Goal: Task Accomplishment & Management: Manage account settings

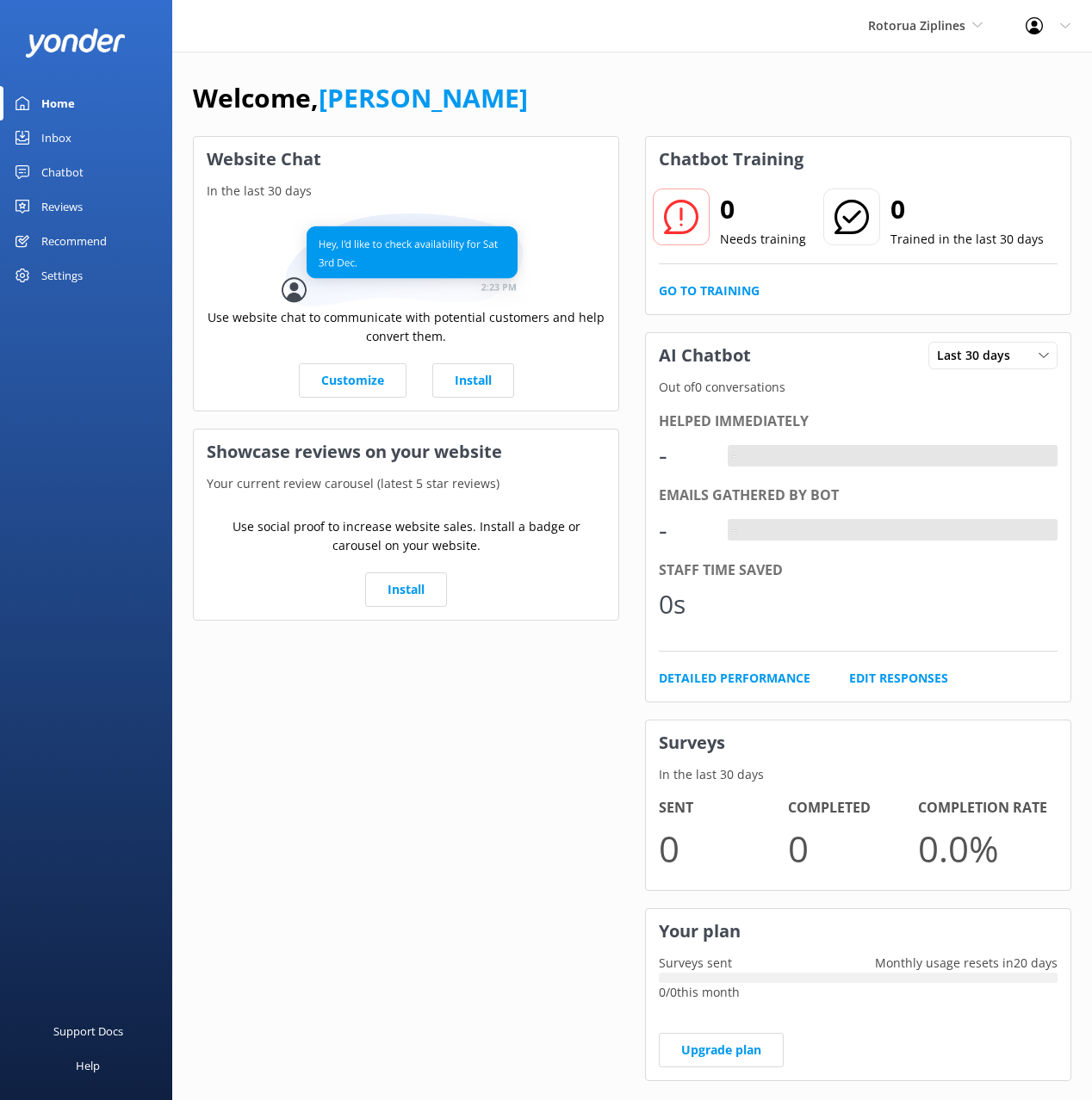
click at [679, 62] on div "Welcome, [PERSON_NAME] Website Chat In the last 30 days Use website chat to com…" at bounding box center [632, 592] width 920 height 1081
click at [67, 176] on div "Chatbot" at bounding box center [62, 172] width 42 height 35
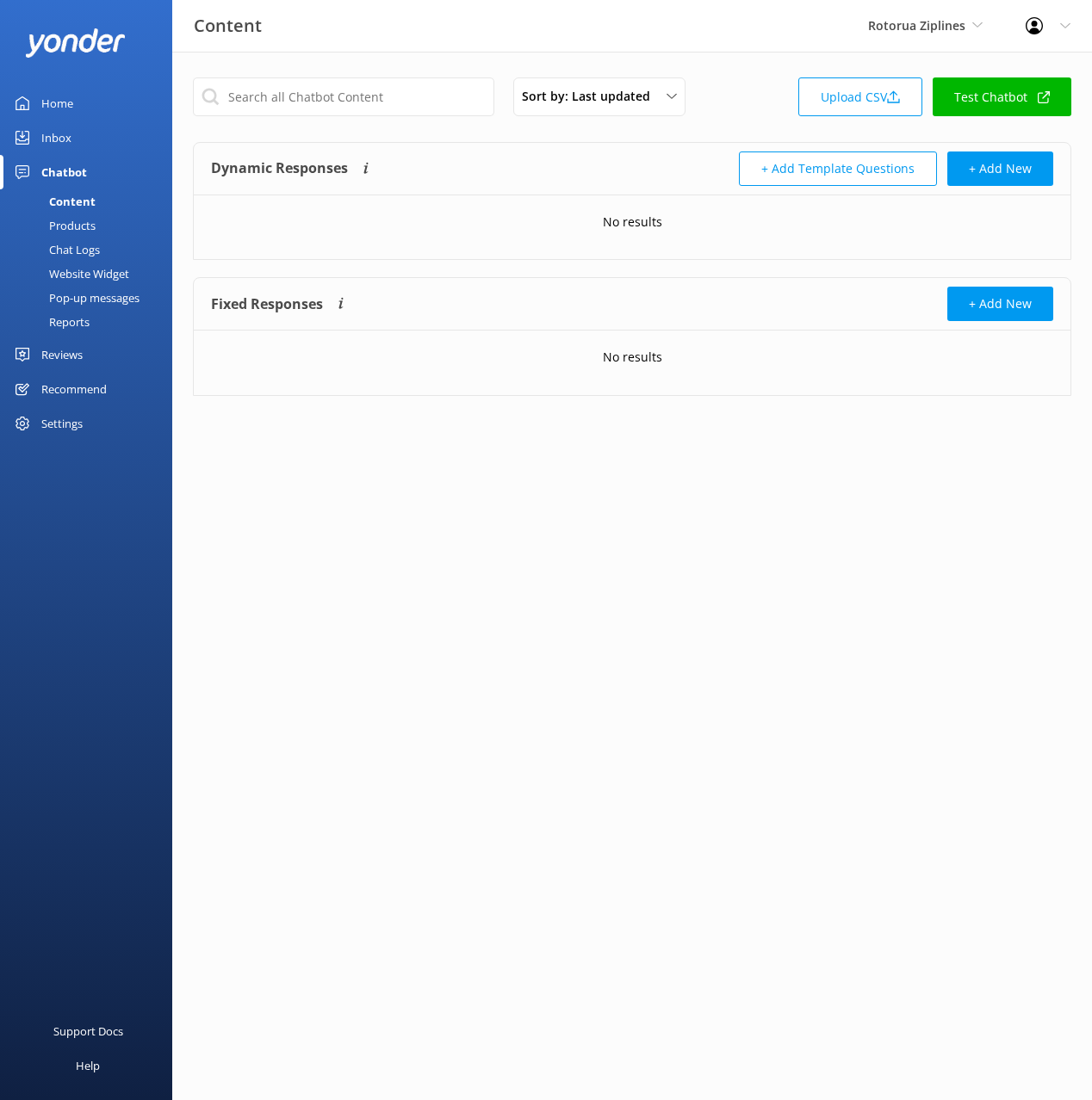
click at [94, 249] on div "Chat Logs" at bounding box center [55, 250] width 90 height 24
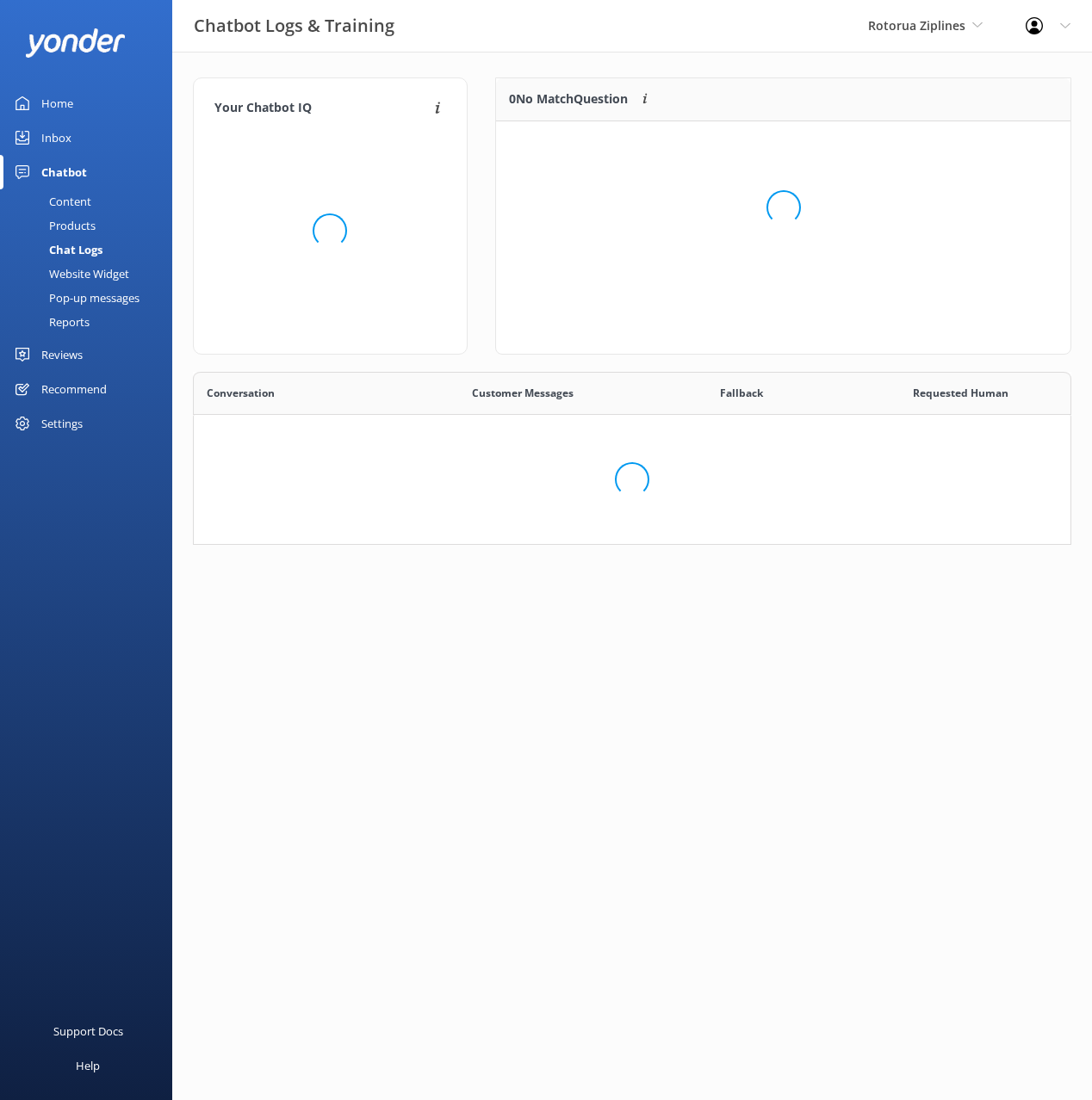
scroll to position [173, 879]
click at [110, 280] on div "Website Widget" at bounding box center [69, 274] width 119 height 24
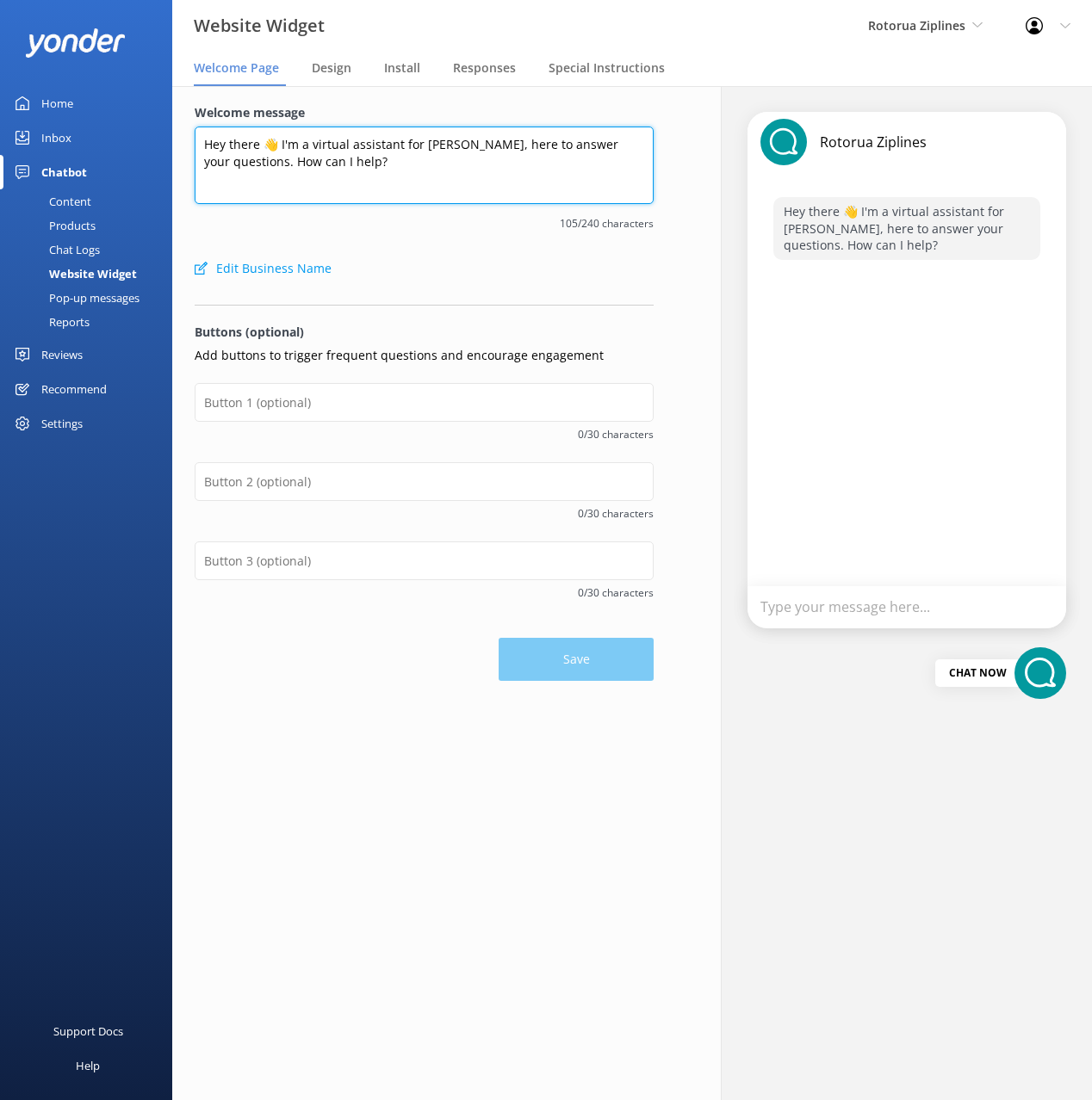
drag, startPoint x: 258, startPoint y: 145, endPoint x: 155, endPoint y: 138, distance: 103.2
click at [155, 138] on div "Website Widget Rotorua Ziplines Black Cat Cruises [GEOGRAPHIC_DATA] [GEOGRAPHIC…" at bounding box center [546, 593] width 1092 height 1014
type textarea "Kia ora 👋 I'm a virtual assistant for [PERSON_NAME], here to answer your questi…"
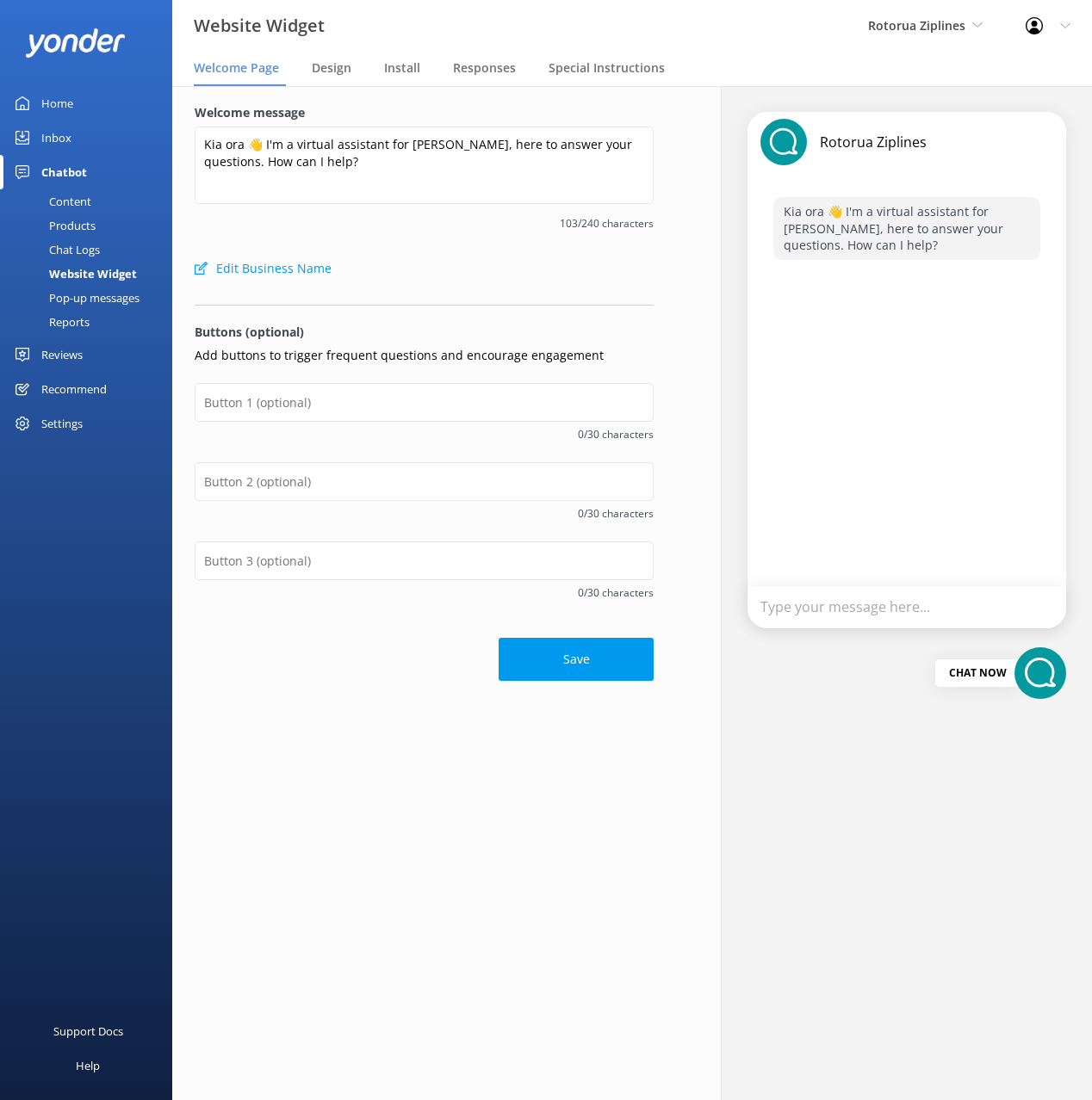
click at [583, 659] on button "Save" at bounding box center [576, 659] width 155 height 43
click at [64, 108] on div "Home" at bounding box center [57, 103] width 32 height 35
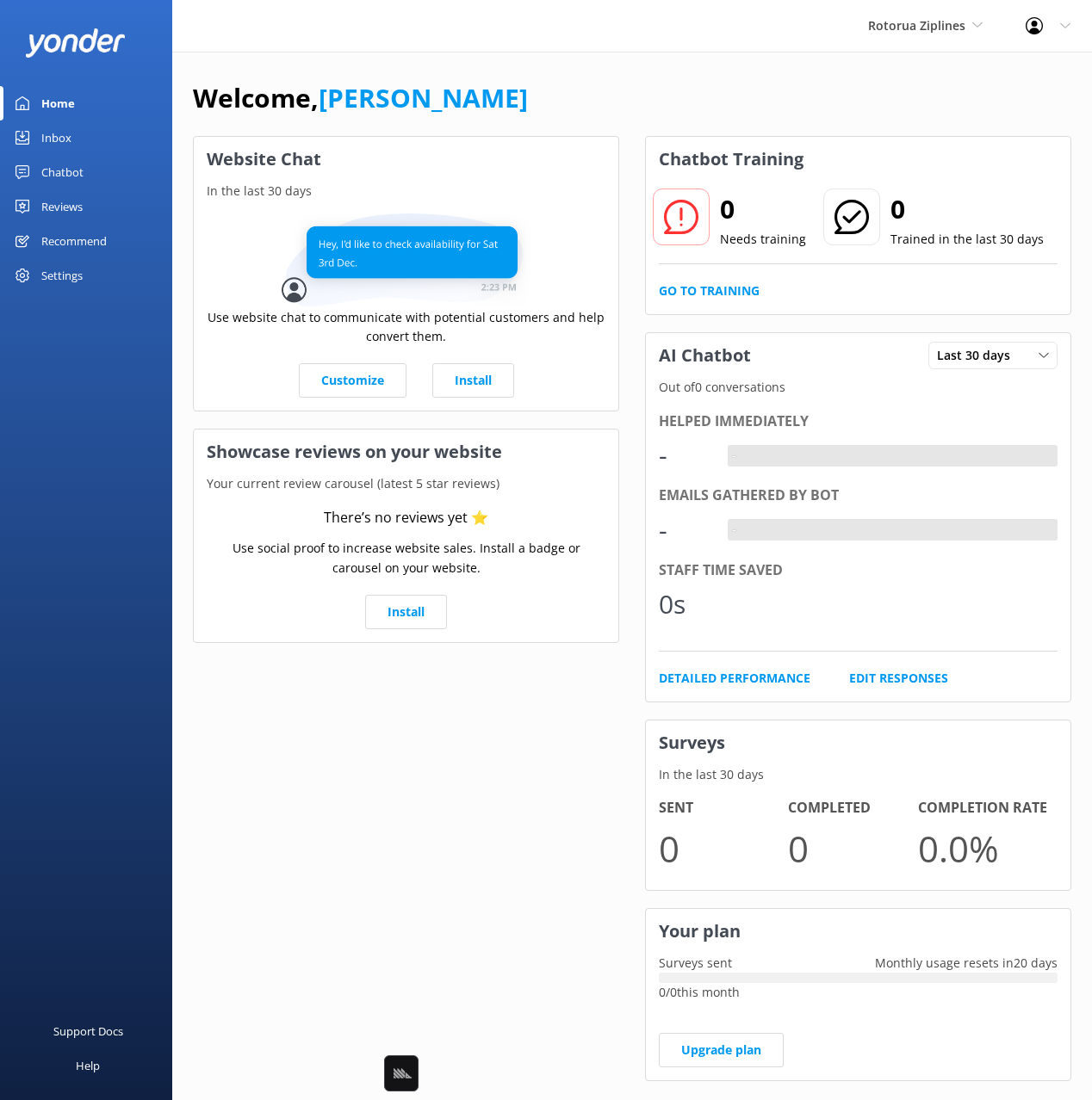
click at [708, 83] on div "Welcome, [PERSON_NAME]" at bounding box center [632, 107] width 879 height 59
click at [51, 172] on div "Chatbot" at bounding box center [62, 172] width 42 height 35
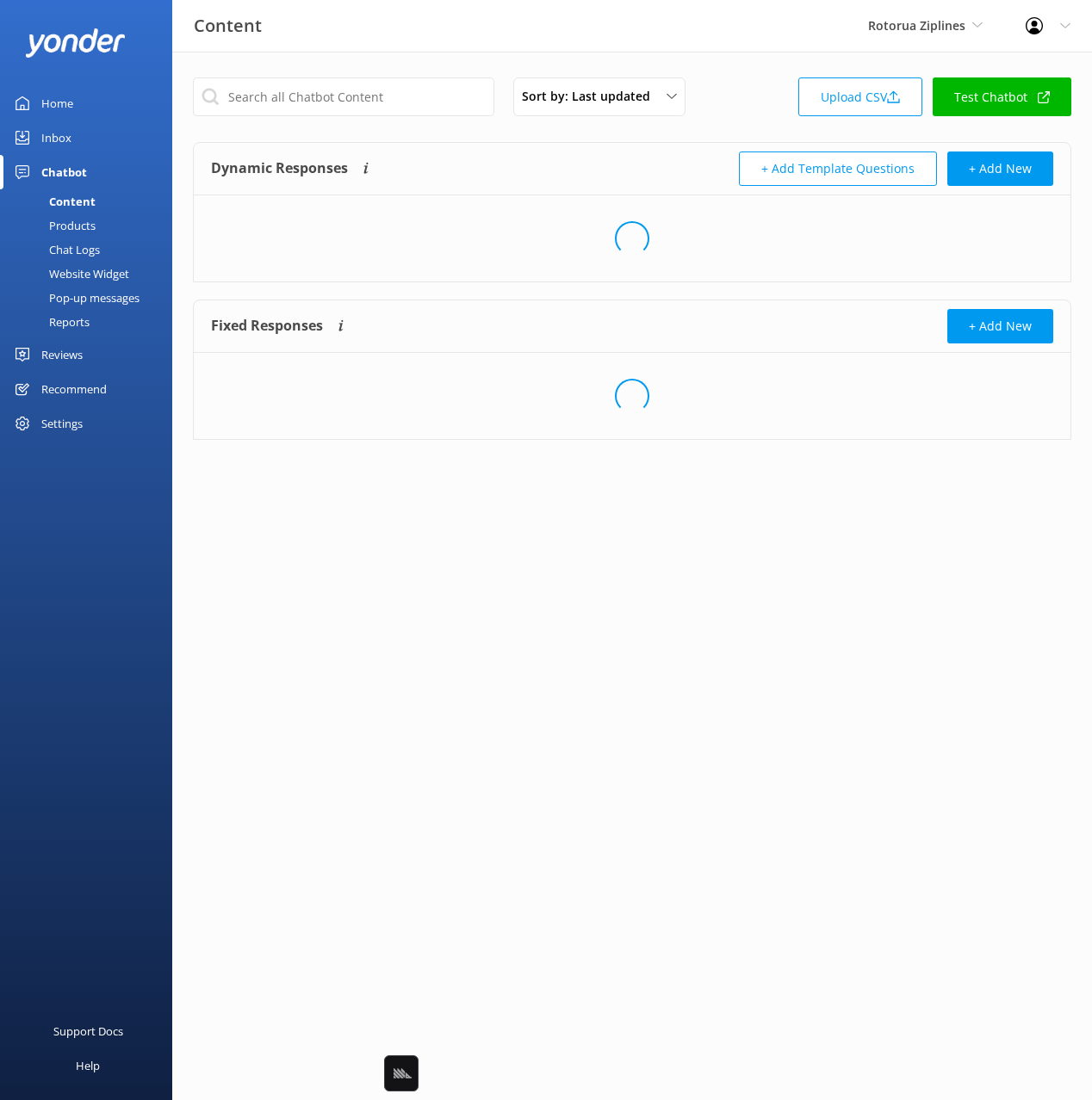
click at [747, 123] on div "Sort by: Last updated Title Last updated Upload CSV Test Chatbot" at bounding box center [632, 102] width 879 height 49
click at [854, 98] on link "Upload CSV" at bounding box center [860, 96] width 124 height 38
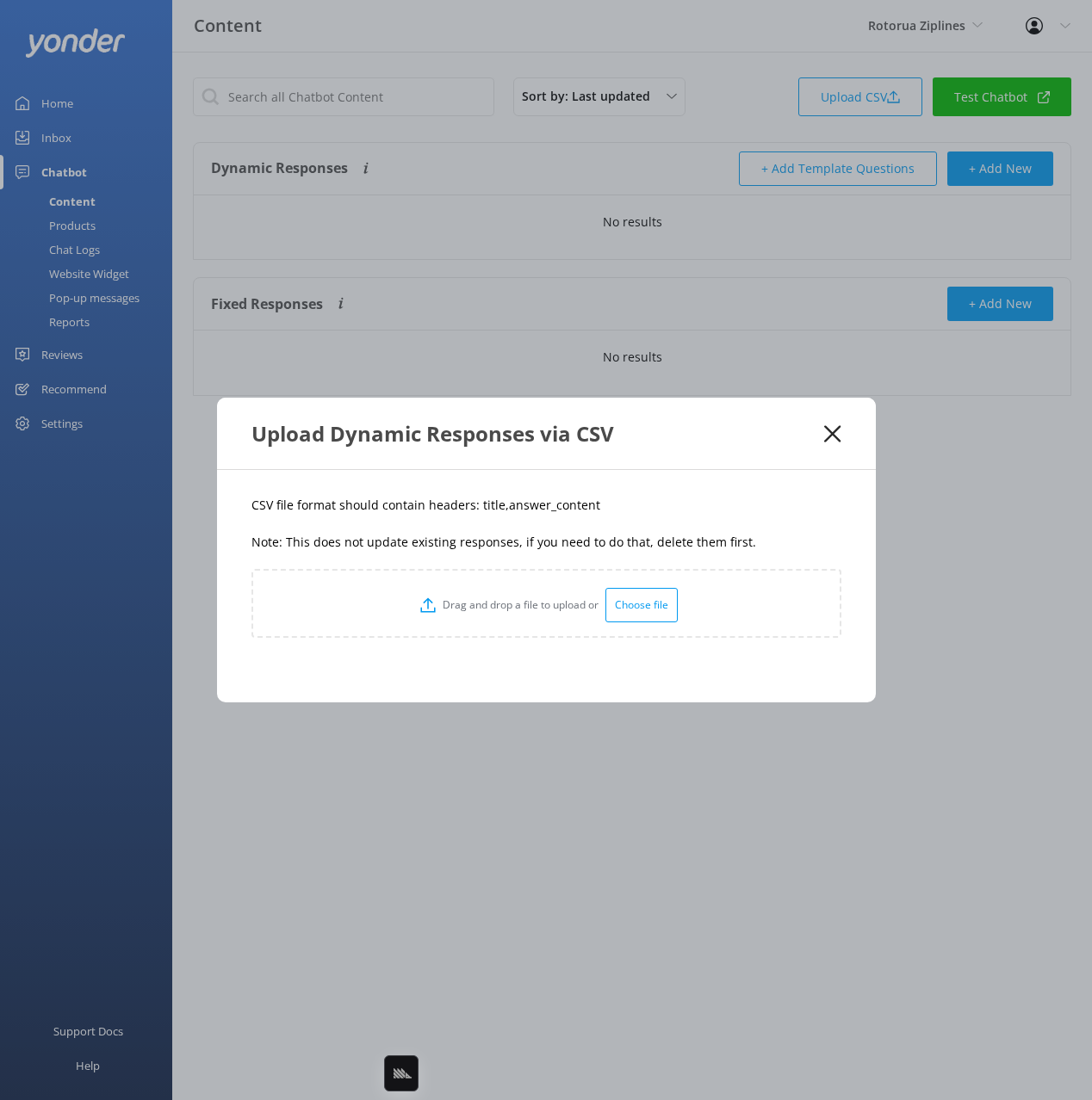
drag, startPoint x: 640, startPoint y: 512, endPoint x: 514, endPoint y: 509, distance: 126.0
click at [639, 511] on p "CSV file format should contain headers: title,answer_content" at bounding box center [546, 505] width 590 height 19
click at [482, 502] on p "CSV file format should contain headers: title,answer_content" at bounding box center [546, 505] width 590 height 19
copy p "title"
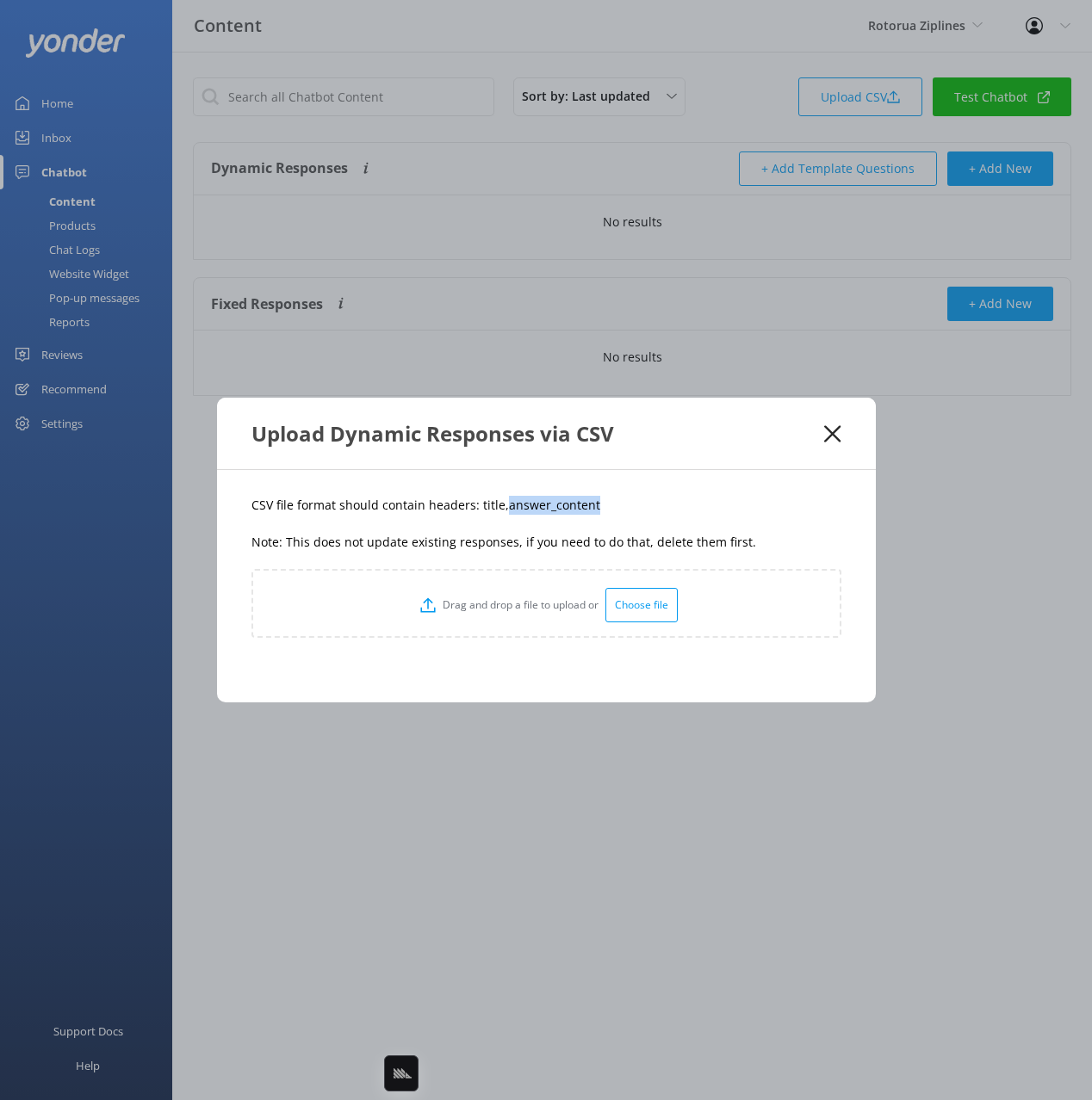
drag, startPoint x: 589, startPoint y: 512, endPoint x: 830, endPoint y: 424, distance: 256.6
click at [501, 512] on p "CSV file format should contain headers: title,answer_content" at bounding box center [546, 505] width 590 height 19
copy p "answer_content"
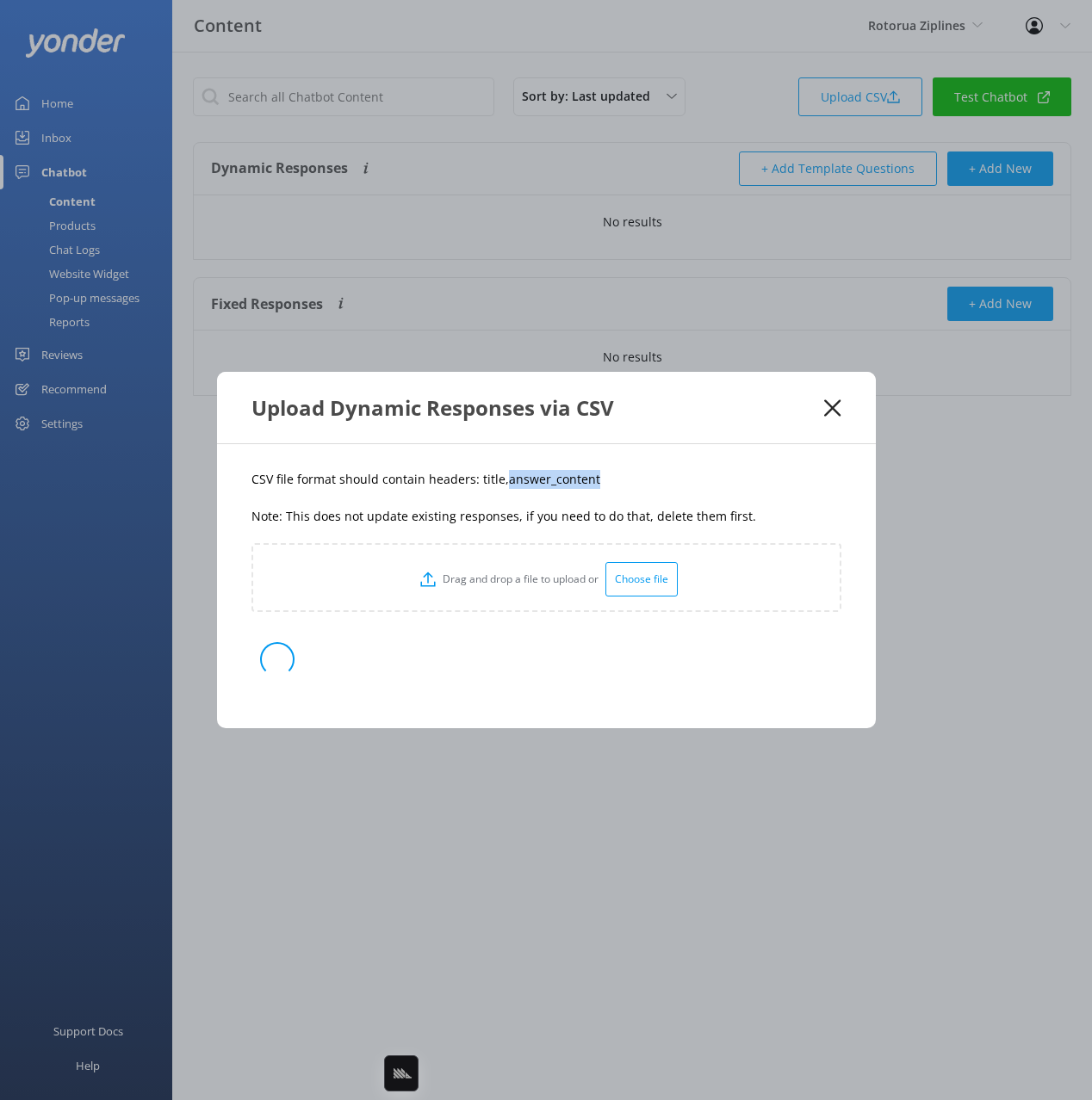
click at [665, 492] on div "CSV file format should contain headers: title,answer_content Note: This does no…" at bounding box center [546, 586] width 659 height 284
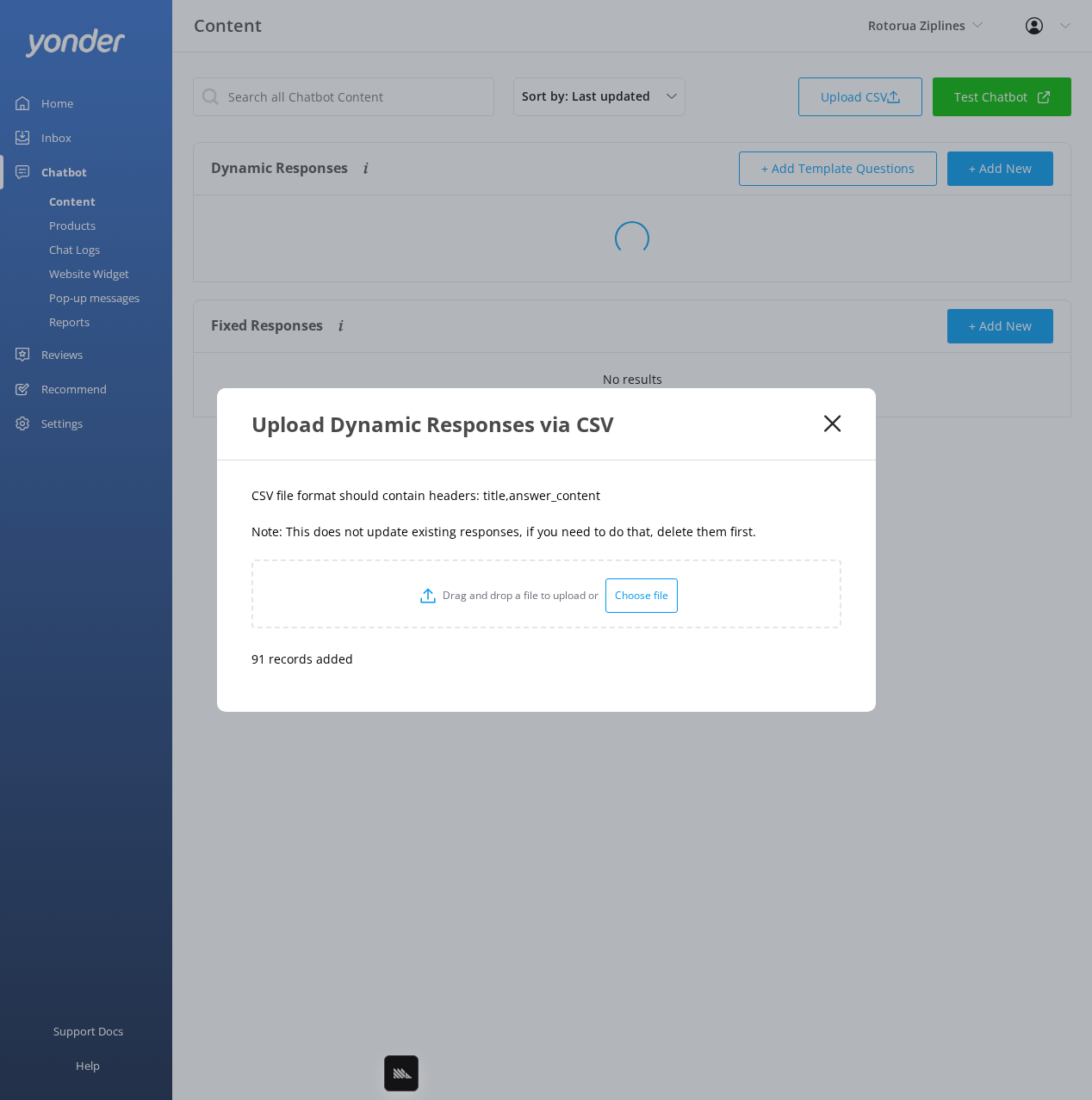
click at [674, 499] on p "CSV file format should contain headers: title,answer_content" at bounding box center [546, 496] width 590 height 19
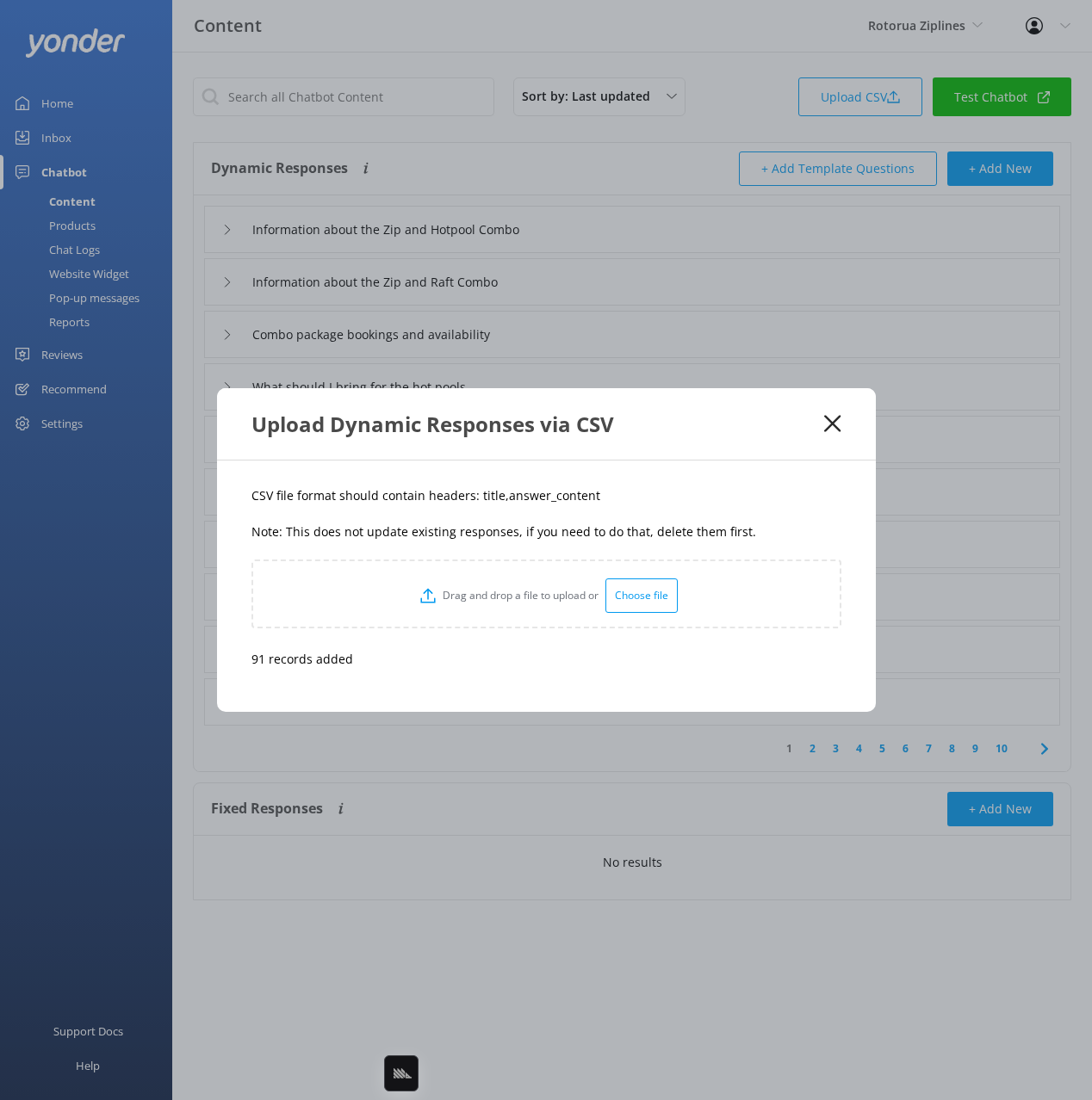
click at [831, 420] on icon at bounding box center [832, 424] width 16 height 17
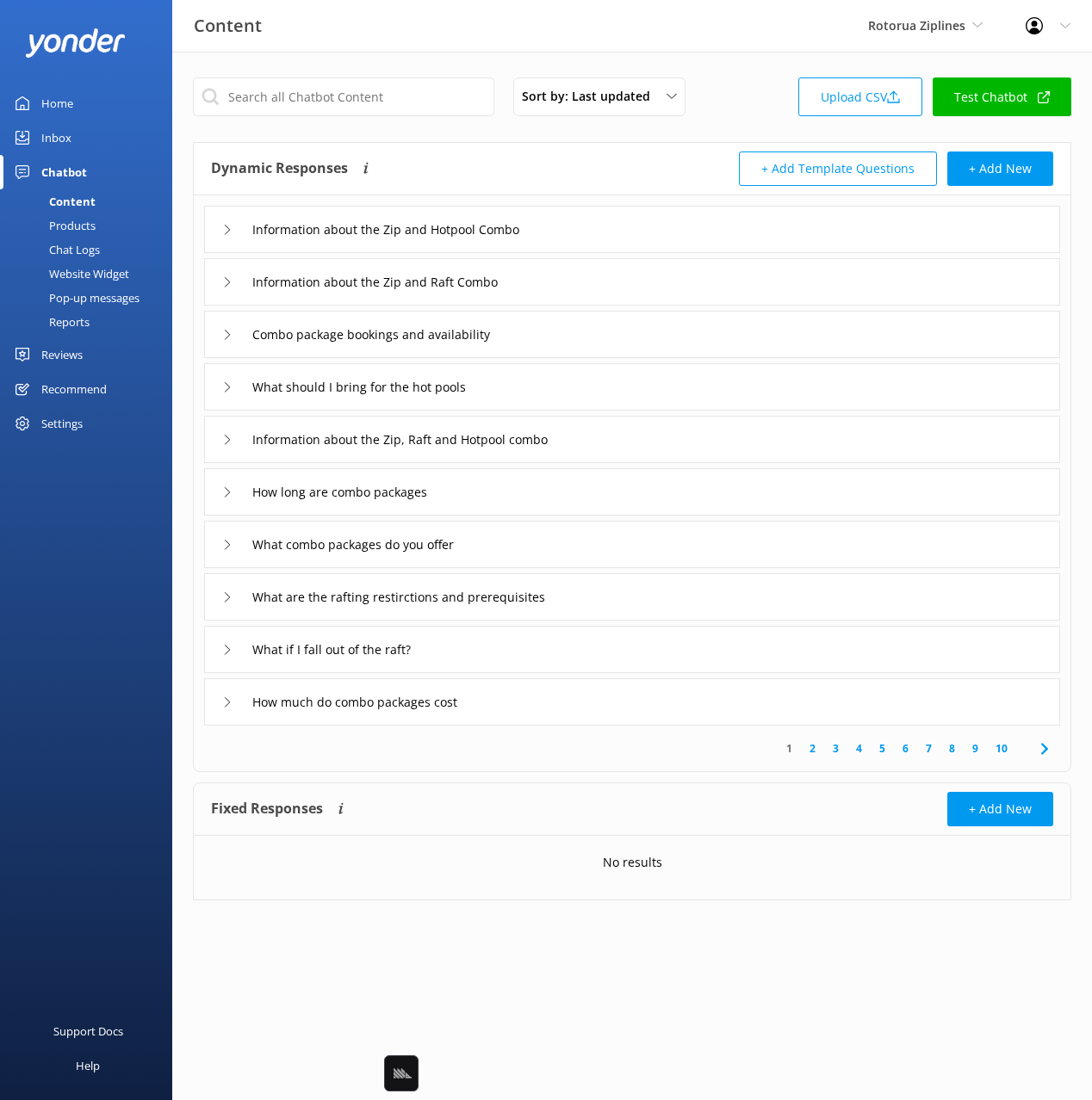
click at [536, 124] on div "Sort by: Last updated Title Last updated Upload CSV Test Chatbot" at bounding box center [632, 102] width 879 height 49
click at [622, 223] on div "Information about the Zip and Hotpool Combo" at bounding box center [632, 229] width 856 height 48
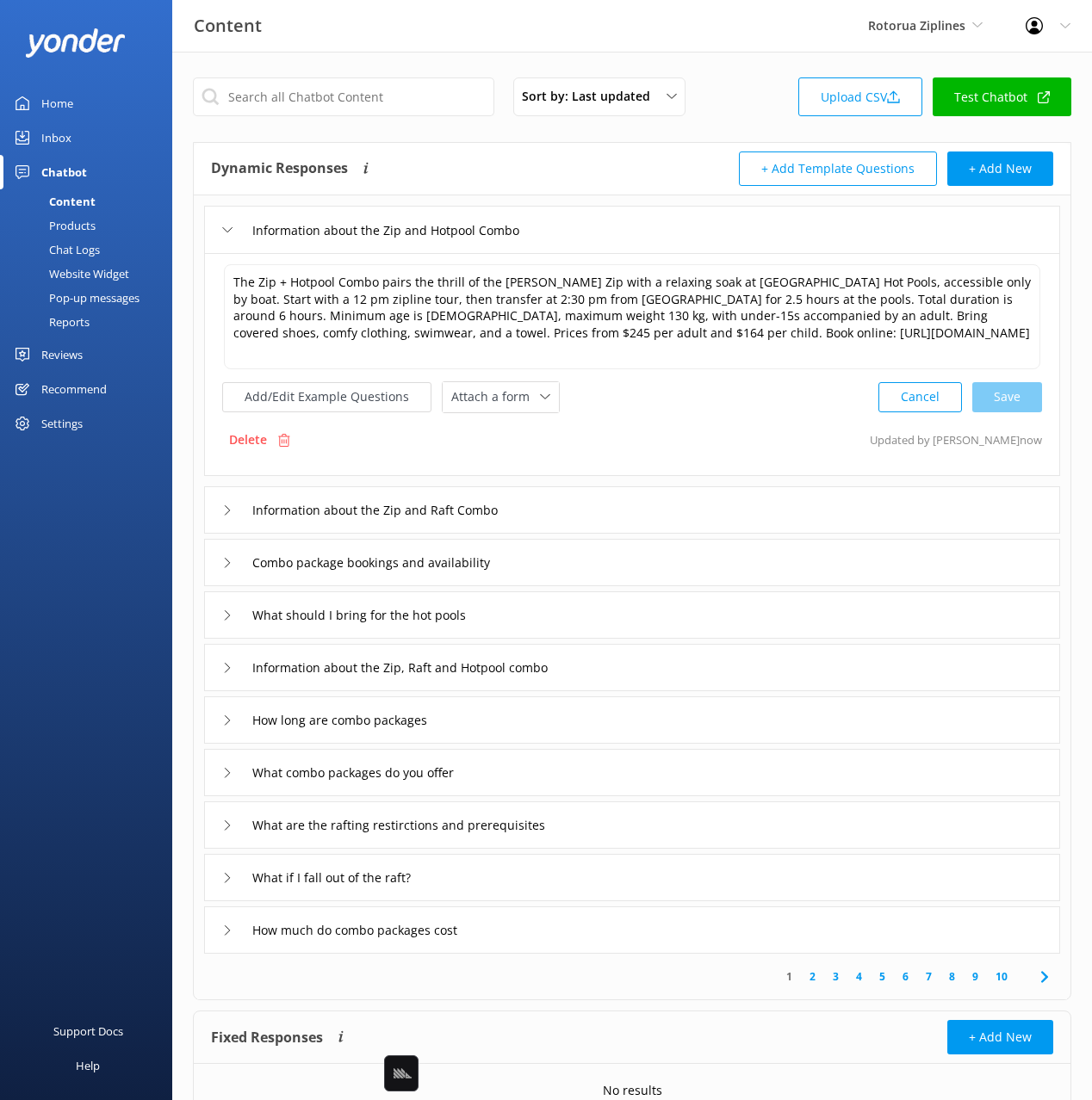
click at [747, 389] on div "Add/Edit Example Questions Attach a form Leave contact details Check availabili…" at bounding box center [632, 398] width 820 height 32
click at [510, 387] on span "Attach a form" at bounding box center [495, 397] width 89 height 19
click at [496, 459] on div "Check availability" at bounding box center [494, 468] width 85 height 17
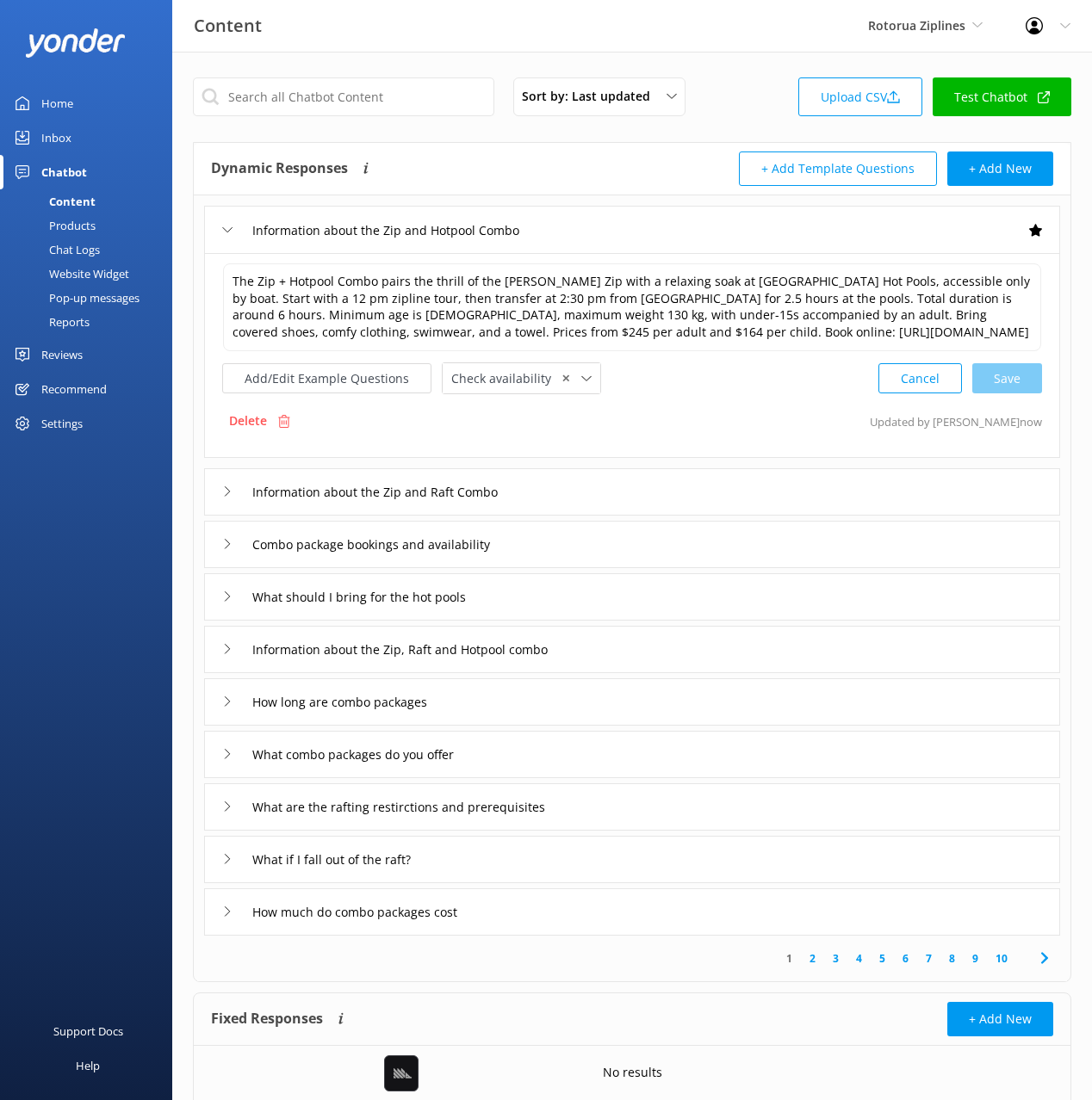
click at [579, 495] on div "Information about the Zip and Raft Combo" at bounding box center [632, 492] width 856 height 48
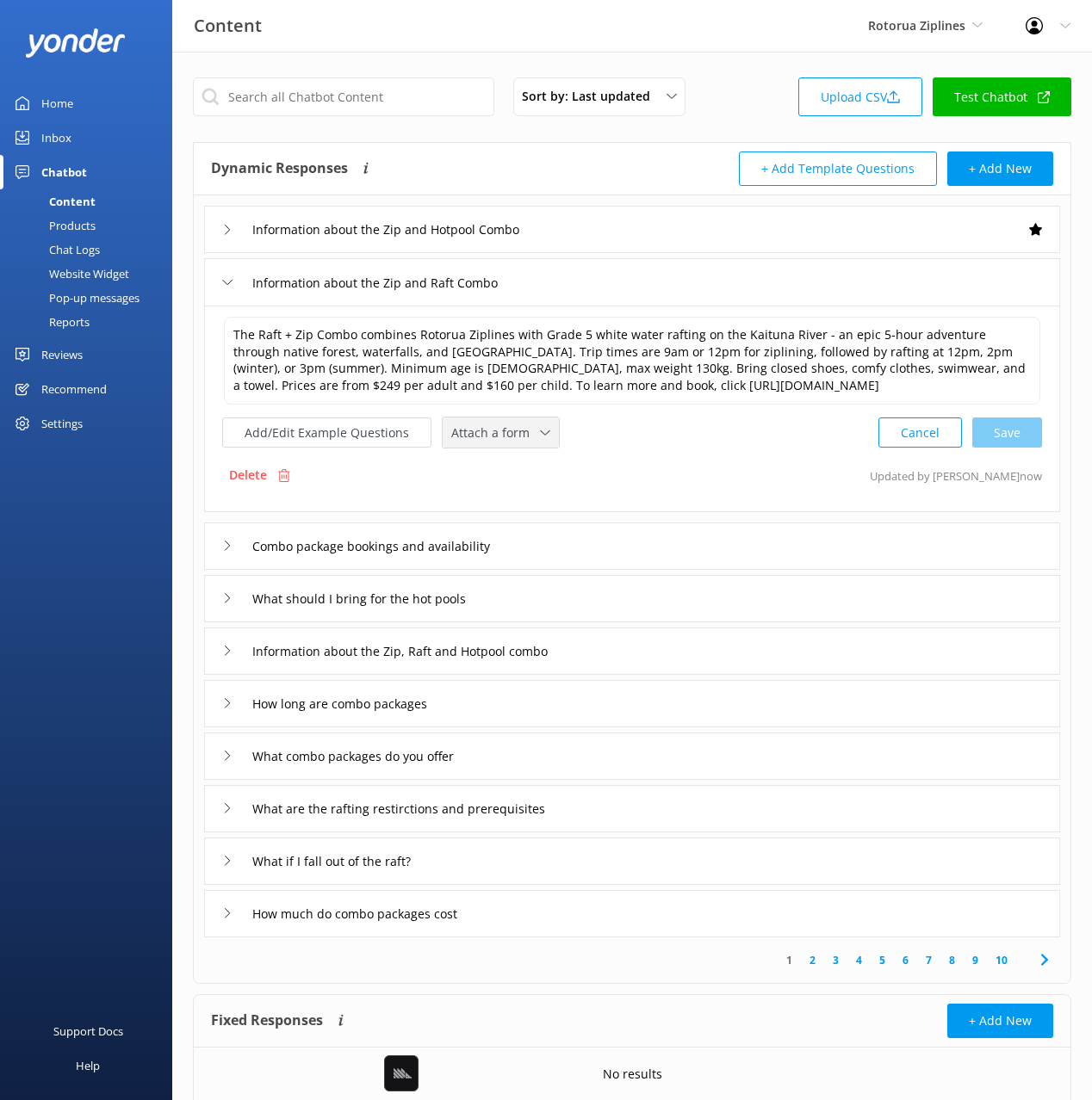
click at [481, 427] on span "Attach a form" at bounding box center [495, 433] width 89 height 19
click at [521, 496] on div "Check availability" at bounding box center [494, 504] width 85 height 17
click at [581, 536] on div "Combo package bookings and availability" at bounding box center [632, 544] width 856 height 48
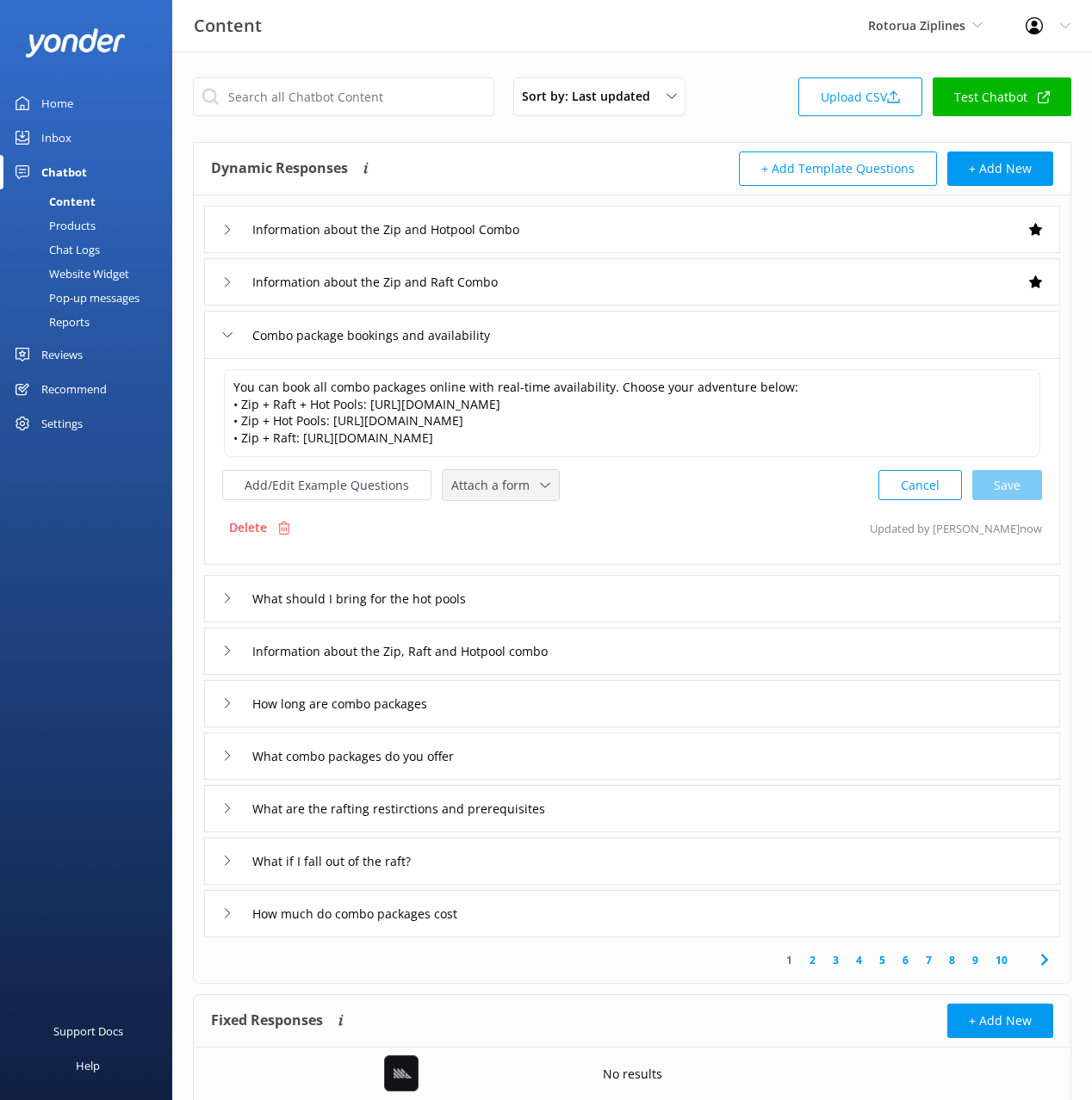
drag, startPoint x: 511, startPoint y: 490, endPoint x: 524, endPoint y: 550, distance: 61.4
click at [511, 490] on span "Attach a form" at bounding box center [495, 485] width 89 height 19
click at [525, 557] on div "Check availability" at bounding box center [494, 557] width 85 height 17
click at [682, 646] on div "Information about the Zip, Raft and Hotpool combo" at bounding box center [632, 649] width 856 height 48
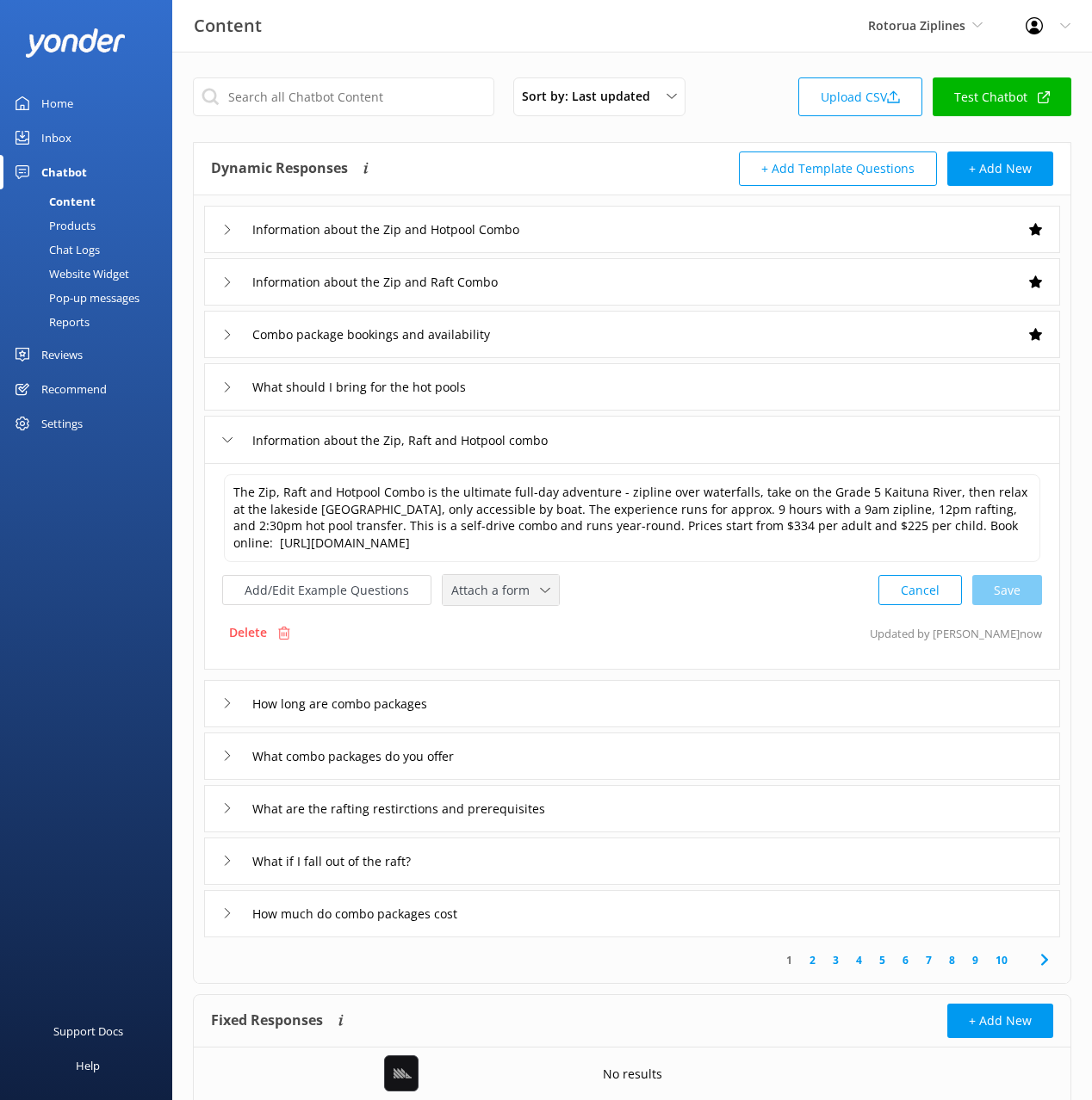
click at [524, 584] on span "Attach a form" at bounding box center [495, 590] width 89 height 19
click at [522, 660] on div "Check availability" at bounding box center [494, 662] width 85 height 17
click at [535, 759] on div "What combo packages do you offer" at bounding box center [632, 754] width 856 height 48
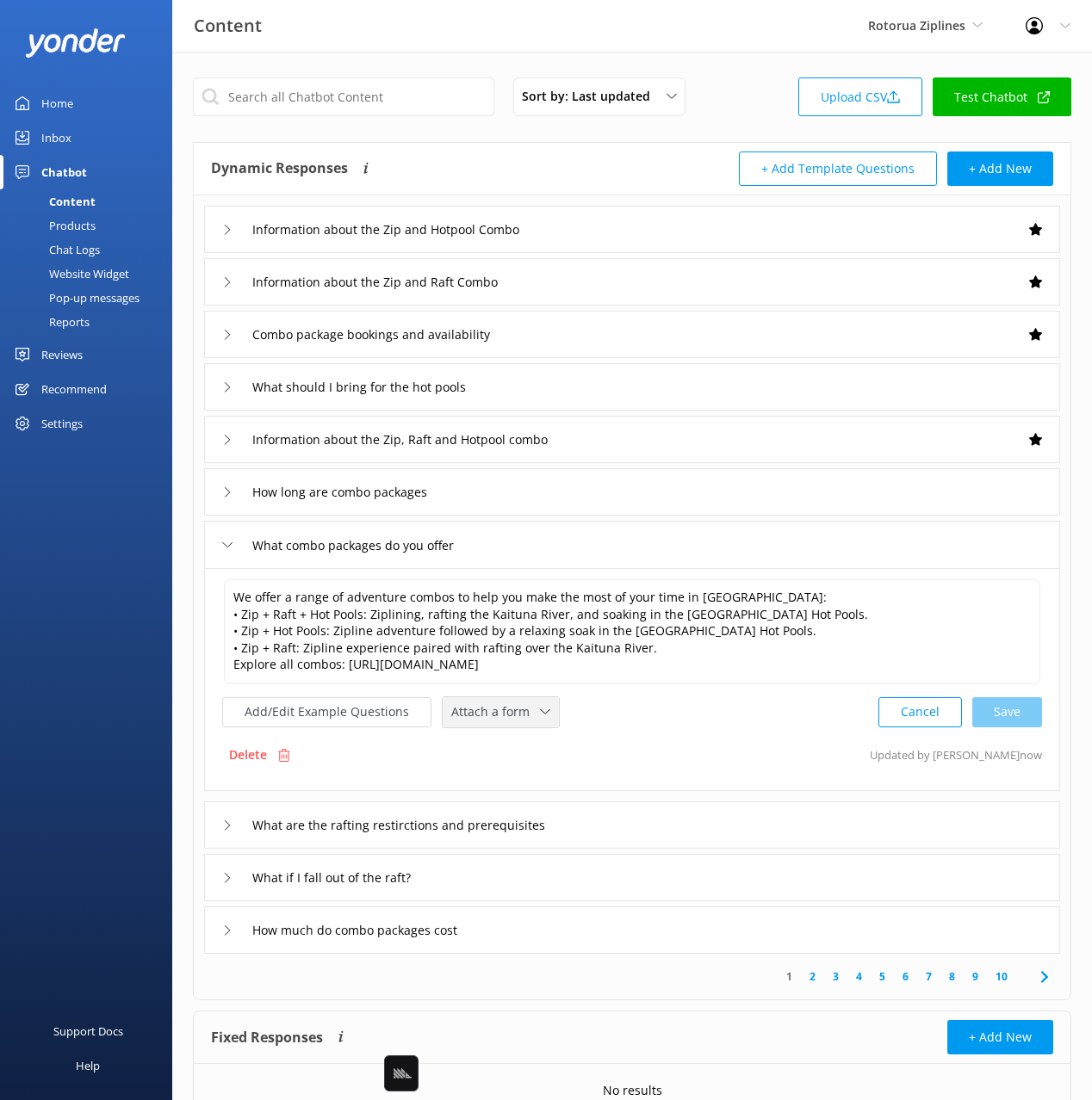
click at [502, 704] on span "Attach a form" at bounding box center [495, 712] width 89 height 19
click at [531, 800] on link "Check availability" at bounding box center [520, 783] width 153 height 35
click at [351, 714] on button "Add/Edit Example Questions" at bounding box center [327, 711] width 210 height 30
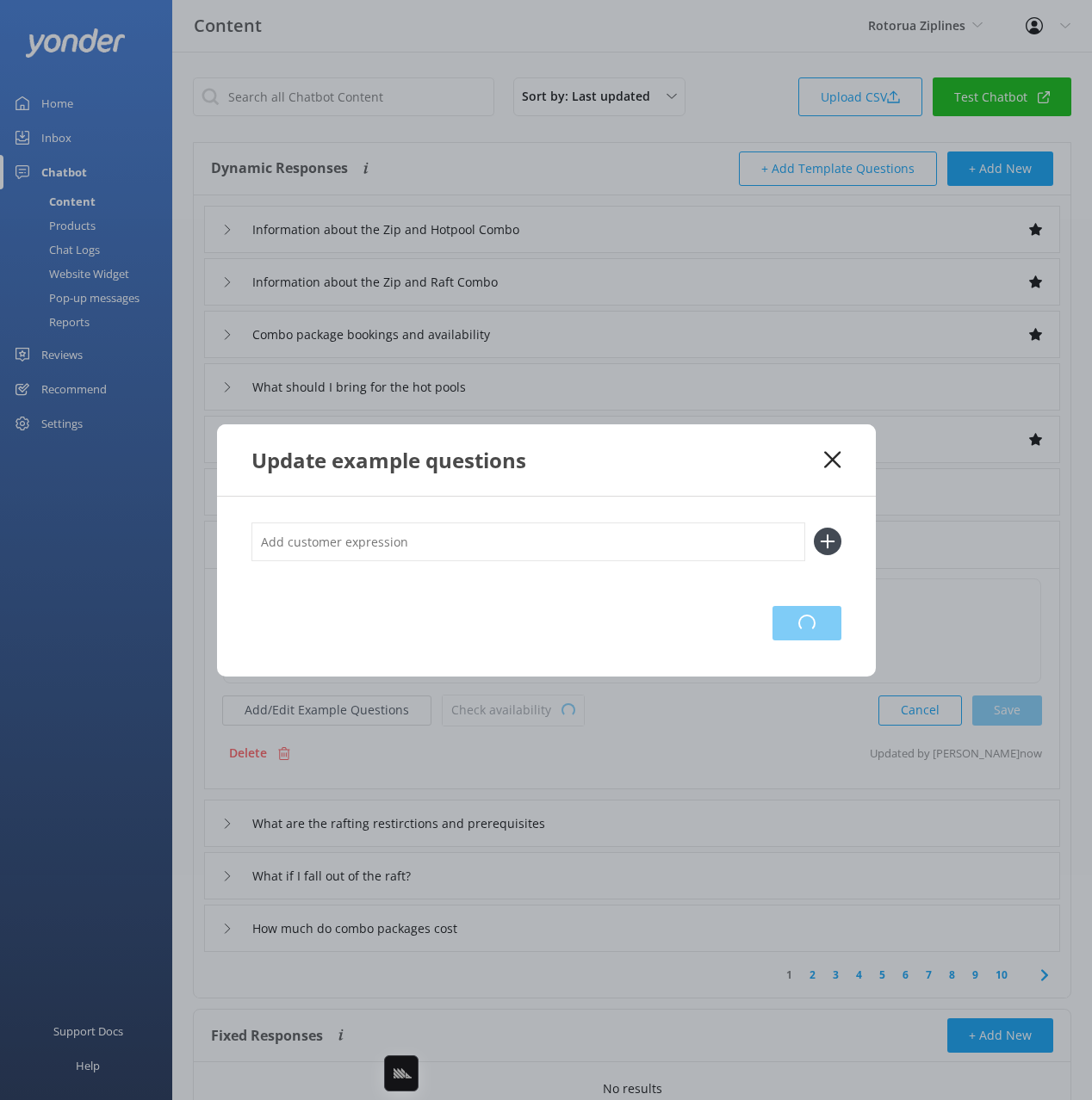
click at [613, 548] on input "text" at bounding box center [529, 542] width 554 height 38
type input "Combo Packages"
click at [814, 528] on button at bounding box center [827, 541] width 27 height 27
paste input "Combo Packages"
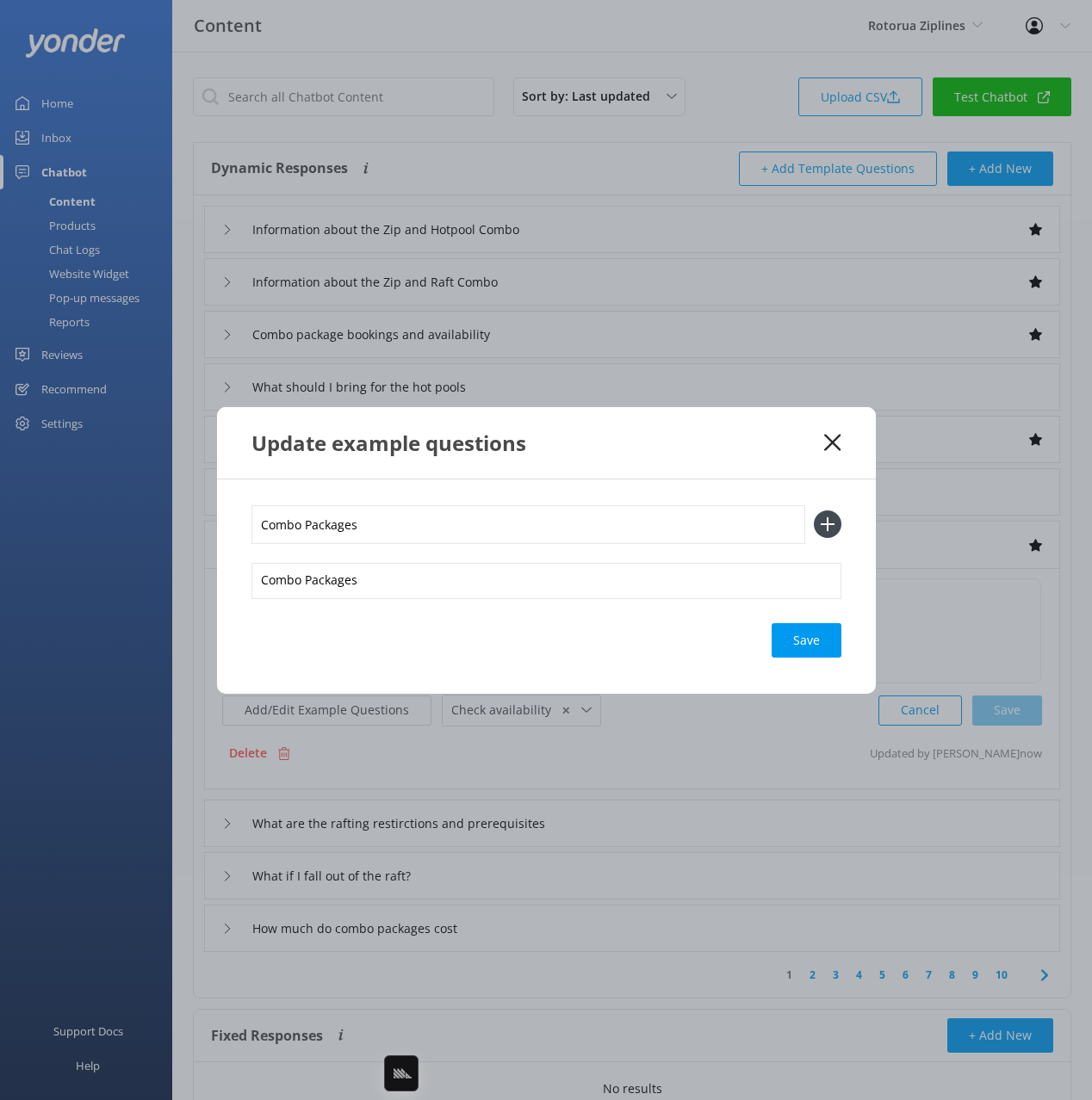
type input "Combo Packages"
click at [814, 511] on button at bounding box center [827, 524] width 27 height 27
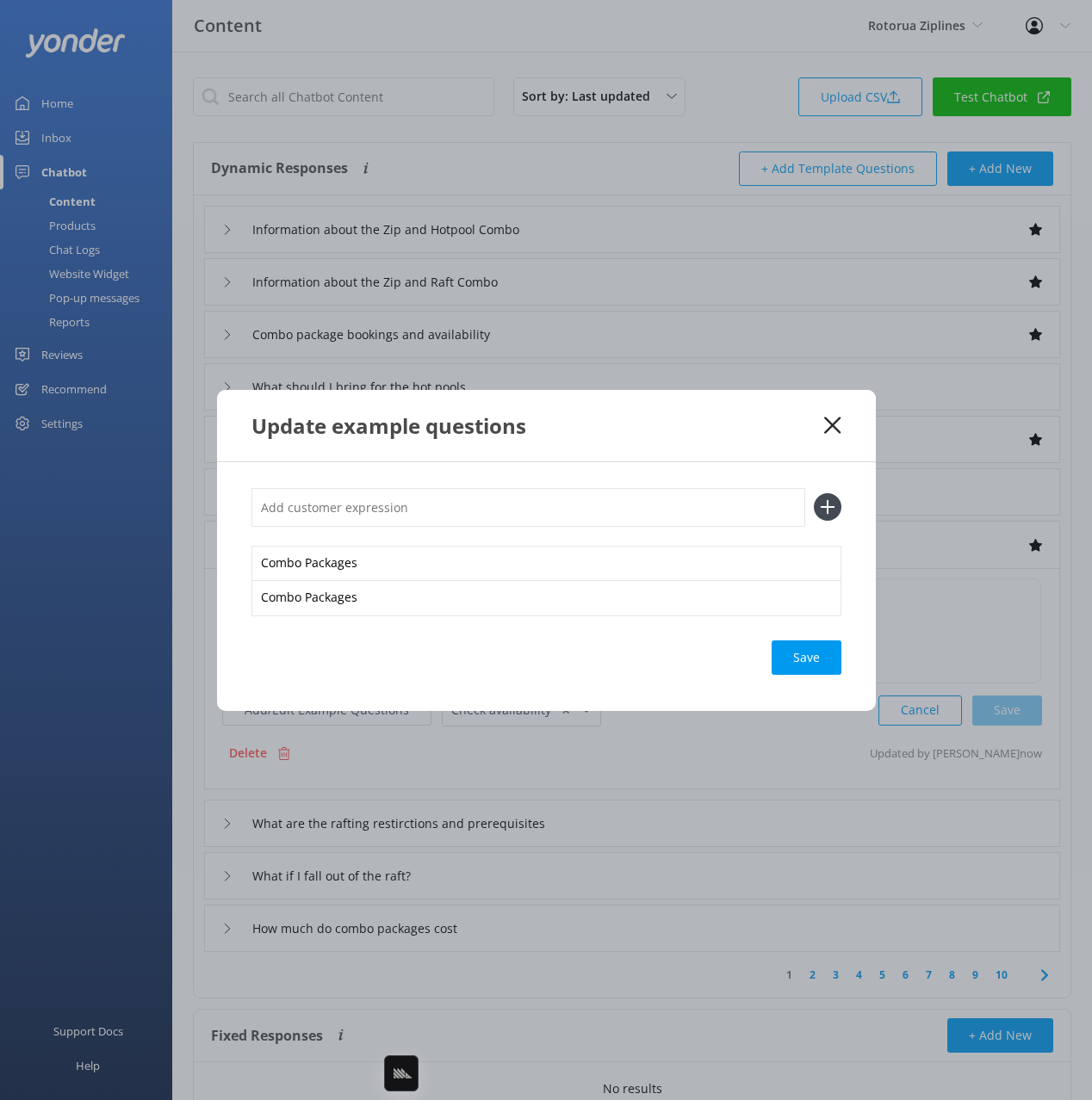
paste input "Combo Packages"
type input "Combo Packages"
click at [814, 493] on button at bounding box center [827, 506] width 27 height 27
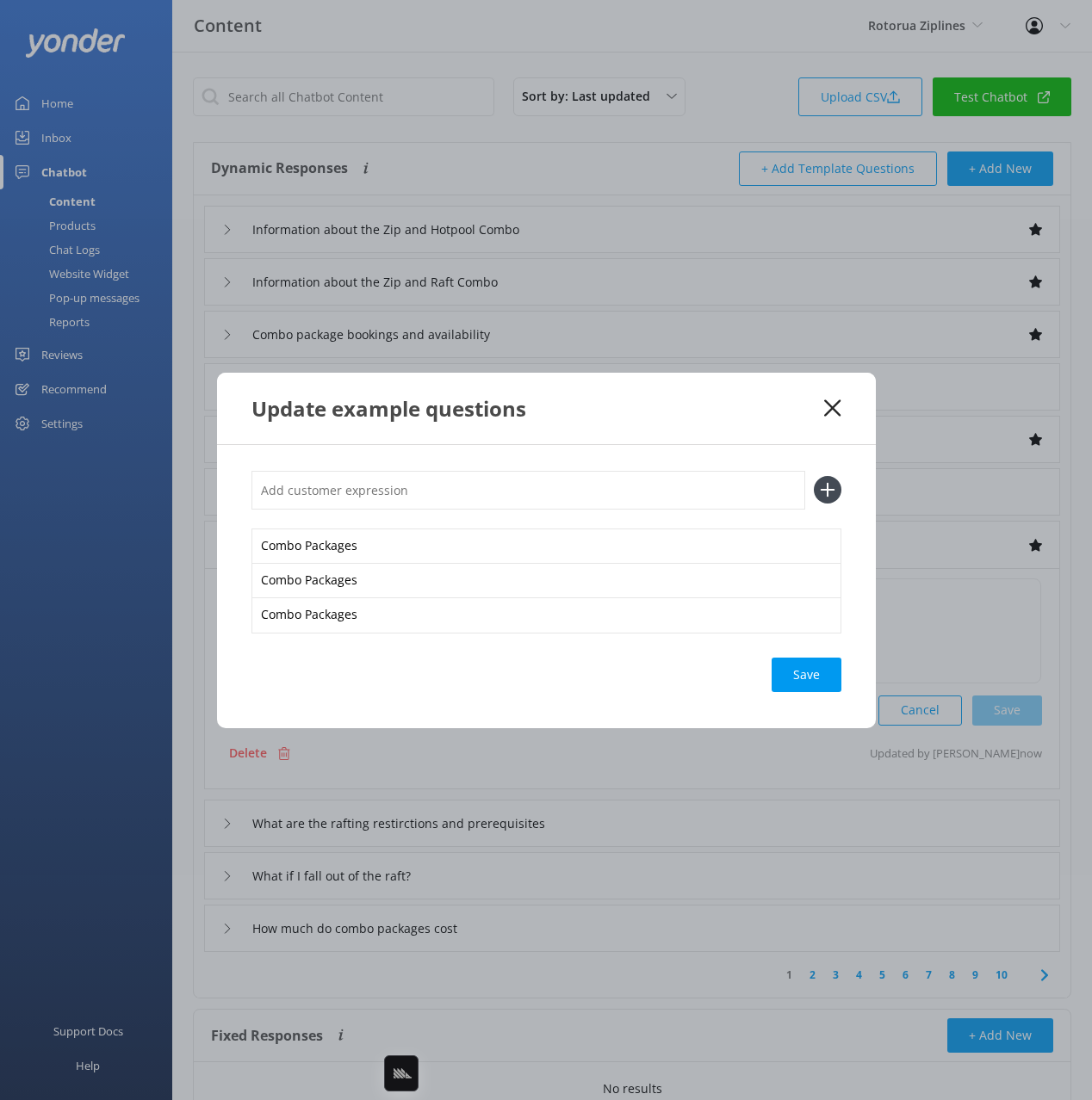
click at [832, 655] on div "Combo Packages Combo Packages Combo Packages Save" at bounding box center [546, 586] width 659 height 283
click at [822, 676] on div "Save" at bounding box center [807, 674] width 70 height 35
drag, startPoint x: 831, startPoint y: 405, endPoint x: 573, endPoint y: 345, distance: 264.9
click at [828, 405] on icon at bounding box center [832, 408] width 16 height 17
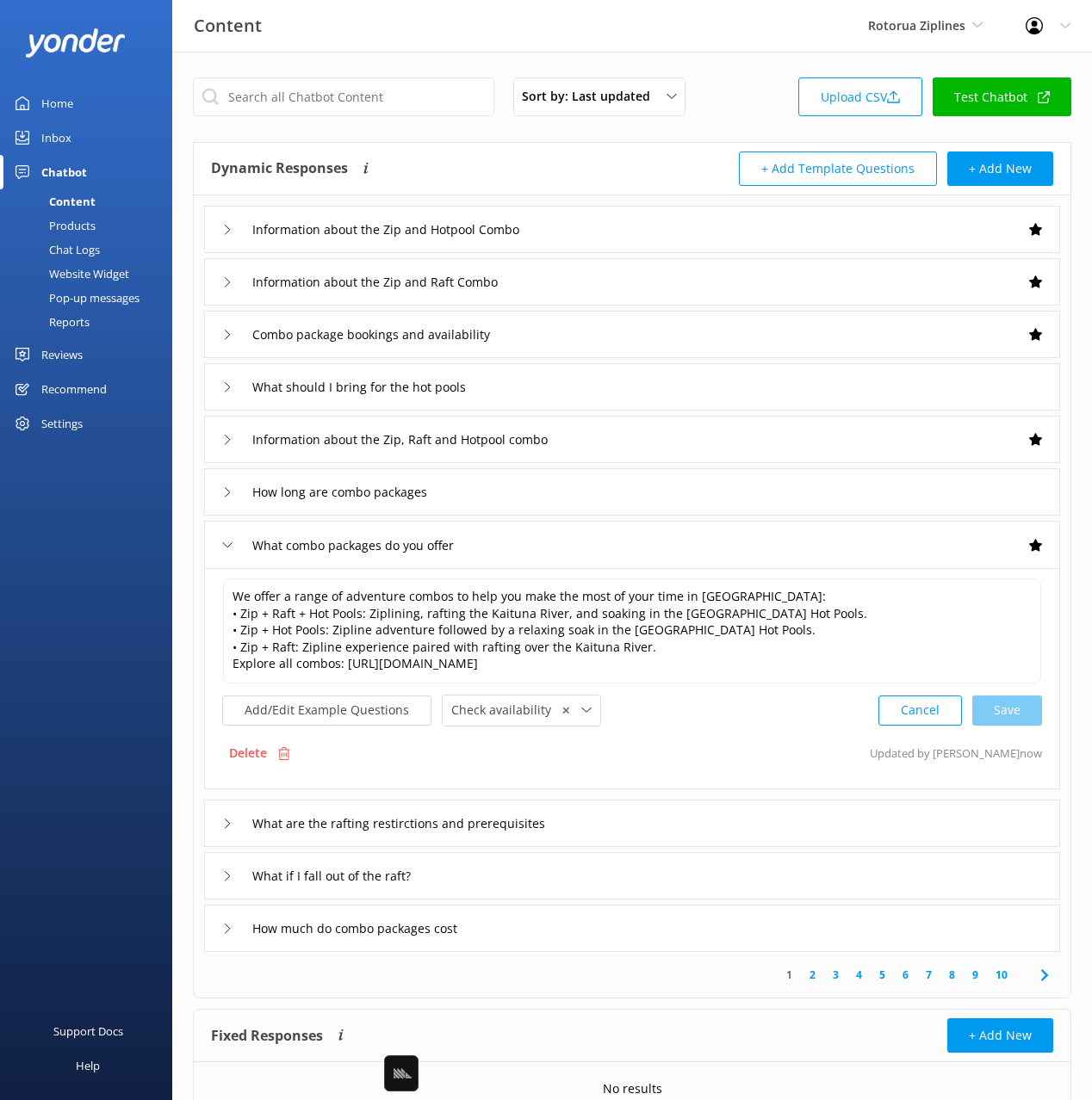
click at [634, 160] on div "+ Add Template Questions + Add New" at bounding box center [843, 168] width 421 height 35
drag, startPoint x: 109, startPoint y: 272, endPoint x: 118, endPoint y: 268, distance: 9.8
click at [109, 272] on div "Website Widget" at bounding box center [69, 274] width 119 height 24
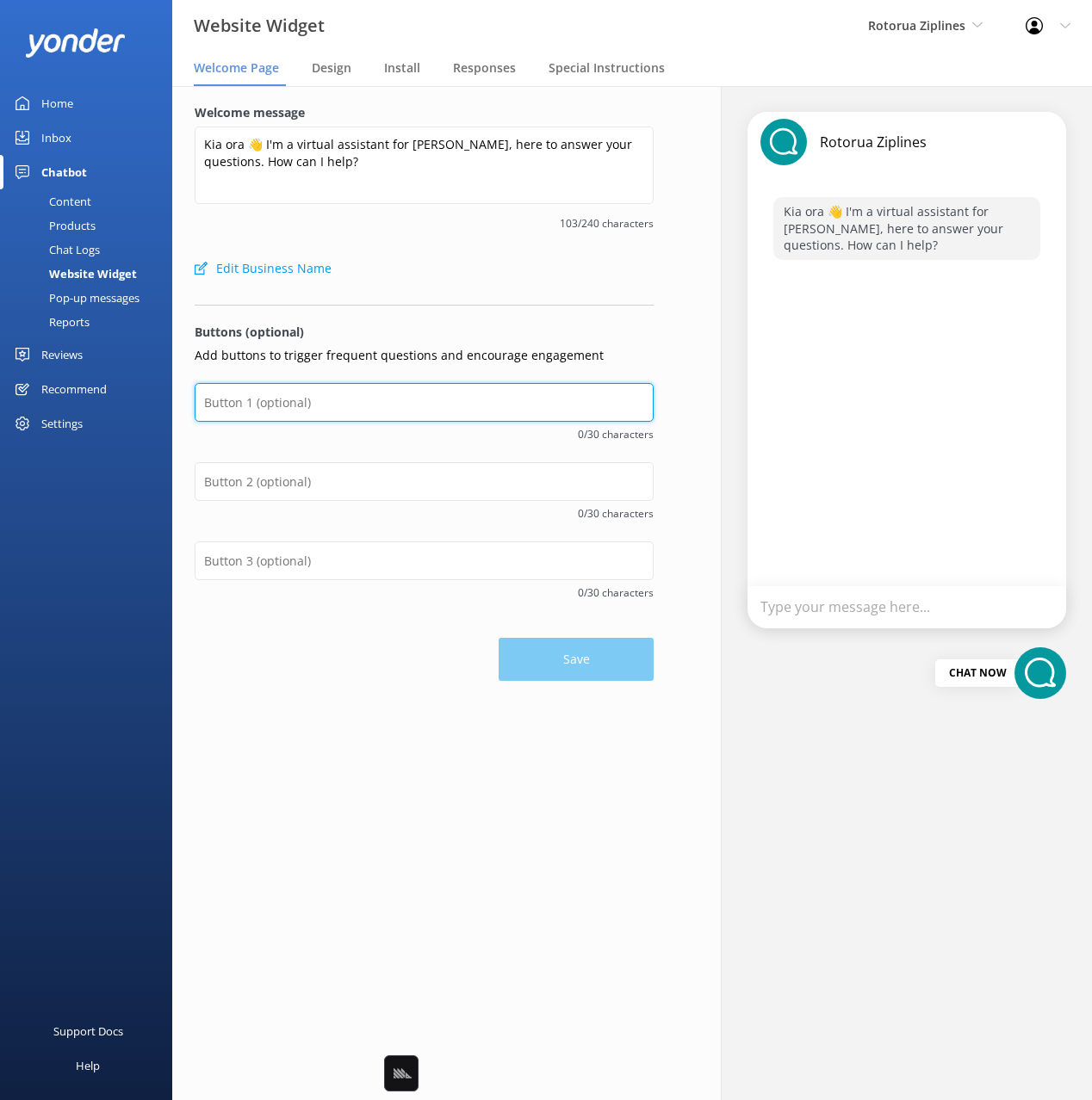
click at [296, 405] on input "text" at bounding box center [424, 402] width 459 height 38
type input "Check Availability"
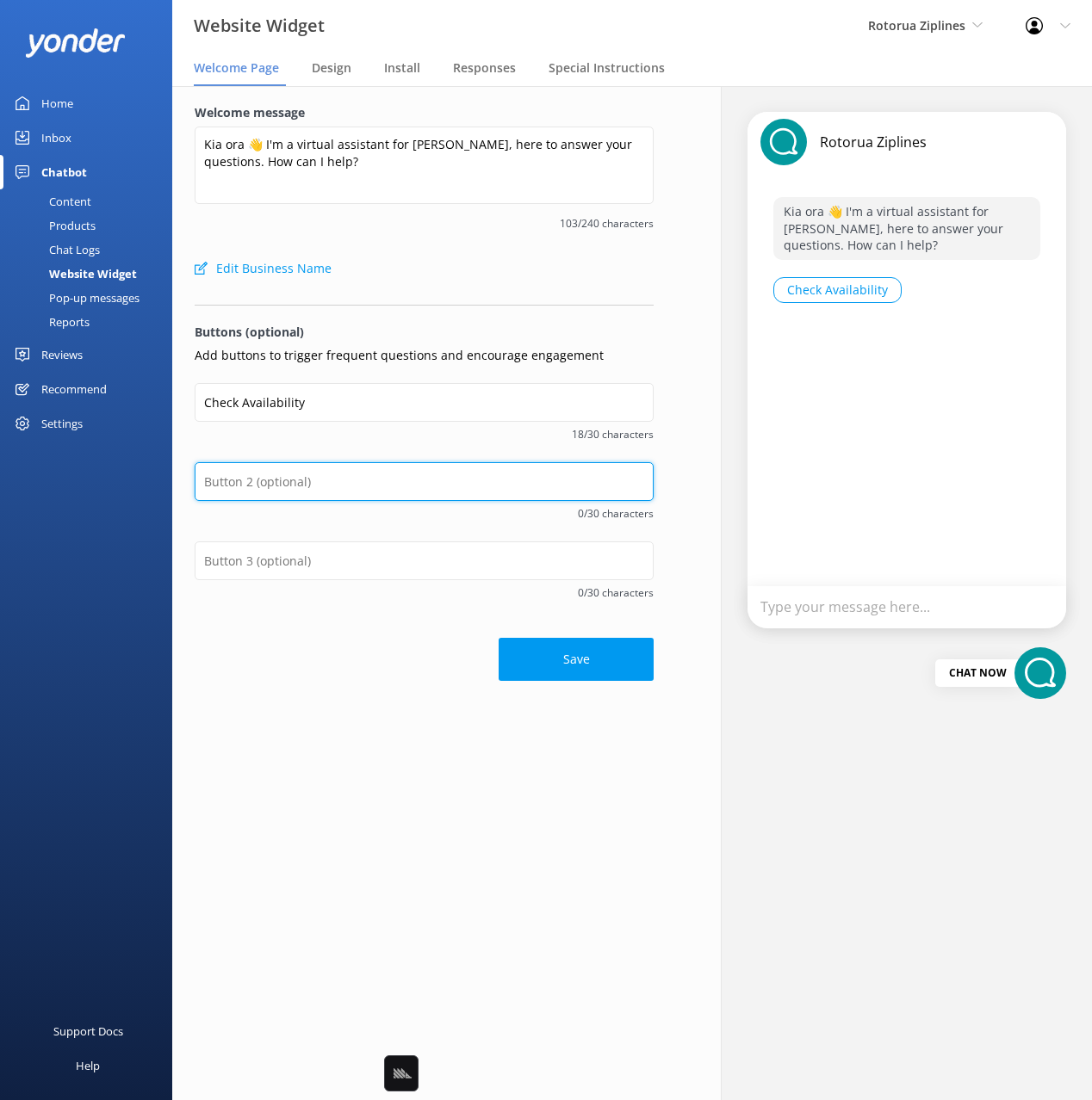
click at [327, 489] on input "text" at bounding box center [424, 481] width 459 height 38
paste input "Combo Packages"
type input "Combo Packages"
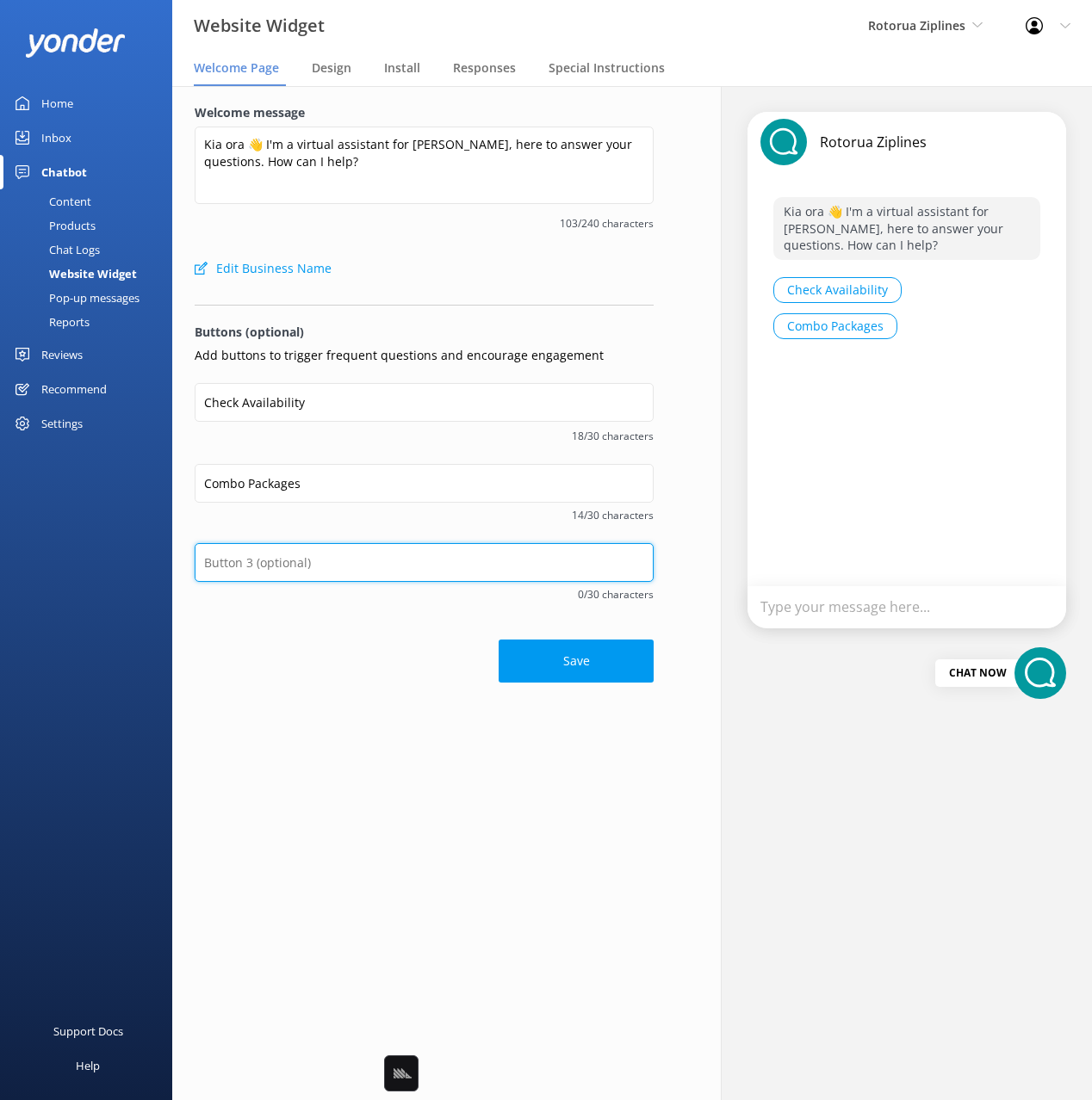
click at [302, 563] on input "text" at bounding box center [424, 562] width 459 height 38
type input "Contact Details"
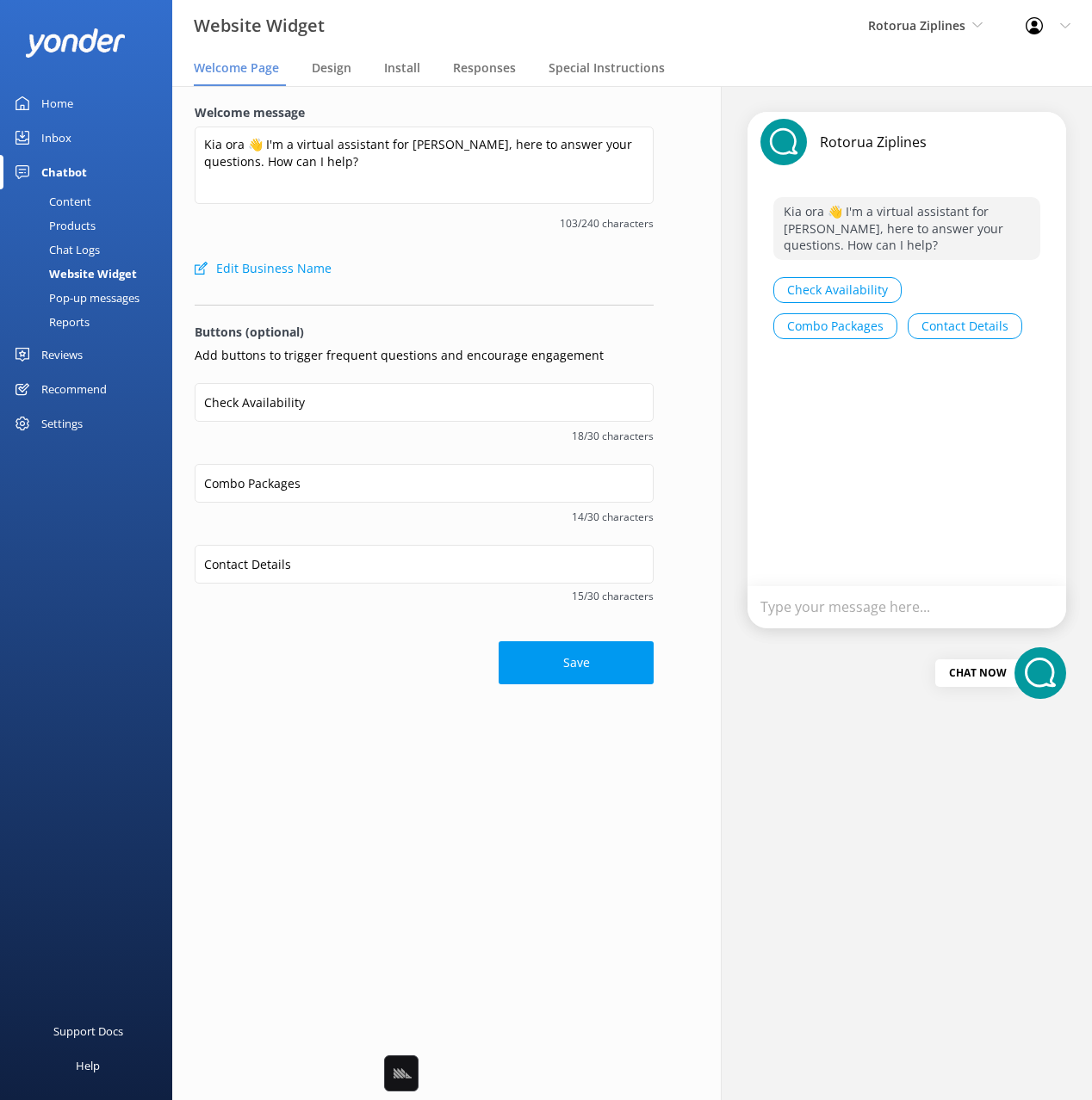
click at [559, 683] on button "Save" at bounding box center [576, 663] width 155 height 43
drag, startPoint x: 341, startPoint y: 659, endPoint x: 415, endPoint y: 564, distance: 120.4
click at [342, 658] on div "Save" at bounding box center [424, 656] width 459 height 60
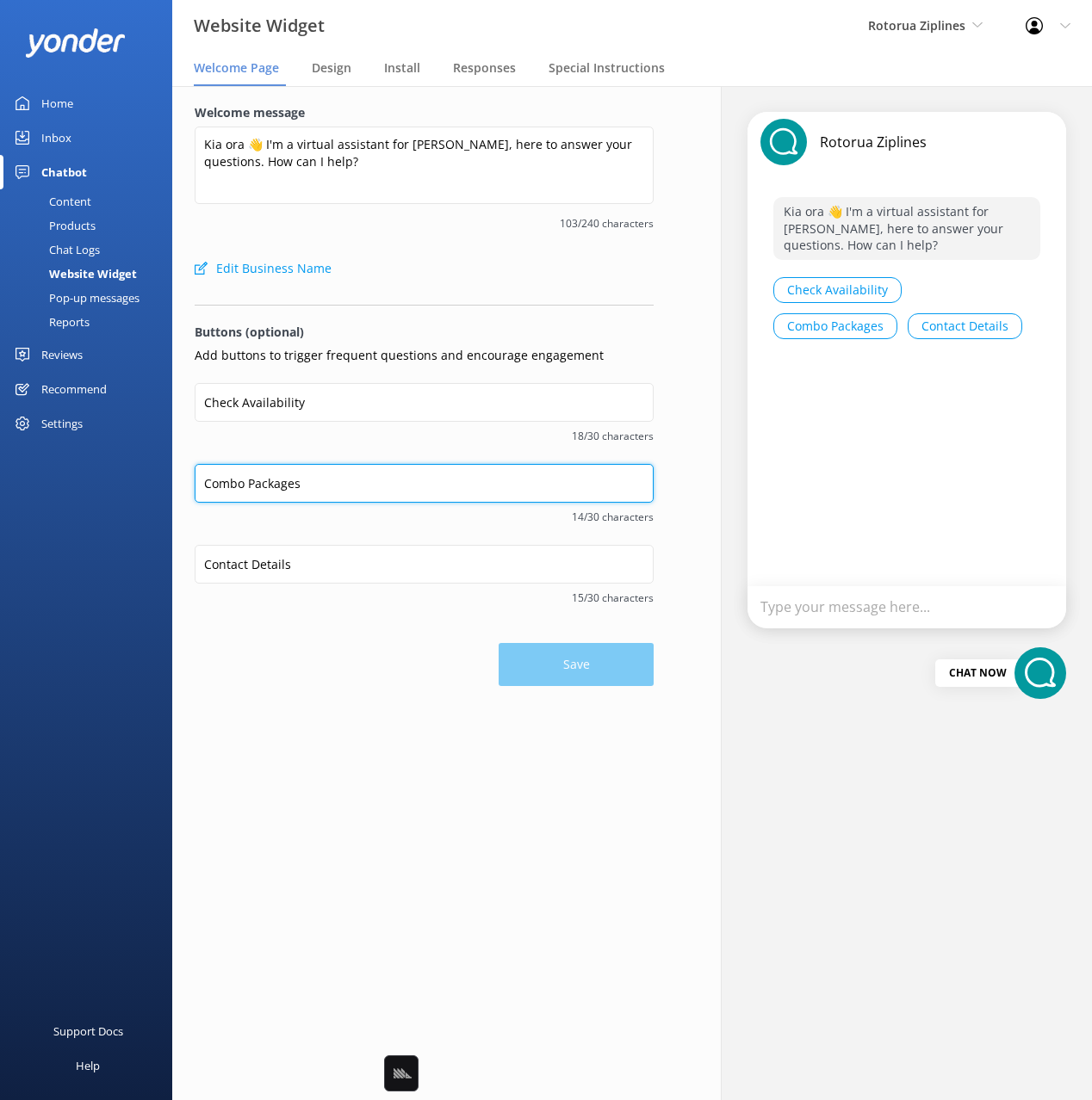
click at [386, 485] on input "Combo Packages" at bounding box center [424, 483] width 459 height 38
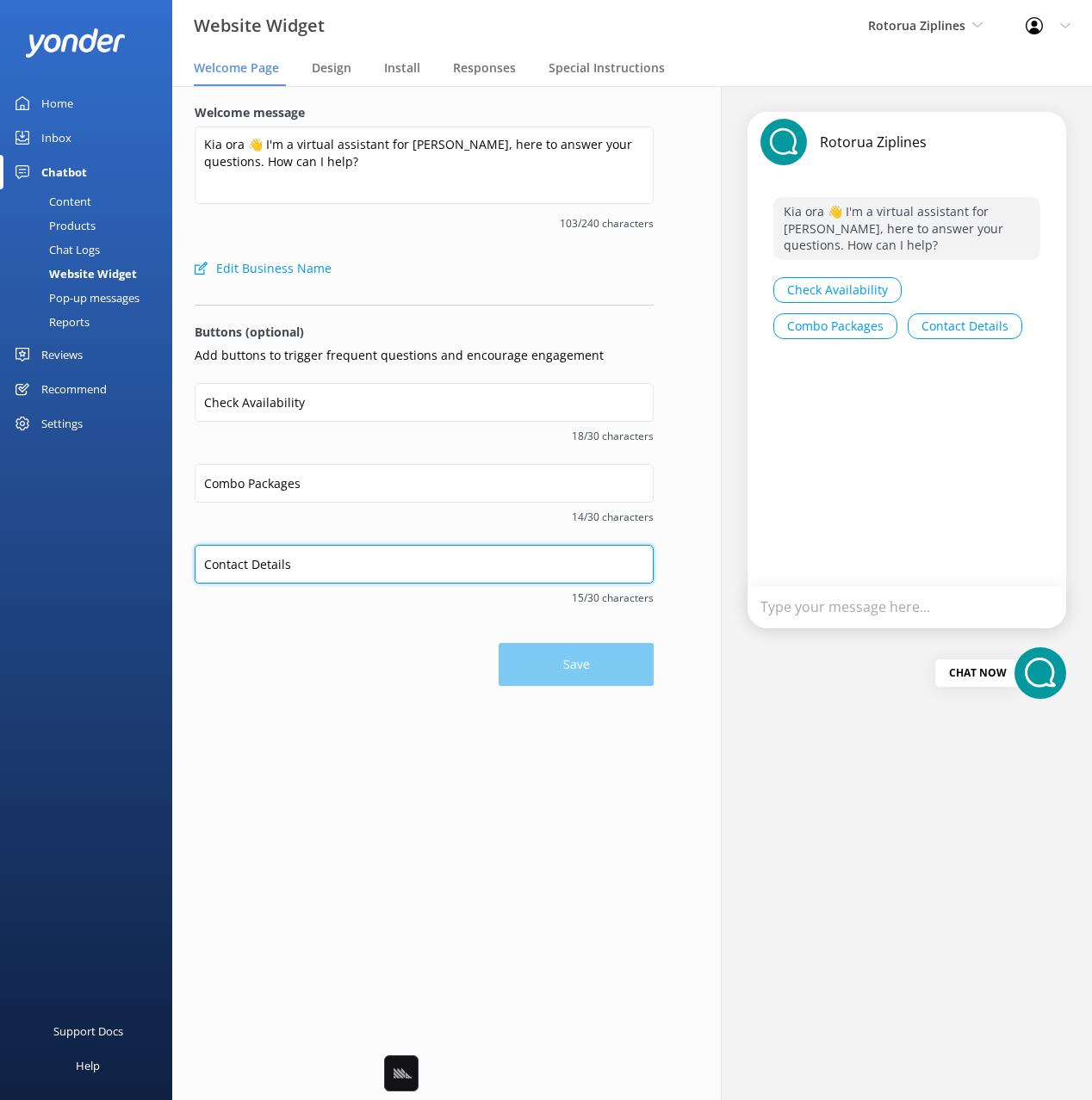
click at [346, 557] on input "Contact Details" at bounding box center [424, 564] width 459 height 38
click at [590, 665] on div "Save" at bounding box center [424, 656] width 459 height 60
click at [443, 457] on div "Check Availability 18/30 characters" at bounding box center [424, 424] width 459 height 81
click at [69, 200] on div "Content" at bounding box center [51, 201] width 81 height 24
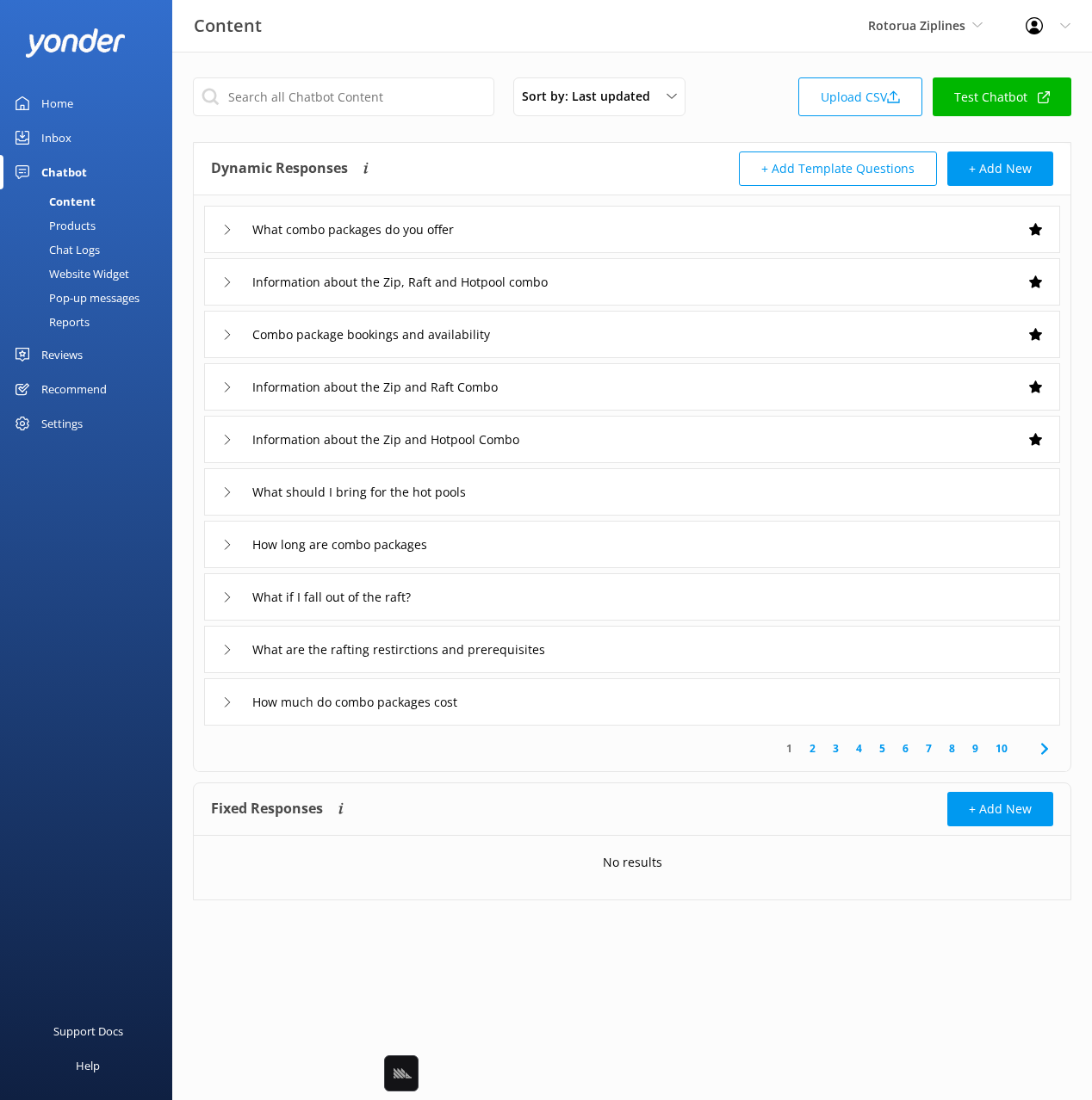
click at [455, 146] on div "Dynamic Responses Dynamic responses rely on the Large Language Model to create …" at bounding box center [632, 169] width 877 height 52
drag, startPoint x: 588, startPoint y: 704, endPoint x: 543, endPoint y: 723, distance: 48.8
click at [587, 704] on div "How much do combo packages cost" at bounding box center [632, 702] width 856 height 48
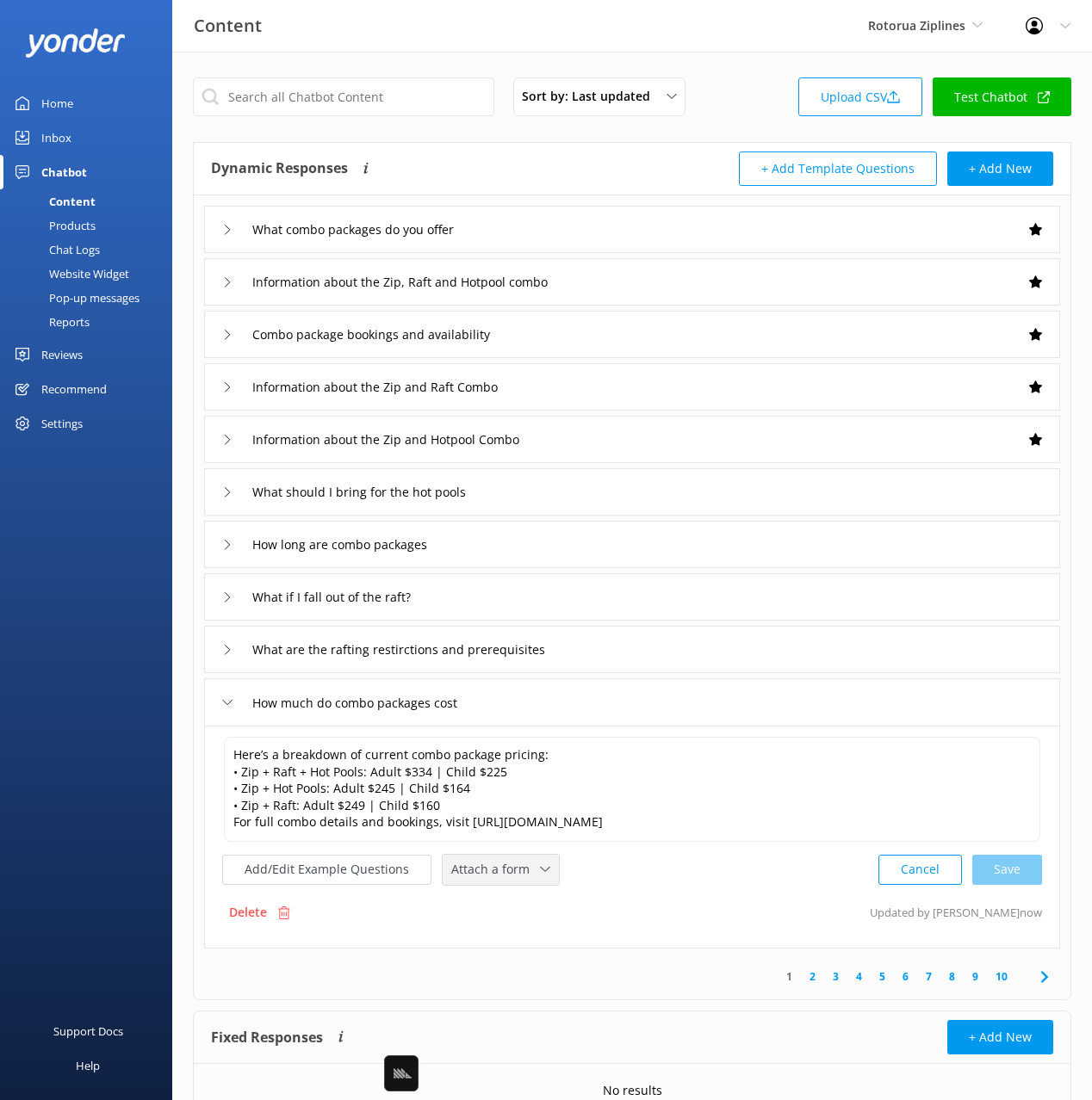
click at [508, 879] on div "Attach a form" at bounding box center [501, 870] width 108 height 22
click at [517, 937] on div "Check availability" at bounding box center [494, 941] width 85 height 17
drag, startPoint x: 1044, startPoint y: 969, endPoint x: 1008, endPoint y: 867, distance: 108.2
click at [1044, 969] on icon at bounding box center [1044, 976] width 21 height 21
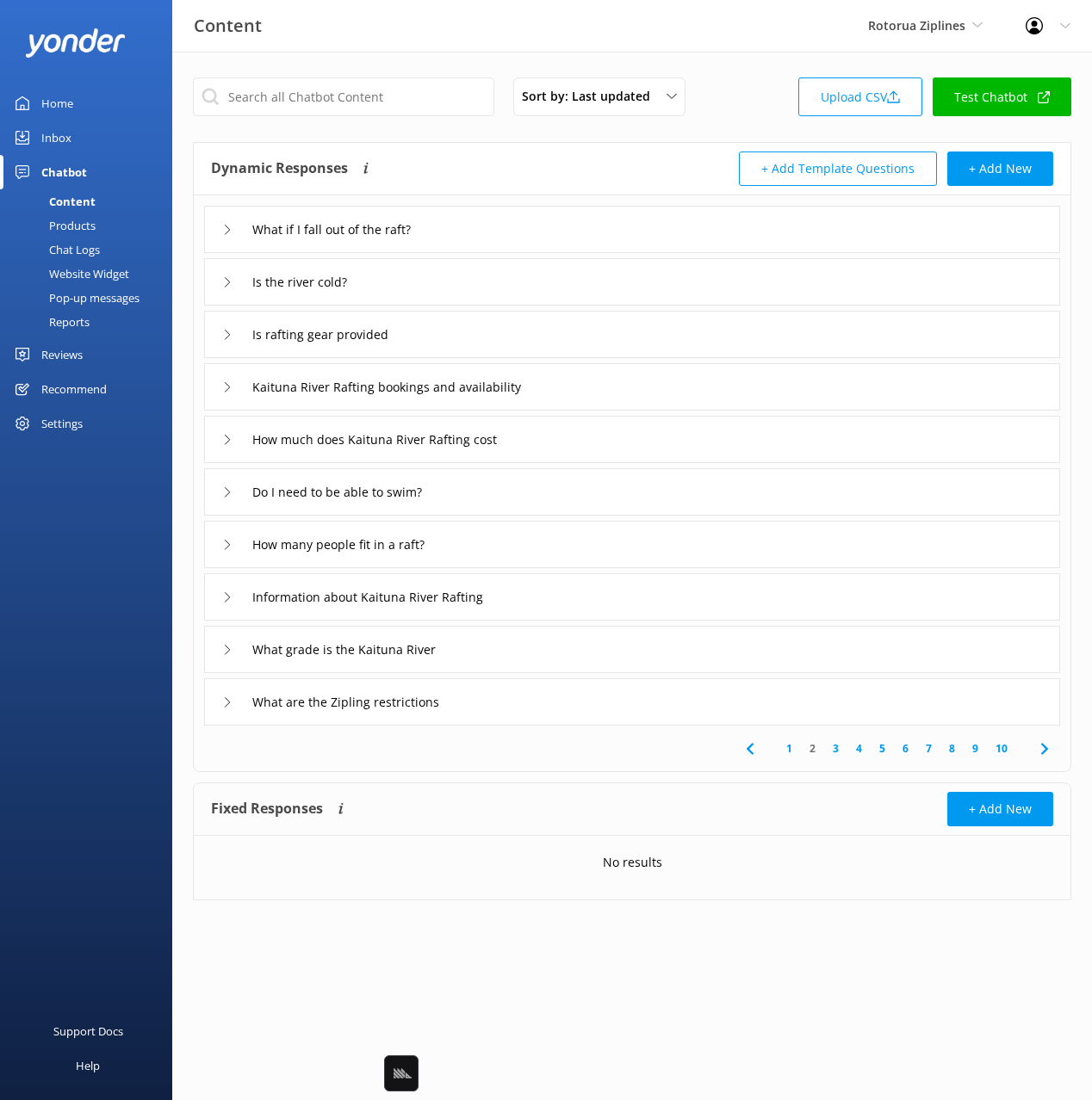
click at [1040, 739] on icon at bounding box center [1044, 749] width 21 height 21
click at [499, 340] on div "Zipline bookings and availability" at bounding box center [632, 334] width 856 height 48
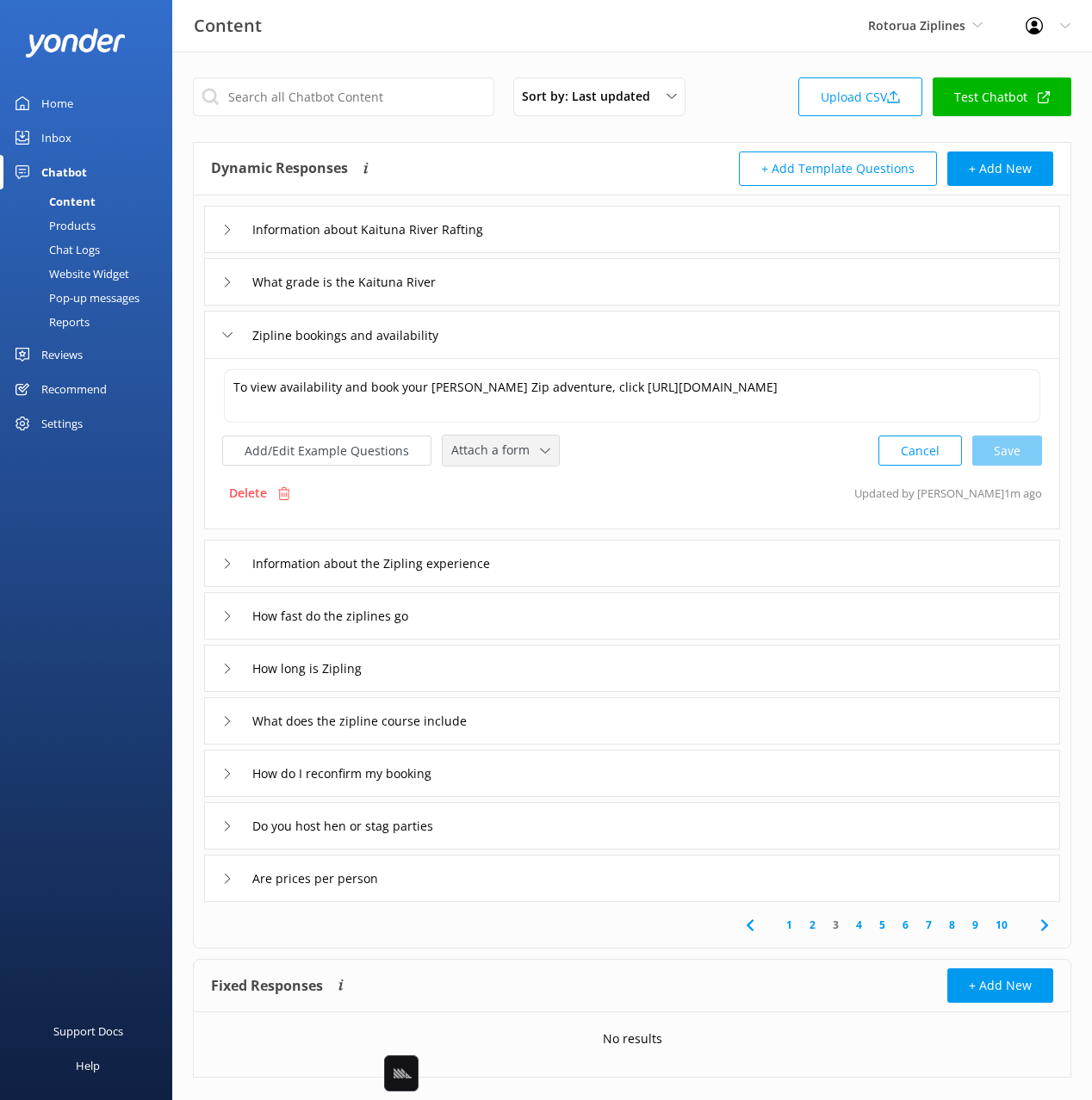
drag, startPoint x: 521, startPoint y: 459, endPoint x: 520, endPoint y: 481, distance: 22.0
click at [521, 459] on div "Attach a form" at bounding box center [501, 450] width 108 height 22
click at [525, 520] on div "Check availability" at bounding box center [494, 522] width 85 height 17
click at [595, 568] on div "Information about the Zipling experience" at bounding box center [632, 561] width 856 height 48
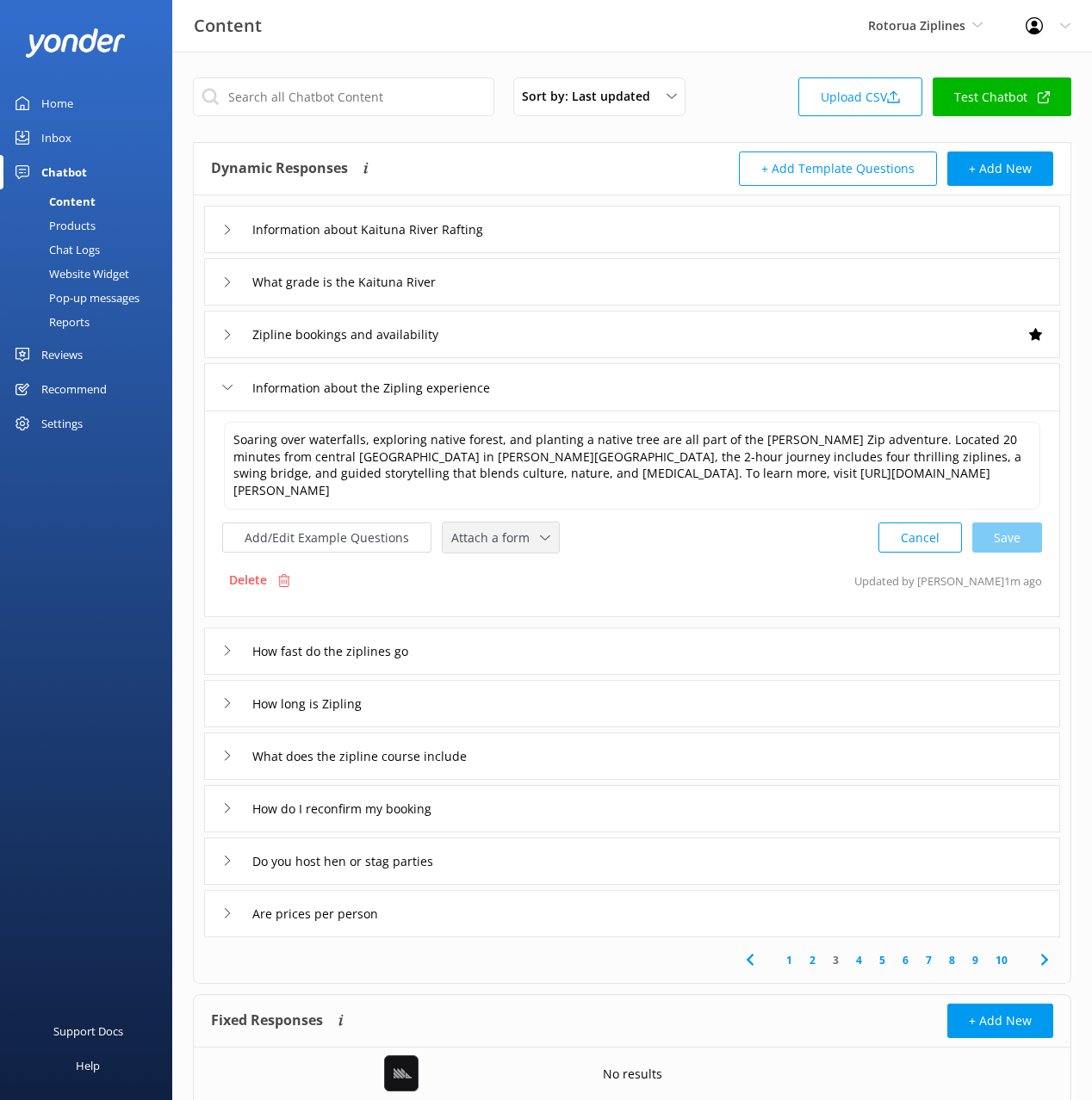
drag, startPoint x: 450, startPoint y: 514, endPoint x: 484, endPoint y: 550, distance: 49.5
click at [451, 528] on span "Attach a form" at bounding box center [495, 538] width 89 height 19
click at [517, 601] on div "Check availability" at bounding box center [494, 609] width 85 height 17
click at [515, 789] on div "How do I reconfirm my booking" at bounding box center [632, 807] width 856 height 48
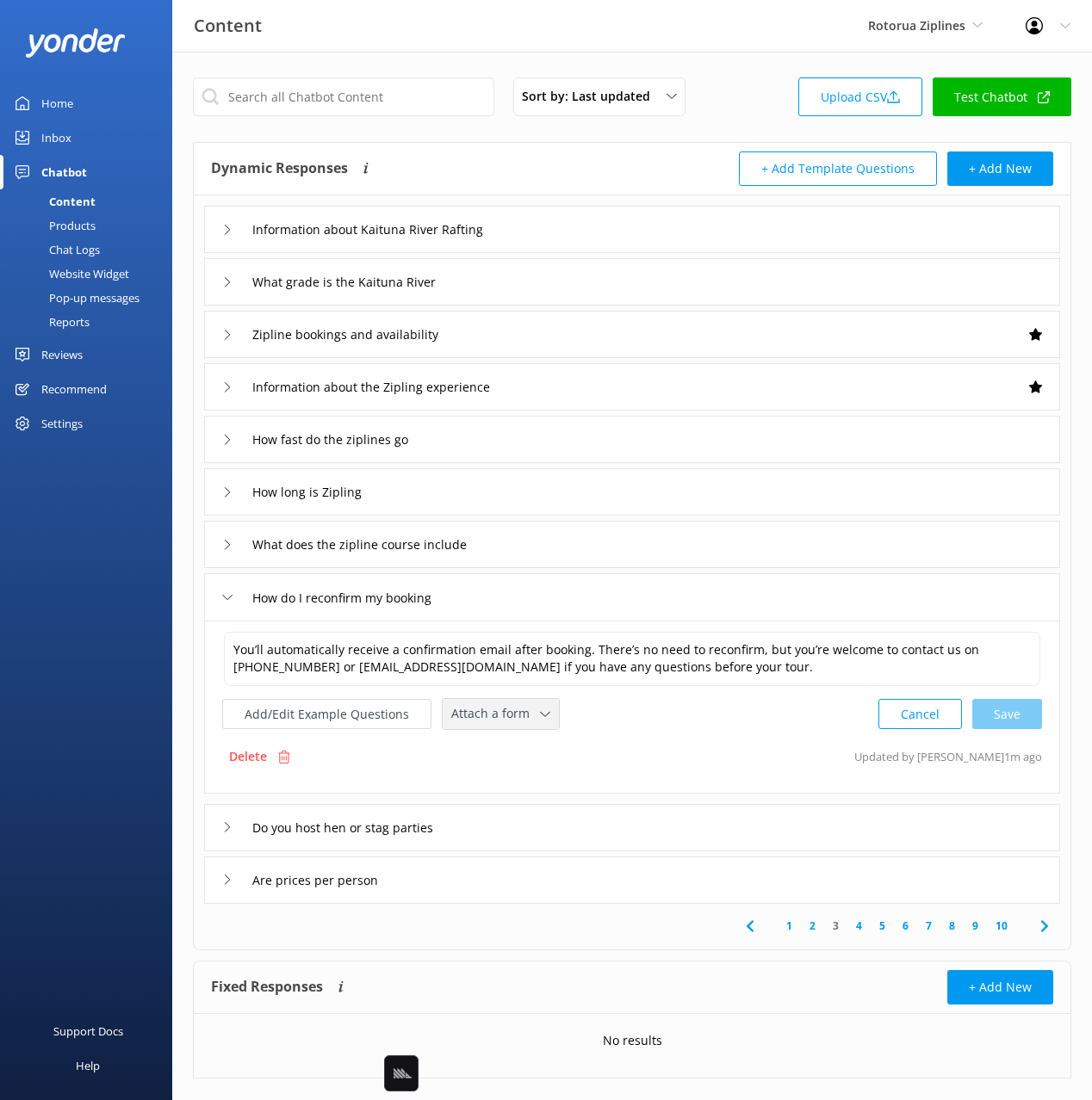
click at [488, 714] on span "Attach a form" at bounding box center [495, 714] width 89 height 19
click at [526, 747] on div "Leave contact details" at bounding box center [504, 750] width 105 height 17
click at [552, 545] on div "What does the zipline course include" at bounding box center [632, 544] width 856 height 48
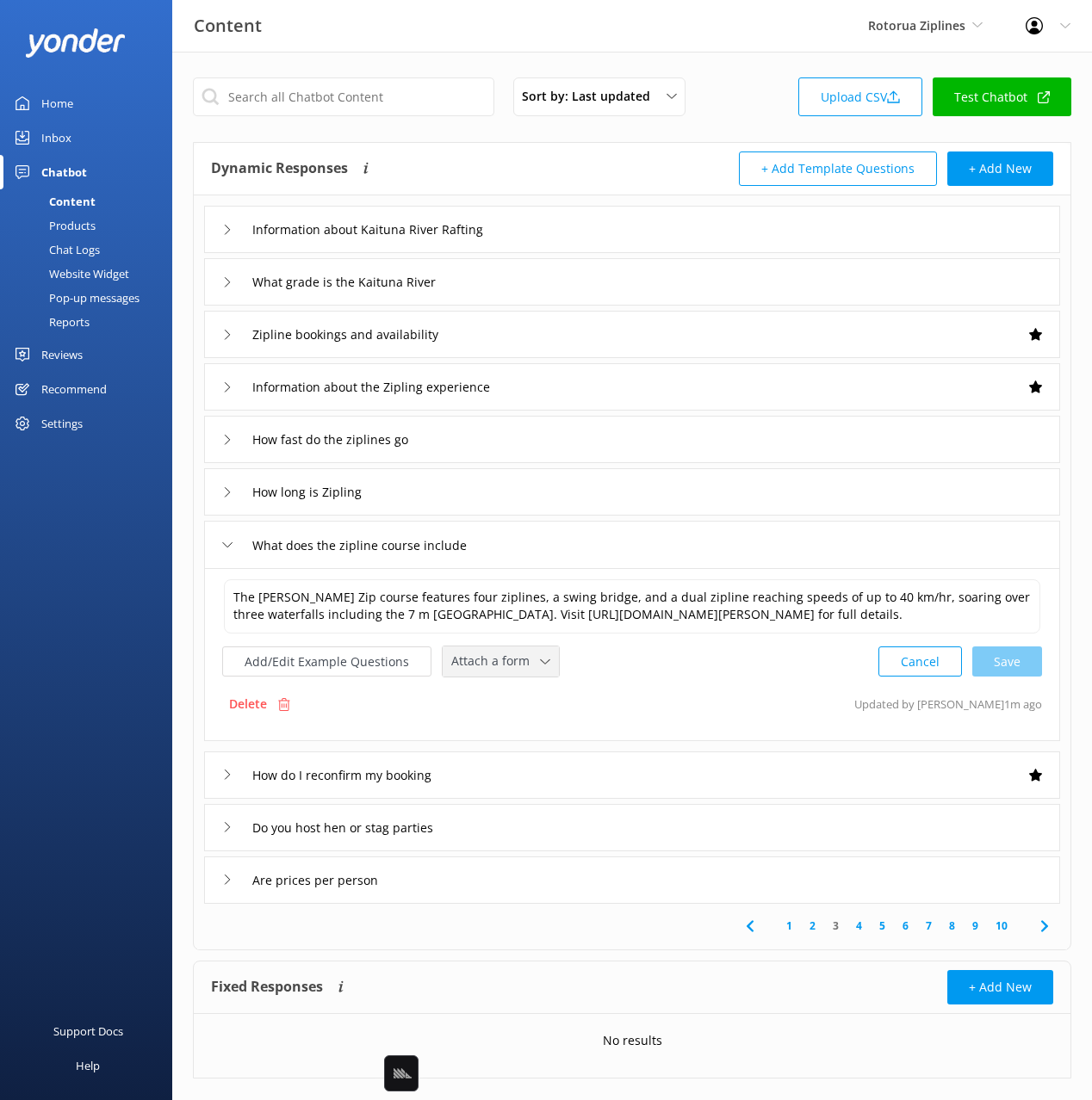
drag, startPoint x: 502, startPoint y: 658, endPoint x: 507, endPoint y: 730, distance: 72.2
click at [502, 658] on span "Attach a form" at bounding box center [495, 661] width 89 height 19
click at [508, 730] on div "Check availability" at bounding box center [494, 733] width 85 height 17
click at [551, 829] on div "Do you host hen or stag parties" at bounding box center [632, 826] width 856 height 48
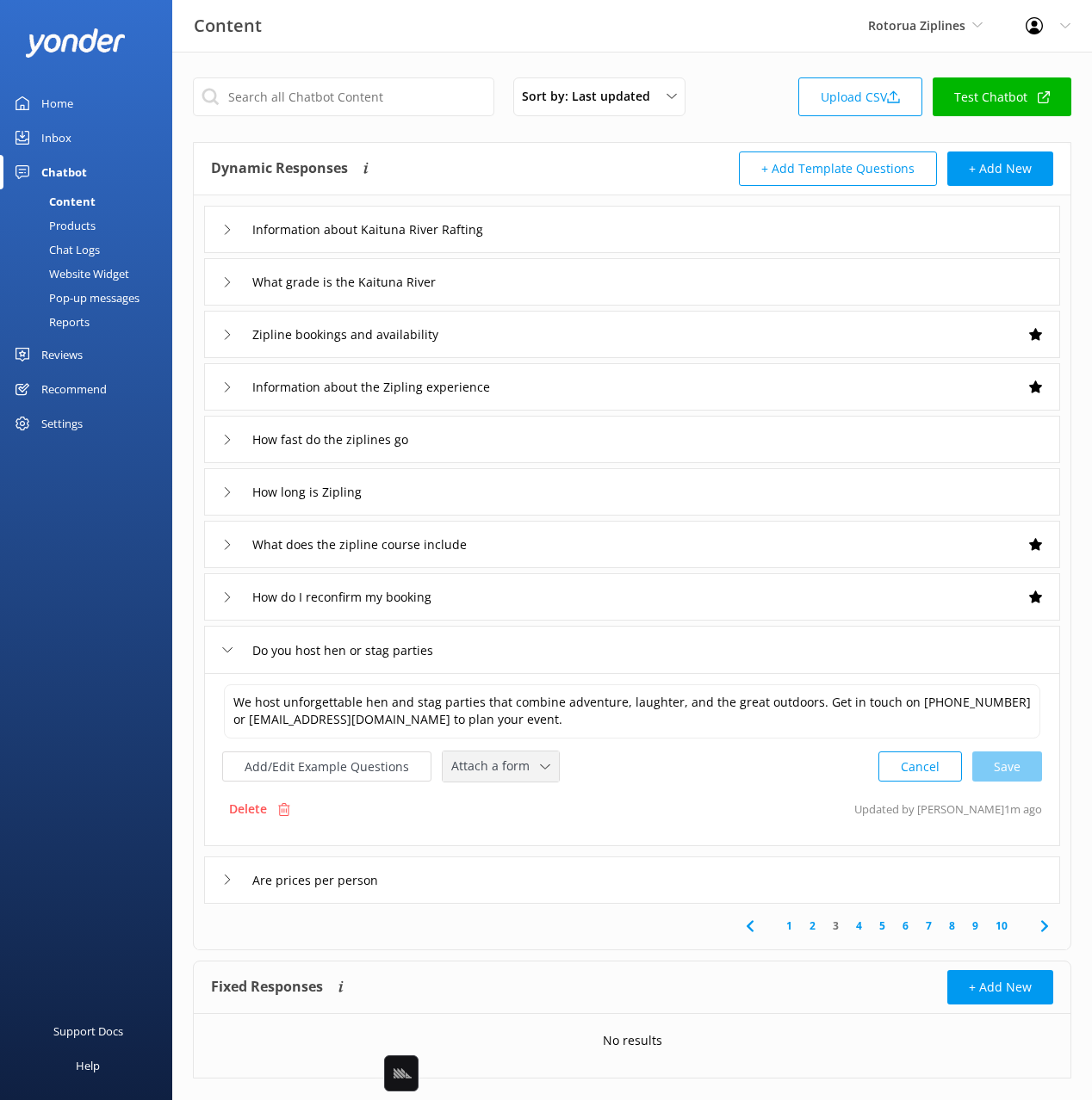
click at [490, 754] on div "Attach a form Leave contact details Check availability" at bounding box center [501, 766] width 116 height 30
drag, startPoint x: 492, startPoint y: 803, endPoint x: 509, endPoint y: 806, distance: 17.3
click at [492, 803] on div "Leave contact details" at bounding box center [504, 803] width 105 height 17
click at [546, 881] on div "Are prices per person" at bounding box center [632, 878] width 856 height 48
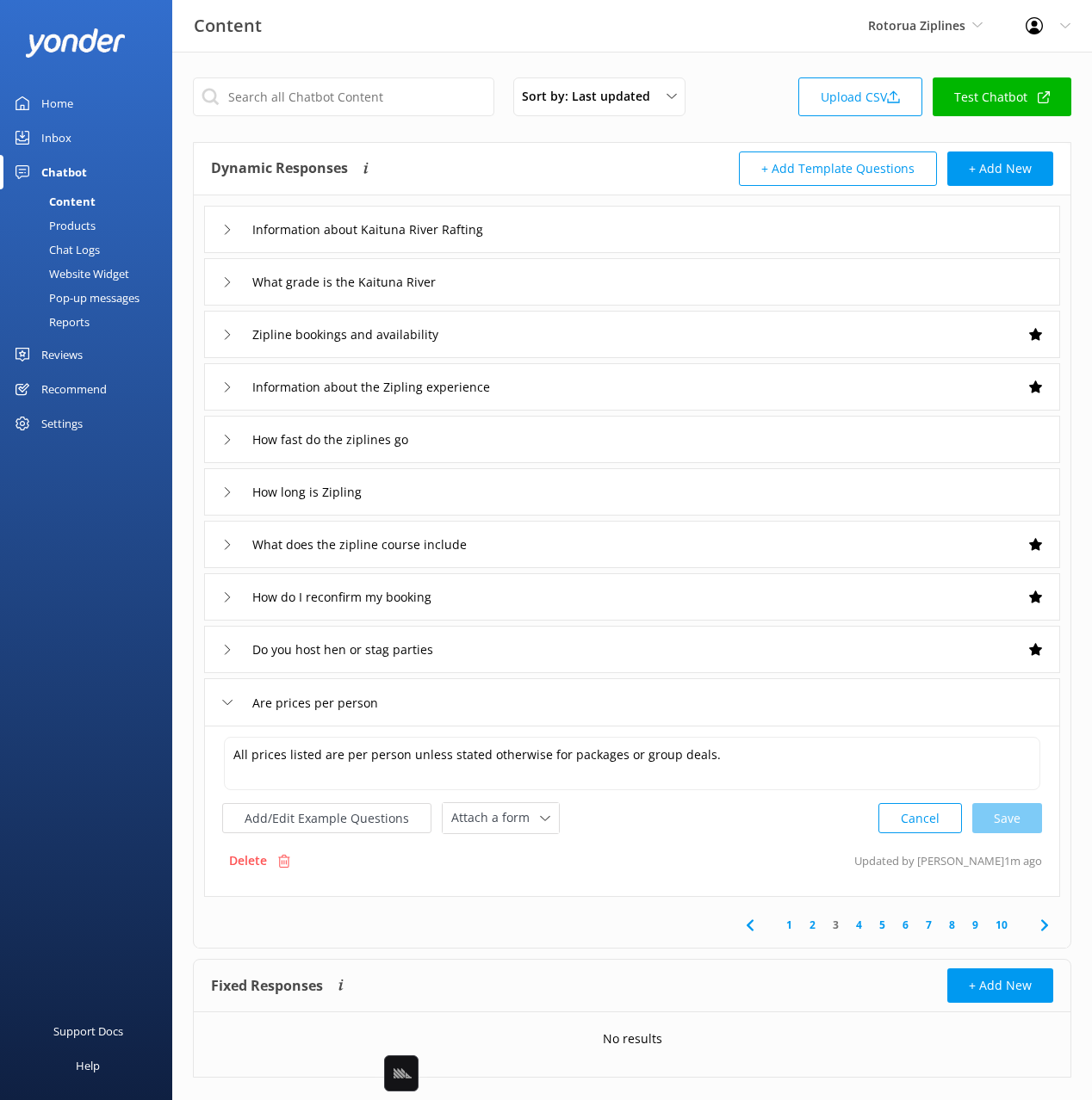
click at [1052, 931] on icon at bounding box center [1044, 925] width 21 height 21
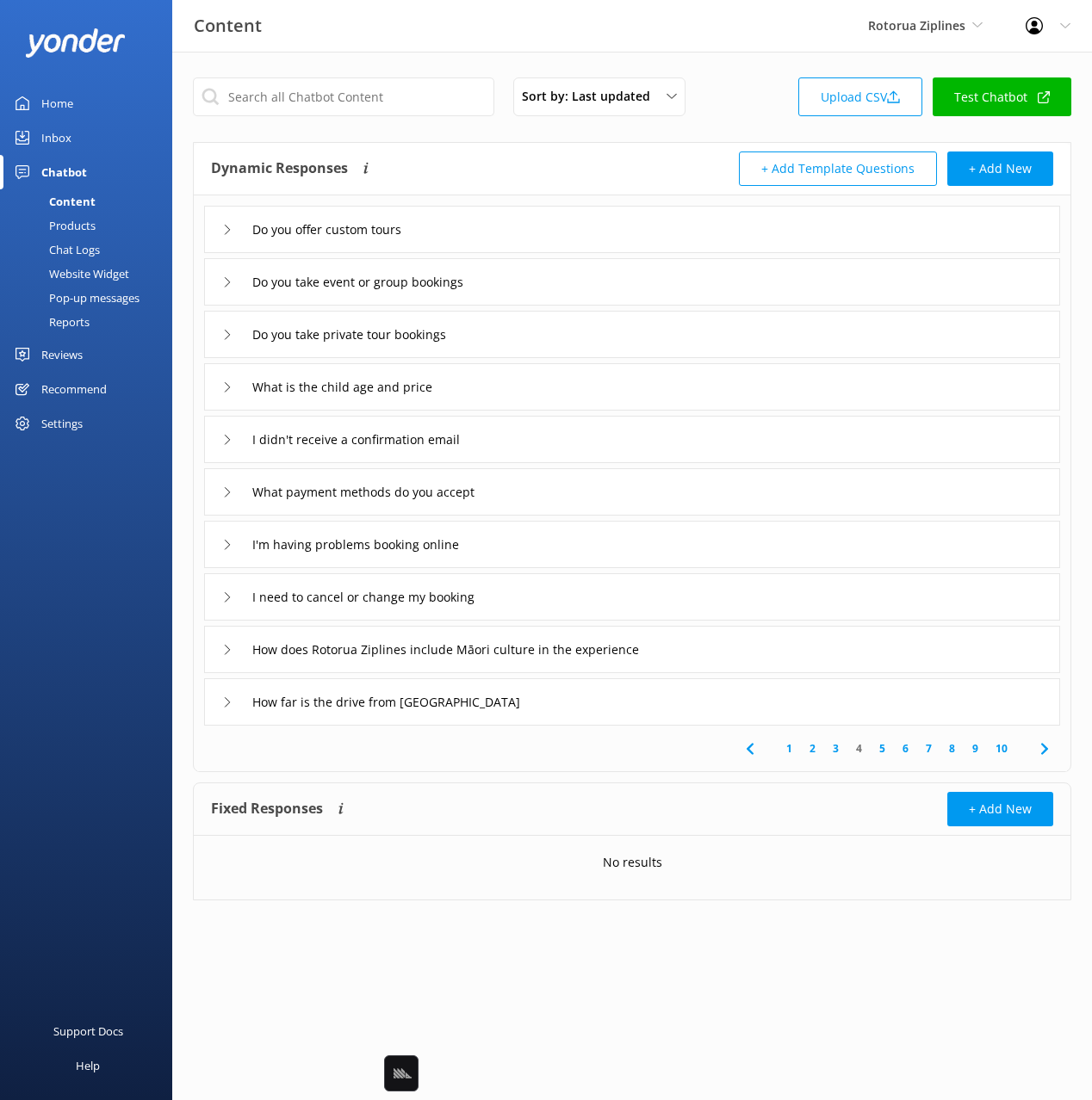
click at [505, 217] on div "Do you offer custom tours" at bounding box center [632, 229] width 856 height 48
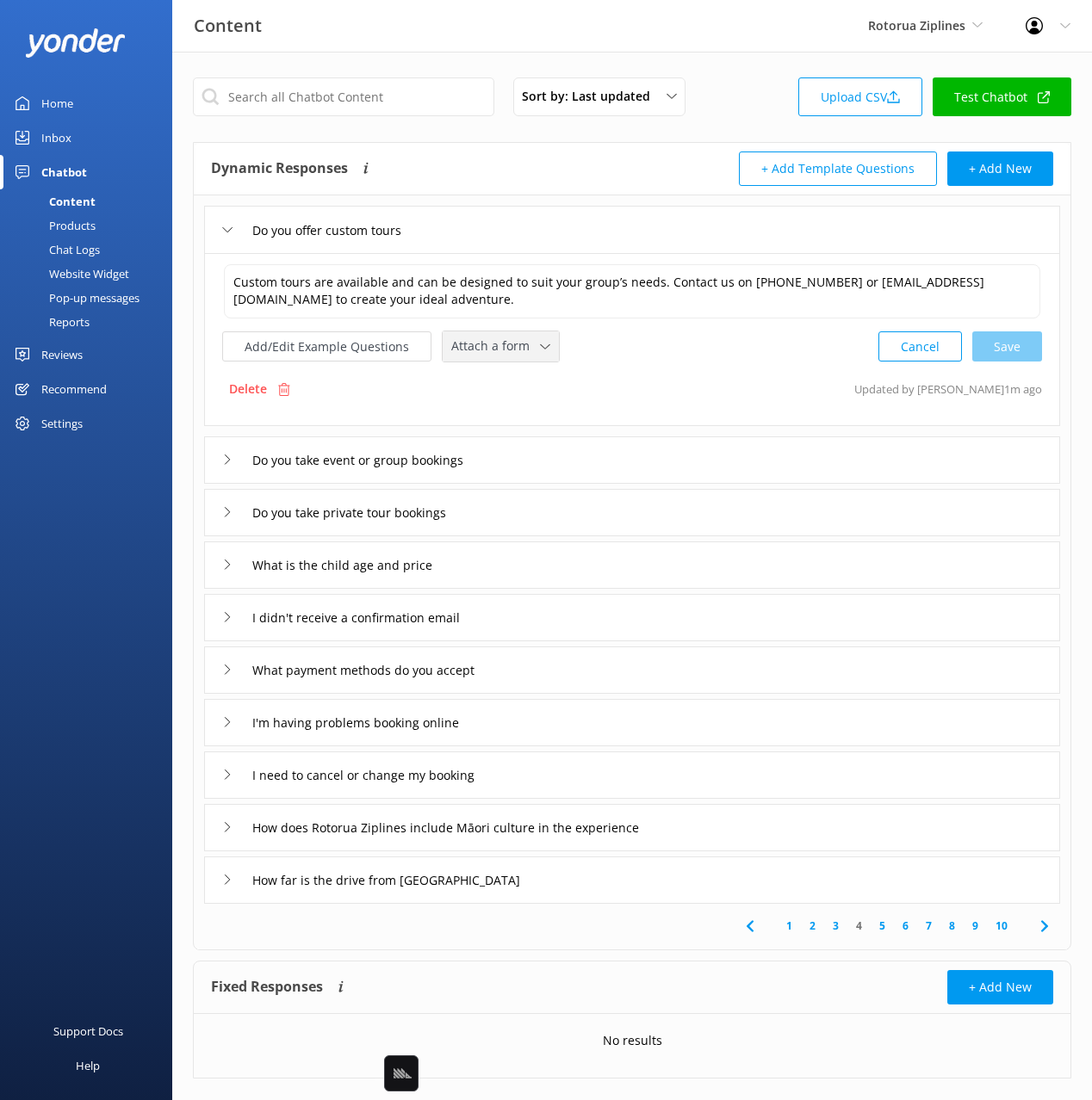
click at [489, 348] on span "Attach a form" at bounding box center [495, 346] width 89 height 19
click at [503, 383] on div "Leave contact details" at bounding box center [504, 383] width 105 height 17
click at [546, 464] on div "Do you take event or group bookings" at bounding box center [632, 458] width 856 height 48
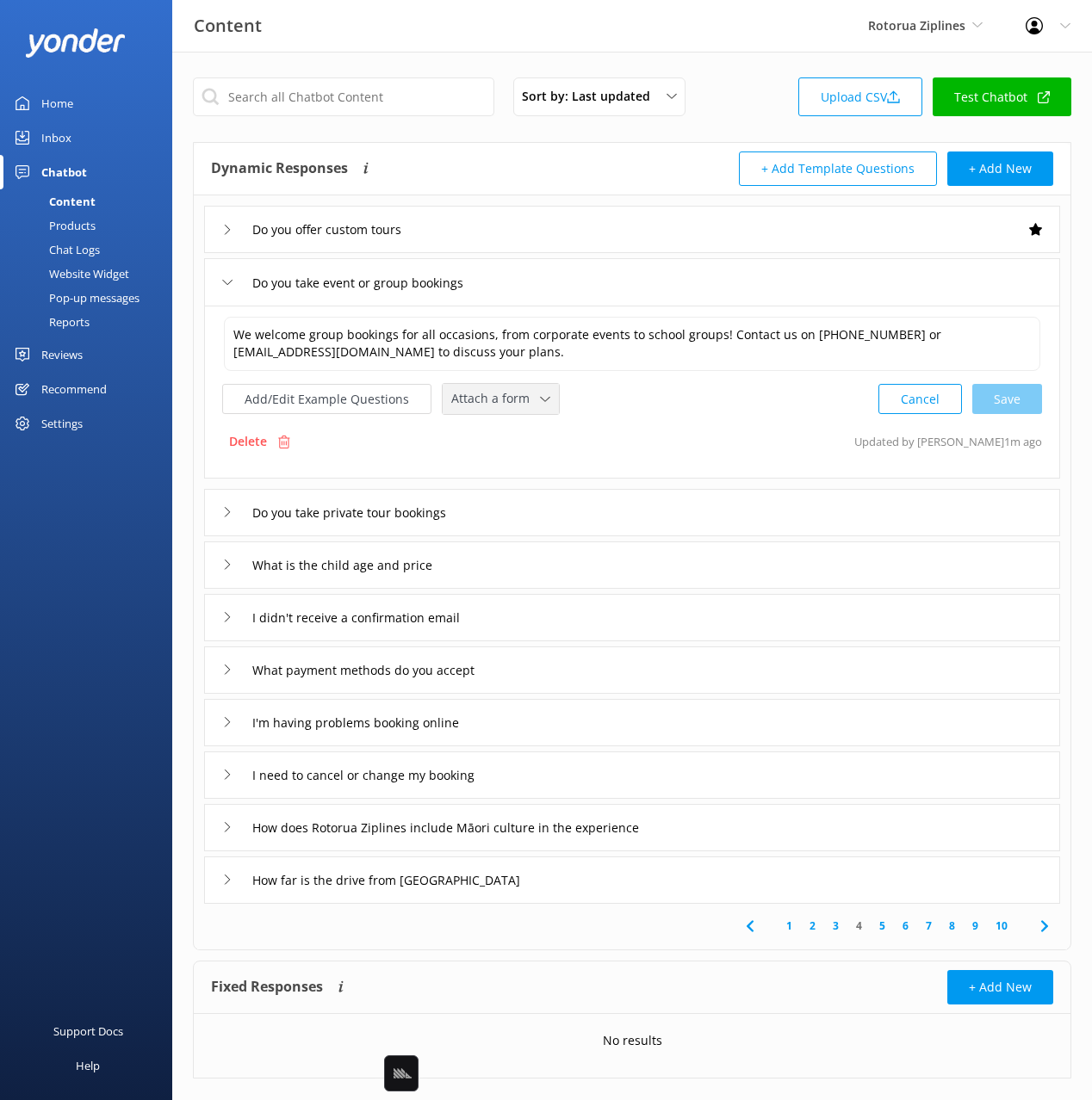
click at [503, 412] on div "Attach a form Leave contact details Check availability" at bounding box center [501, 398] width 116 height 30
click at [478, 433] on div "Leave contact details" at bounding box center [504, 436] width 105 height 17
click at [537, 514] on div "Do you take private tour bookings" at bounding box center [632, 511] width 856 height 48
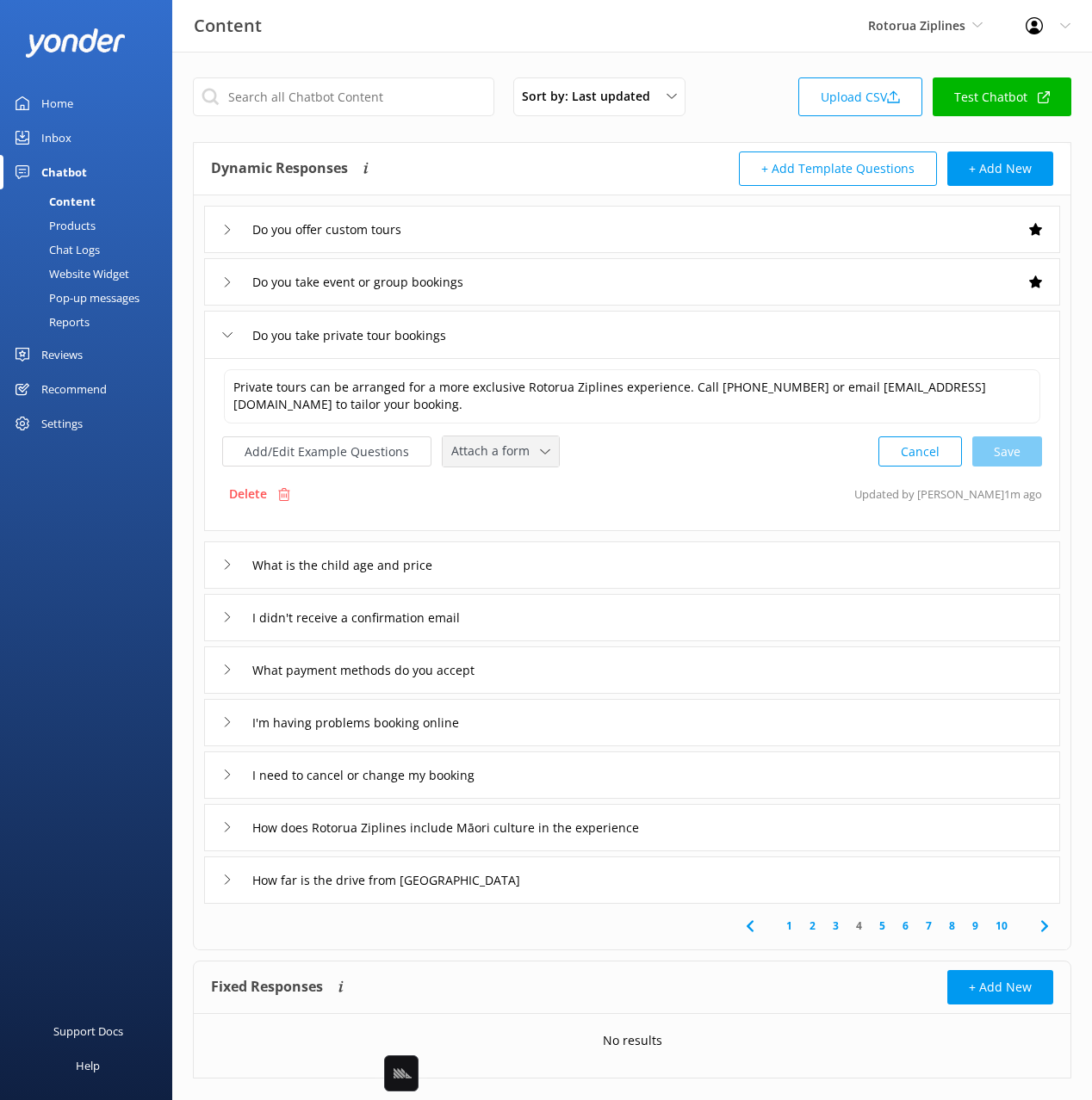
click at [484, 443] on span "Attach a form" at bounding box center [495, 451] width 89 height 19
click at [505, 480] on div "Leave contact details" at bounding box center [504, 488] width 105 height 17
click at [546, 624] on div "I didn't receive a confirmation email" at bounding box center [632, 615] width 856 height 48
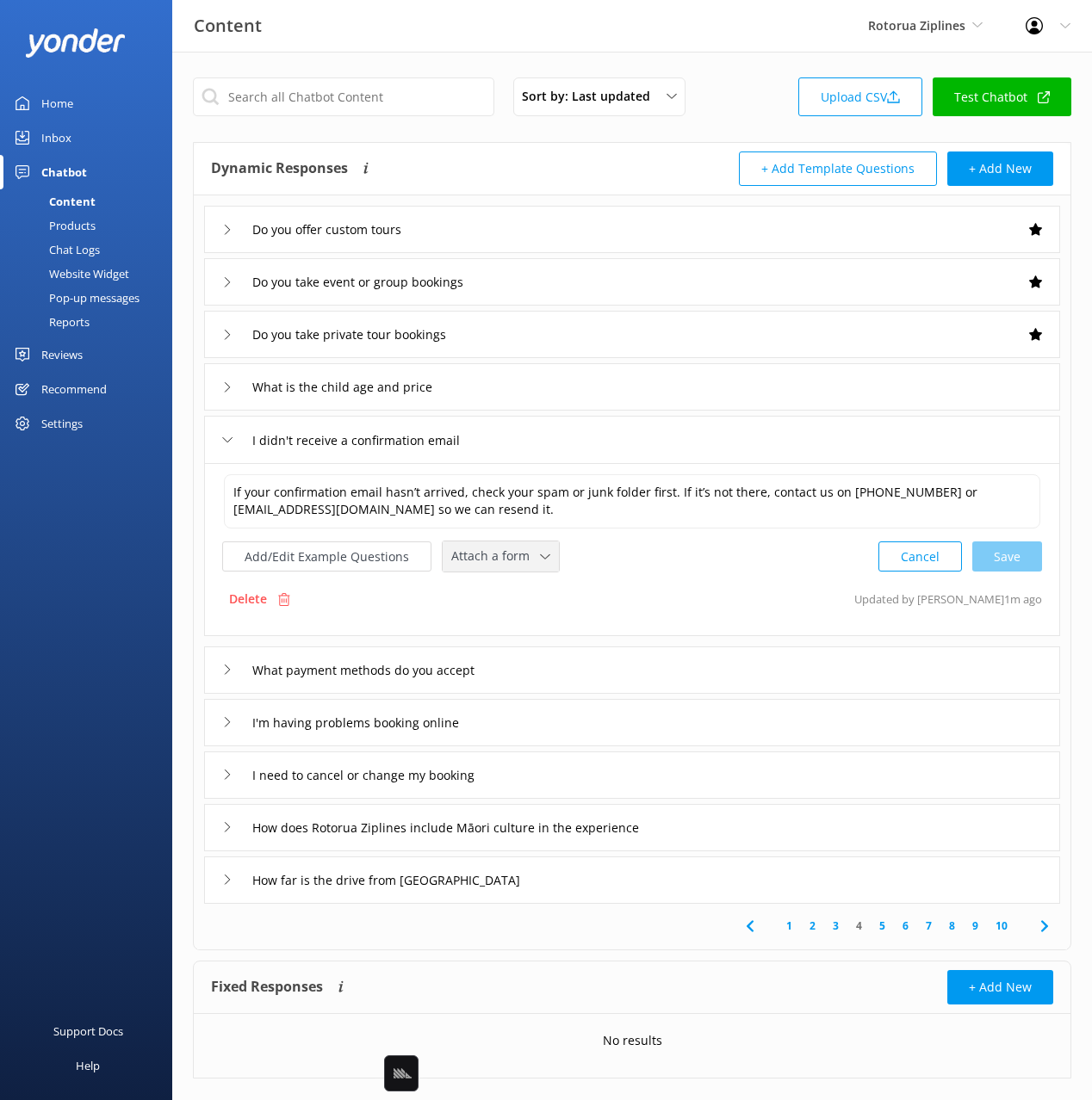
click at [479, 561] on span "Attach a form" at bounding box center [495, 556] width 89 height 19
click at [486, 592] on div "Leave contact details" at bounding box center [504, 593] width 105 height 17
click at [546, 724] on div "I'm having problems booking online" at bounding box center [632, 720] width 856 height 48
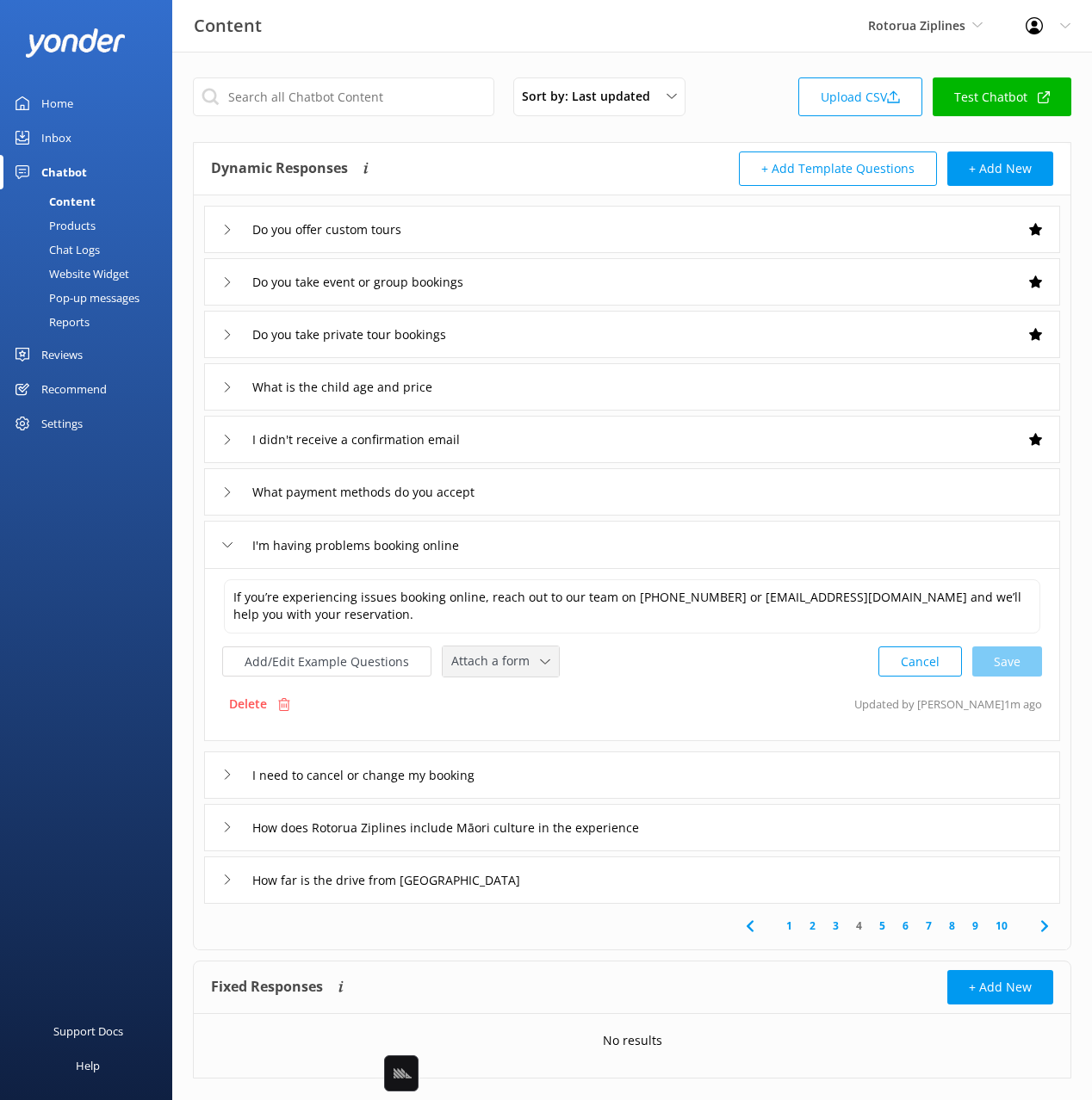
click at [501, 665] on span "Attach a form" at bounding box center [495, 661] width 89 height 19
click at [496, 687] on link "Leave contact details" at bounding box center [520, 698] width 153 height 35
click at [534, 774] on div "I need to cancel or change my booking" at bounding box center [632, 774] width 856 height 48
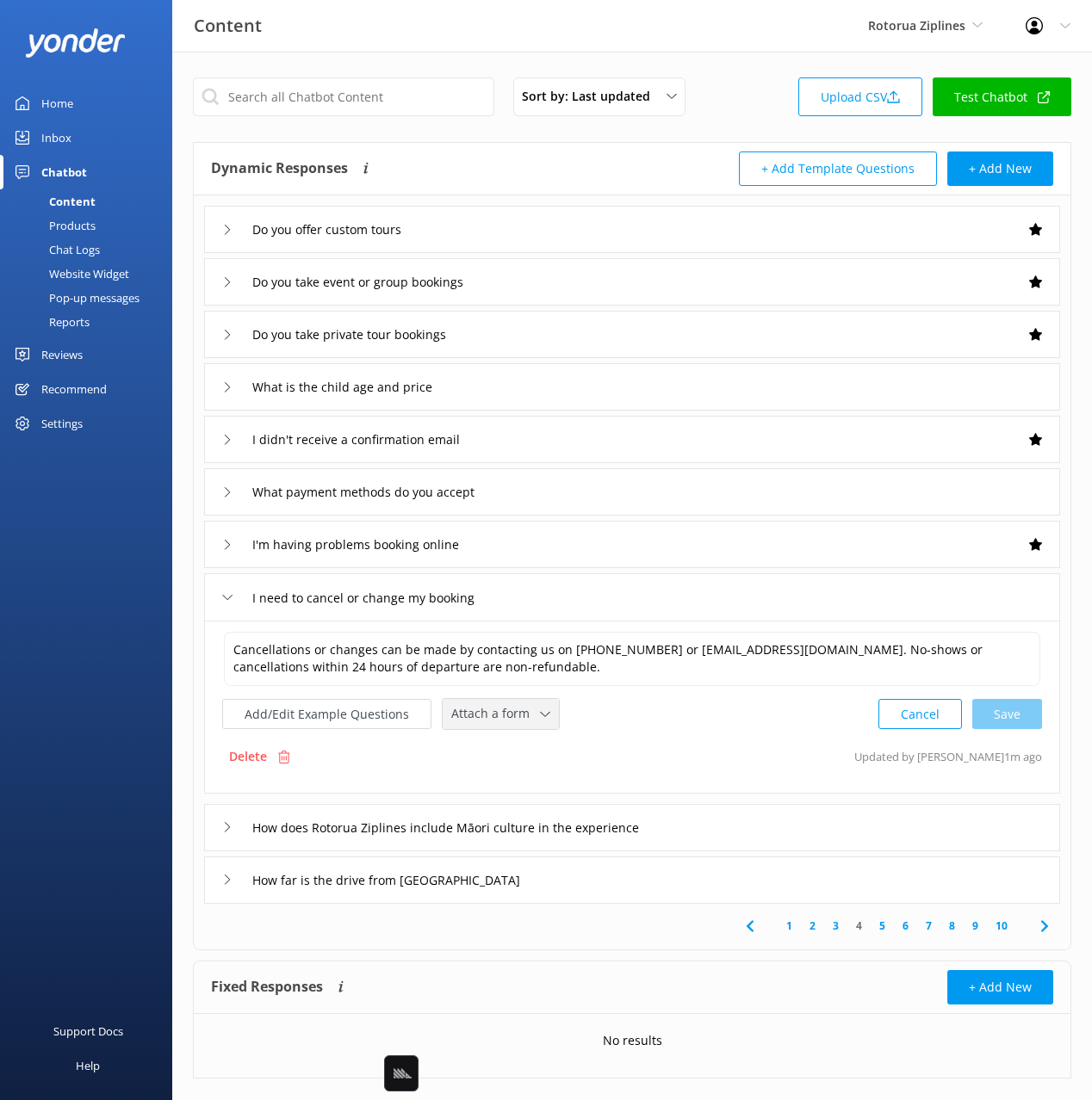
click at [473, 712] on span "Attach a form" at bounding box center [495, 714] width 89 height 19
click at [478, 753] on div "Leave contact details" at bounding box center [504, 750] width 105 height 17
click at [1052, 922] on icon at bounding box center [1044, 924] width 21 height 21
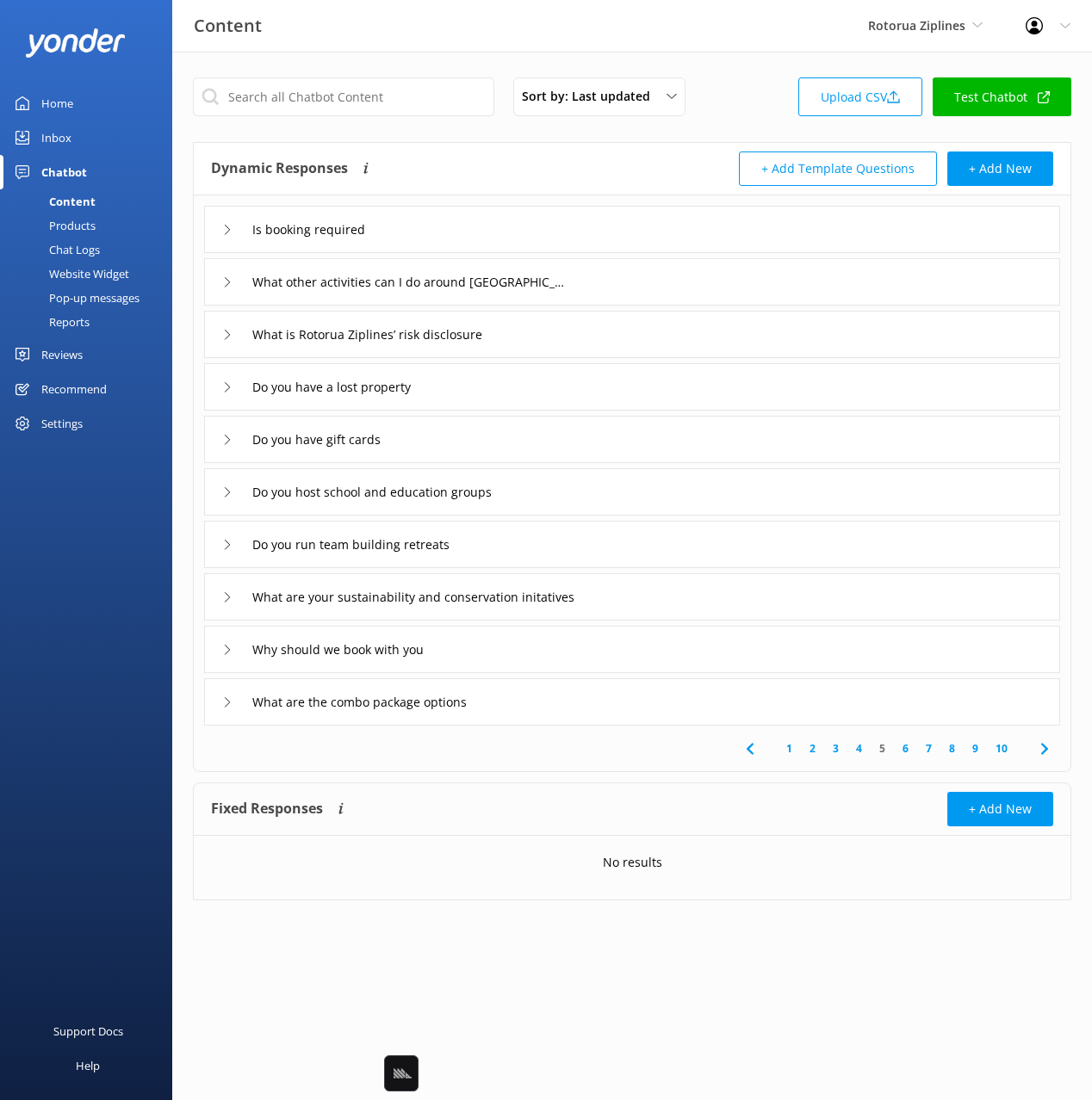
drag, startPoint x: 491, startPoint y: 238, endPoint x: 478, endPoint y: 252, distance: 19.1
click at [489, 239] on div "Is booking required" at bounding box center [632, 229] width 856 height 48
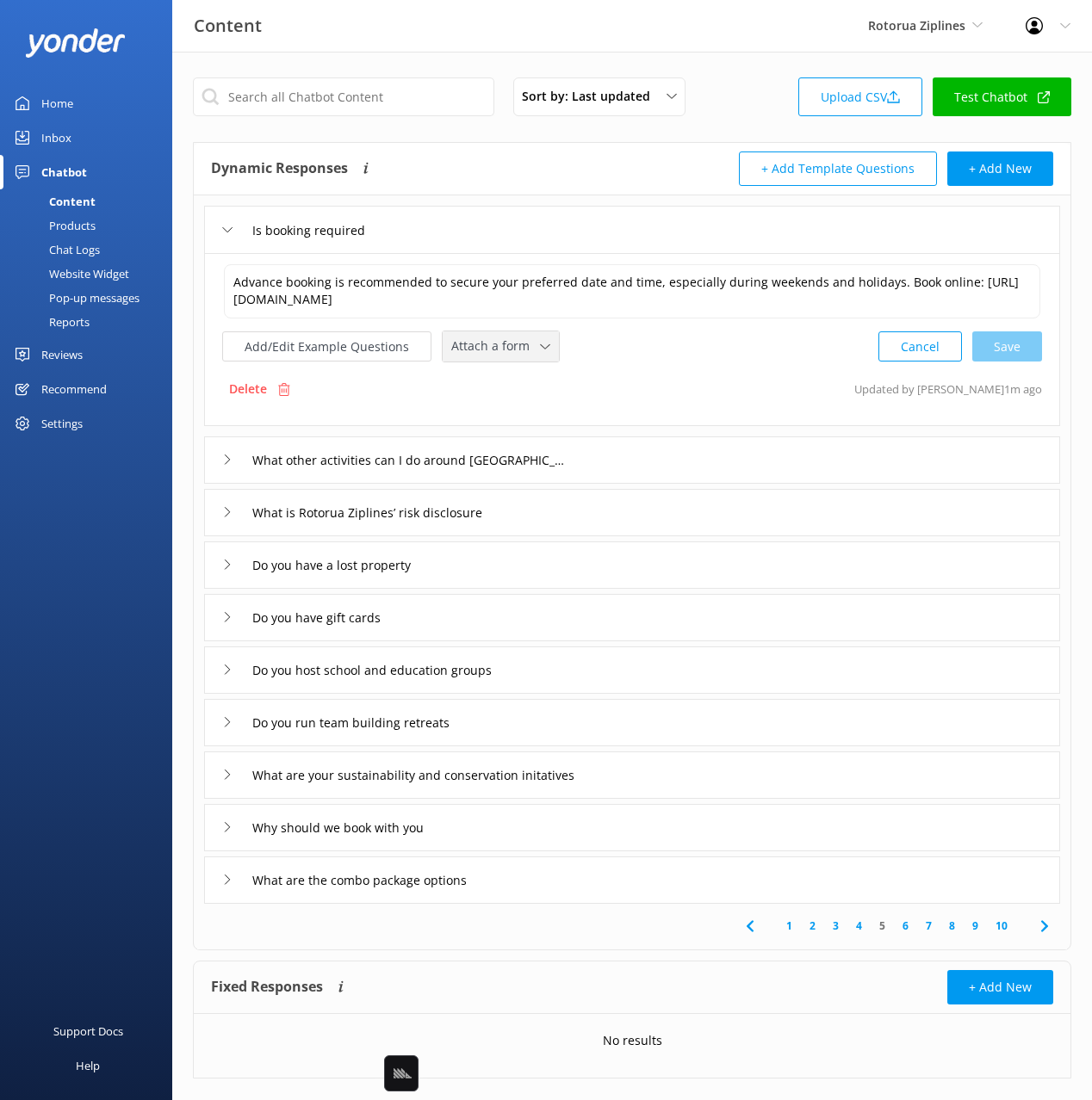
drag, startPoint x: 464, startPoint y: 350, endPoint x: 493, endPoint y: 397, distance: 55.2
click at [464, 350] on span "Attach a form" at bounding box center [495, 346] width 89 height 19
click at [501, 415] on div "Check availability" at bounding box center [494, 418] width 85 height 17
click at [574, 666] on div "Do you host school and education groups" at bounding box center [632, 668] width 856 height 48
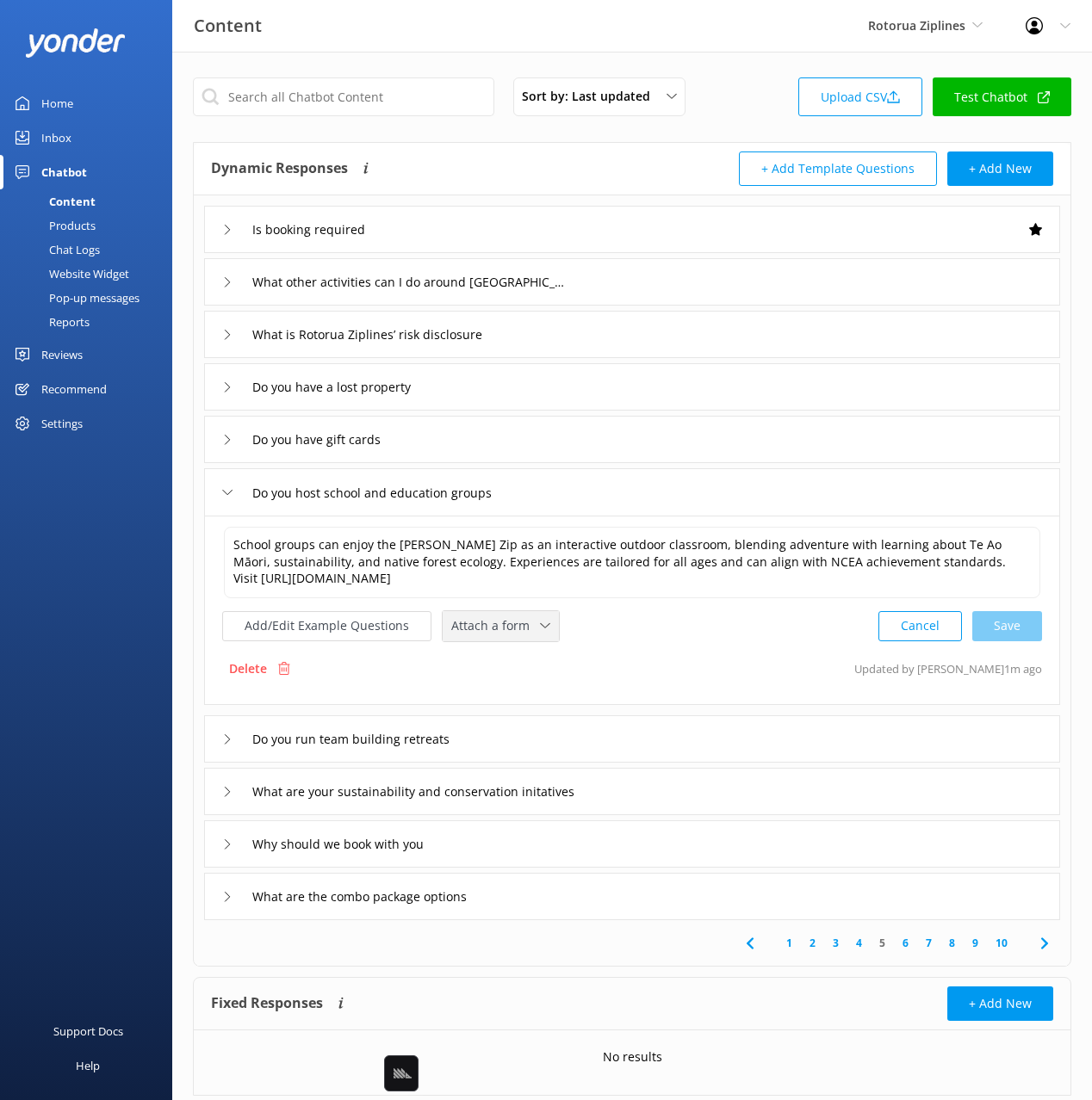
click at [482, 630] on span "Attach a form" at bounding box center [495, 626] width 89 height 19
click at [502, 657] on div "Leave contact details" at bounding box center [504, 662] width 105 height 17
click at [538, 736] on div "Do you run team building retreats" at bounding box center [632, 737] width 856 height 48
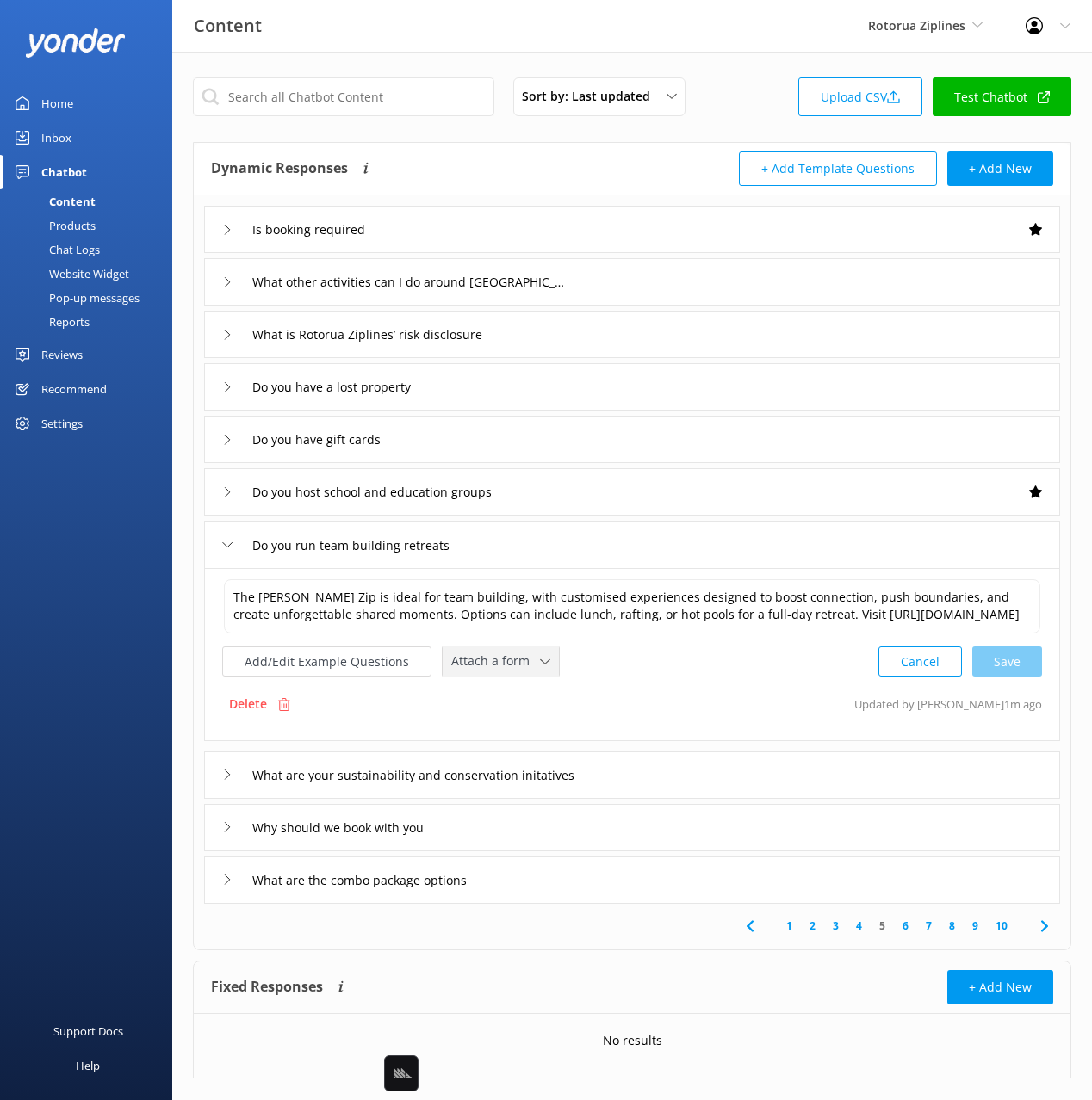
click at [479, 671] on span "Attach a form" at bounding box center [495, 661] width 89 height 19
click at [509, 707] on div "Leave contact details" at bounding box center [504, 698] width 105 height 17
click at [524, 849] on div "Why should we book with you" at bounding box center [632, 826] width 856 height 48
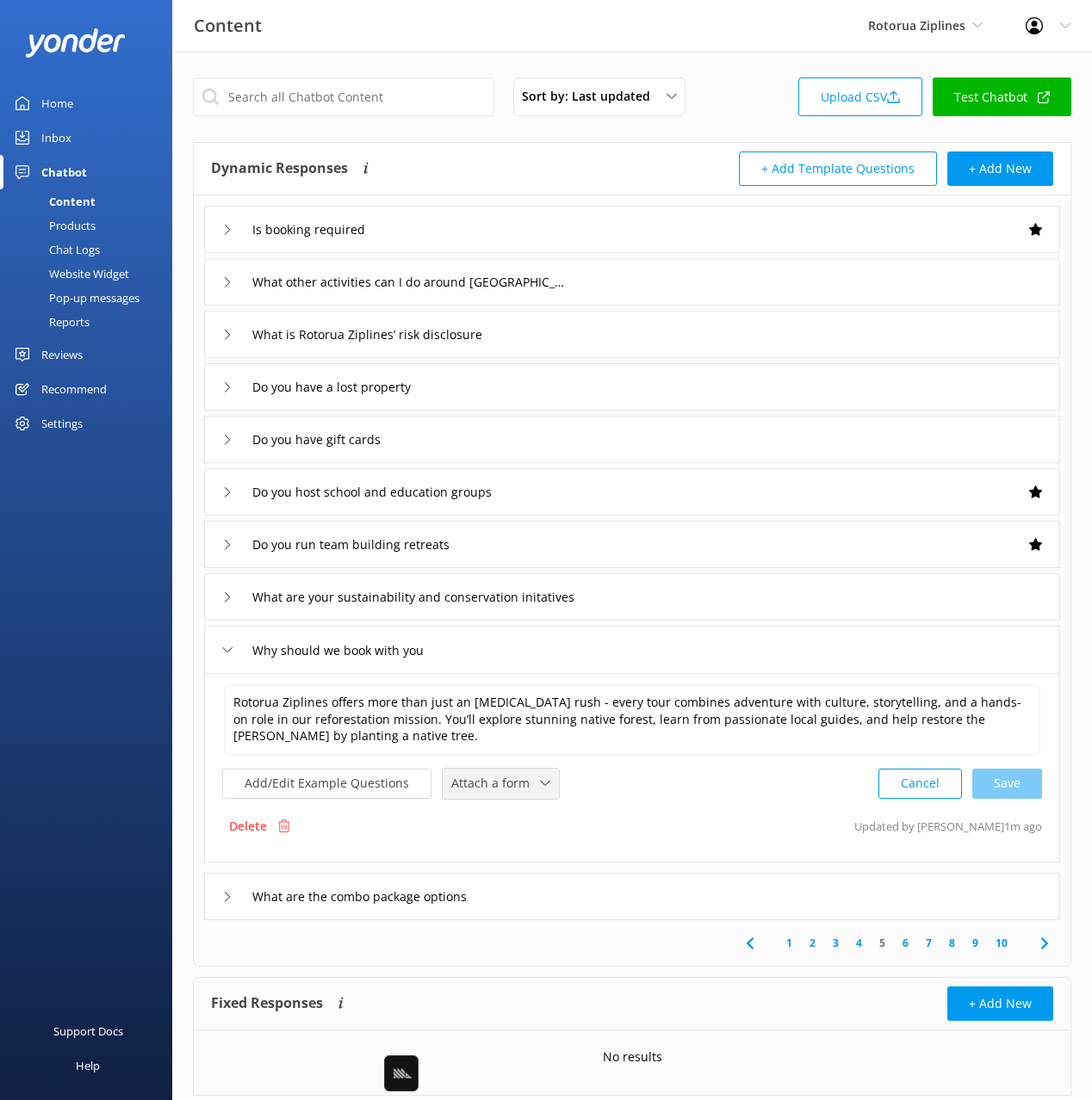
click at [468, 778] on span "Attach a form" at bounding box center [495, 783] width 89 height 19
click at [502, 853] on div "Check availability" at bounding box center [494, 855] width 85 height 17
click at [557, 898] on div "What are the combo package options" at bounding box center [632, 894] width 856 height 48
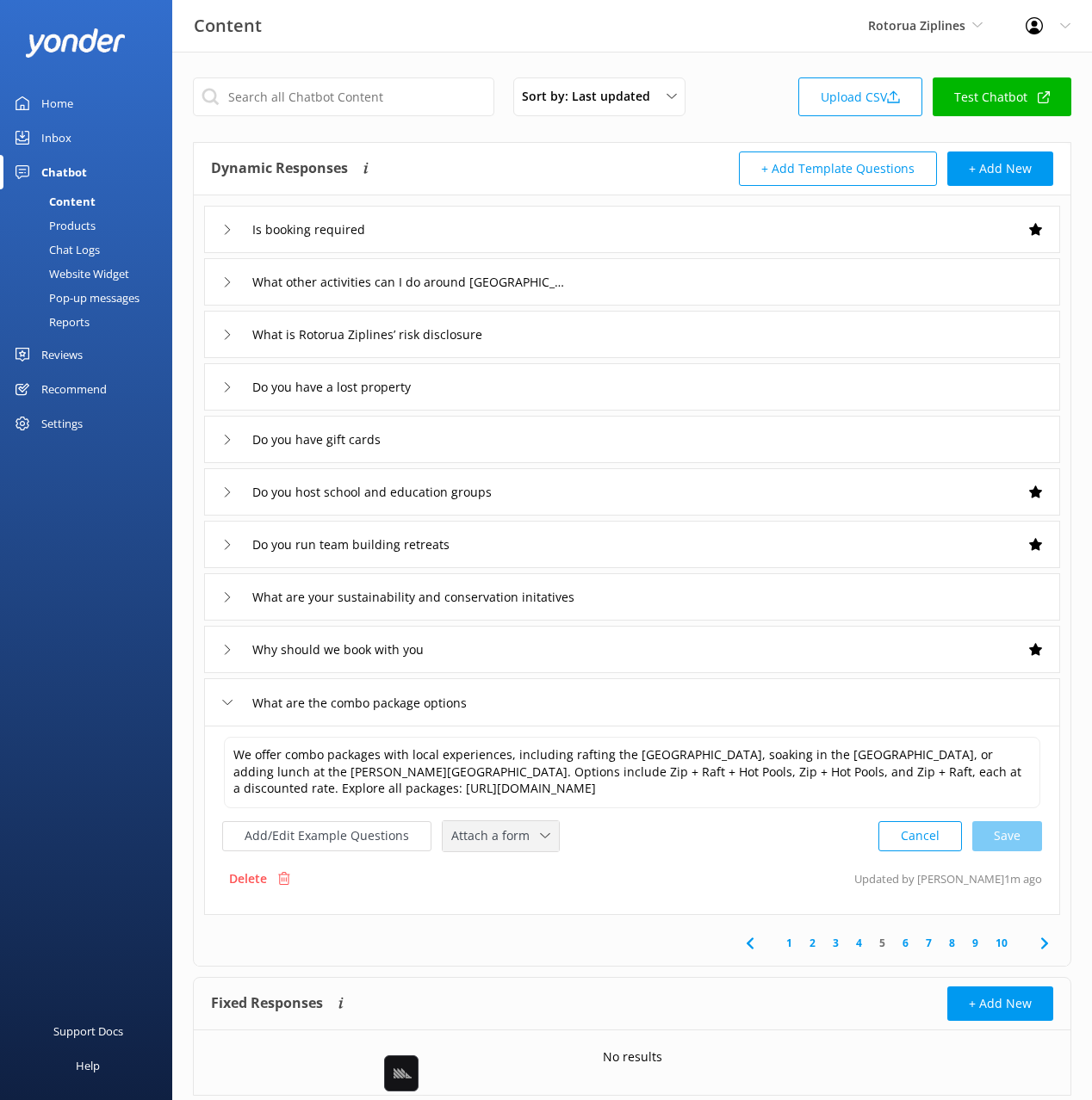
click at [493, 844] on span "Attach a form" at bounding box center [495, 836] width 89 height 19
click at [526, 913] on div "Check availability" at bounding box center [494, 907] width 85 height 17
click at [267, 876] on div "Delete" at bounding box center [259, 876] width 75 height 33
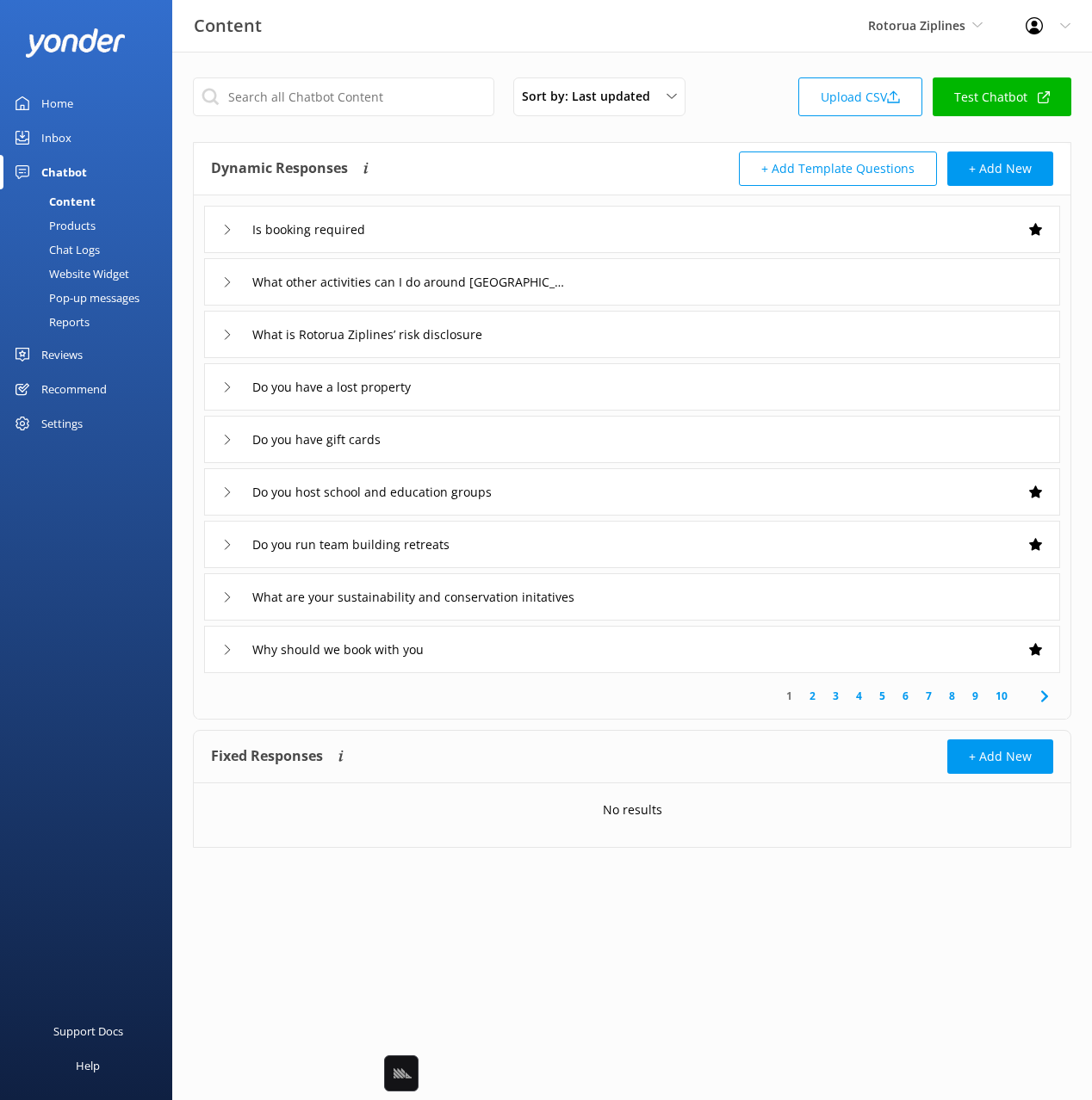
drag, startPoint x: 736, startPoint y: 80, endPoint x: 944, endPoint y: 610, distance: 569.4
click at [736, 80] on div "Sort by: Last updated Title Last updated Upload CSV Test Chatbot" at bounding box center [632, 102] width 879 height 49
drag, startPoint x: 881, startPoint y: 697, endPoint x: 881, endPoint y: 713, distance: 16.0
click at [881, 697] on link "5" at bounding box center [881, 695] width 23 height 16
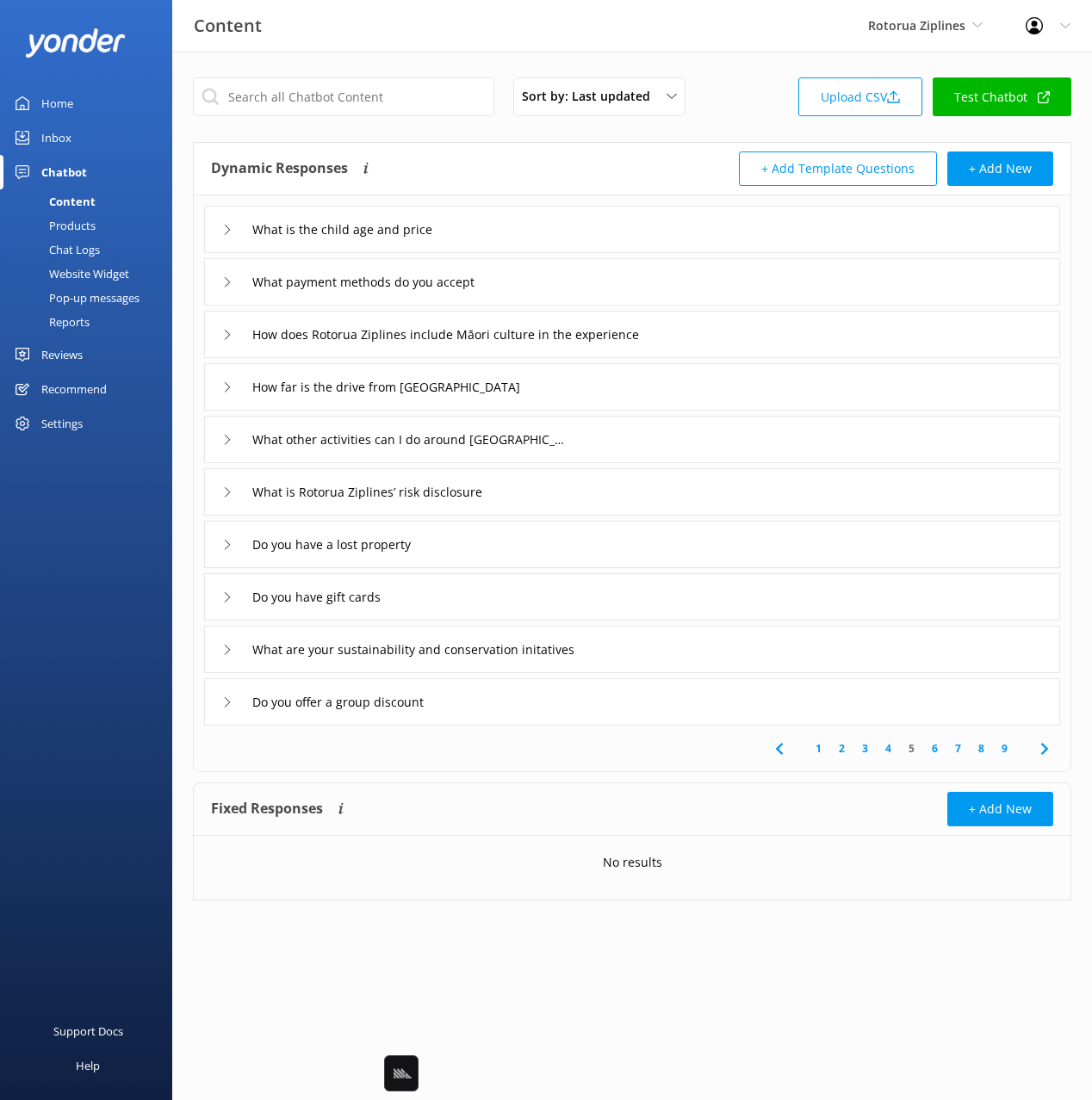
click at [560, 767] on div "1 2 3 4 5 6 7 8 9" at bounding box center [633, 748] width 870 height 46
click at [1043, 746] on use at bounding box center [1043, 748] width 7 height 11
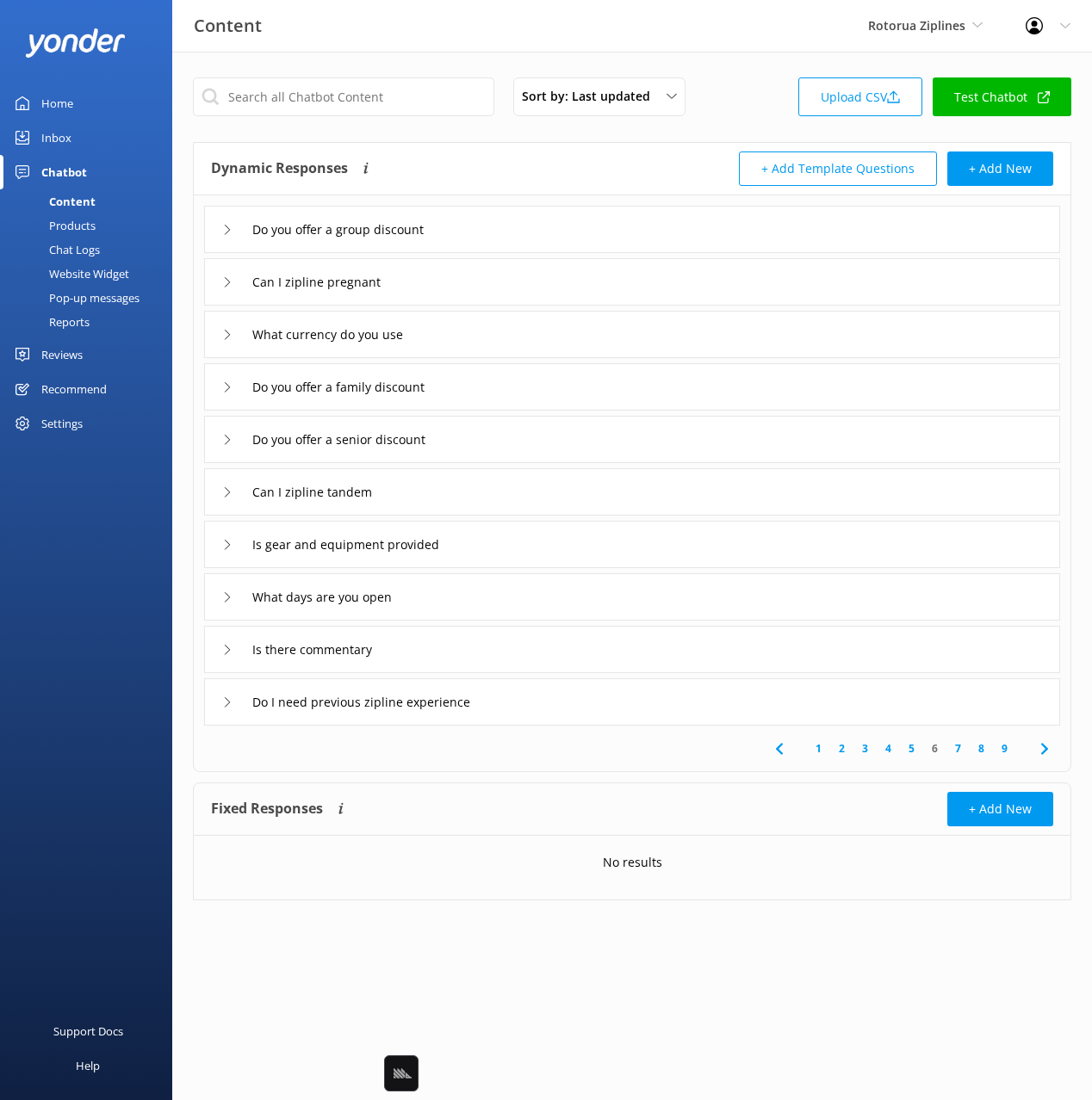
click at [1057, 753] on span at bounding box center [1043, 748] width 38 height 38
click at [444, 597] on div "Do you have FAQs" at bounding box center [632, 597] width 856 height 48
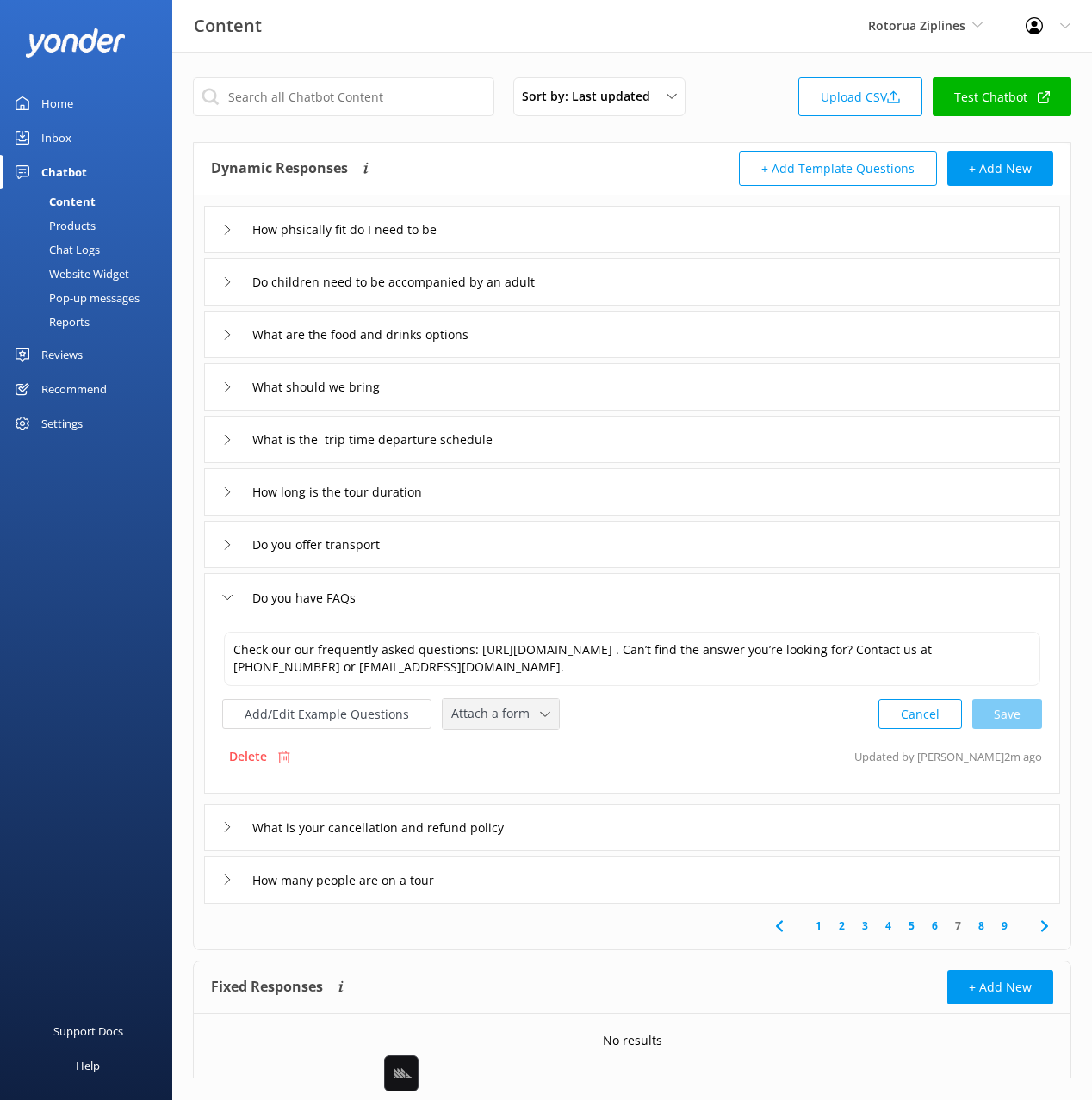
click at [508, 716] on span "Attach a form" at bounding box center [495, 714] width 89 height 19
click at [526, 745] on div "Leave contact details" at bounding box center [504, 750] width 105 height 17
click at [1048, 931] on icon at bounding box center [1044, 924] width 21 height 21
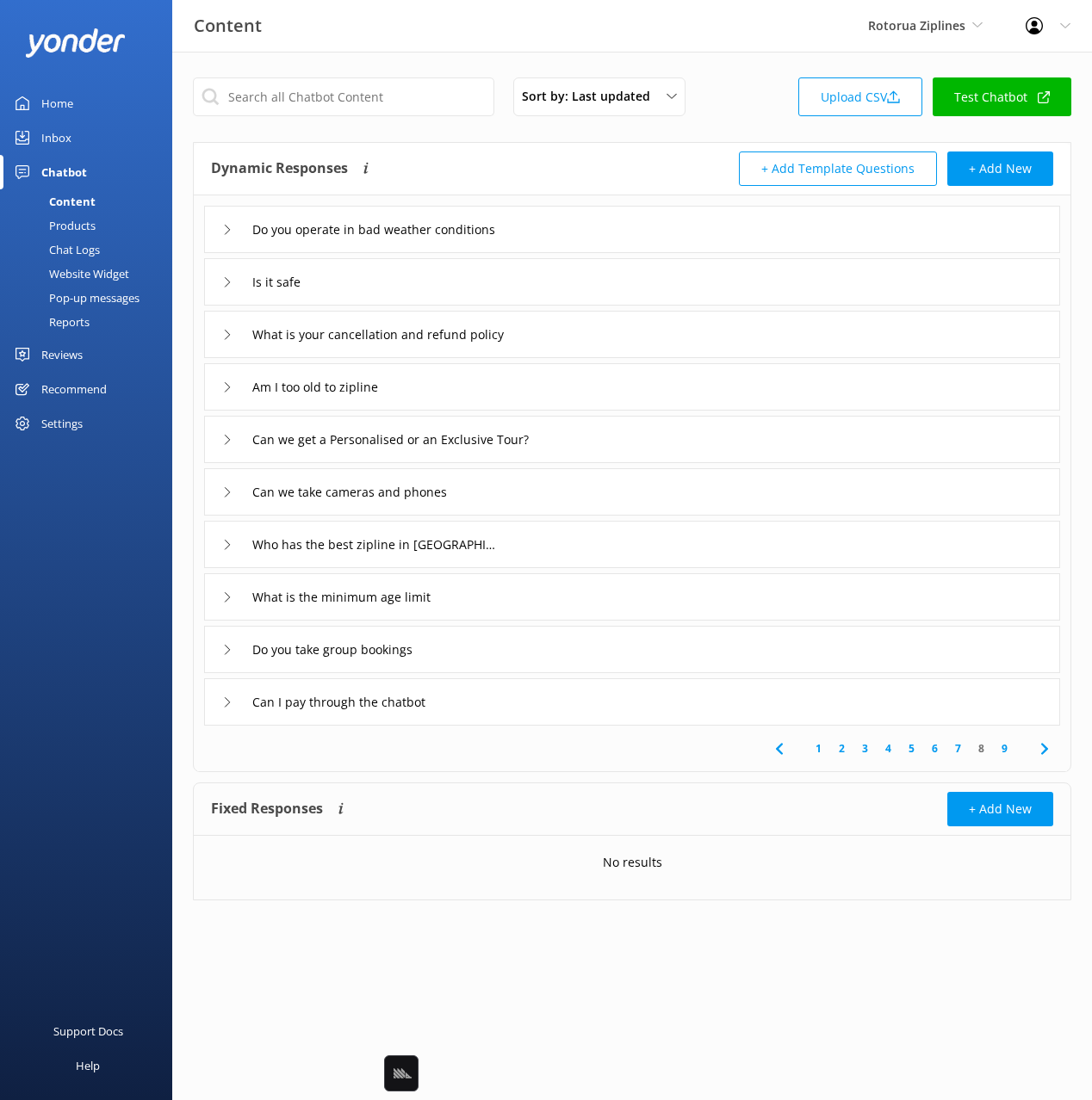
drag, startPoint x: 525, startPoint y: 600, endPoint x: 495, endPoint y: 618, distance: 35.0
click at [525, 600] on div "What is the minimum age limit" at bounding box center [632, 597] width 856 height 48
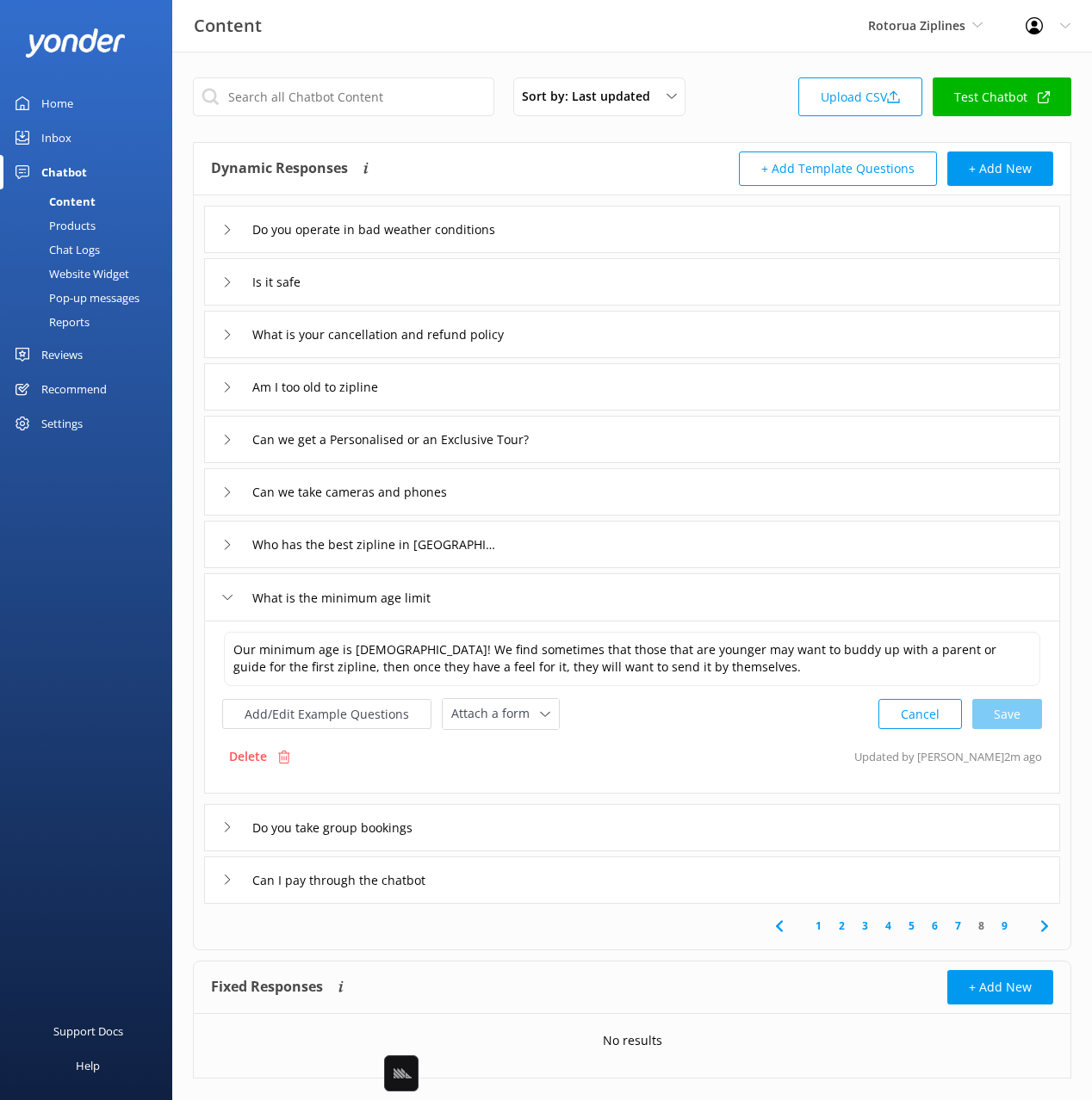
click at [535, 597] on div "What is the minimum age limit" at bounding box center [632, 597] width 856 height 48
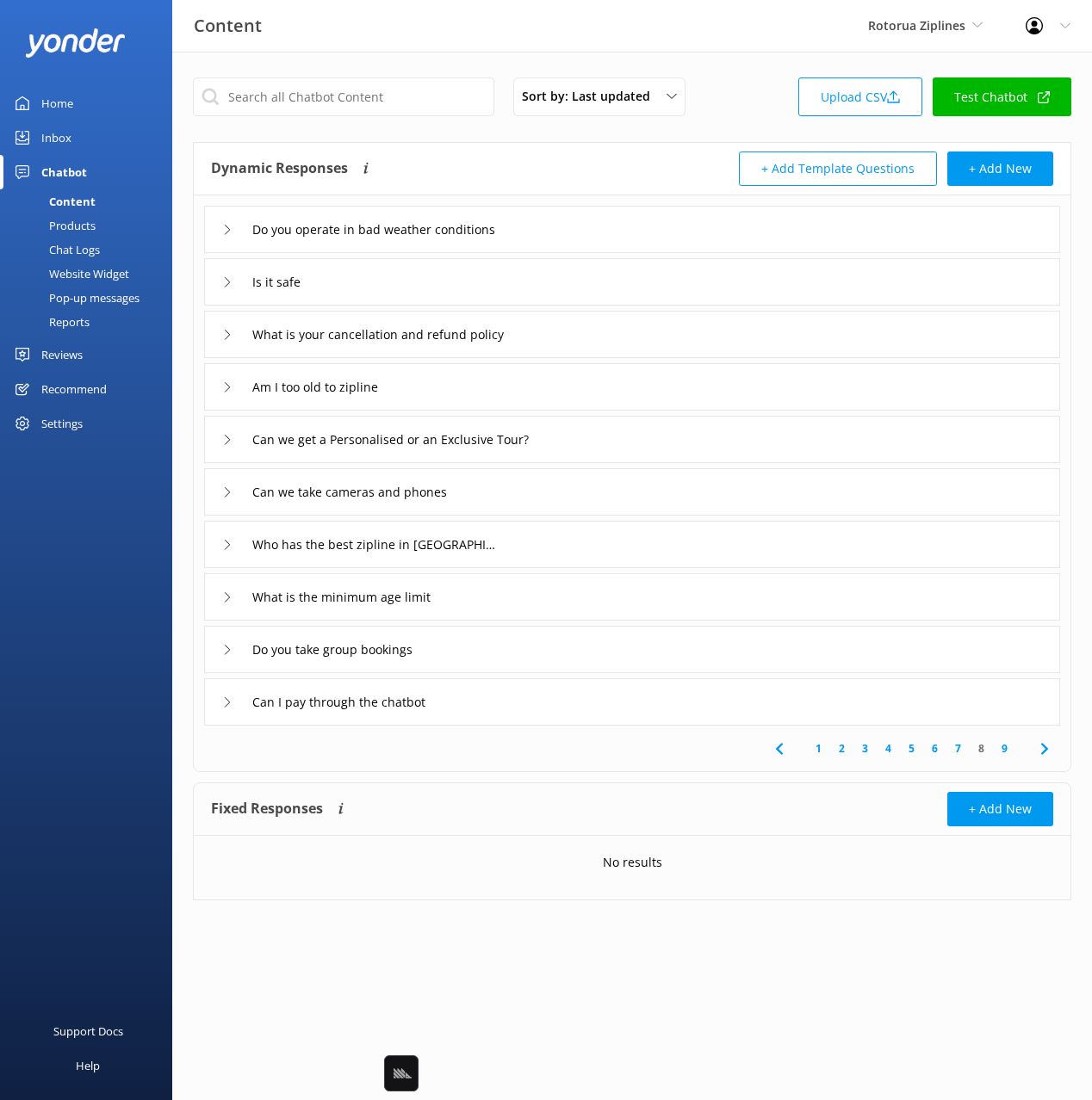
drag, startPoint x: 609, startPoint y: 759, endPoint x: 561, endPoint y: 670, distance: 101.1
click at [609, 759] on div "1 2 3 4 5 6 7 8 9" at bounding box center [633, 748] width 870 height 46
drag, startPoint x: 538, startPoint y: 658, endPoint x: 516, endPoint y: 669, distance: 24.6
click at [535, 659] on div "Do you take group bookings" at bounding box center [632, 649] width 856 height 48
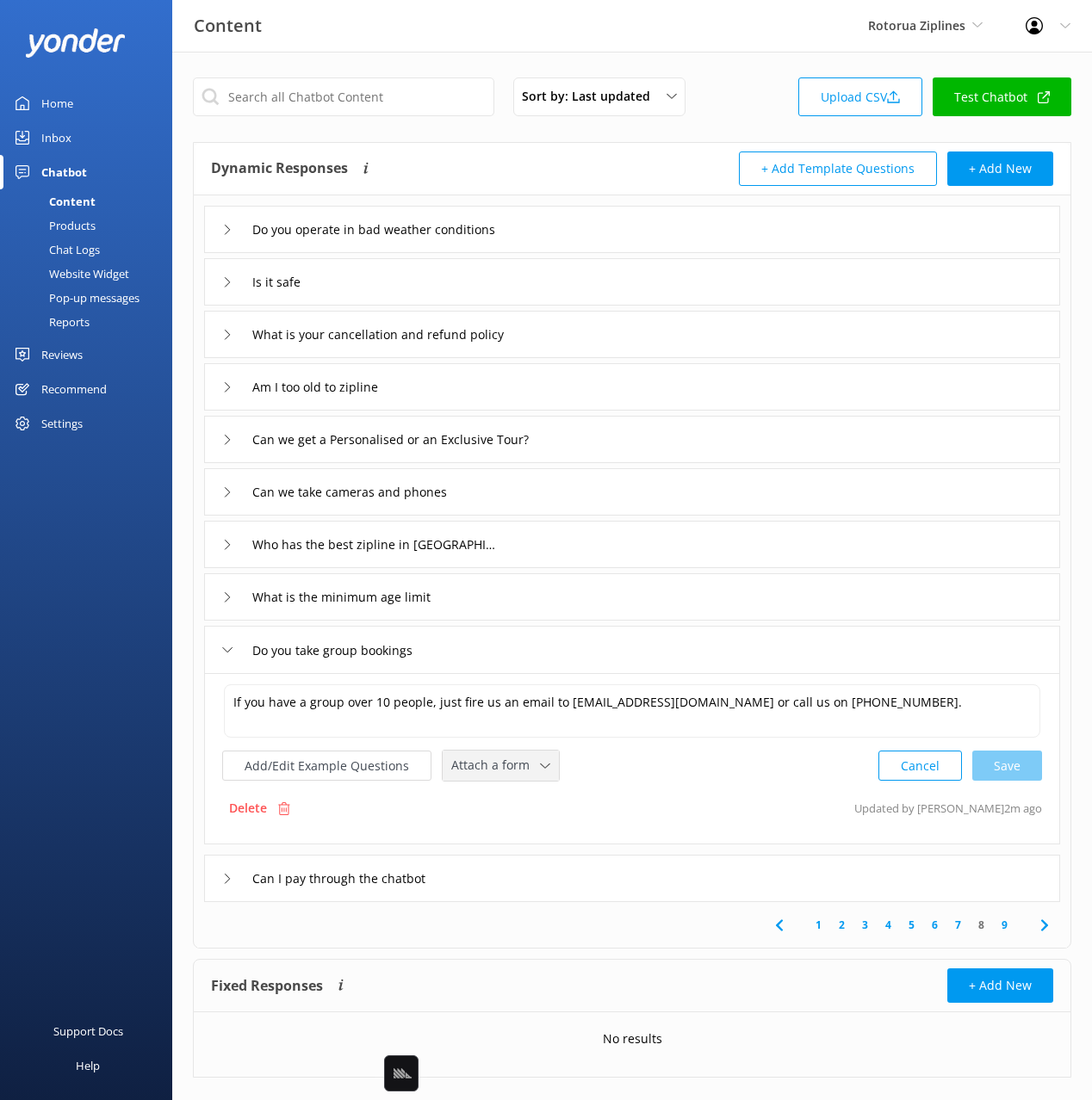
click at [488, 761] on span "Attach a form" at bounding box center [495, 765] width 89 height 19
click at [459, 639] on div "Do you take group bookings" at bounding box center [632, 649] width 856 height 48
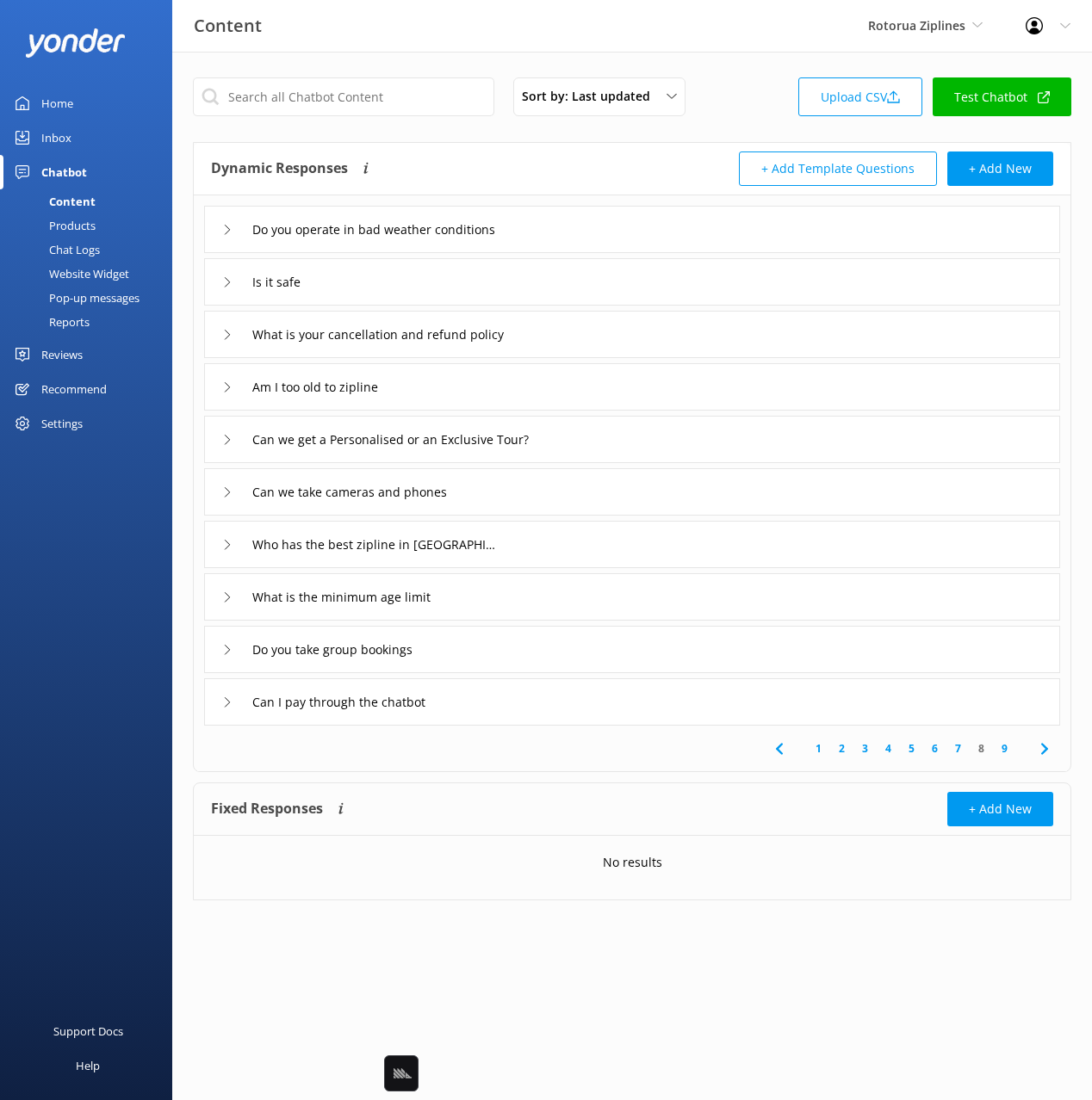
click at [1053, 747] on icon at bounding box center [1044, 749] width 21 height 21
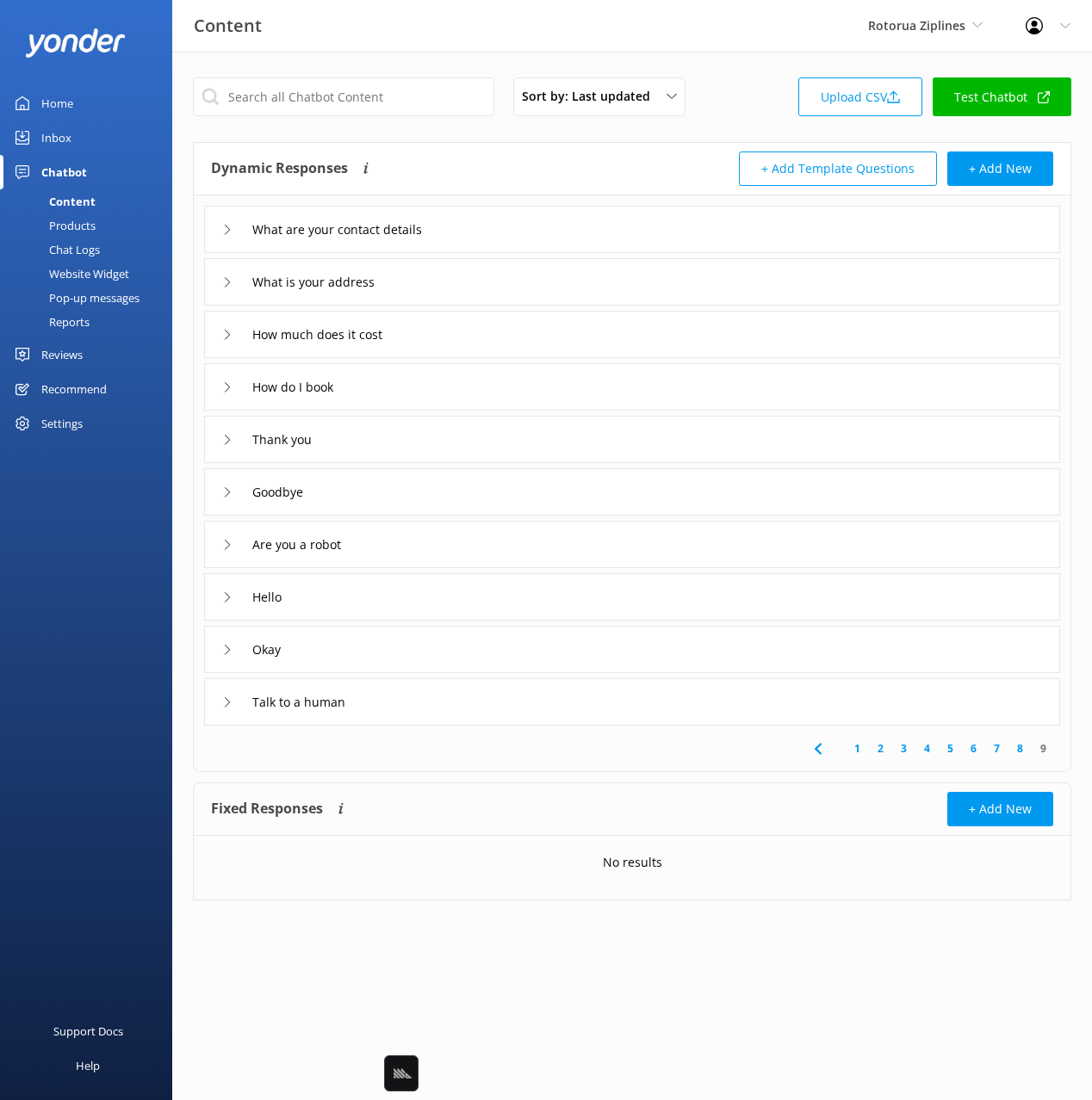
drag, startPoint x: 488, startPoint y: 231, endPoint x: 487, endPoint y: 241, distance: 10.0
click at [488, 231] on div "What are your contact details" at bounding box center [632, 229] width 856 height 48
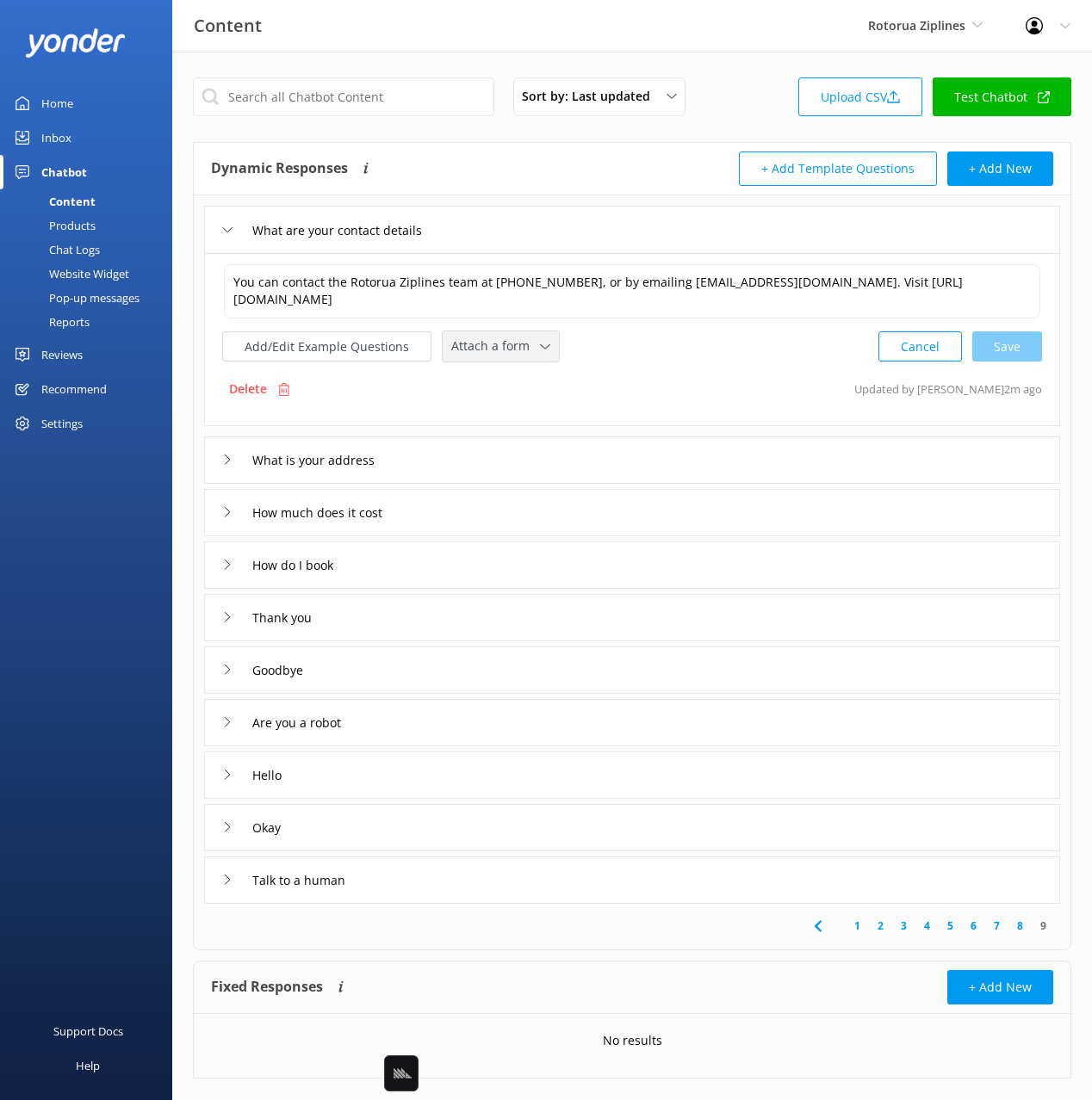
click at [487, 345] on span "Attach a form" at bounding box center [495, 346] width 89 height 19
click at [514, 388] on div "Leave contact details" at bounding box center [504, 383] width 105 height 17
click at [550, 461] on div "What is your address" at bounding box center [632, 458] width 856 height 48
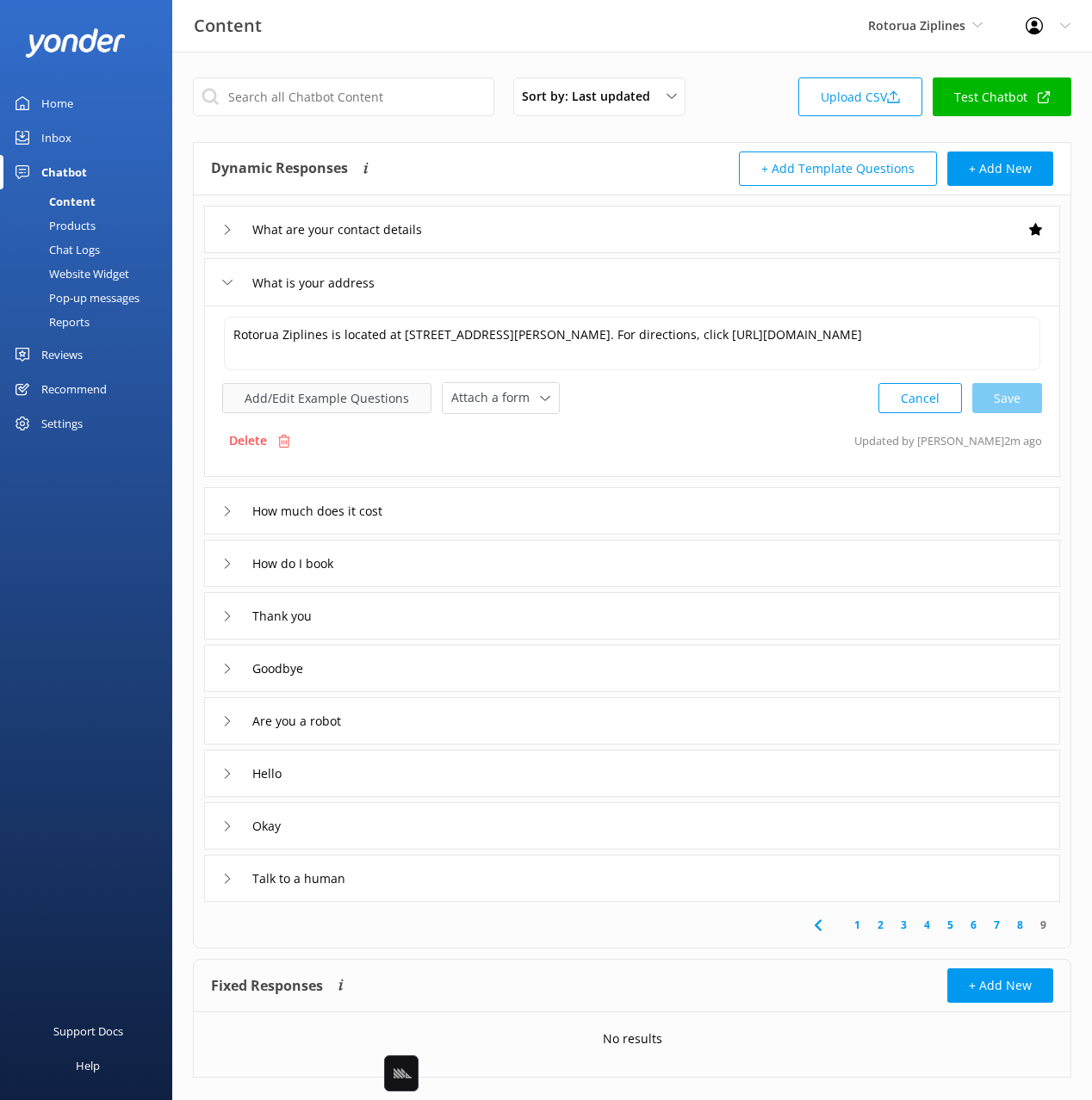
click at [379, 397] on button "Add/Edit Example Questions" at bounding box center [327, 398] width 210 height 30
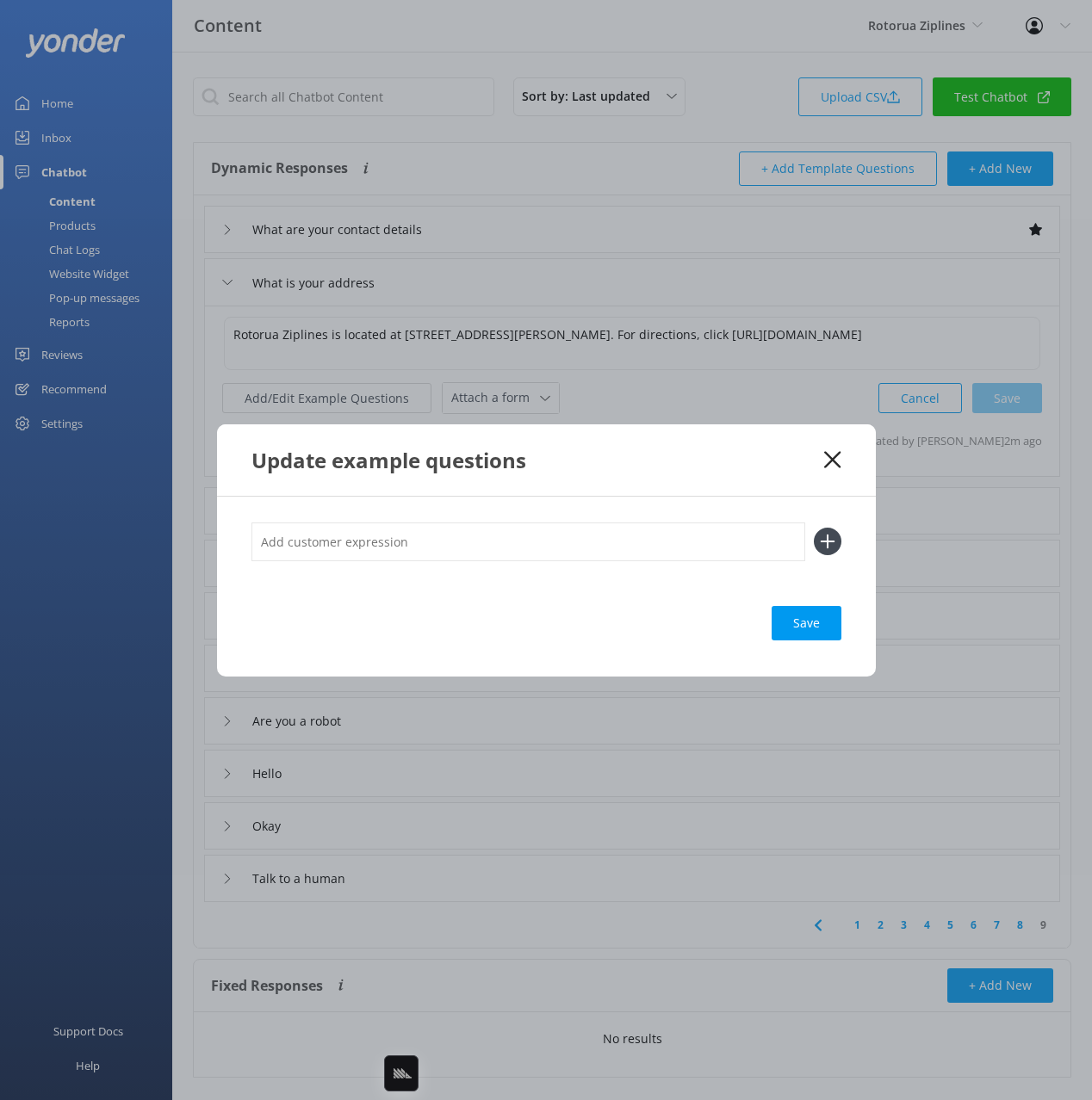
click at [530, 546] on input "text" at bounding box center [529, 542] width 554 height 38
type input "where are you located"
click at [814, 528] on button at bounding box center [827, 541] width 27 height 27
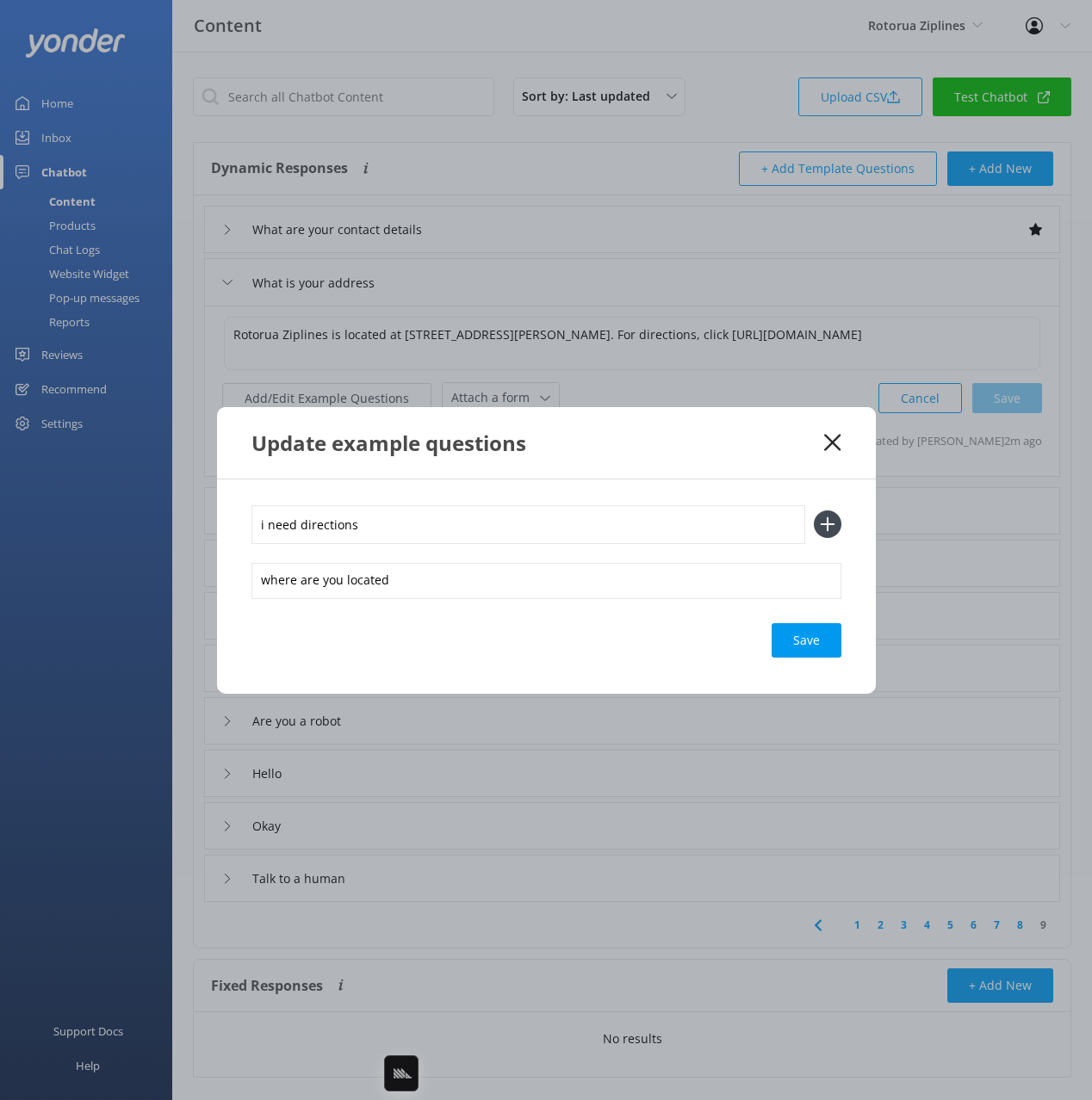
type input "i need directions"
click at [814, 511] on button at bounding box center [827, 524] width 27 height 27
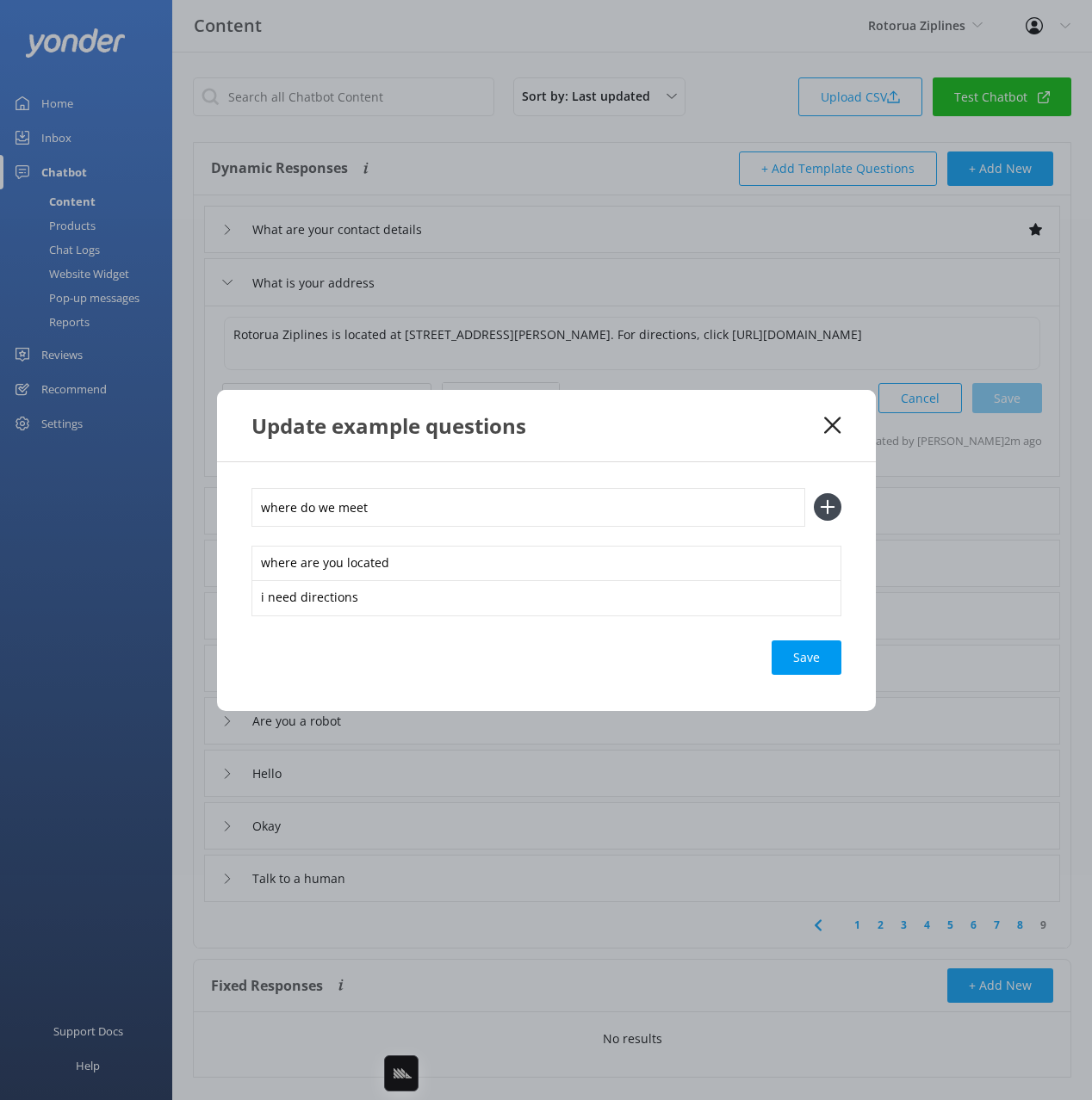
type input "where do we meet"
click at [814, 493] on button at bounding box center [827, 506] width 27 height 27
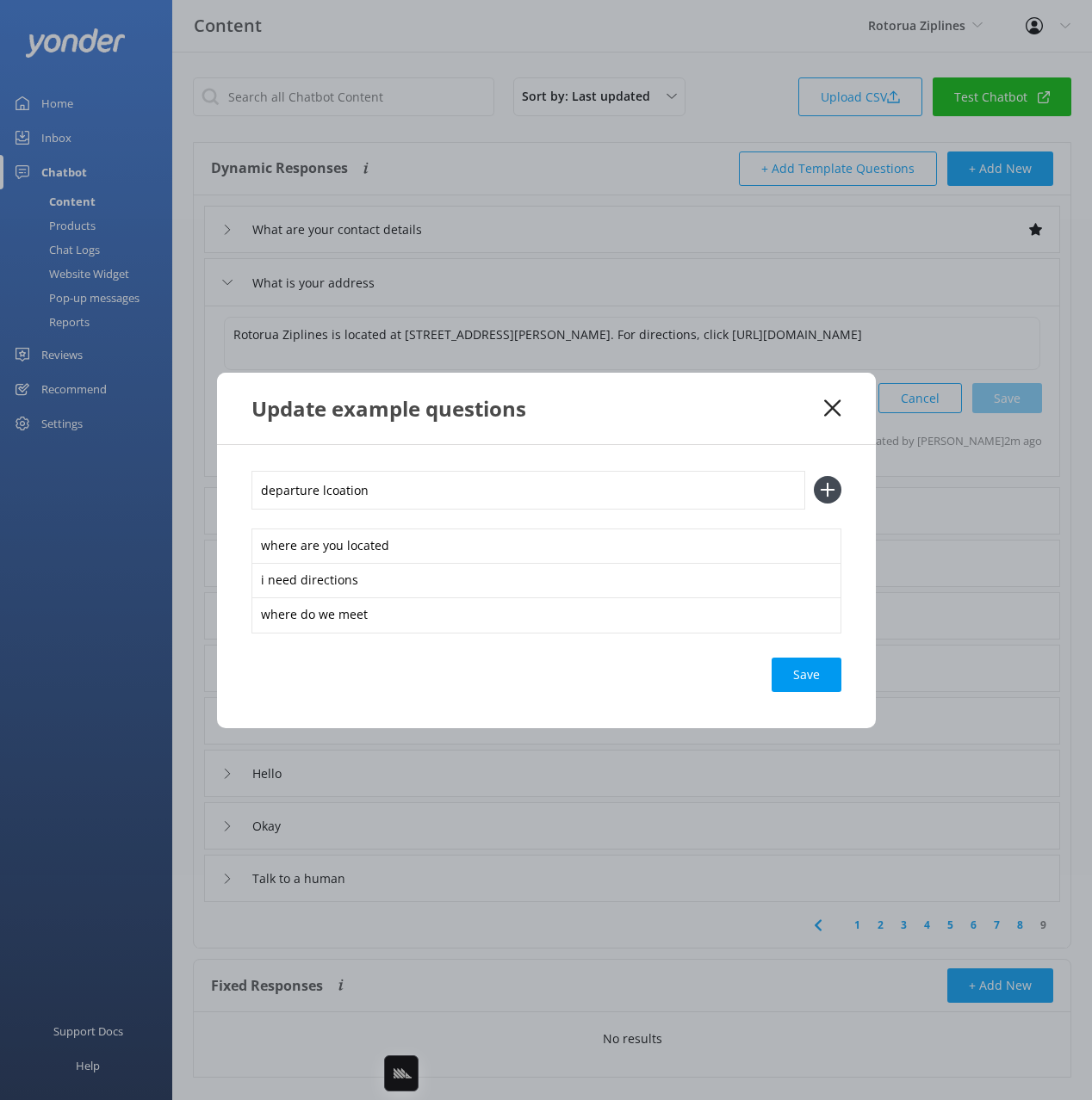
type input "departure lcoation"
click at [814, 476] on button at bounding box center [827, 489] width 27 height 27
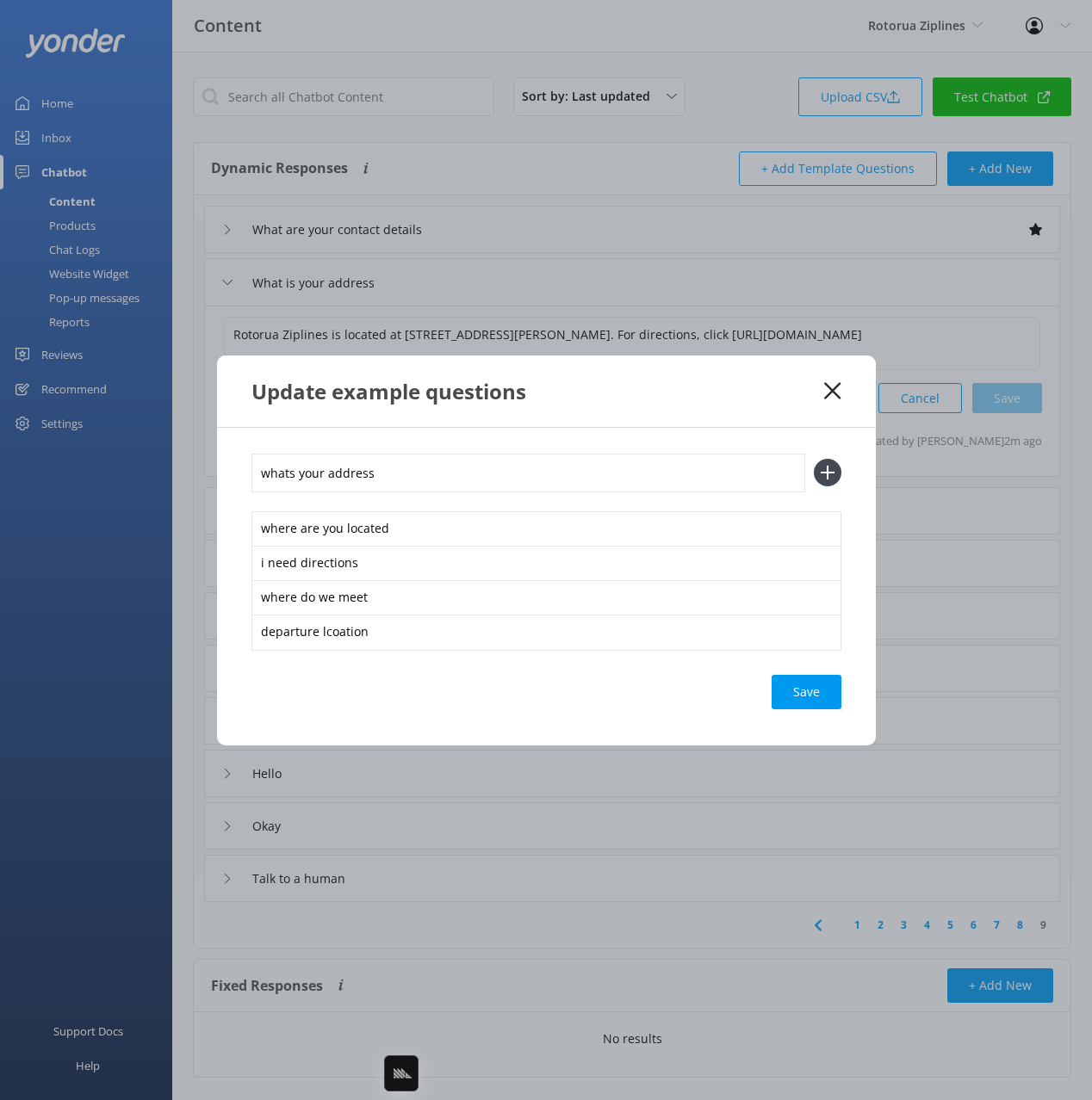
type input "whats your address"
click at [814, 459] on button at bounding box center [827, 472] width 27 height 27
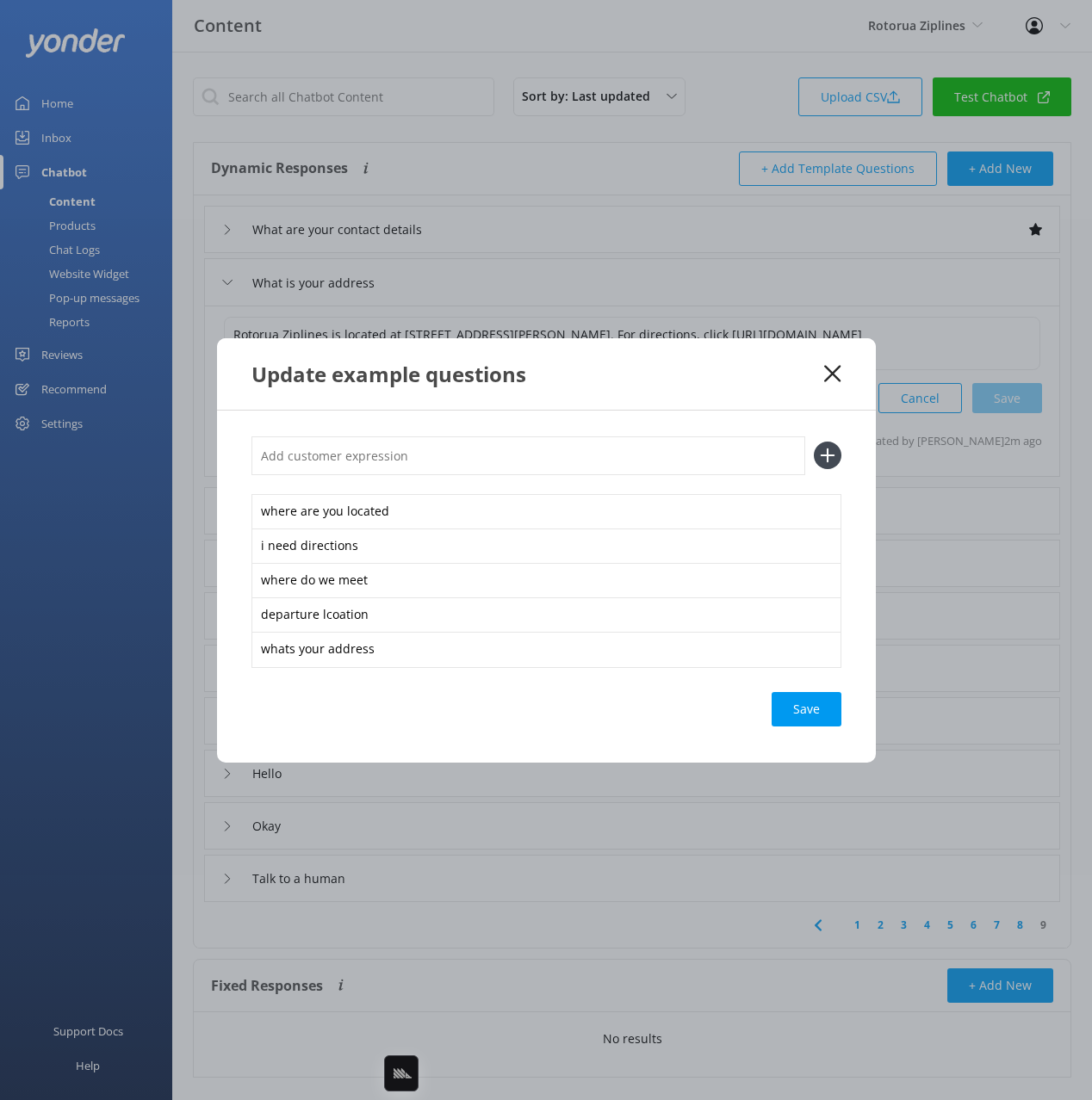
click at [811, 704] on div "Save" at bounding box center [807, 709] width 70 height 35
drag, startPoint x: 794, startPoint y: 412, endPoint x: 821, endPoint y: 376, distance: 45.0
click at [794, 411] on div "where are you located i need directions where do we meet departure lcoation wha…" at bounding box center [546, 586] width 659 height 352
click at [835, 368] on icon at bounding box center [832, 373] width 16 height 17
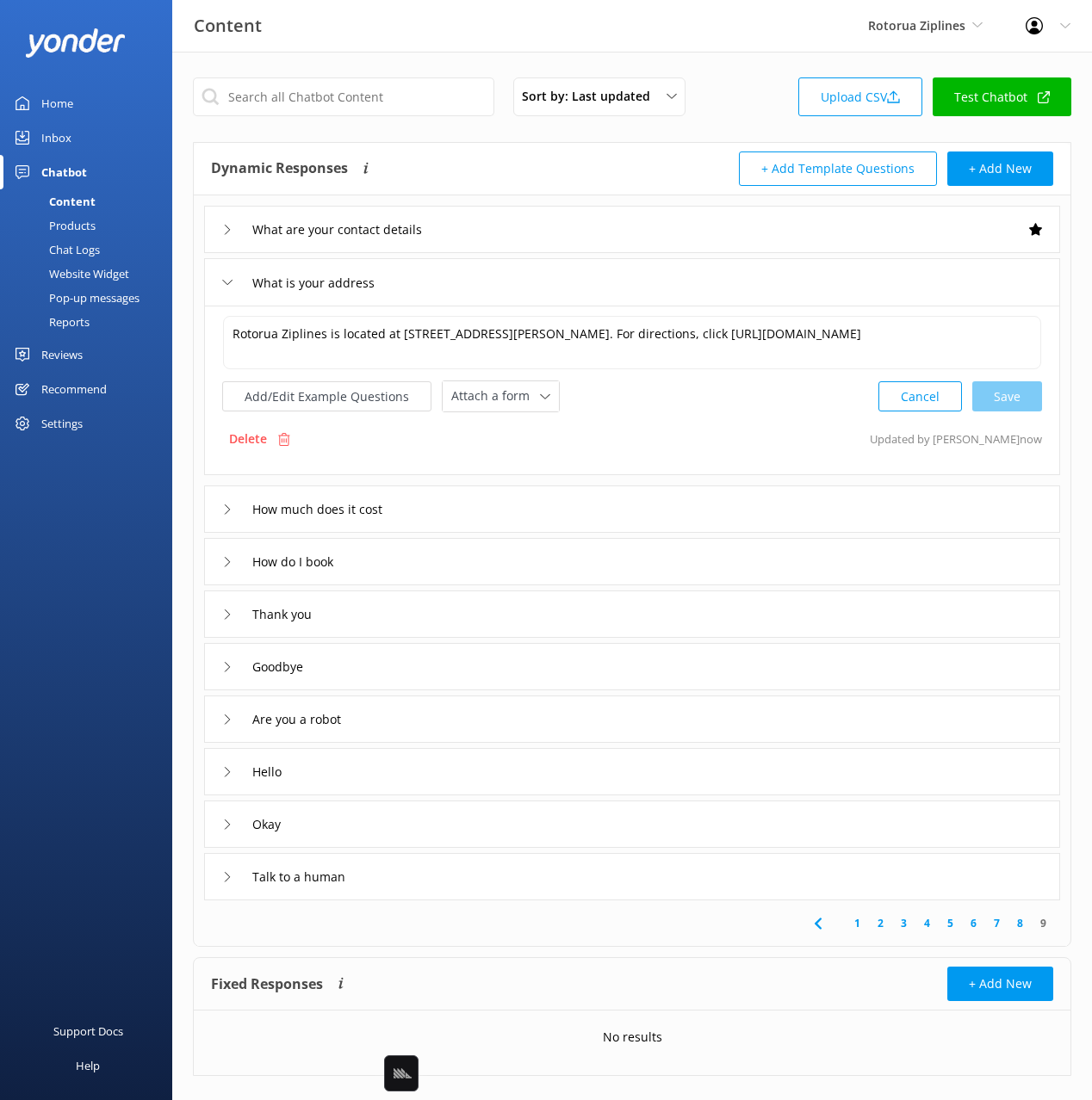
click at [470, 504] on div "How much does it cost" at bounding box center [632, 509] width 856 height 48
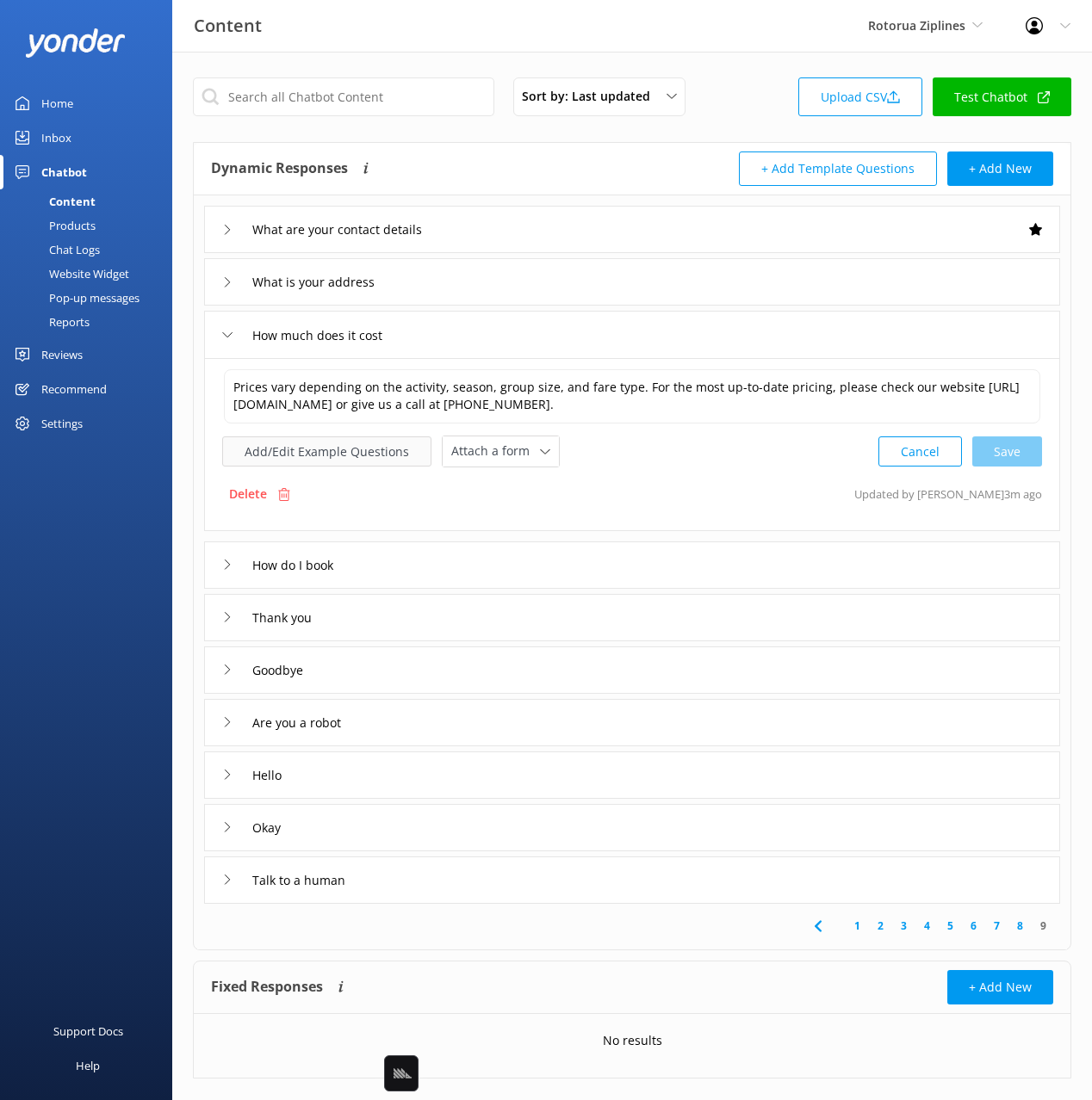
click at [370, 457] on button "Add/Edit Example Questions" at bounding box center [327, 452] width 210 height 30
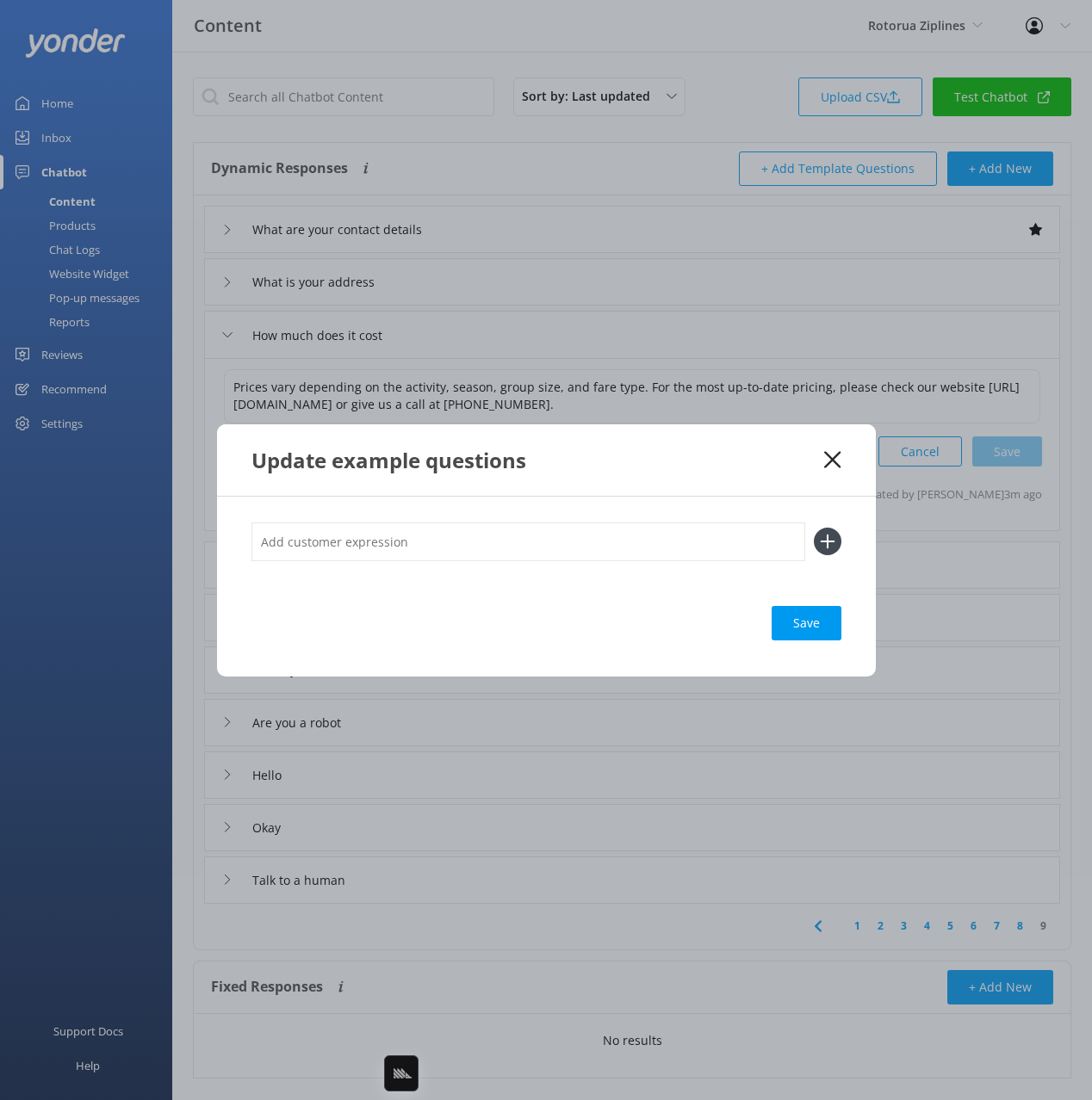
click at [508, 545] on input "text" at bounding box center [529, 542] width 554 height 38
type input "whats the price"
click at [814, 528] on button at bounding box center [827, 541] width 27 height 27
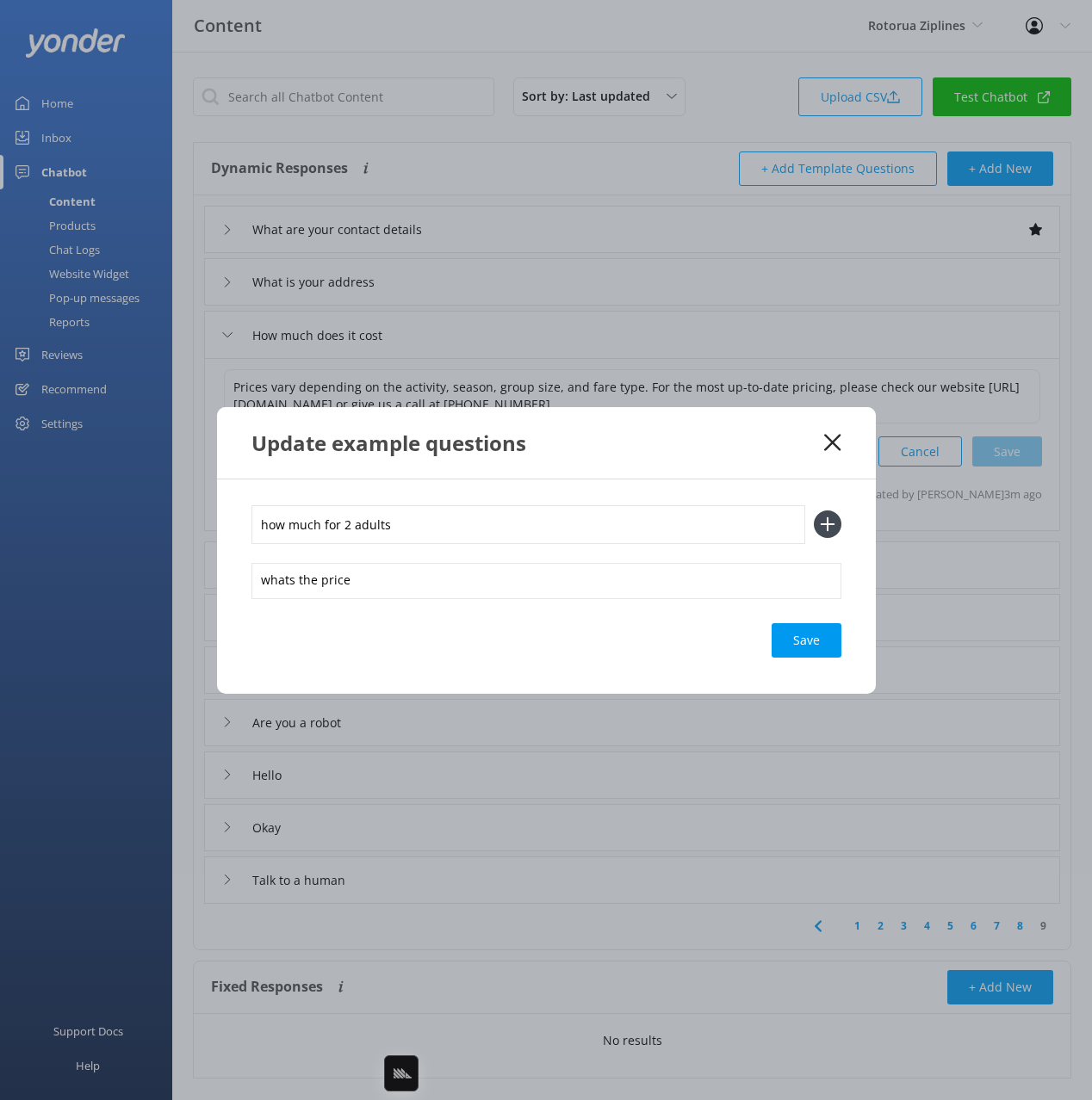
type input "how much for 2 adults"
click at [814, 511] on button at bounding box center [827, 524] width 27 height 27
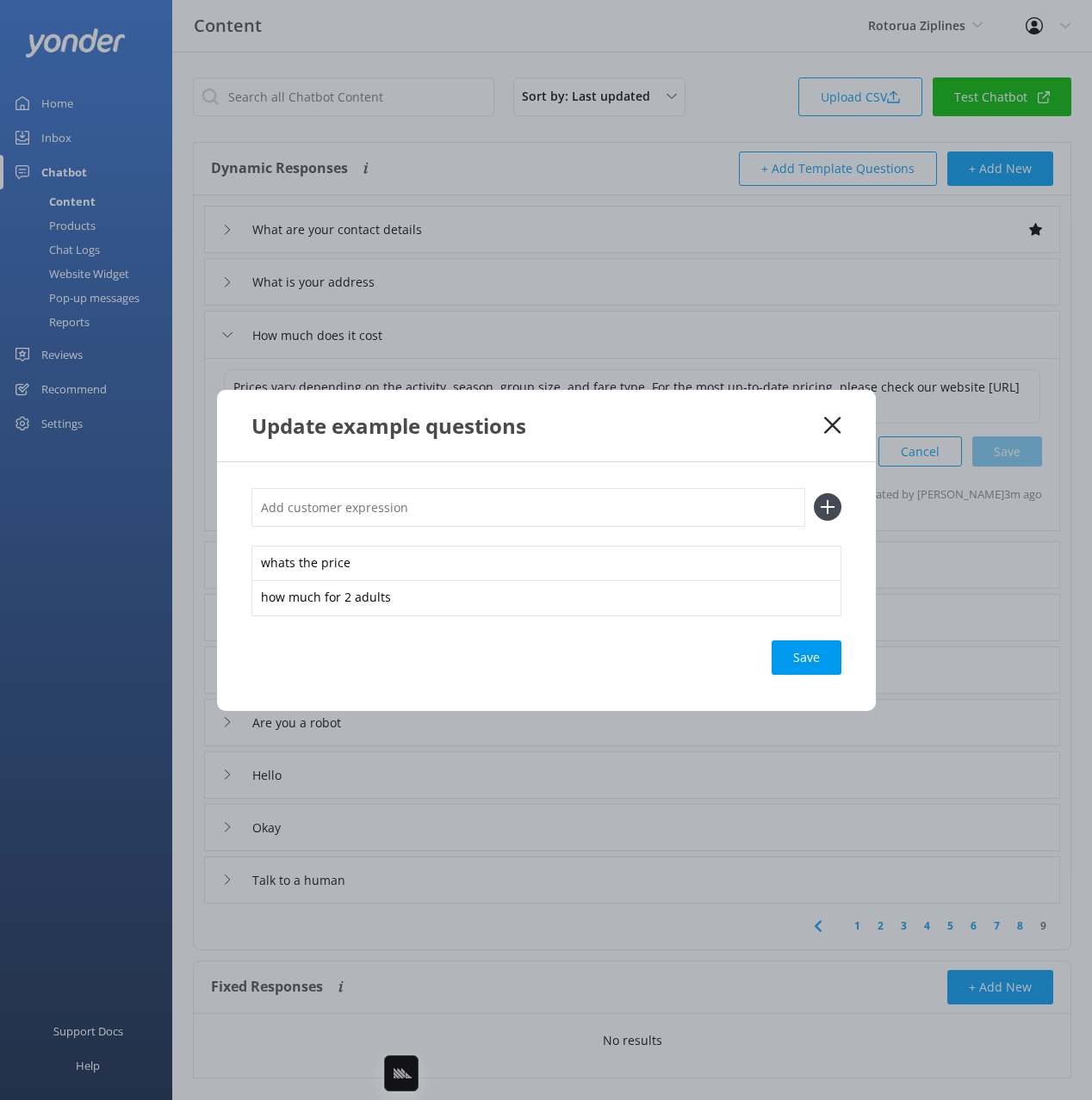
drag, startPoint x: 817, startPoint y: 659, endPoint x: 825, endPoint y: 476, distance: 183.2
click at [817, 659] on div "Save" at bounding box center [807, 658] width 70 height 35
click at [829, 425] on icon at bounding box center [832, 425] width 16 height 17
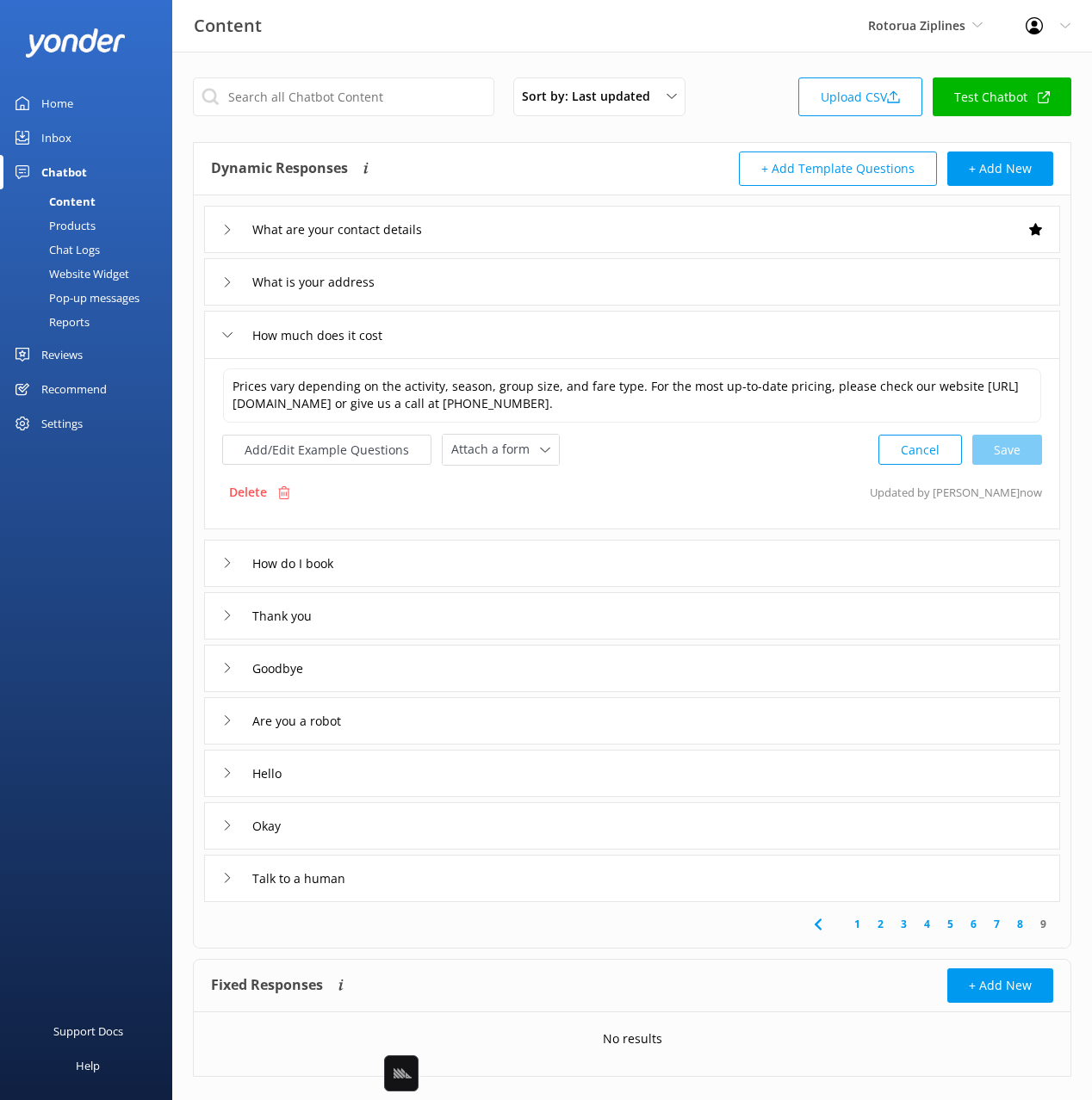
click at [507, 565] on div "How do I book" at bounding box center [632, 563] width 856 height 48
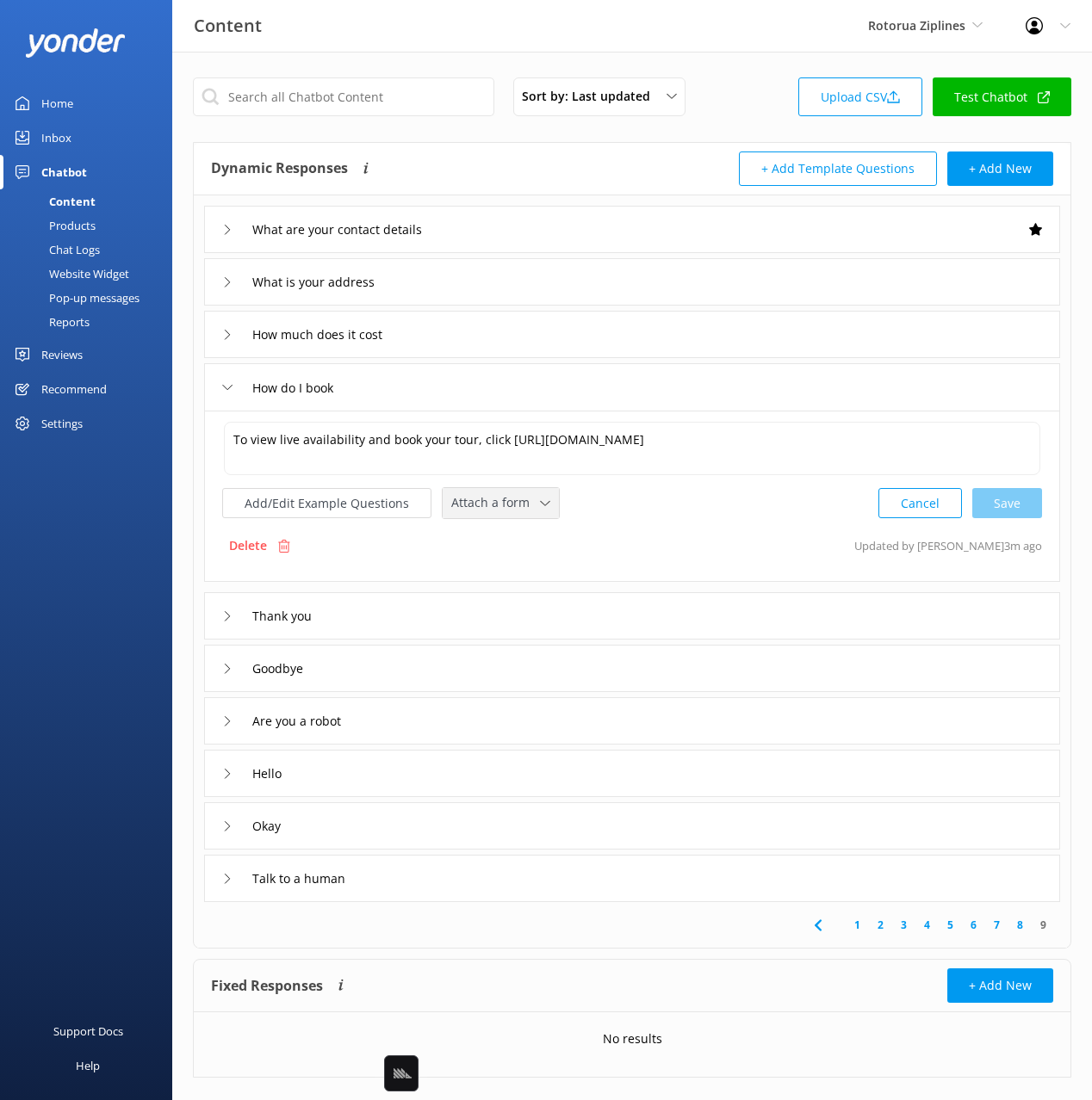
click at [471, 508] on span "Attach a form" at bounding box center [495, 502] width 89 height 19
drag, startPoint x: 474, startPoint y: 578, endPoint x: 611, endPoint y: 611, distance: 140.9
click at [474, 578] on div "Check availability" at bounding box center [494, 574] width 85 height 17
click at [362, 499] on button "Add/Edit Example Questions" at bounding box center [327, 501] width 210 height 30
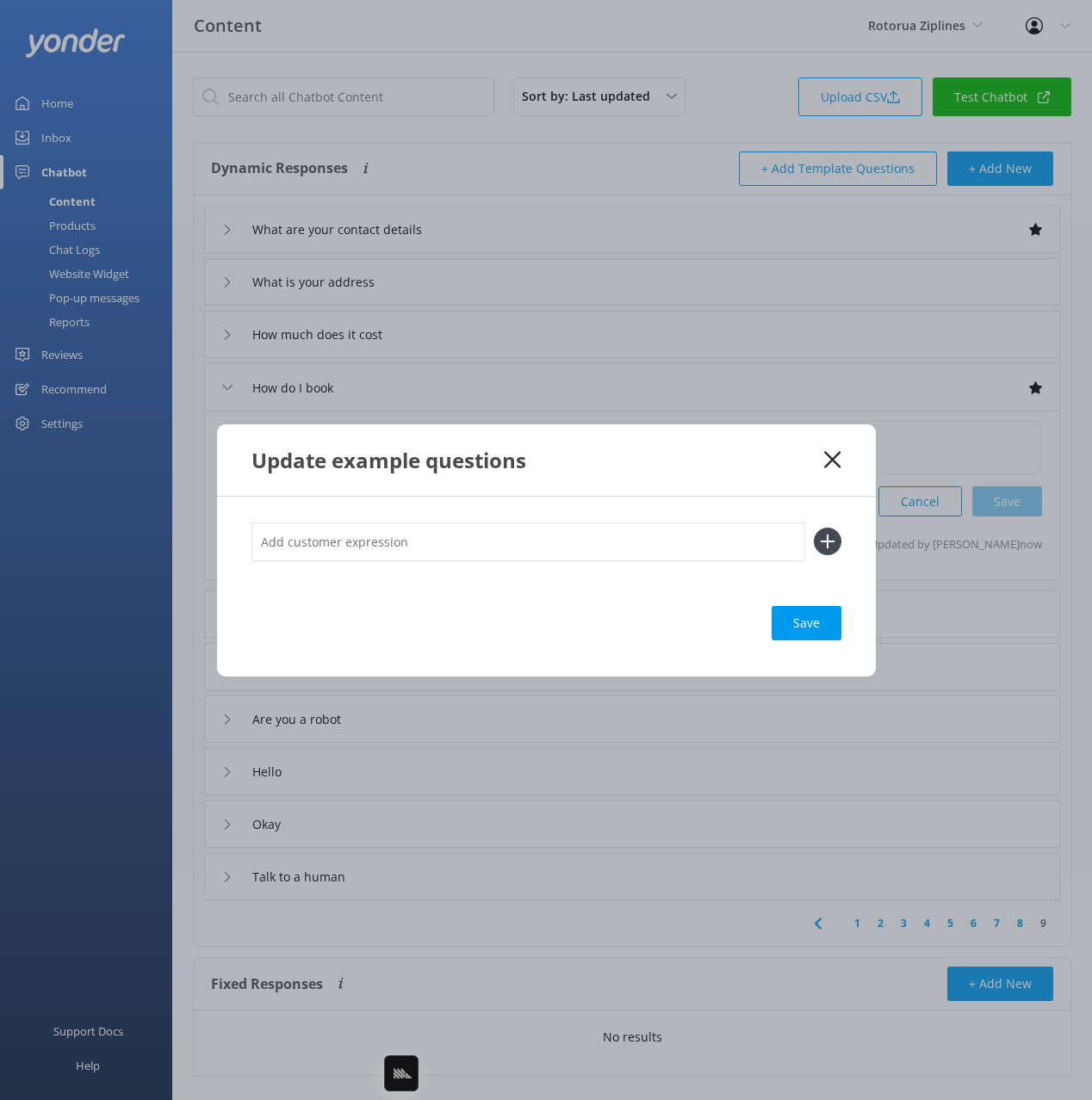
click at [463, 550] on input "text" at bounding box center [529, 542] width 554 height 38
type input "Check availability"
click at [814, 528] on button at bounding box center [827, 541] width 27 height 27
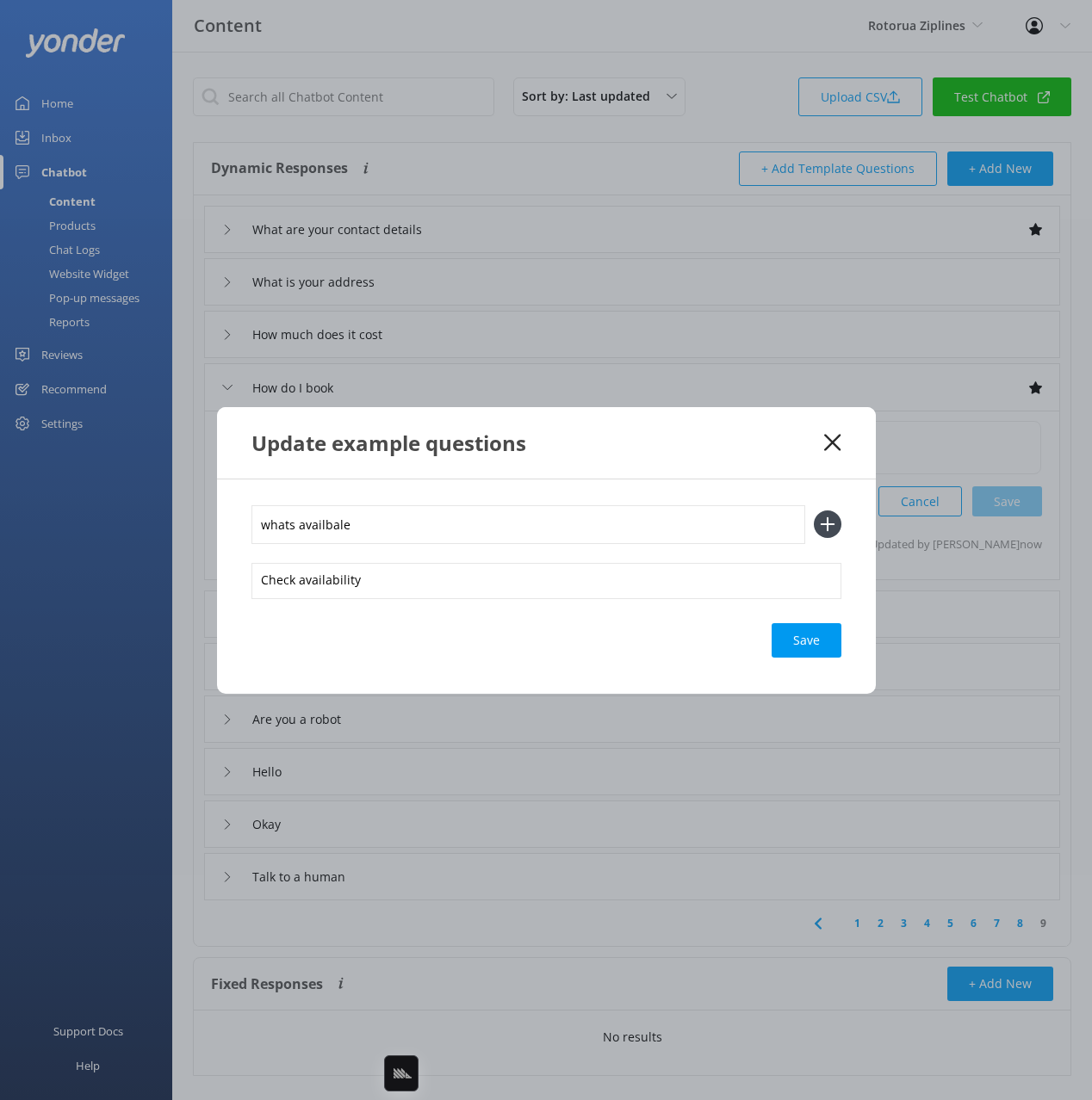
type input "whats availbale"
click at [814, 511] on button at bounding box center [827, 524] width 27 height 27
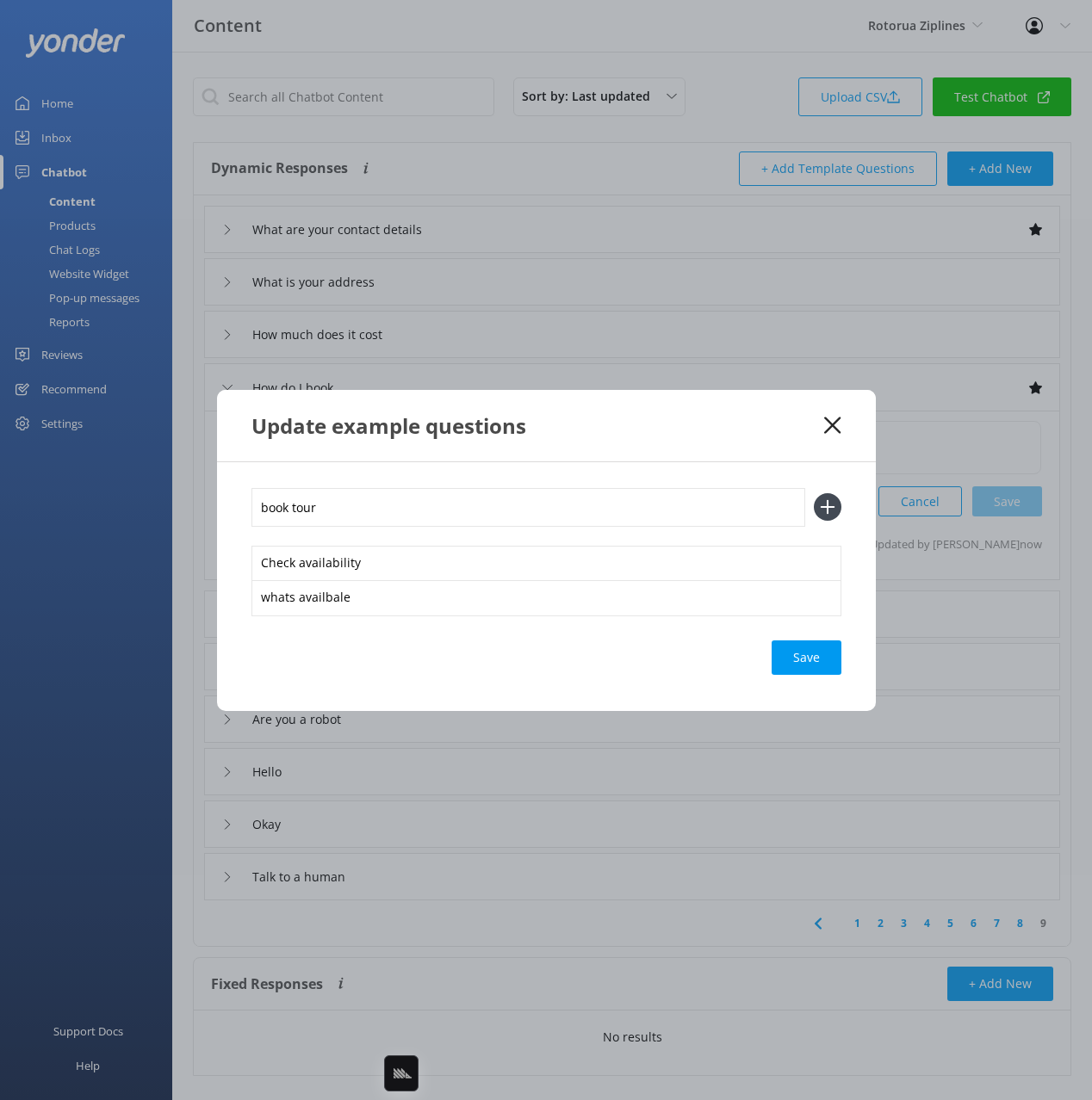
type input "book tour"
click at [814, 493] on button at bounding box center [827, 506] width 27 height 27
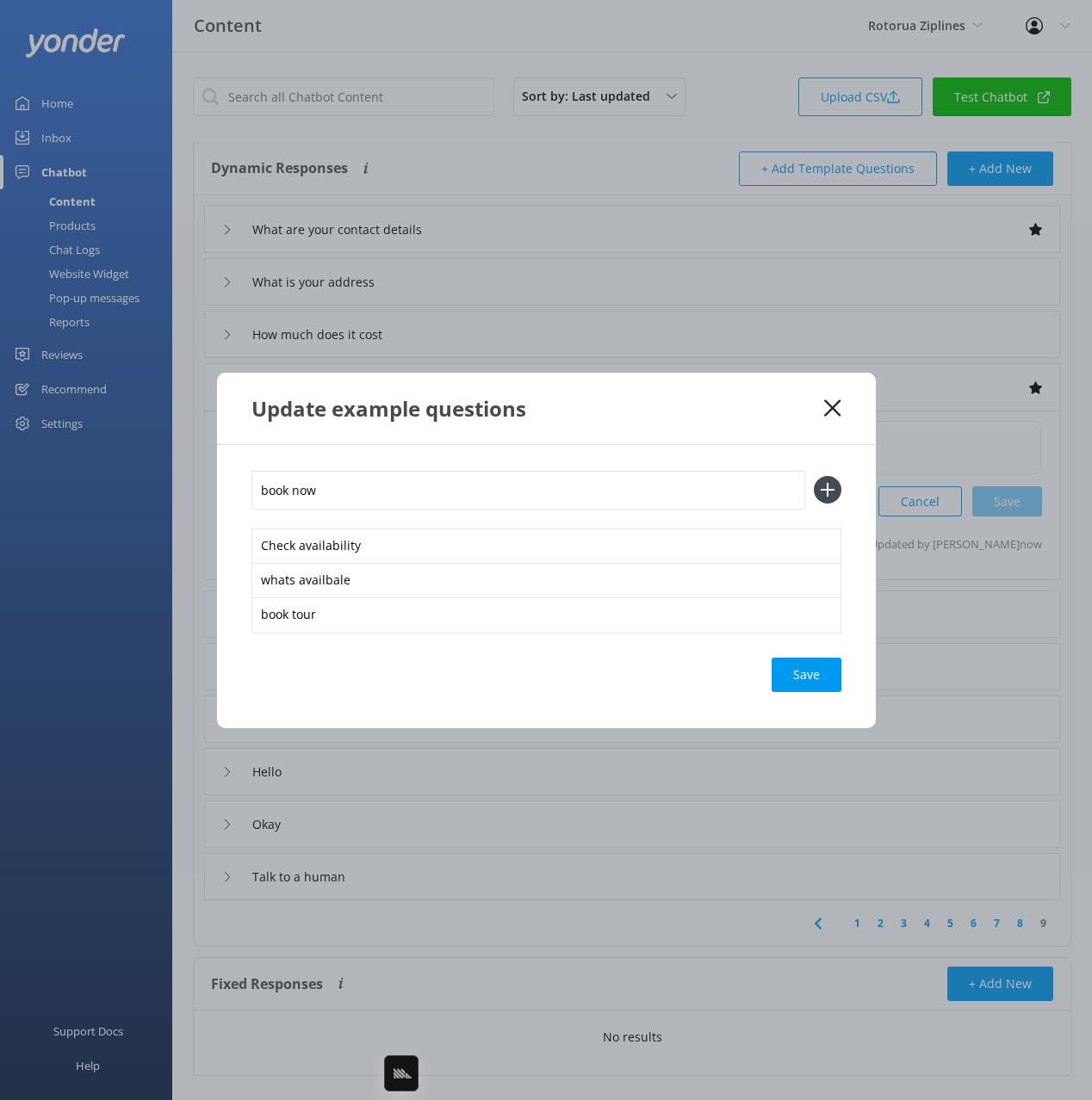
type input "book now"
click at [814, 476] on button at bounding box center [827, 489] width 27 height 27
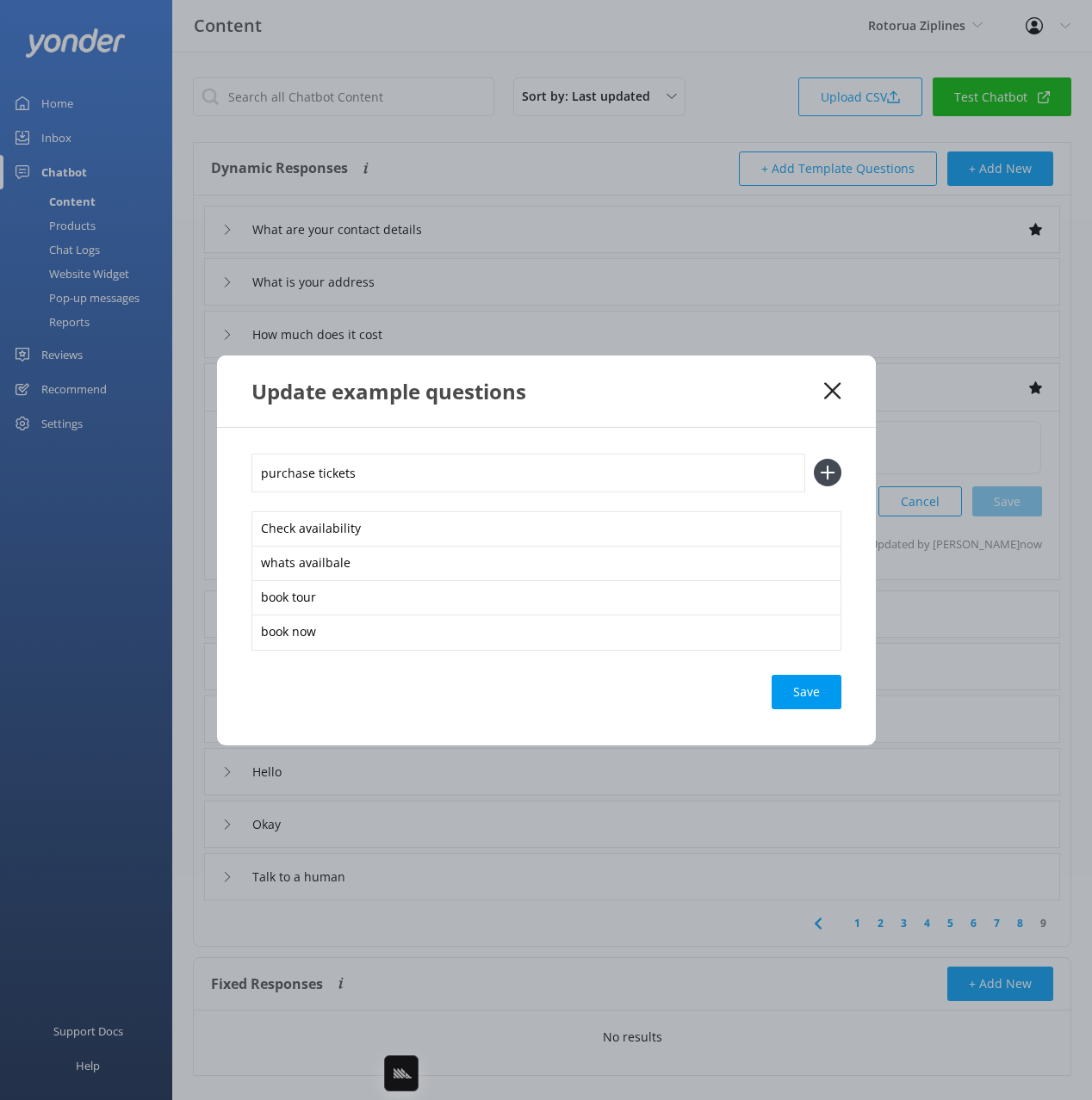
type input "purchase tickets"
click at [814, 459] on button at bounding box center [827, 472] width 27 height 27
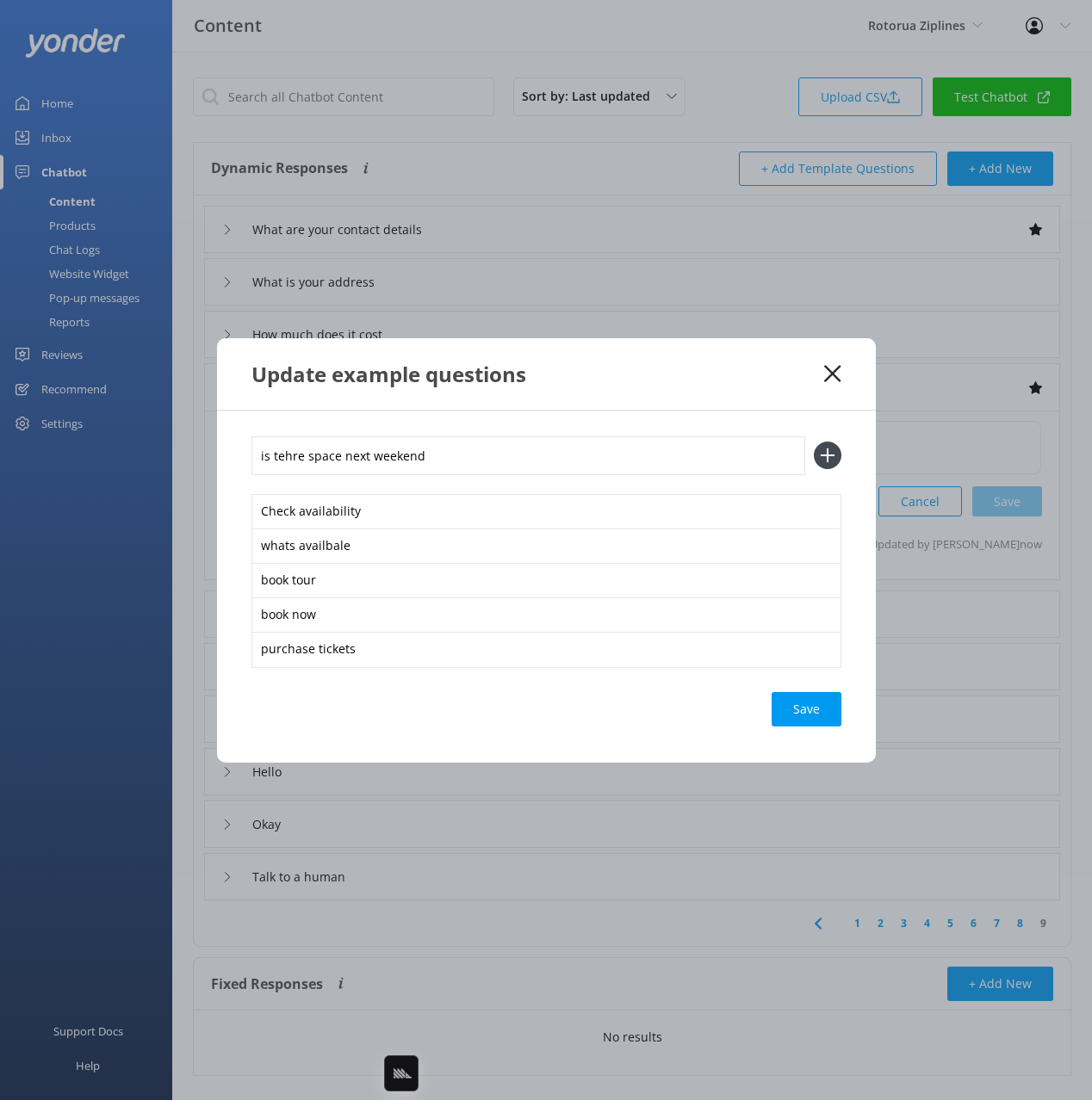
click at [284, 453] on input "is tehre space next weekend" at bounding box center [529, 456] width 554 height 38
type input "is there space next weekend"
click at [814, 441] on button at bounding box center [827, 455] width 27 height 27
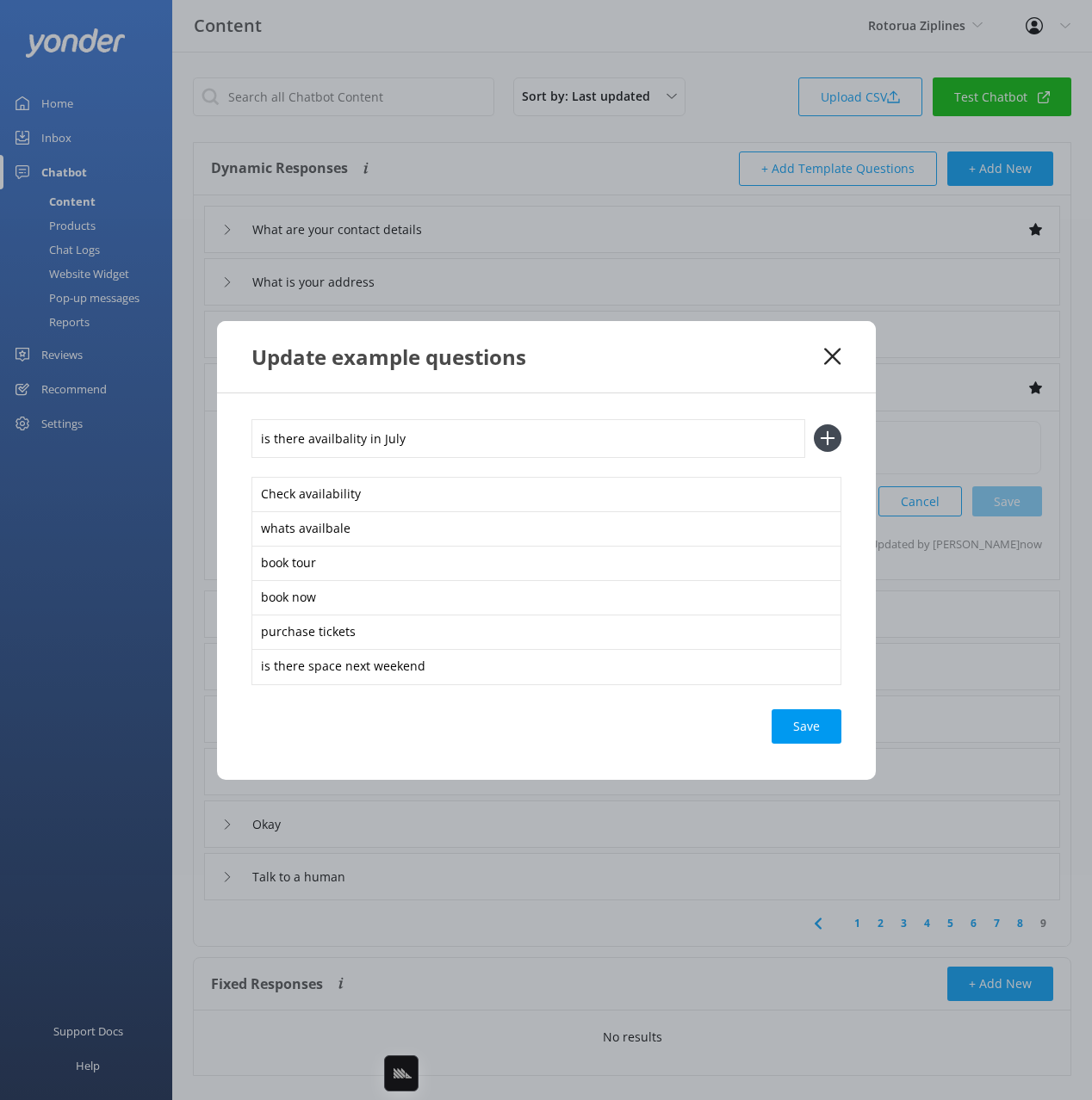
type input "is there availbality in July"
click at [814, 425] on button at bounding box center [827, 438] width 27 height 27
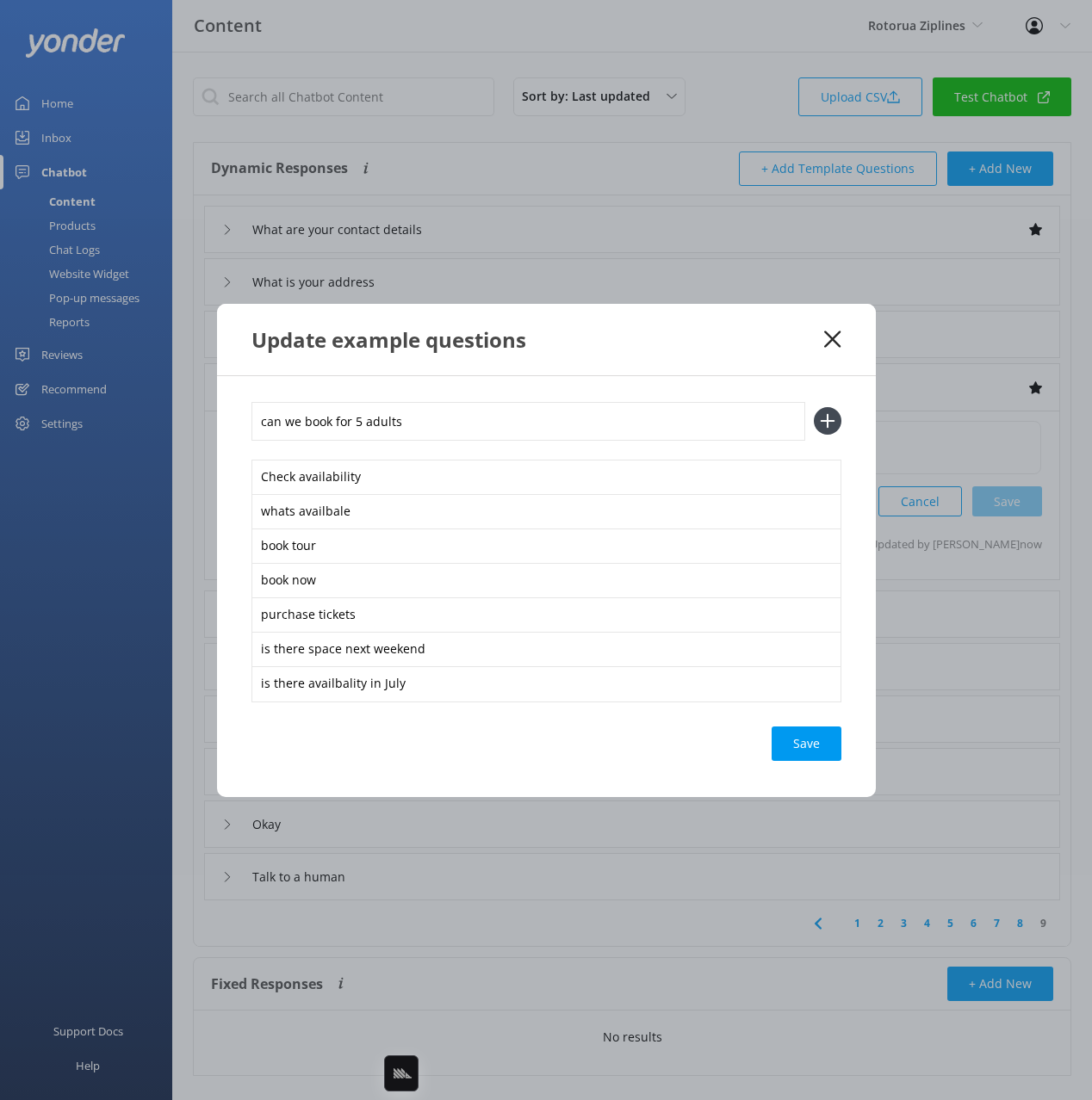
type input "can we book for 5 adults"
click at [814, 407] on button at bounding box center [827, 420] width 27 height 27
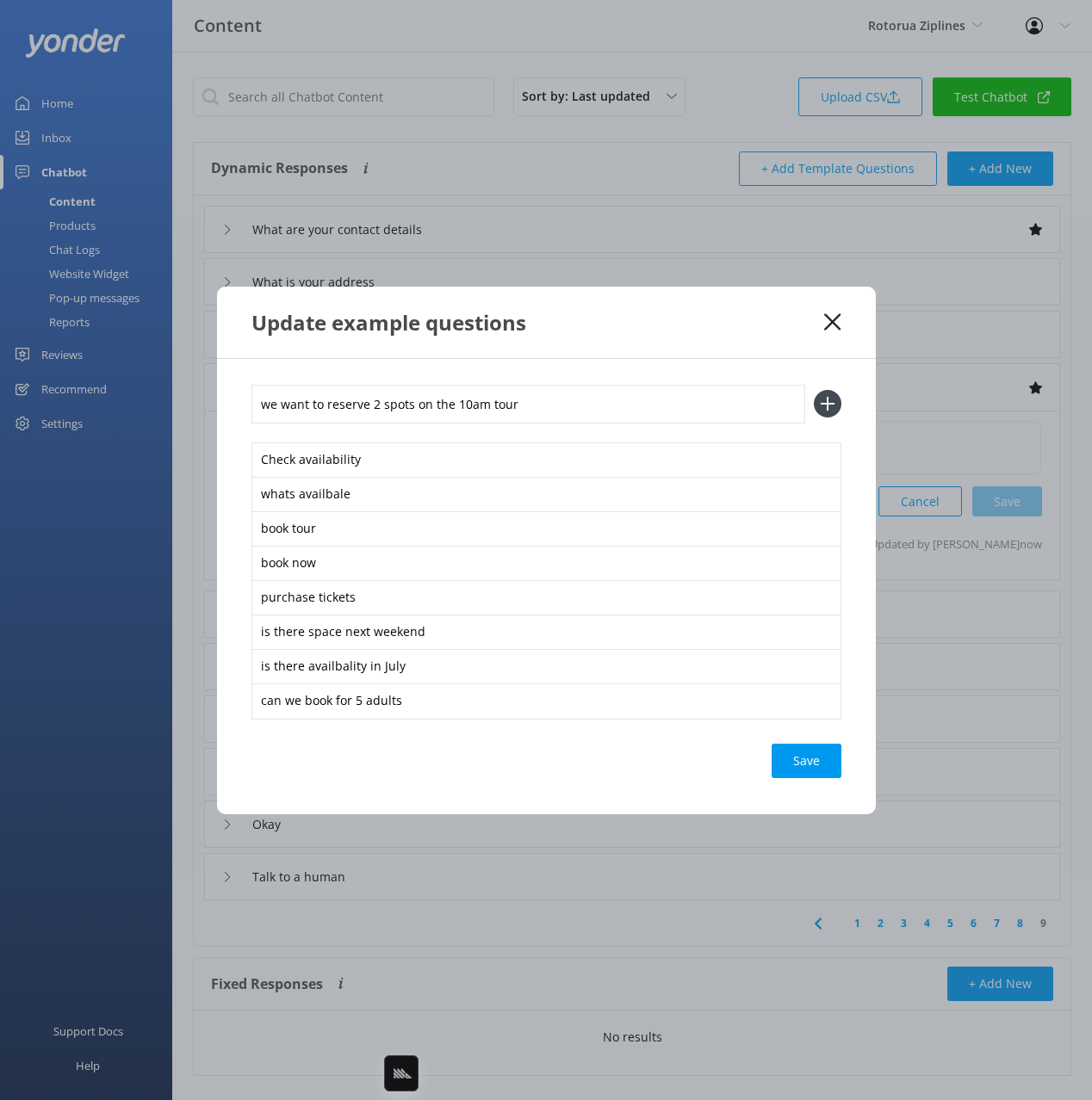
type input "we want to reserve 2 spots on the 10am tour"
click at [814, 390] on button at bounding box center [827, 403] width 27 height 27
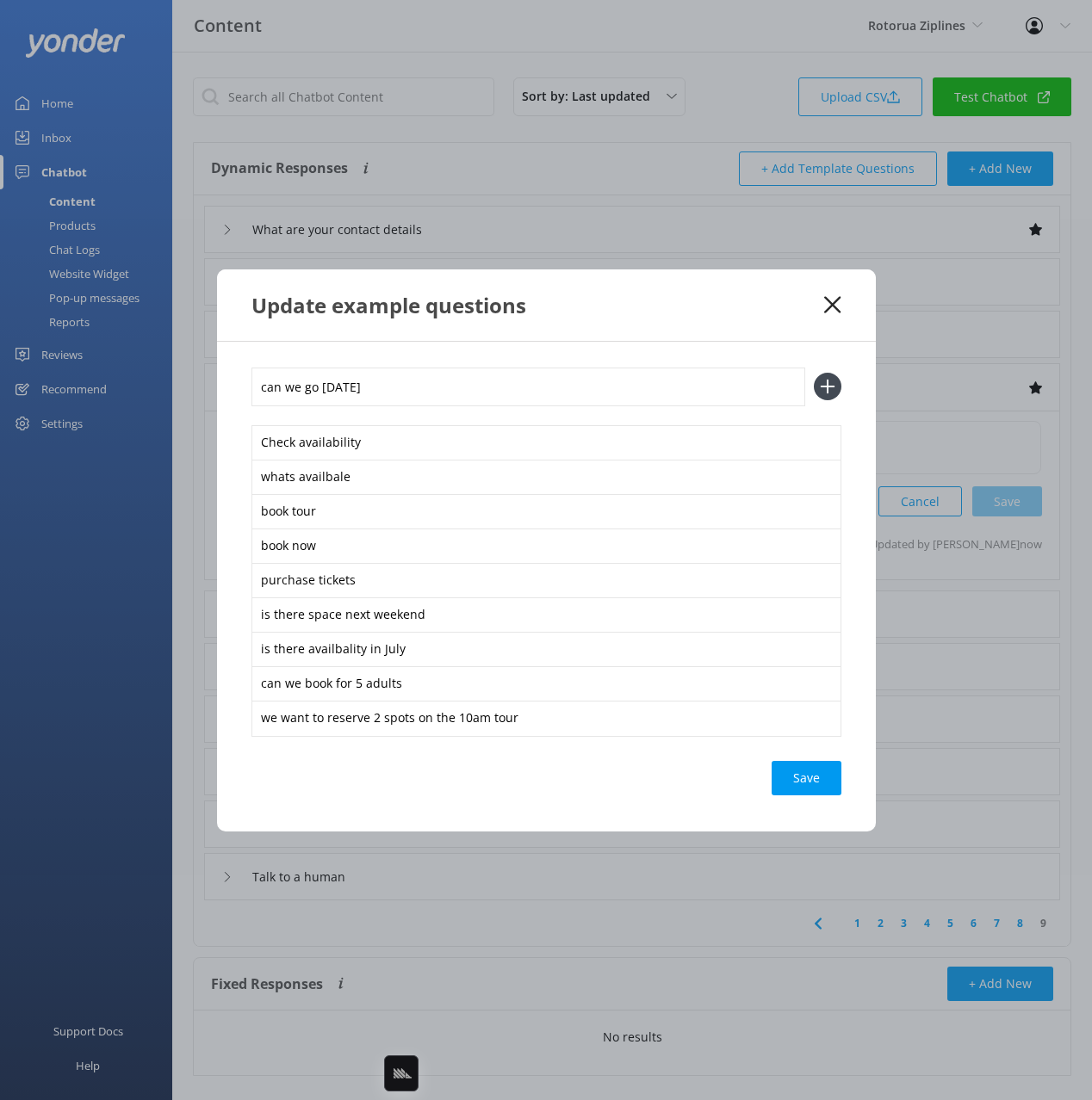
type input "can we go [DATE]"
click at [814, 373] on button at bounding box center [827, 386] width 27 height 27
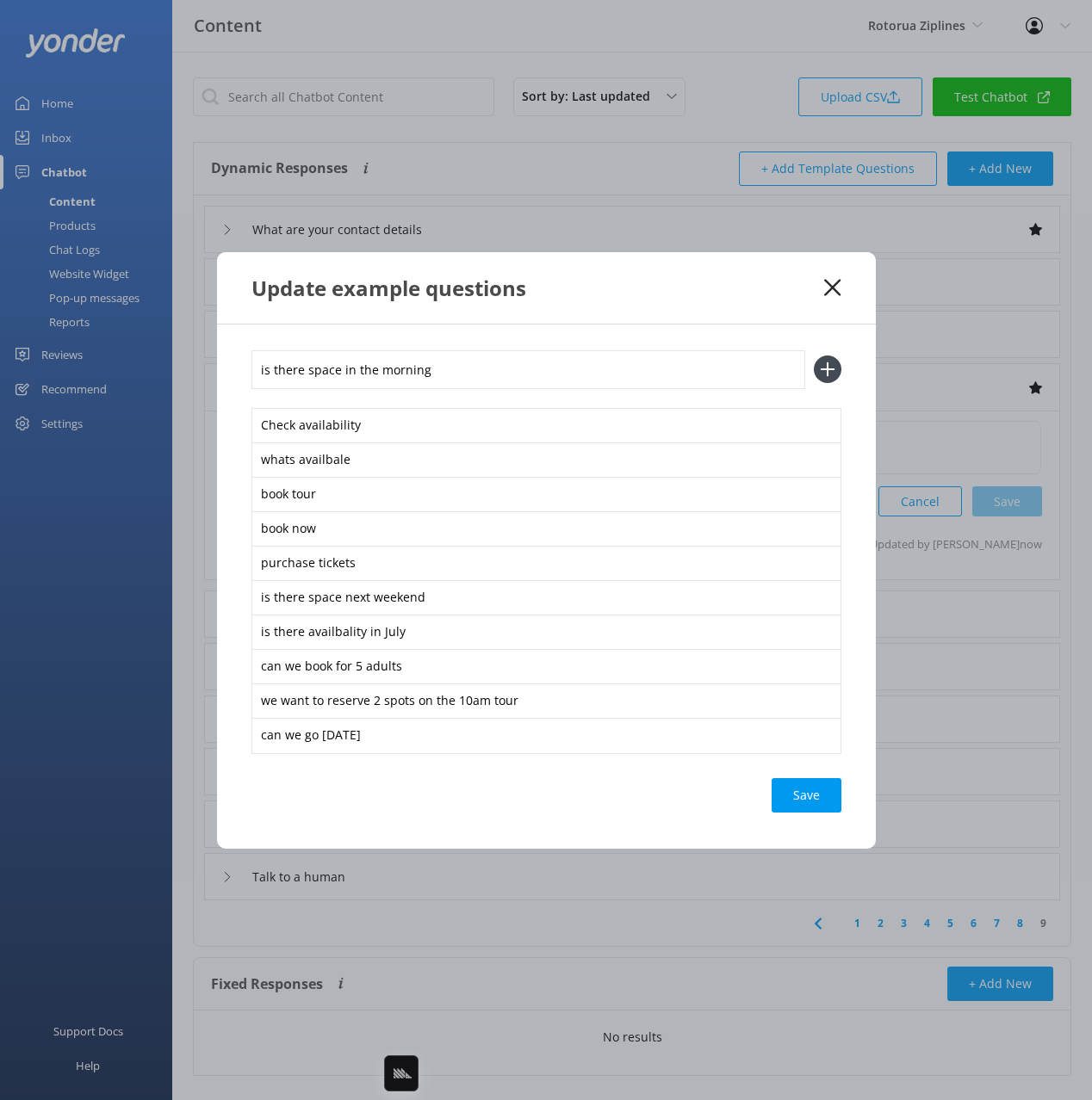
type input "is there space in the morning"
click at [814, 355] on button at bounding box center [827, 369] width 27 height 27
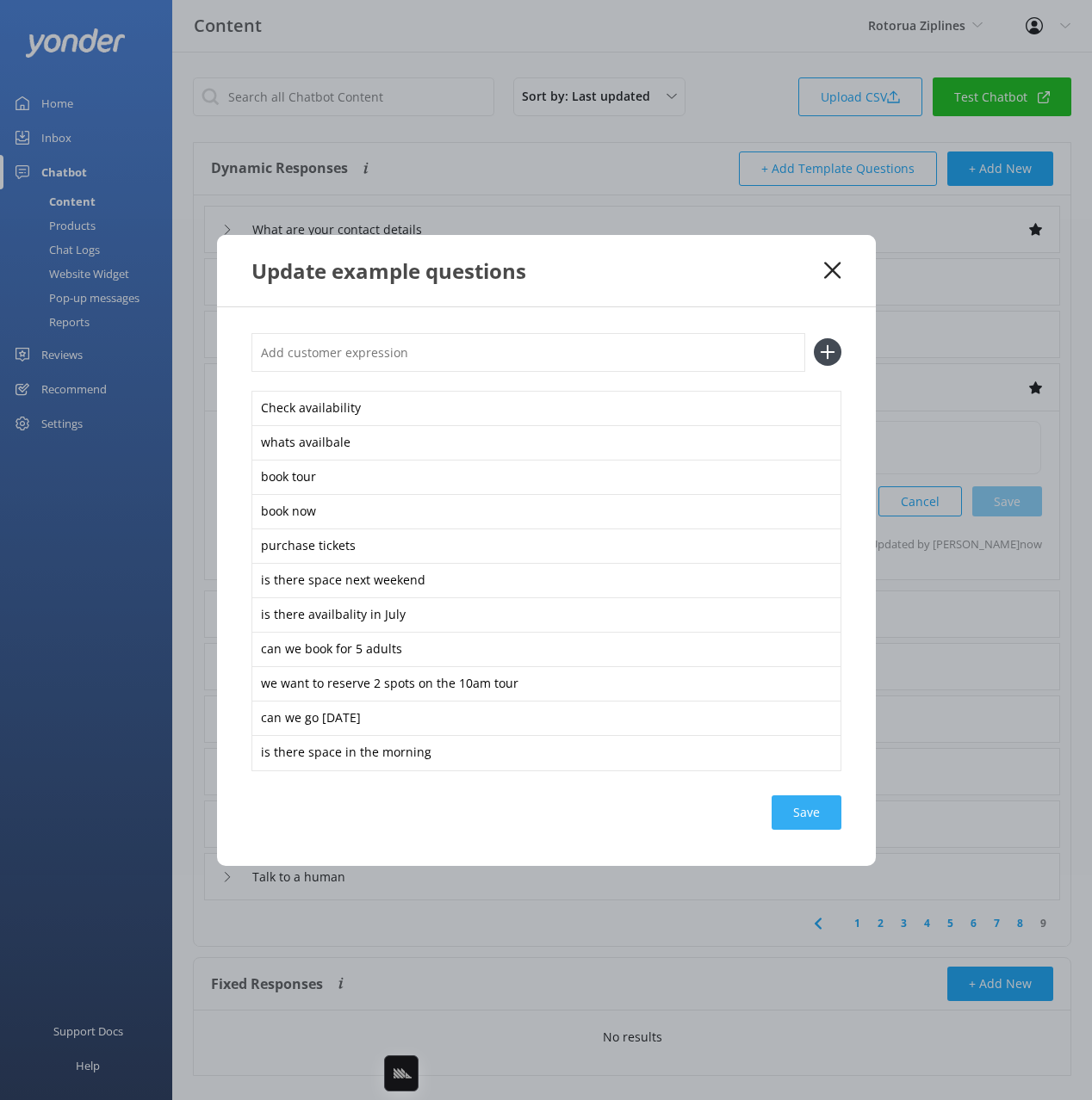
click at [794, 828] on div "Check availability whats availbale book tour book now purchase tickets is there…" at bounding box center [546, 586] width 659 height 558
click at [796, 817] on div "Save" at bounding box center [807, 812] width 70 height 35
drag, startPoint x: 772, startPoint y: 274, endPoint x: 850, endPoint y: 273, distance: 78.0
click at [771, 274] on div "Update example questions" at bounding box center [538, 270] width 574 height 28
drag, startPoint x: 834, startPoint y: 262, endPoint x: 782, endPoint y: 311, distance: 71.4
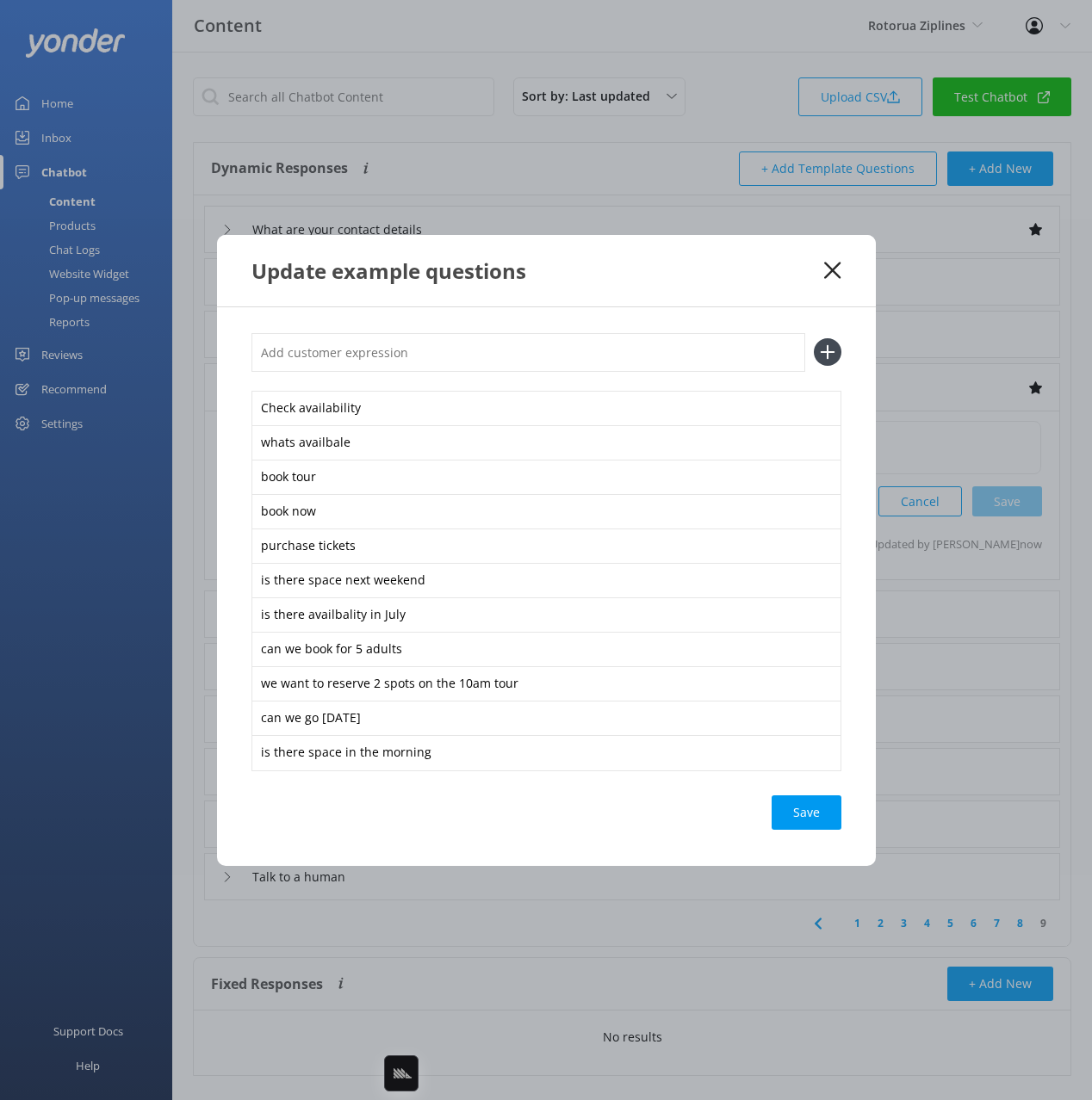
click at [834, 262] on icon at bounding box center [832, 270] width 16 height 17
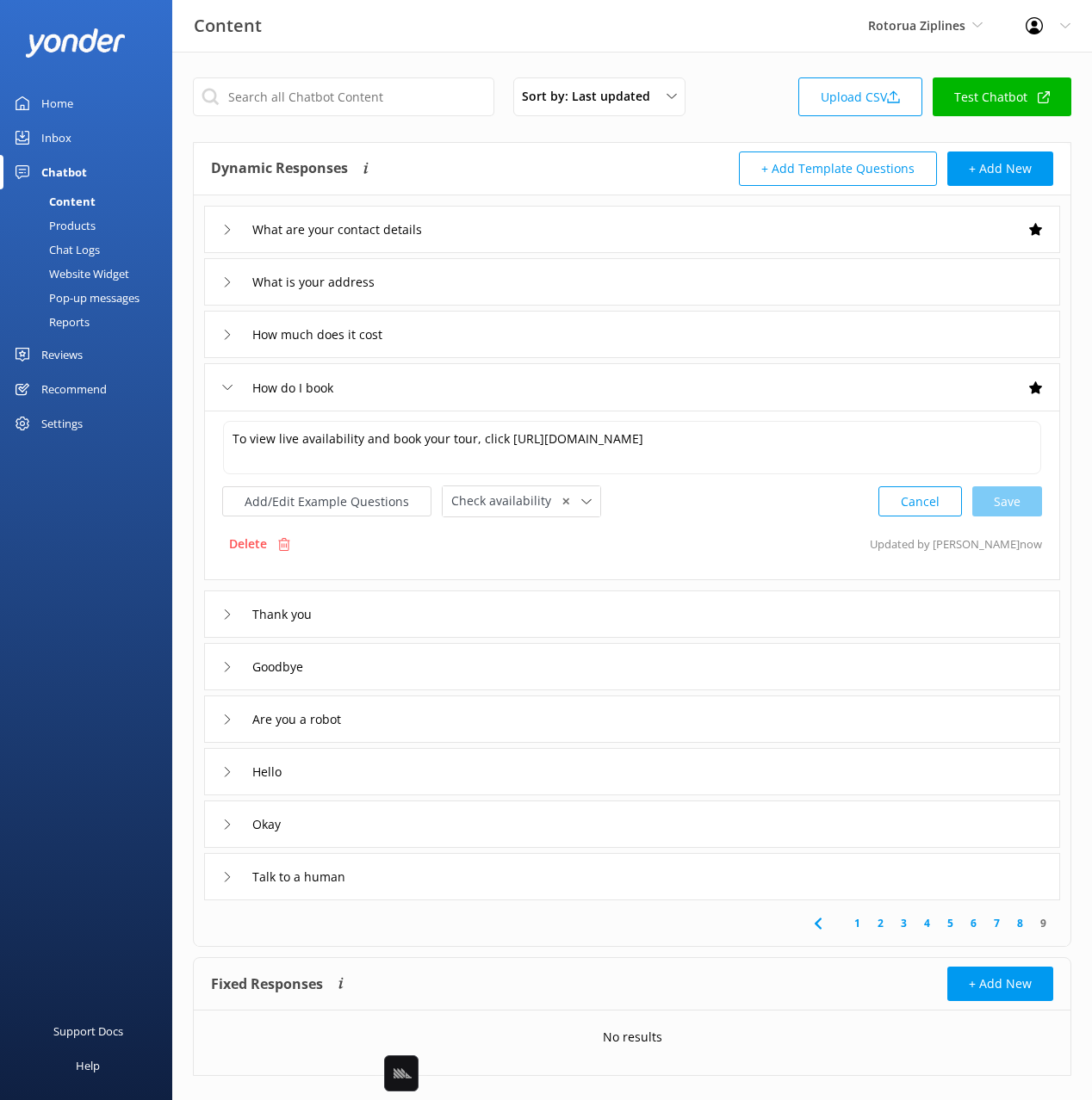
click at [489, 411] on div "To view live availability and book your tour, click [URL][DOMAIN_NAME] To view …" at bounding box center [632, 495] width 856 height 169
click at [471, 881] on div "Talk to a human" at bounding box center [632, 876] width 856 height 48
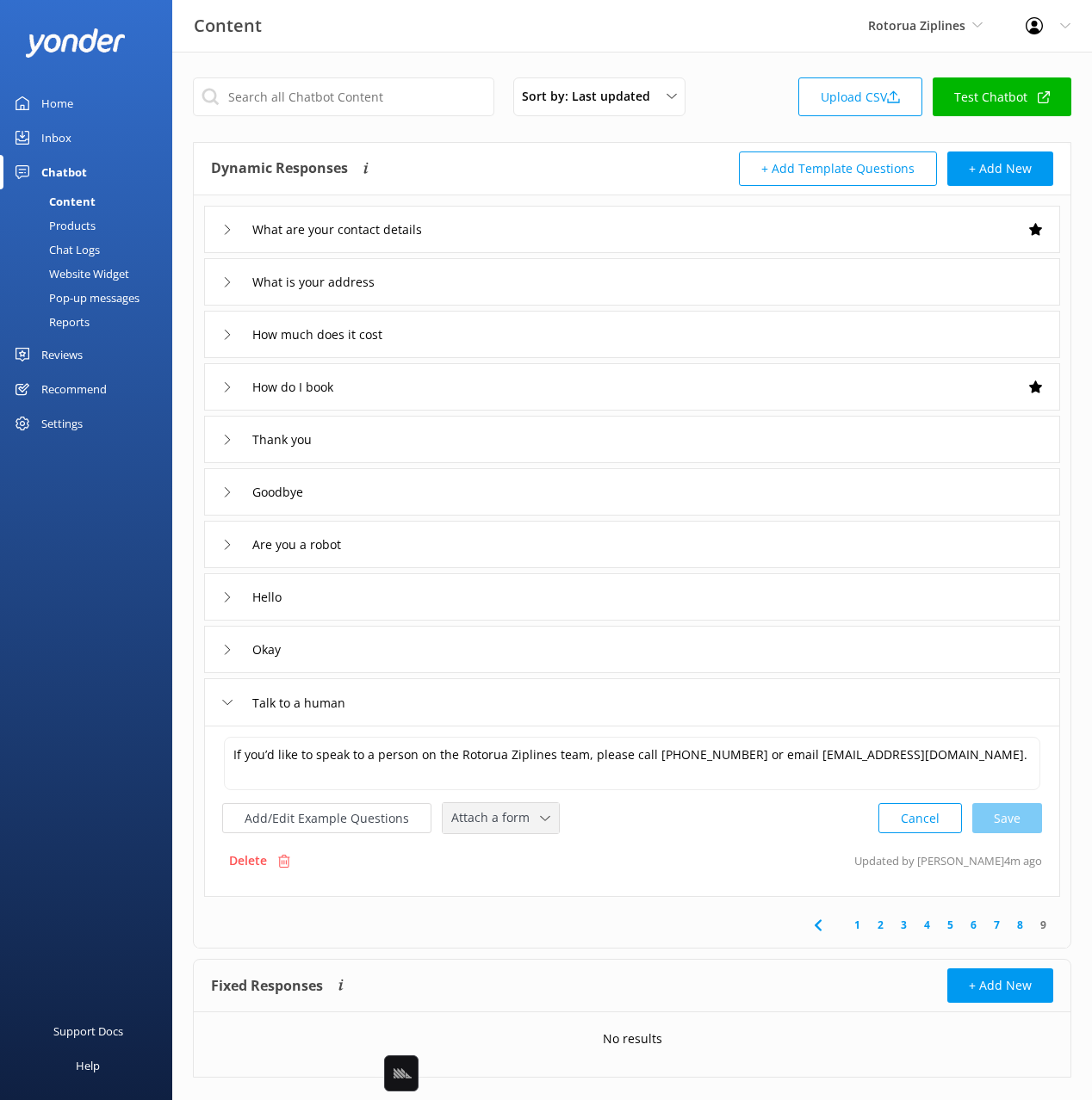
click at [533, 827] on div "Attach a form" at bounding box center [501, 818] width 108 height 22
click at [521, 854] on div "Leave contact details" at bounding box center [504, 855] width 105 height 17
click at [383, 788] on textarea "If you’d like to speak to a person on the Rotorua Ziplines team, please call [P…" at bounding box center [632, 762] width 818 height 53
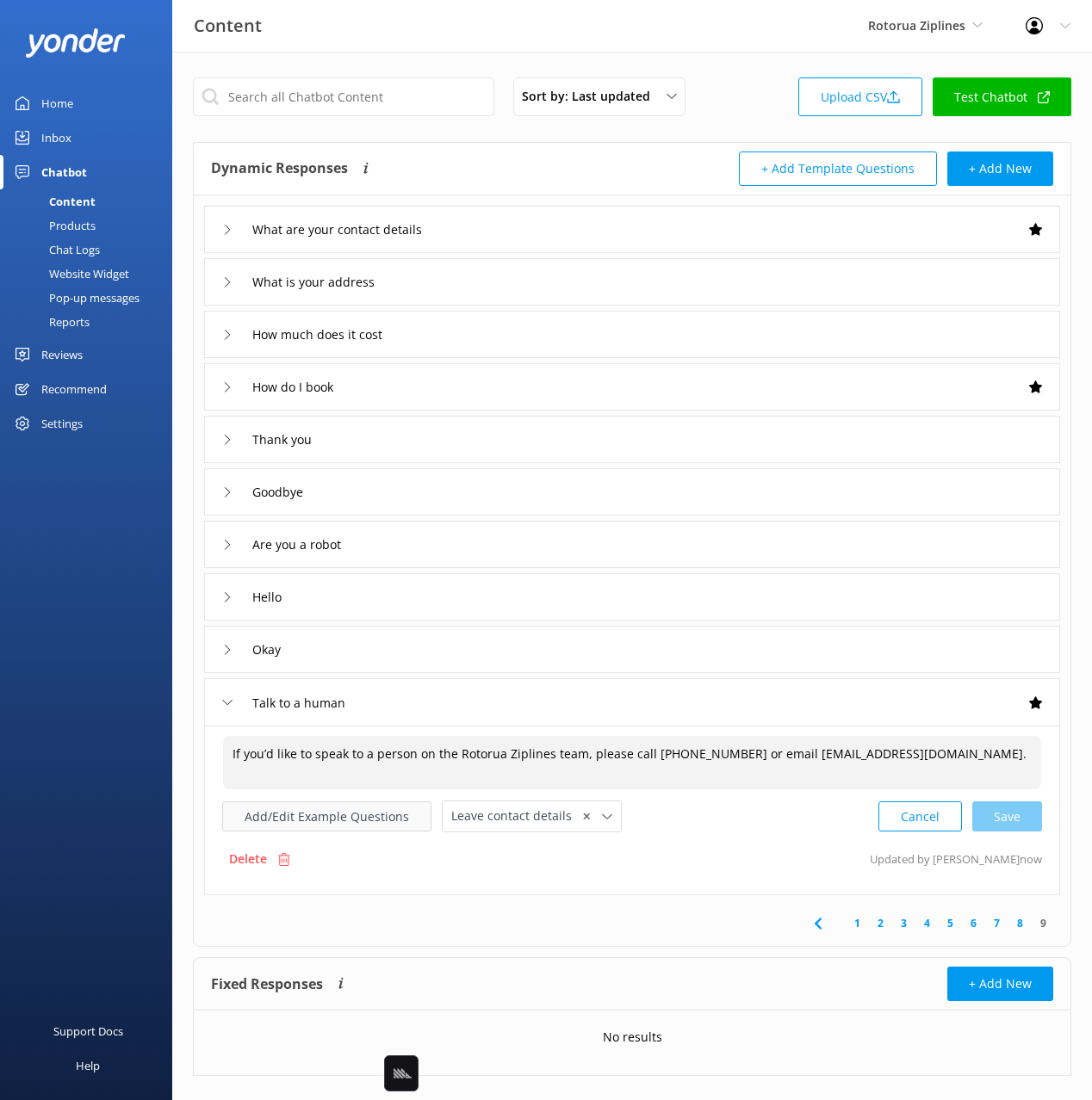
click at [388, 823] on button "Add/Edit Example Questions" at bounding box center [327, 817] width 210 height 30
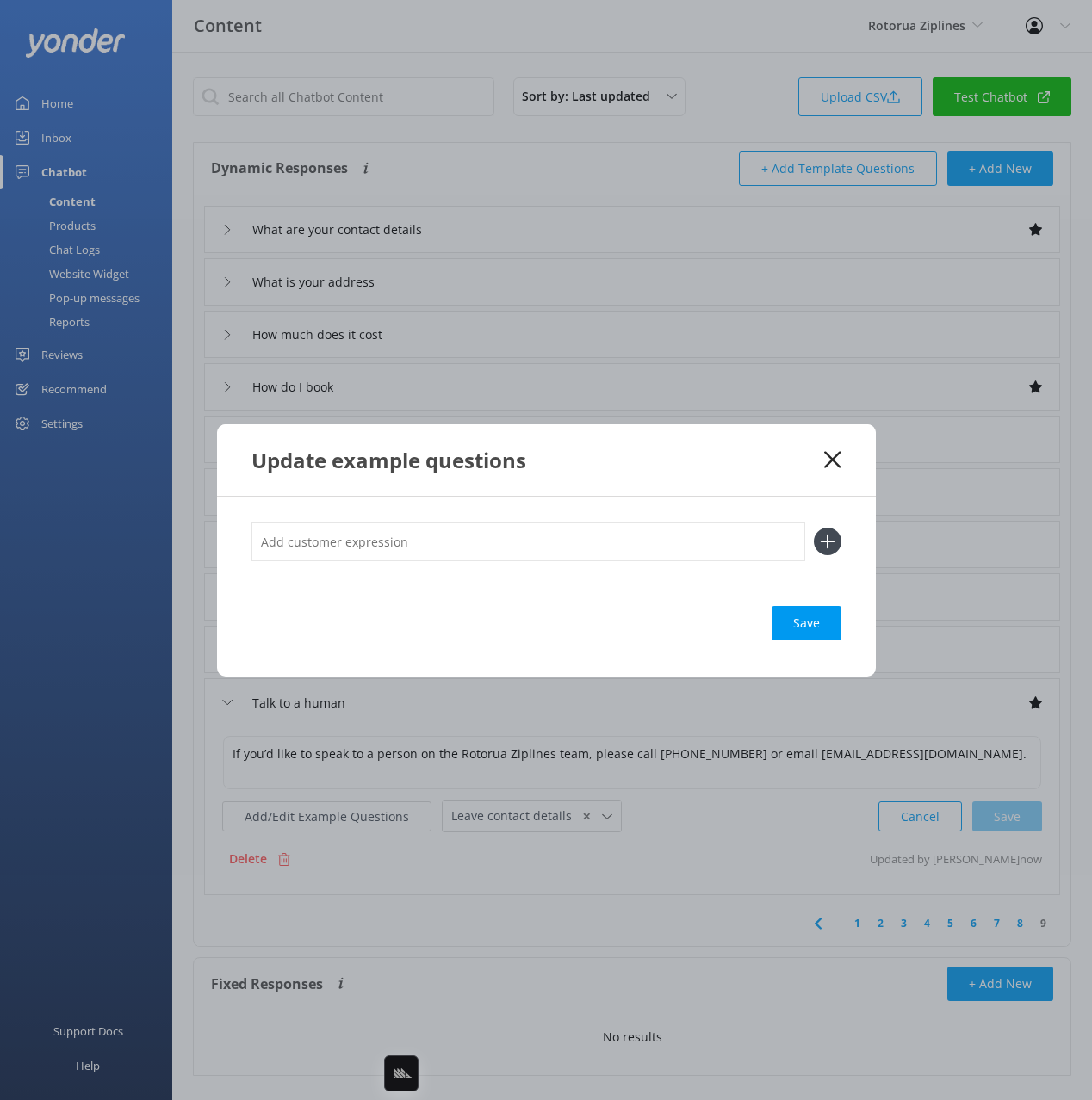
click at [514, 545] on input "text" at bounding box center [529, 542] width 554 height 38
type input "agent"
click at [814, 528] on button at bounding box center [827, 541] width 27 height 27
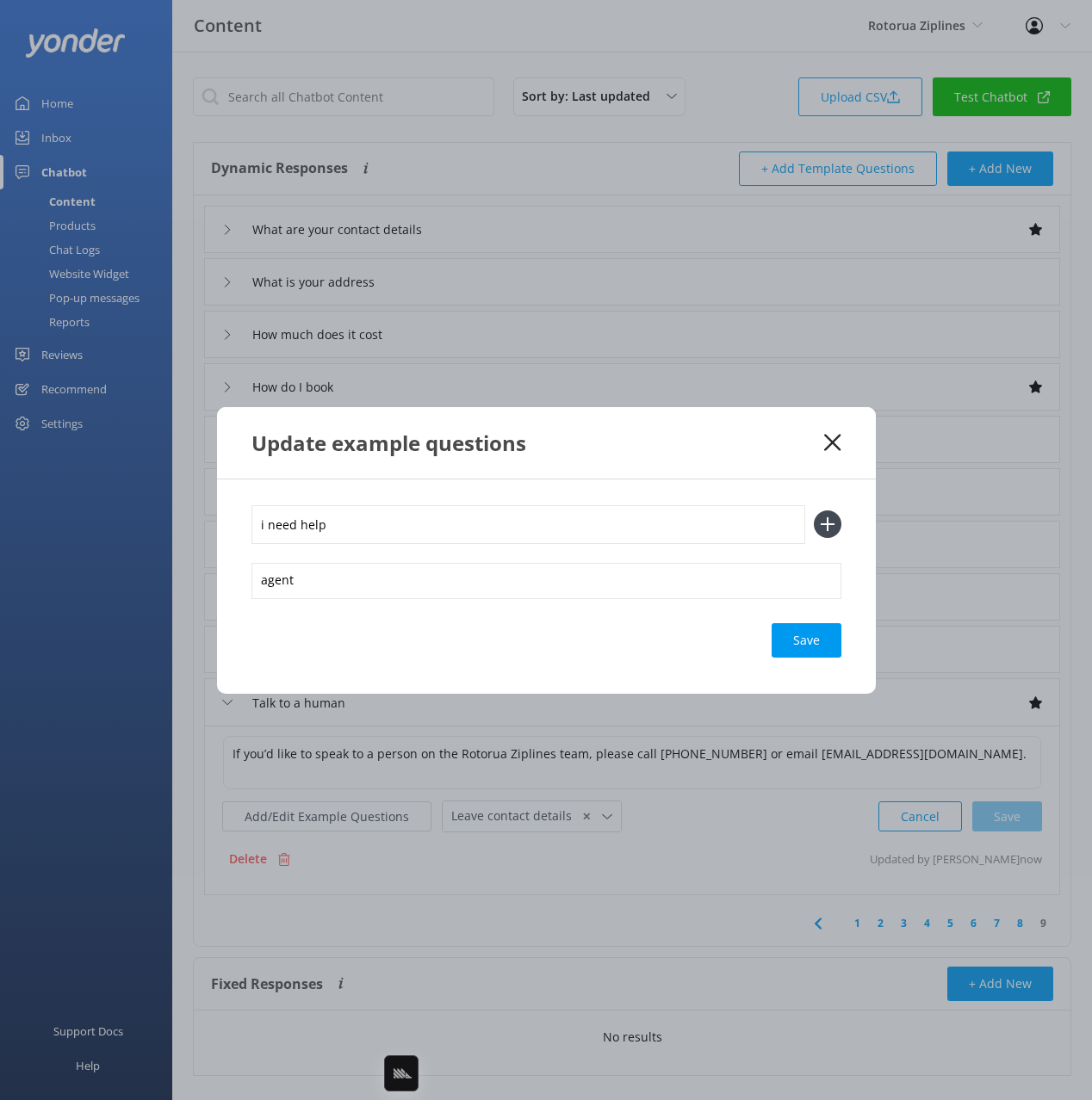
type input "i need help"
click at [814, 511] on button at bounding box center [827, 524] width 27 height 27
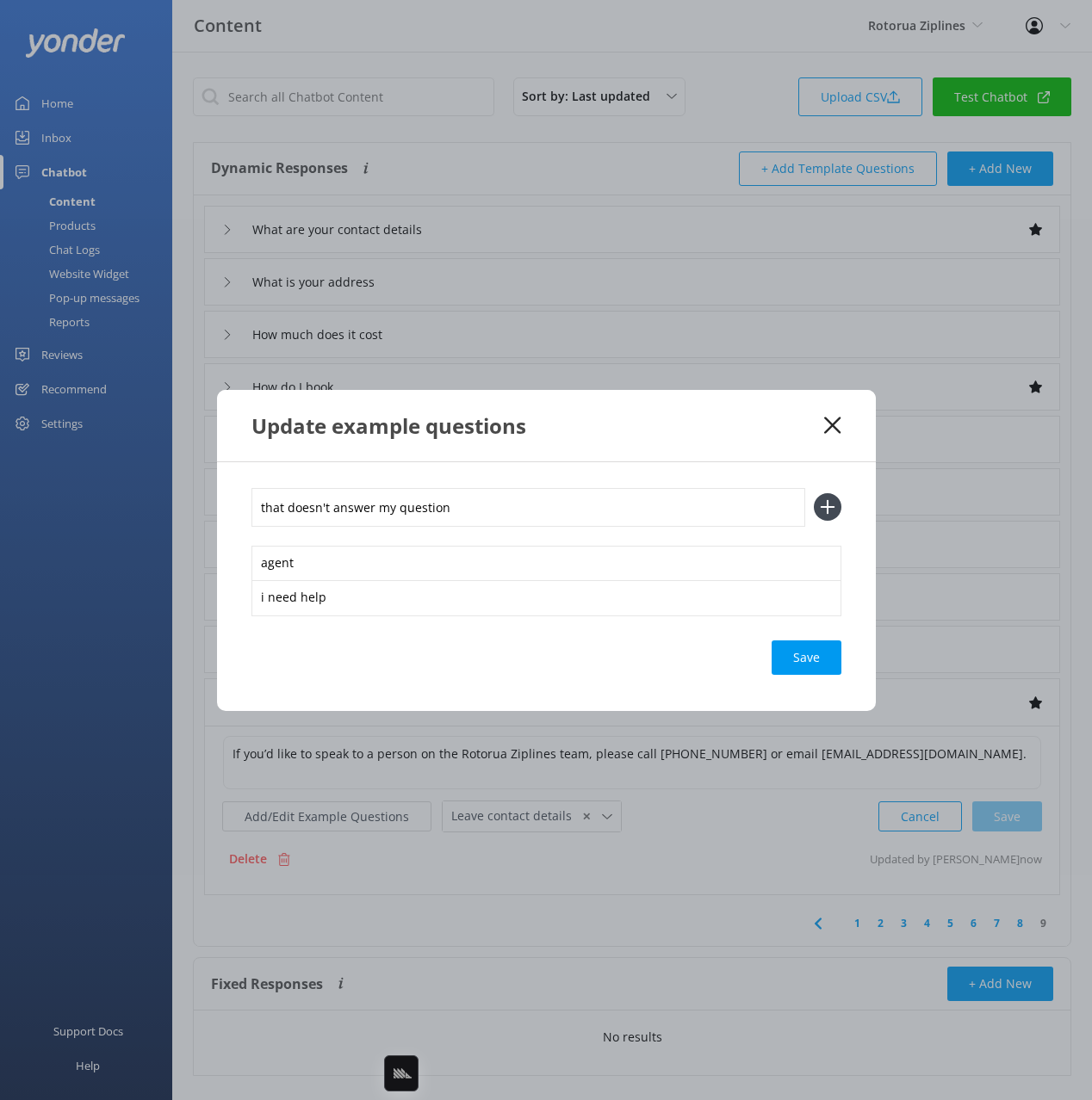
type input "that doesn't answer my question"
click at [814, 493] on button at bounding box center [827, 506] width 27 height 27
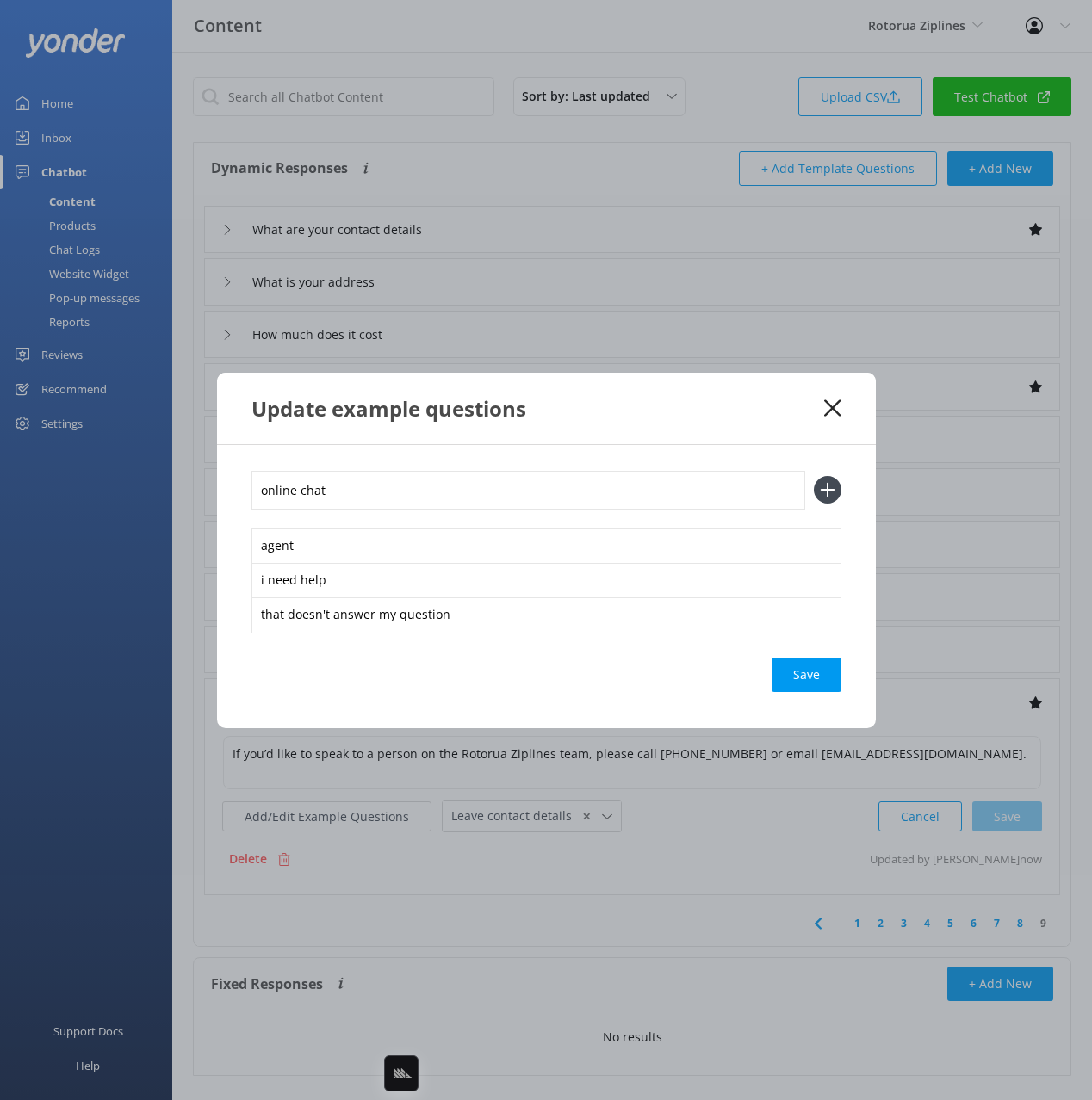
type input "online chat"
click at [814, 476] on button at bounding box center [827, 489] width 27 height 27
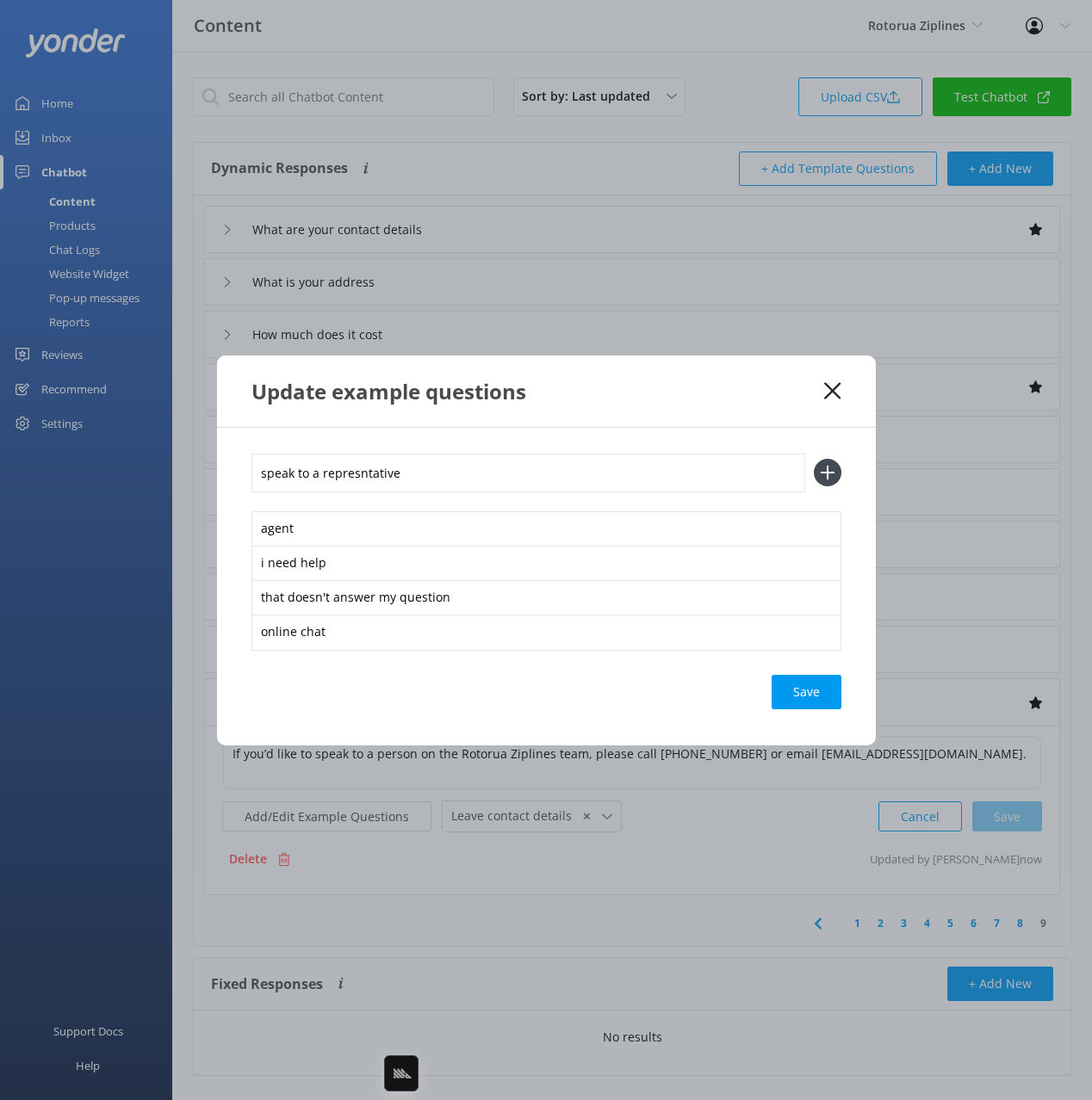
type input "speak to a represntative"
click at [814, 459] on button at bounding box center [827, 472] width 27 height 27
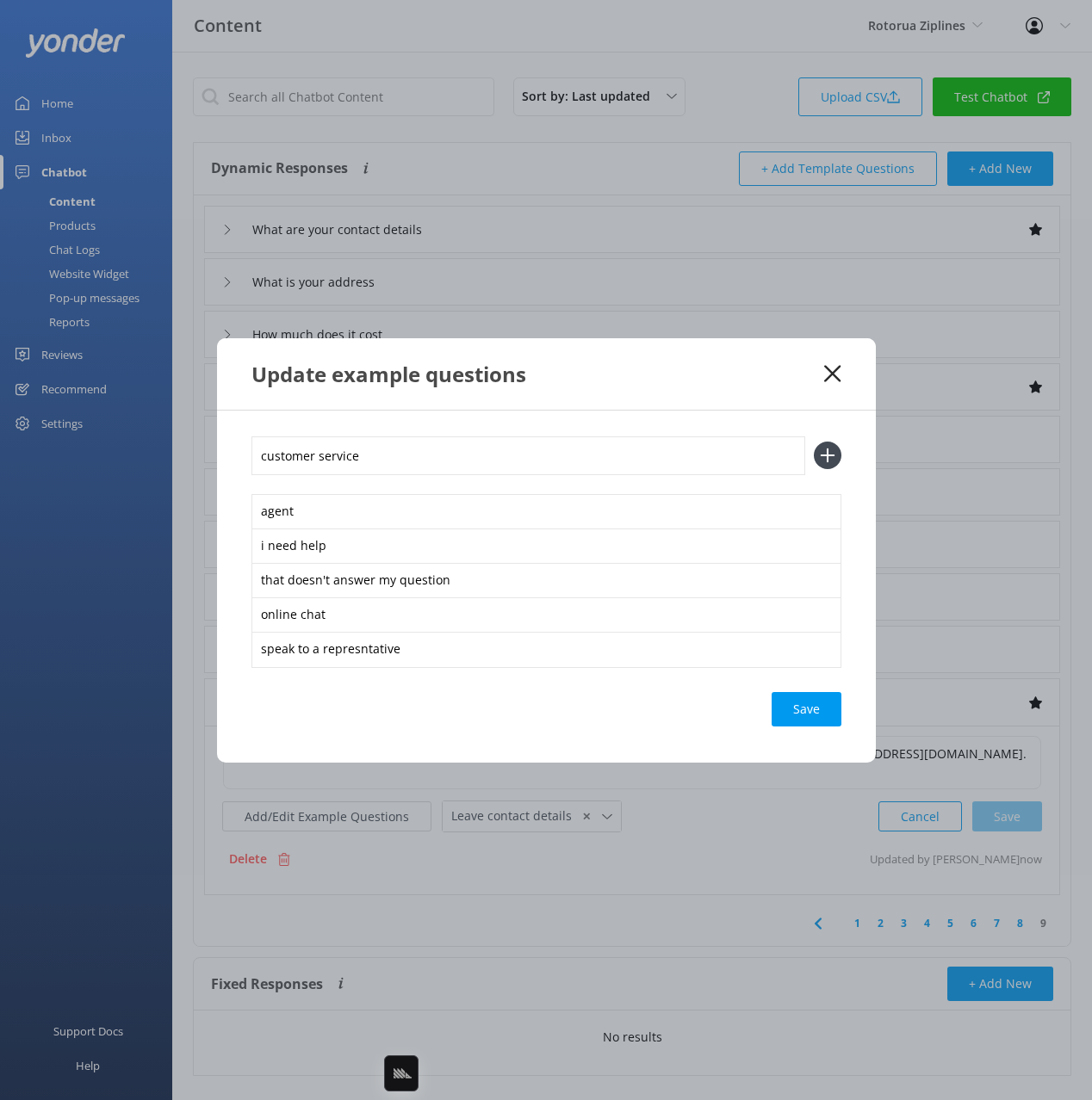
type input "customer service"
click at [814, 441] on button at bounding box center [827, 455] width 27 height 27
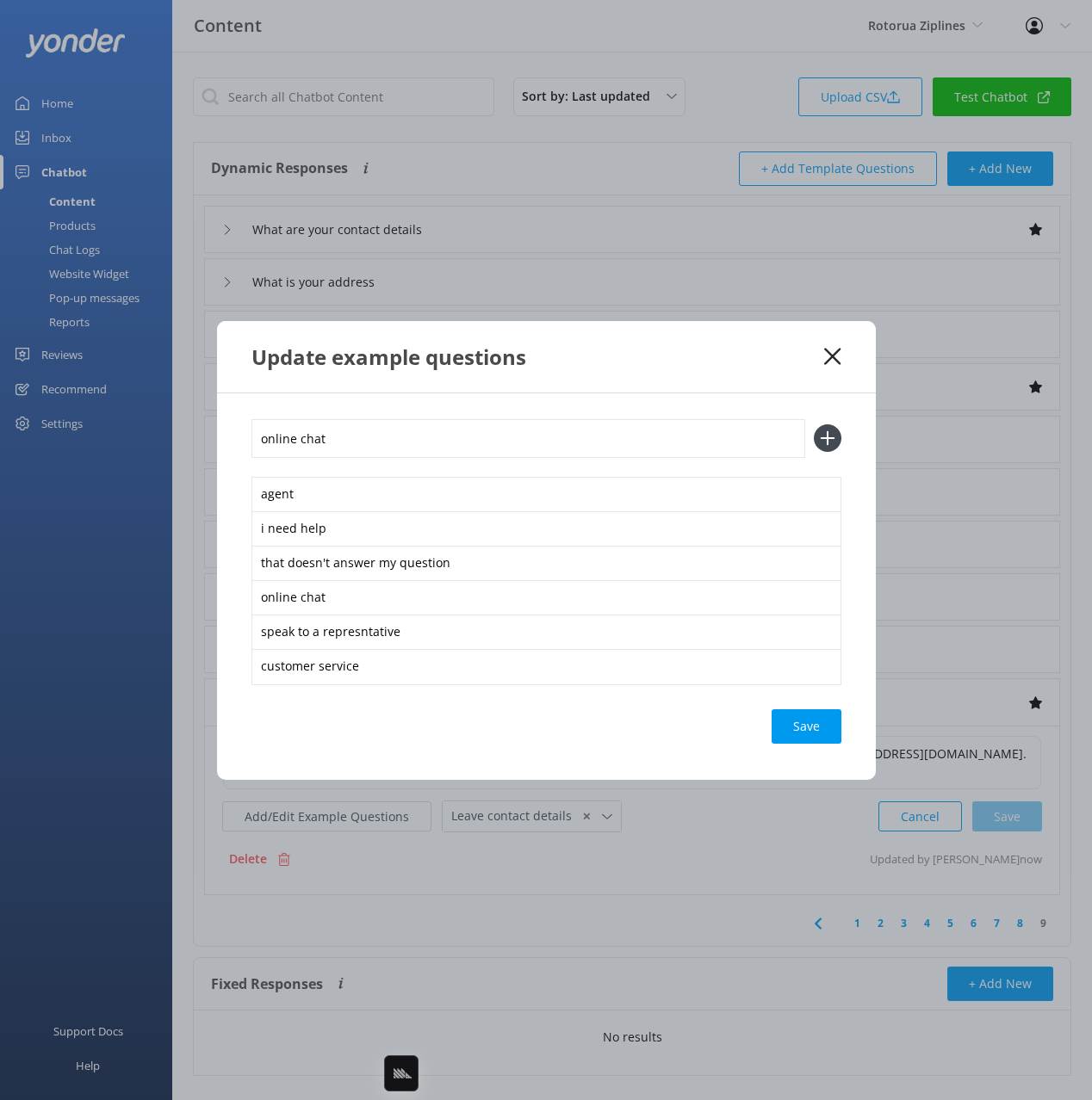
type input "online chat"
click at [814, 425] on button at bounding box center [827, 438] width 27 height 27
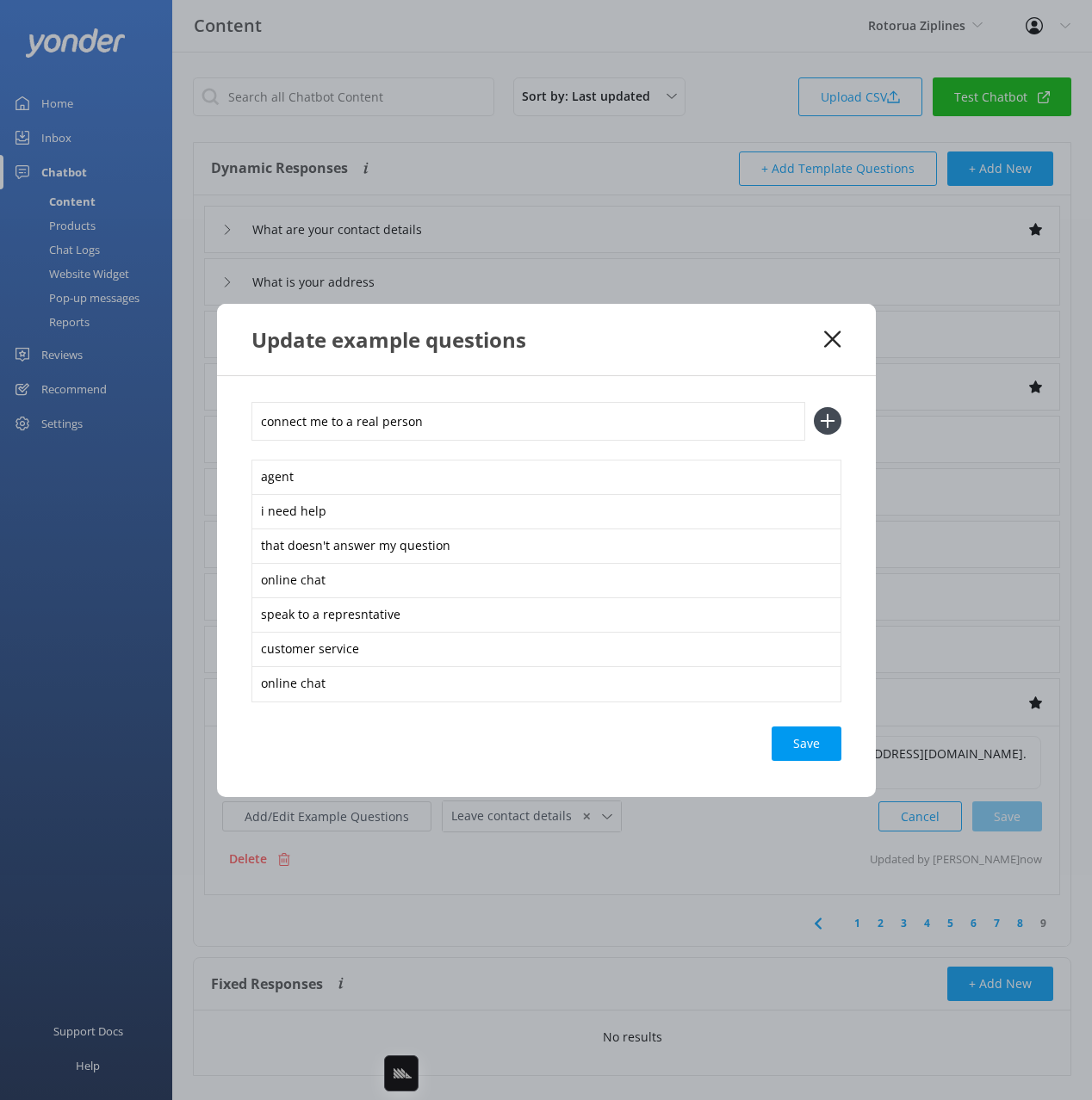
type input "connect me to a real person"
click at [814, 407] on button at bounding box center [827, 420] width 27 height 27
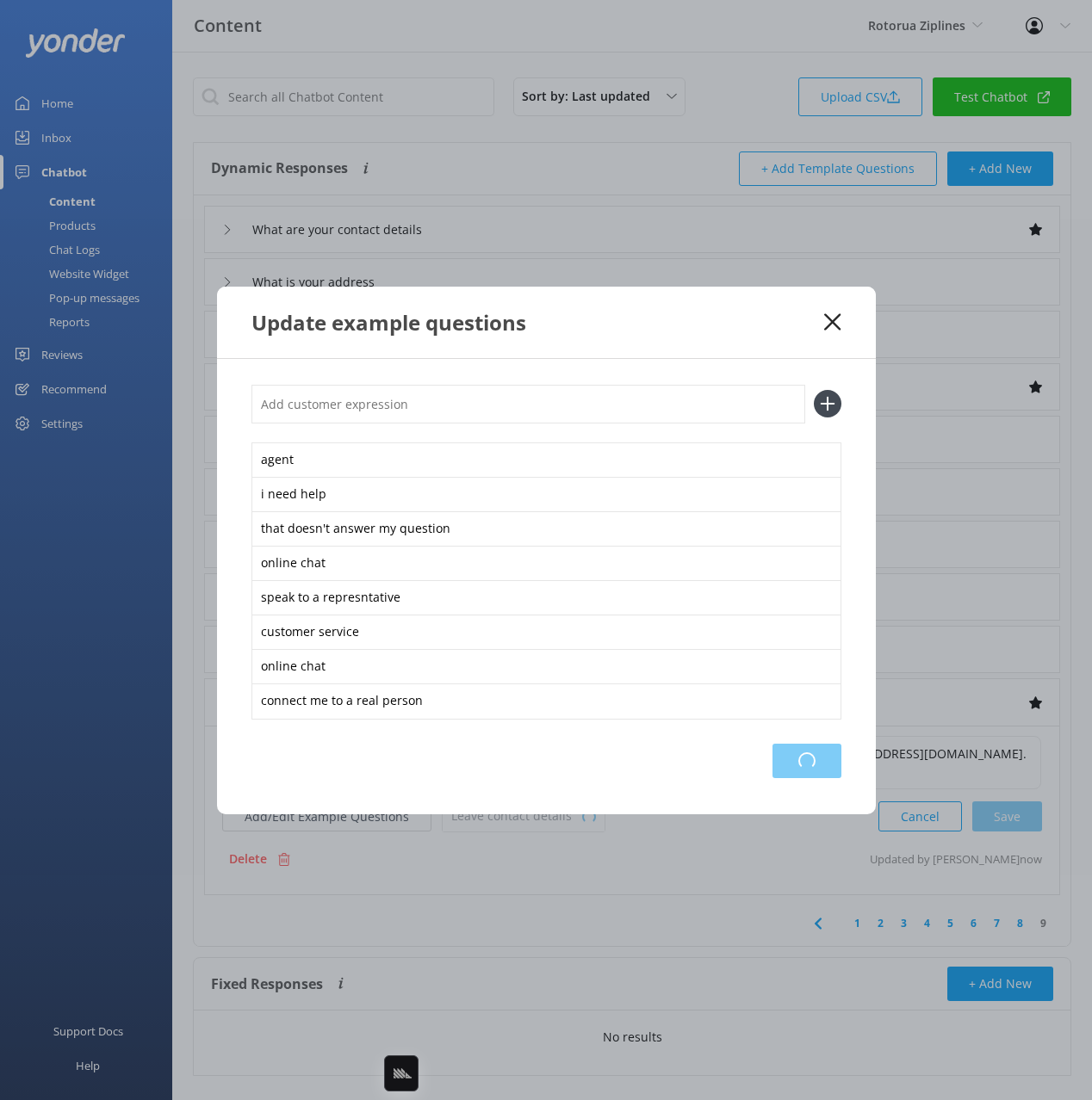
click at [797, 746] on div "Loading.." at bounding box center [808, 760] width 69 height 35
click at [684, 336] on div "Update example questions" at bounding box center [546, 322] width 659 height 71
click at [672, 352] on div "Update example questions" at bounding box center [546, 322] width 659 height 71
drag, startPoint x: 687, startPoint y: 346, endPoint x: 705, endPoint y: 348, distance: 18.1
click at [687, 346] on div "Update example questions" at bounding box center [546, 322] width 659 height 71
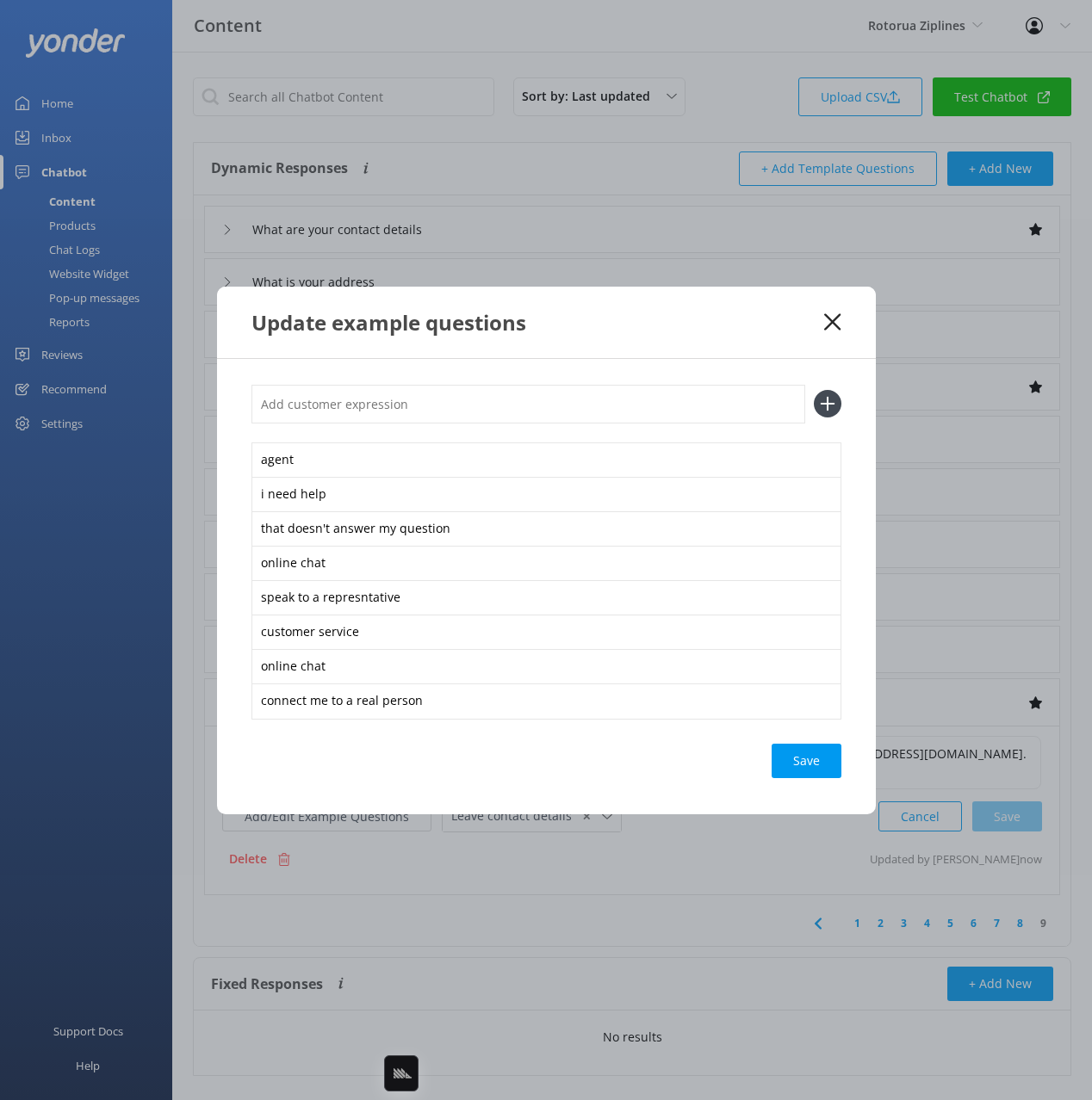
drag, startPoint x: 834, startPoint y: 317, endPoint x: 825, endPoint y: 346, distance: 30.4
click at [833, 319] on icon at bounding box center [832, 322] width 16 height 17
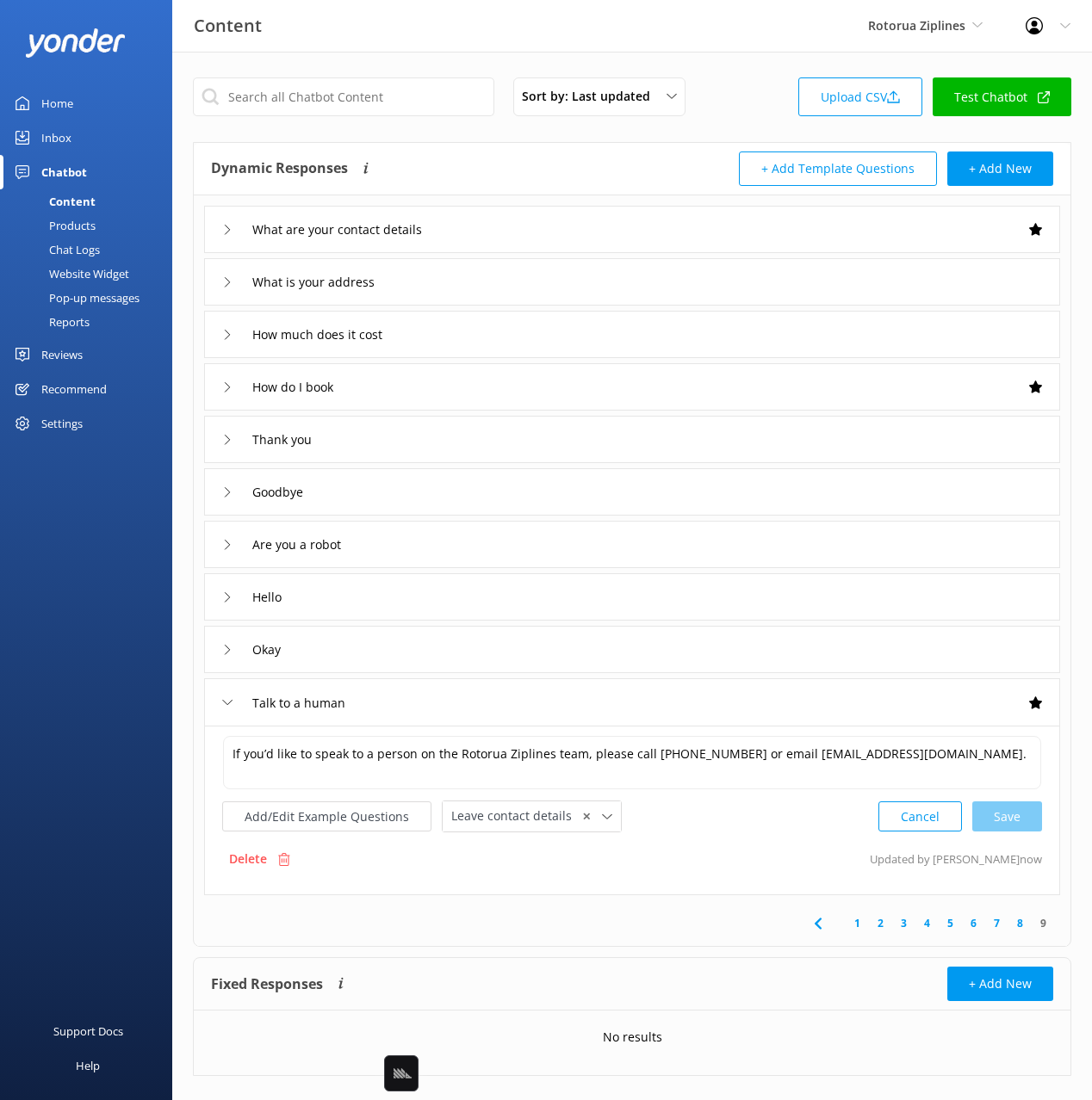
click at [715, 673] on div "Okay" at bounding box center [632, 649] width 856 height 48
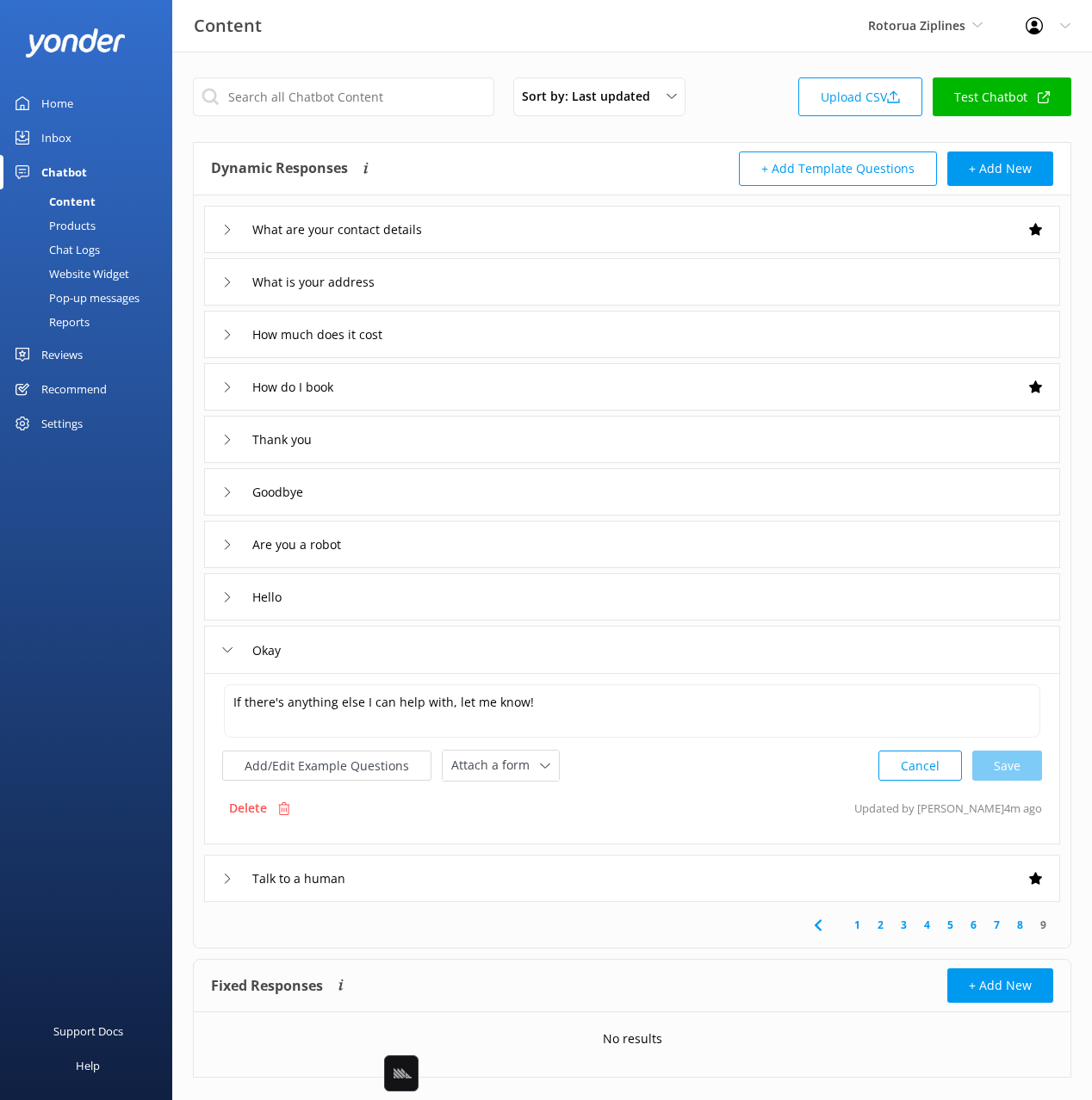
drag, startPoint x: 463, startPoint y: 652, endPoint x: 515, endPoint y: 660, distance: 52.6
click at [463, 652] on div "Okay" at bounding box center [632, 649] width 856 height 48
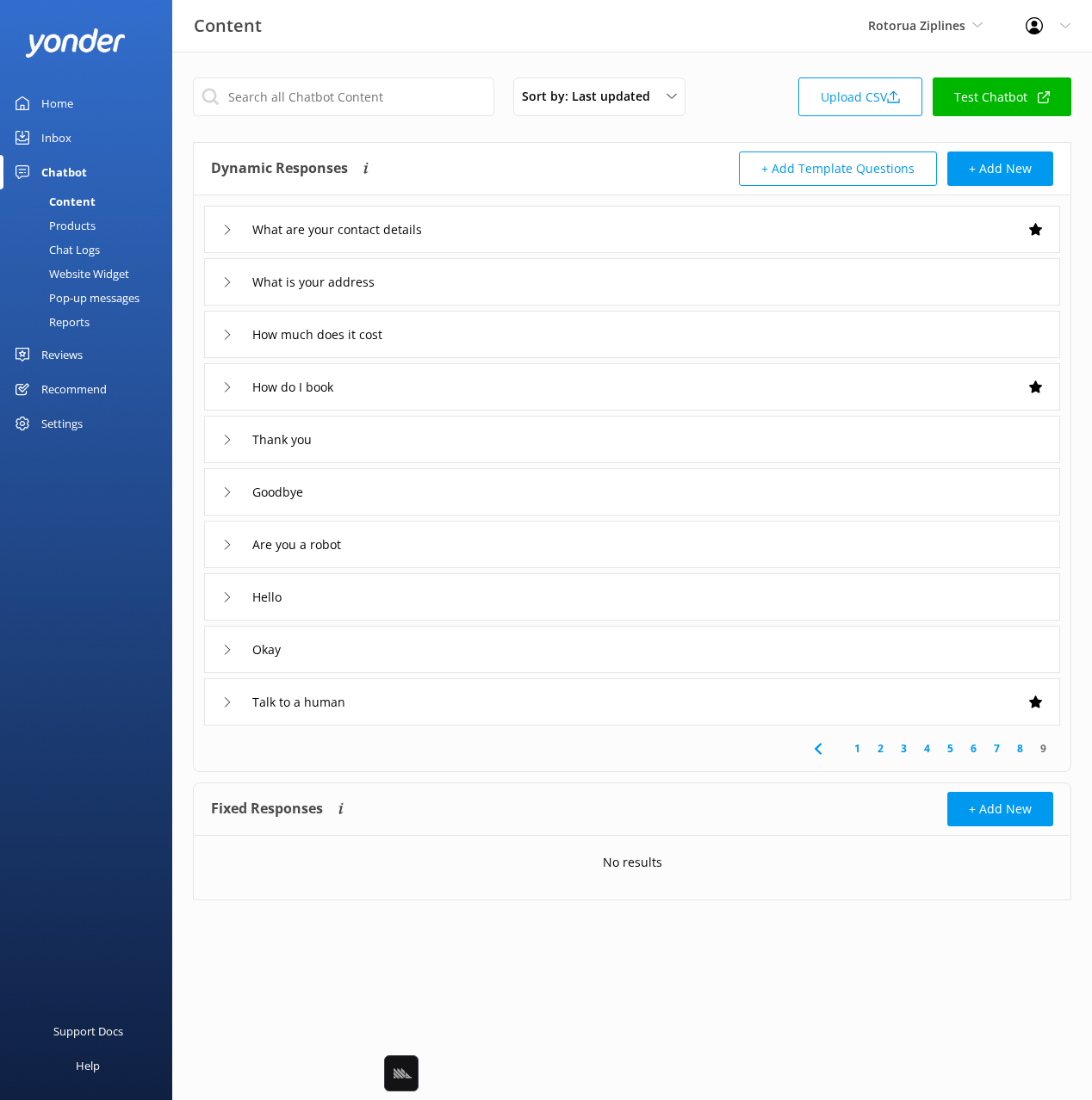
drag, startPoint x: 488, startPoint y: 178, endPoint x: 459, endPoint y: 175, distance: 29.2
click at [488, 178] on div "Dynamic Responses Dynamic responses rely on the Large Language Model to create …" at bounding box center [421, 168] width 421 height 35
click at [79, 222] on div "Products" at bounding box center [52, 225] width 85 height 24
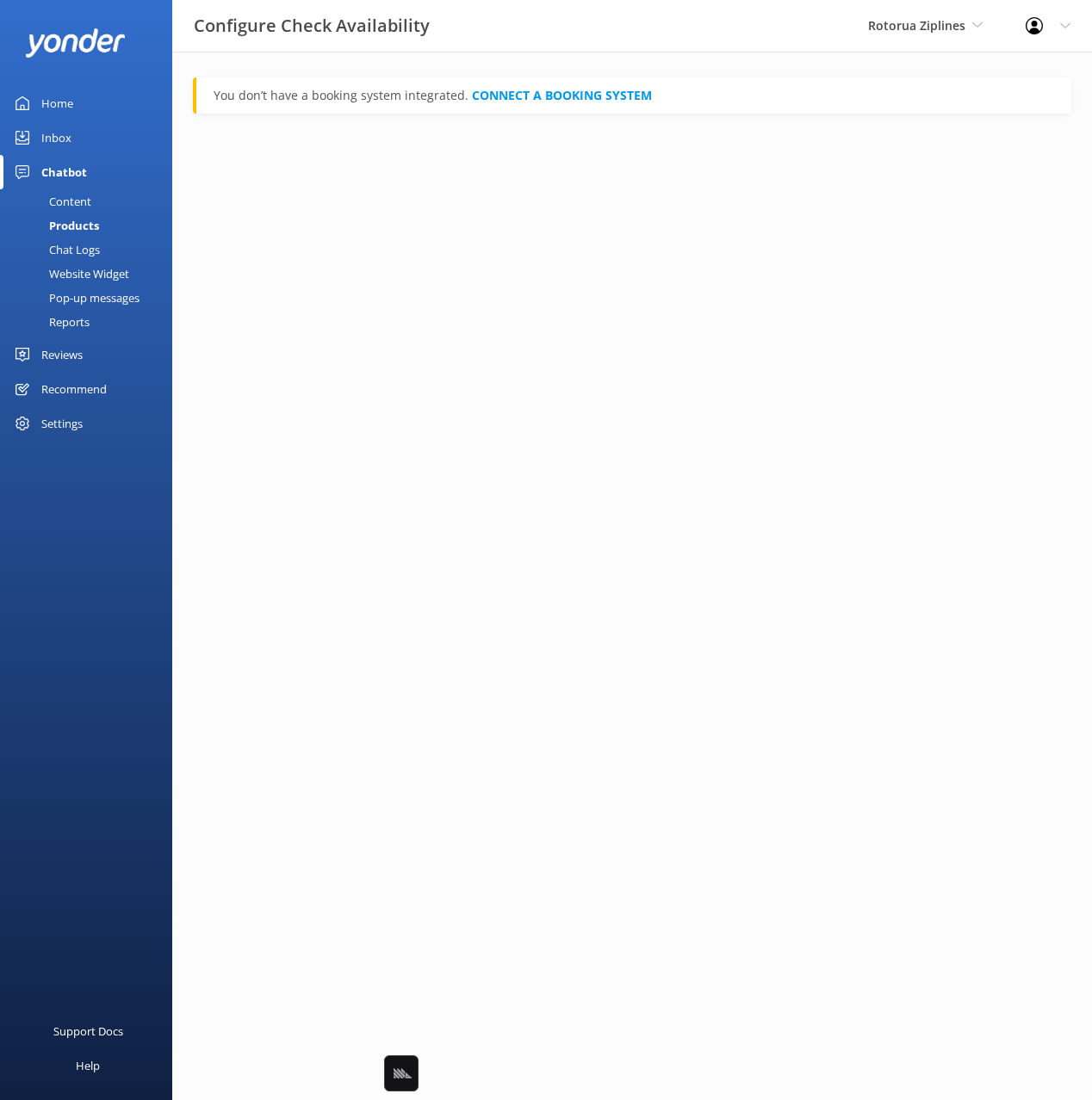
click at [71, 199] on div "Content" at bounding box center [51, 201] width 81 height 24
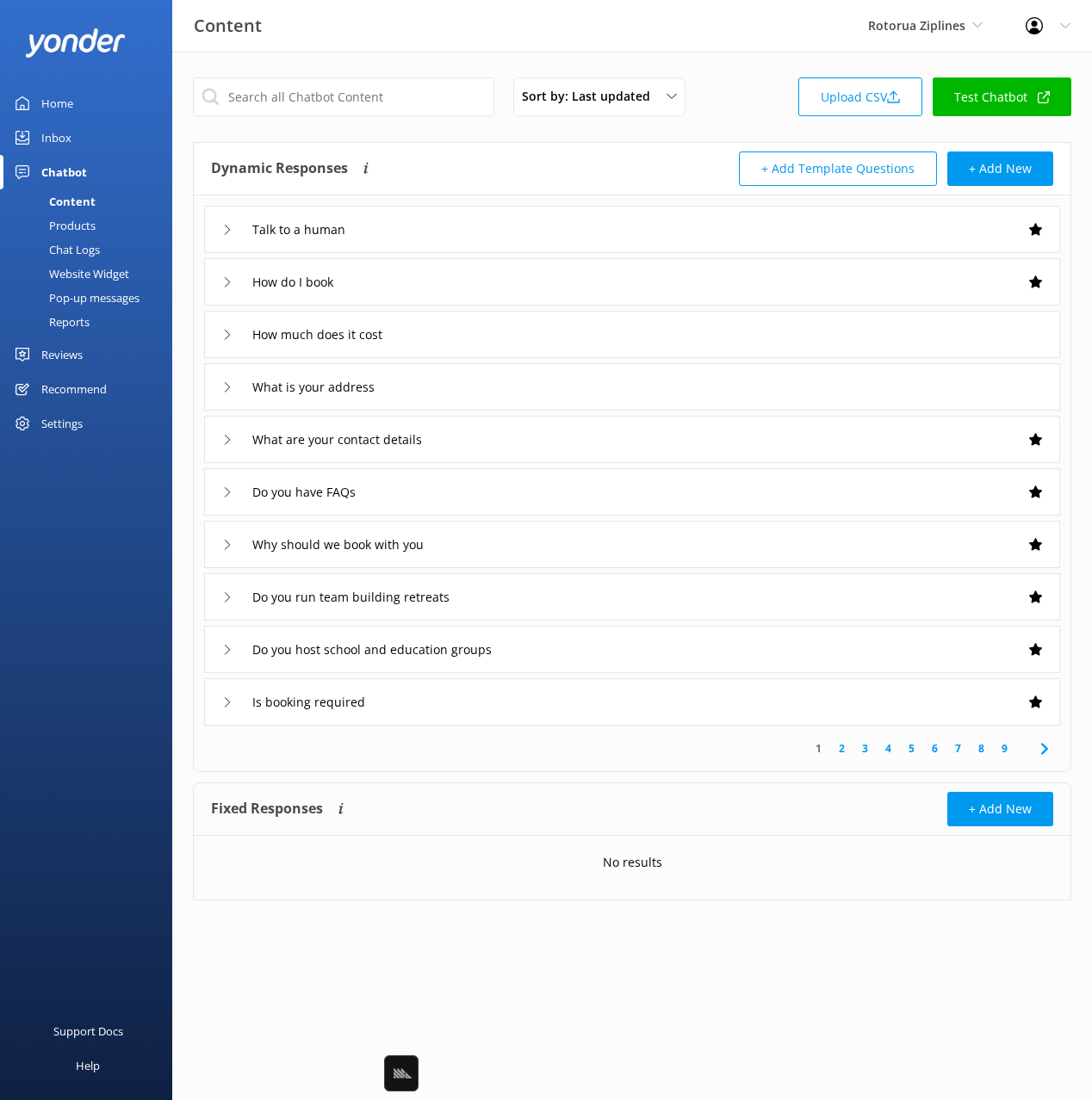
drag, startPoint x: 632, startPoint y: 159, endPoint x: 538, endPoint y: 159, distance: 94.0
click at [614, 161] on div "Dynamic Responses Dynamic responses rely on the Large Language Model to create …" at bounding box center [632, 169] width 877 height 52
click at [538, 159] on div "Dynamic Responses Dynamic responses rely on the Large Language Model to create …" at bounding box center [421, 168] width 421 height 35
drag, startPoint x: 730, startPoint y: 124, endPoint x: 638, endPoint y: 160, distance: 98.8
click at [729, 124] on div "Sort by: Last updated Title Last updated Upload CSV Test Chatbot" at bounding box center [632, 102] width 879 height 49
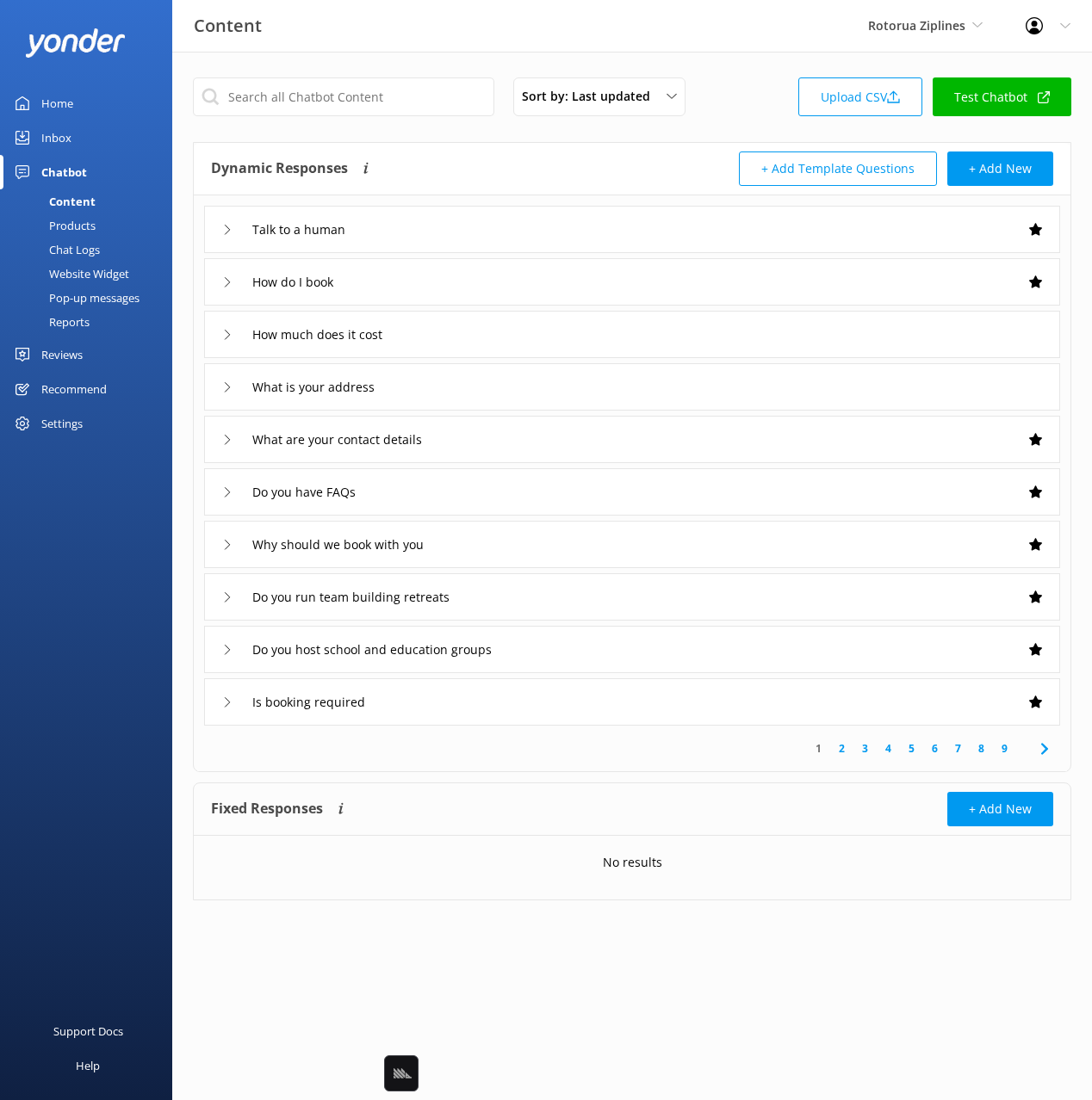
click at [1030, 90] on link "Test Chatbot" at bounding box center [1002, 96] width 138 height 38
click at [812, 37] on div "Content Rotorua Ziplines Black Cat Cruises [GEOGRAPHIC_DATA] [GEOGRAPHIC_DATA] …" at bounding box center [546, 25] width 1092 height 51
click at [71, 511] on div "Home Inbox Chatbot Content Products Chat Logs Website Widget Pop-up messages Re…" at bounding box center [86, 275] width 172 height 550
click at [66, 427] on div "Settings" at bounding box center [62, 423] width 41 height 35
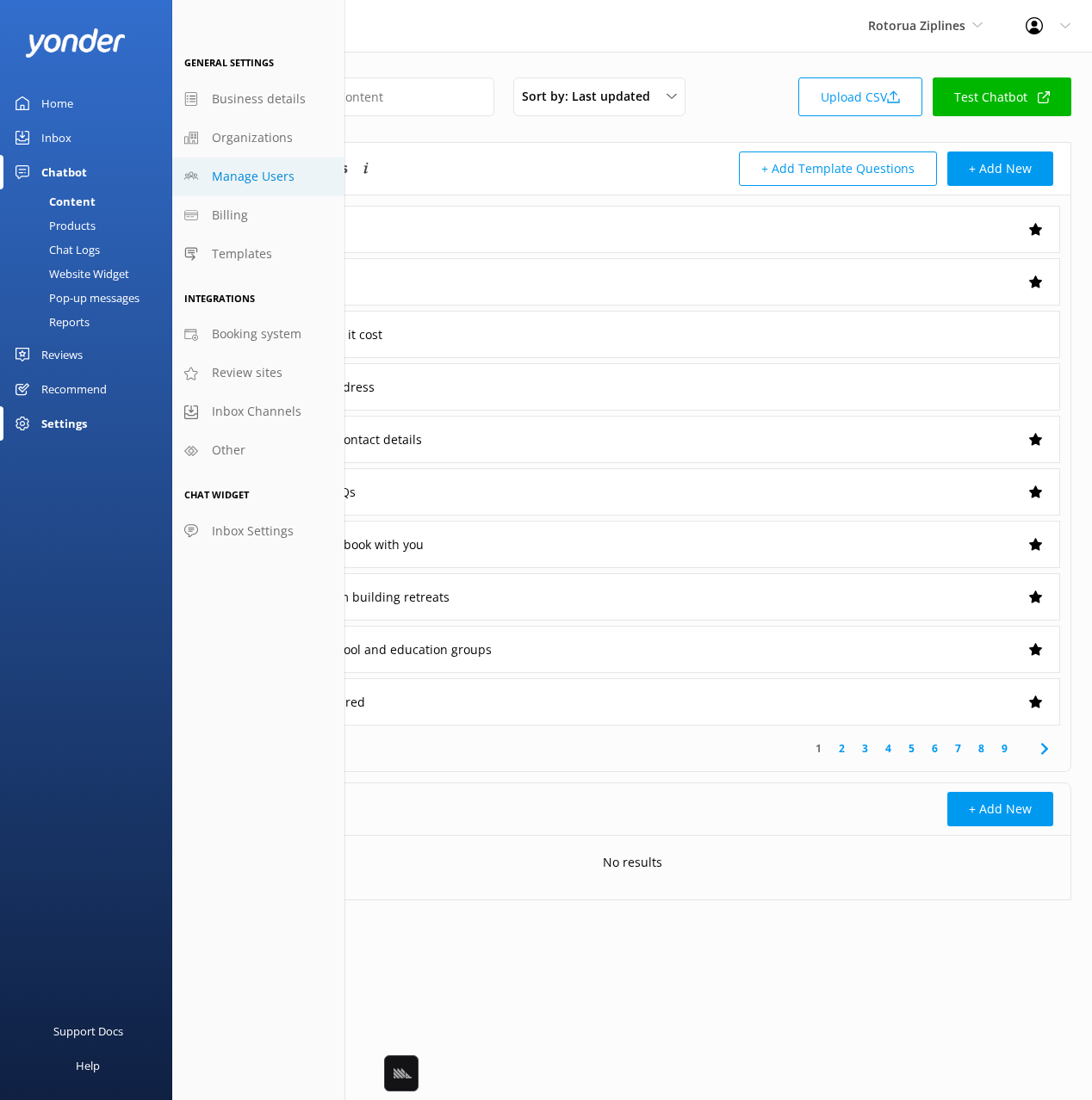
click at [272, 183] on span "Manage Users" at bounding box center [253, 177] width 82 height 19
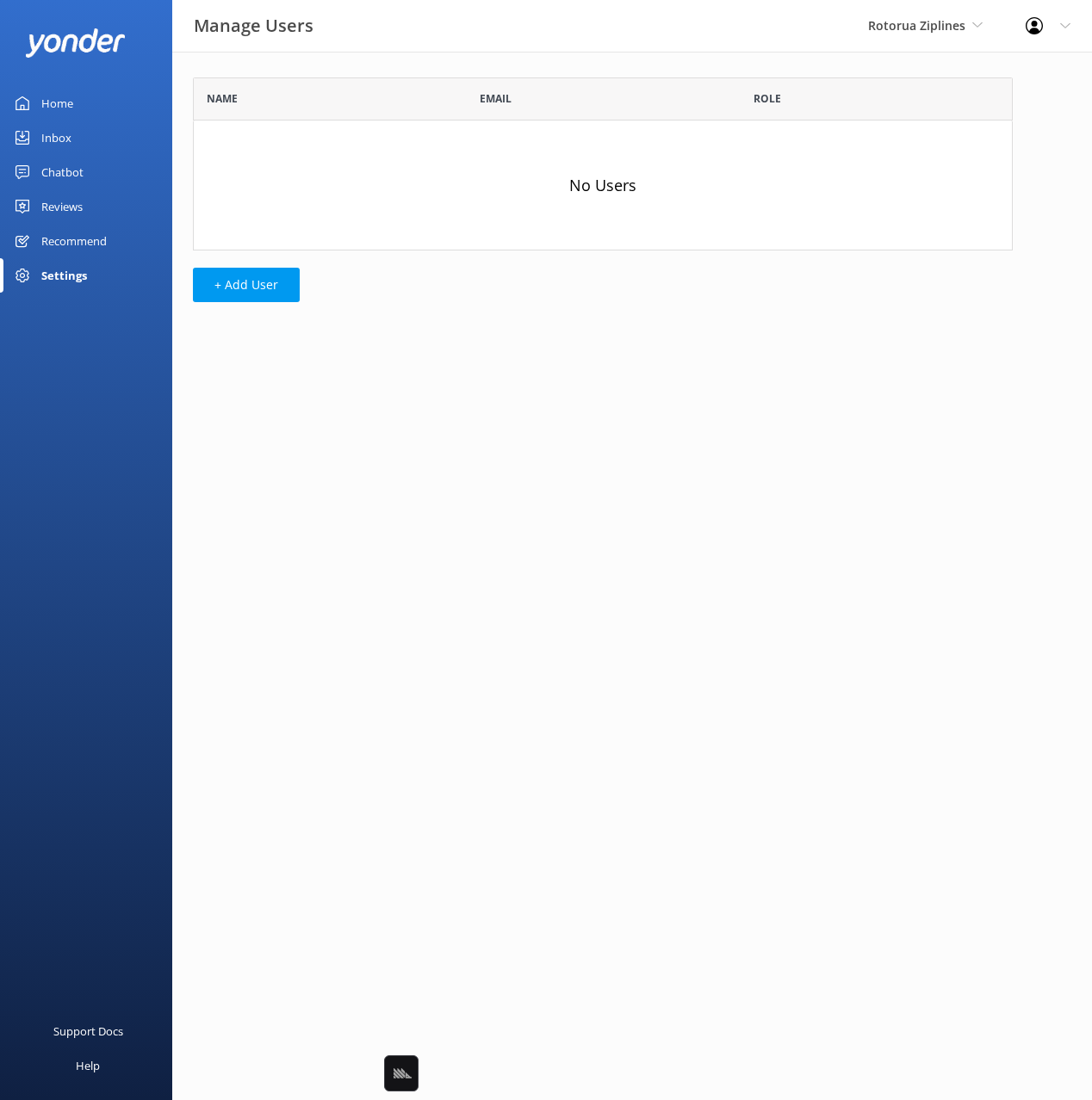
scroll to position [173, 820]
drag, startPoint x: 357, startPoint y: 36, endPoint x: 306, endPoint y: 232, distance: 202.5
click at [357, 38] on div "Manage Users Rotorua Ziplines Black Cat Cruises [GEOGRAPHIC_DATA] [GEOGRAPHIC_D…" at bounding box center [546, 25] width 1092 height 51
click at [244, 276] on button "+ Add User" at bounding box center [246, 284] width 107 height 35
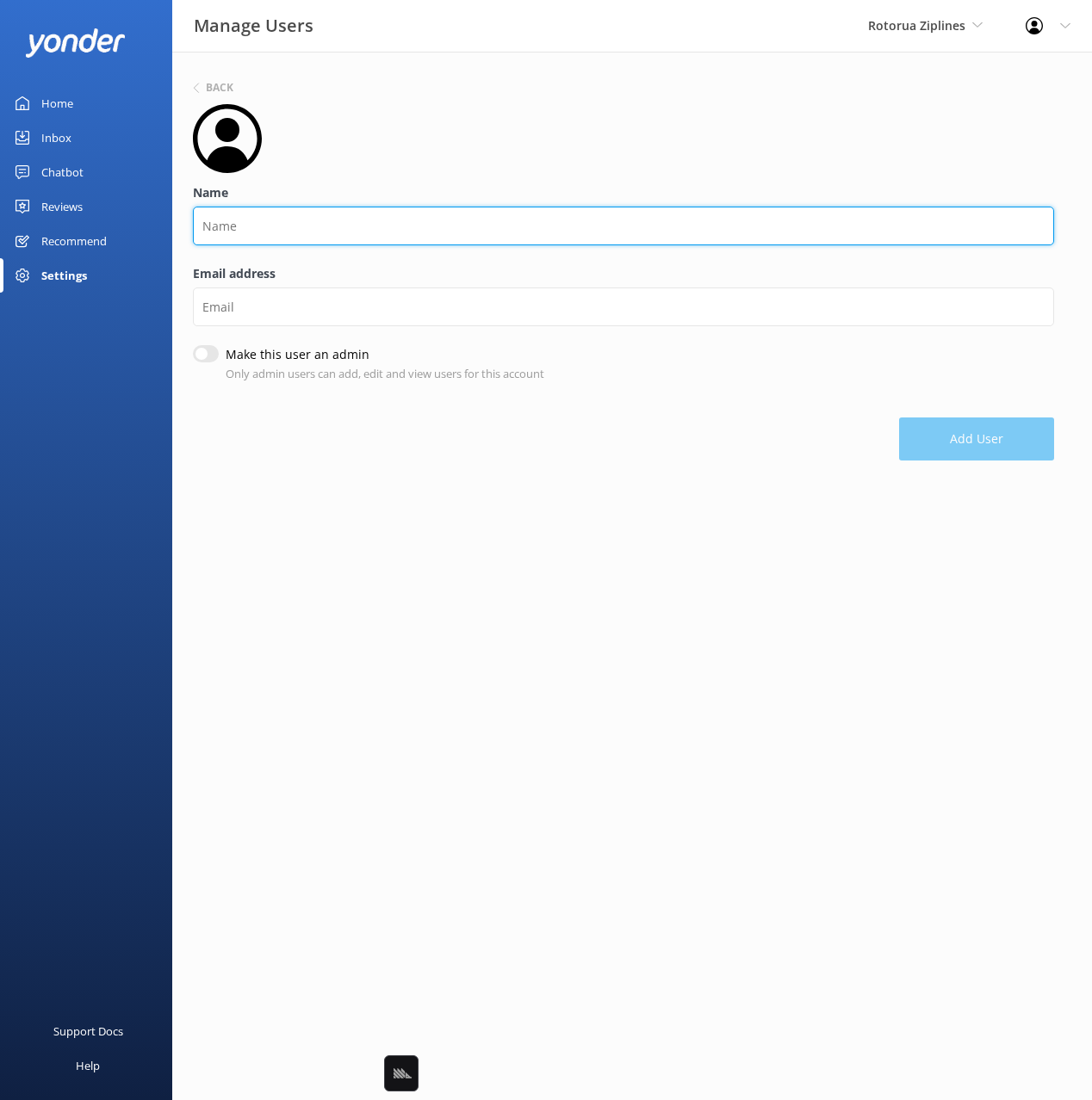
click at [246, 223] on input "Name" at bounding box center [623, 225] width 861 height 38
click at [248, 231] on input "Sa" at bounding box center [623, 225] width 861 height 38
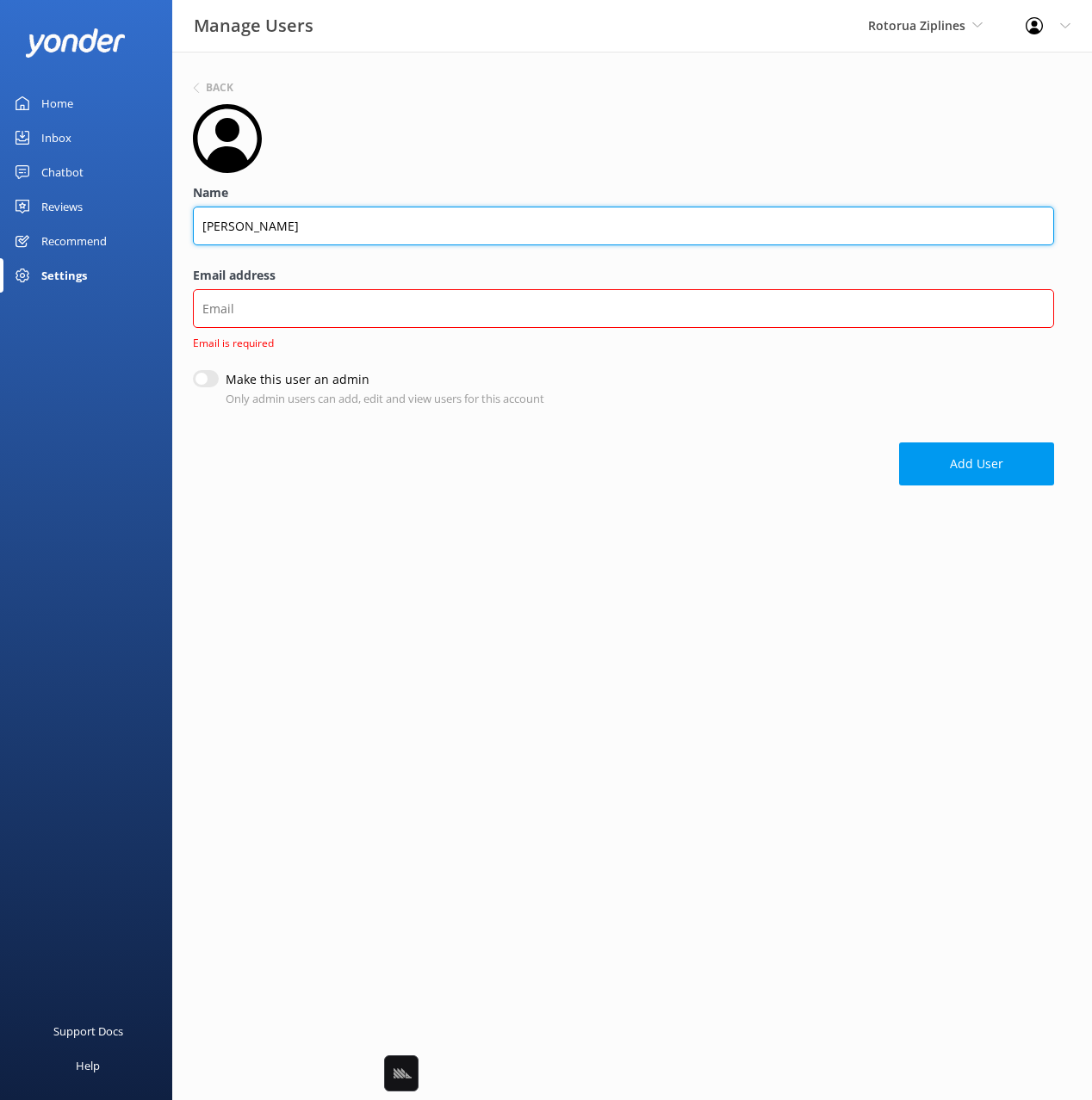
type input "[PERSON_NAME]"
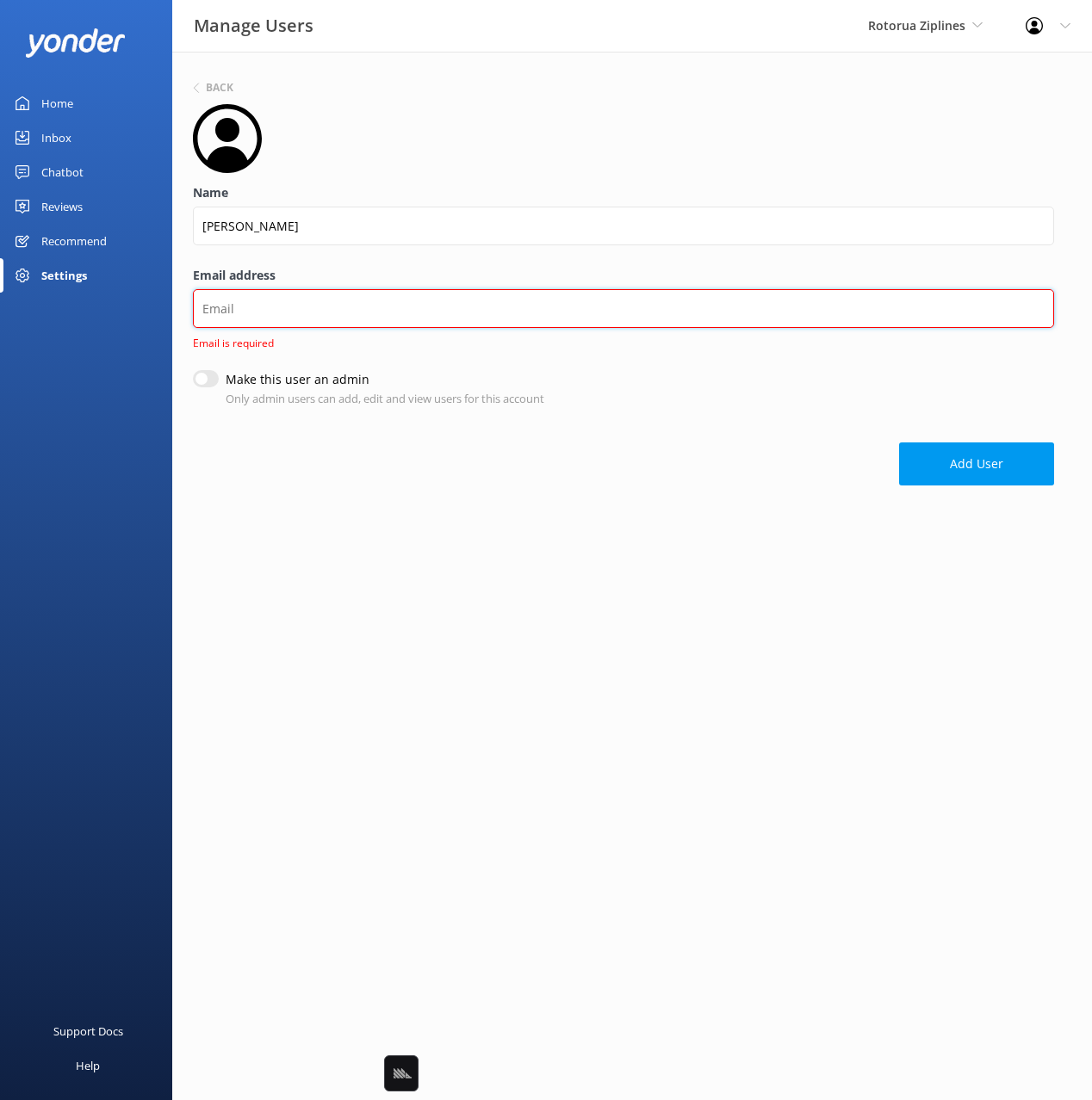
paste input "[PERSON_NAME][EMAIL_ADDRESS][DOMAIN_NAME]"
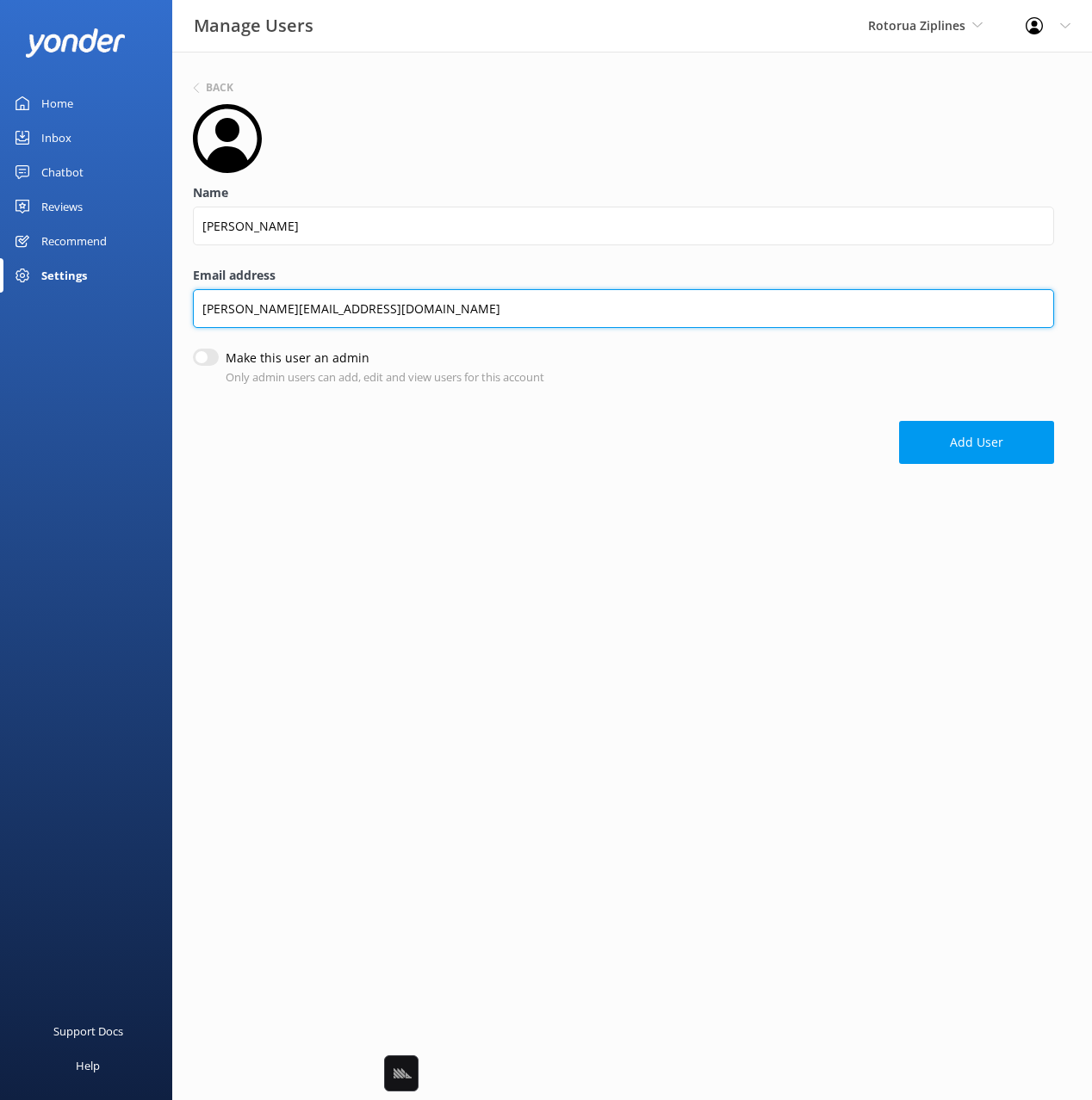
type input "[PERSON_NAME][EMAIL_ADDRESS][DOMAIN_NAME]"
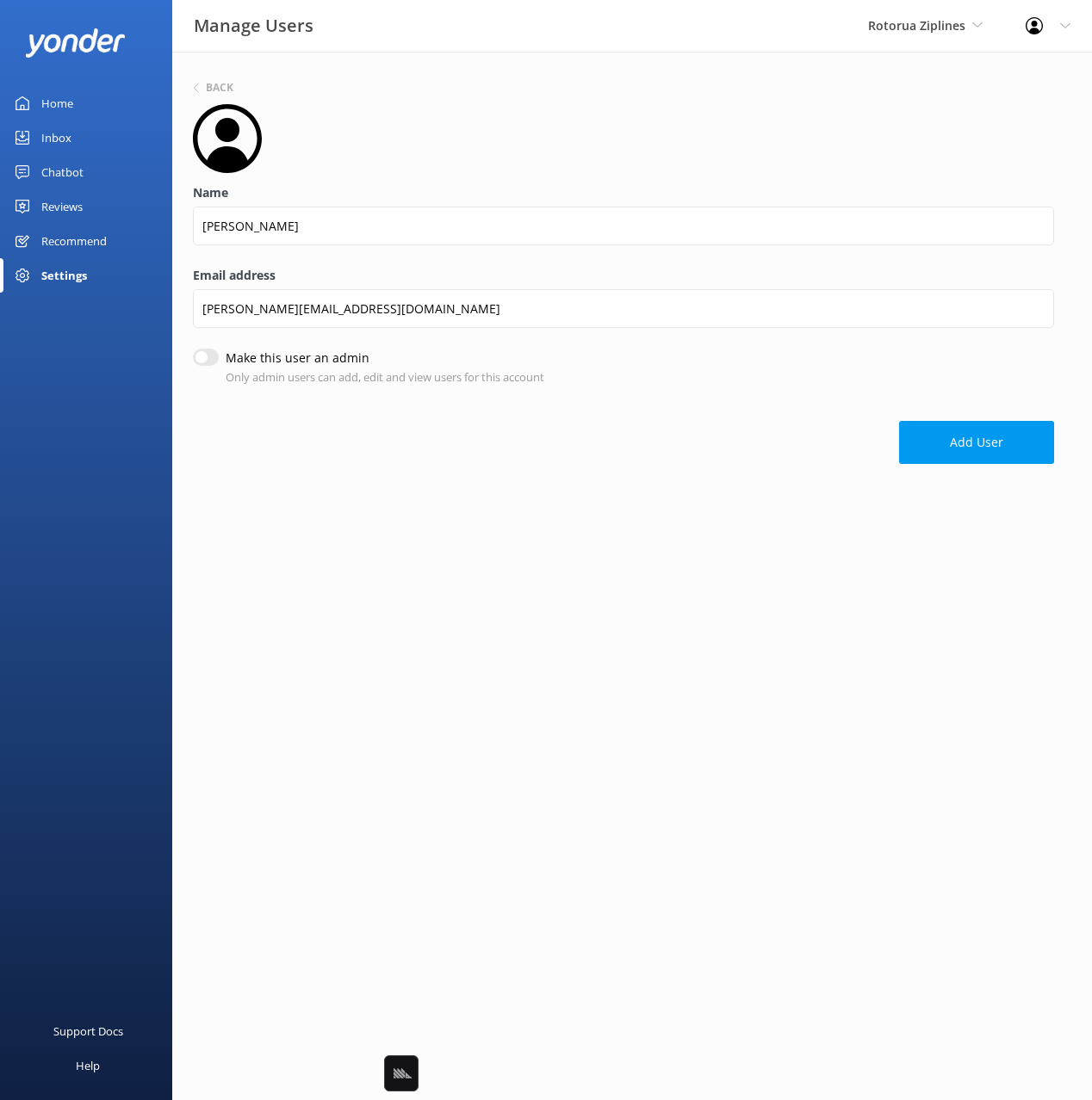
click at [209, 360] on input "Make this user an admin" at bounding box center [206, 357] width 26 height 17
checkbox input "true"
click at [961, 432] on button "Add User" at bounding box center [977, 442] width 155 height 43
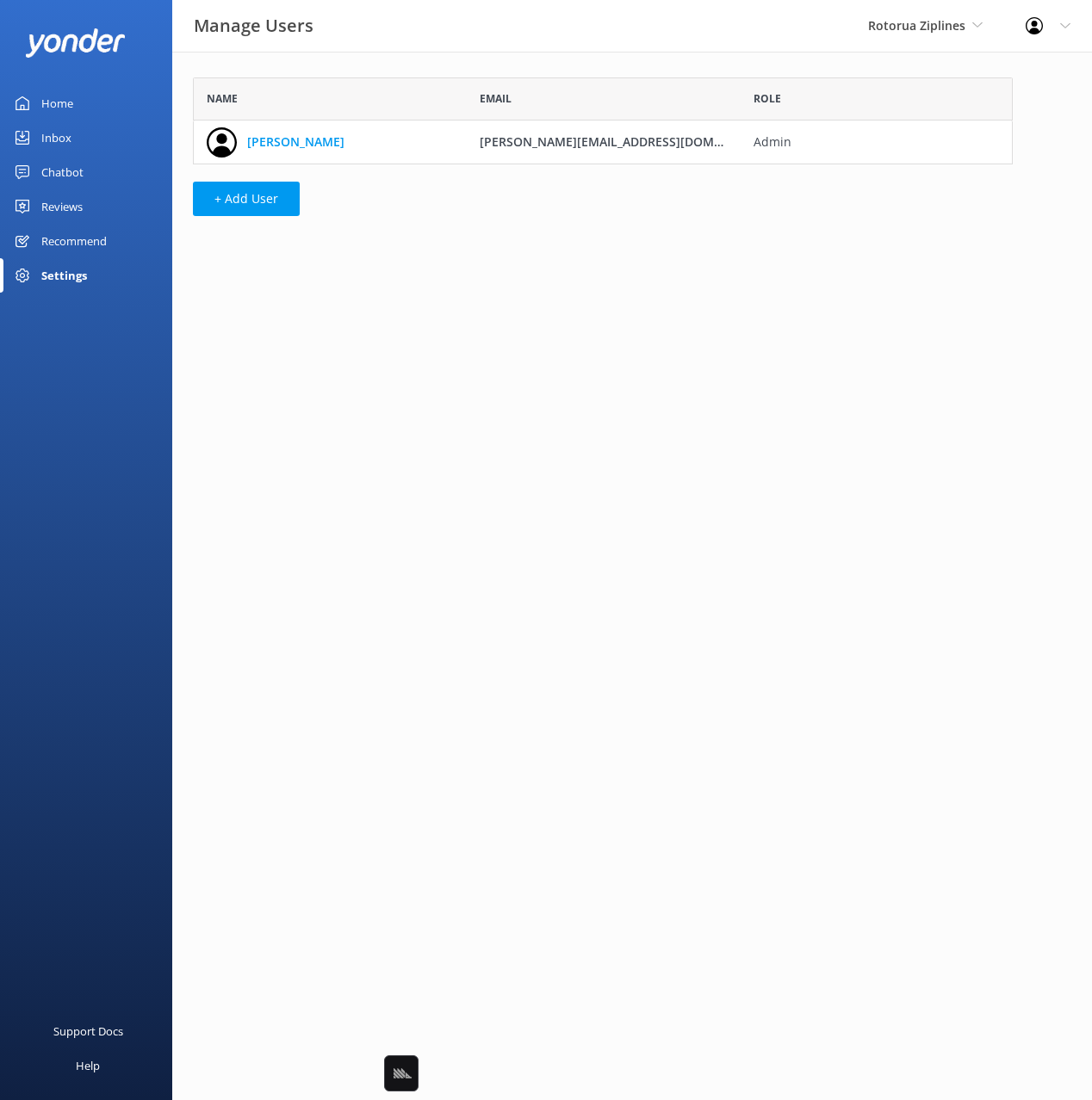
scroll to position [87, 820]
drag, startPoint x: 72, startPoint y: 95, endPoint x: 156, endPoint y: 118, distance: 87.1
click at [72, 95] on div "Home" at bounding box center [57, 103] width 32 height 35
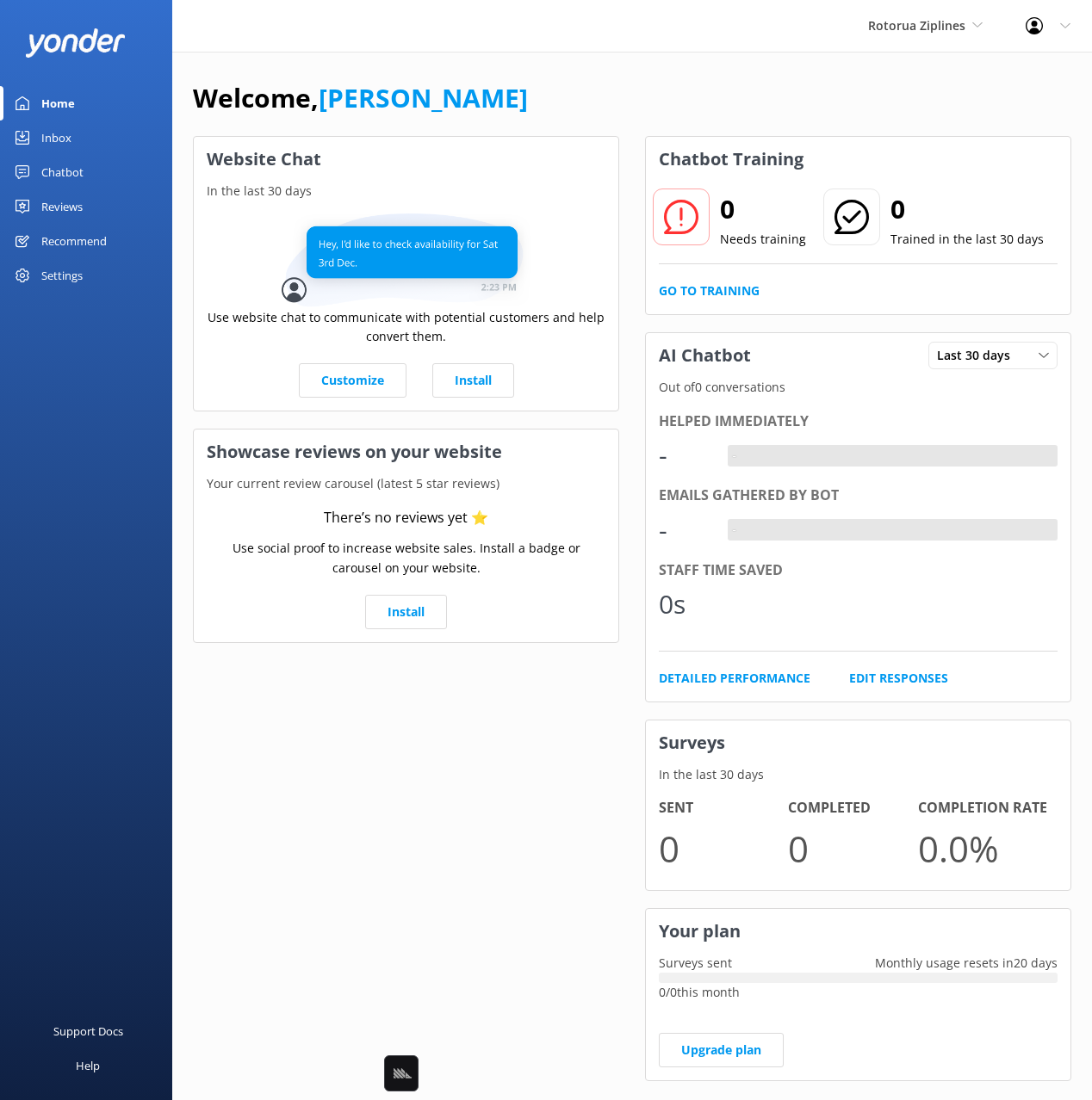
drag, startPoint x: 503, startPoint y: 106, endPoint x: 489, endPoint y: 102, distance: 14.6
click at [499, 104] on div "Welcome, [PERSON_NAME]" at bounding box center [632, 107] width 879 height 59
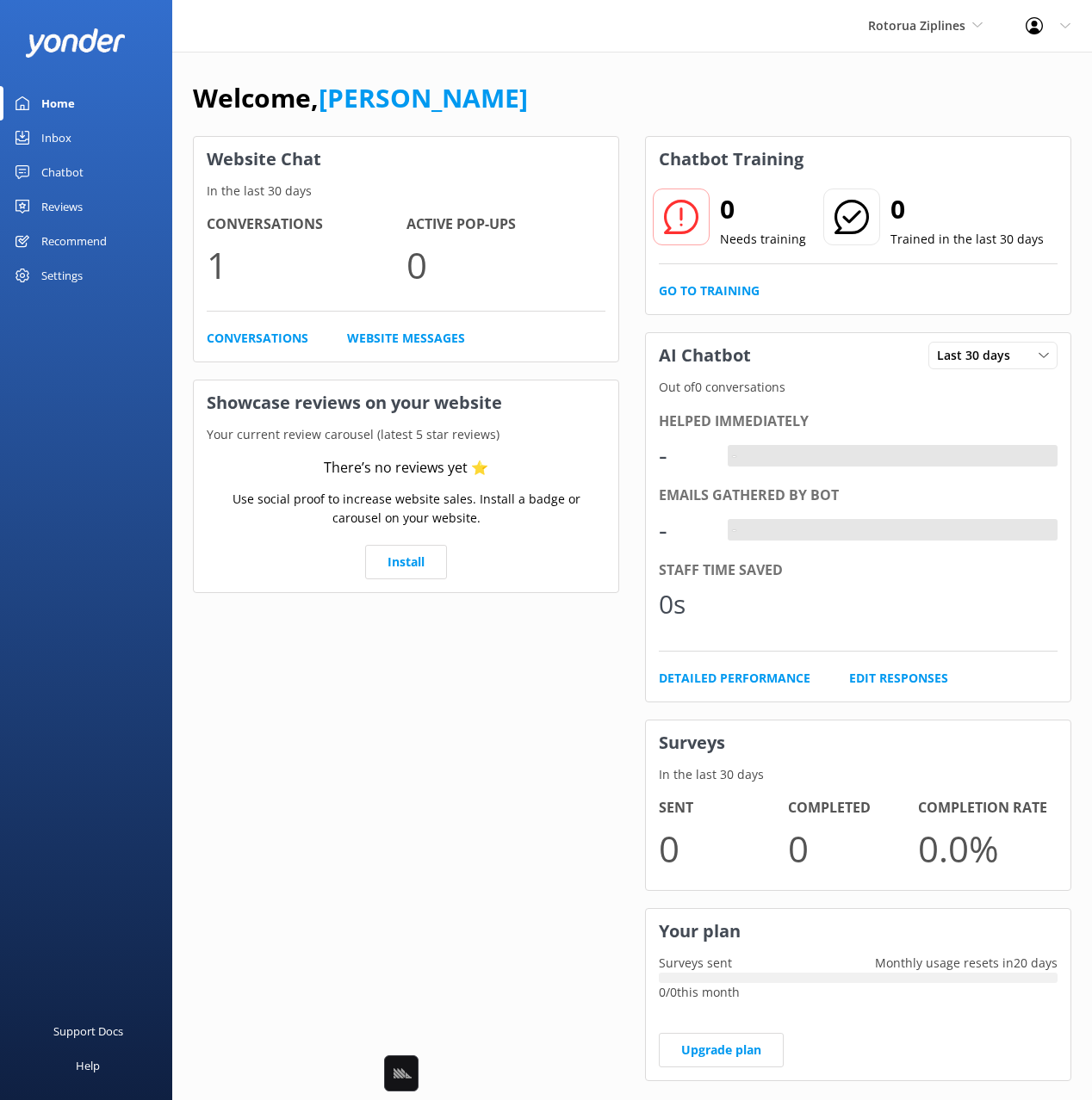
drag, startPoint x: 750, startPoint y: 51, endPoint x: 761, endPoint y: 59, distance: 13.6
click at [752, 51] on div "Rotorua Ziplines Black Cat Cruises [GEOGRAPHIC_DATA] [GEOGRAPHIC_DATA] [GEOGRAP…" at bounding box center [546, 26] width 1092 height 52
click at [890, 27] on span "Rotorua Ziplines" at bounding box center [917, 24] width 97 height 16
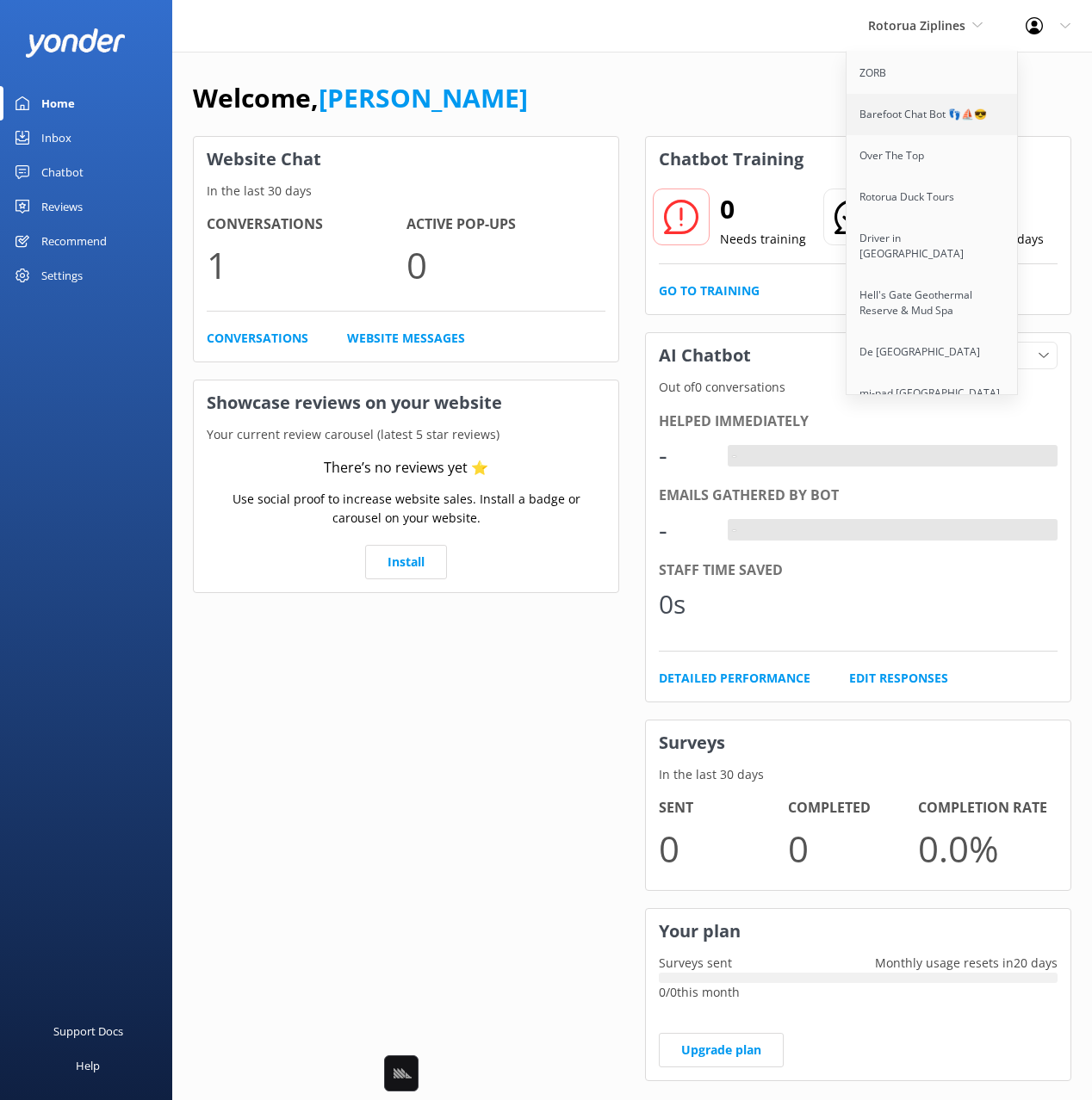
scroll to position [9834, 0]
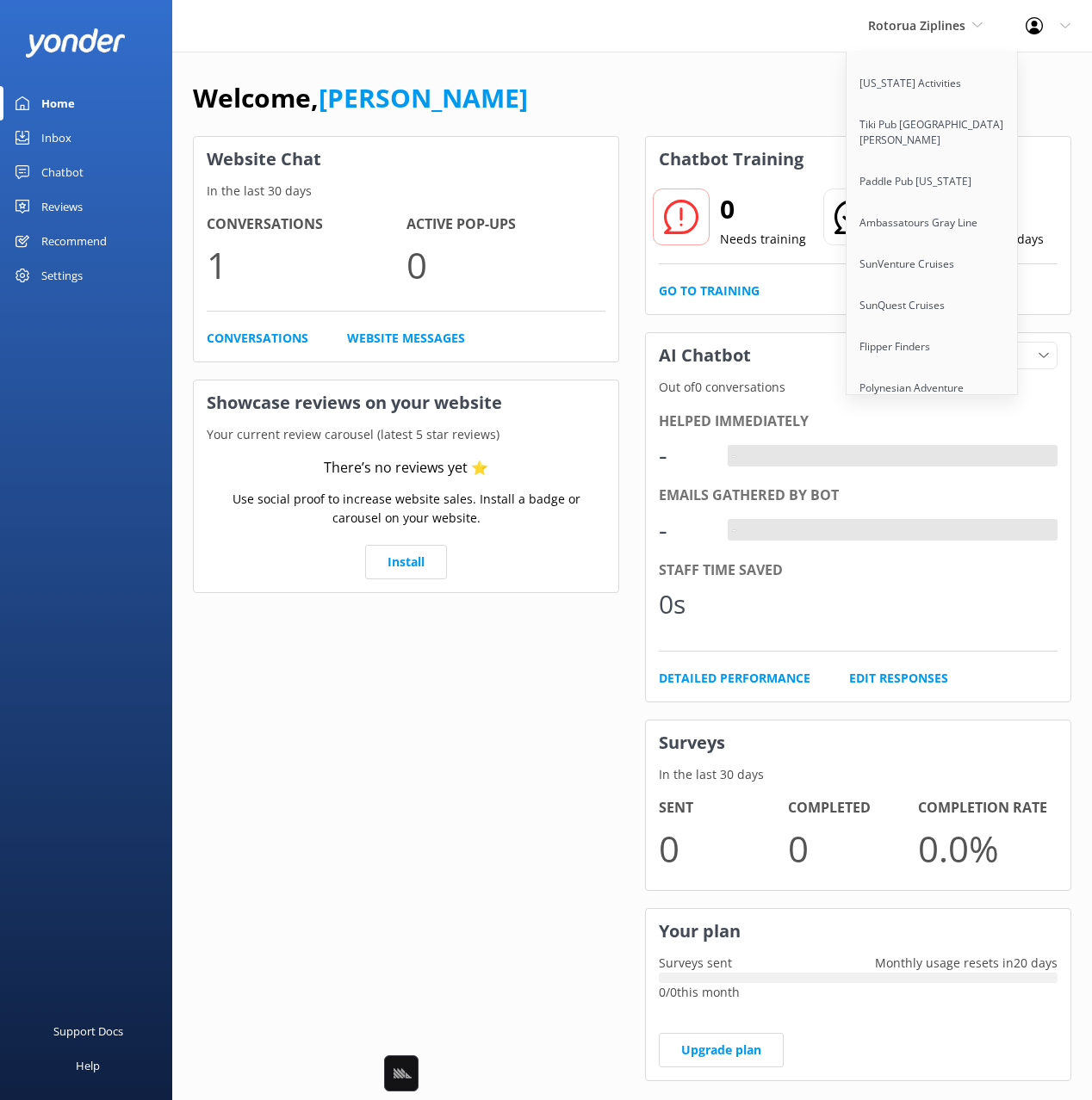
click at [937, 450] on link "Riverboat Twilight" at bounding box center [933, 470] width 172 height 41
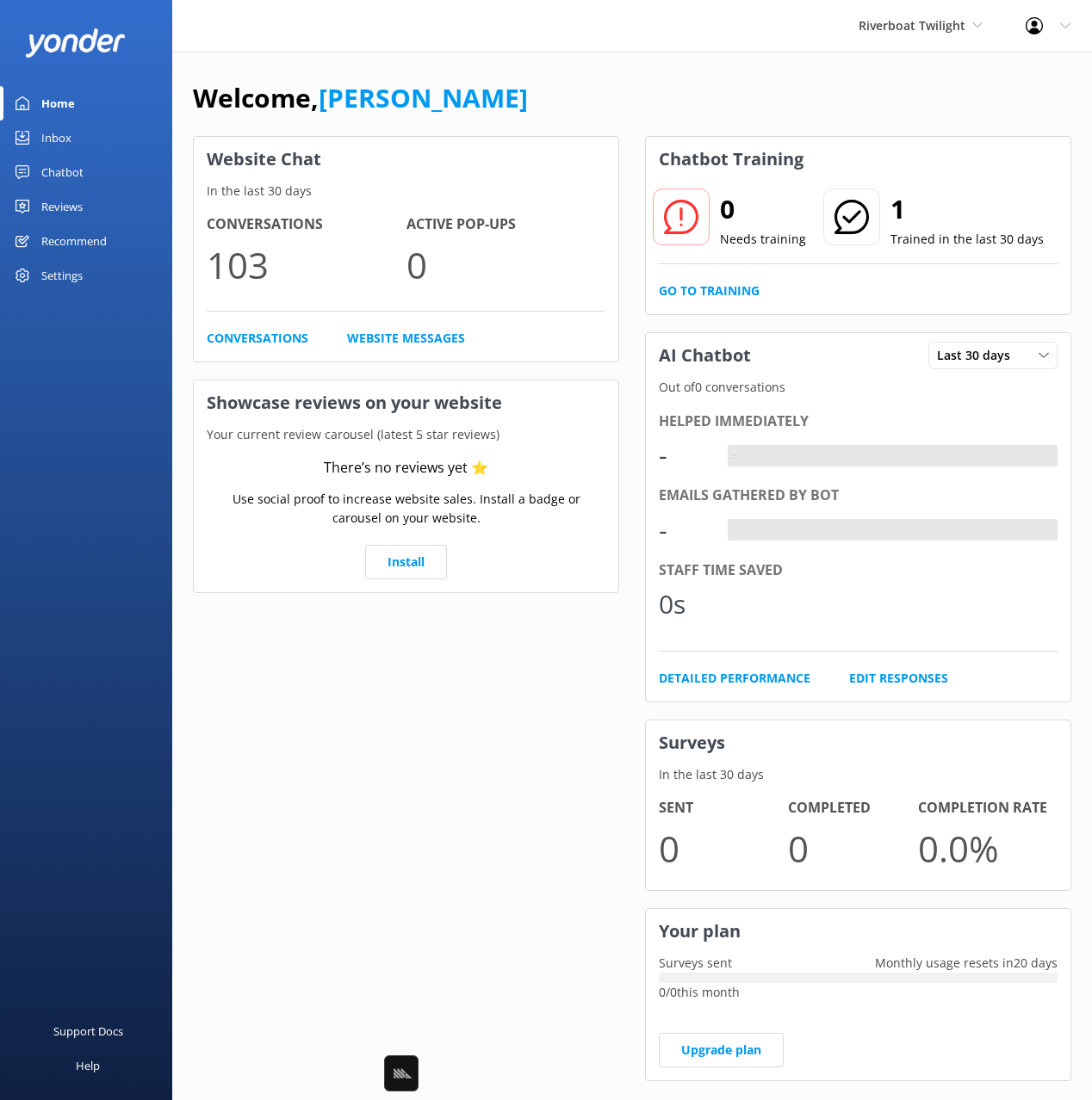
drag, startPoint x: 79, startPoint y: 171, endPoint x: 151, endPoint y: 176, distance: 72.2
click at [79, 171] on div "Chatbot" at bounding box center [62, 172] width 42 height 35
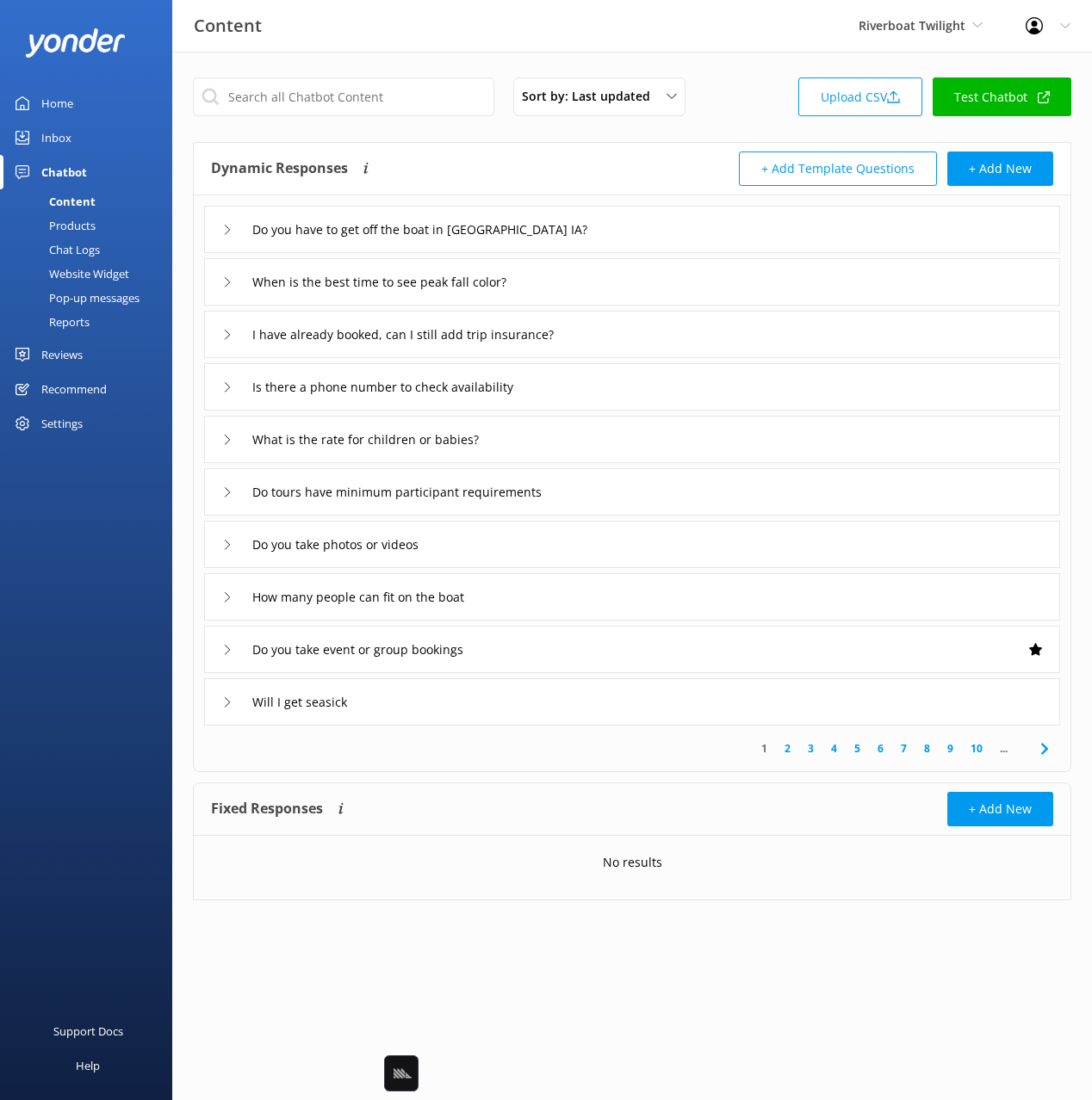
click at [419, 65] on div "Sort by: Last updated Title Last updated Upload CSV Test Chatbot Dynamic Respon…" at bounding box center [632, 501] width 920 height 901
click at [673, 243] on div "Do you have to get off the boat in [GEOGRAPHIC_DATA] IA?" at bounding box center [632, 229] width 856 height 48
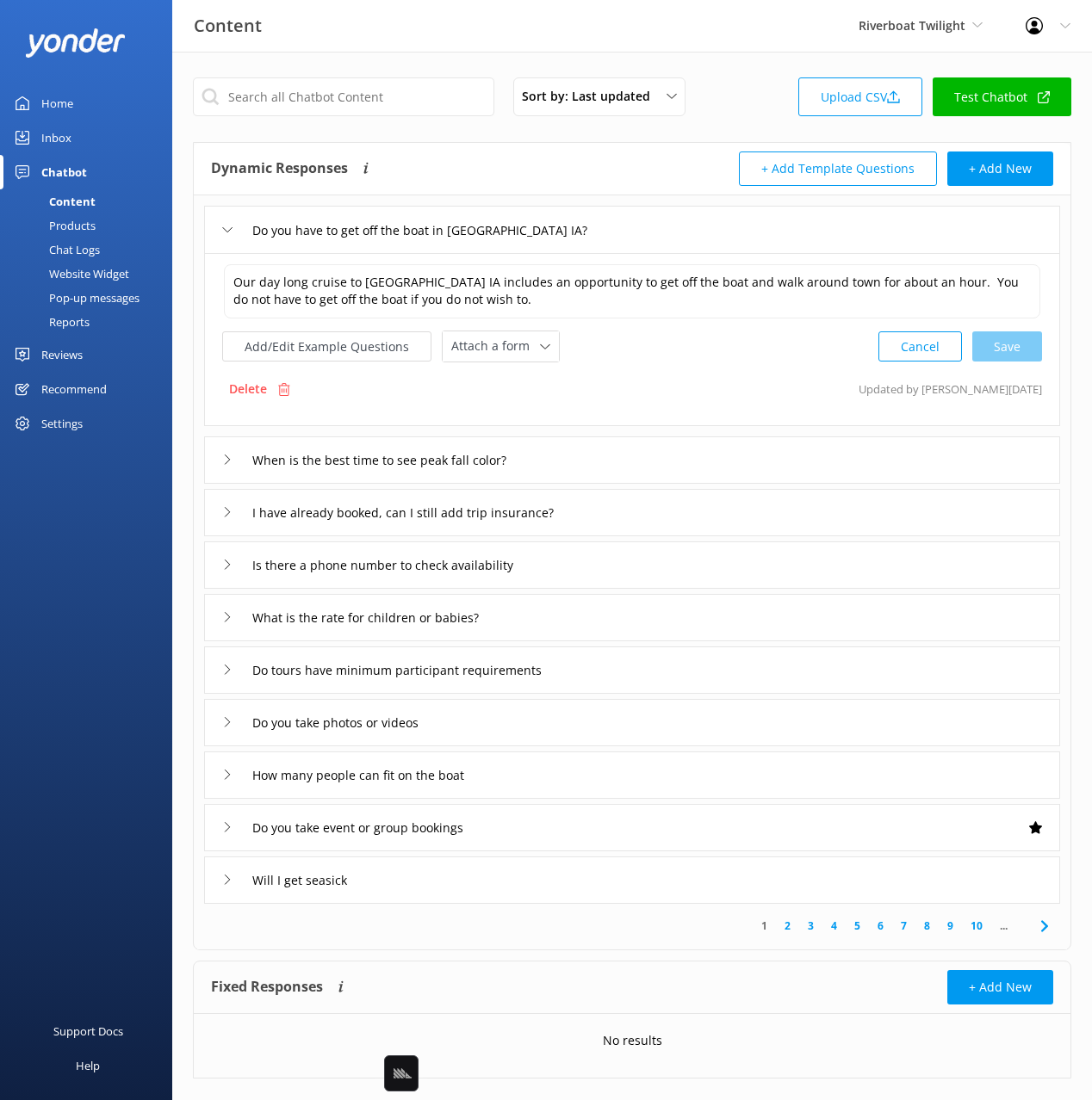
click at [673, 243] on div "Do you have to get off the boat in [GEOGRAPHIC_DATA] IA?" at bounding box center [632, 229] width 856 height 48
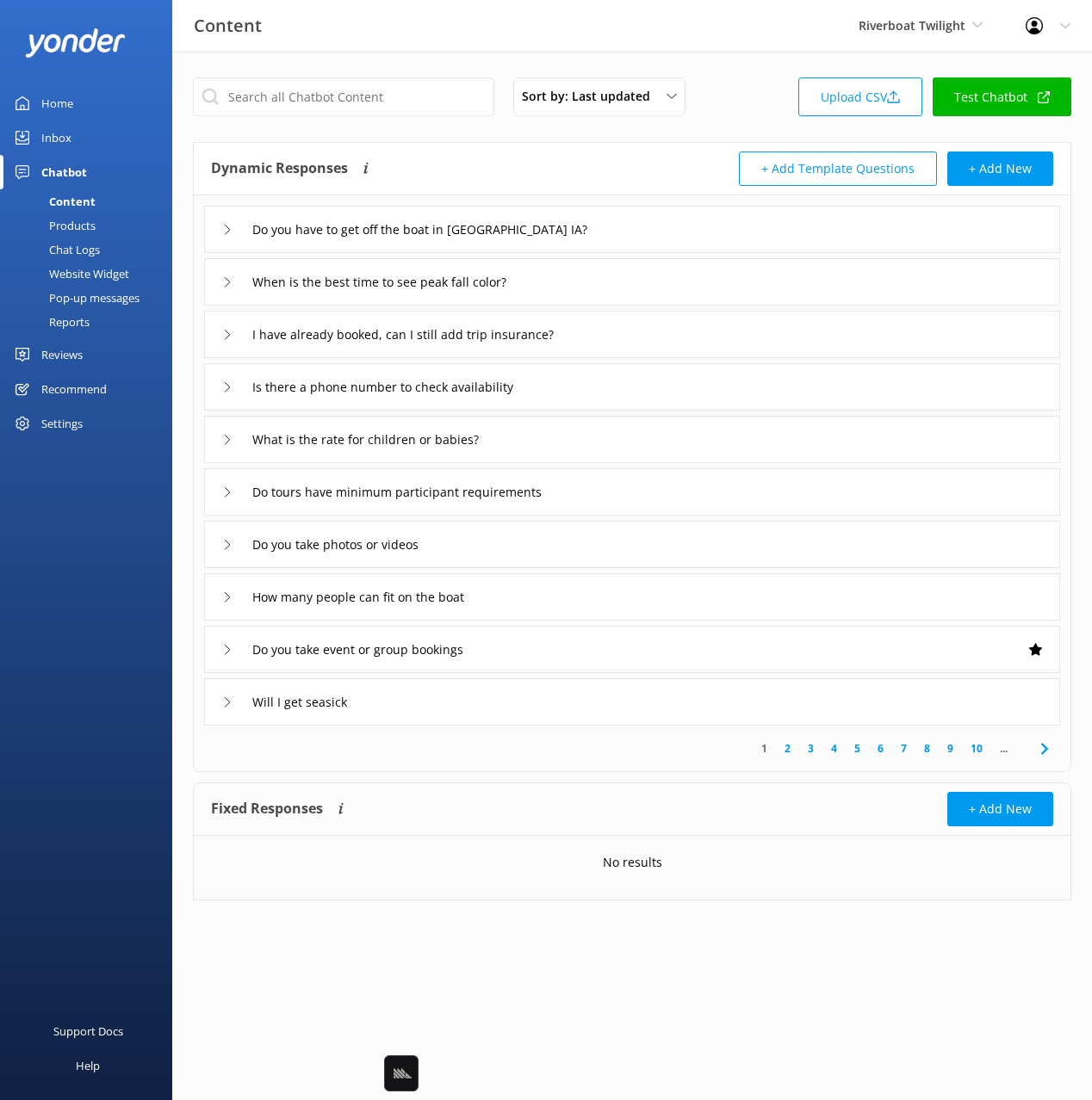
drag, startPoint x: 54, startPoint y: 248, endPoint x: 160, endPoint y: 257, distance: 106.4
click at [54, 248] on div "Chat Logs" at bounding box center [55, 250] width 90 height 24
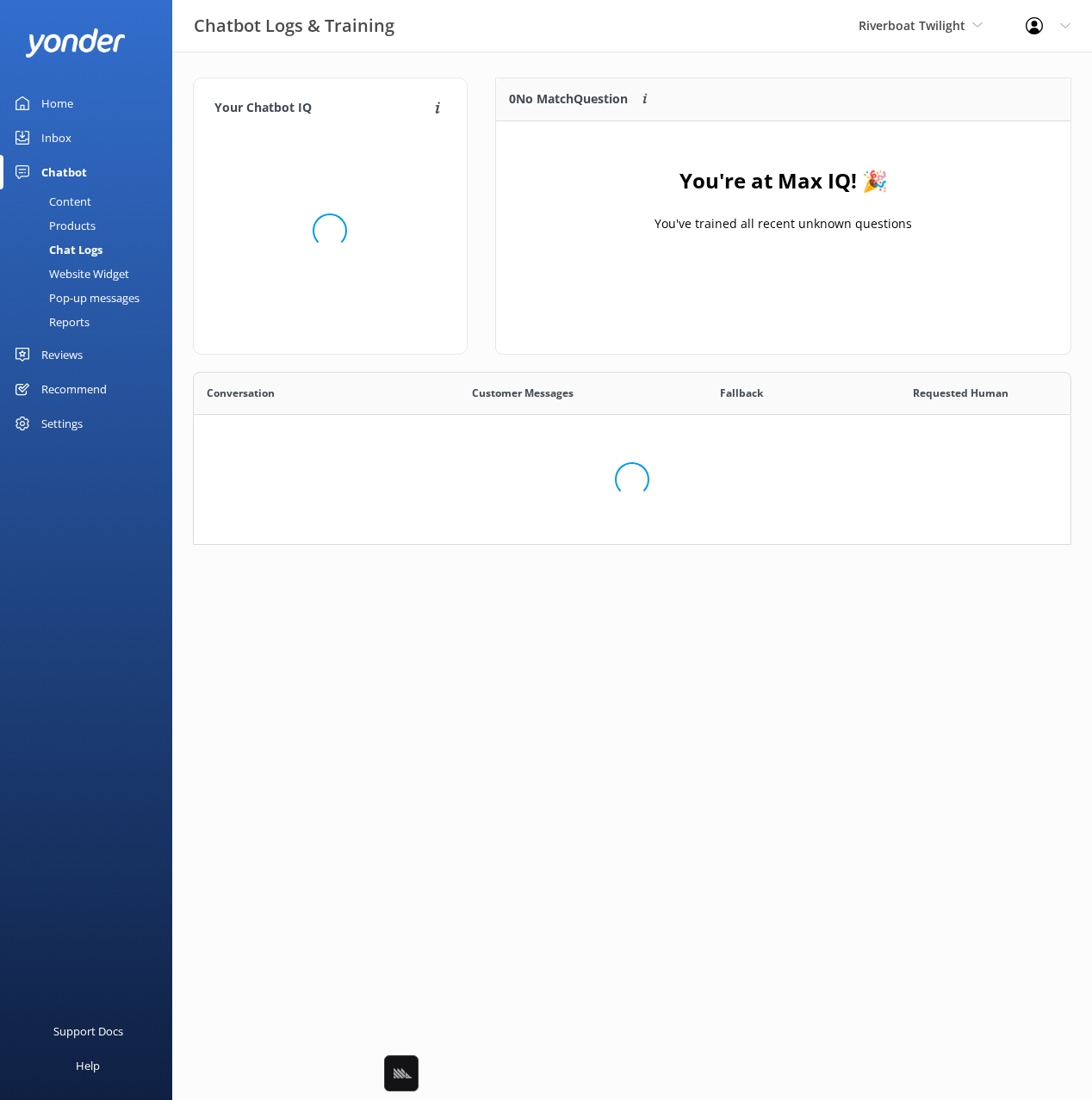
scroll to position [603, 877]
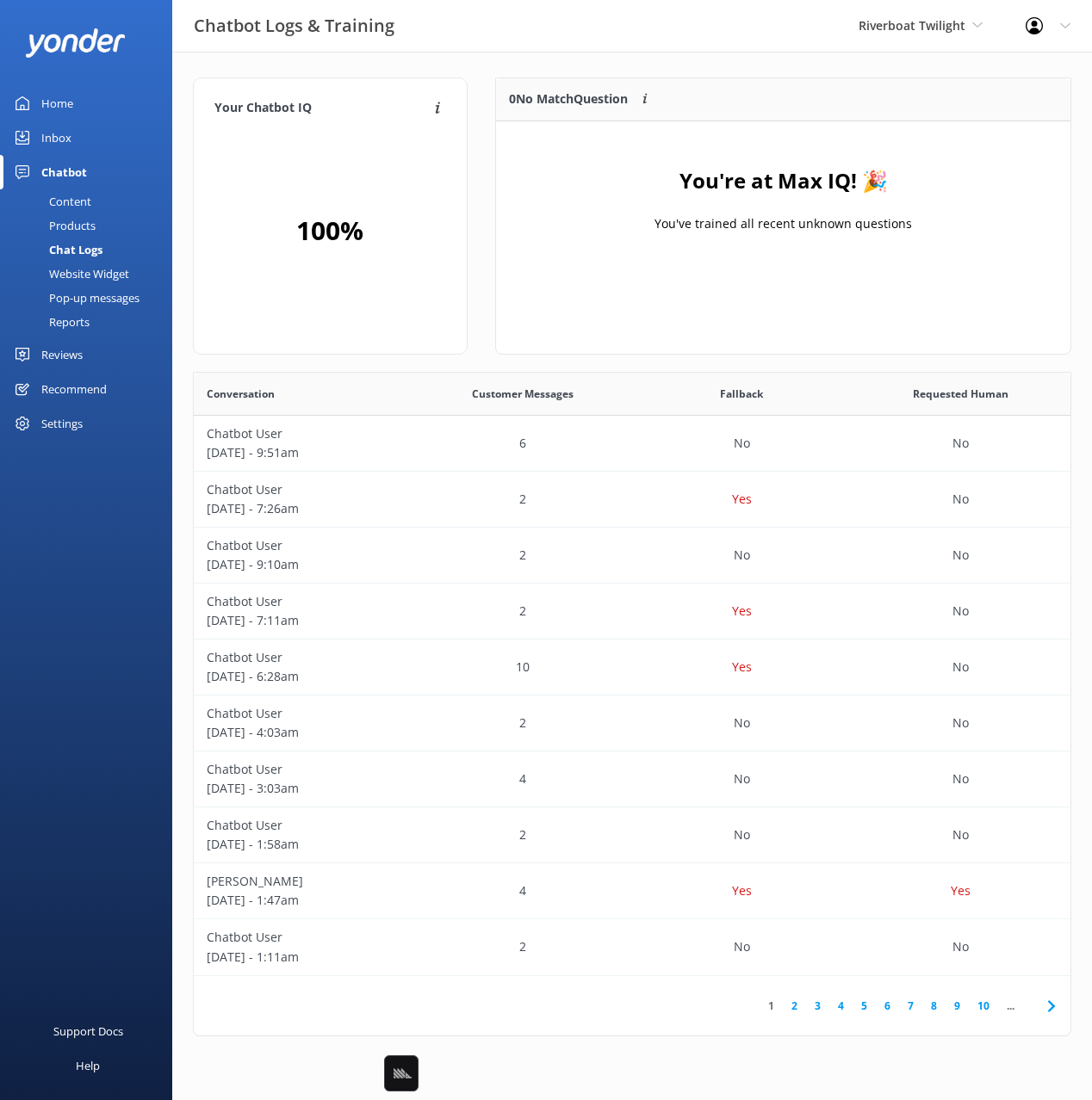
click at [517, 90] on p "0 No Match Question" at bounding box center [568, 99] width 119 height 19
drag, startPoint x: 66, startPoint y: 99, endPoint x: 153, endPoint y: 91, distance: 87.4
click at [66, 99] on div "Home" at bounding box center [57, 103] width 32 height 35
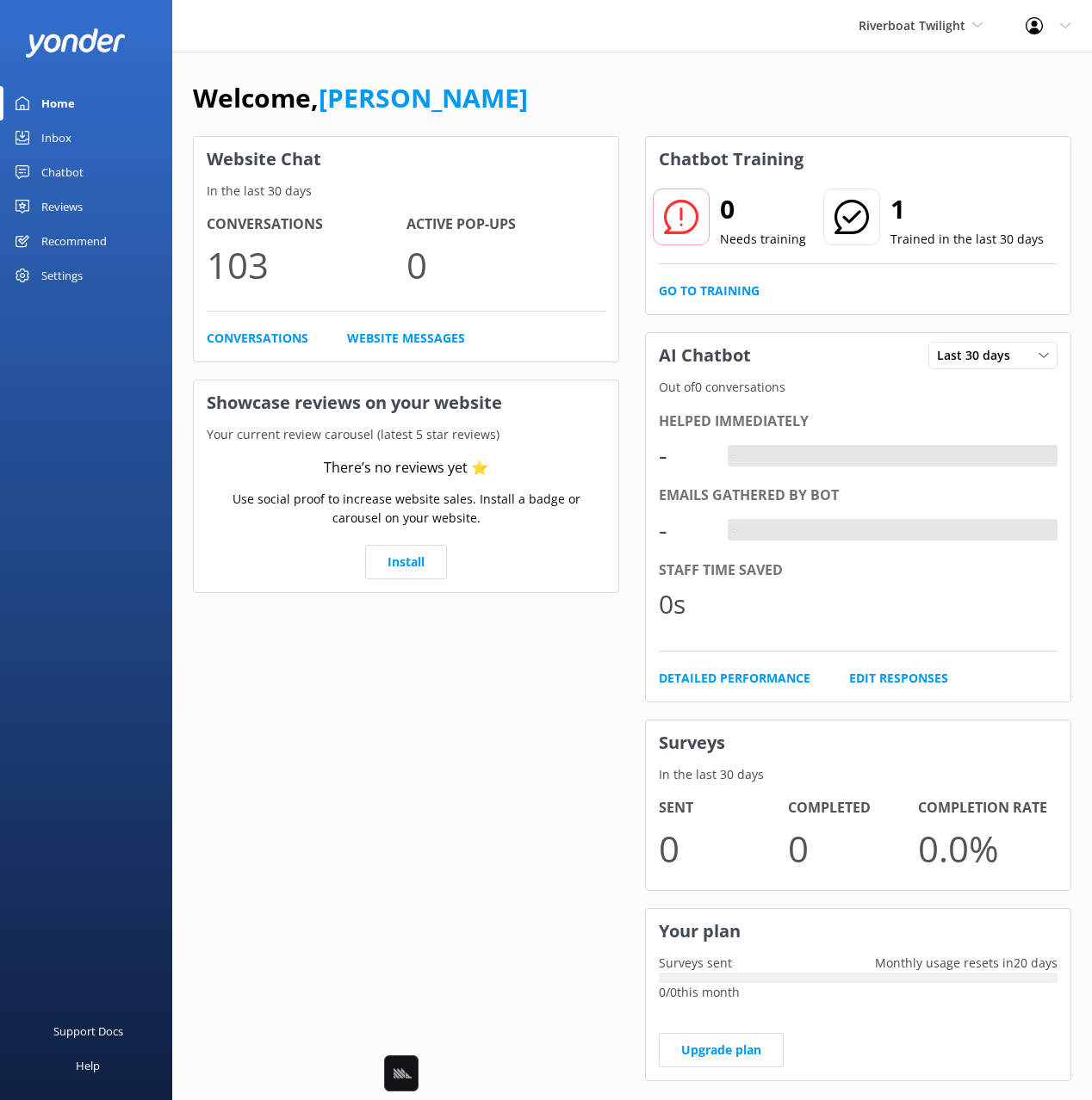
click at [631, 72] on div "Welcome, [PERSON_NAME] Website Chat In the last 30 days Conversations 103 Activ…" at bounding box center [632, 592] width 920 height 1081
click at [886, 32] on span "Riverboat Twilight" at bounding box center [912, 24] width 107 height 16
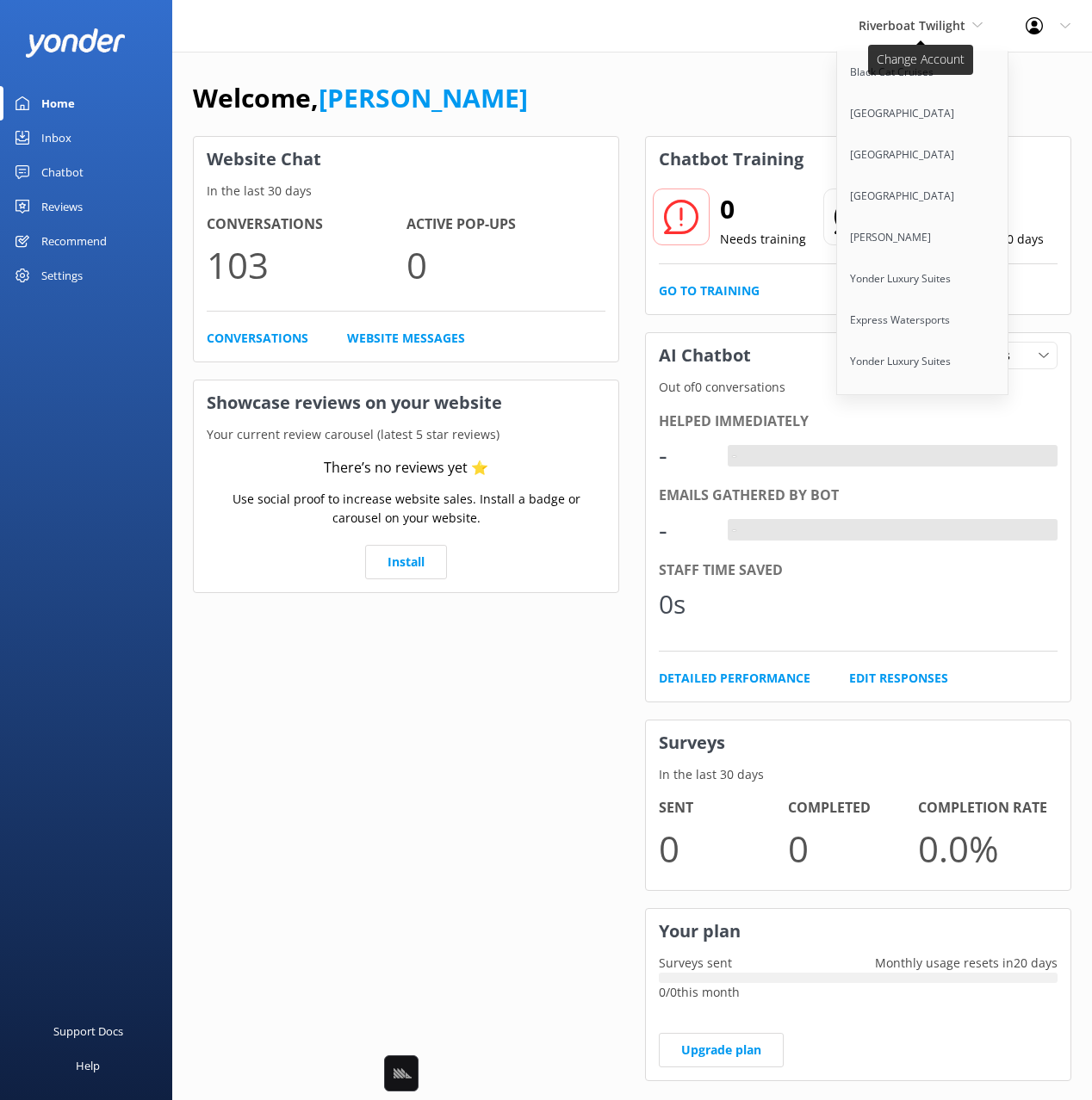
scroll to position [8408, 0]
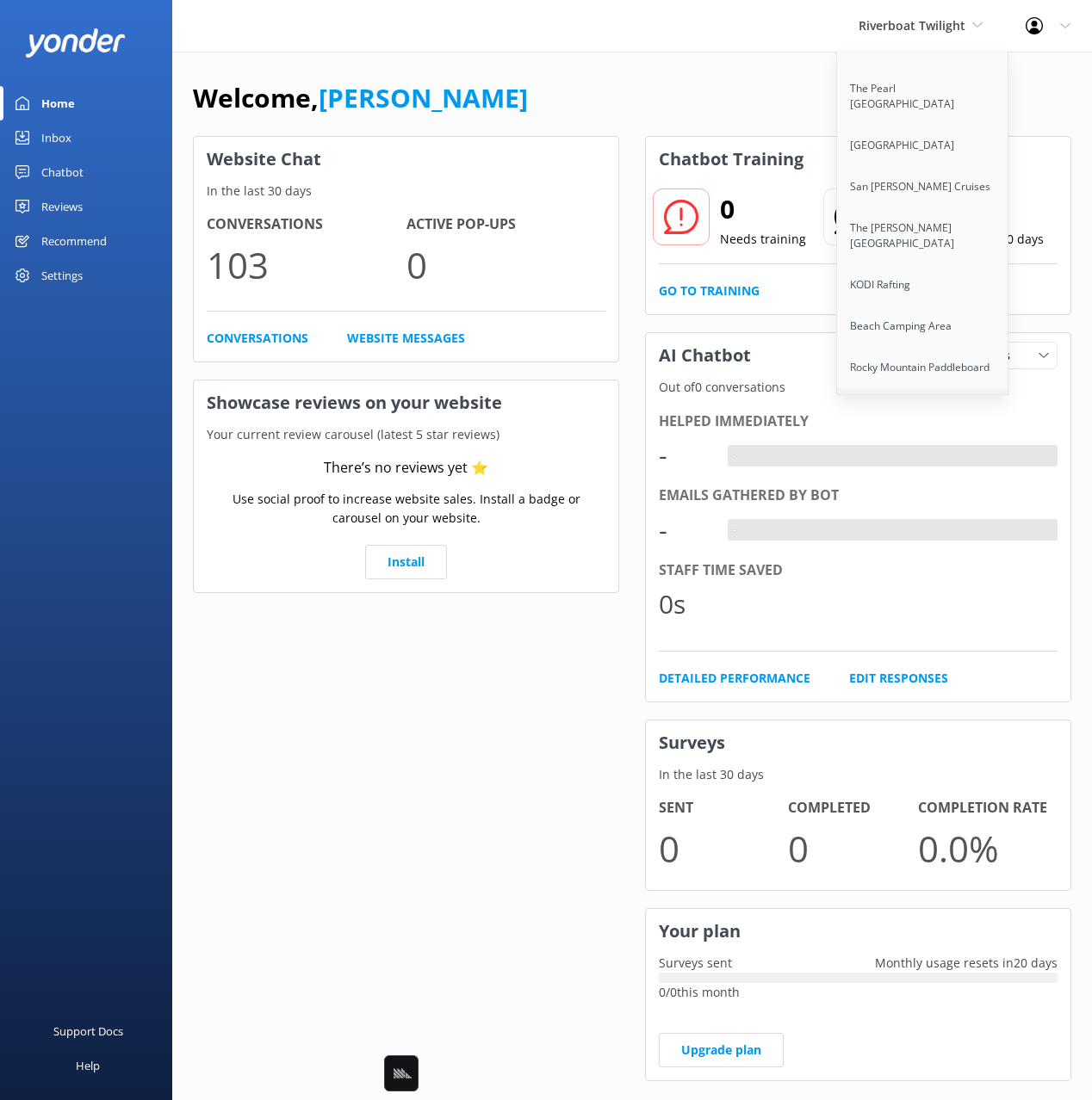
click at [898, 388] on link "Maison de Ski" at bounding box center [924, 409] width 172 height 41
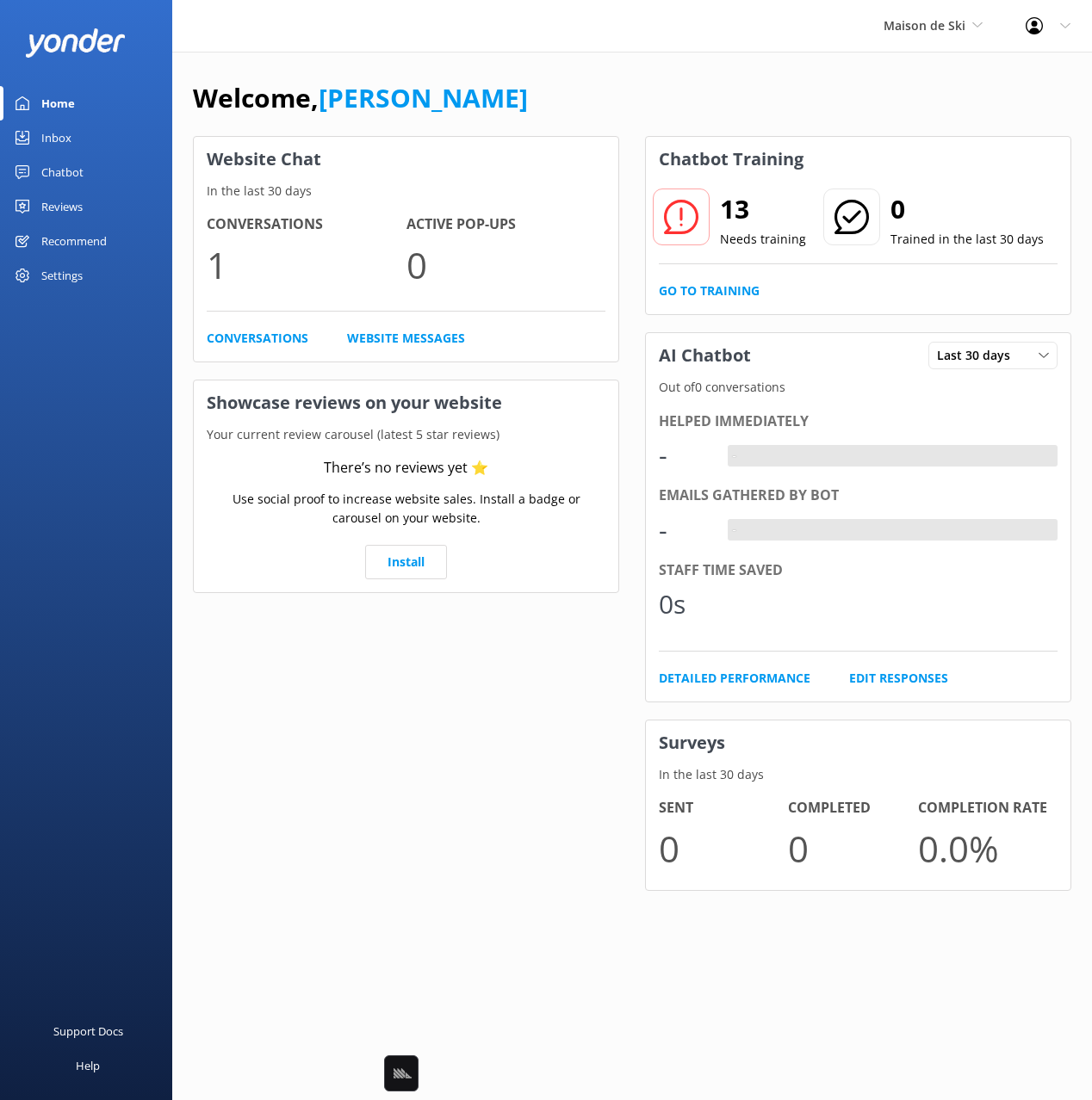
click at [908, 15] on div "Maison de Ski Black Cat Cruises [GEOGRAPHIC_DATA] [GEOGRAPHIC_DATA] [GEOGRAPHIC…" at bounding box center [933, 25] width 142 height 51
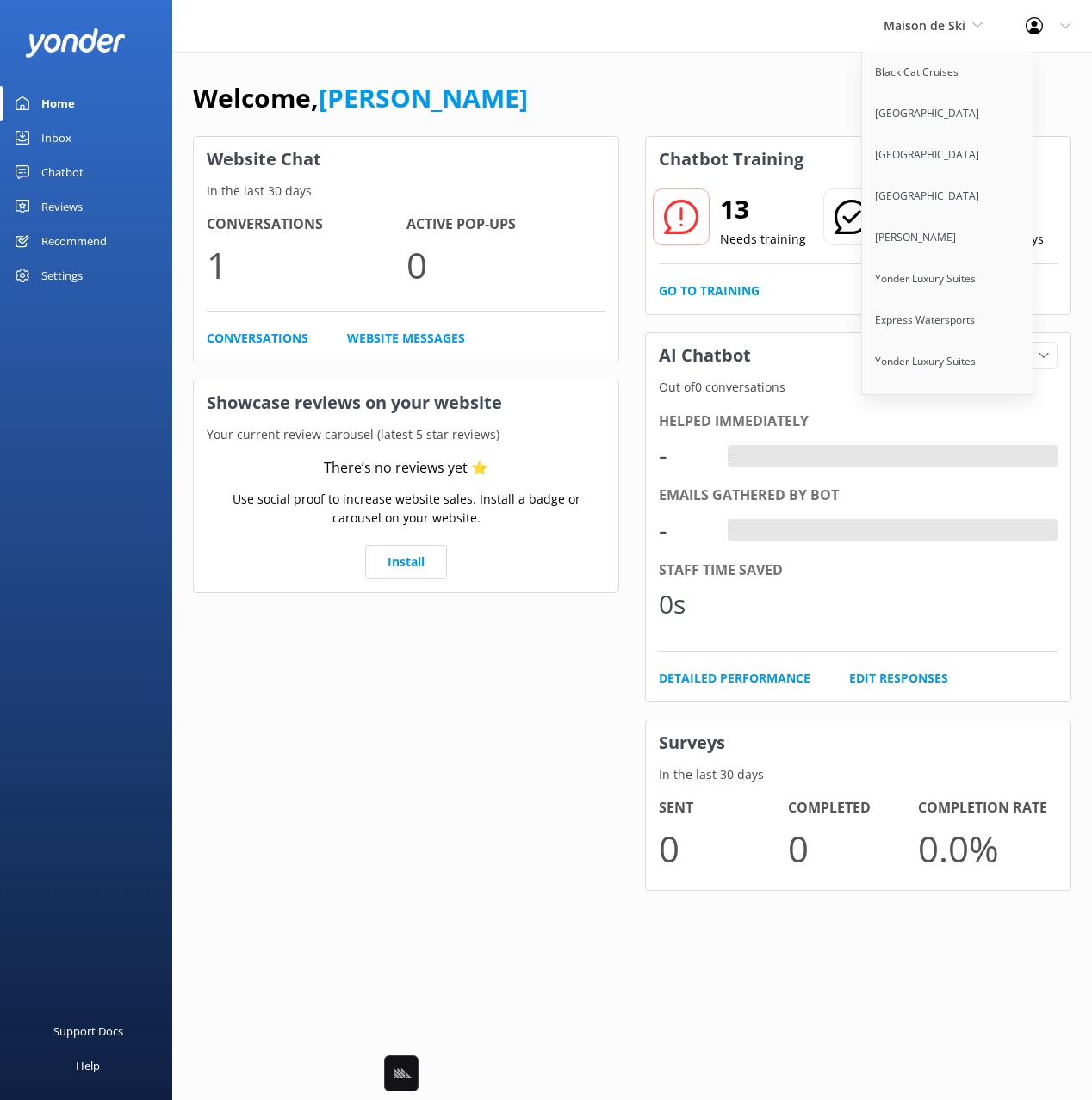
scroll to position [9999, 0]
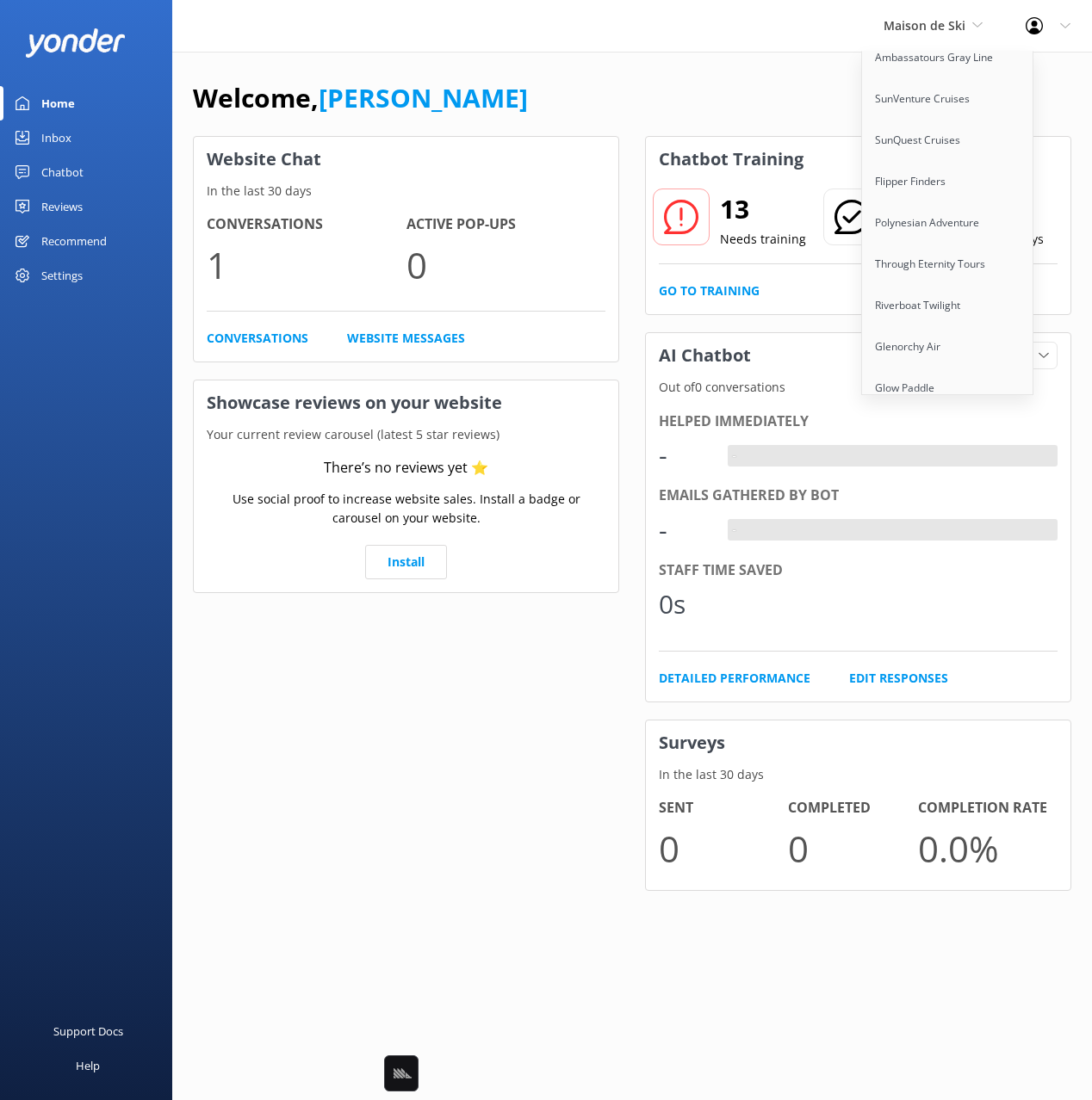
click at [943, 450] on link "Sunset Watersports" at bounding box center [948, 470] width 172 height 41
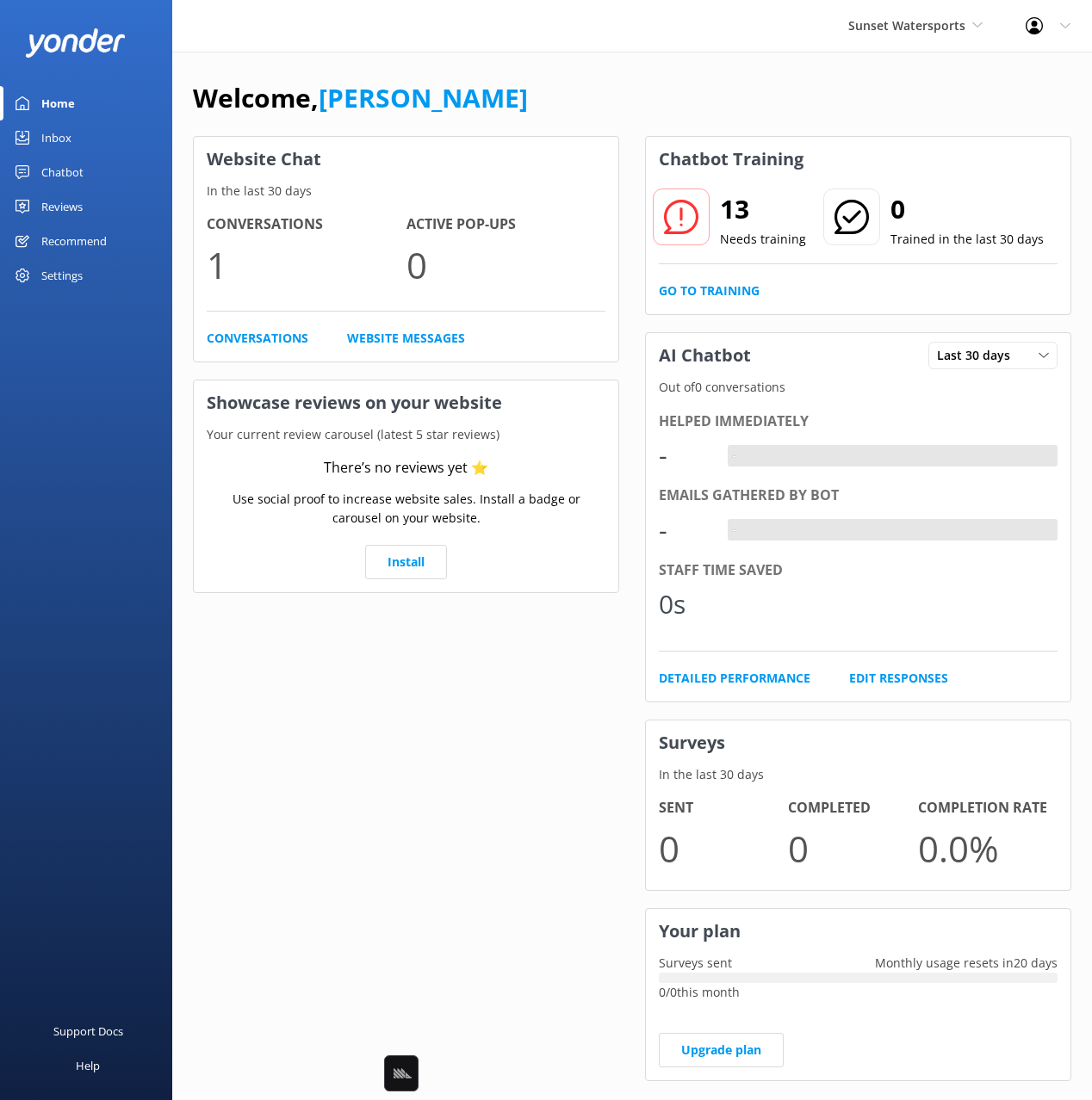
drag, startPoint x: 755, startPoint y: 135, endPoint x: 737, endPoint y: 139, distance: 18.4
click at [750, 136] on div "Chatbot Training 13 Needs training 0 Trained in the last 30 days Go to Training" at bounding box center [858, 224] width 427 height 179
click at [57, 179] on div "Chatbot" at bounding box center [62, 172] width 42 height 35
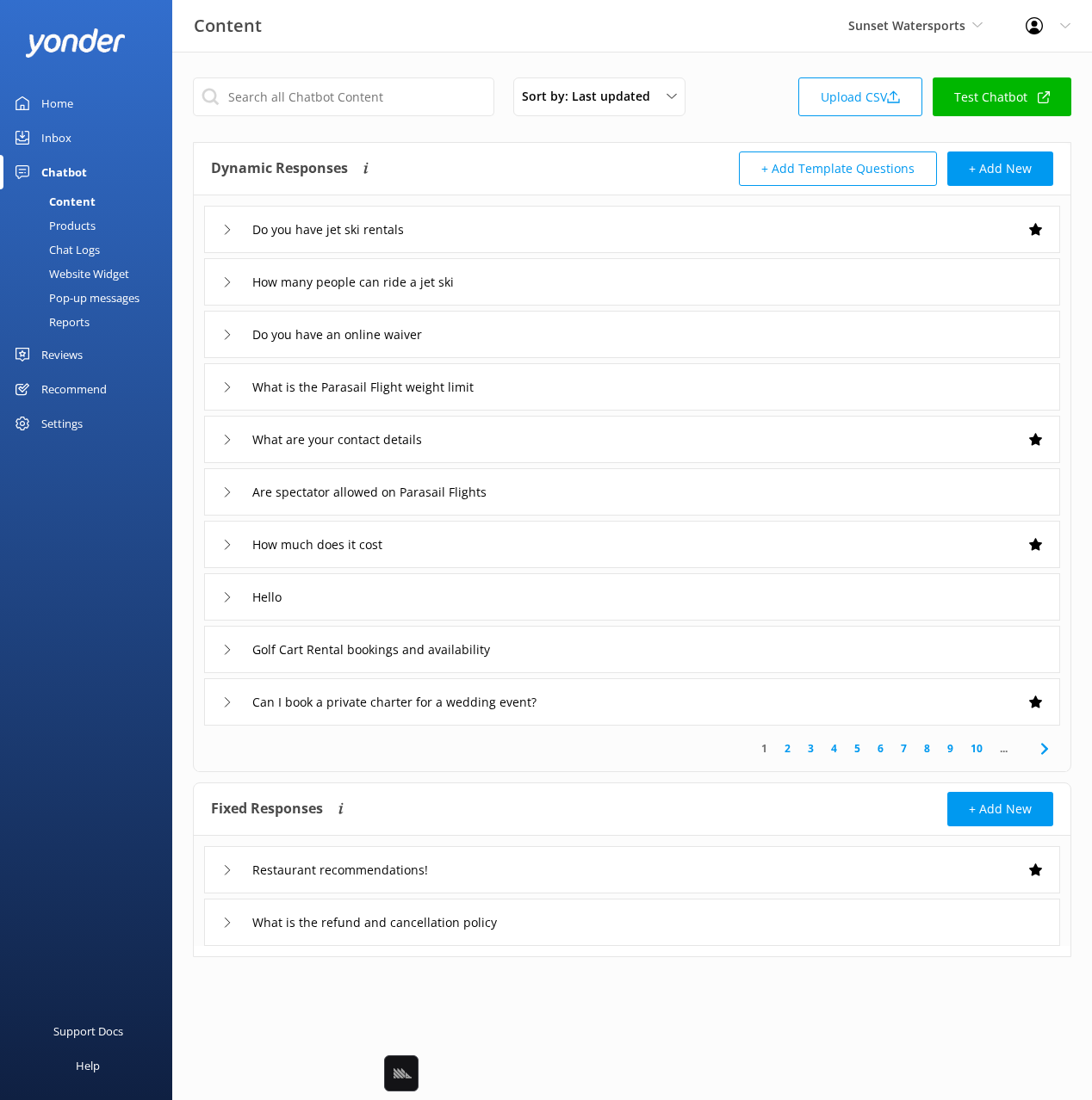
click at [738, 113] on div "Sort by: Last updated Title Last updated Upload CSV Test Chatbot" at bounding box center [632, 102] width 879 height 49
click at [586, 223] on div "Do you have jet ski rentals" at bounding box center [632, 229] width 856 height 48
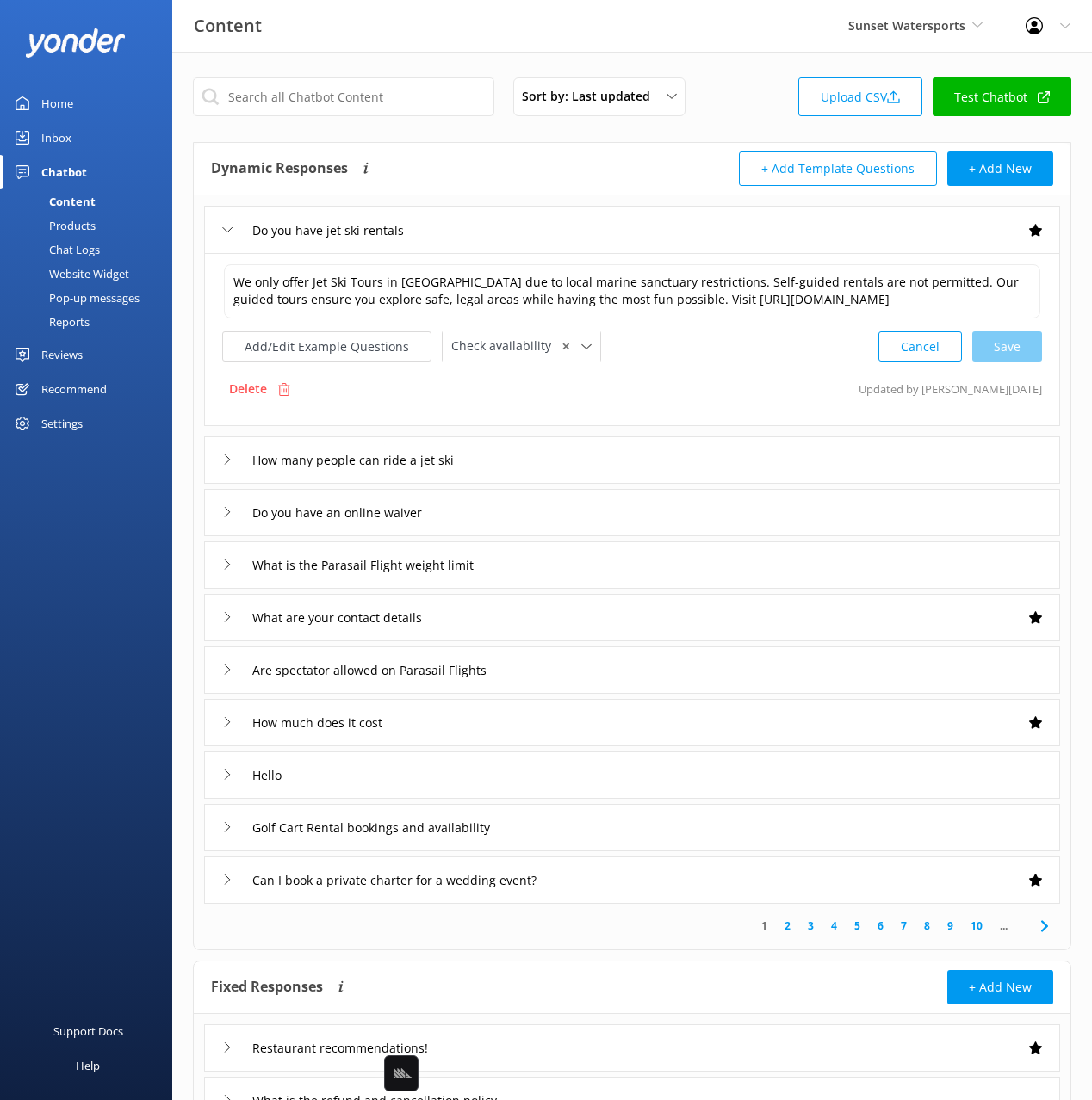
click at [586, 223] on div "Do you have jet ski rentals" at bounding box center [632, 229] width 856 height 48
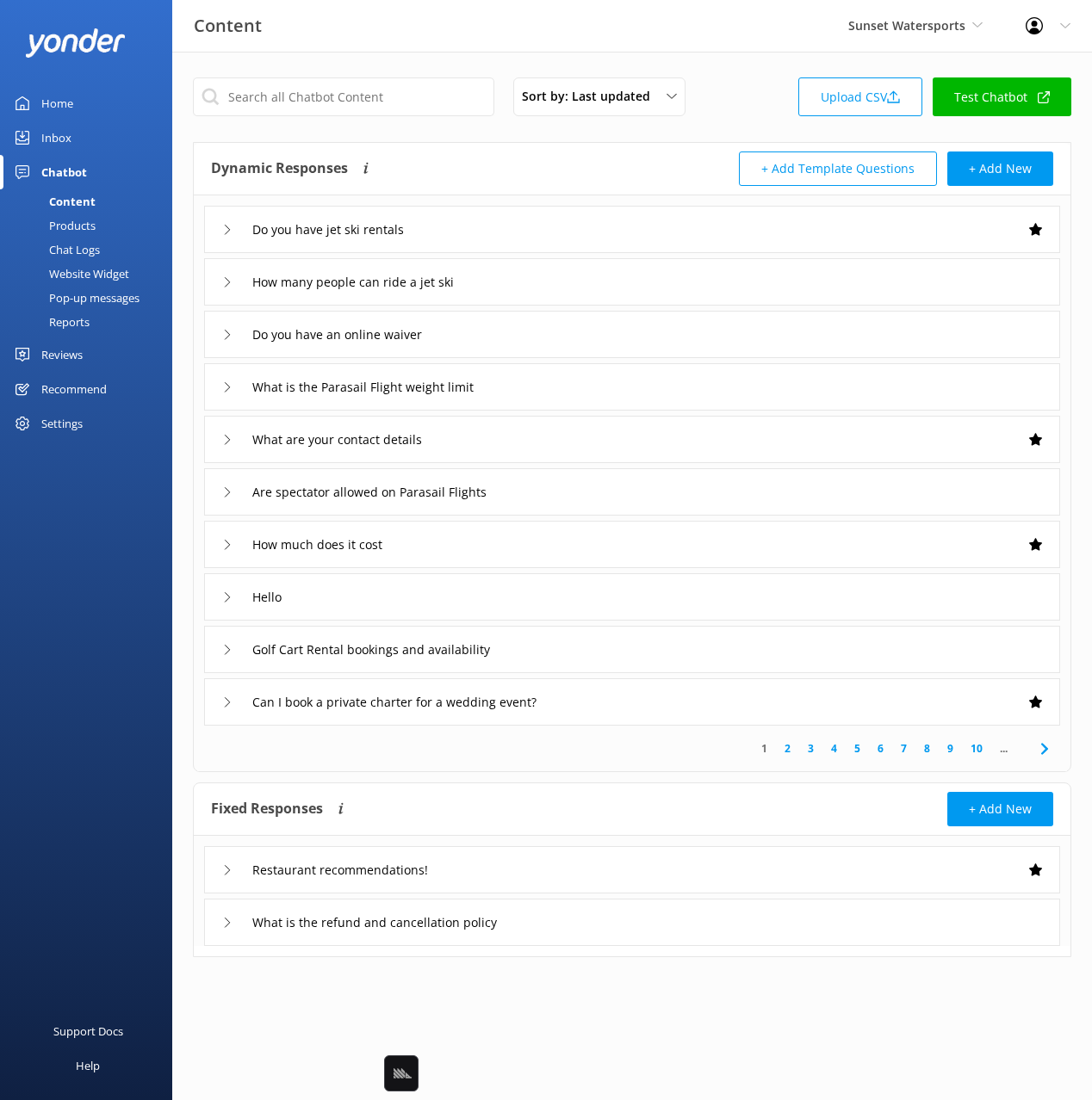
drag, startPoint x: 54, startPoint y: 253, endPoint x: 168, endPoint y: 219, distance: 119.0
click at [55, 253] on div "Chat Logs" at bounding box center [55, 250] width 90 height 24
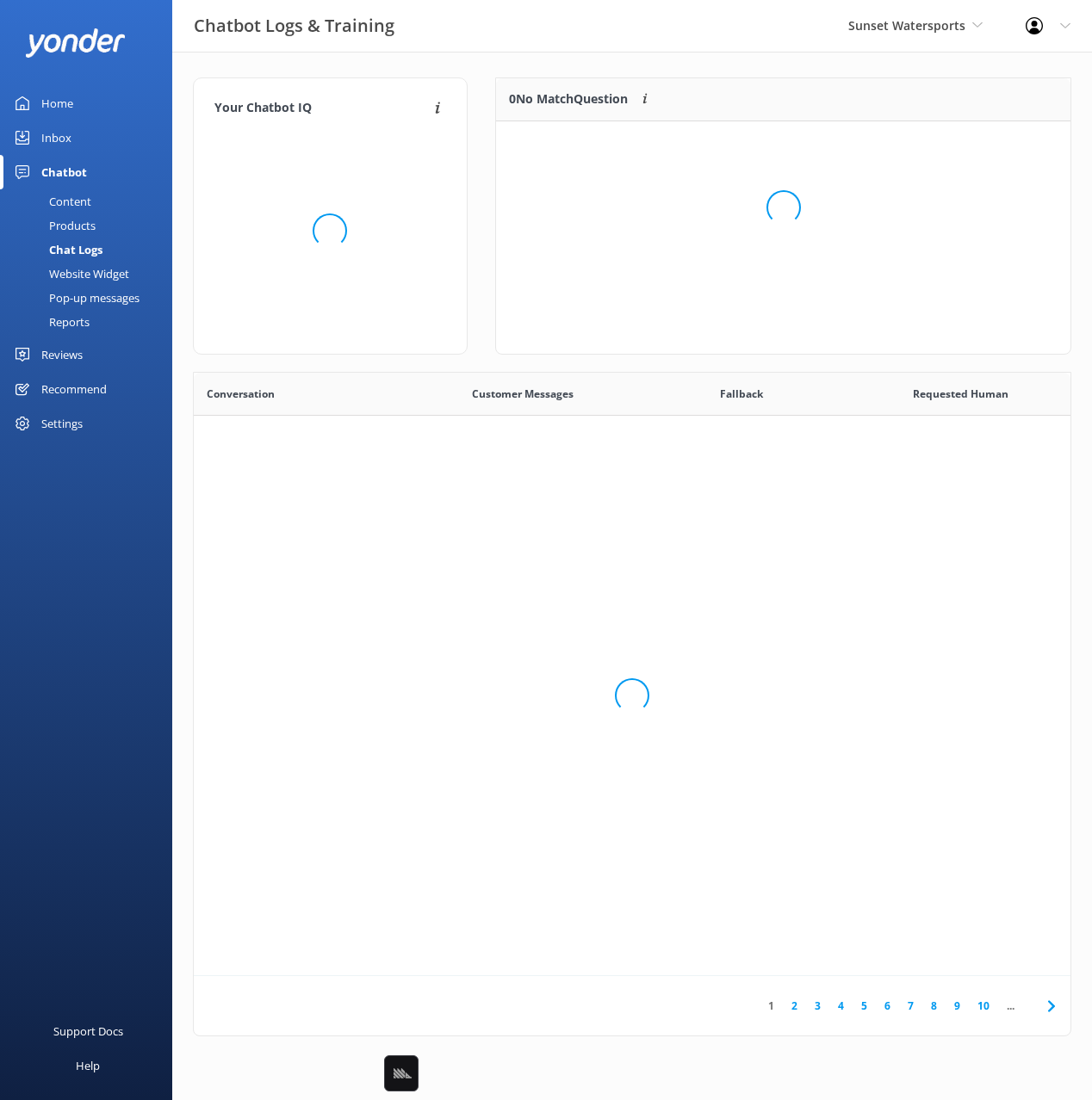
scroll to position [603, 877]
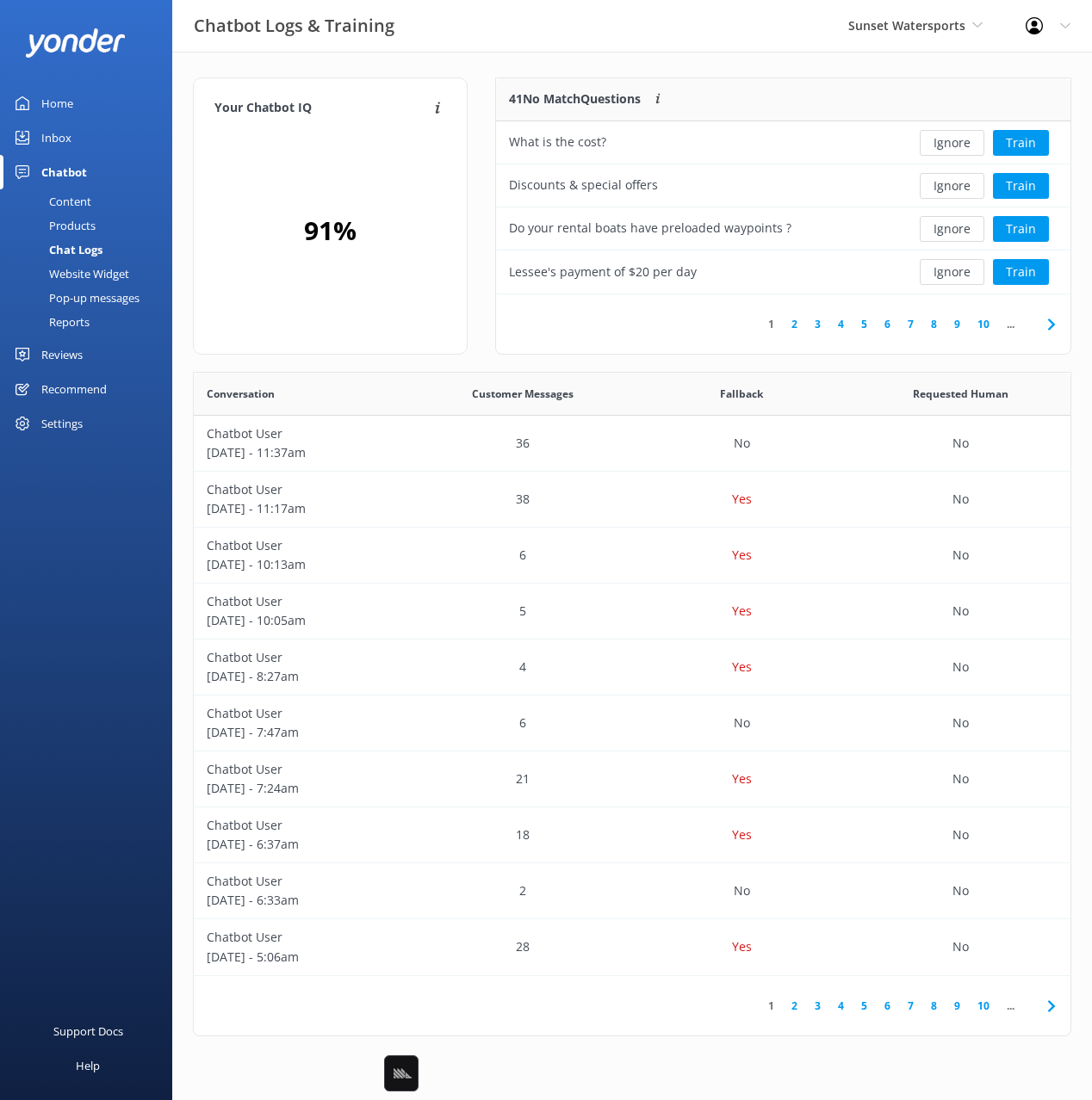
click at [486, 72] on div "Your Chatbot IQ Your Chatbot IQ is the percentage of trained FAQs against untra…" at bounding box center [632, 561] width 920 height 1020
click at [794, 63] on div "Your Chatbot IQ Your Chatbot IQ is the percentage of trained FAQs against untra…" at bounding box center [632, 561] width 920 height 1020
click at [1032, 135] on button "Train" at bounding box center [1021, 143] width 56 height 26
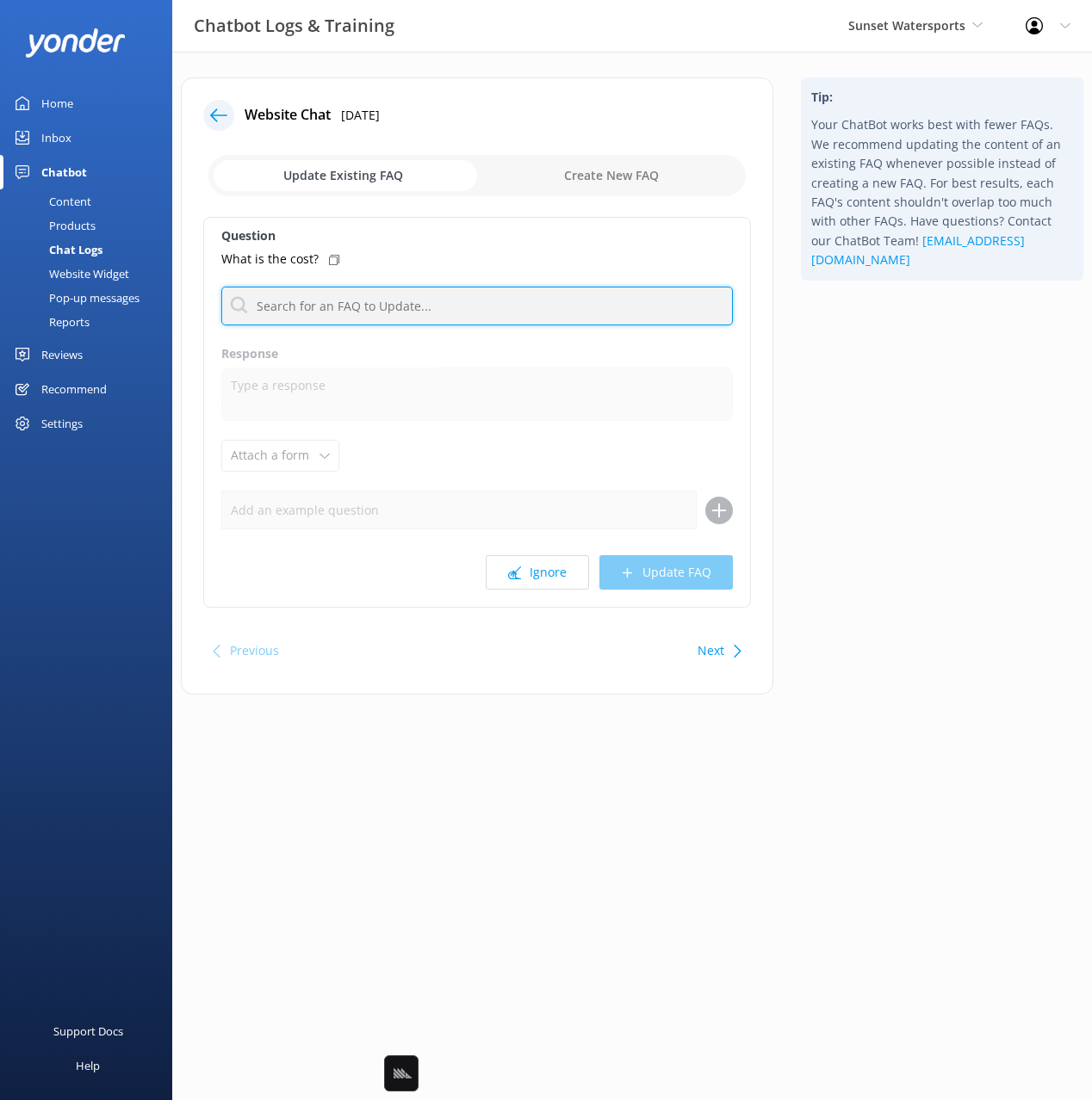
click at [386, 297] on input "text" at bounding box center [477, 305] width 512 height 38
type input "cost"
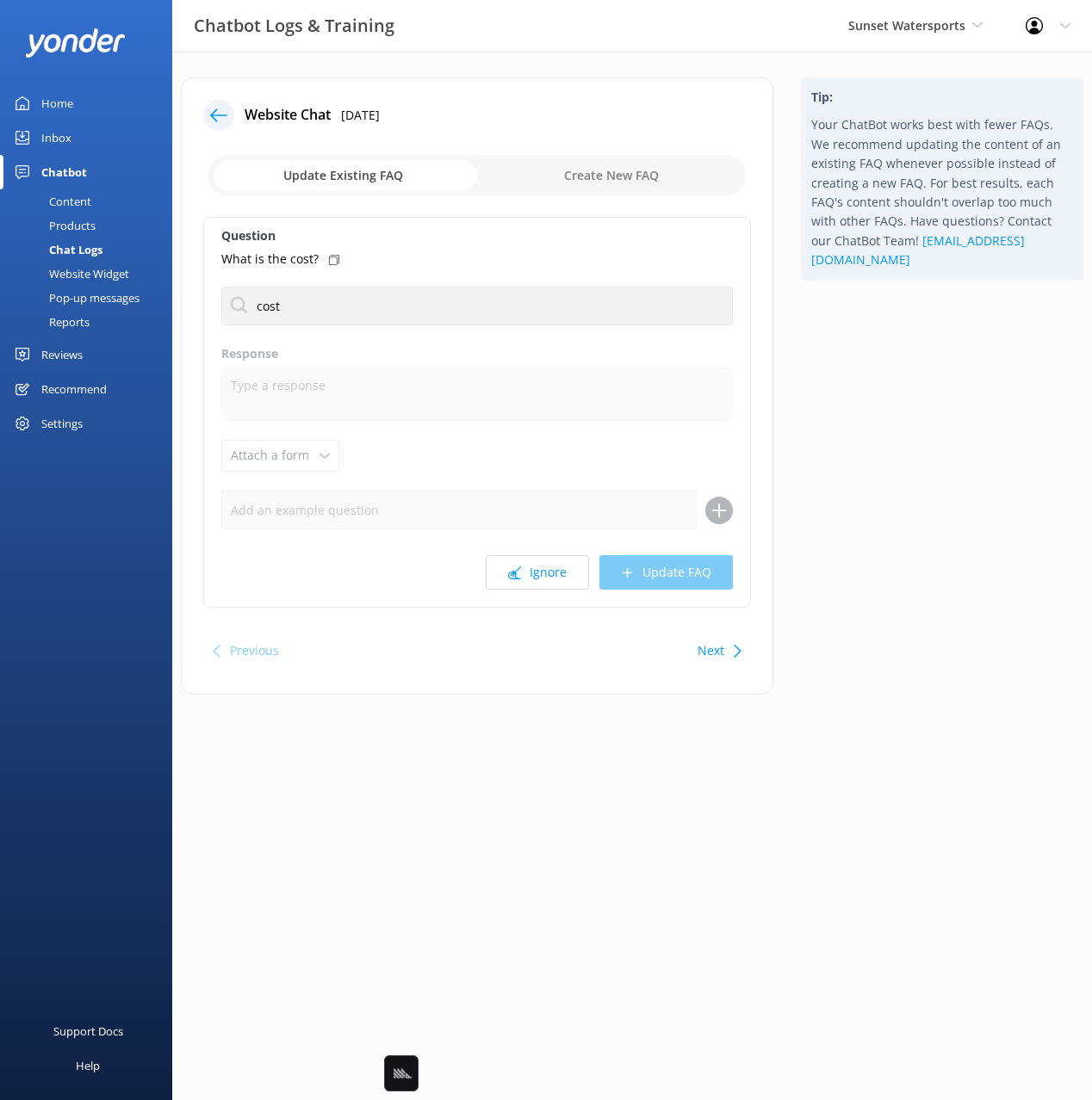
click at [329, 254] on icon at bounding box center [334, 259] width 10 height 10
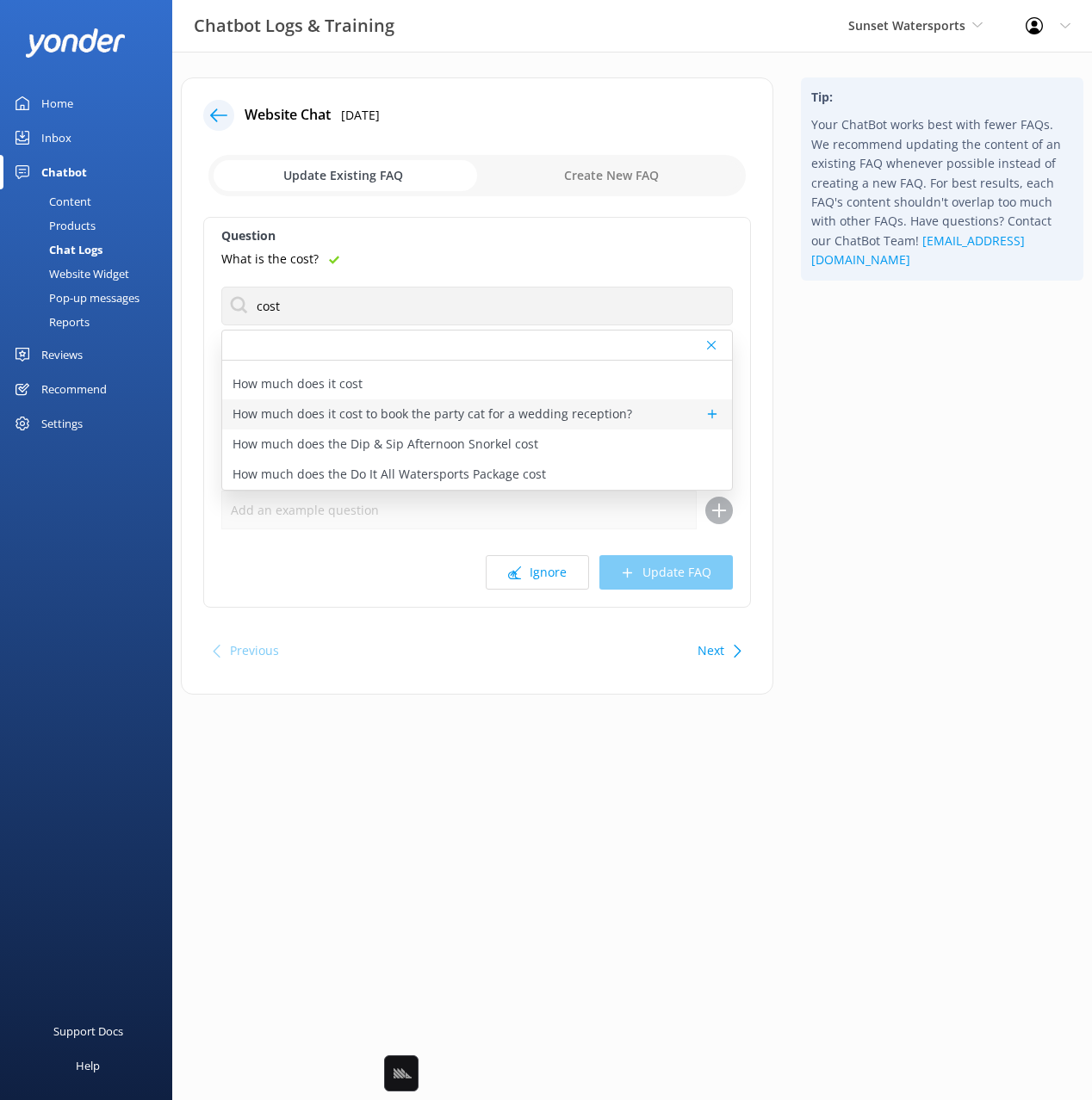
scroll to position [171, 0]
click at [357, 393] on p "How much does it cost" at bounding box center [297, 384] width 130 height 19
type textarea "We’re proud to offer the best value in Key West low prices without sacrificing …"
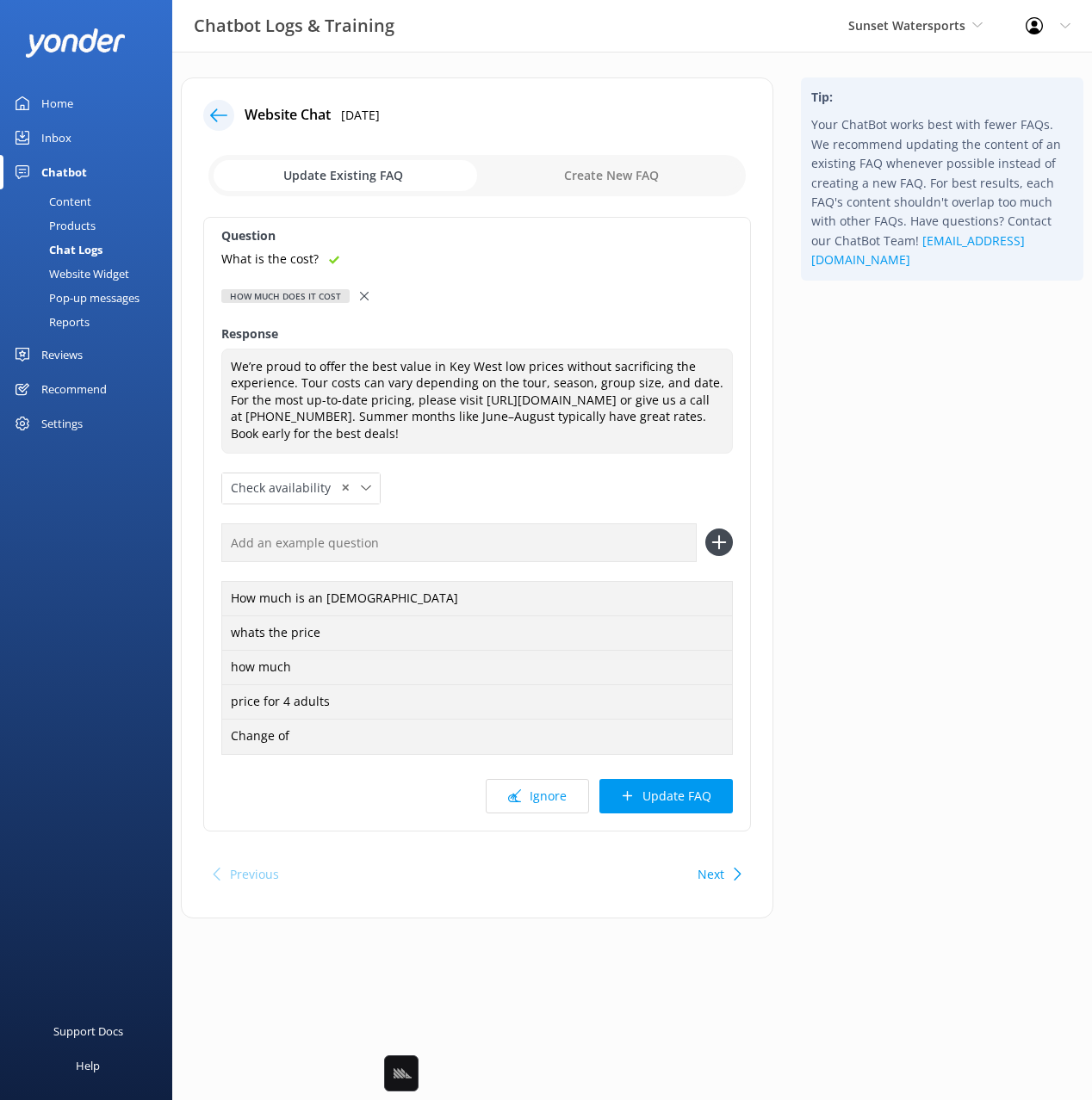
drag, startPoint x: 473, startPoint y: 557, endPoint x: 502, endPoint y: 559, distance: 29.1
click at [476, 557] on input "text" at bounding box center [459, 543] width 475 height 38
paste input "What is the cost?"
type input "What is the cost?"
drag, startPoint x: 728, startPoint y: 554, endPoint x: 739, endPoint y: 710, distance: 156.4
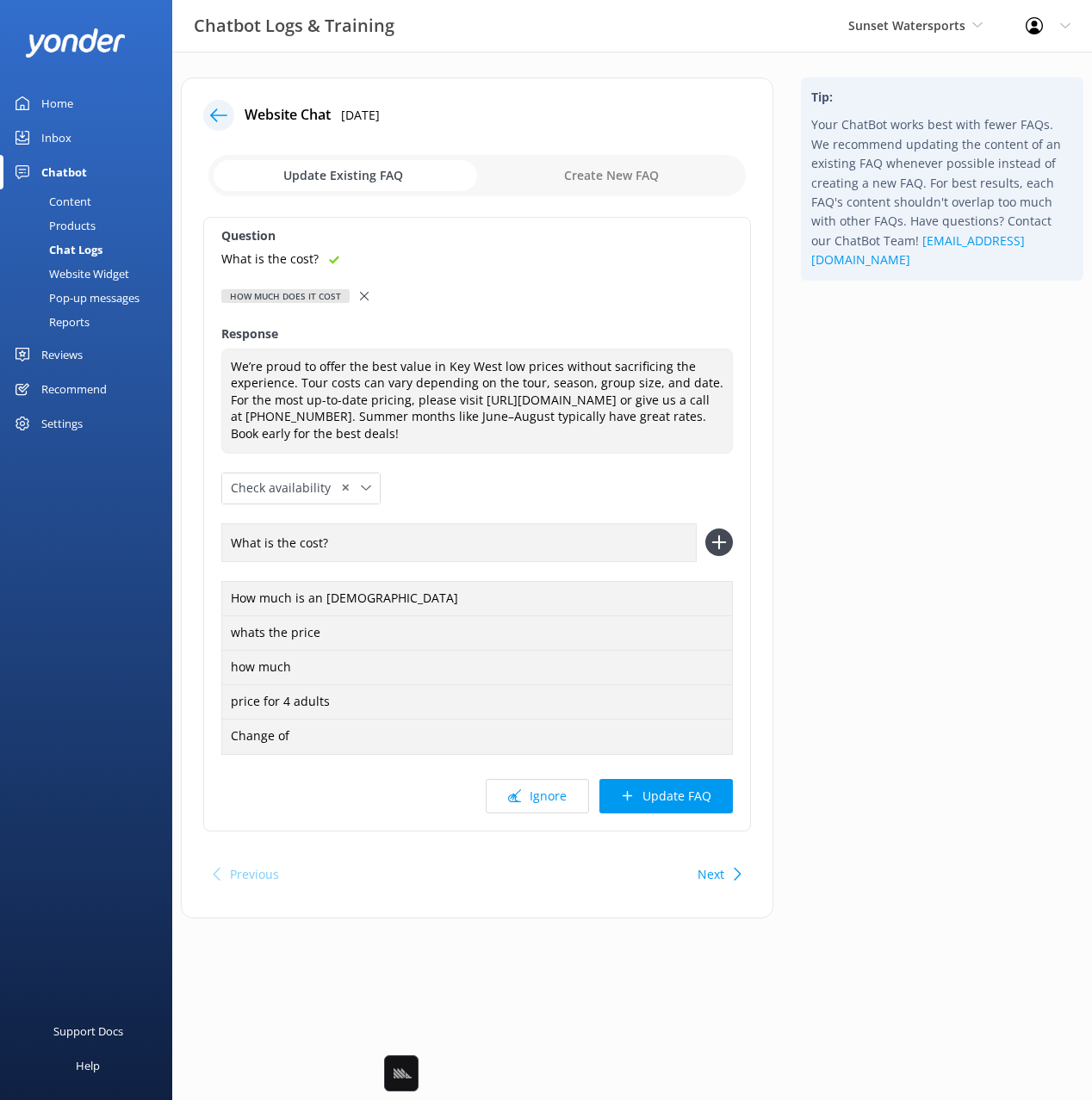
click at [727, 555] on icon at bounding box center [719, 542] width 27 height 27
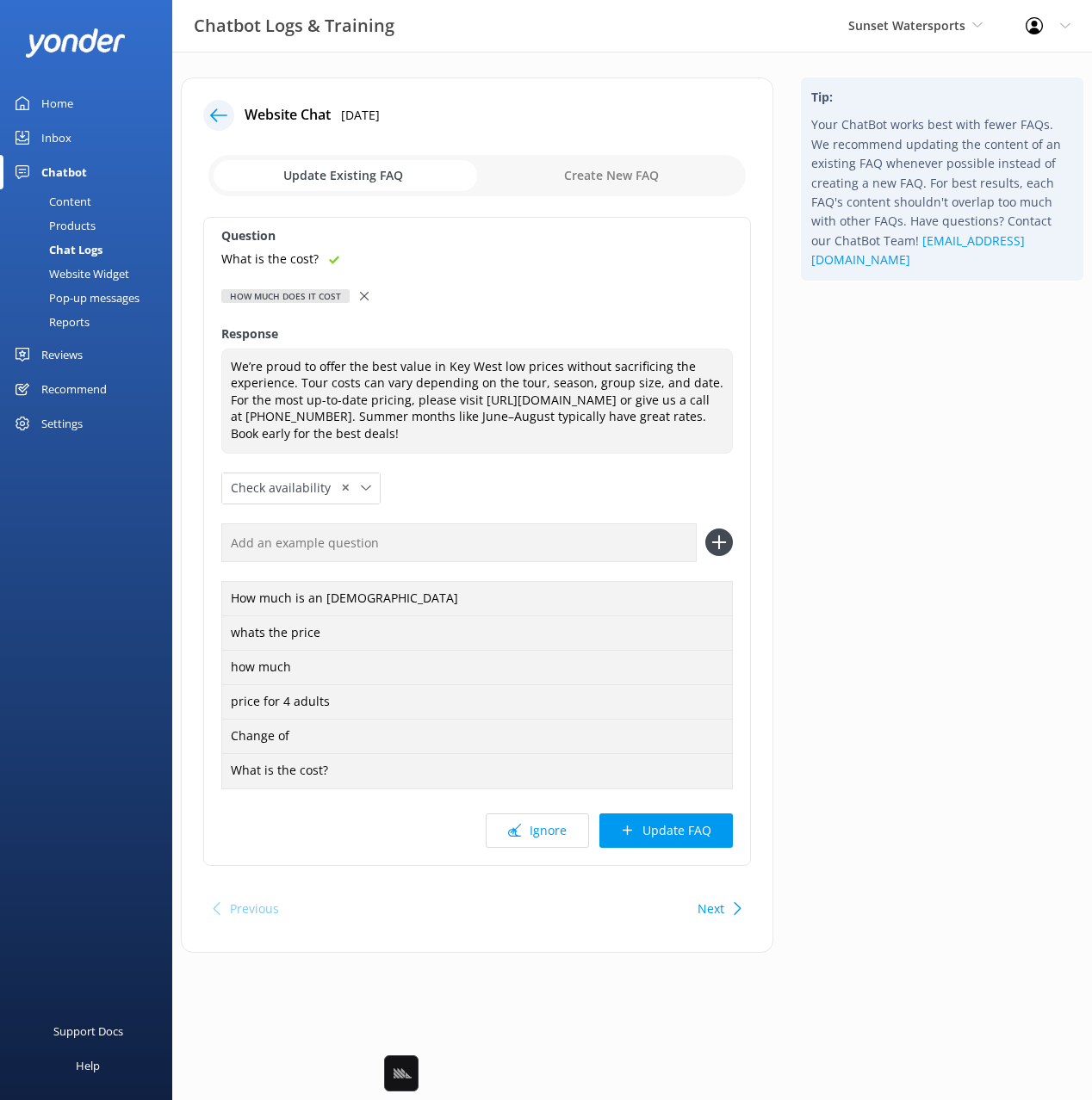
click at [692, 848] on button "Update FAQ" at bounding box center [666, 831] width 134 height 35
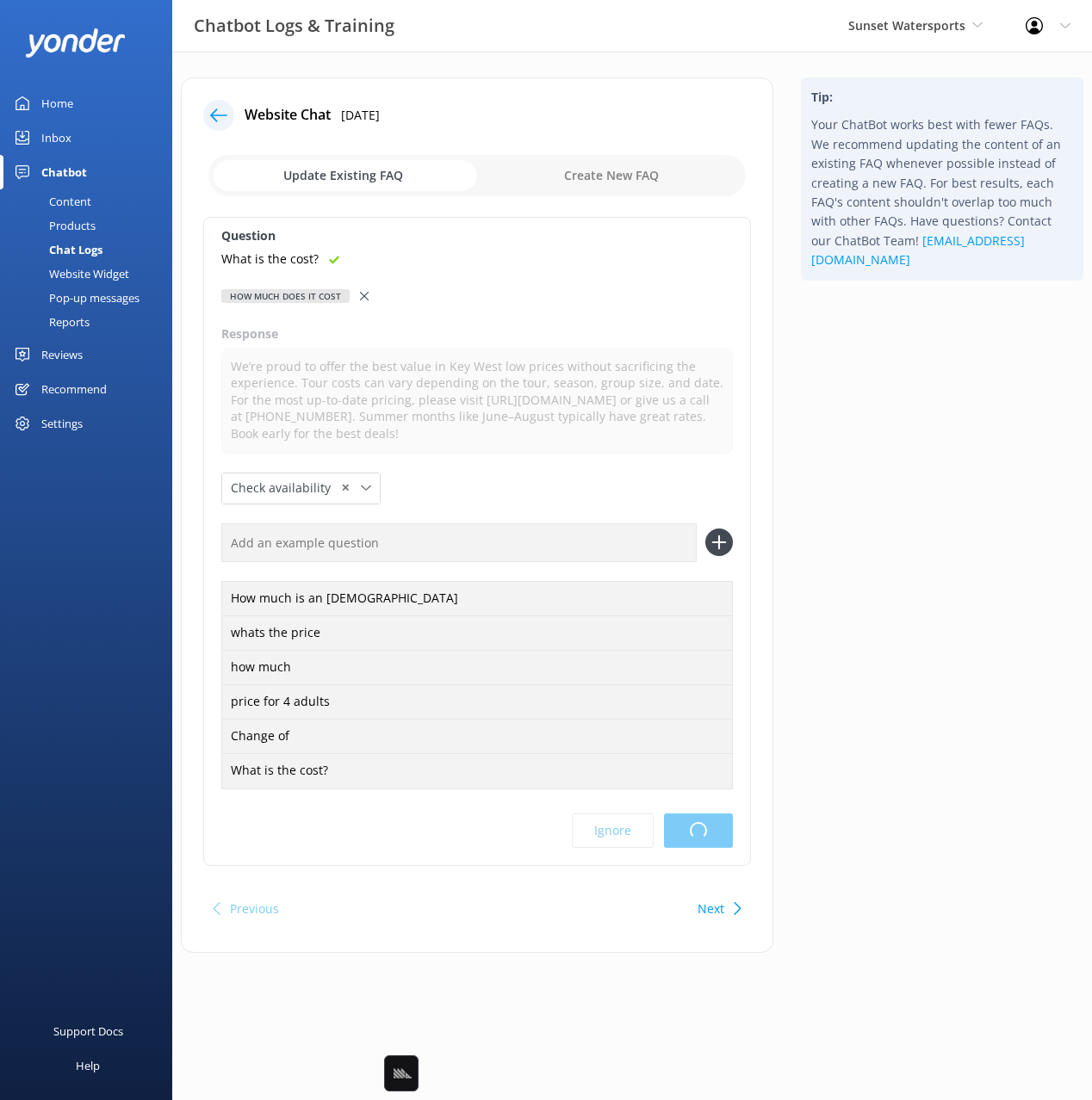
click at [905, 637] on div "Tip: Your ChatBot works best with fewer FAQs. We recommend updating the content…" at bounding box center [941, 524] width 310 height 892
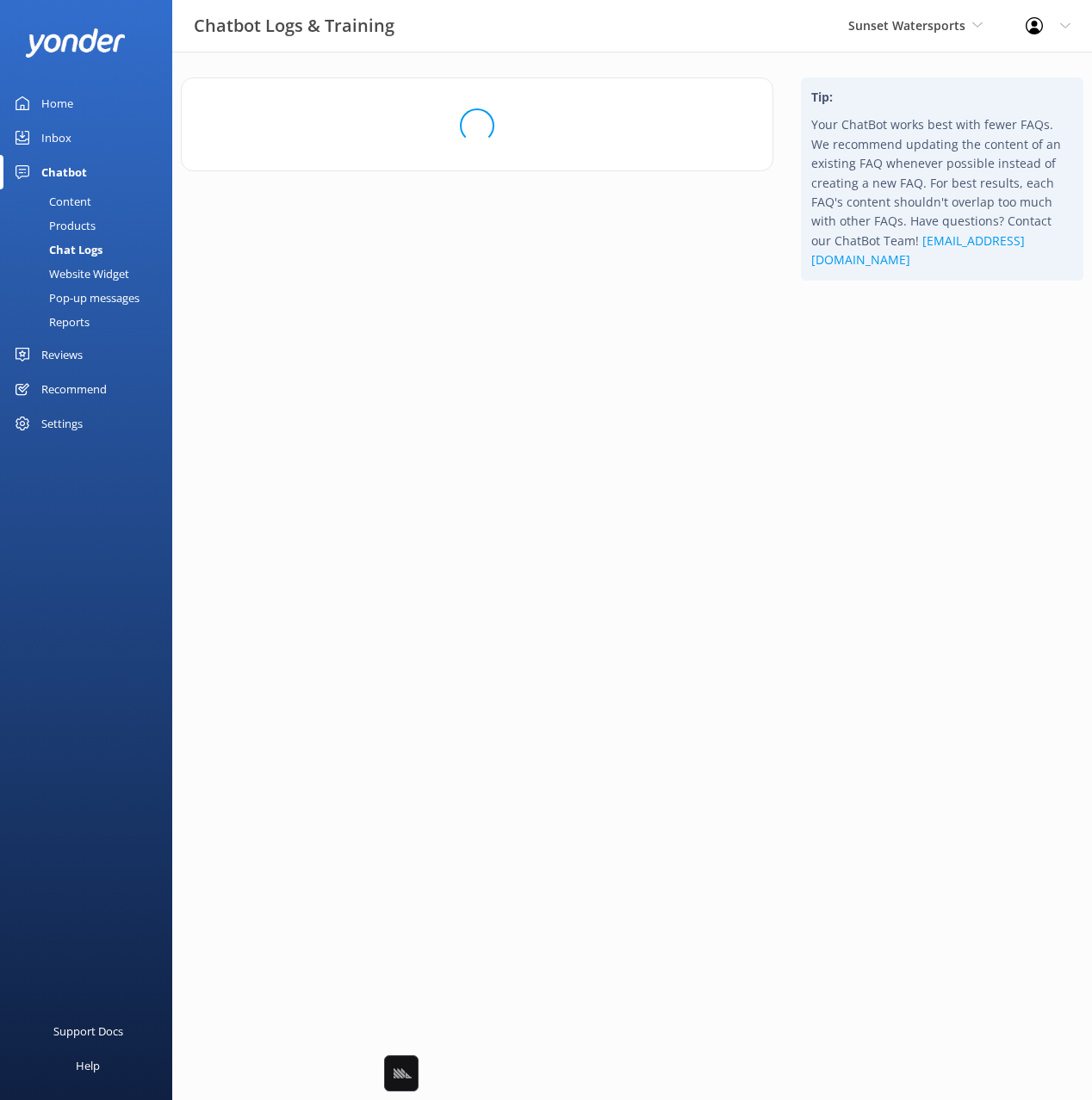
click at [954, 427] on html "Chatbot Logs & Training Sunset Watersports Black Cat Cruises [GEOGRAPHIC_DATA] …" at bounding box center [546, 550] width 1092 height 1100
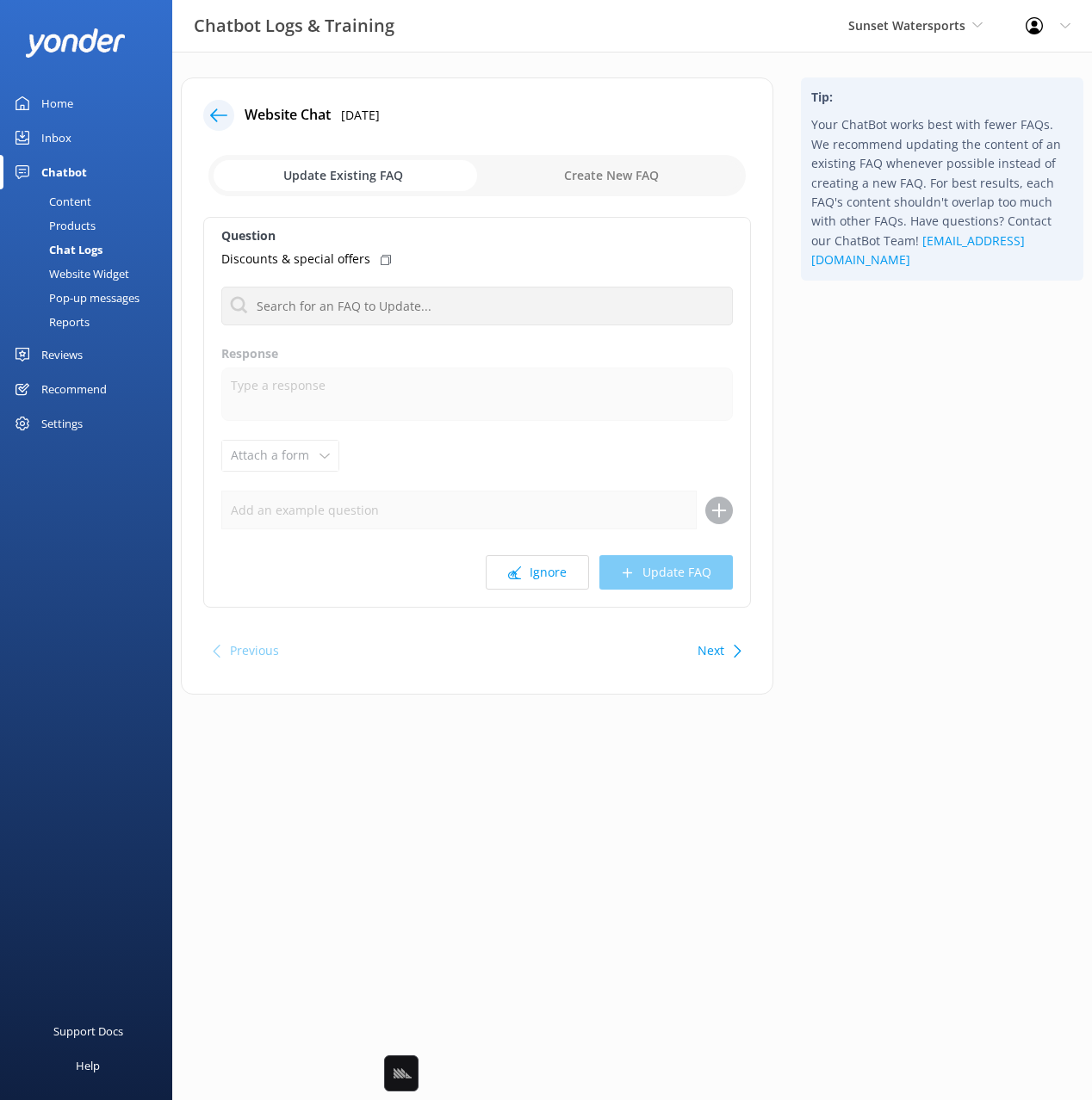
click at [222, 71] on div "Website Chat [DATE] Update Existing FAQ Create New FAQ Question Discounts & spe…" at bounding box center [632, 398] width 920 height 695
click at [557, 557] on button "Ignore" at bounding box center [537, 572] width 103 height 35
click at [891, 497] on div "Tip: Your ChatBot works best with fewer FAQs. We recommend updating the content…" at bounding box center [941, 395] width 310 height 634
click at [877, 508] on div "Tip: Your ChatBot works best with fewer FAQs. We recommend updating the content…" at bounding box center [941, 395] width 310 height 634
drag, startPoint x: 868, startPoint y: 524, endPoint x: 754, endPoint y: 636, distance: 159.8
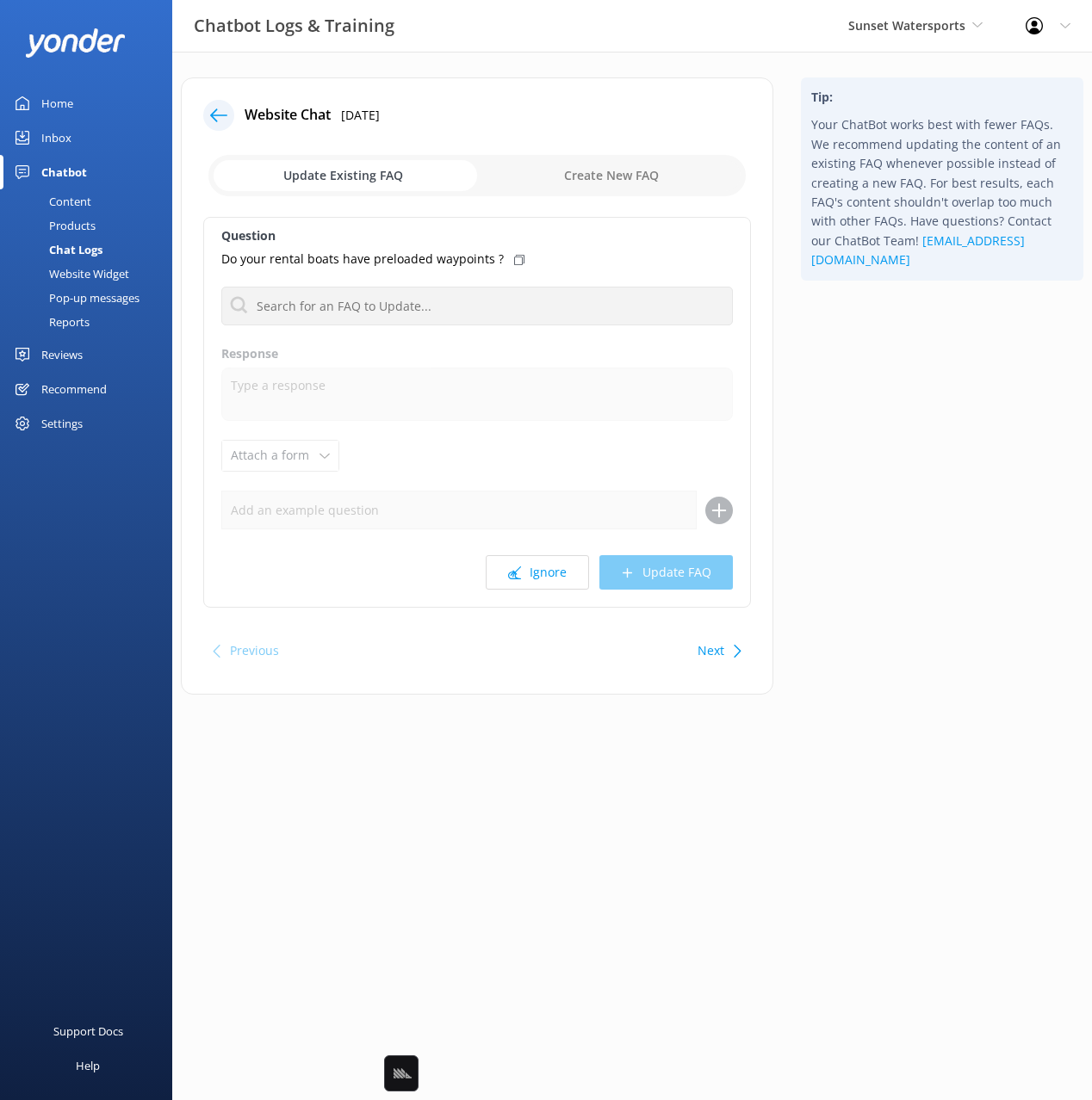
click at [868, 525] on div "Tip: Your ChatBot works best with fewer FAQs. We recommend updating the content…" at bounding box center [941, 395] width 310 height 634
click at [717, 657] on button "Next" at bounding box center [710, 650] width 27 height 35
drag, startPoint x: 528, startPoint y: 571, endPoint x: 721, endPoint y: 570, distance: 193.0
click at [528, 571] on button "Ignore" at bounding box center [537, 572] width 103 height 35
click at [531, 572] on button "Ignore" at bounding box center [537, 572] width 103 height 35
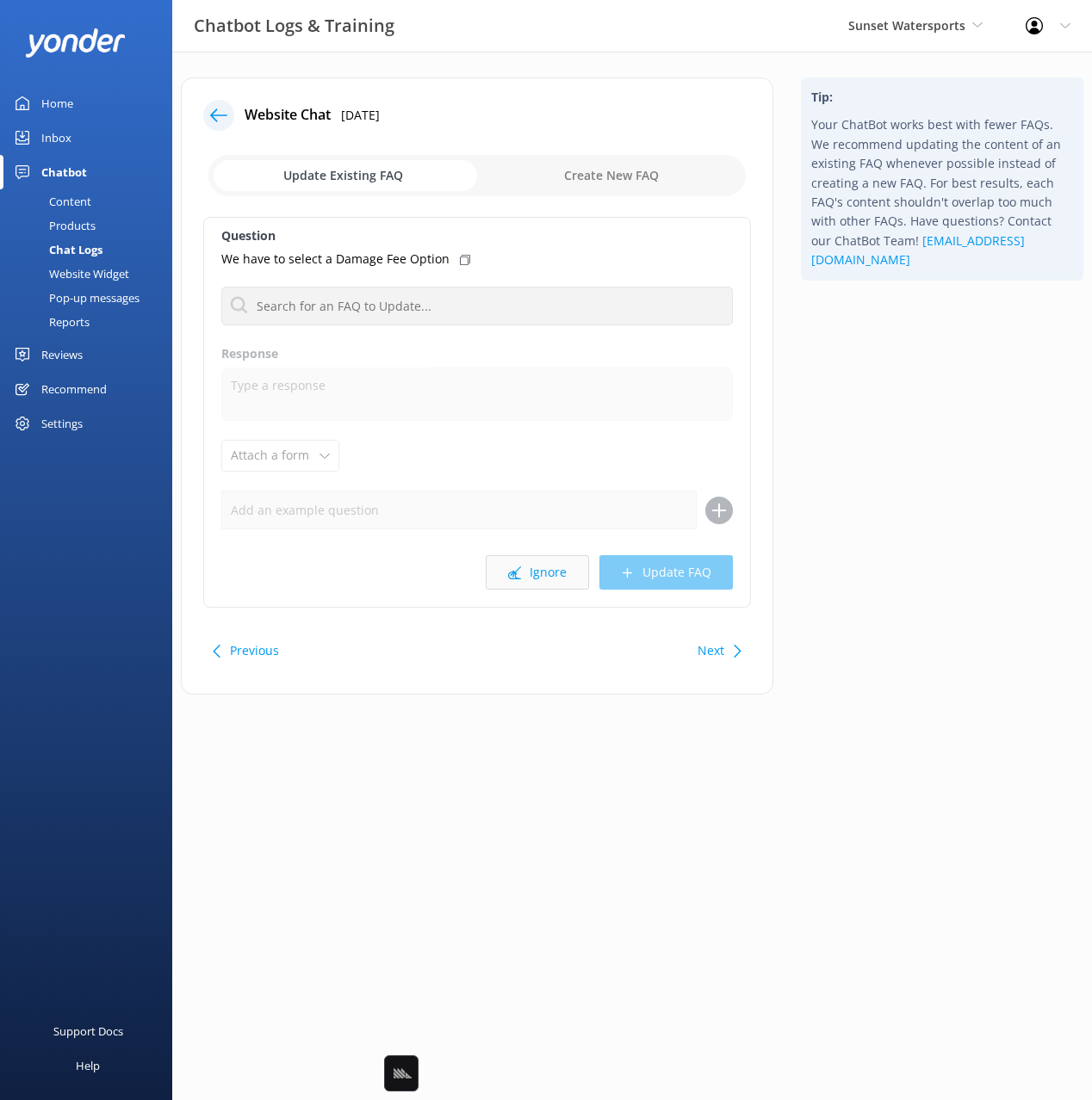
click at [535, 572] on button "Ignore" at bounding box center [537, 572] width 103 height 35
drag, startPoint x: 523, startPoint y: 565, endPoint x: 638, endPoint y: 551, distance: 115.8
click at [523, 565] on button "Ignore" at bounding box center [537, 572] width 103 height 35
drag, startPoint x: 567, startPoint y: 584, endPoint x: 578, endPoint y: 583, distance: 11.0
click at [567, 584] on button "Ignore" at bounding box center [537, 572] width 103 height 35
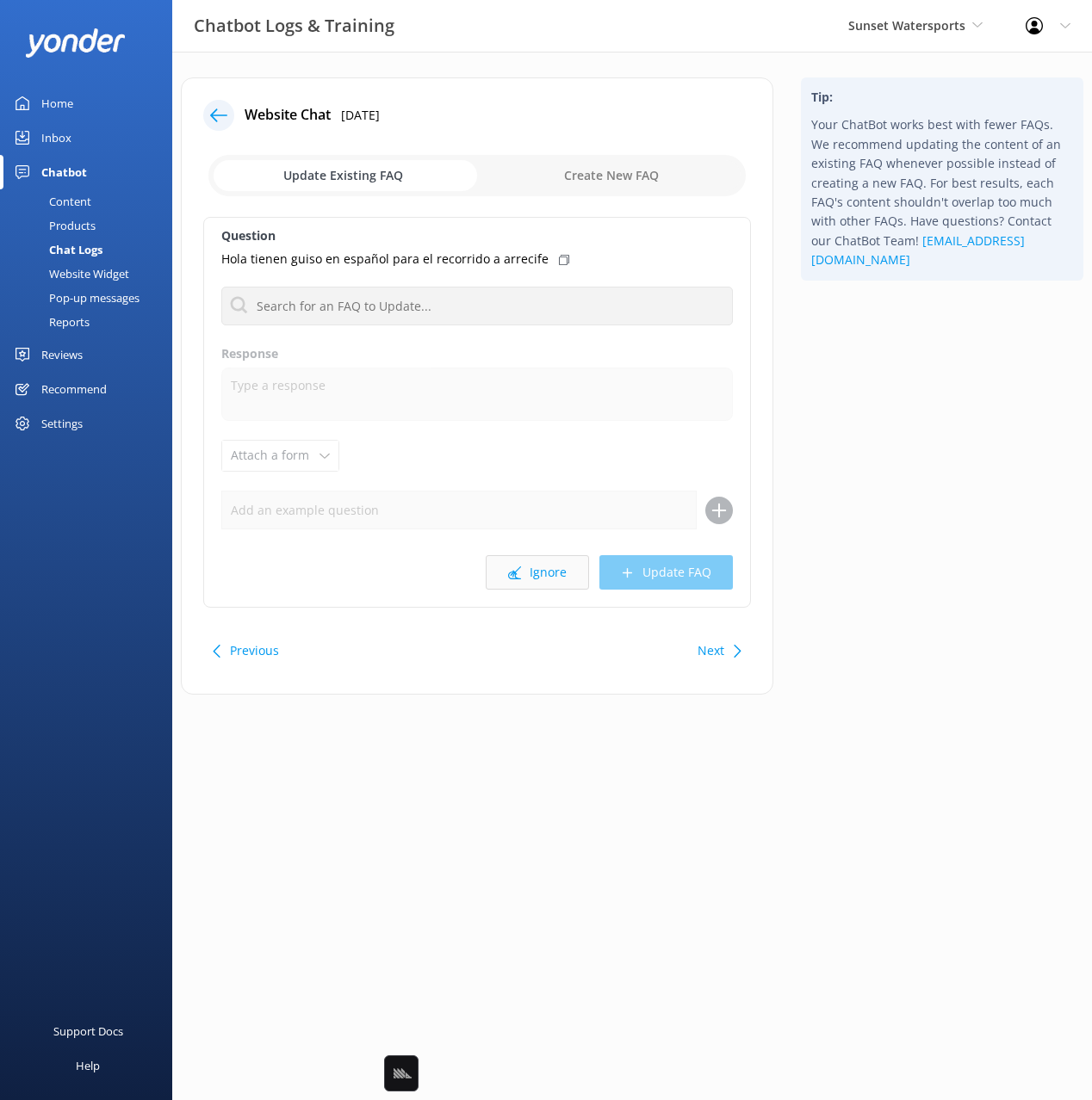
click at [524, 567] on button "Ignore" at bounding box center [537, 572] width 103 height 35
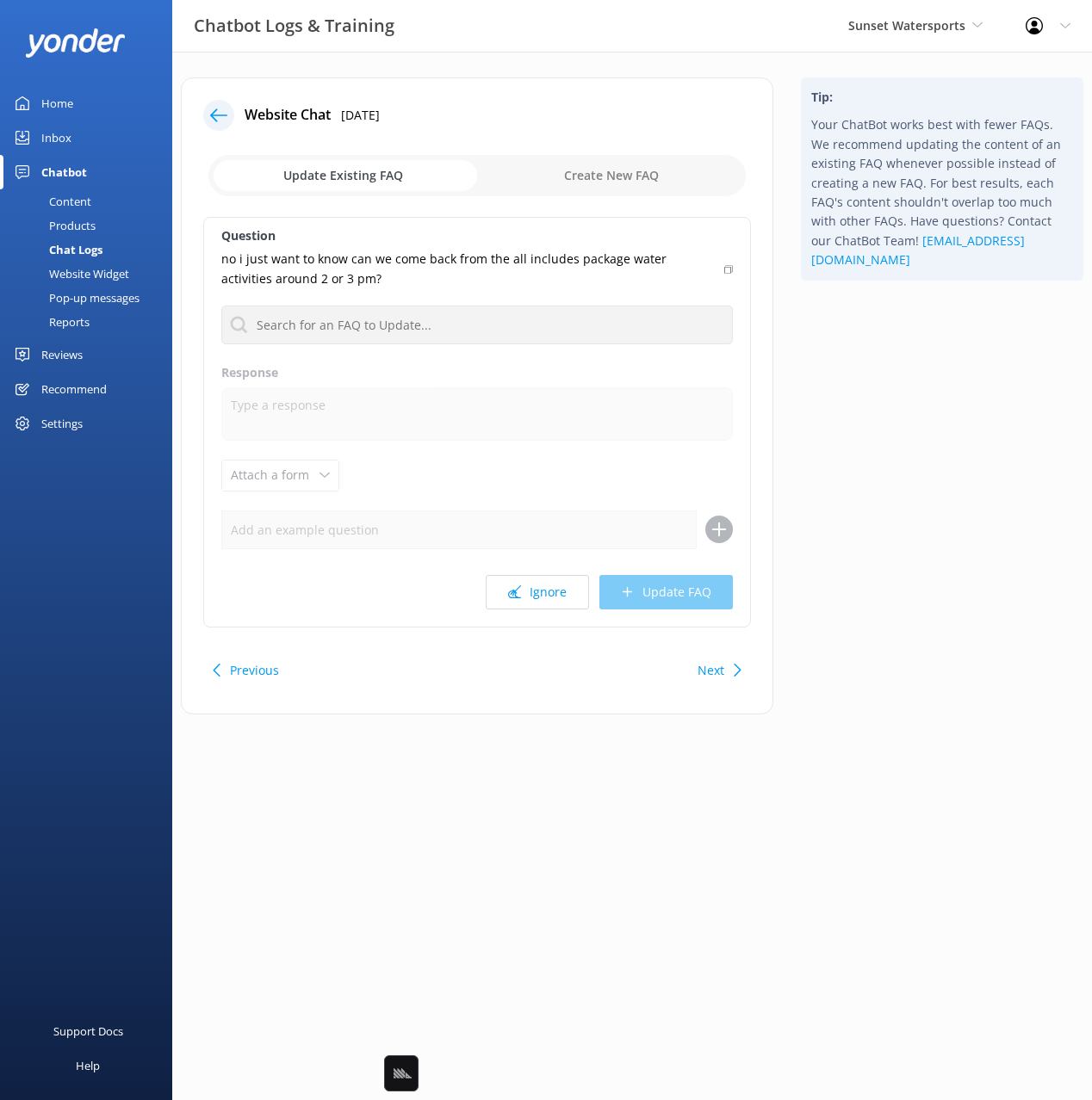
click at [889, 561] on div "Tip: Your ChatBot works best with fewer FAQs. We recommend updating the content…" at bounding box center [941, 404] width 310 height 654
click at [869, 590] on div "Tip: Your ChatBot works best with fewer FAQs. We recommend updating the content…" at bounding box center [941, 404] width 310 height 654
click at [853, 630] on div "Tip: Your ChatBot works best with fewer FAQs. We recommend updating the content…" at bounding box center [941, 404] width 310 height 654
click at [535, 601] on button "Ignore" at bounding box center [537, 592] width 103 height 35
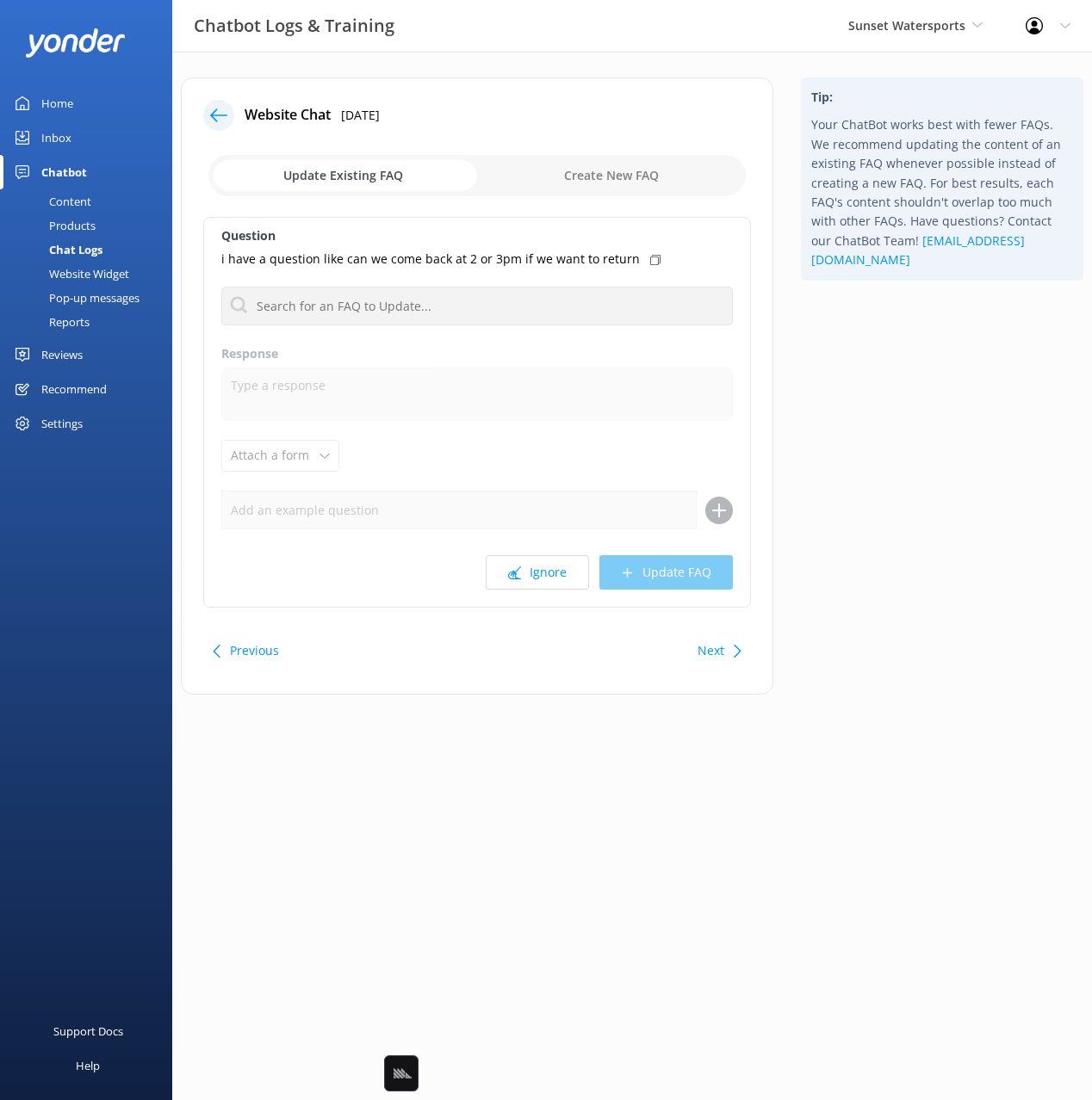
drag, startPoint x: 535, startPoint y: 581, endPoint x: 617, endPoint y: 591, distance: 82.6
click at [535, 581] on button "Ignore" at bounding box center [537, 572] width 103 height 35
click at [892, 585] on html "Chatbot Logs & Training Sunset Watersports Black Cat Cruises [GEOGRAPHIC_DATA] …" at bounding box center [546, 550] width 1092 height 1100
drag, startPoint x: 902, startPoint y: 586, endPoint x: 807, endPoint y: 611, distance: 98.2
click at [901, 586] on div "Tip: Your ChatBot works best with fewer FAQs. We recommend updating the content…" at bounding box center [941, 395] width 310 height 634
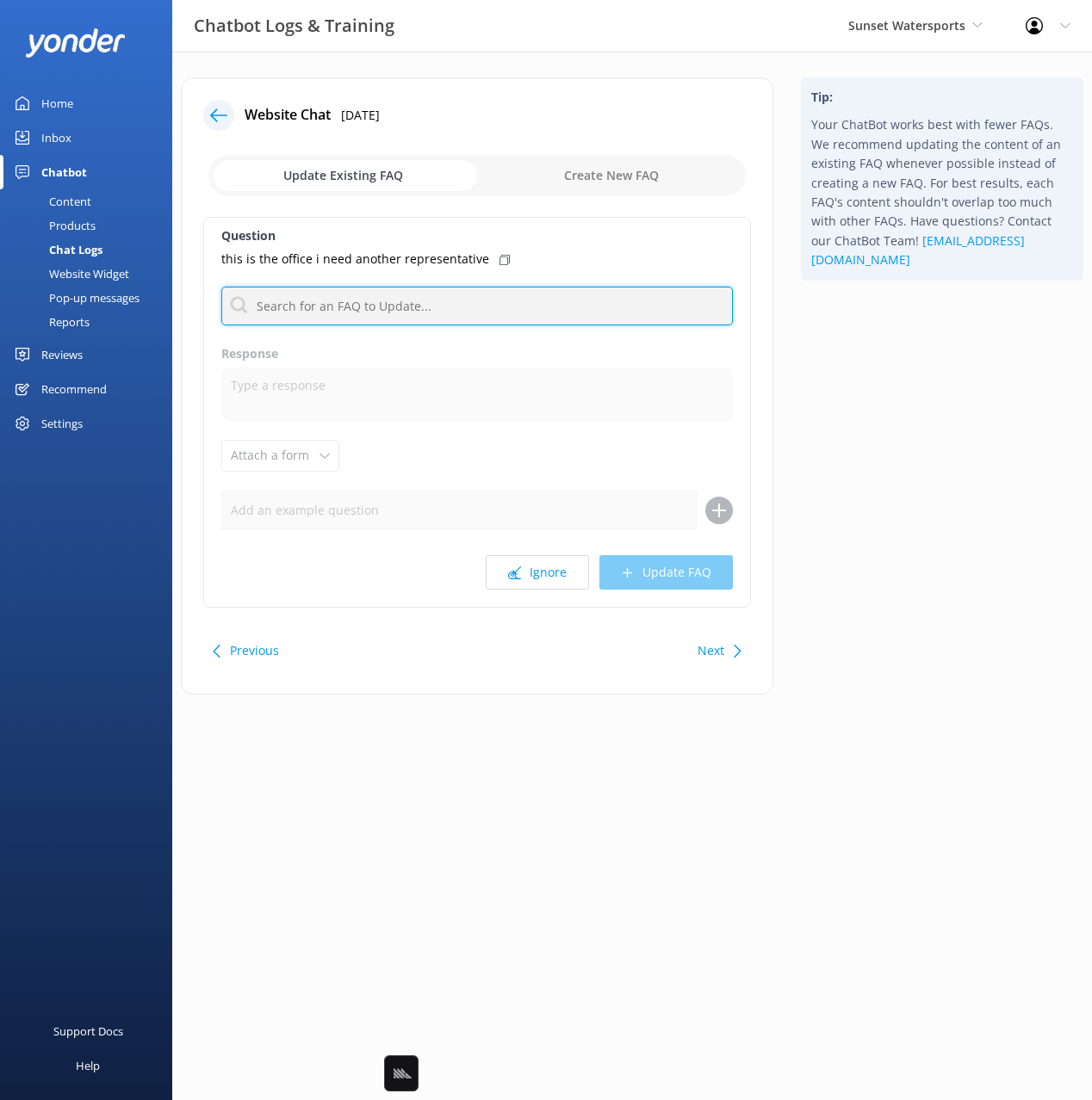
click at [386, 308] on input "text" at bounding box center [477, 305] width 512 height 38
type input "human"
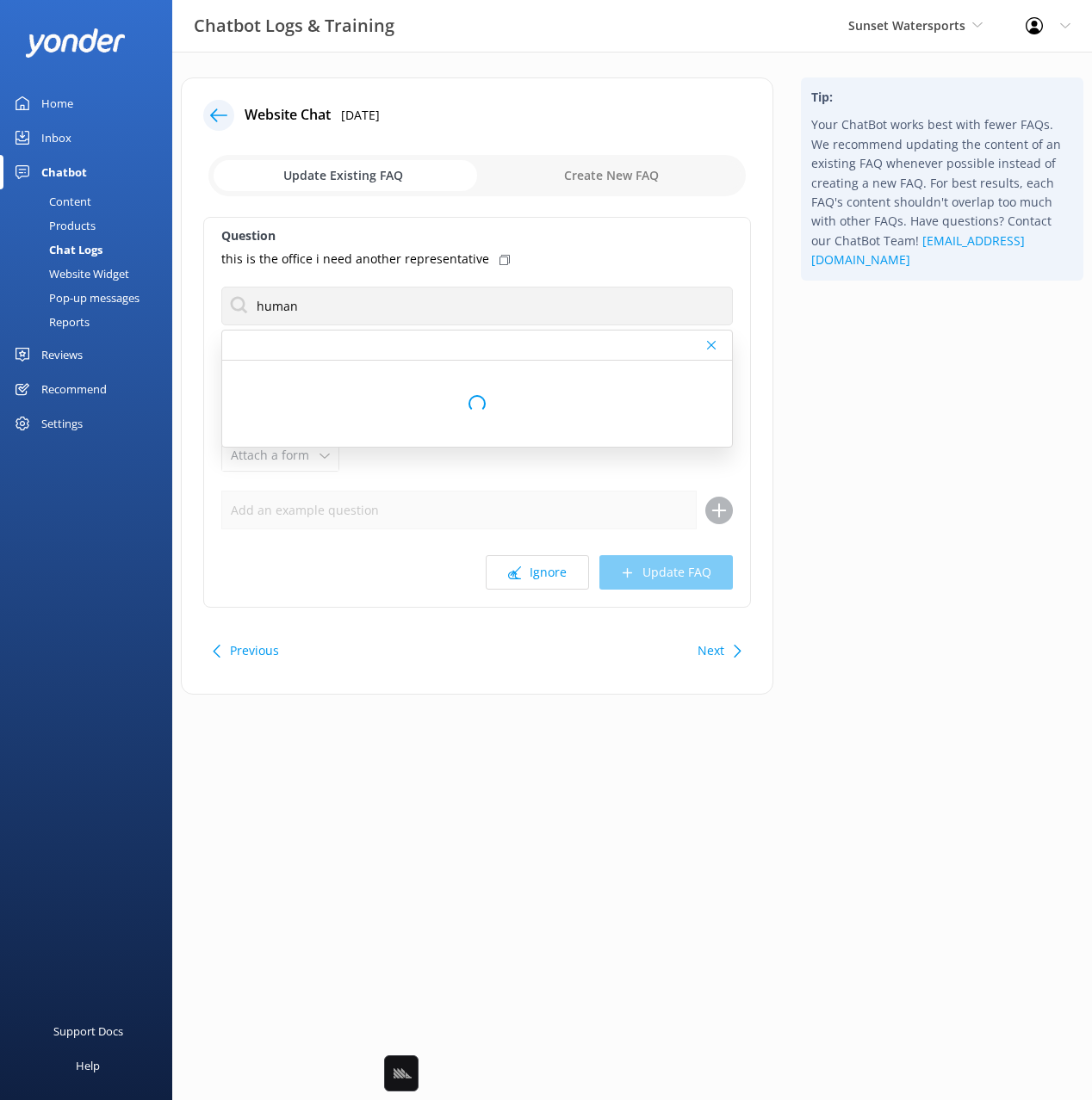
click at [500, 259] on icon at bounding box center [504, 259] width 10 height 10
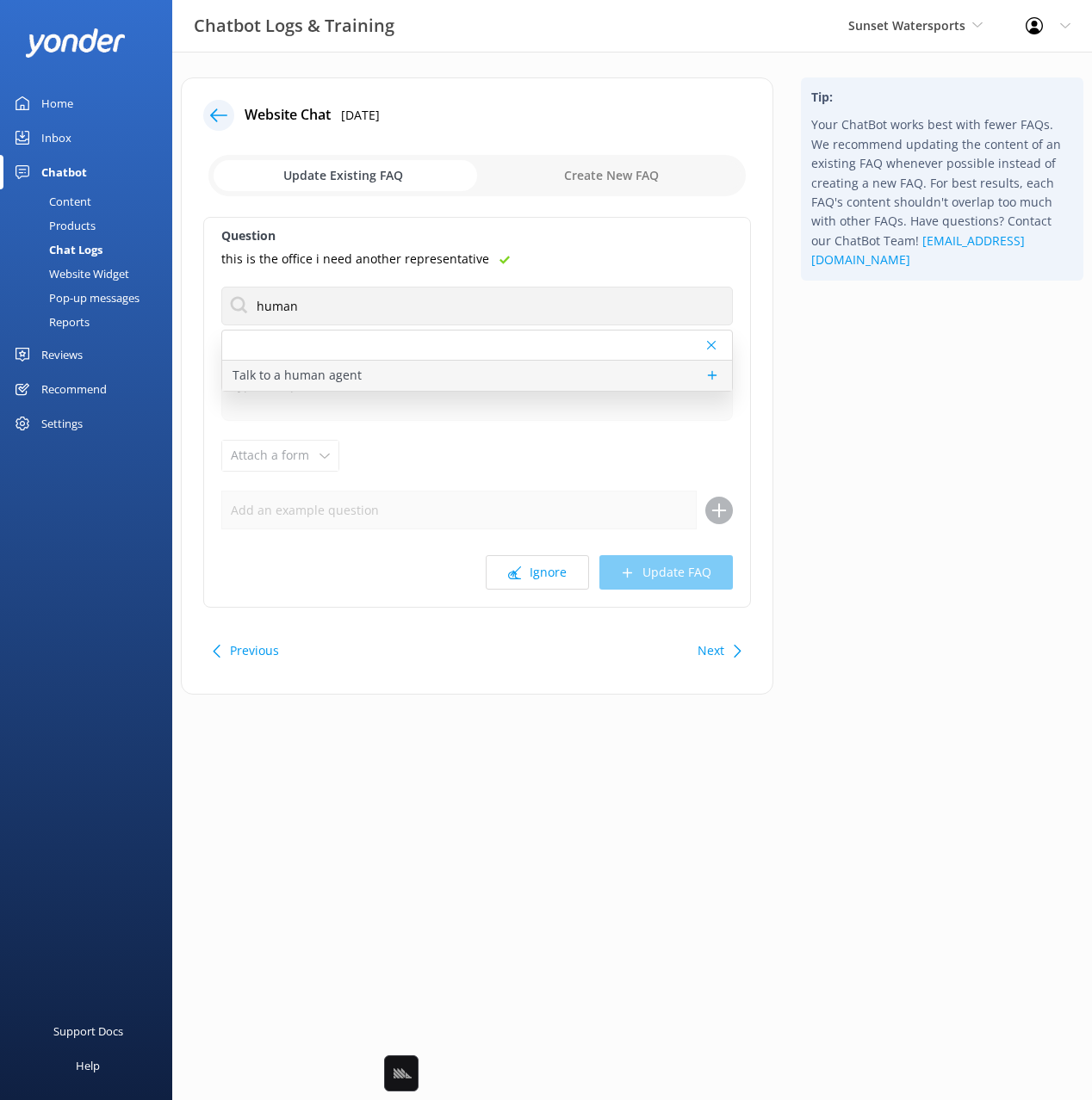
click at [376, 373] on div "Talk to a human agent" at bounding box center [476, 376] width 510 height 30
type textarea "Our team monitors our chat from 8am to 8pm - they will be with you shortly! If …"
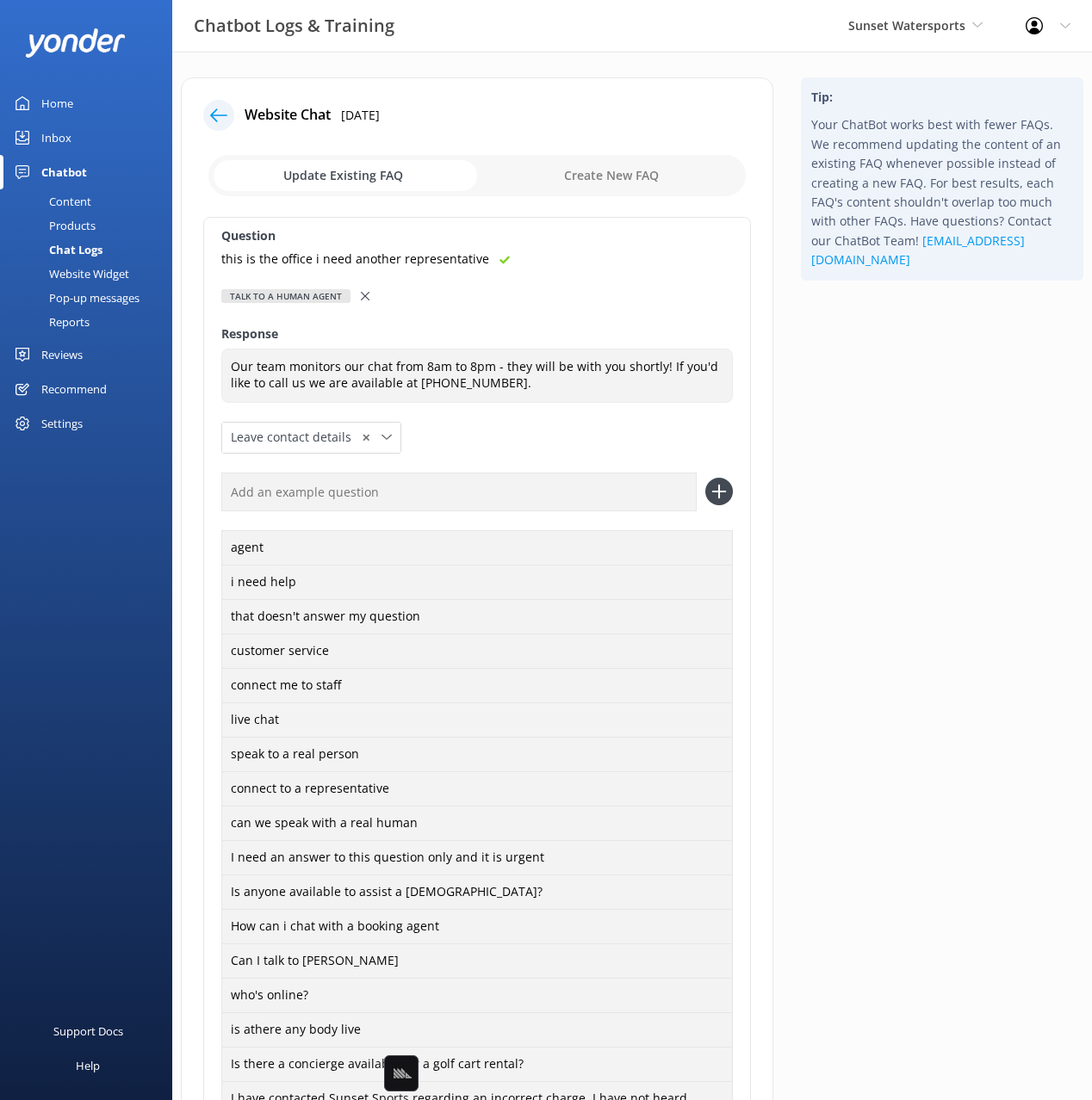
drag, startPoint x: 559, startPoint y: 502, endPoint x: 619, endPoint y: 498, distance: 60.1
click at [558, 502] on input "text" at bounding box center [459, 491] width 475 height 38
paste input "this is the office i need another representative"
type input "this is the office i need another representative"
click at [716, 492] on use at bounding box center [720, 492] width 15 height 15
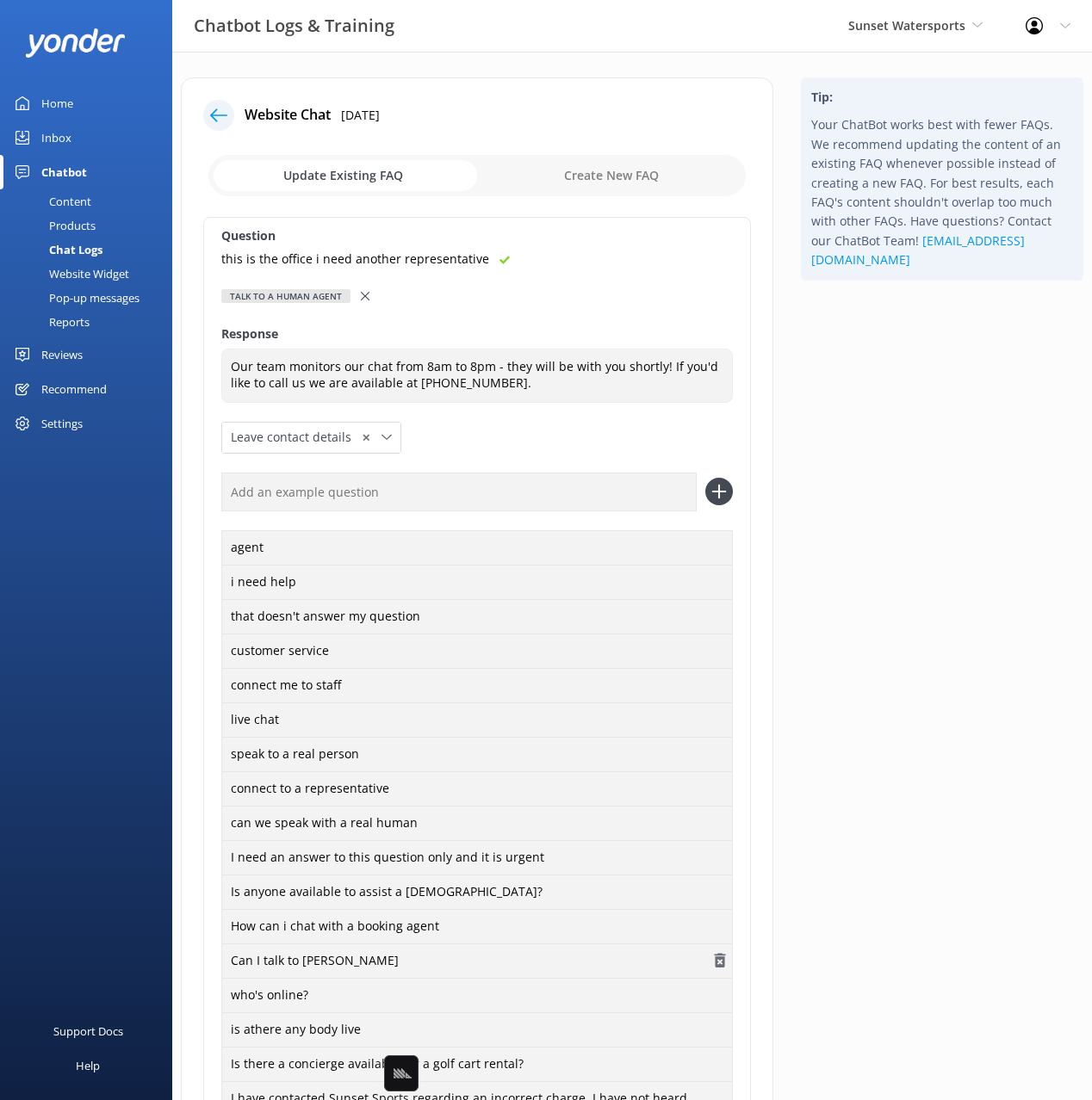
scroll to position [281, 0]
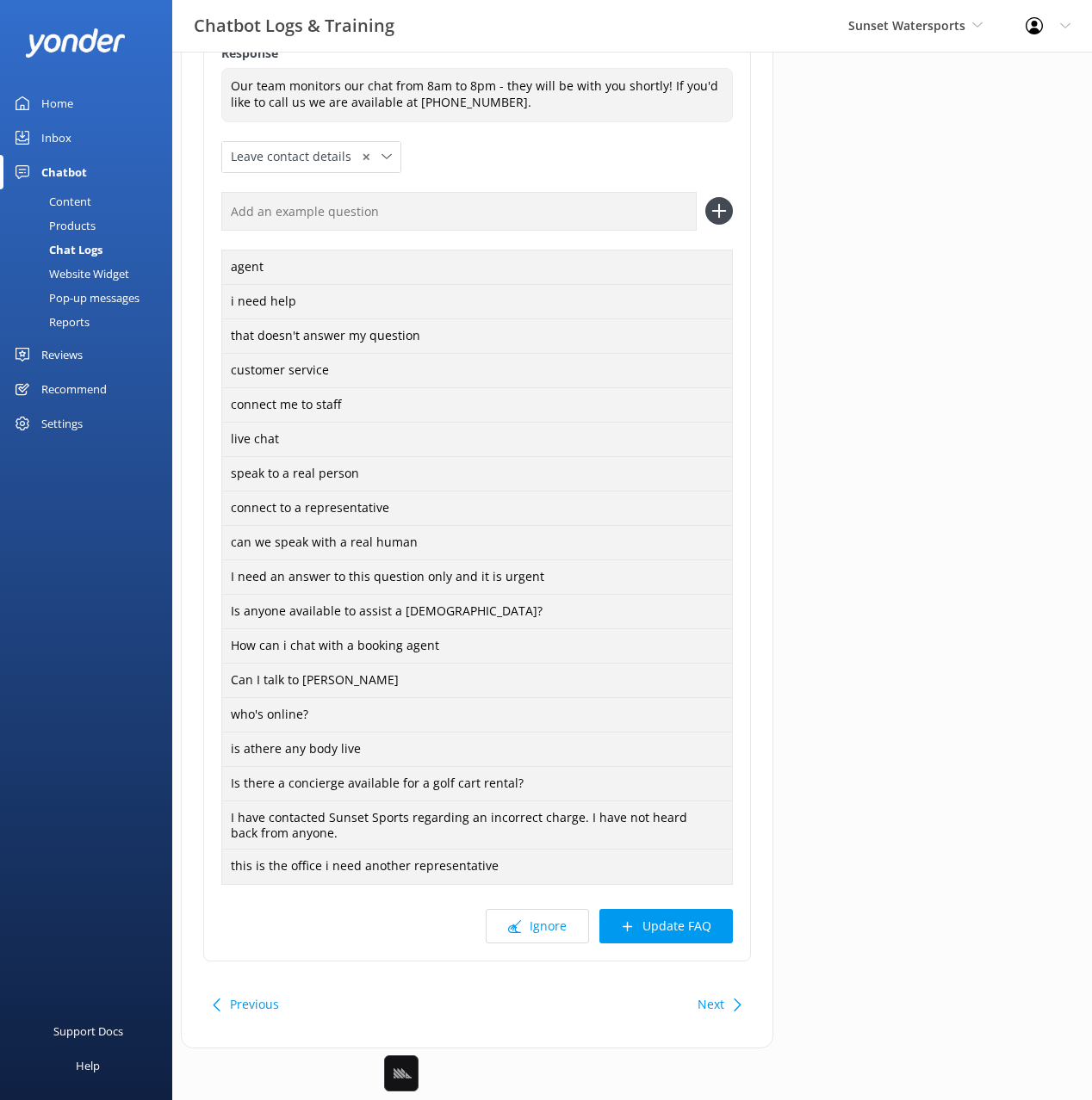
click at [696, 936] on button "Update FAQ" at bounding box center [666, 926] width 134 height 35
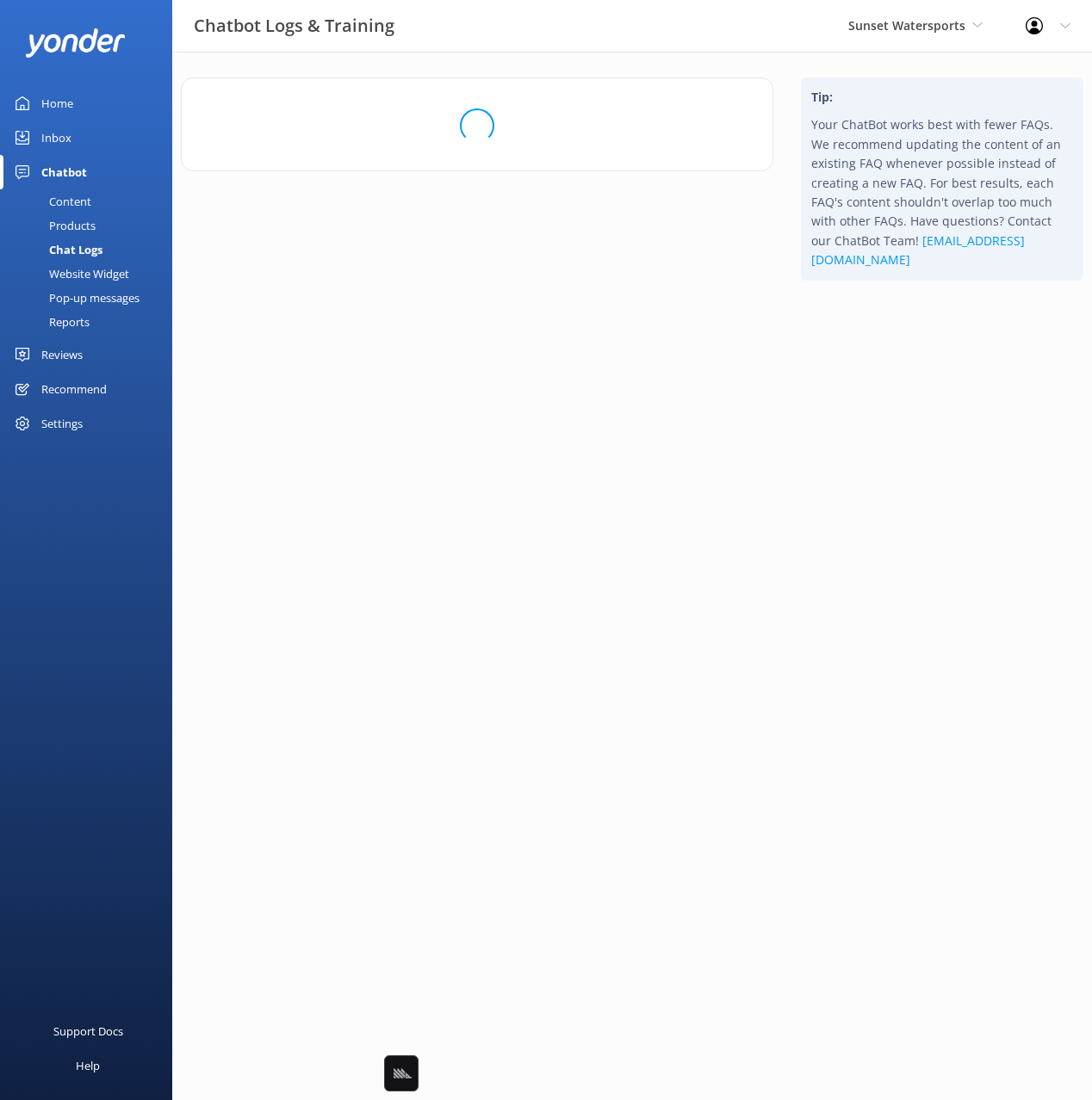
scroll to position [0, 0]
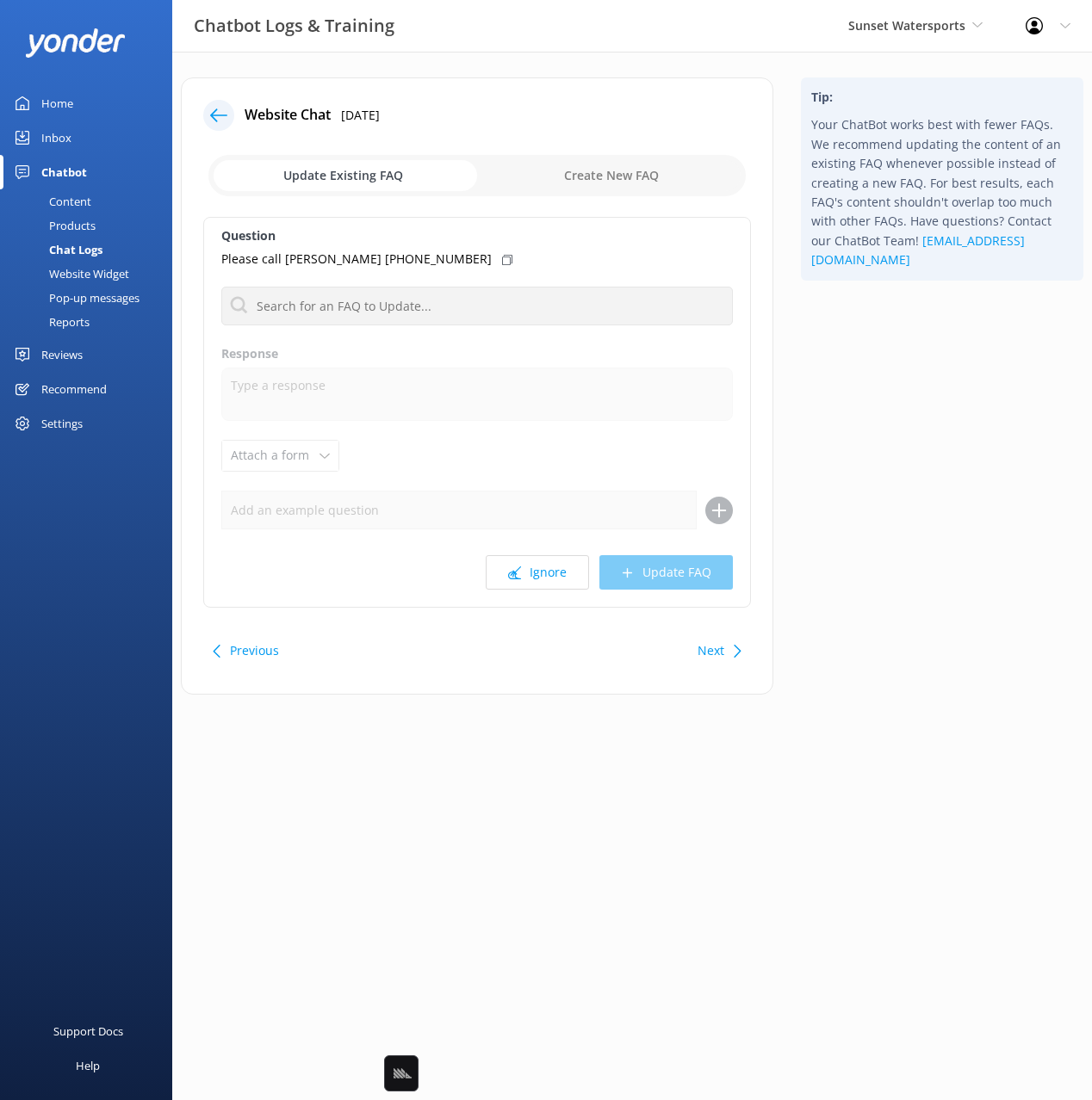
click at [857, 539] on div "Tip: Your ChatBot works best with fewer FAQs. We recommend updating the content…" at bounding box center [941, 395] width 310 height 634
click at [539, 574] on button "Ignore" at bounding box center [537, 572] width 103 height 35
click at [538, 584] on button "Ignore" at bounding box center [537, 572] width 103 height 35
click at [822, 410] on div "Tip: Your ChatBot works best with fewer FAQs. We recommend updating the content…" at bounding box center [941, 395] width 310 height 634
click at [865, 540] on div "Tip: Your ChatBot works best with fewer FAQs. We recommend updating the content…" at bounding box center [941, 395] width 310 height 634
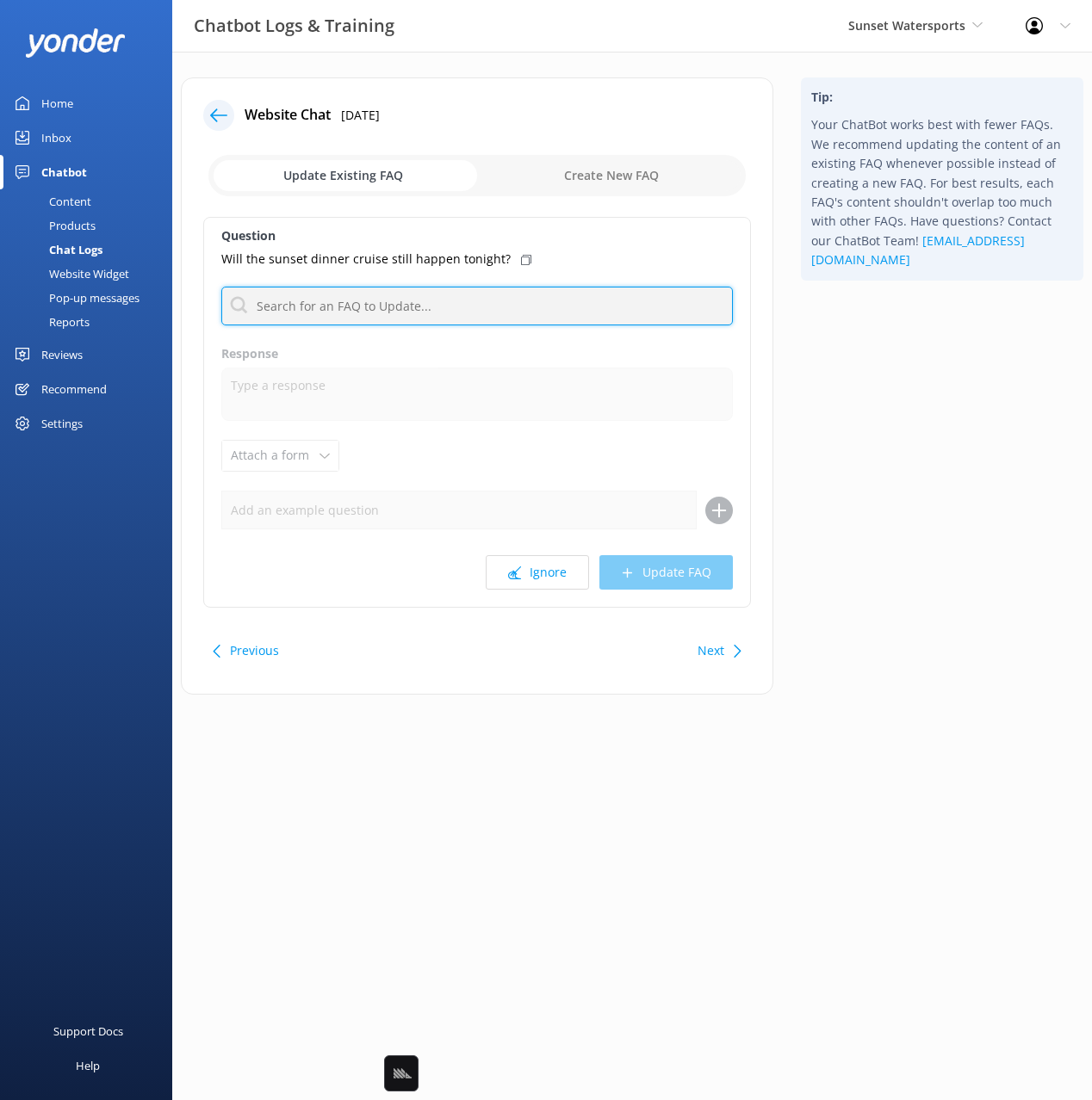
click at [443, 296] on input "text" at bounding box center [477, 305] width 512 height 38
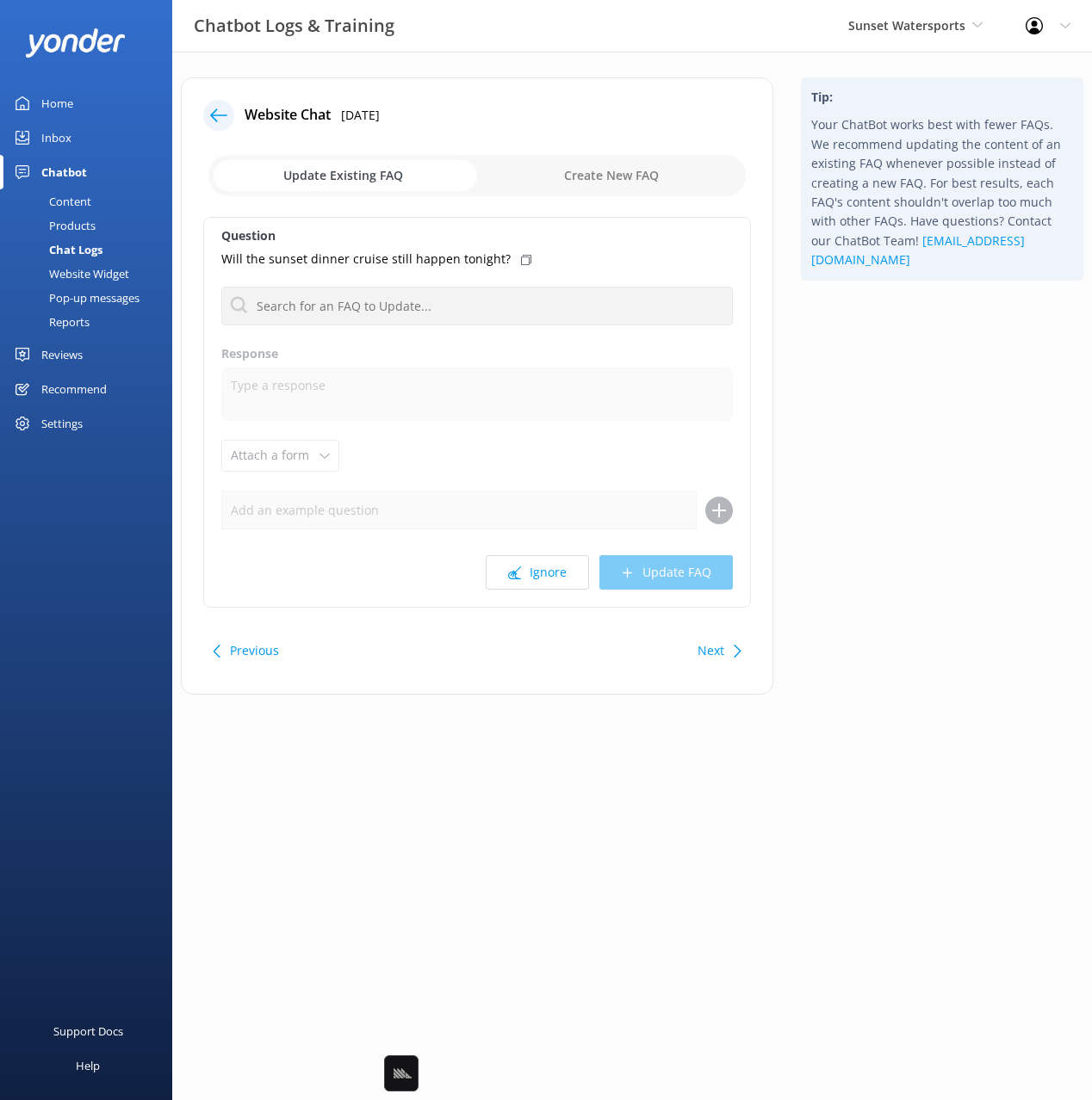
click at [848, 332] on div "Tip: Your ChatBot works best with fewer FAQs. We recommend updating the content…" at bounding box center [941, 395] width 310 height 634
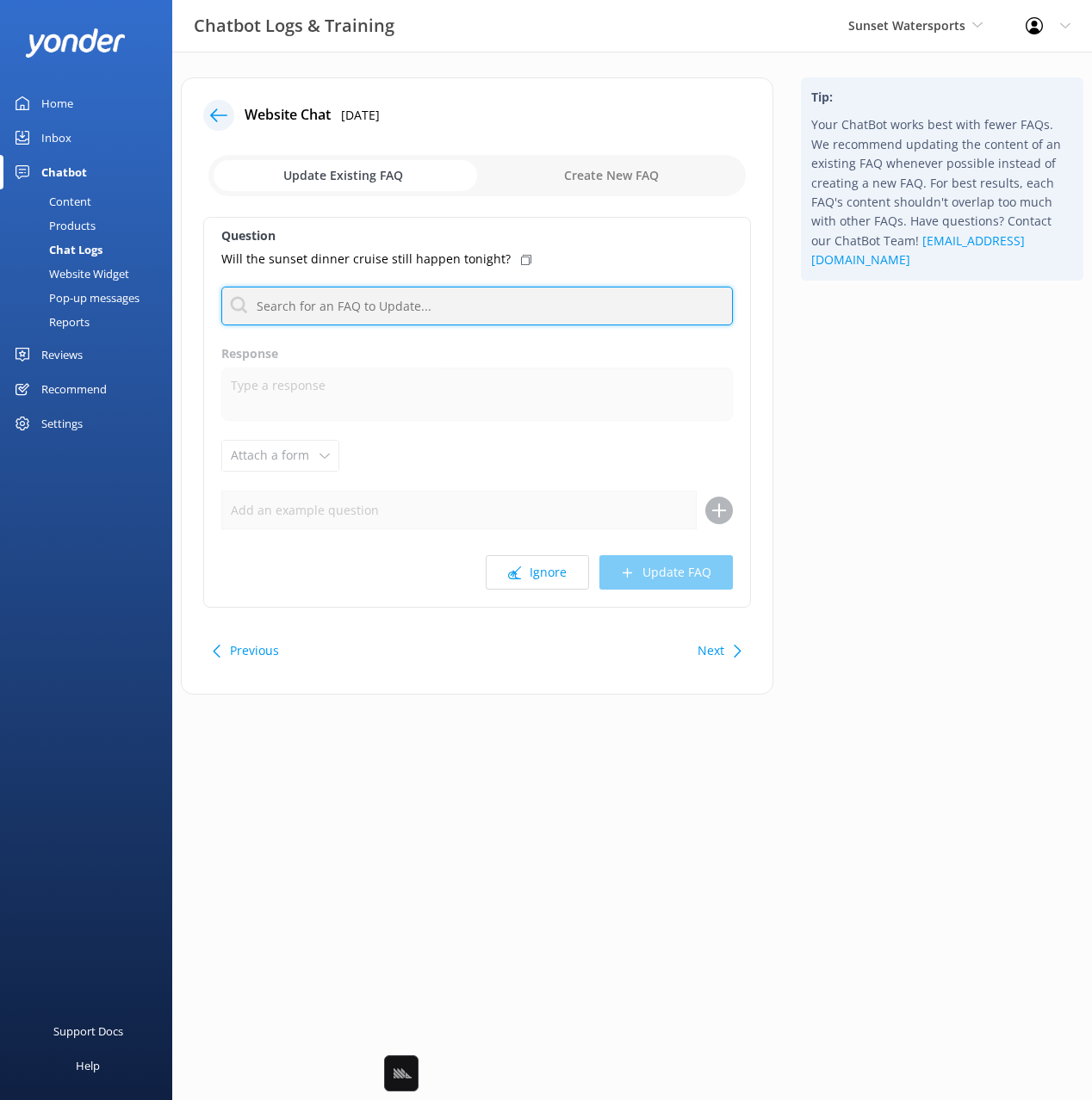
click at [508, 317] on input "text" at bounding box center [477, 305] width 512 height 38
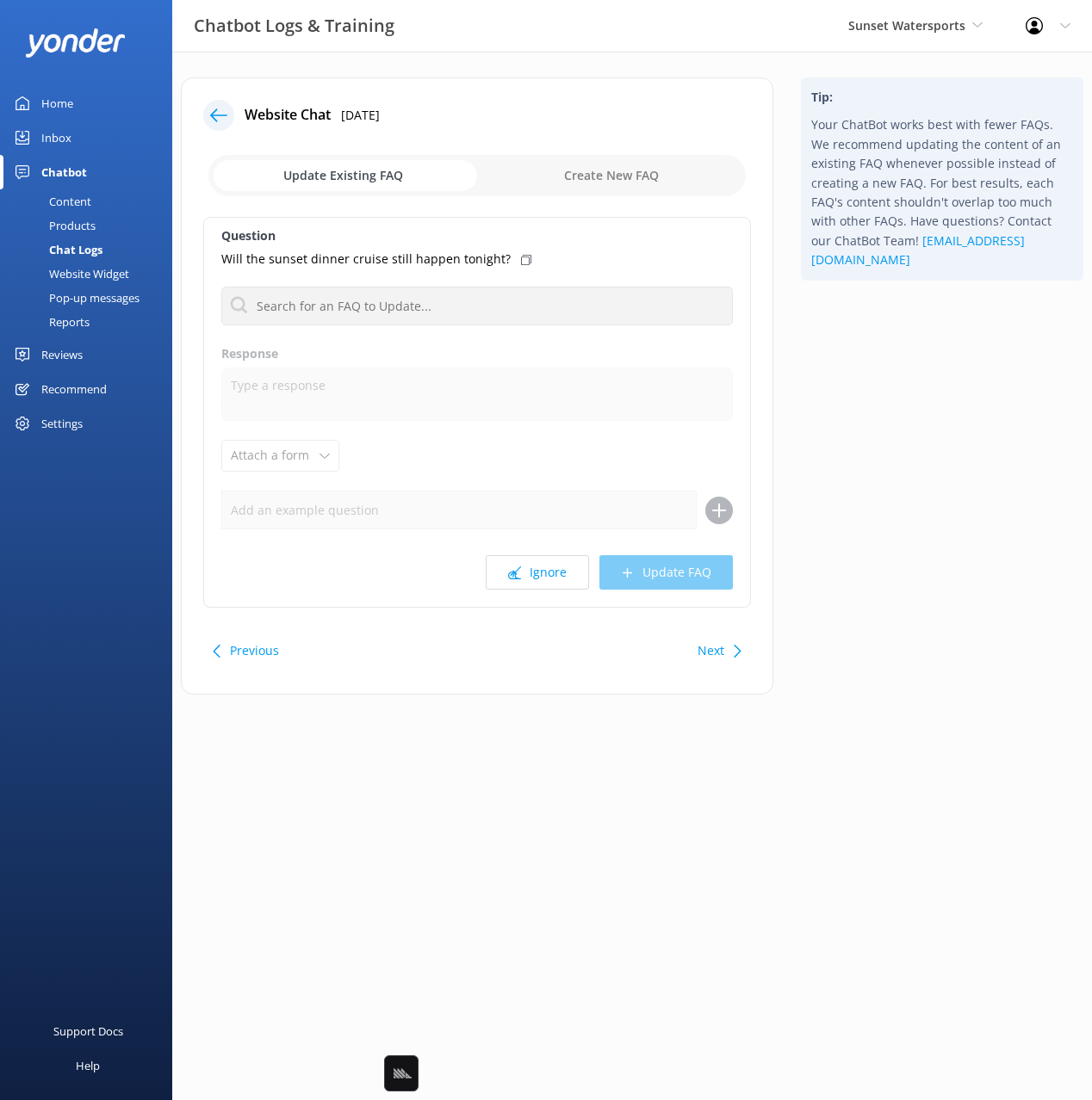
drag, startPoint x: 901, startPoint y: 530, endPoint x: 856, endPoint y: 547, distance: 48.1
click at [898, 531] on div "Tip: Your ChatBot works best with fewer FAQs. We recommend updating the content…" at bounding box center [941, 395] width 310 height 634
drag, startPoint x: 542, startPoint y: 572, endPoint x: 664, endPoint y: 543, distance: 125.4
click at [542, 572] on button "Ignore" at bounding box center [537, 572] width 103 height 35
drag, startPoint x: 864, startPoint y: 462, endPoint x: 652, endPoint y: 547, distance: 228.4
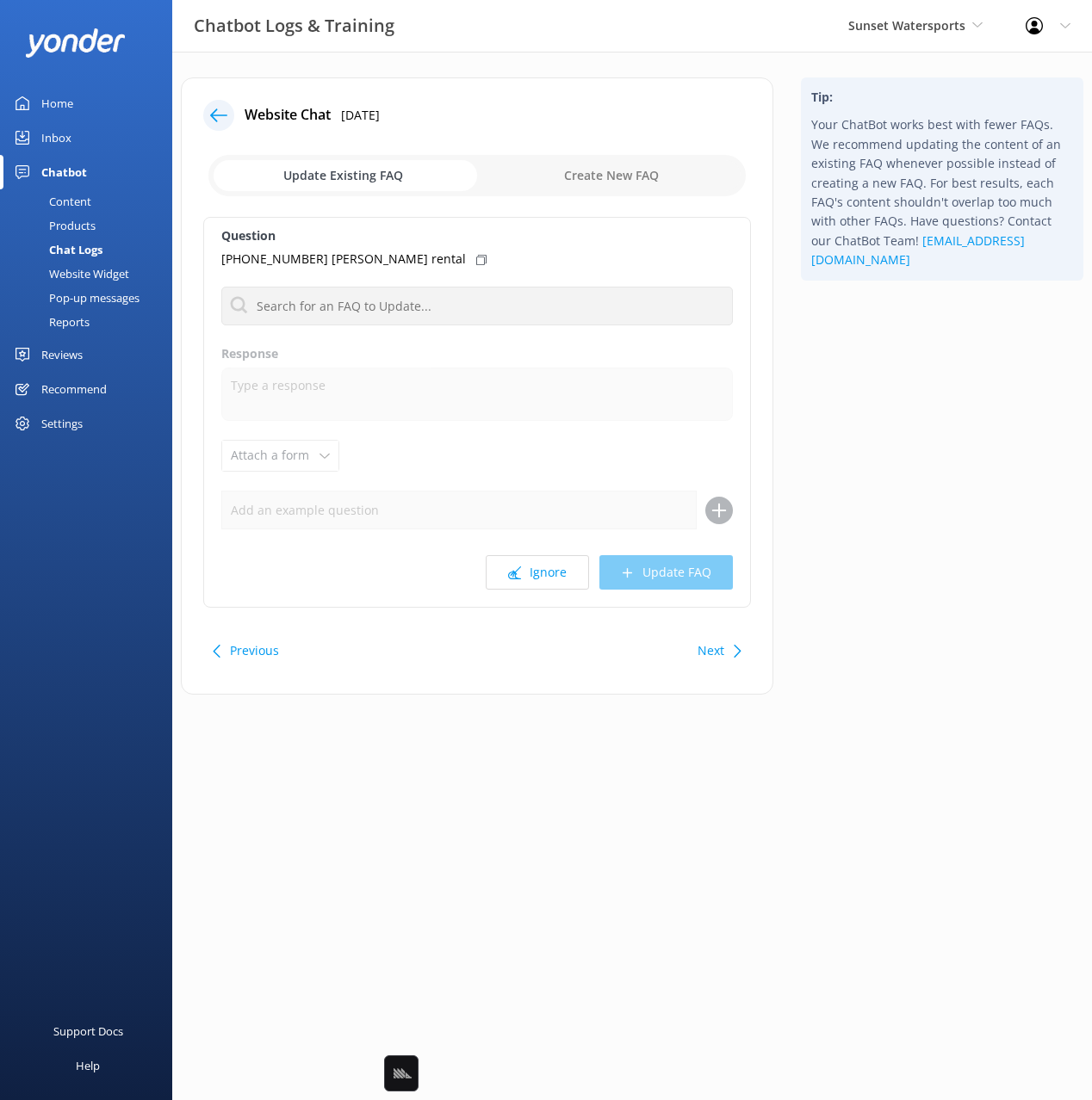
click at [857, 464] on div "Tip: Your ChatBot works best with fewer FAQs. We recommend updating the content…" at bounding box center [941, 395] width 310 height 634
click at [516, 572] on use at bounding box center [515, 573] width 13 height 13
click at [523, 583] on button "Ignore" at bounding box center [537, 572] width 103 height 35
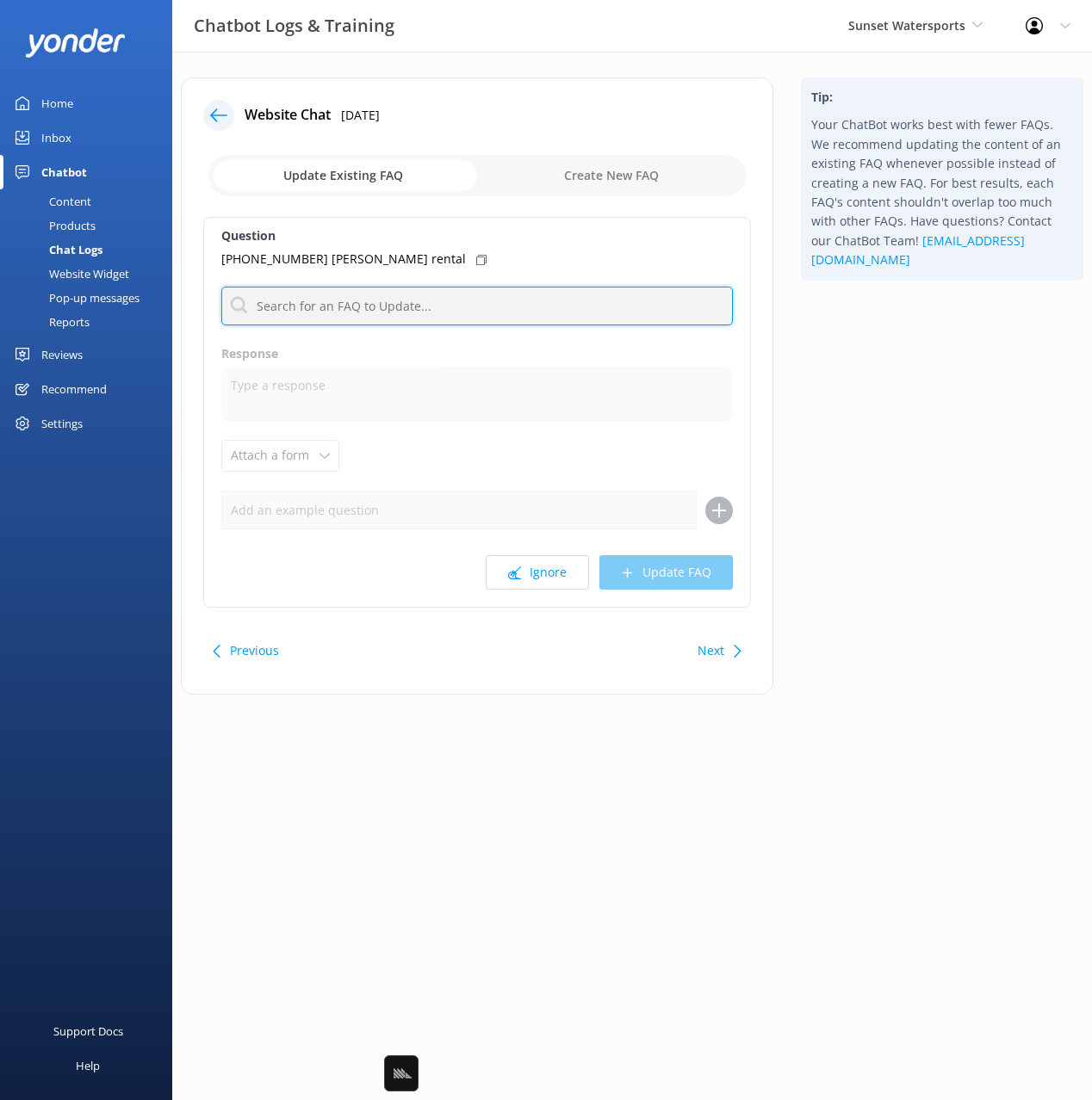
click at [417, 295] on input "text" at bounding box center [477, 305] width 512 height 38
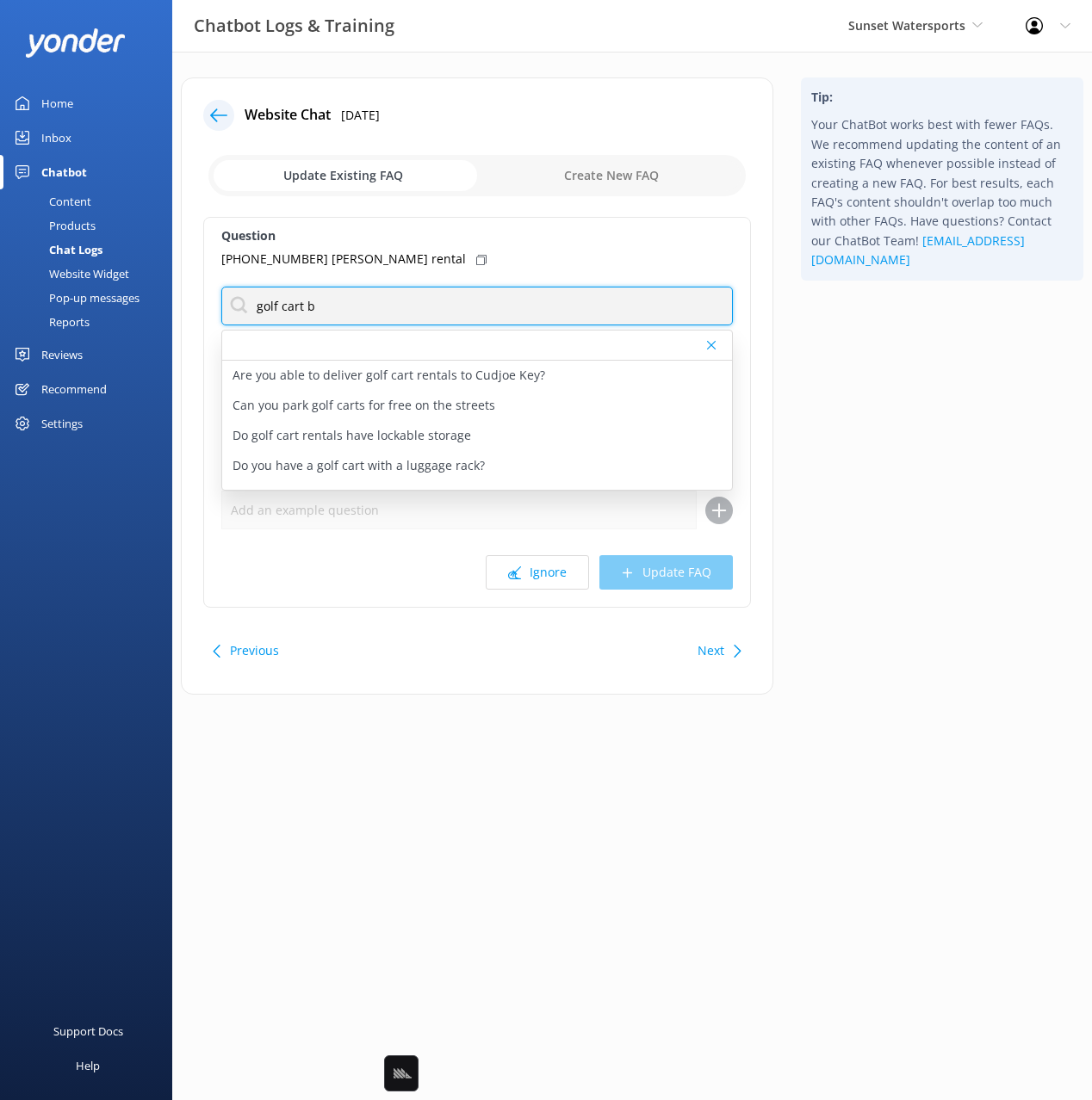
type input "golf cart b"
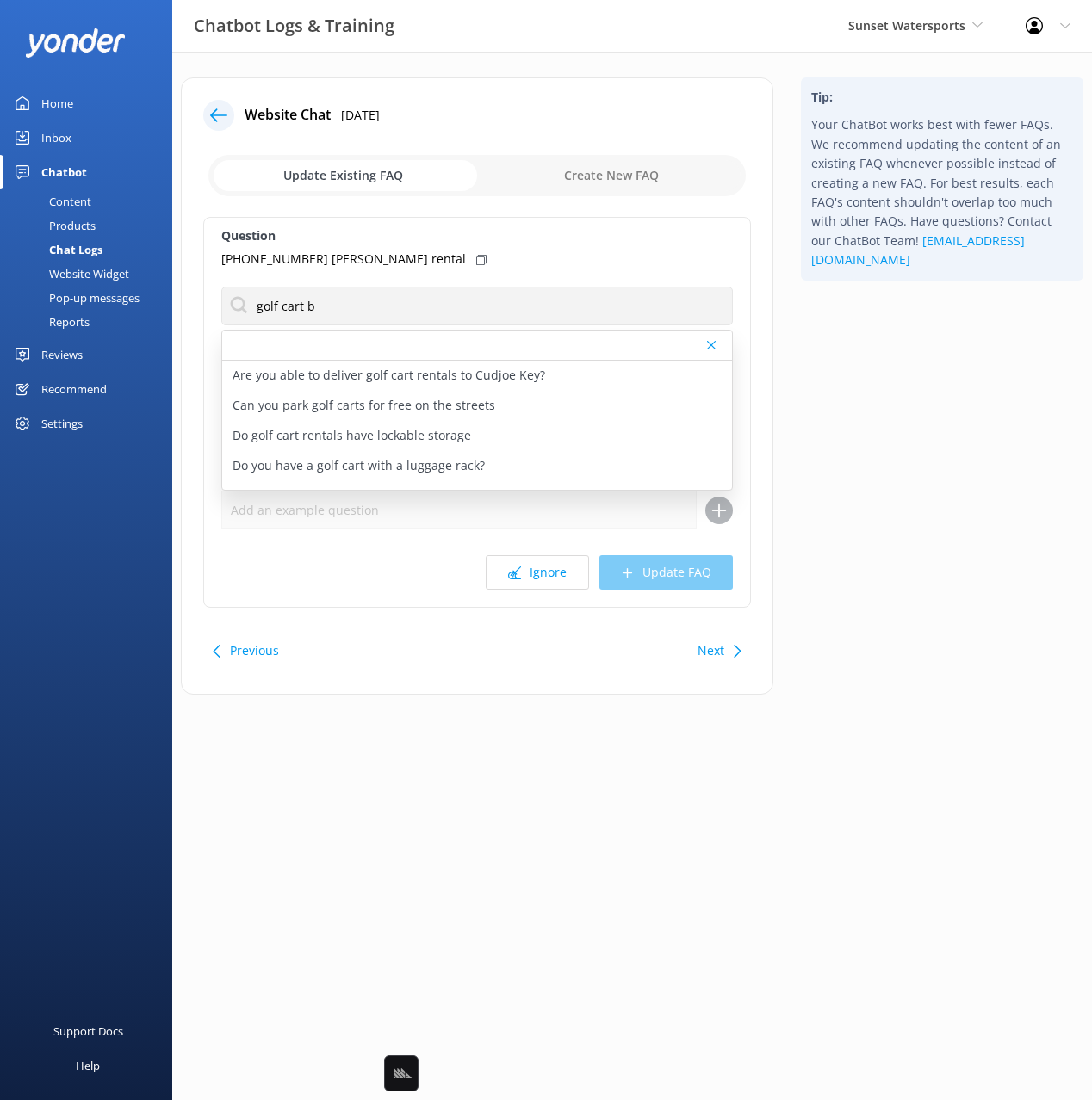
click at [881, 393] on div "Tip: Your ChatBot works best with fewer FAQs. We recommend updating the content…" at bounding box center [941, 395] width 310 height 634
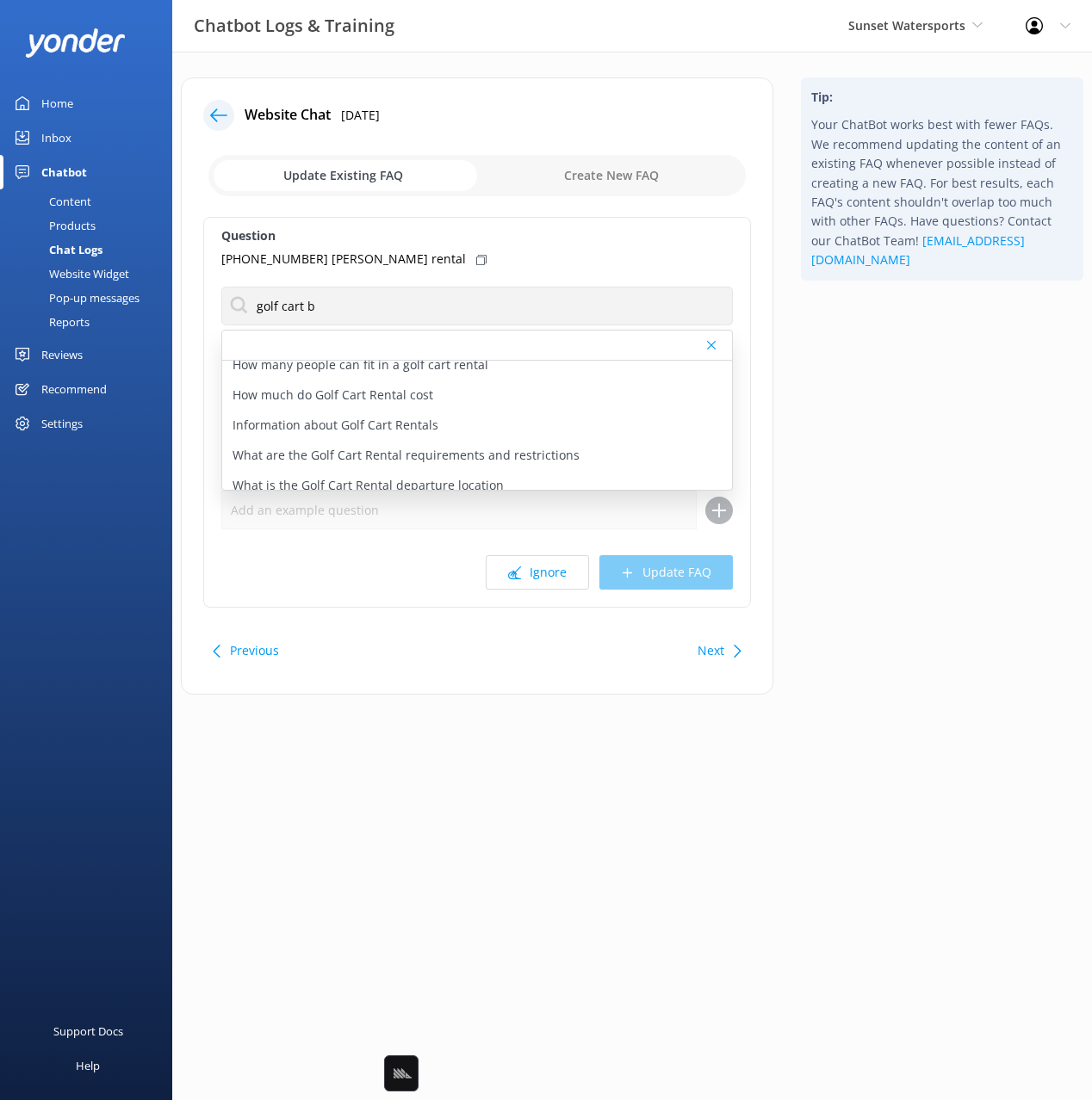
scroll to position [172, 0]
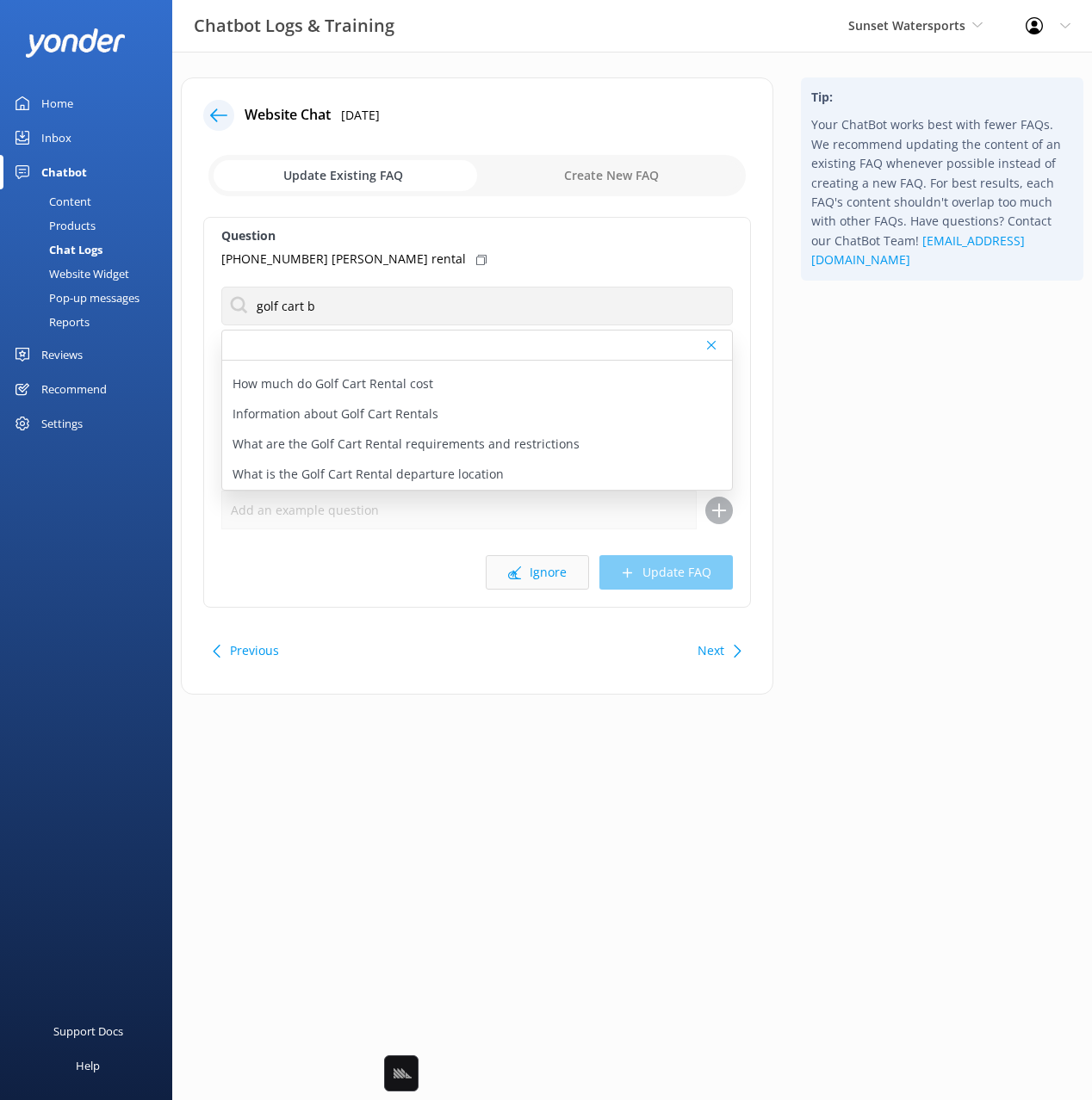
click at [497, 562] on button "Ignore" at bounding box center [537, 572] width 103 height 35
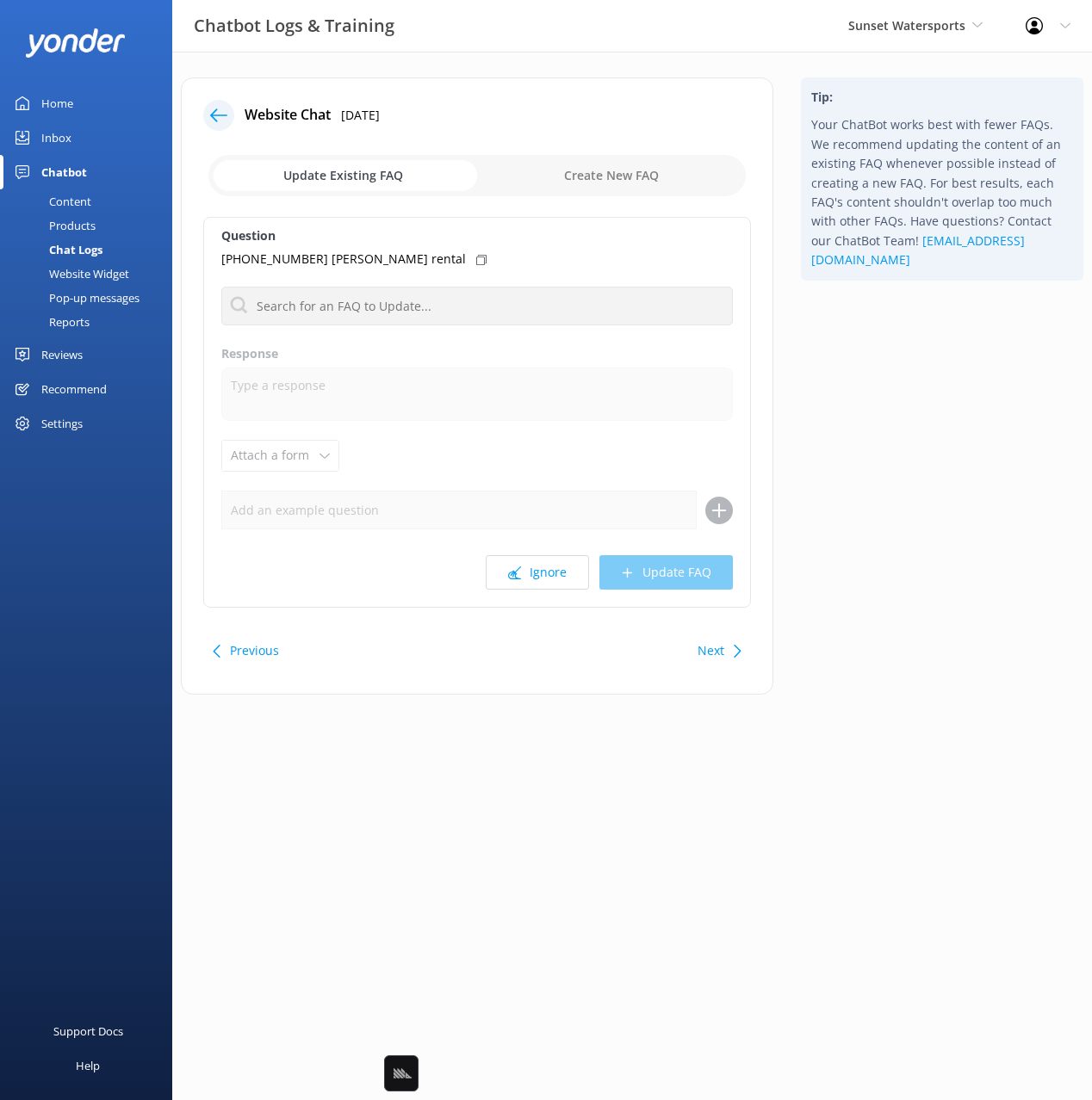
click at [829, 506] on div "Tip: Your ChatBot works best with fewer FAQs. We recommend updating the content…" at bounding box center [941, 395] width 310 height 634
click at [542, 570] on button "Ignore" at bounding box center [537, 572] width 103 height 35
click at [885, 490] on div "Tip: Your ChatBot works best with fewer FAQs. We recommend updating the content…" at bounding box center [941, 395] width 310 height 634
drag, startPoint x: 544, startPoint y: 583, endPoint x: 462, endPoint y: 403, distance: 197.8
click at [544, 583] on button "Ignore" at bounding box center [537, 572] width 103 height 35
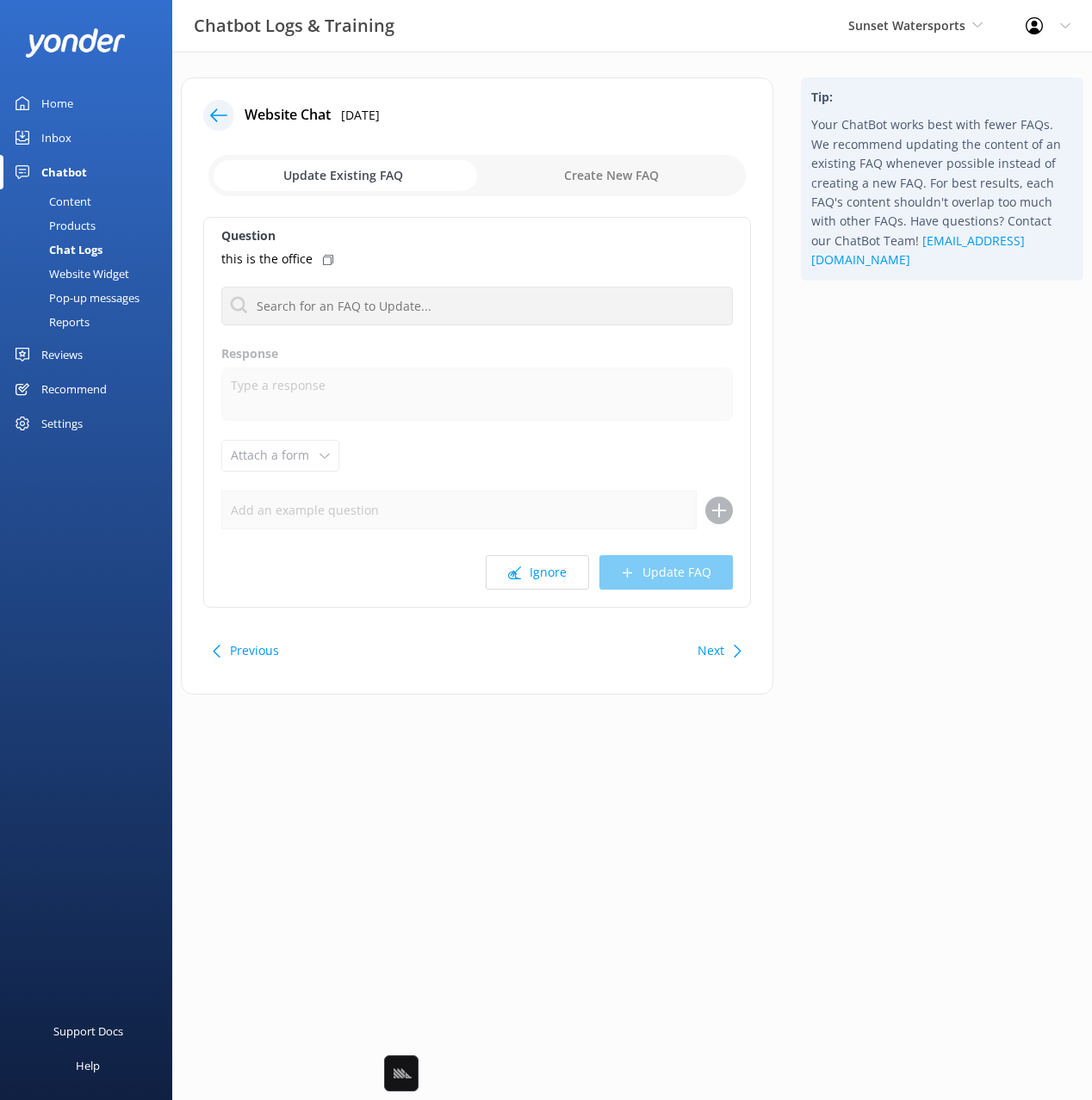
click at [211, 107] on icon at bounding box center [219, 115] width 17 height 17
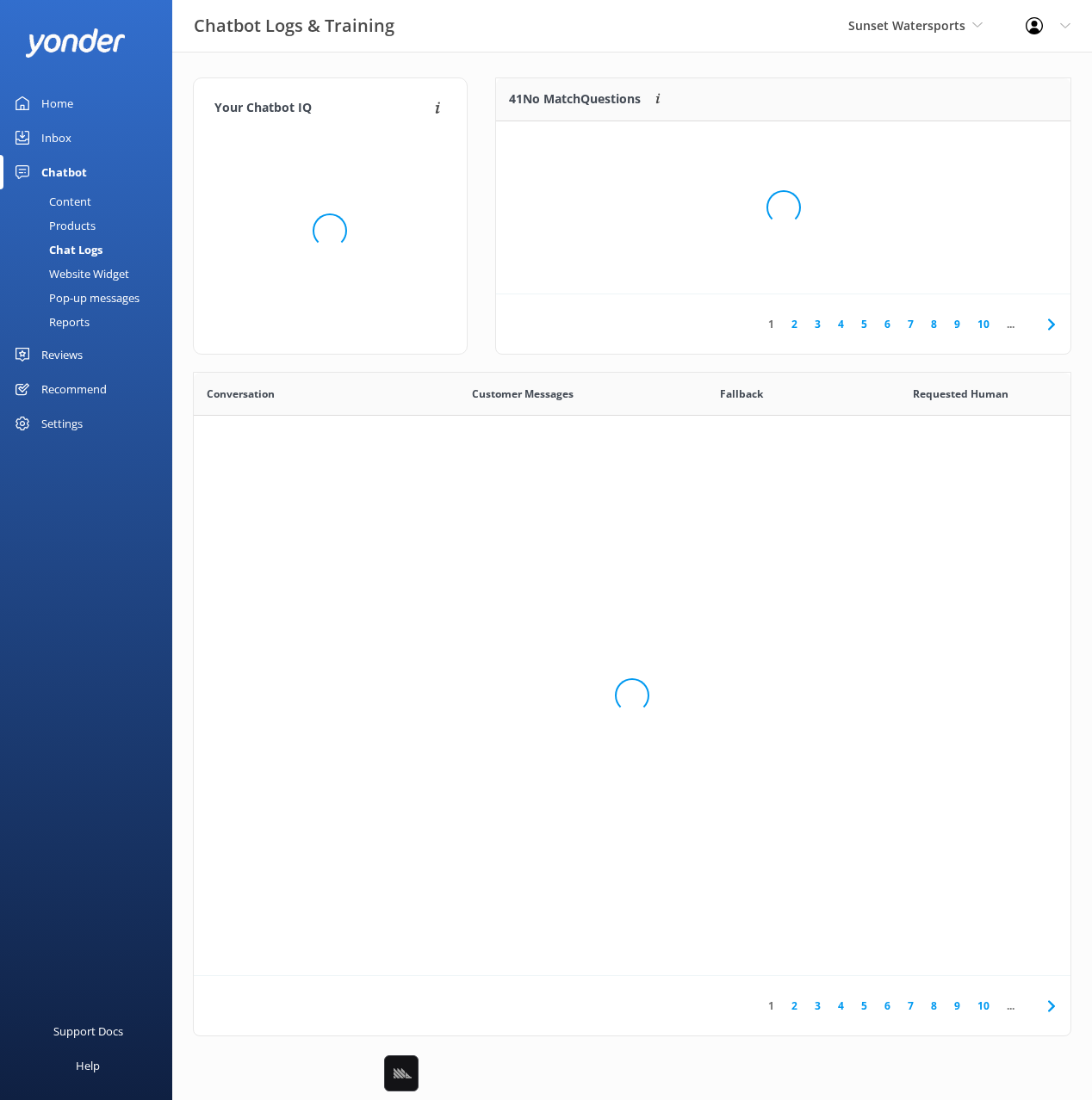
scroll to position [603, 877]
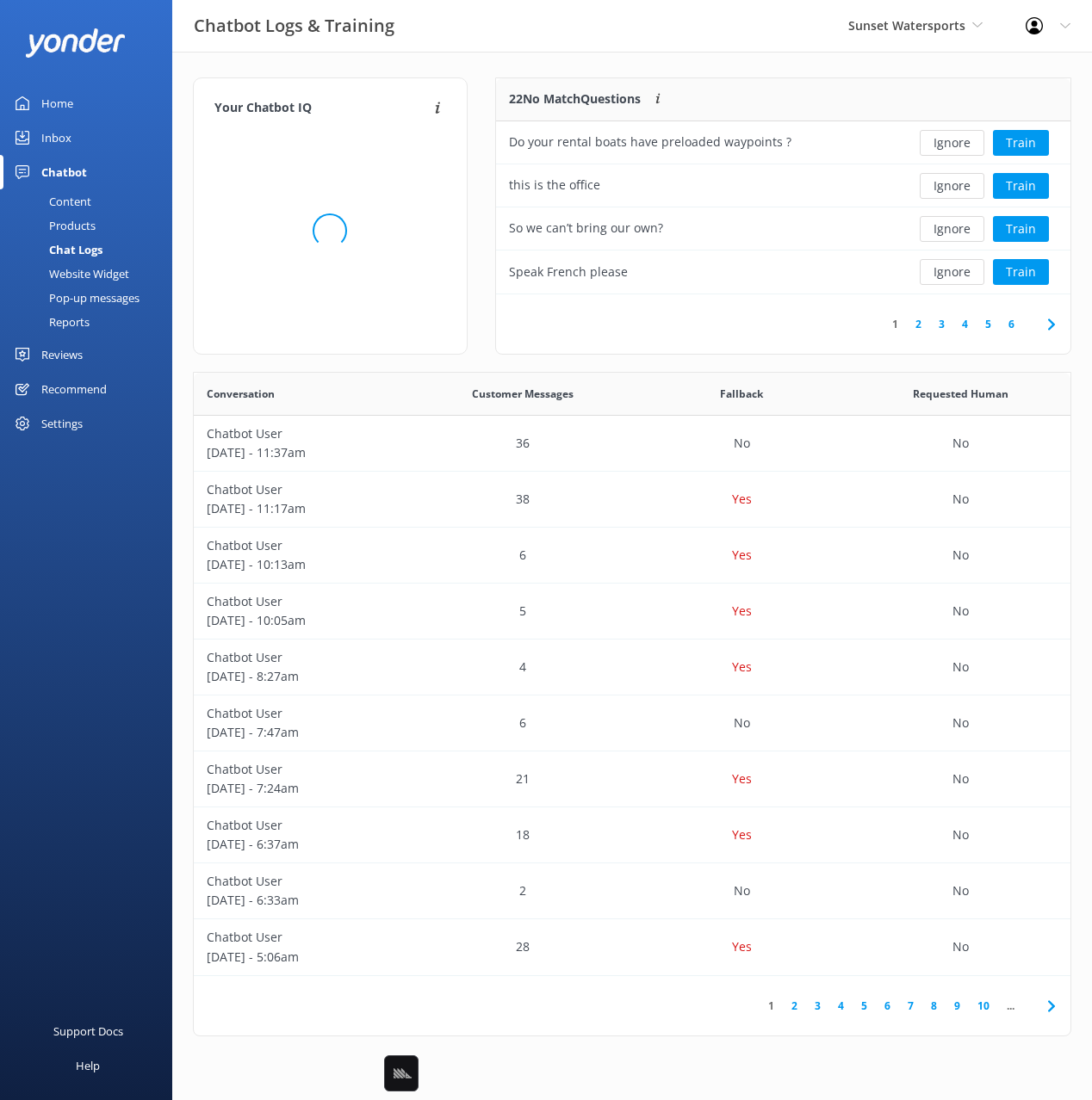
click at [468, 84] on div "Your Chatbot IQ Your Chatbot IQ is the percentage of trained FAQs against untra…" at bounding box center [329, 224] width 302 height 295
click at [941, 191] on button "Ignore" at bounding box center [952, 186] width 65 height 26
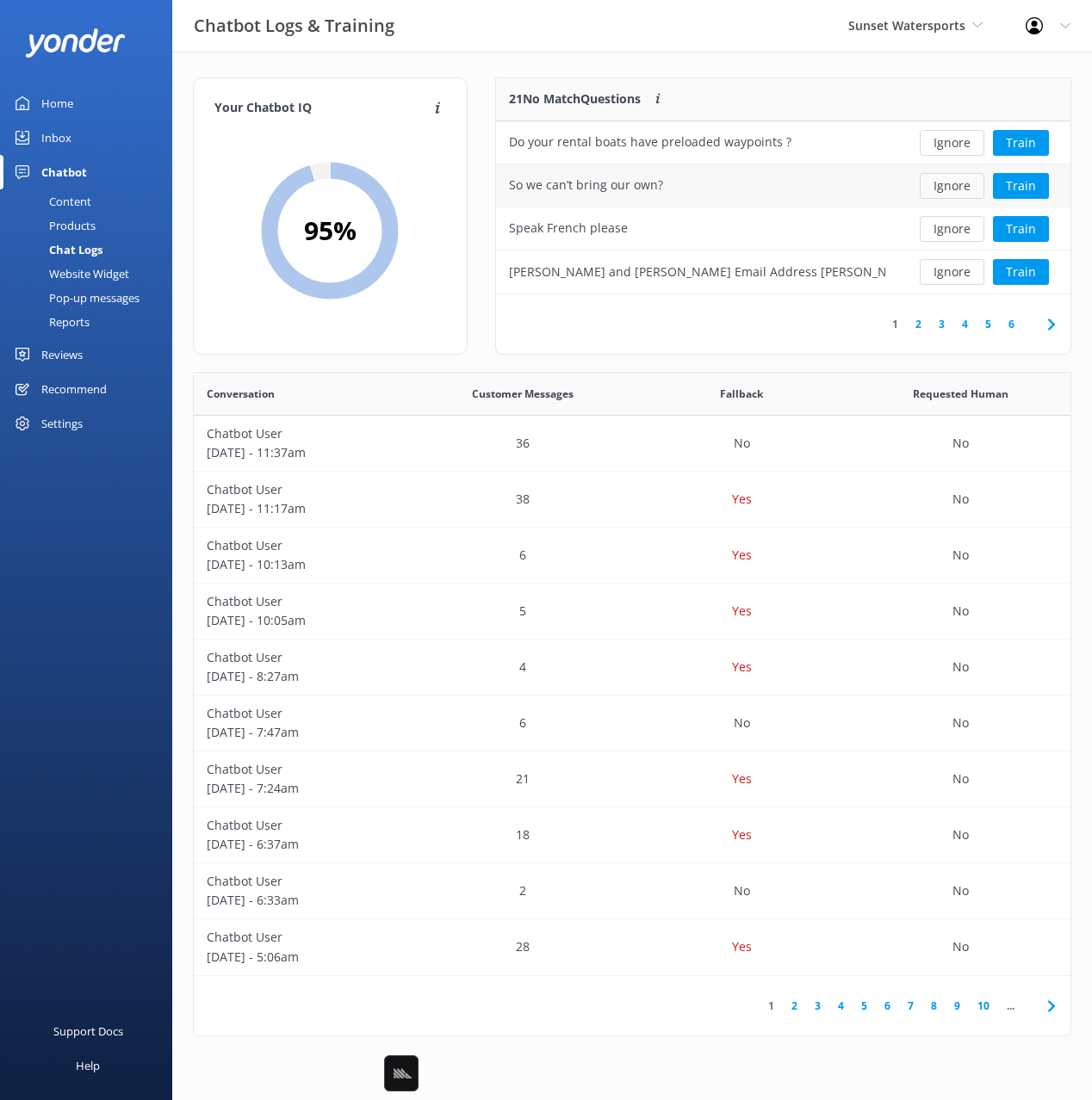
click at [946, 193] on button "Ignore" at bounding box center [952, 186] width 65 height 26
click at [1025, 189] on button "Train" at bounding box center [1021, 186] width 56 height 26
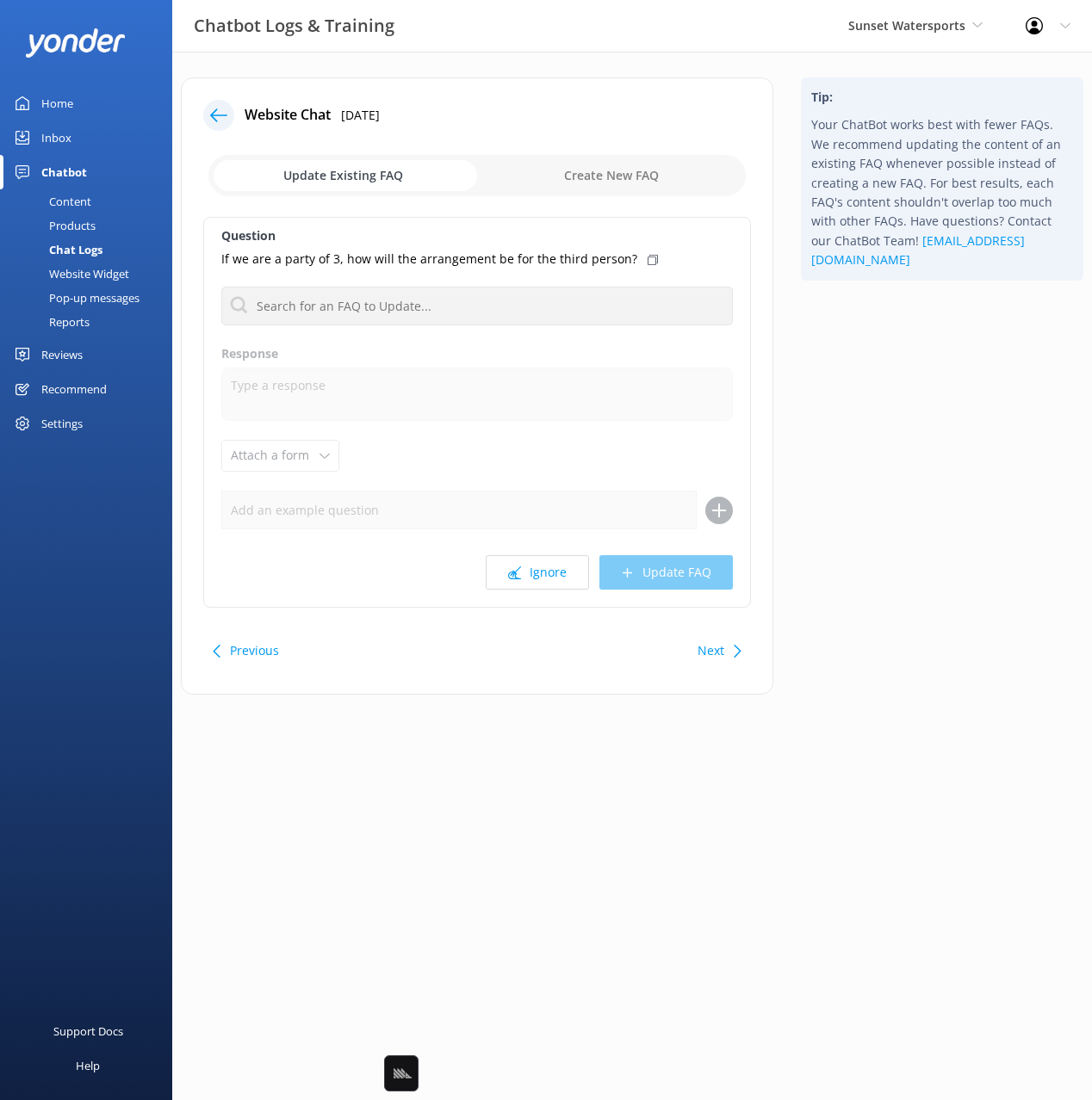
drag, startPoint x: 886, startPoint y: 438, endPoint x: 644, endPoint y: 578, distance: 279.6
click at [880, 441] on div "Tip: Your ChatBot works best with fewer FAQs. We recommend updating the content…" at bounding box center [941, 395] width 310 height 634
click at [213, 118] on use at bounding box center [219, 115] width 17 height 13
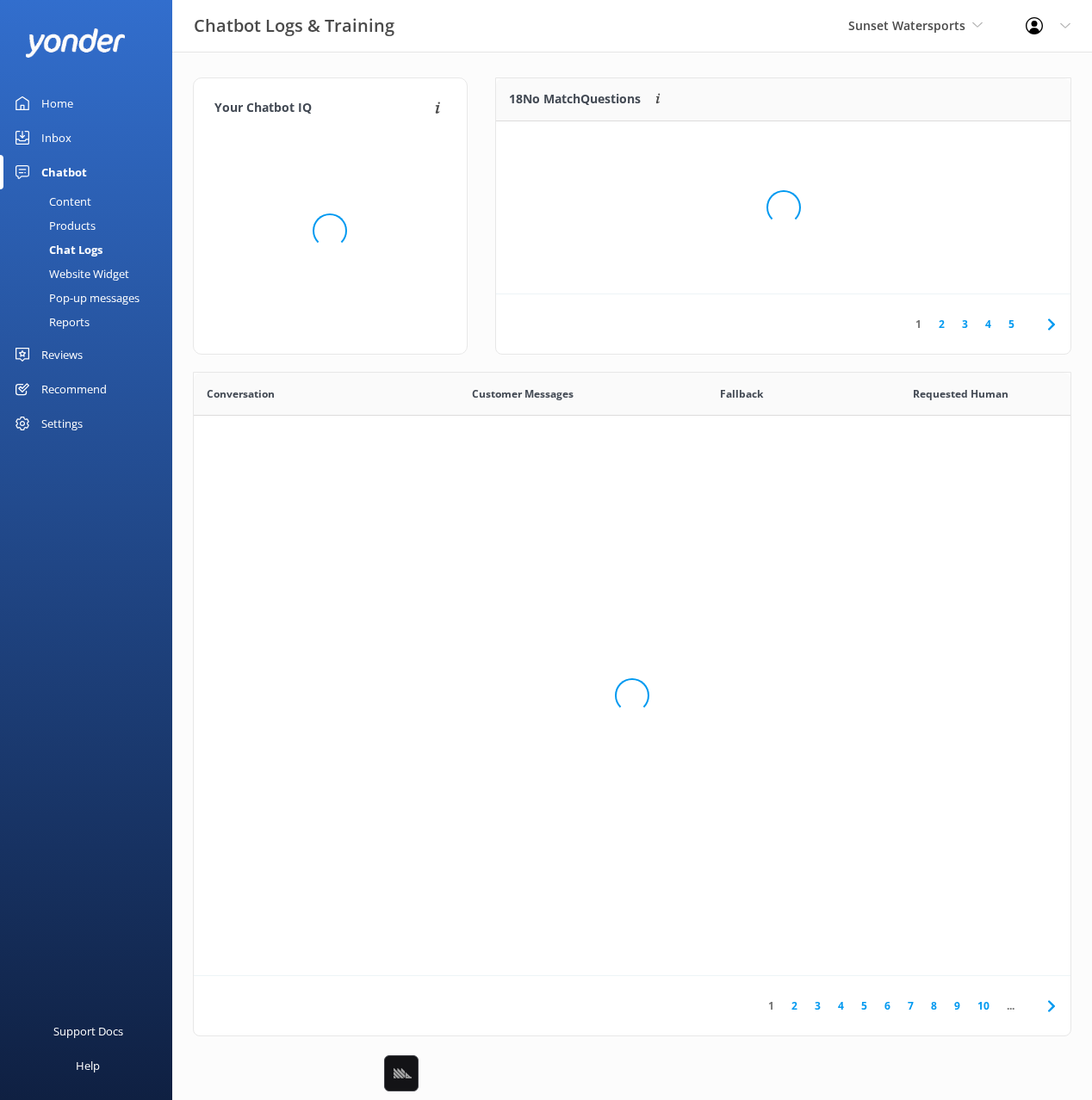
scroll to position [603, 877]
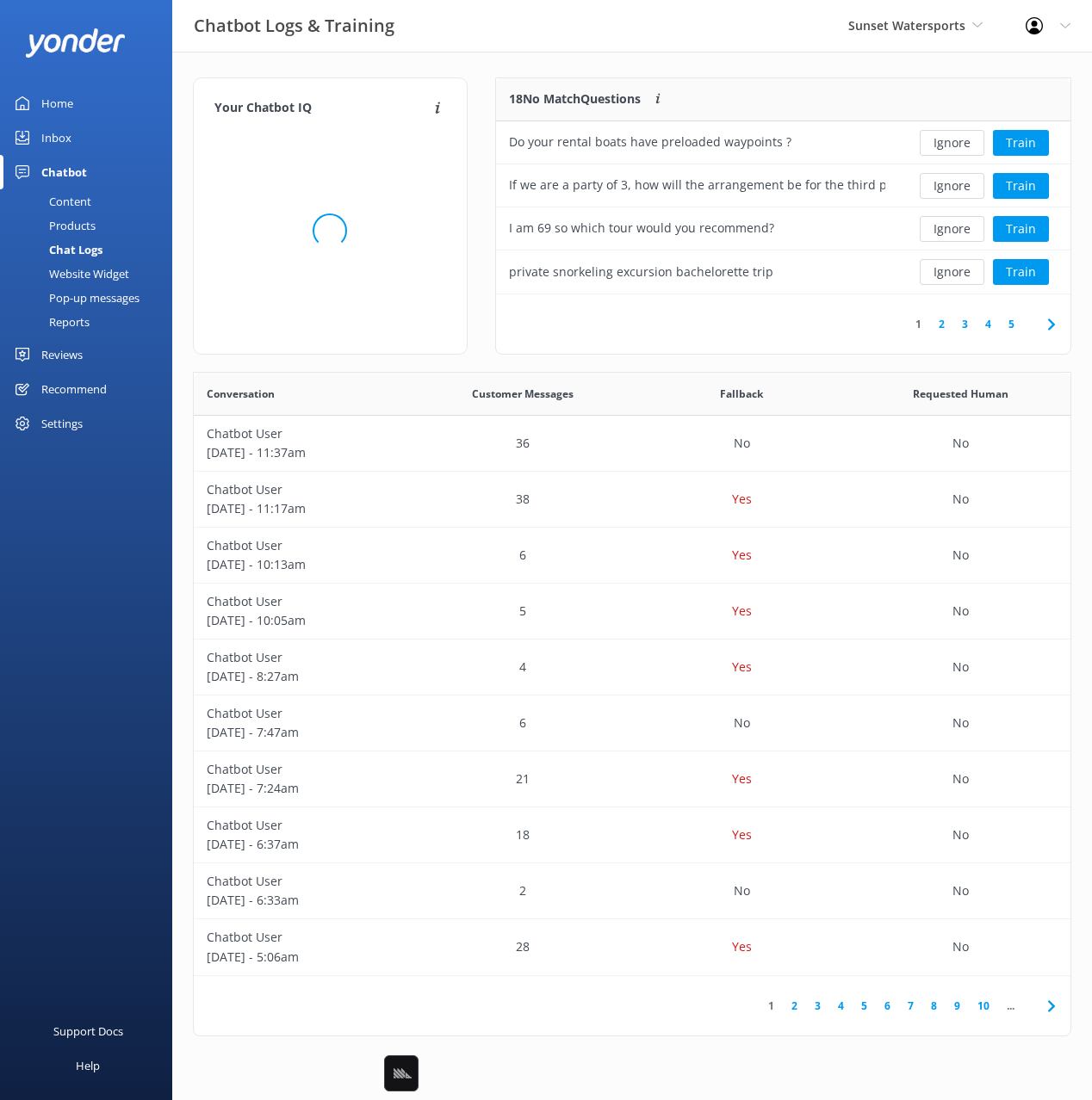
drag, startPoint x: 804, startPoint y: 60, endPoint x: 883, endPoint y: 110, distance: 93.5
click at [804, 60] on div "Your Chatbot IQ Your Chatbot IQ is the percentage of trained FAQs against untra…" at bounding box center [632, 561] width 920 height 1020
click at [952, 181] on button "Ignore" at bounding box center [952, 186] width 65 height 26
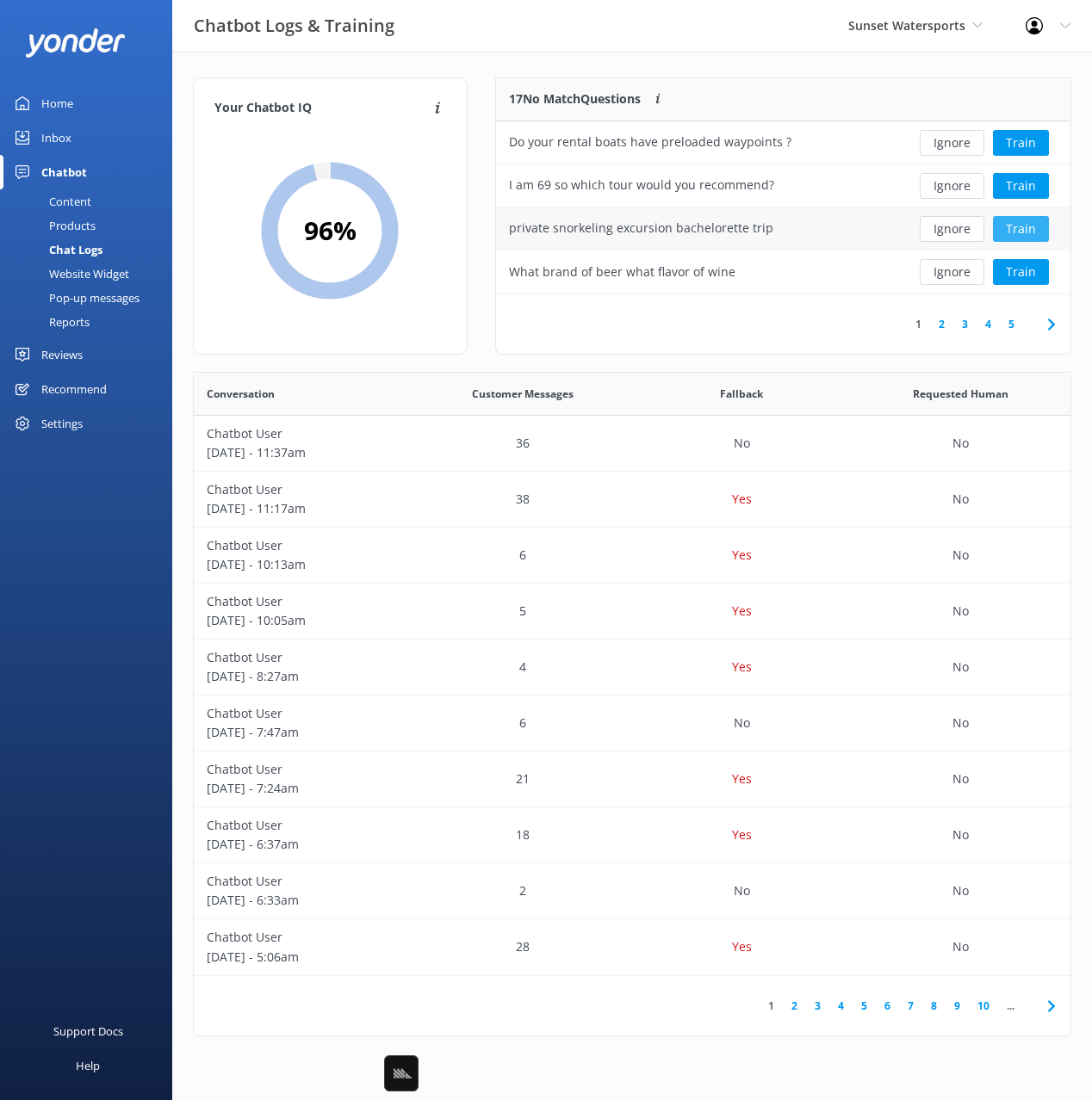
click at [1022, 236] on button "Train" at bounding box center [1021, 229] width 56 height 26
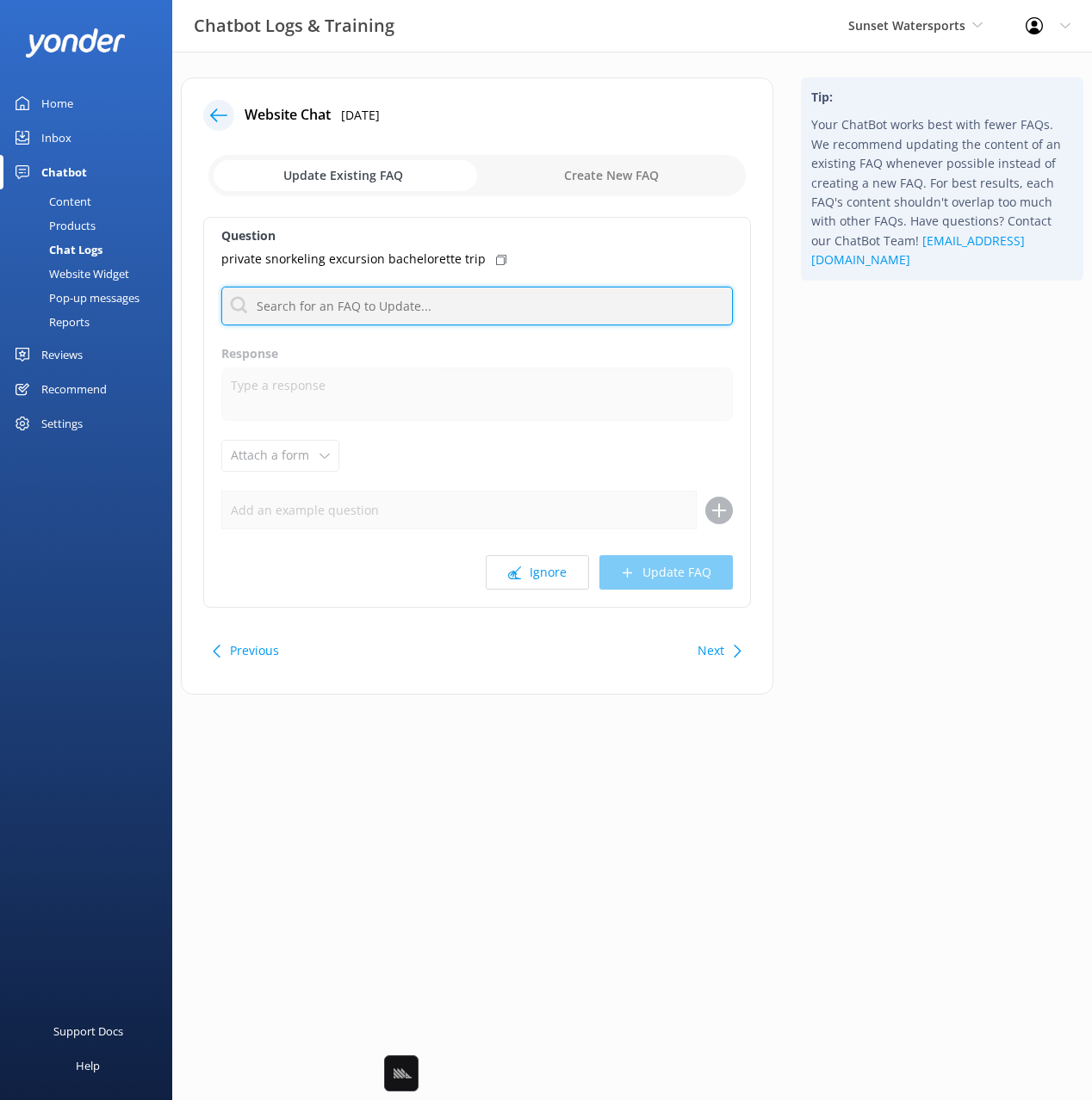
click at [362, 300] on input "text" at bounding box center [477, 305] width 512 height 38
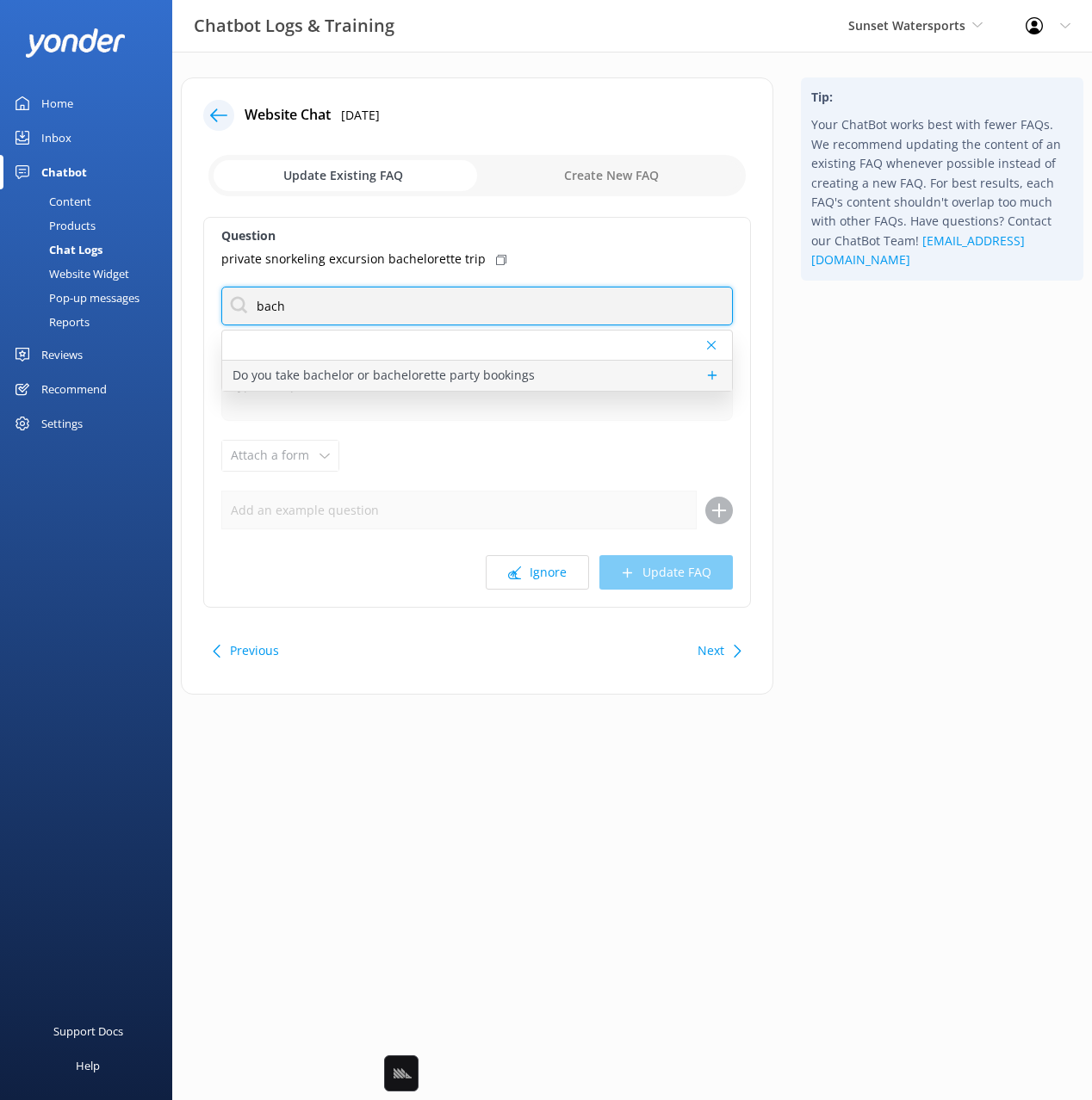
type input "bach"
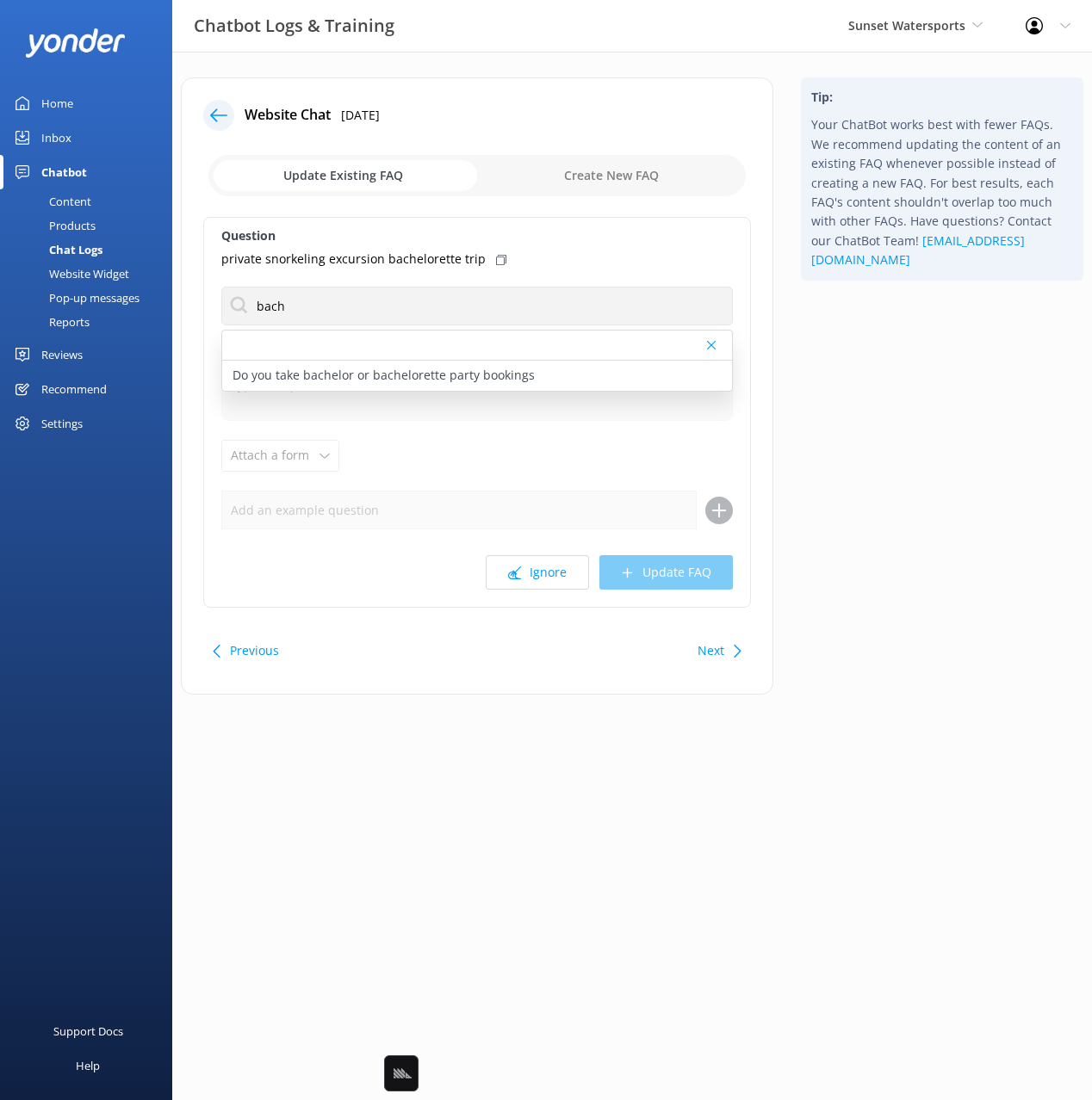
click at [519, 372] on p "Do you take bachelor or bachelorette party bookings" at bounding box center [383, 375] width 302 height 19
type textarea "We specialize in unforgettable bachelor and bachelorette party experiences in […"
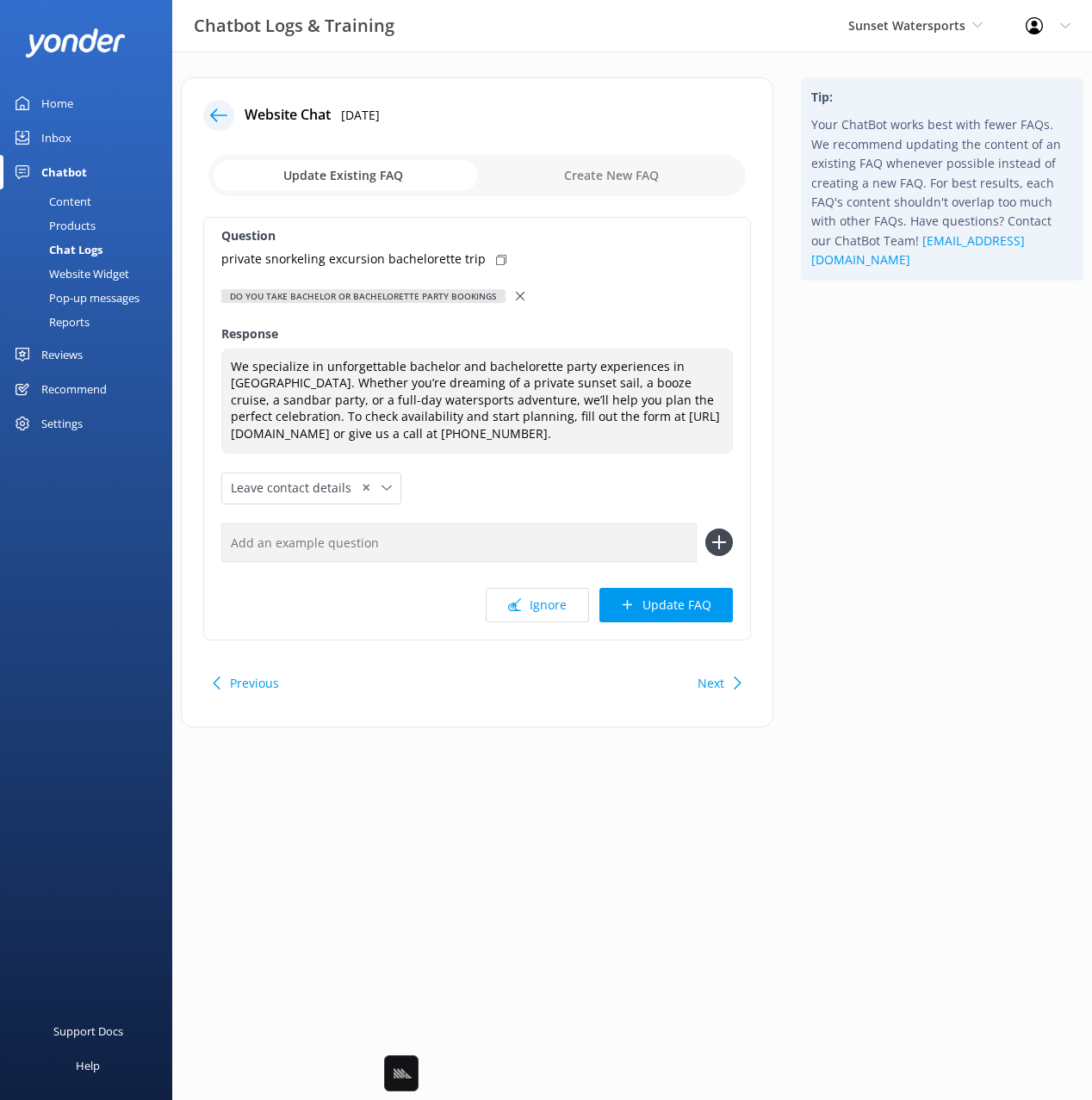
click at [501, 262] on div "private snorkeling excursion bachelorette trip" at bounding box center [477, 259] width 512 height 19
click at [622, 556] on input "text" at bounding box center [459, 543] width 475 height 38
paste input "private snorkeling excursion bachelorette trip"
type input "private snorkeling excursion bachelorette trip"
click at [722, 555] on icon at bounding box center [719, 542] width 27 height 27
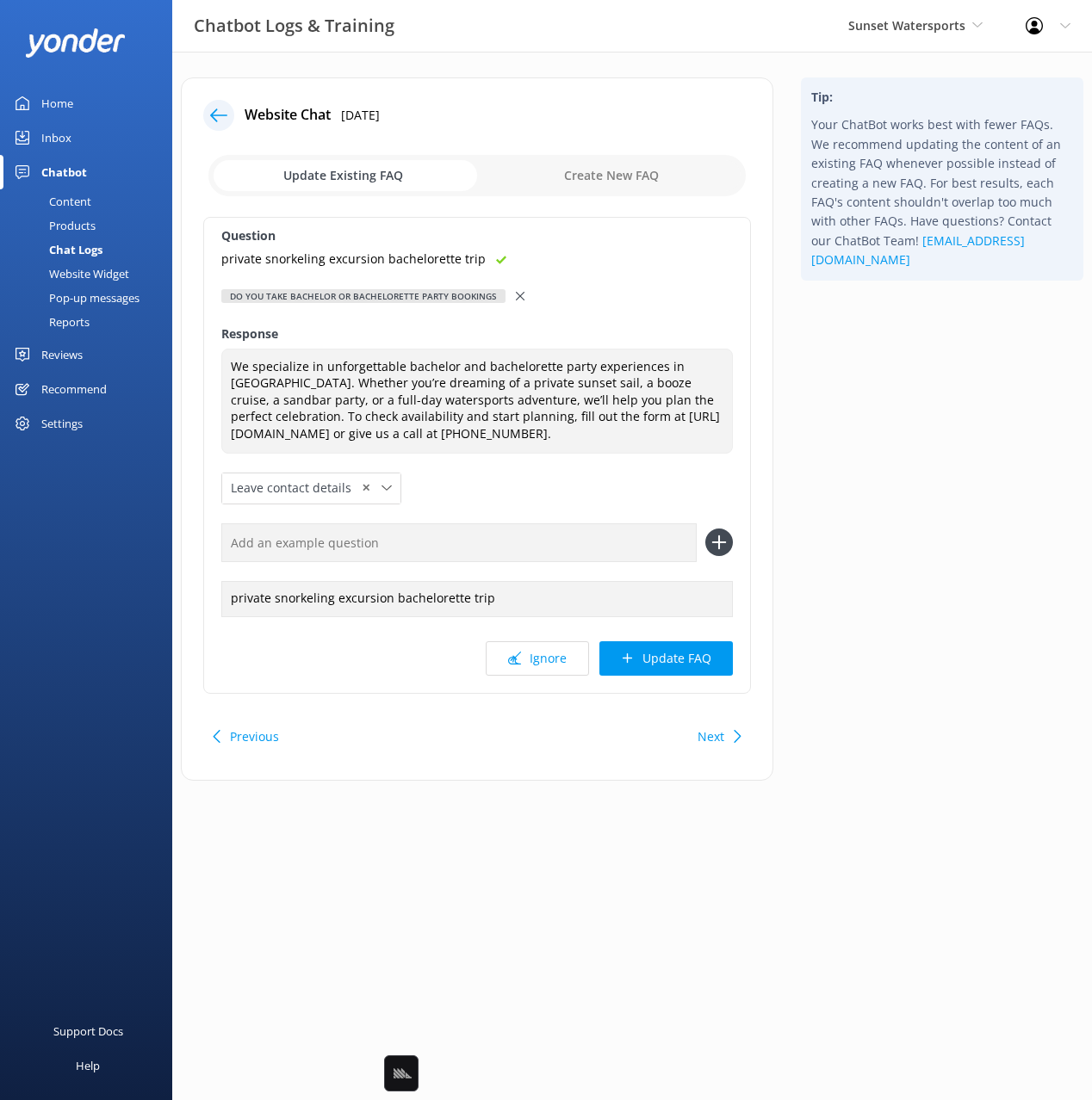
drag, startPoint x: 718, startPoint y: 663, endPoint x: 780, endPoint y: 629, distance: 70.7
click at [718, 664] on button "Update FAQ" at bounding box center [666, 659] width 134 height 35
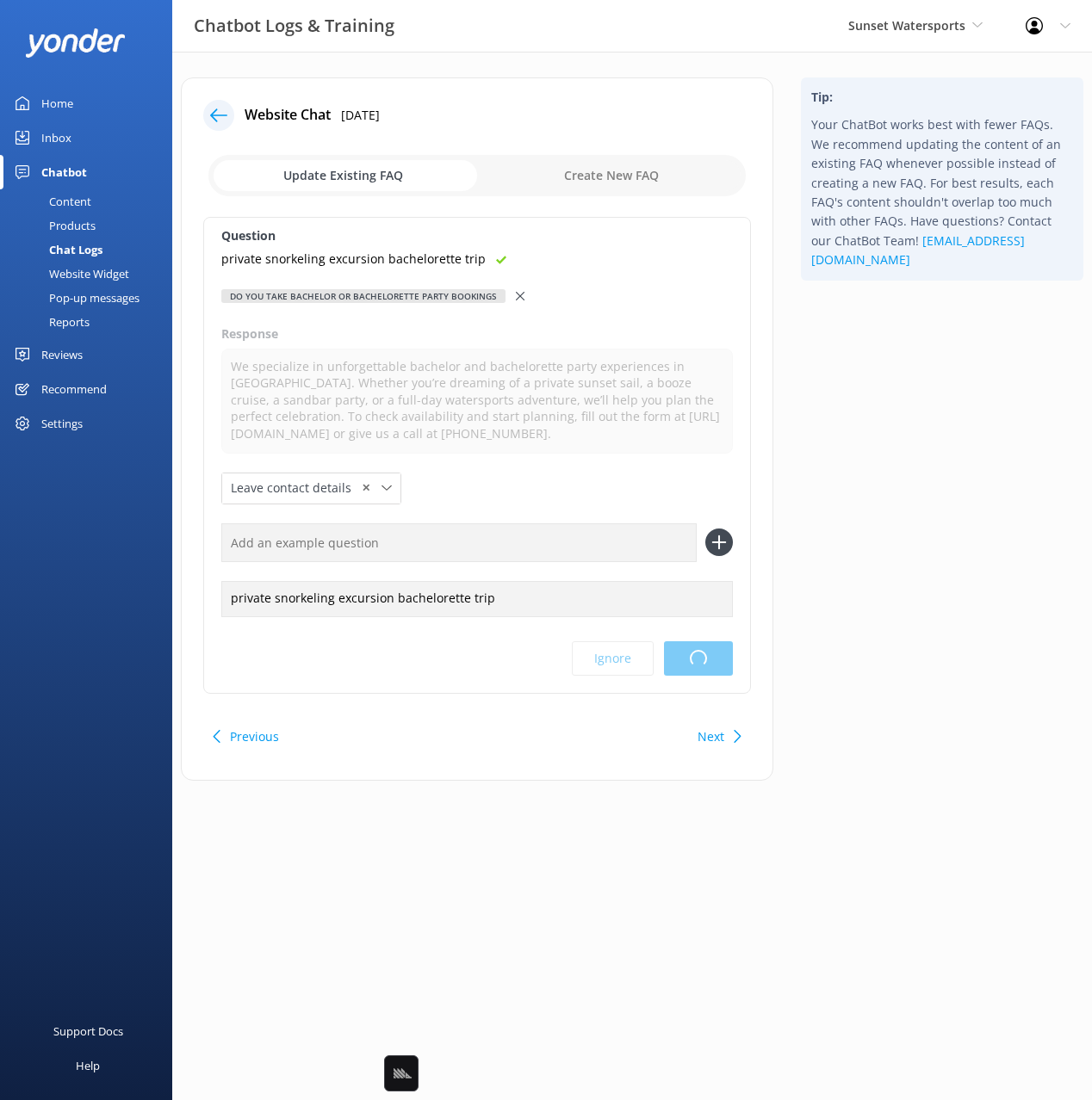
drag, startPoint x: 916, startPoint y: 515, endPoint x: 902, endPoint y: 500, distance: 20.5
click at [916, 515] on div "Tip: Your ChatBot works best with fewer FAQs. We recommend updating the content…" at bounding box center [941, 438] width 310 height 720
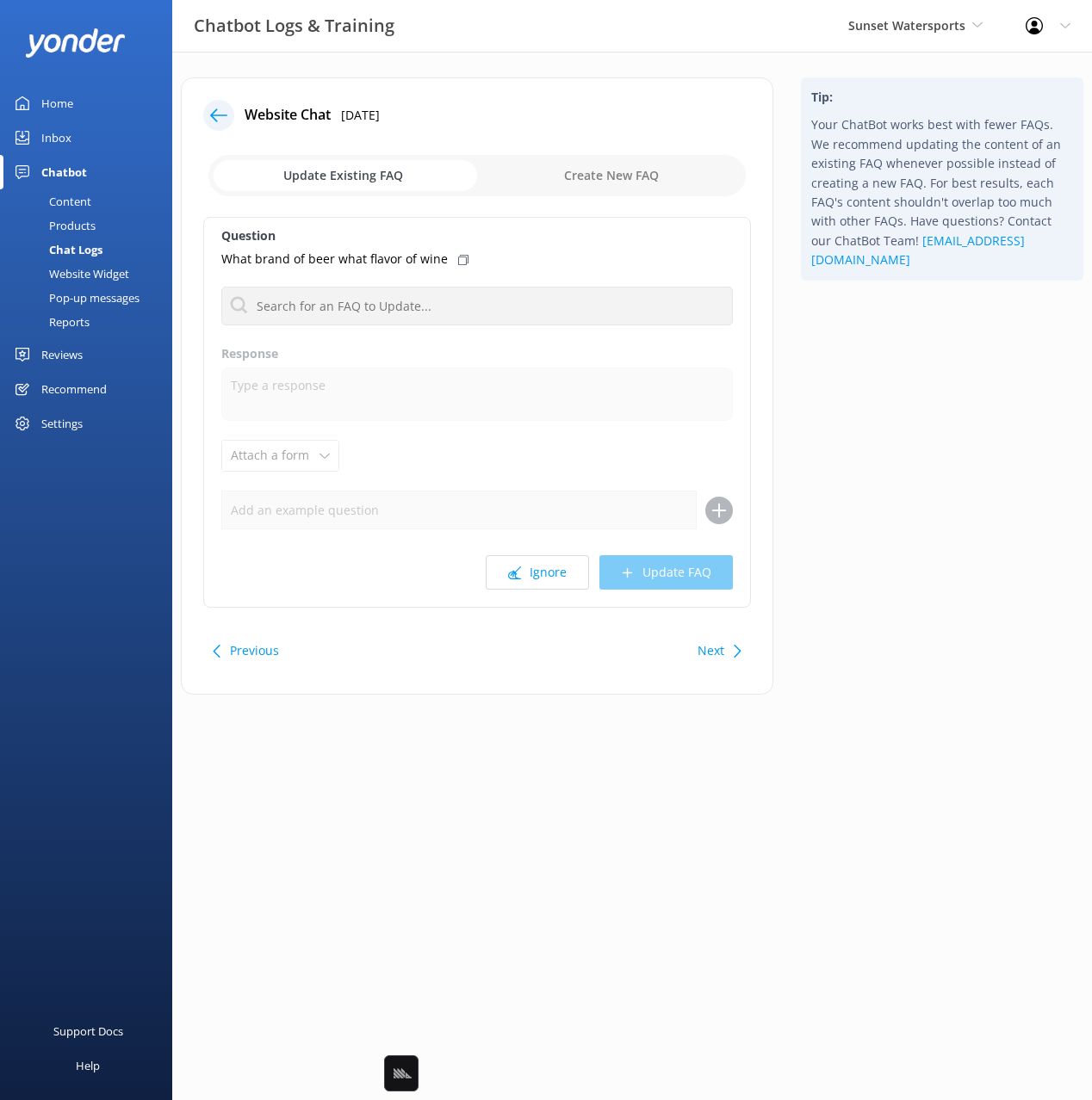
click at [211, 113] on use at bounding box center [219, 115] width 17 height 13
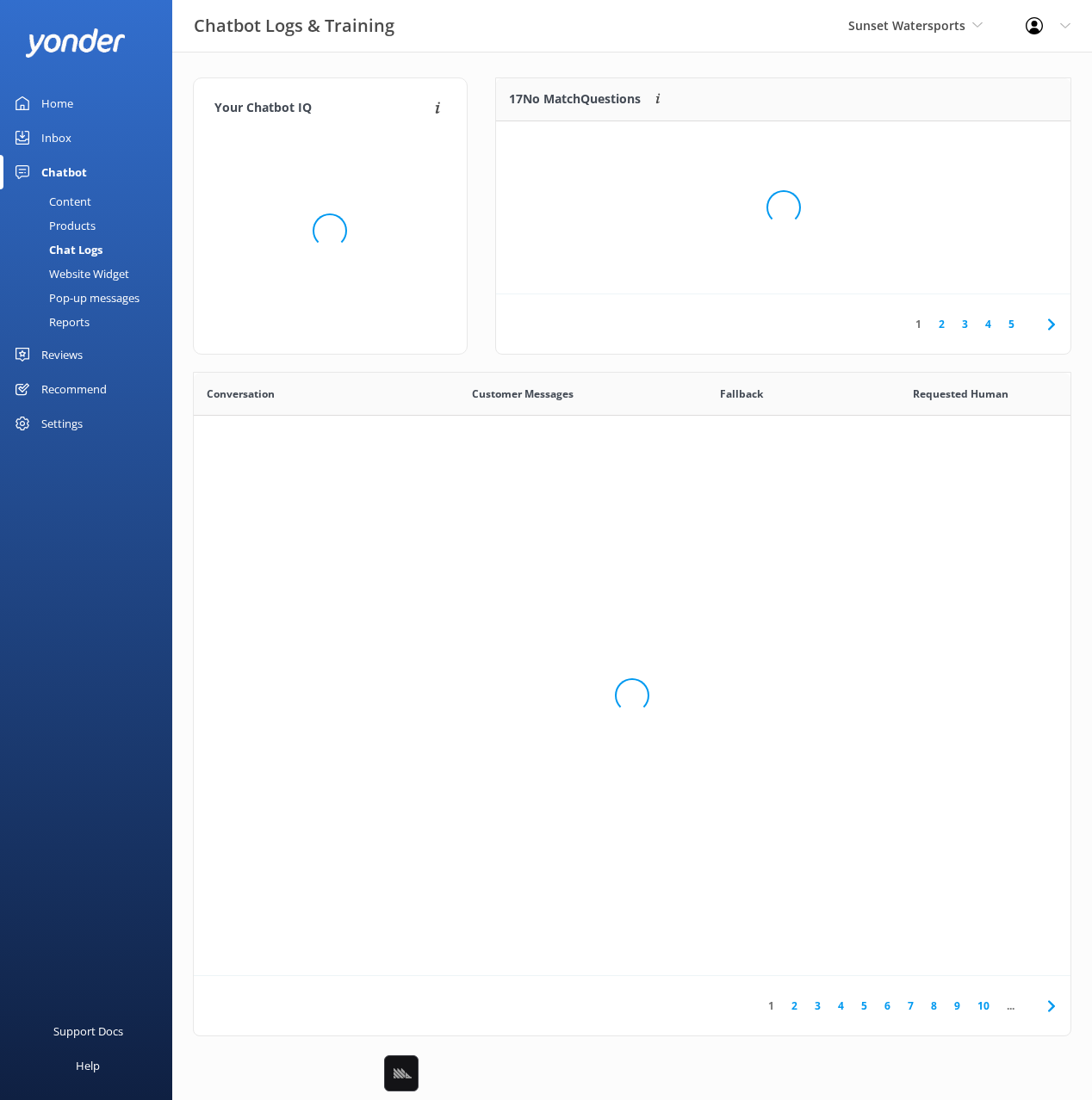
scroll to position [603, 877]
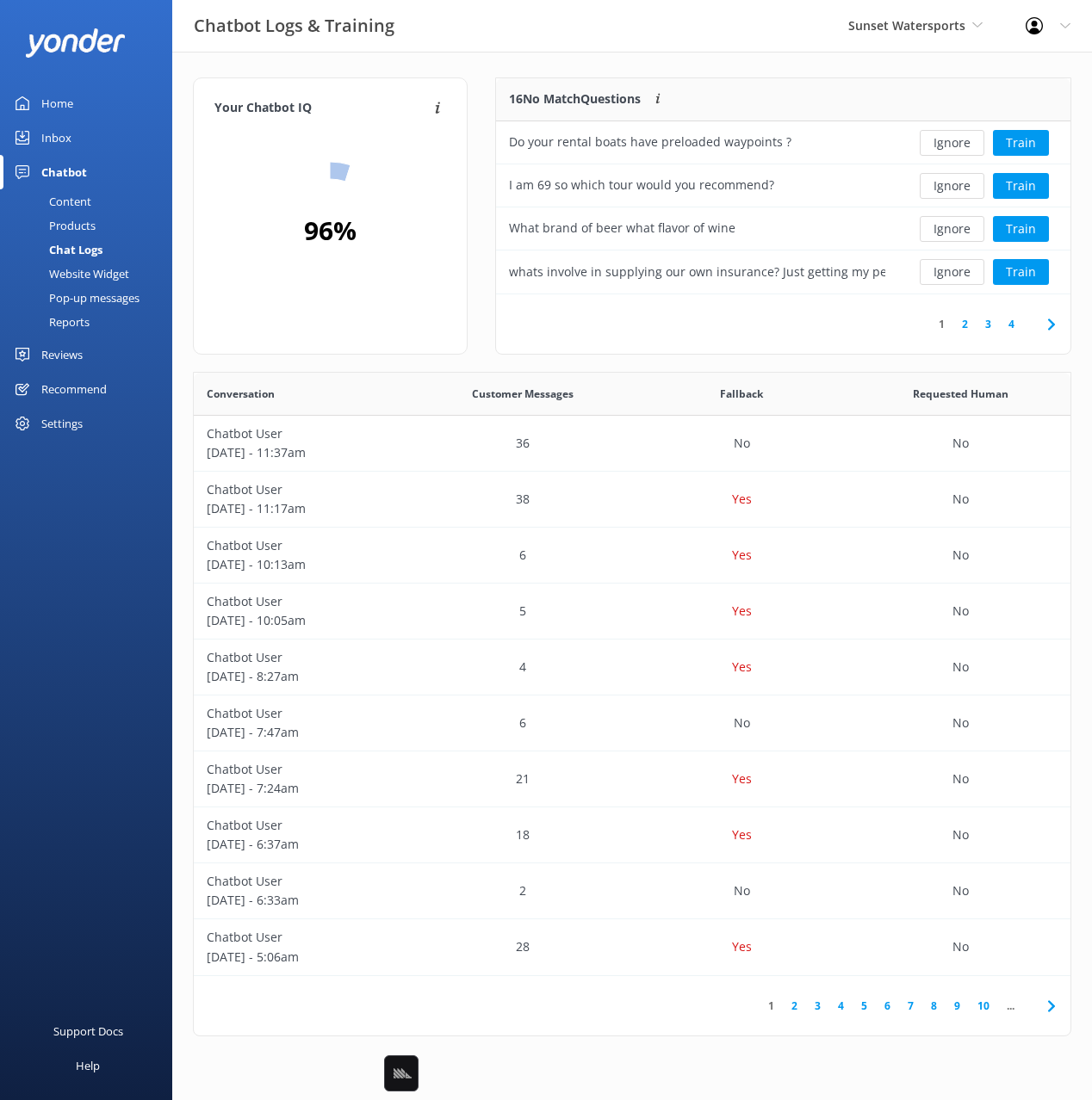
drag, startPoint x: 811, startPoint y: 330, endPoint x: 931, endPoint y: 335, distance: 120.1
click at [812, 331] on div "1 2 3 4" at bounding box center [783, 325] width 575 height 60
click at [1047, 327] on icon at bounding box center [1052, 325] width 21 height 21
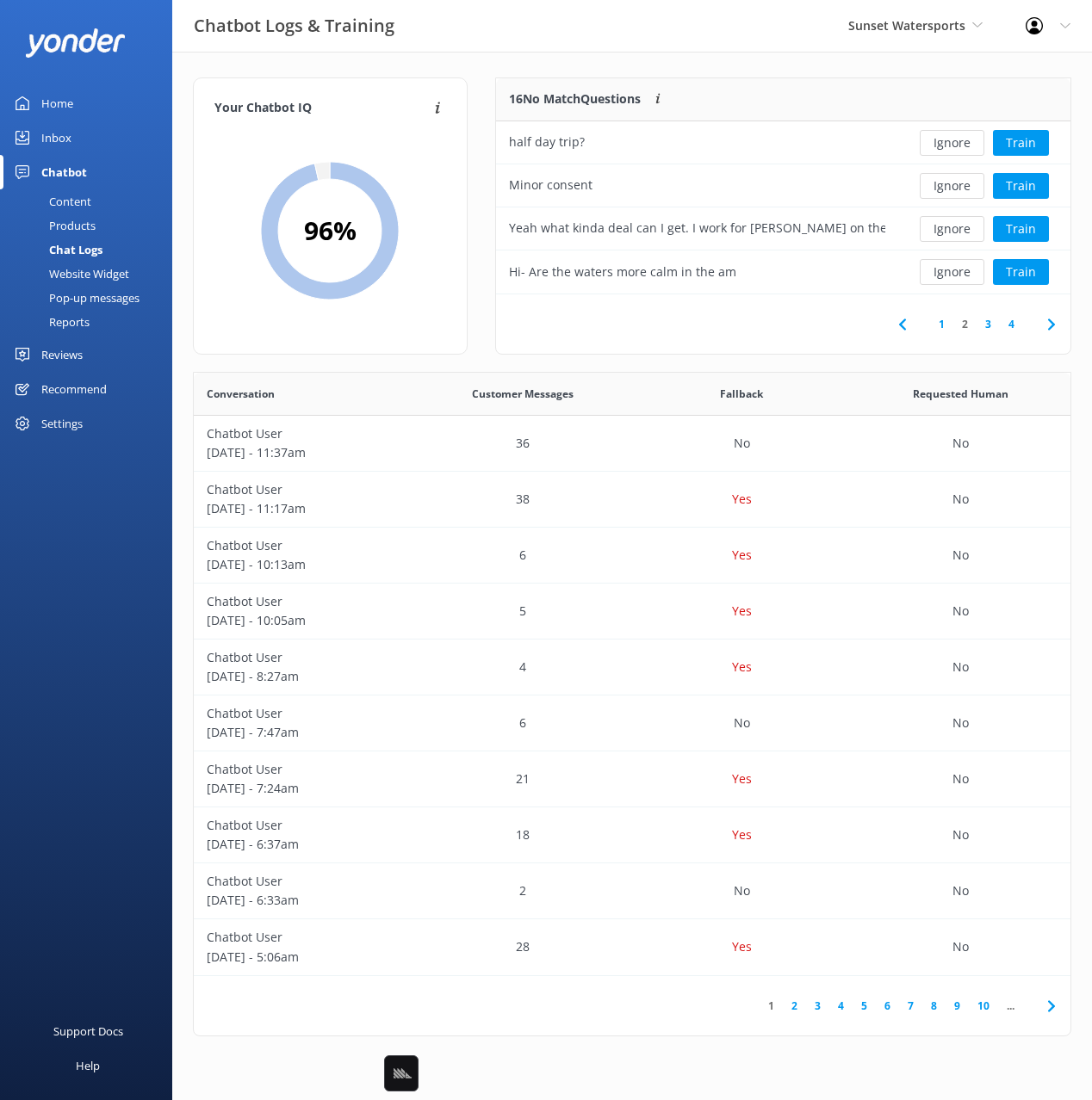
drag, startPoint x: 67, startPoint y: 94, endPoint x: 138, endPoint y: 98, distance: 71.1
click at [67, 94] on div "Home" at bounding box center [57, 103] width 32 height 35
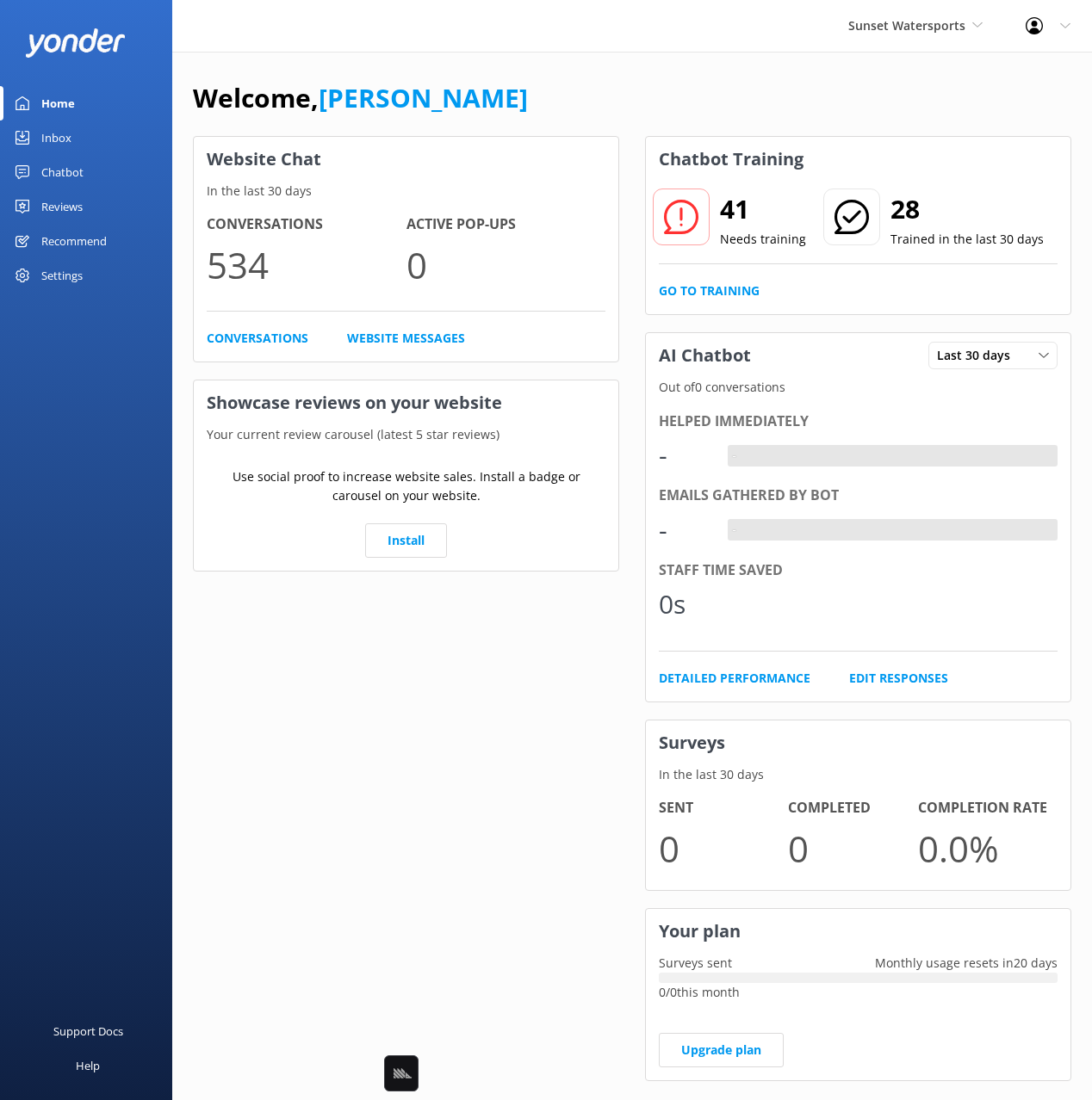
click at [752, 101] on div "Welcome, [PERSON_NAME]" at bounding box center [632, 107] width 879 height 59
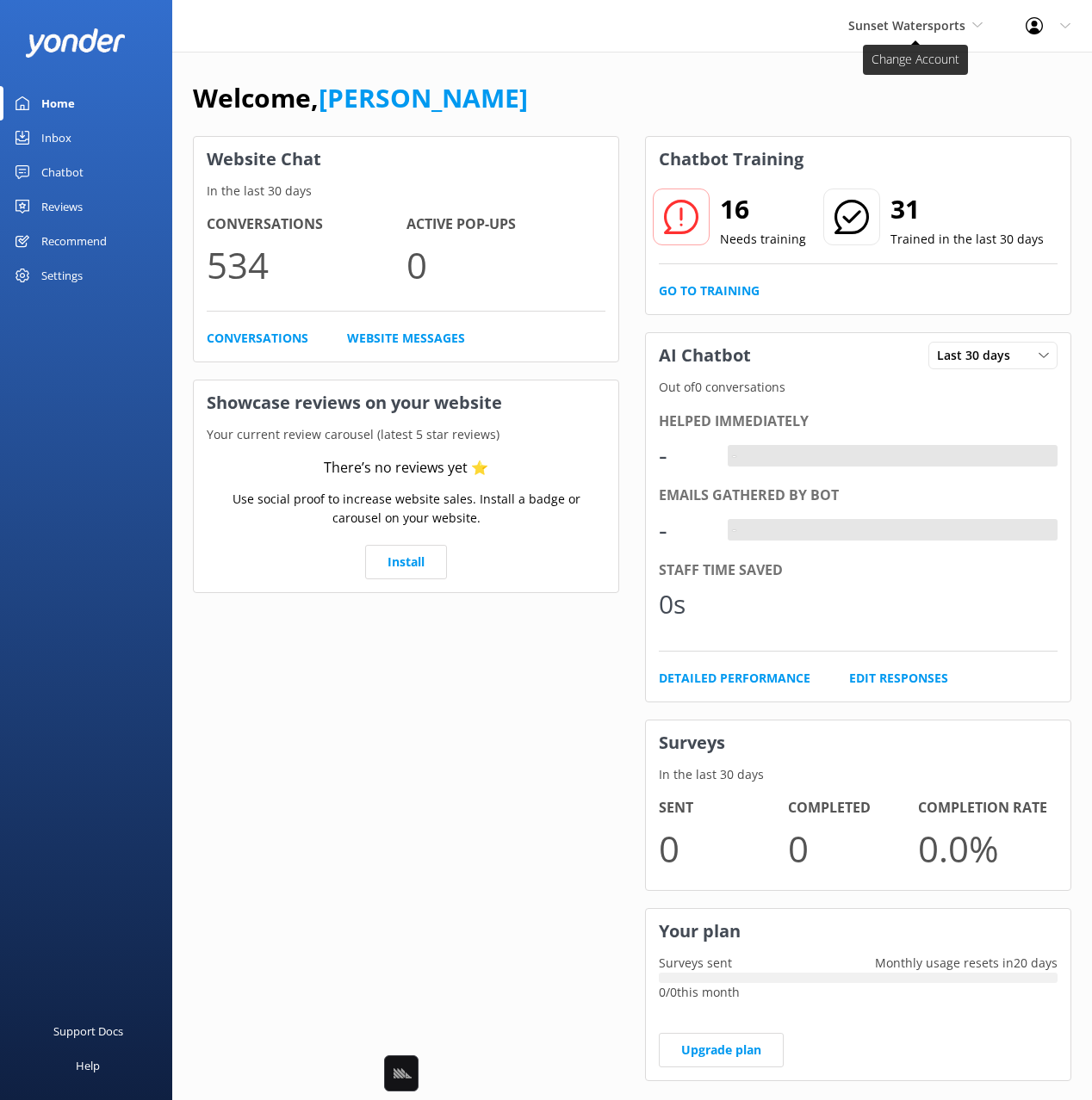
click at [903, 25] on span "Sunset Watersports" at bounding box center [907, 24] width 117 height 16
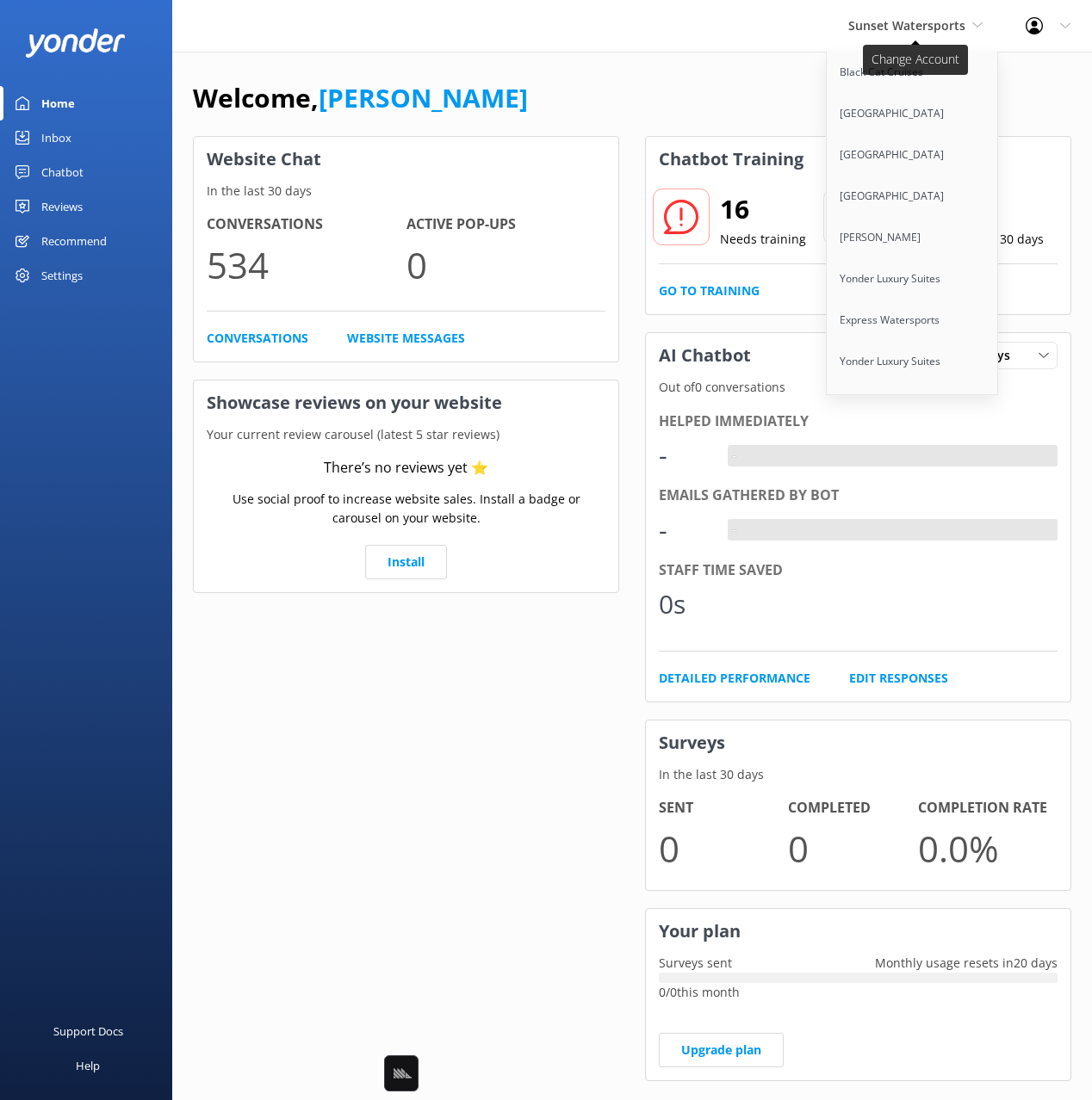
scroll to position [8842, 0]
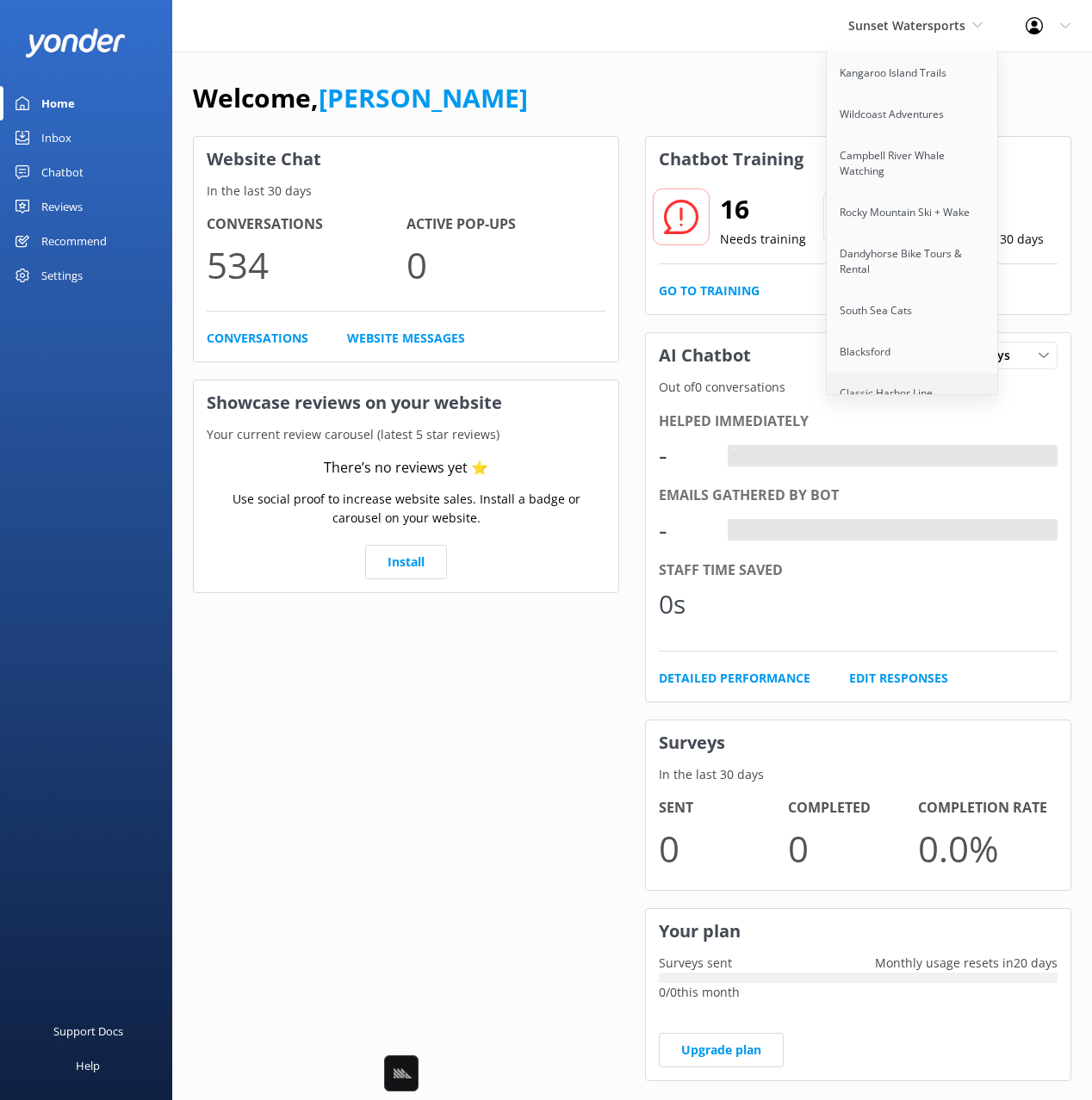
click at [936, 373] on link "Classic Harbor Line [GEOGRAPHIC_DATA]" at bounding box center [913, 401] width 172 height 57
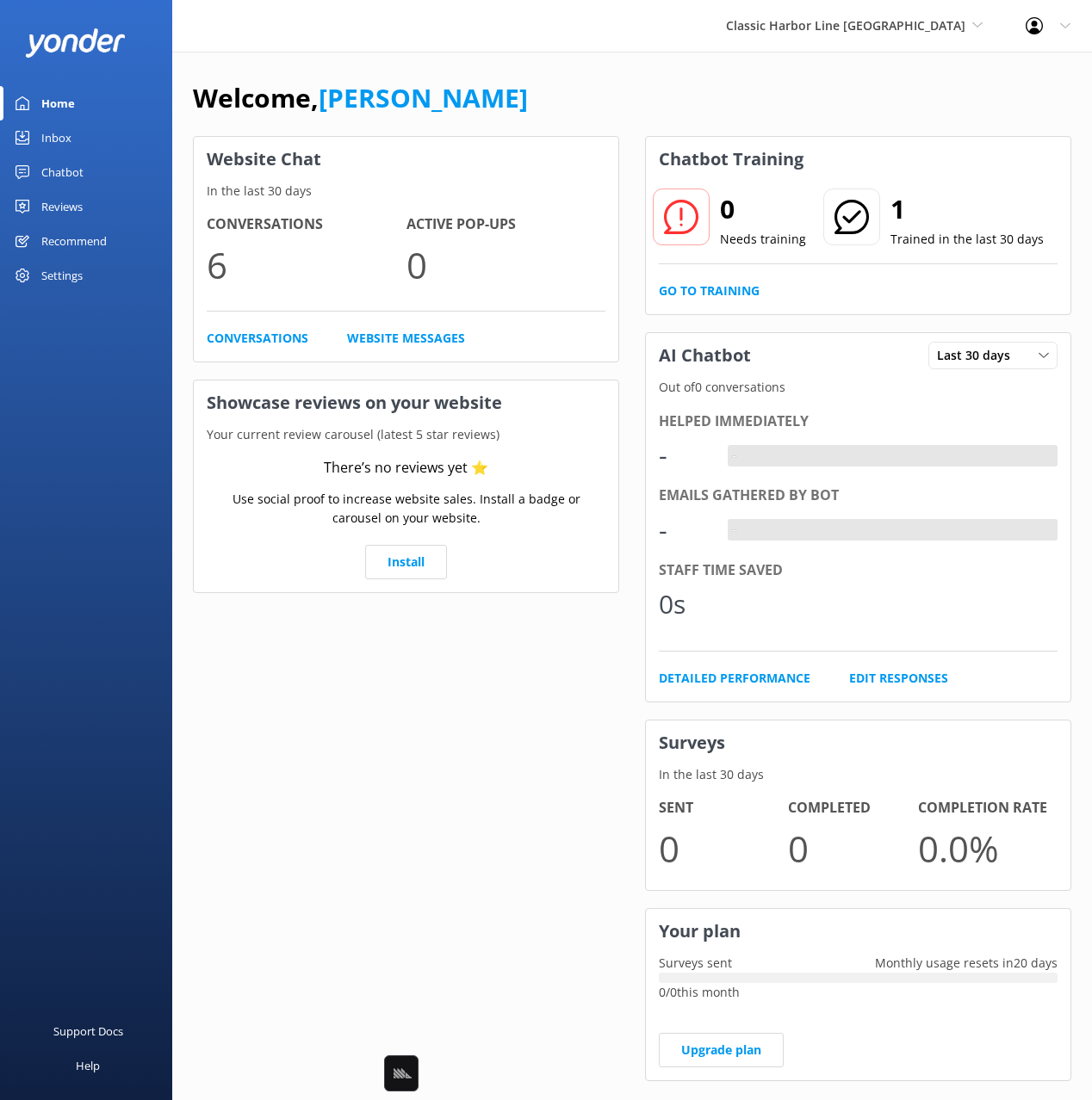
drag, startPoint x: 674, startPoint y: 94, endPoint x: 567, endPoint y: 90, distance: 107.1
click at [673, 94] on div "Welcome, [PERSON_NAME]" at bounding box center [632, 107] width 879 height 59
drag, startPoint x: 567, startPoint y: 90, endPoint x: 582, endPoint y: 108, distance: 23.4
click at [567, 90] on div "Welcome, [PERSON_NAME]" at bounding box center [632, 107] width 879 height 59
click at [52, 160] on div "Chatbot" at bounding box center [62, 172] width 42 height 35
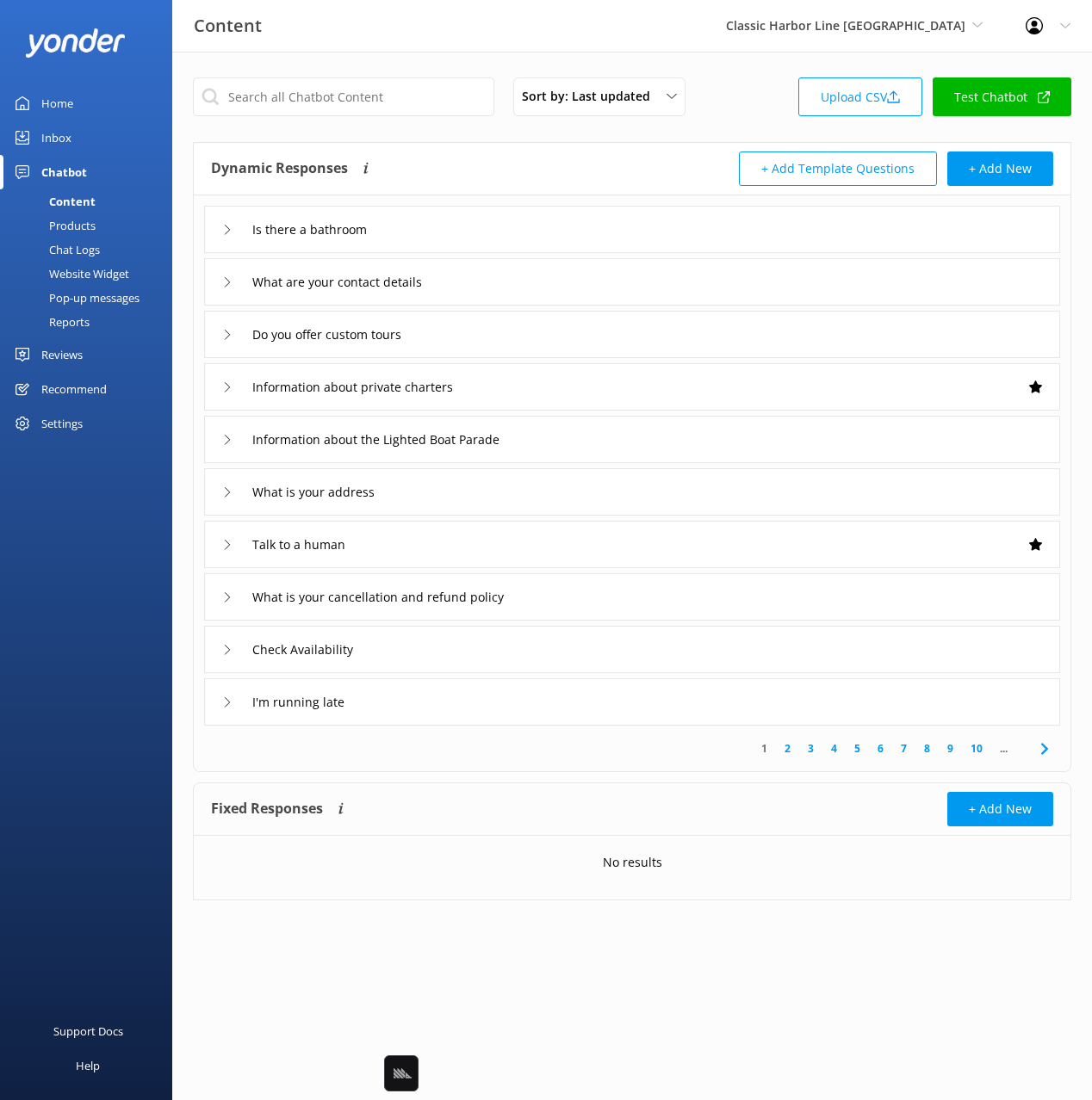
drag, startPoint x: 487, startPoint y: 152, endPoint x: 509, endPoint y: 213, distance: 64.8
click at [487, 152] on div "Dynamic Responses Dynamic responses rely on the Large Language Model to create …" at bounding box center [421, 168] width 421 height 35
click at [512, 216] on div "Is there a bathroom" at bounding box center [632, 229] width 856 height 48
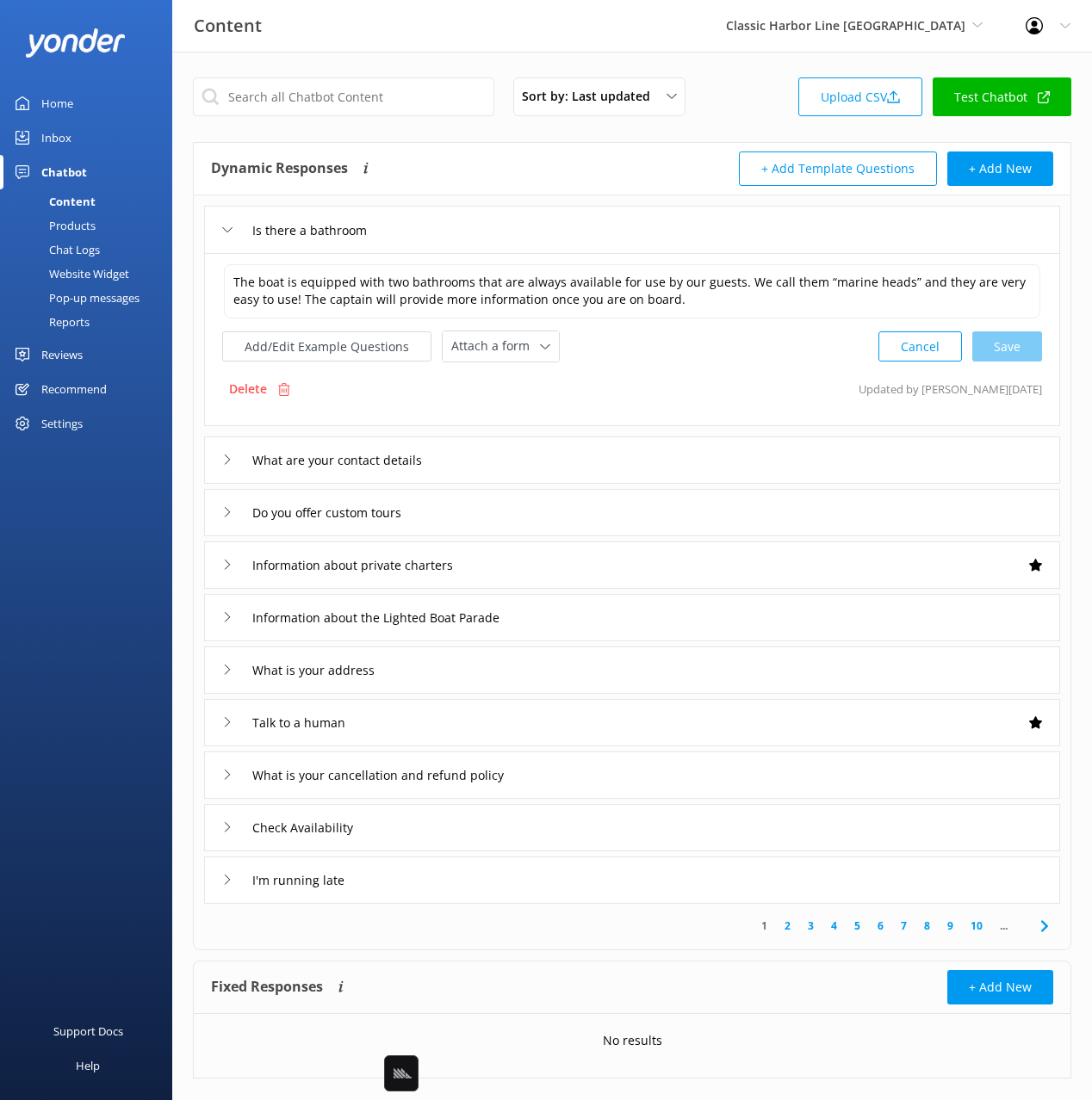
click at [512, 216] on div "Is there a bathroom" at bounding box center [632, 229] width 856 height 48
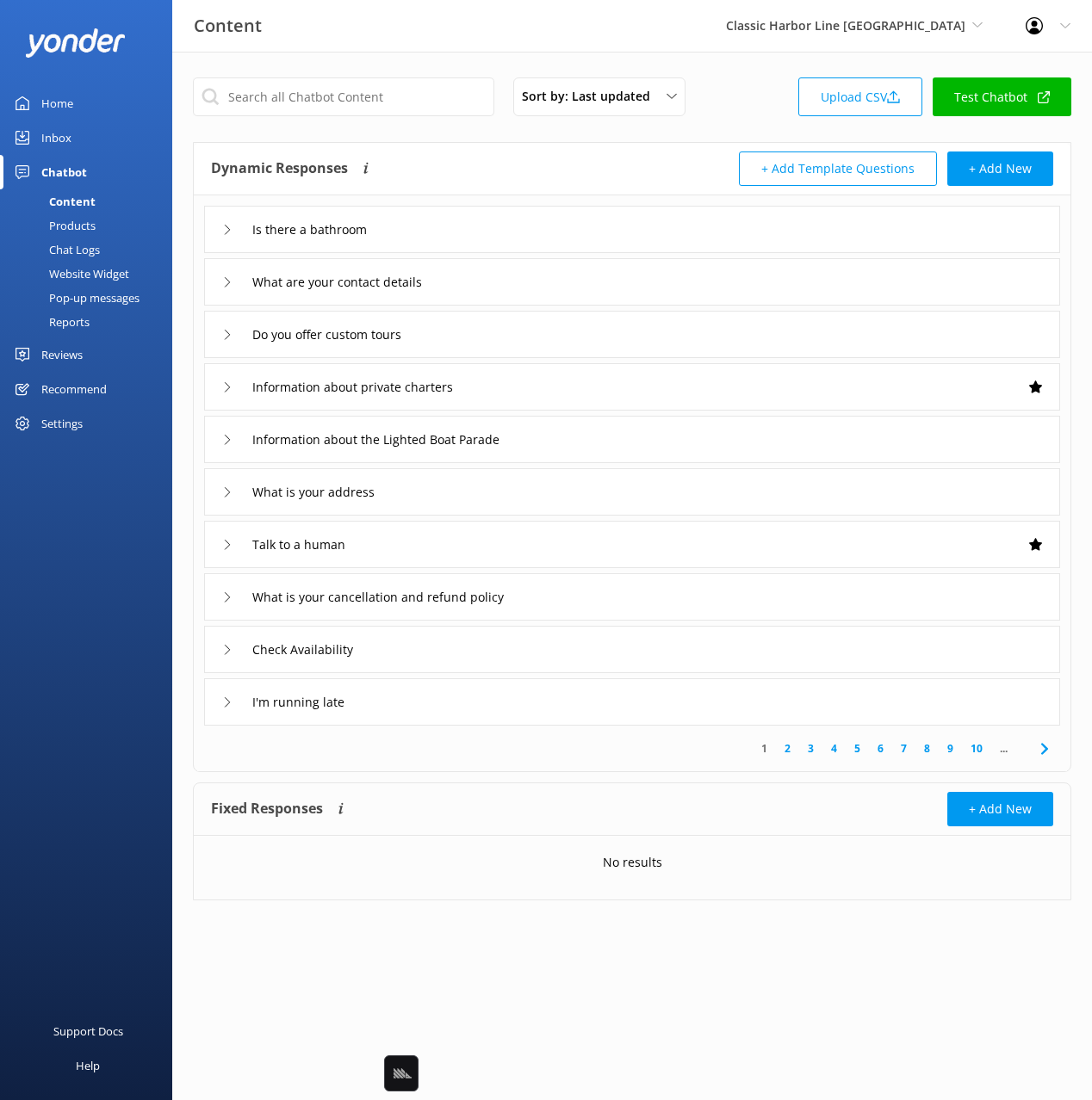
click at [543, 416] on div "Information about the Lighted Boat Parade" at bounding box center [632, 440] width 856 height 48
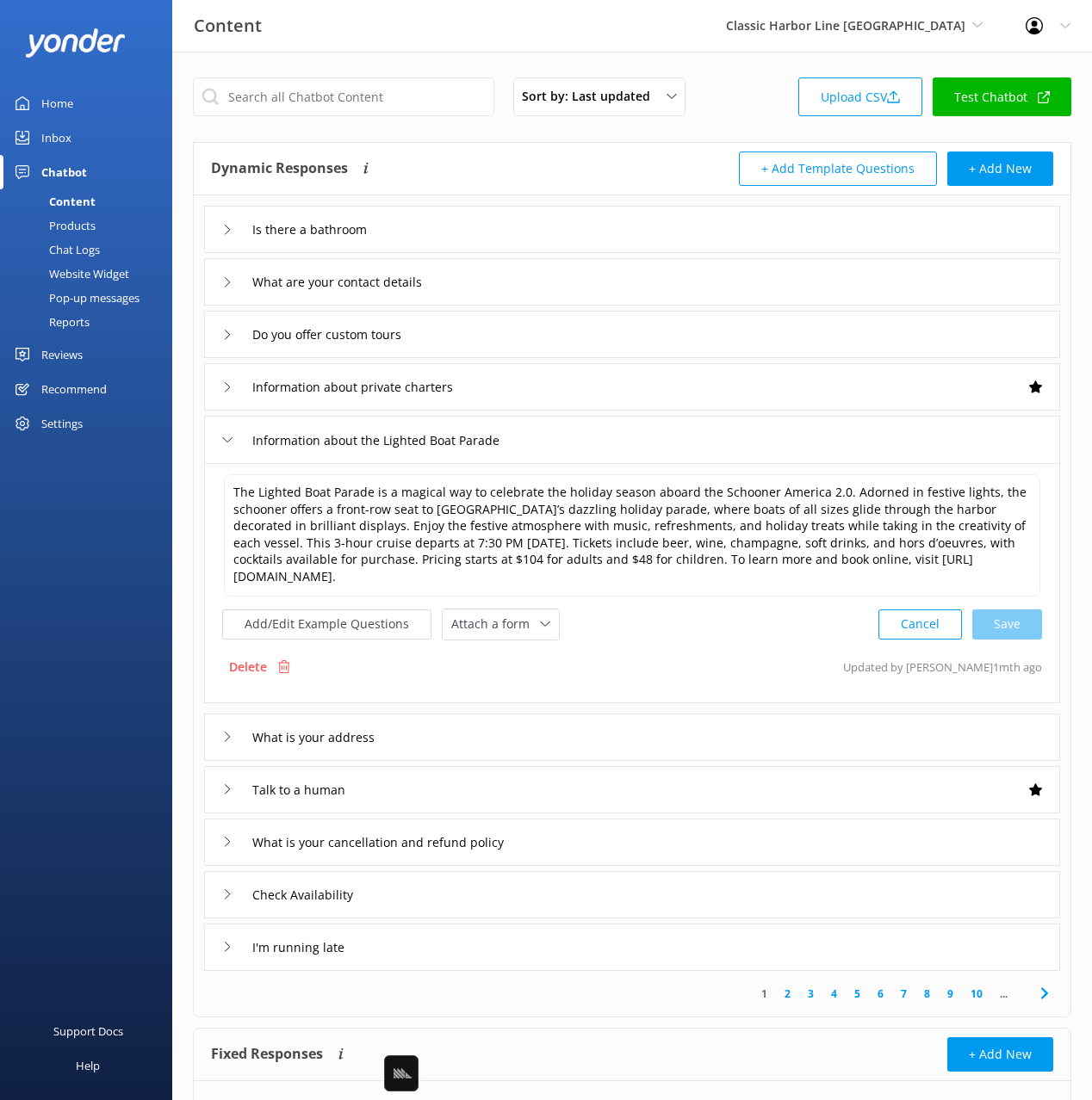
click at [748, 773] on div "Talk to a human" at bounding box center [632, 789] width 856 height 48
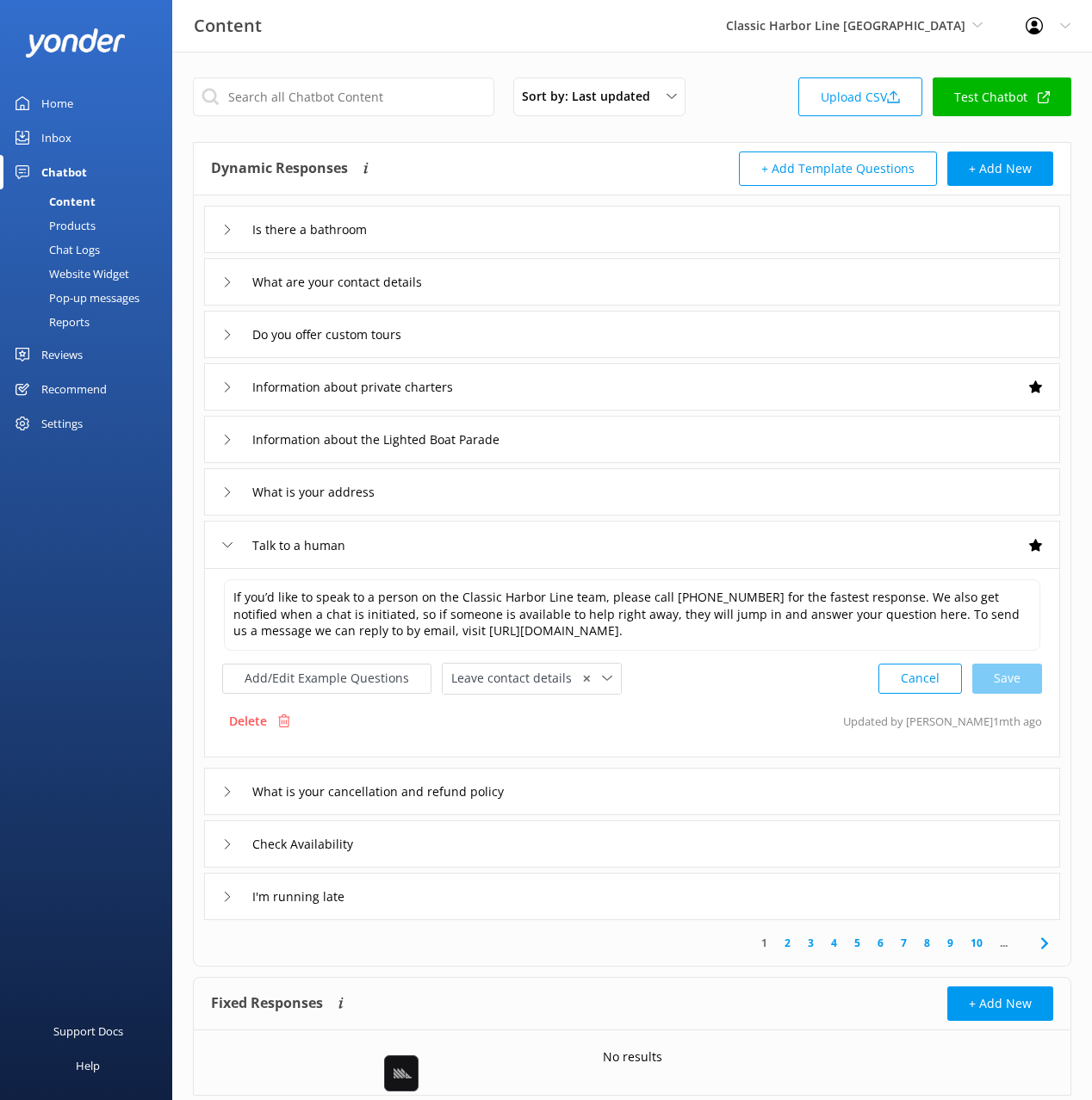
click at [95, 249] on div "Chat Logs" at bounding box center [55, 250] width 90 height 24
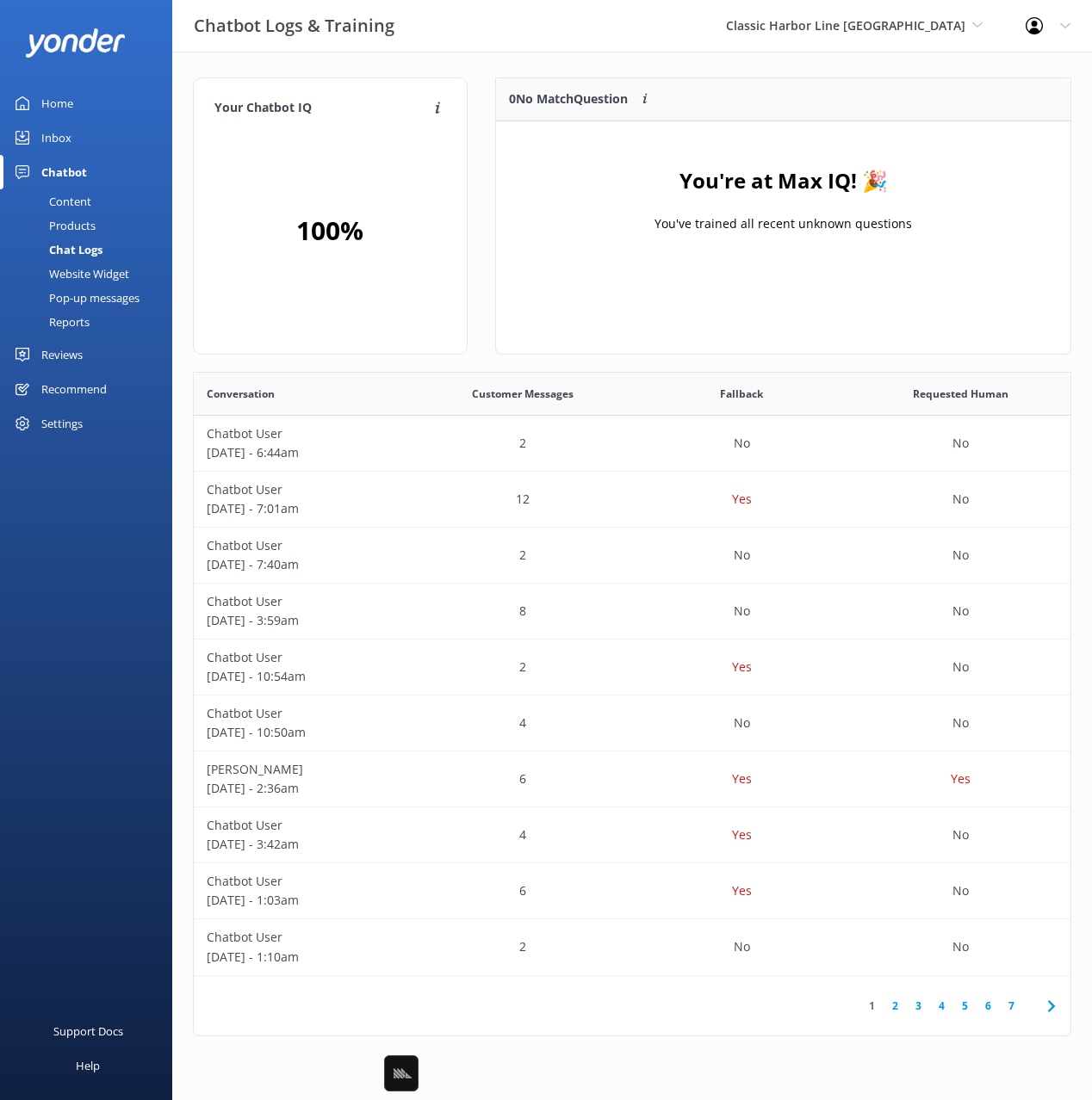
scroll to position [215, 575]
click at [758, 65] on div "Your Chatbot IQ Your Chatbot IQ is the percentage of trained FAQs against untra…" at bounding box center [632, 561] width 920 height 1020
click at [691, 40] on div "Chatbot Logs & Training Classic Harbor Line Key West Black Cat Cruises [GEOGRAP…" at bounding box center [546, 25] width 1092 height 51
click at [66, 100] on div "Home" at bounding box center [57, 103] width 32 height 35
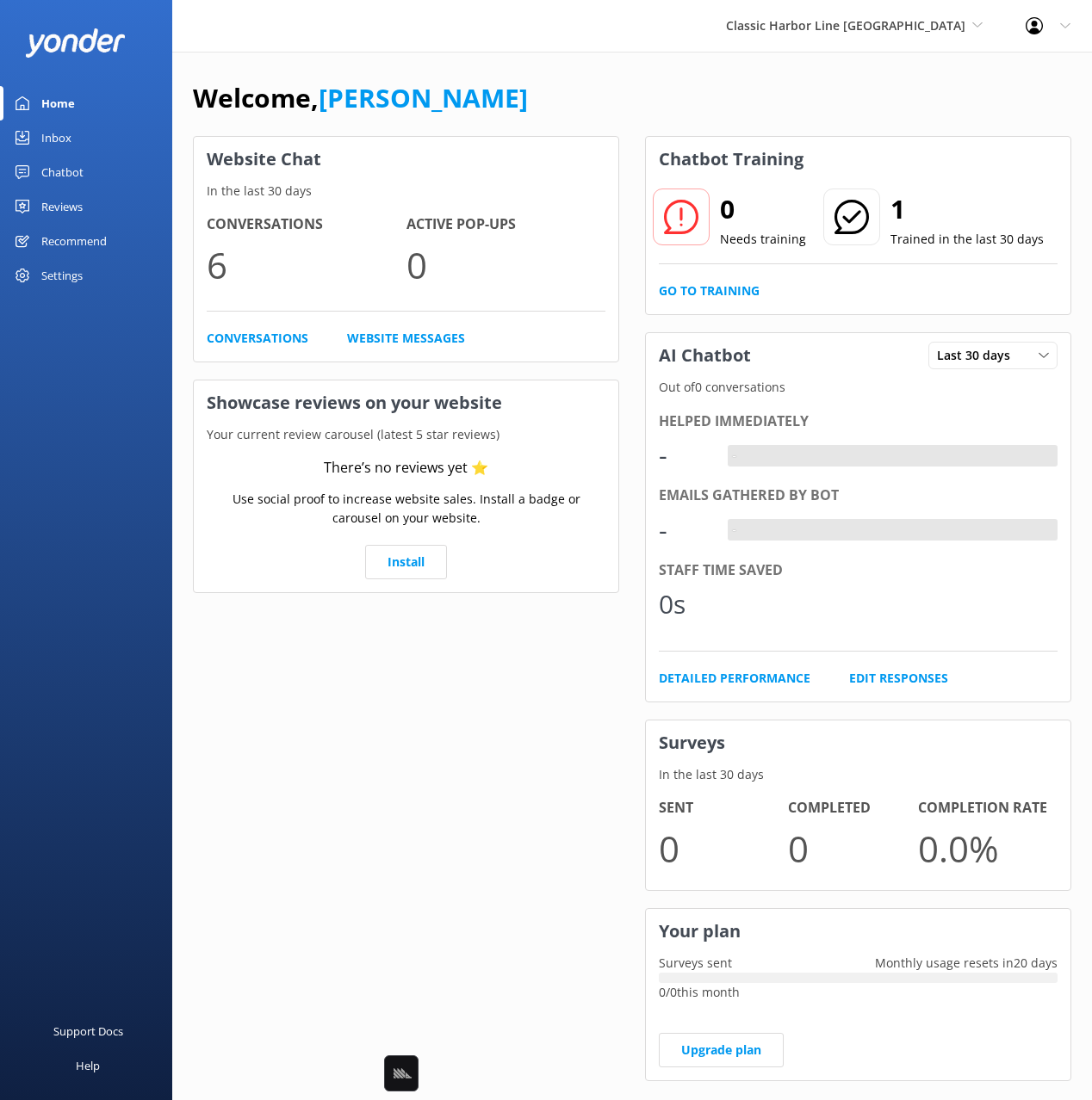
click at [746, 112] on div "Welcome, [PERSON_NAME]" at bounding box center [632, 107] width 879 height 59
drag, startPoint x: 821, startPoint y: 111, endPoint x: 831, endPoint y: 141, distance: 31.6
click at [821, 111] on div "Welcome, [PERSON_NAME]" at bounding box center [632, 107] width 879 height 59
click at [356, 90] on link "[PERSON_NAME]" at bounding box center [424, 98] width 210 height 36
click at [88, 175] on link "Chatbot" at bounding box center [86, 172] width 172 height 35
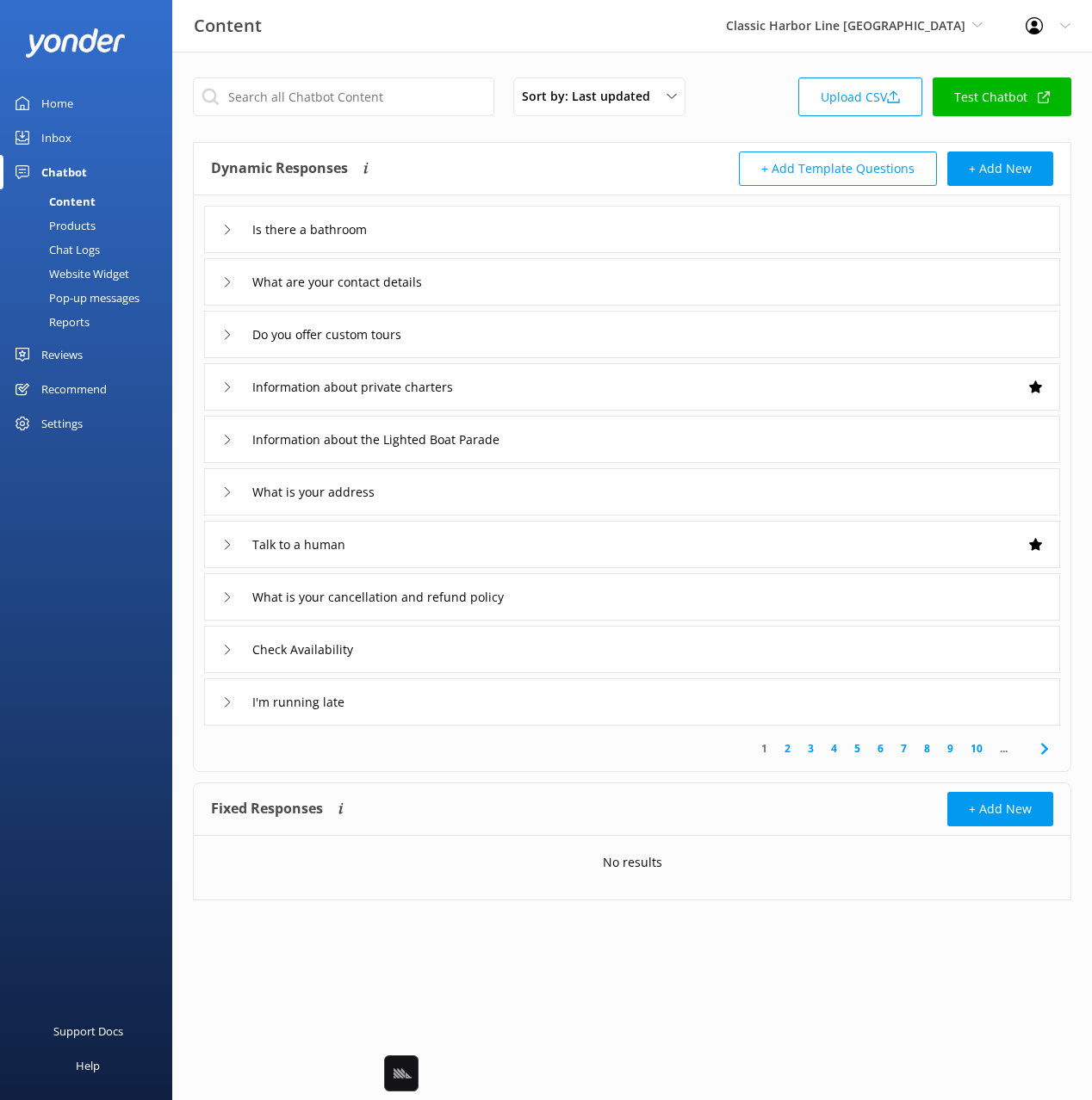
drag, startPoint x: 81, startPoint y: 328, endPoint x: 145, endPoint y: 323, distance: 64.2
click at [81, 327] on div "Reports" at bounding box center [50, 322] width 80 height 24
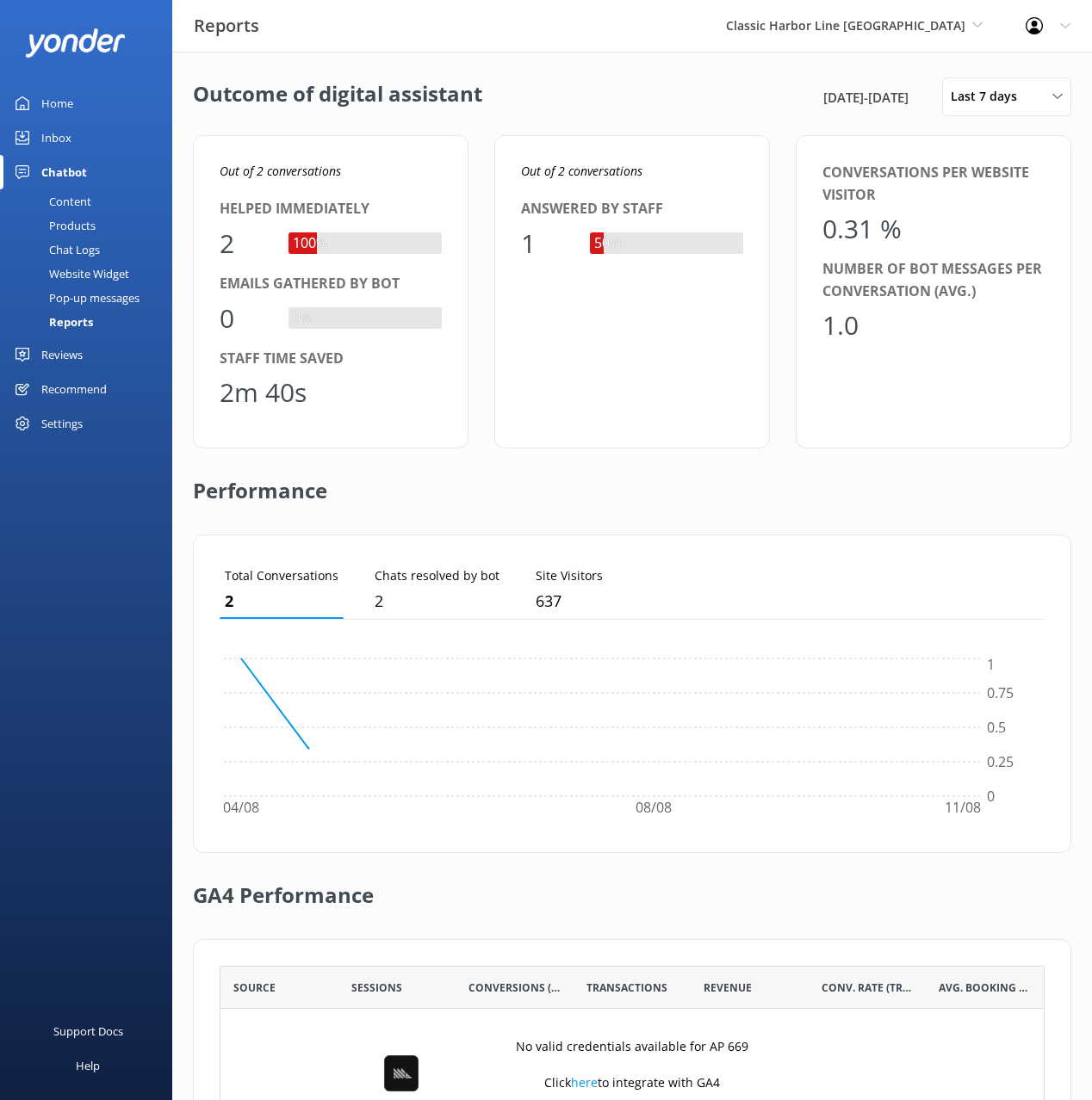
scroll to position [173, 825]
drag, startPoint x: 507, startPoint y: 111, endPoint x: 526, endPoint y: 168, distance: 60.1
click at [507, 111] on div "Outcome of digital assistant [DATE] - [DATE] Last 7 days Last 7 days Last 30 da…" at bounding box center [632, 96] width 879 height 38
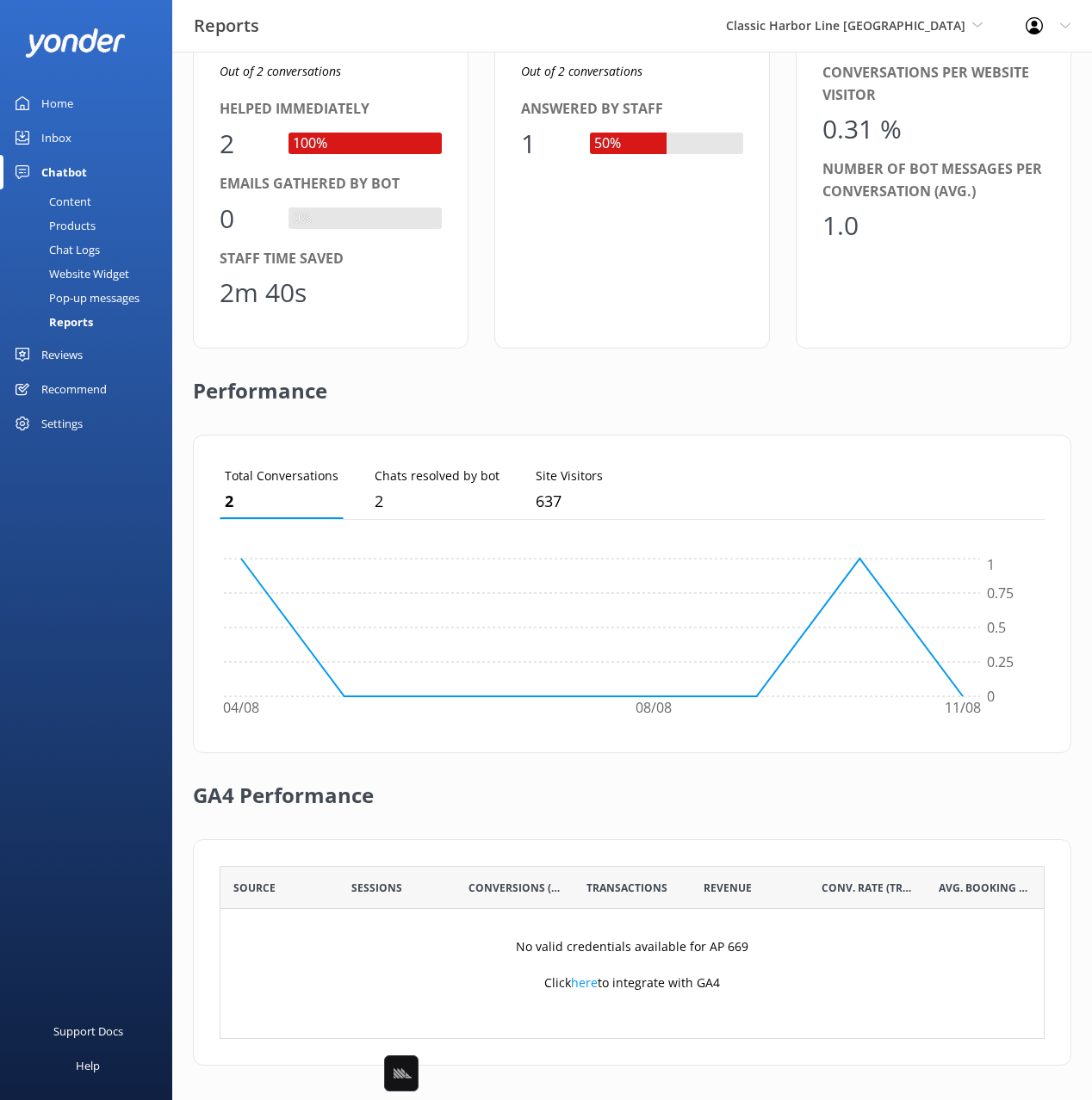
scroll to position [0, 0]
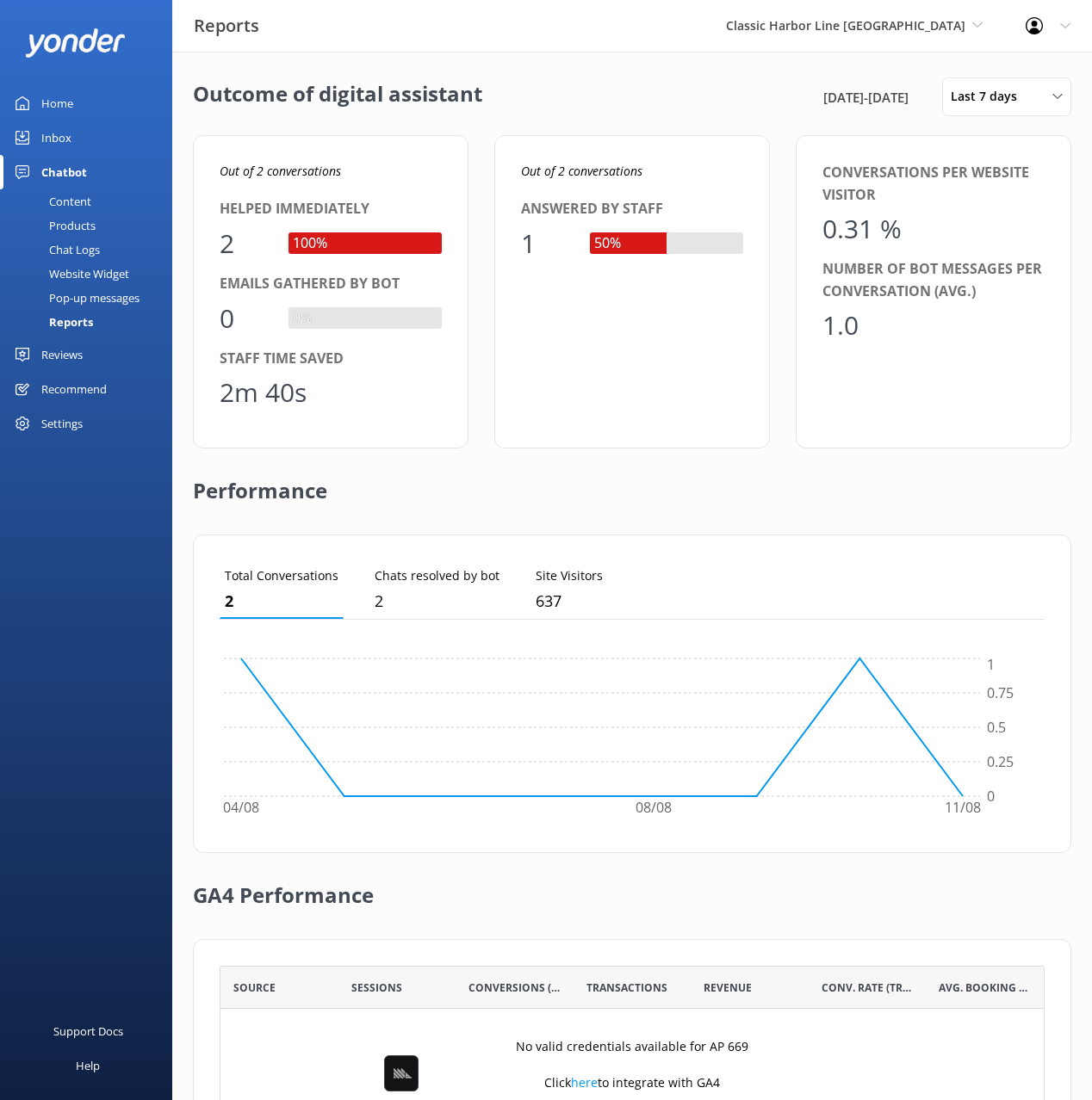
click at [490, 197] on div "Out of 2 conversations Helped immediately 2 100% Emails gathered by bot 0 0% St…" at bounding box center [632, 291] width 879 height 313
click at [984, 103] on span "Last 7 days" at bounding box center [989, 96] width 77 height 19
click at [1010, 269] on div "Last 180 days" at bounding box center [985, 277] width 67 height 17
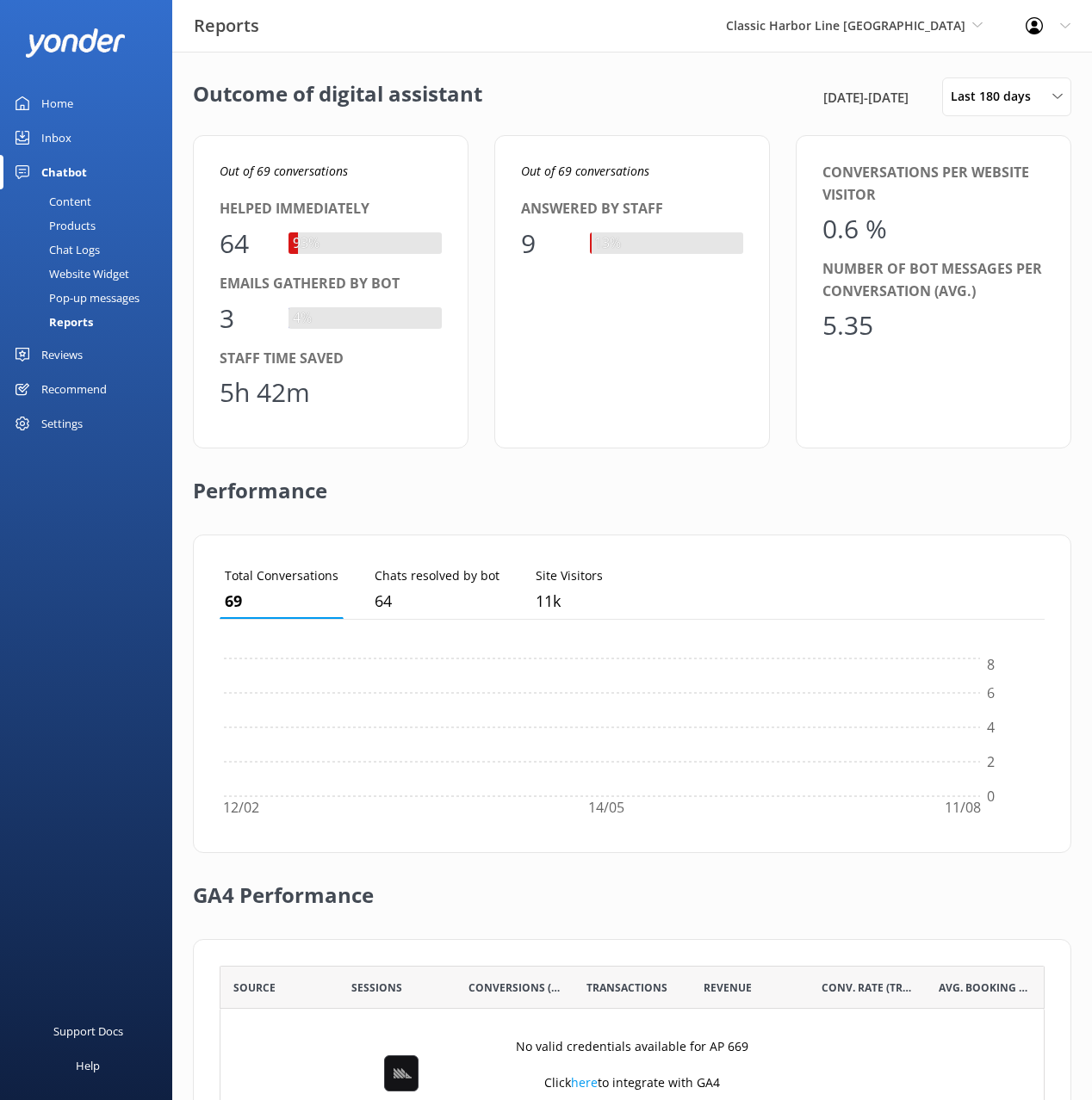
scroll to position [173, 825]
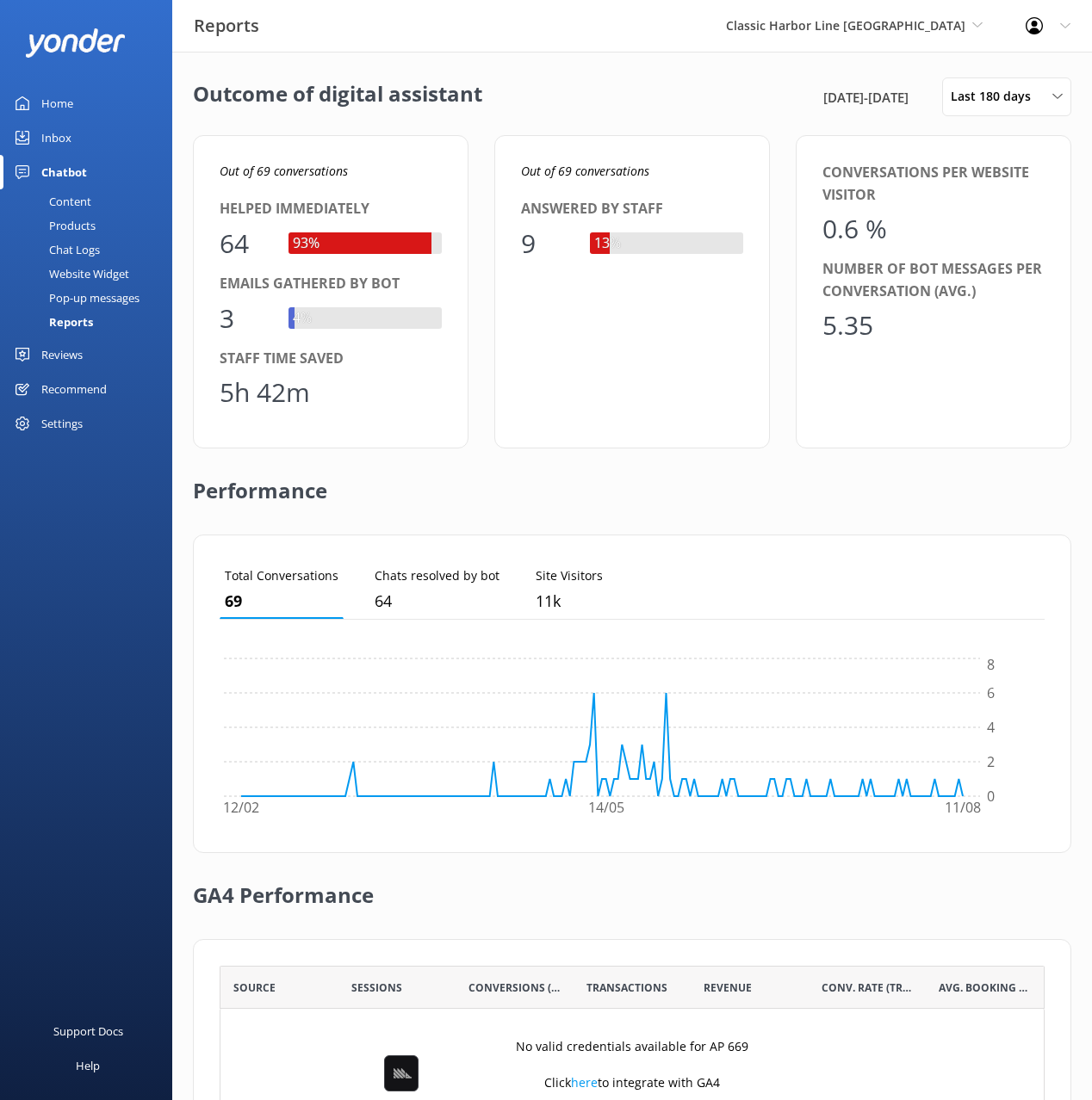
click at [96, 297] on div "Pop-up messages" at bounding box center [75, 298] width 129 height 24
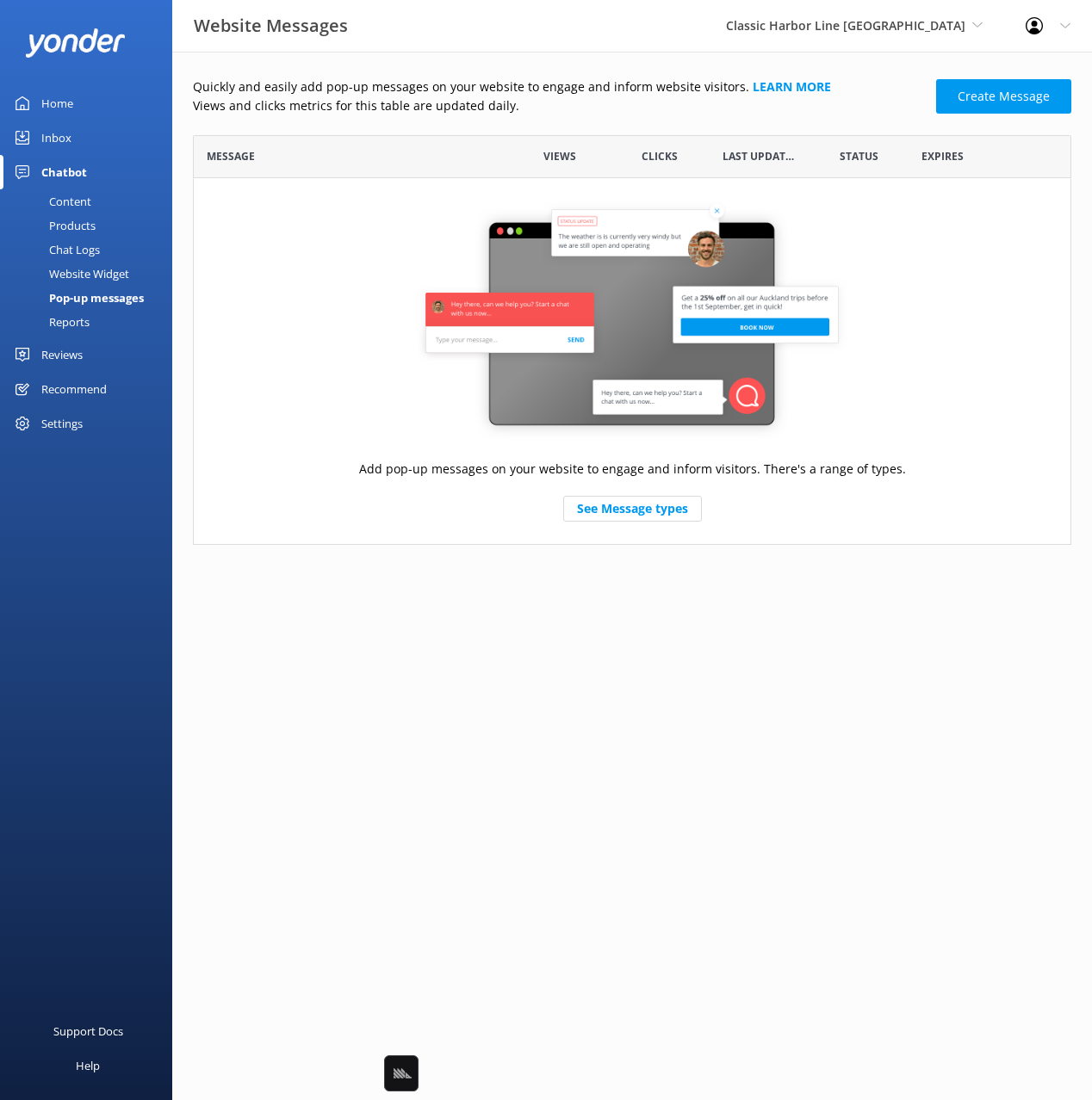
scroll to position [410, 879]
click at [428, 139] on div "Message" at bounding box center [352, 156] width 316 height 43
click at [93, 267] on div "Website Widget" at bounding box center [69, 274] width 119 height 24
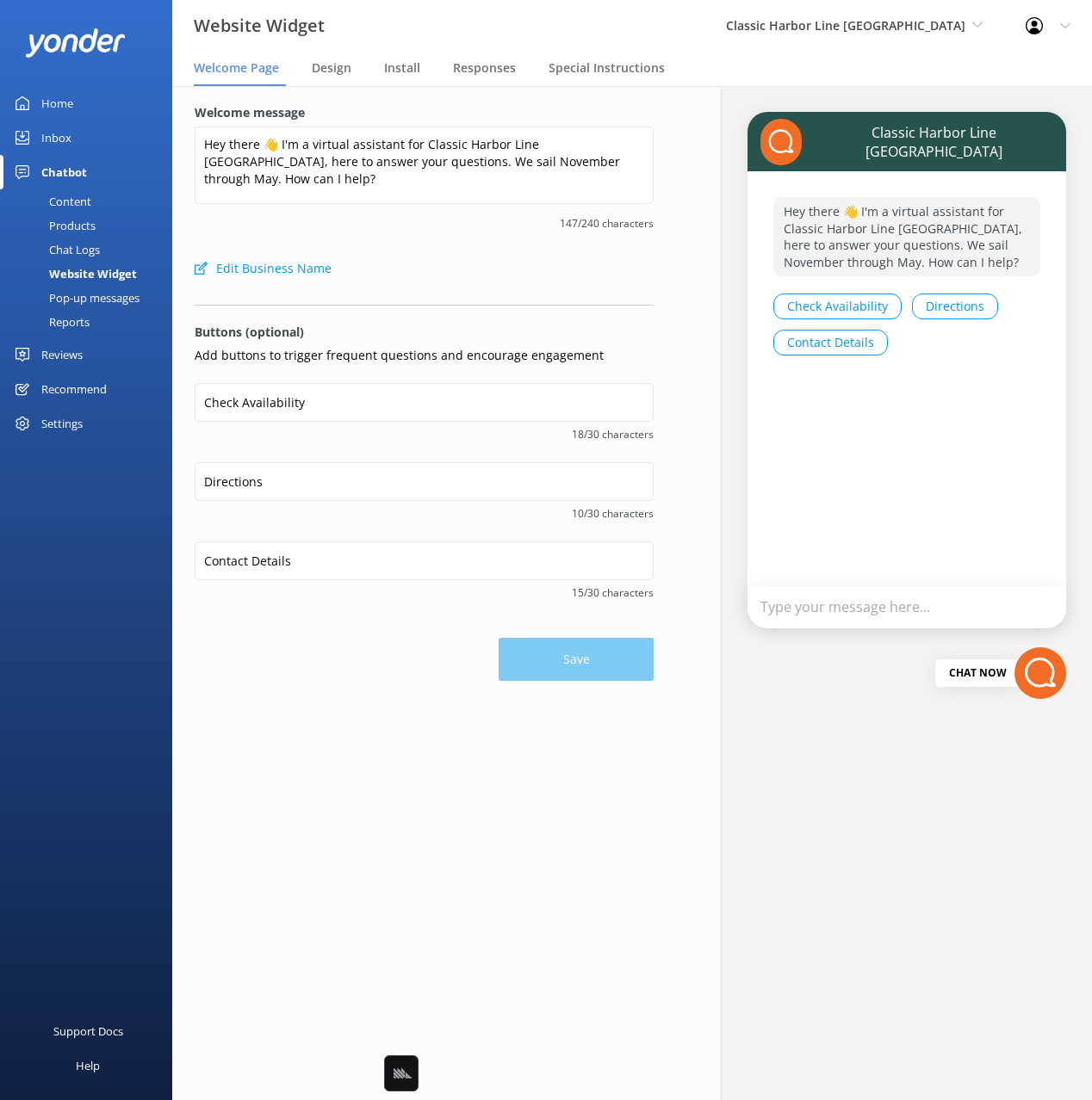
click at [80, 240] on div "Chat Logs" at bounding box center [55, 250] width 90 height 24
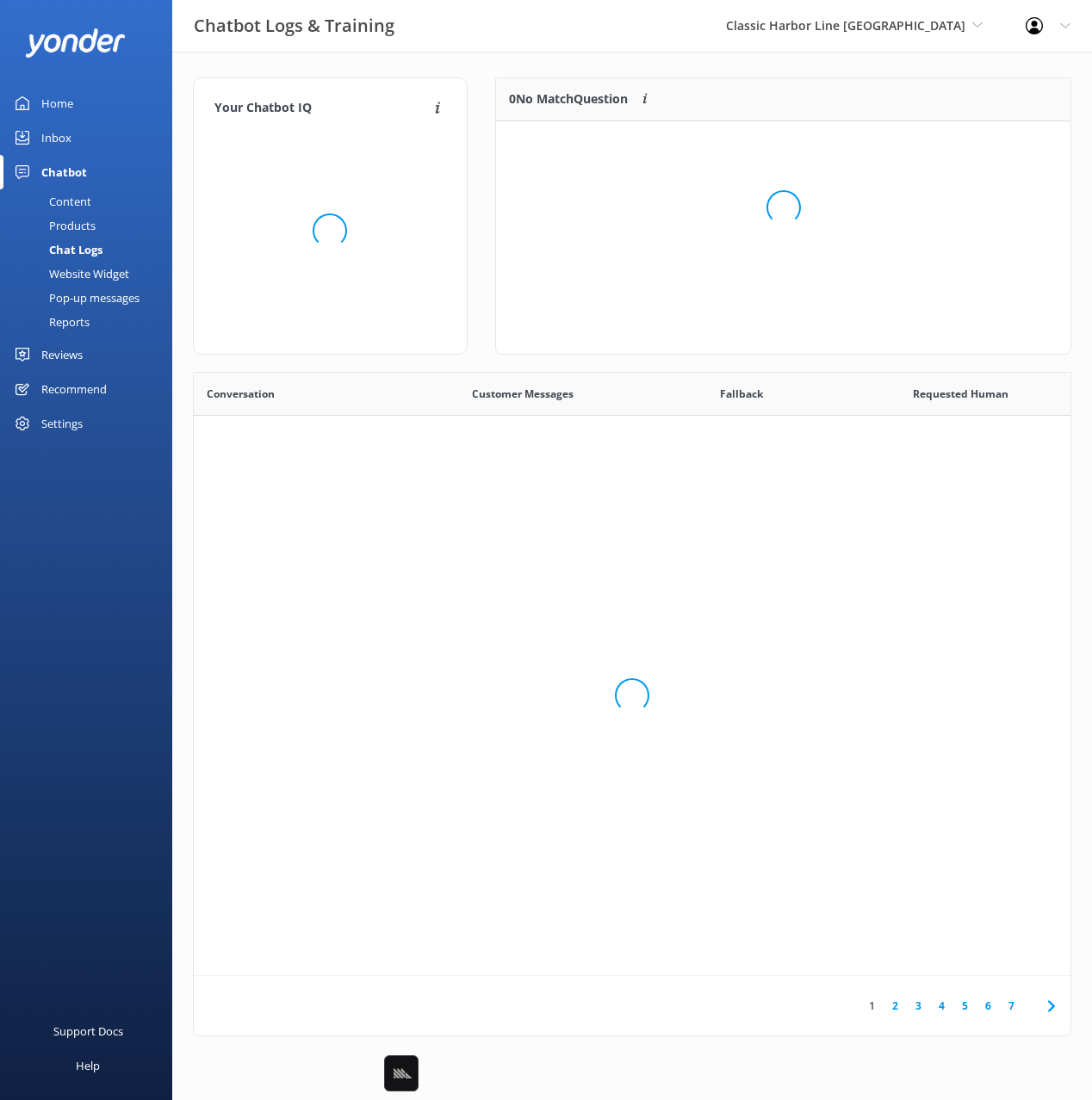
scroll to position [603, 877]
click at [98, 274] on div "Website Widget" at bounding box center [69, 274] width 119 height 24
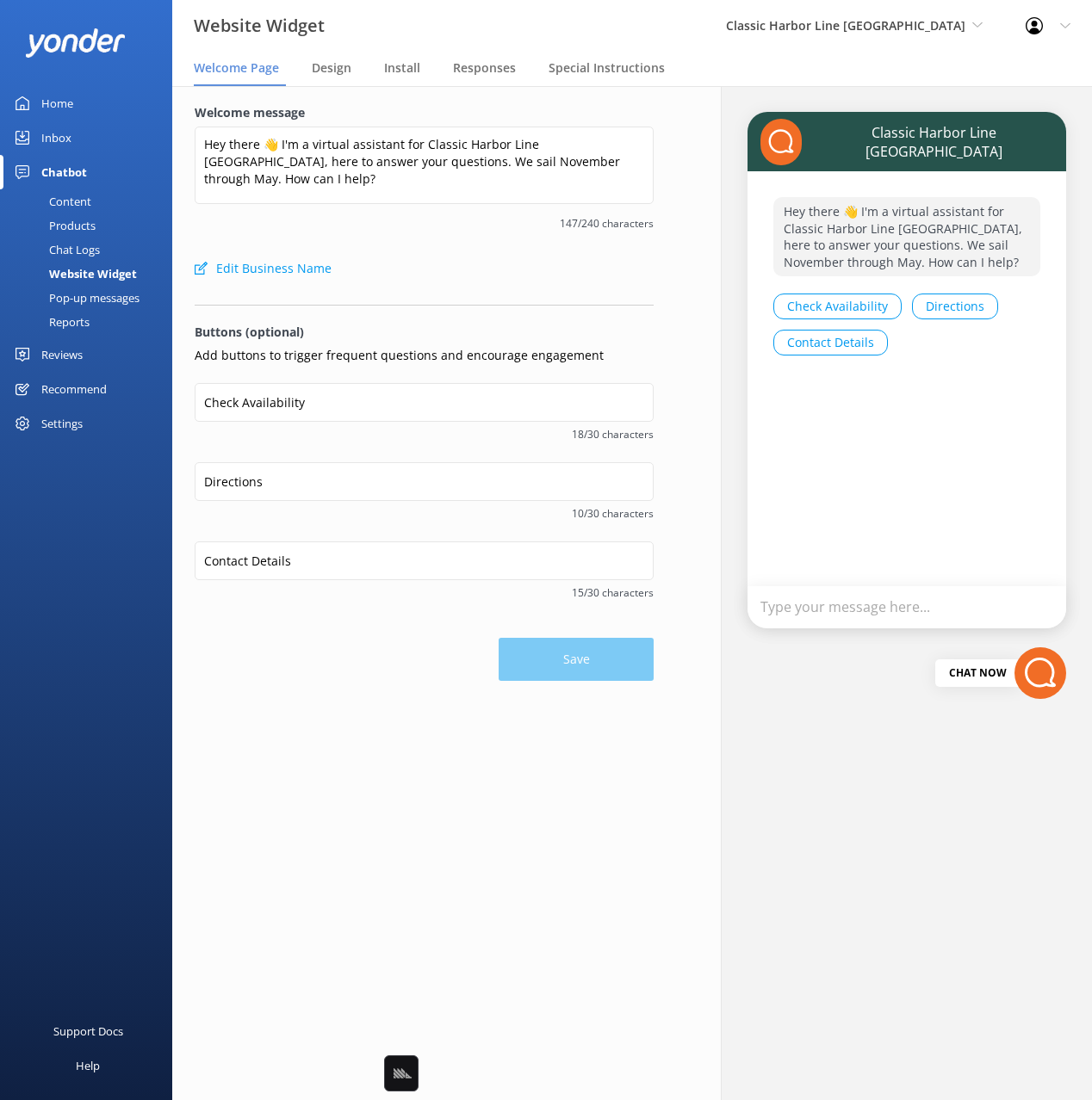
click at [80, 249] on div "Chat Logs" at bounding box center [55, 250] width 90 height 24
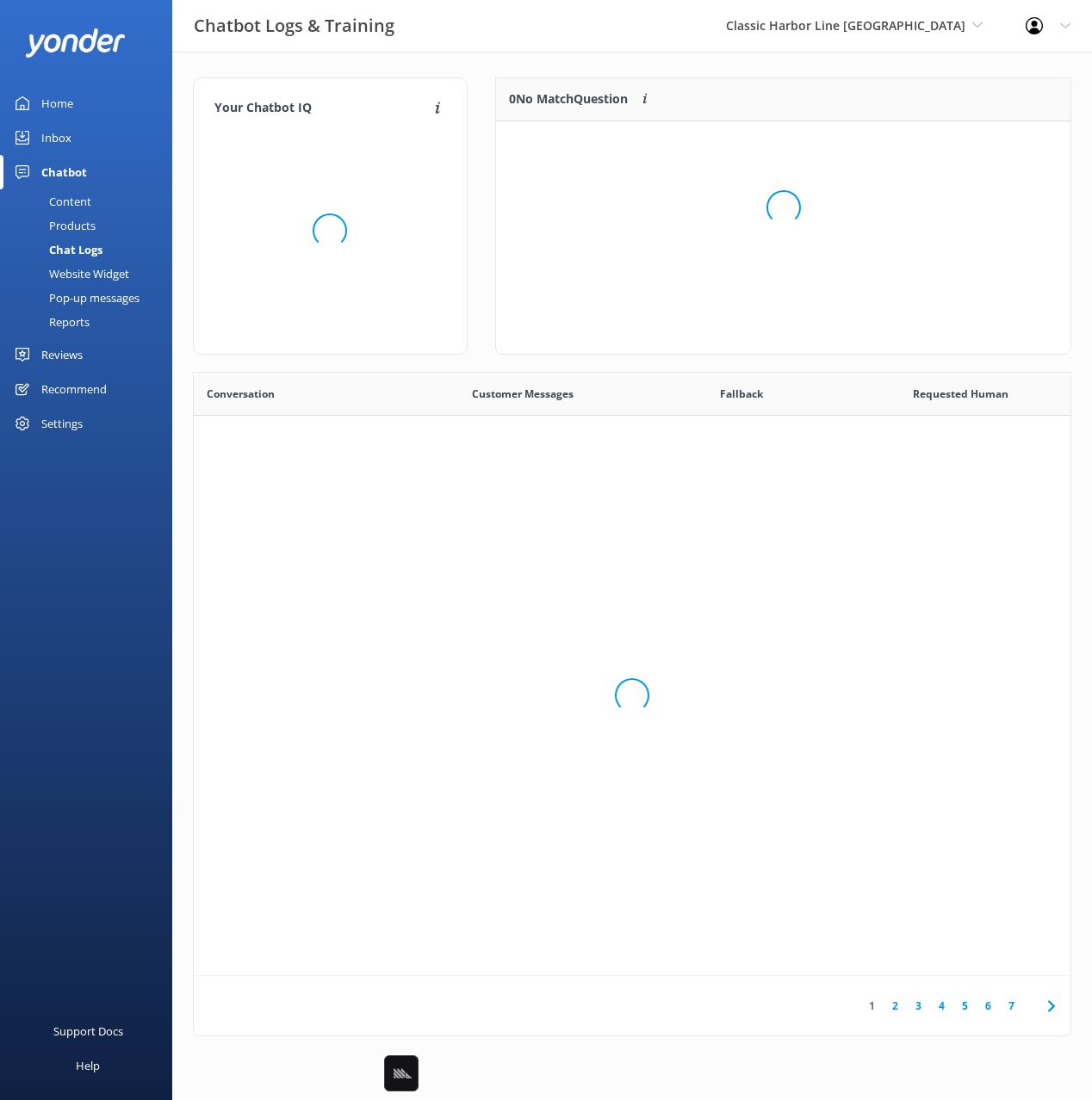
scroll to position [603, 877]
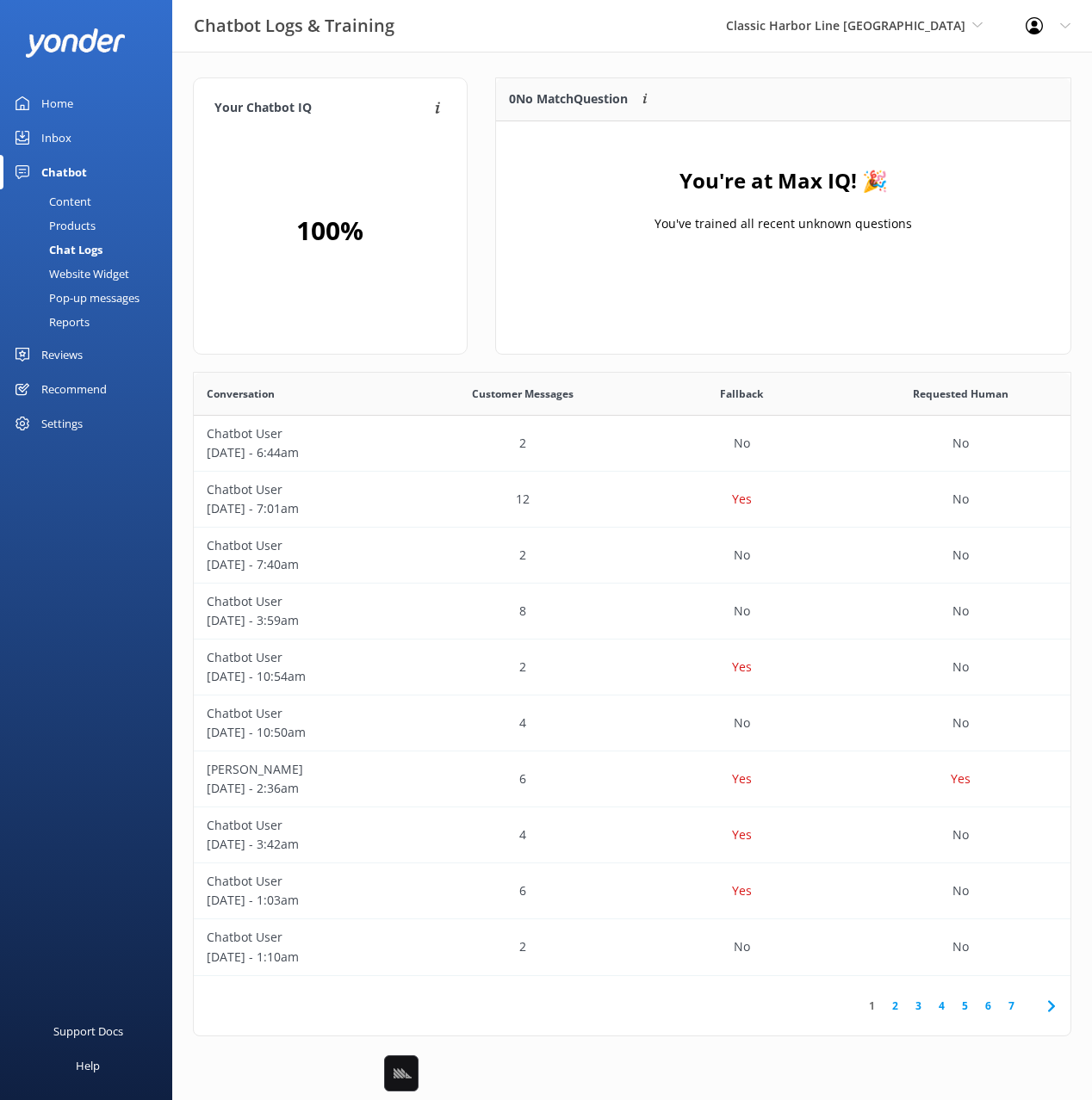
click at [78, 224] on div "Products" at bounding box center [52, 225] width 85 height 24
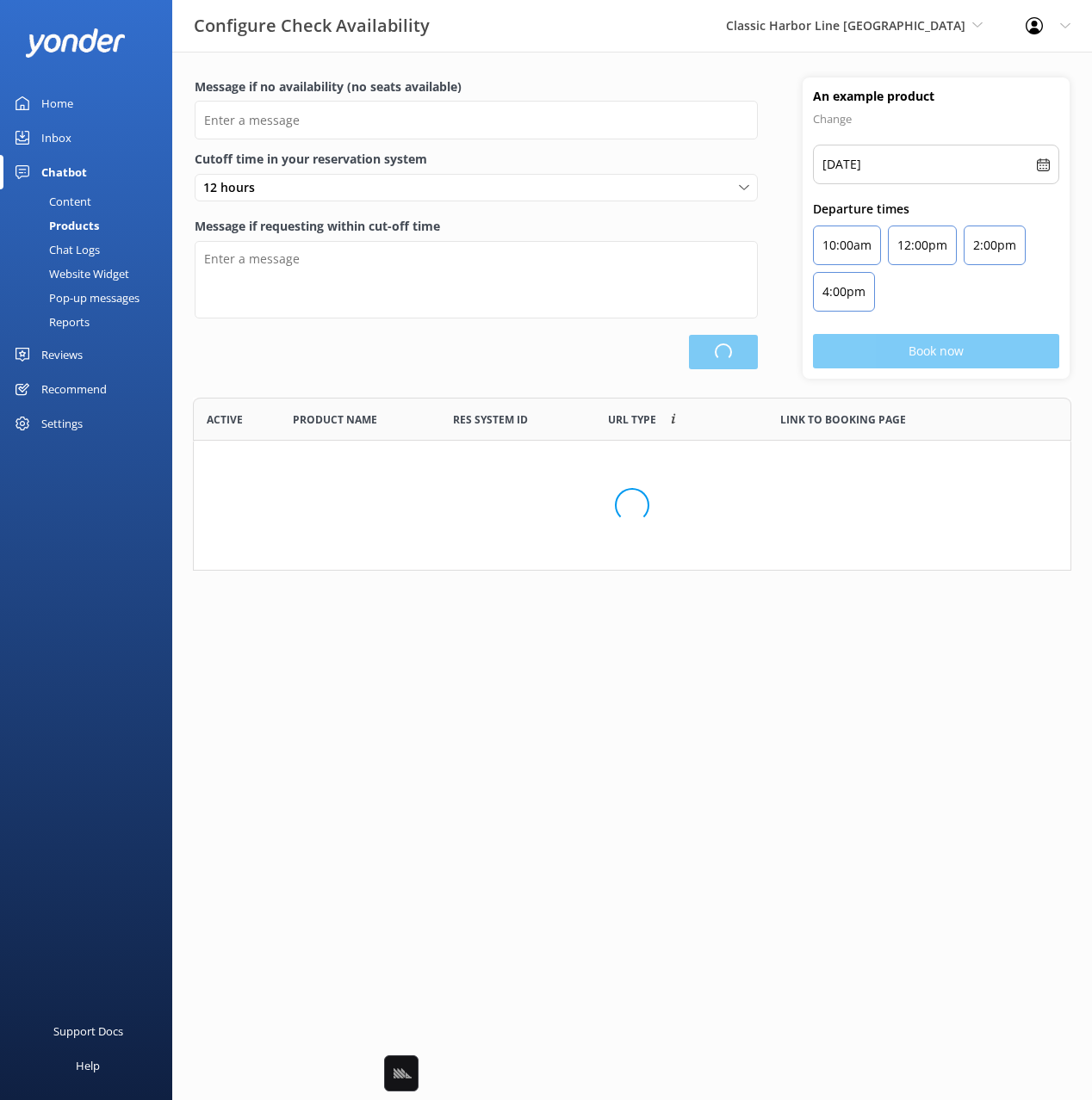
scroll to position [517, 877]
type input "There are no seats available, please check an alternate day"
type textarea "Our online booking system closes {hours} prior to departure. Please contact us …"
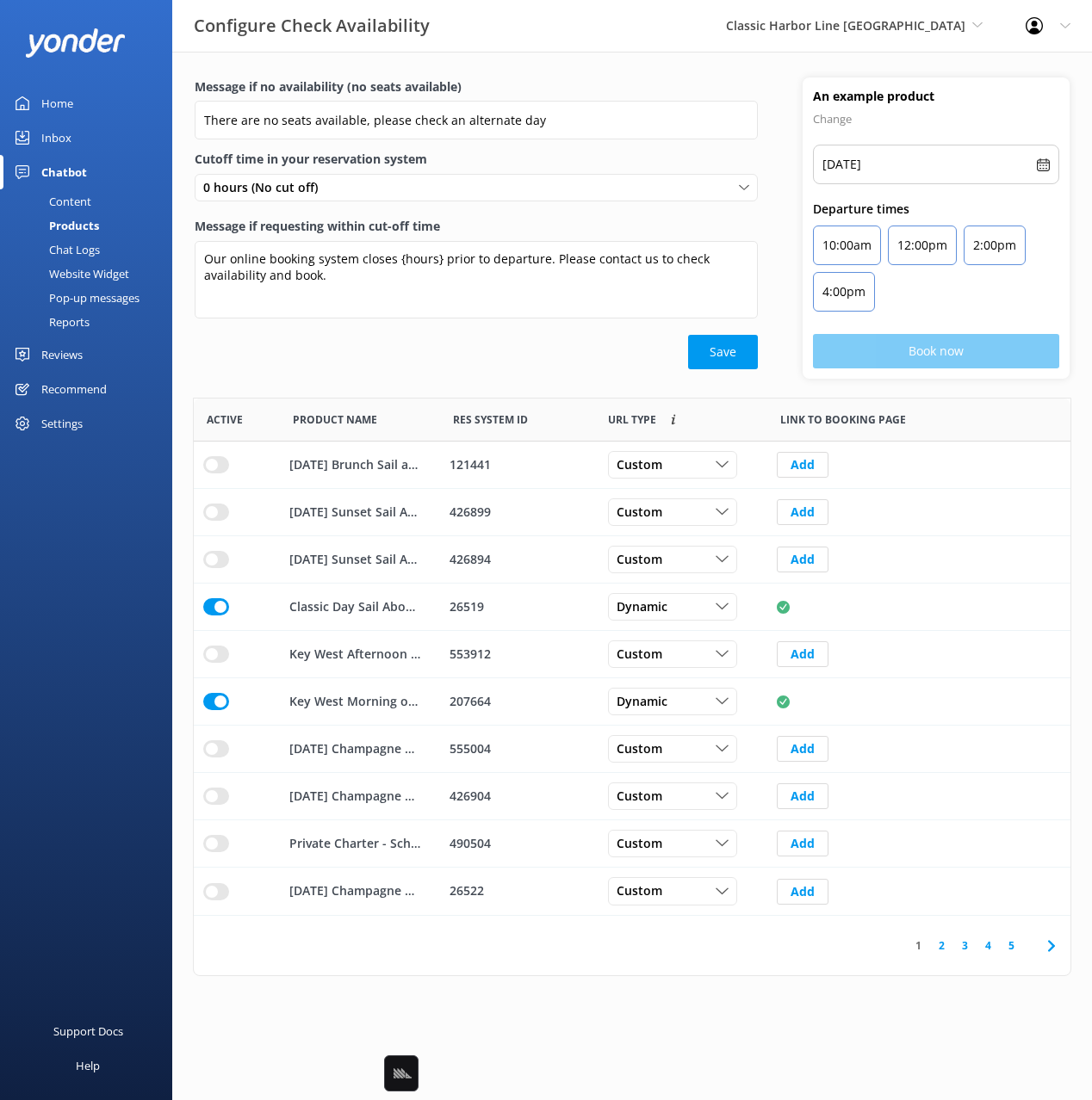
click at [58, 186] on div "Chatbot" at bounding box center [64, 172] width 46 height 35
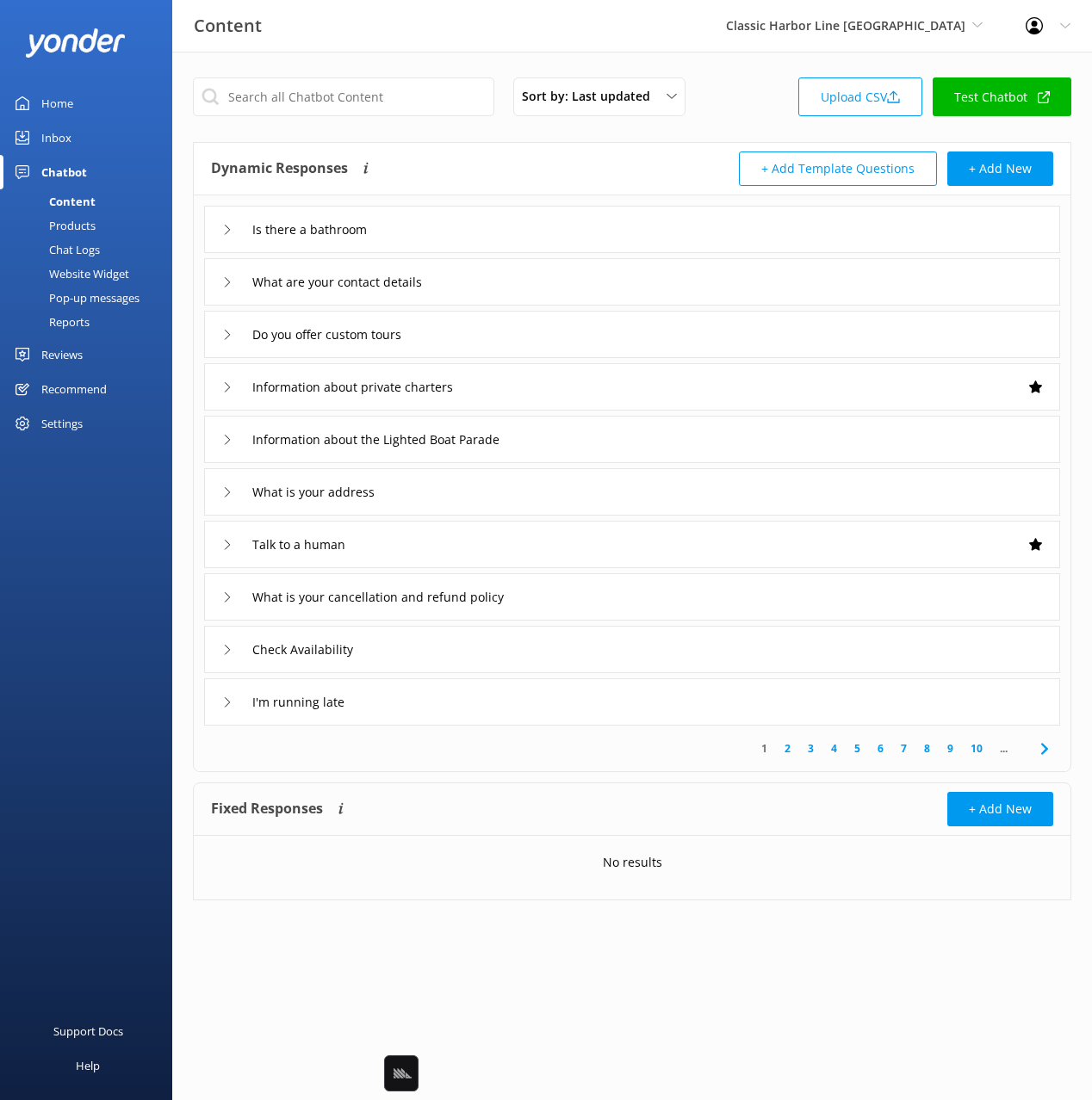
drag, startPoint x: 511, startPoint y: 161, endPoint x: 268, endPoint y: 110, distance: 248.3
click at [501, 160] on div "Dynamic Responses Dynamic responses rely on the Large Language Model to create …" at bounding box center [421, 168] width 421 height 35
drag, startPoint x: 42, startPoint y: 98, endPoint x: 138, endPoint y: 110, distance: 96.7
click at [44, 98] on div "Home" at bounding box center [57, 103] width 32 height 35
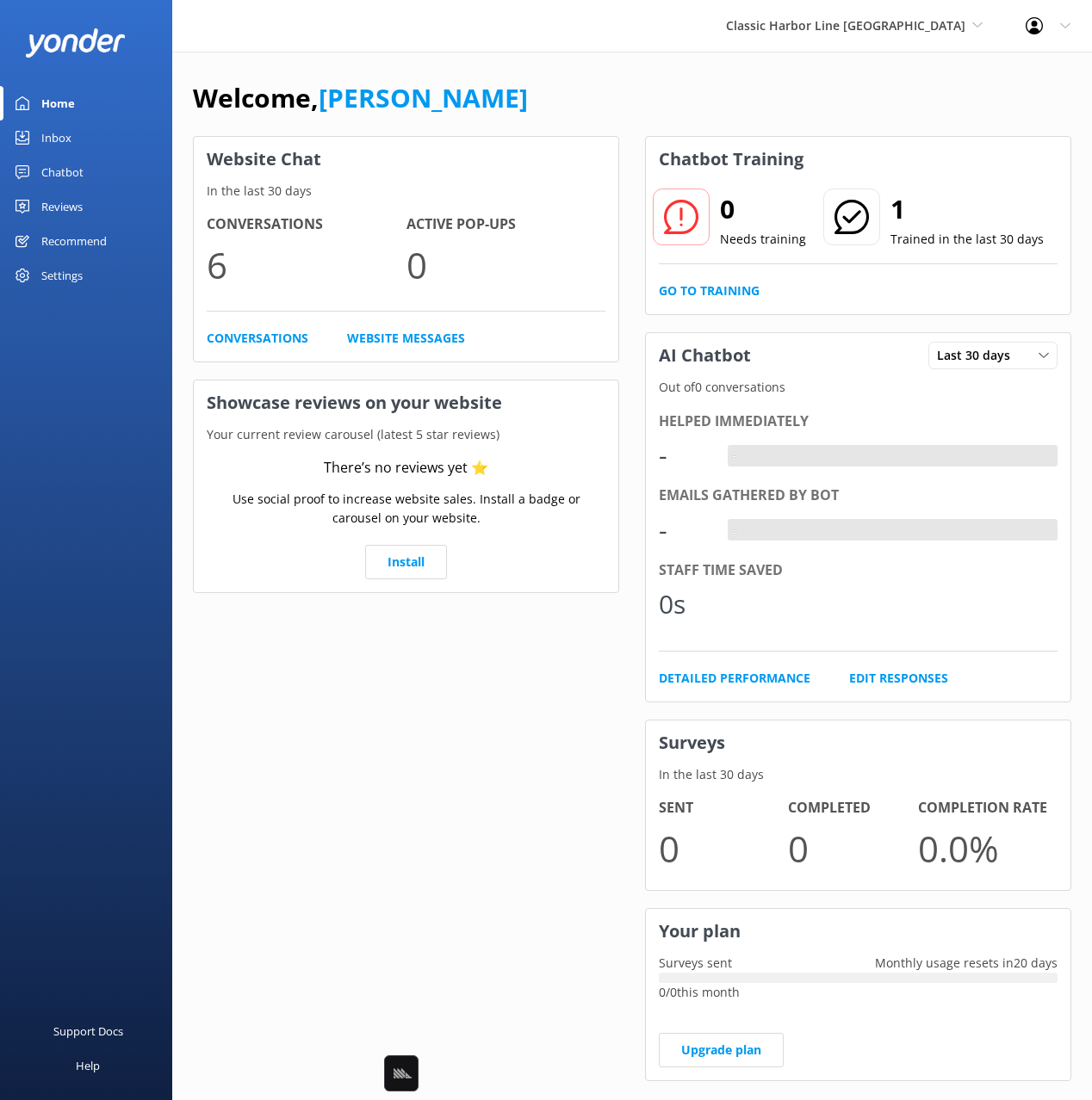
click at [866, 37] on div "Classic Harbor Line Key West Black Cat Cruises [GEOGRAPHIC_DATA] [GEOGRAPHIC_DA…" at bounding box center [854, 25] width 299 height 51
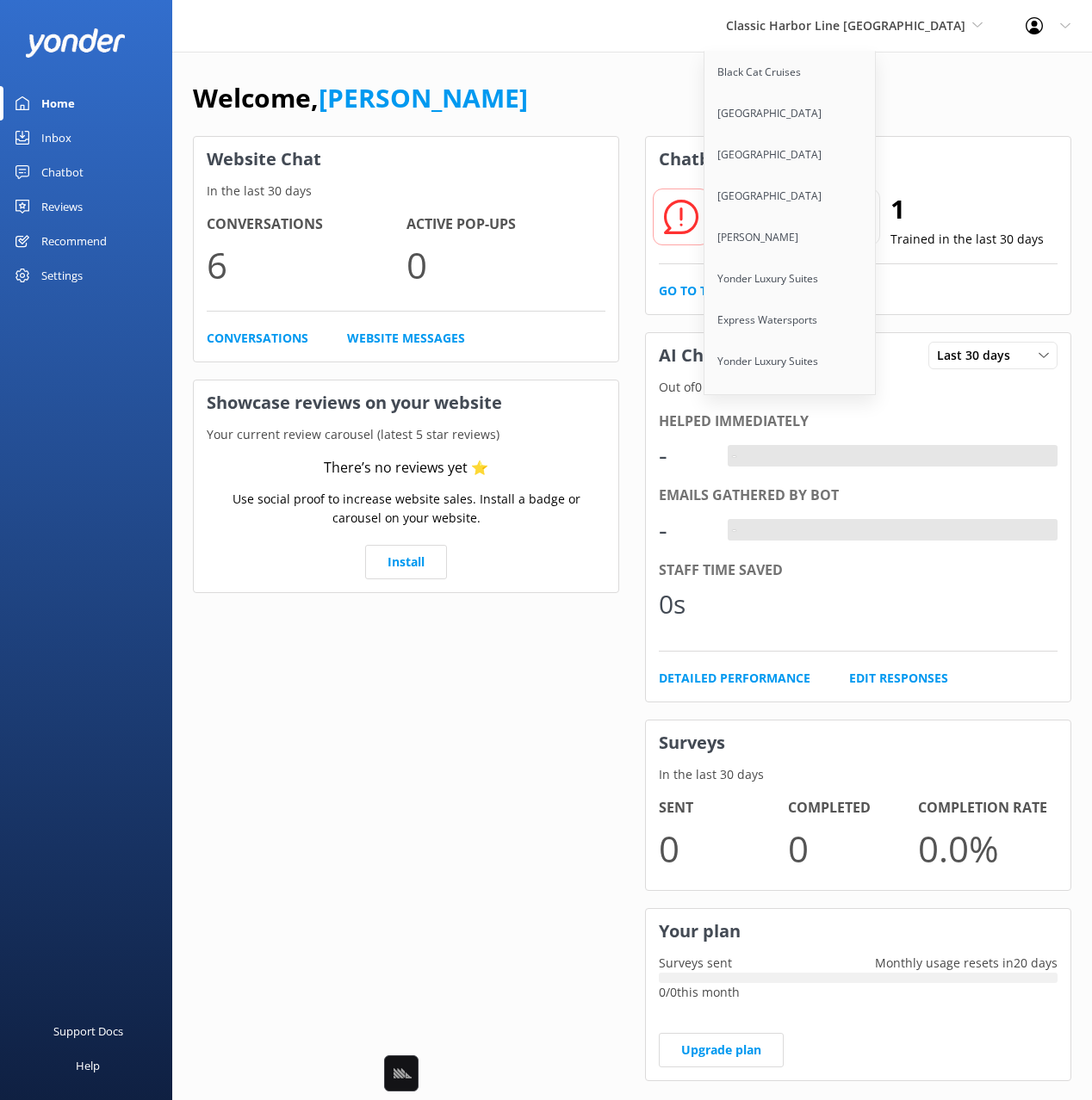
scroll to position [9958, 0]
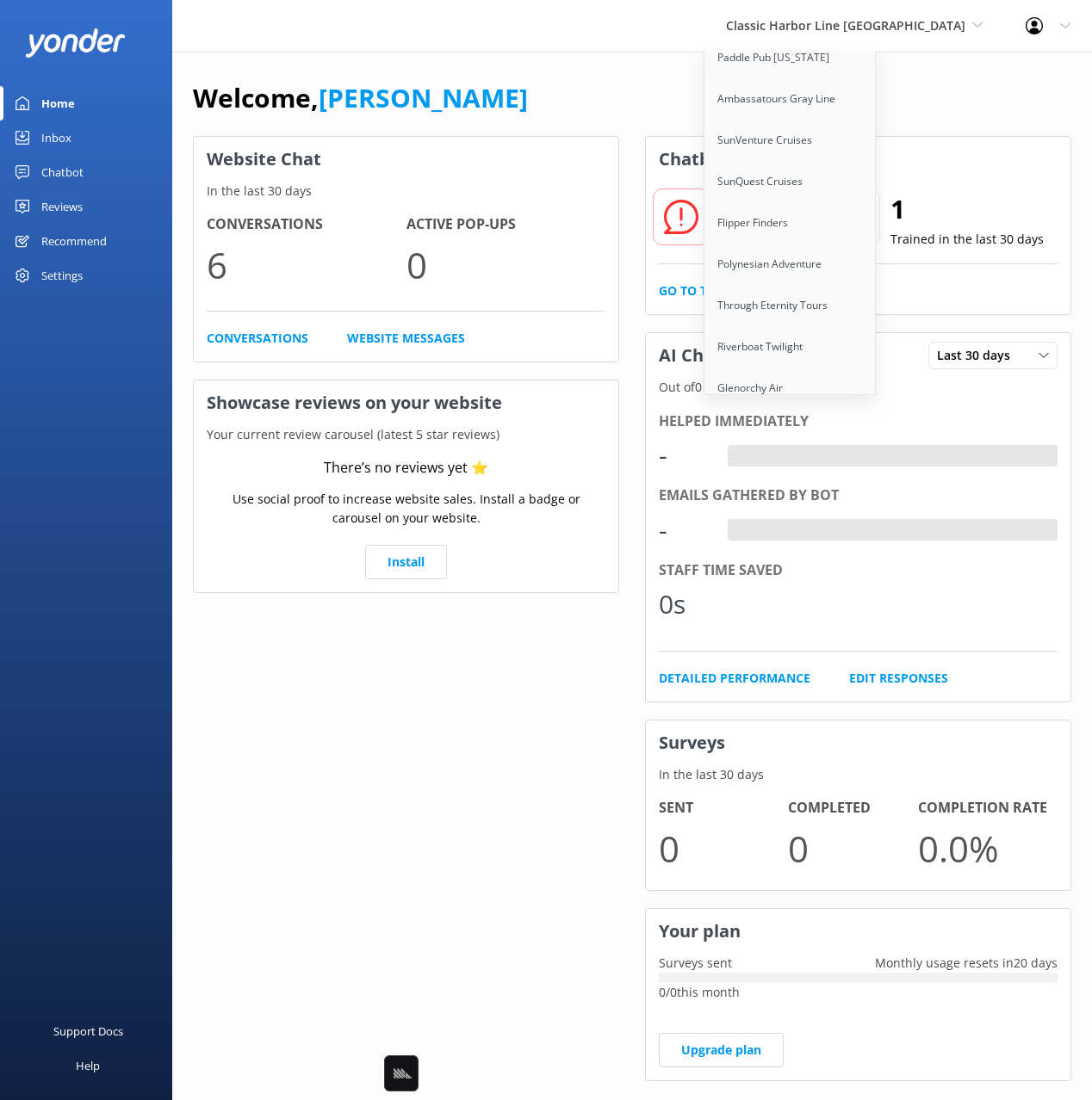
click at [861, 450] on link "Four Winds Maui" at bounding box center [791, 470] width 172 height 41
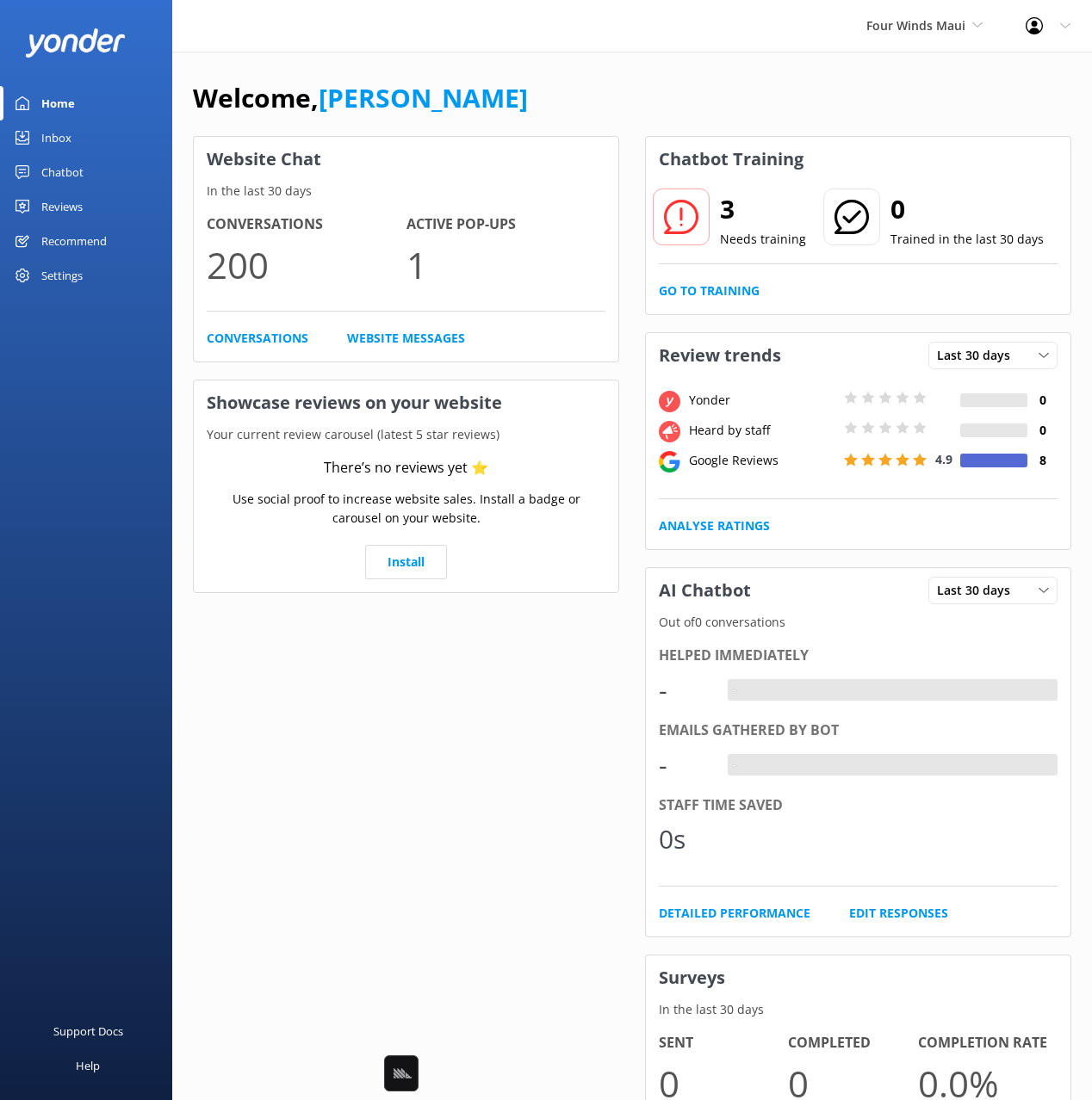
drag, startPoint x: 473, startPoint y: 87, endPoint x: 159, endPoint y: 147, distance: 319.7
click at [467, 89] on div "Welcome, [PERSON_NAME]" at bounding box center [632, 107] width 879 height 59
drag, startPoint x: 53, startPoint y: 182, endPoint x: 134, endPoint y: 165, distance: 82.8
click at [53, 181] on div "Chatbot" at bounding box center [62, 172] width 42 height 35
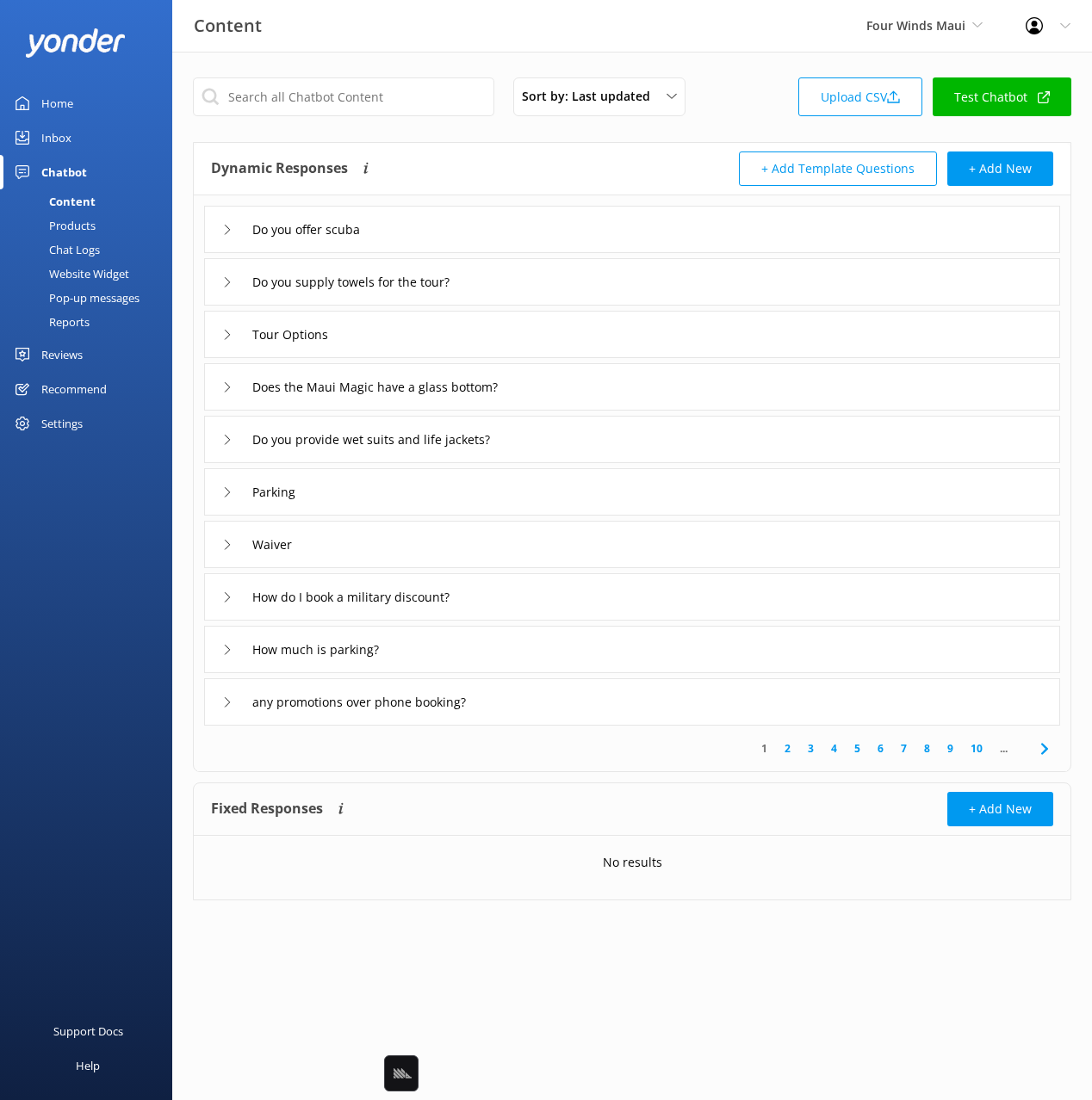
drag, startPoint x: 730, startPoint y: 124, endPoint x: 712, endPoint y: 129, distance: 18.7
click at [729, 124] on div "Sort by: Last updated Title Last updated Upload CSV Test Chatbot" at bounding box center [632, 102] width 879 height 49
click at [491, 224] on div "Do you offer scuba" at bounding box center [632, 229] width 856 height 48
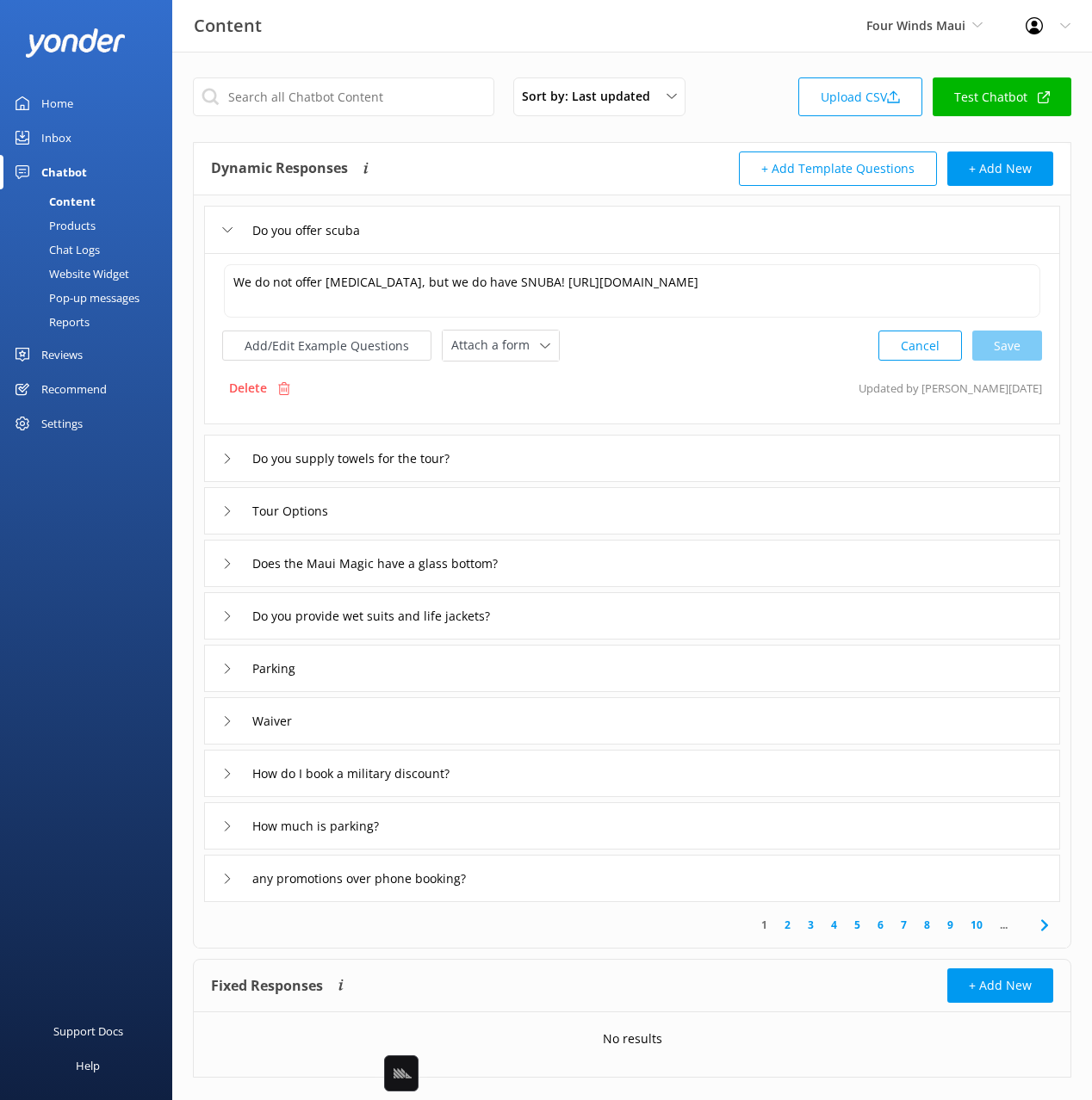
click at [492, 224] on div "Do you offer scuba" at bounding box center [632, 229] width 856 height 48
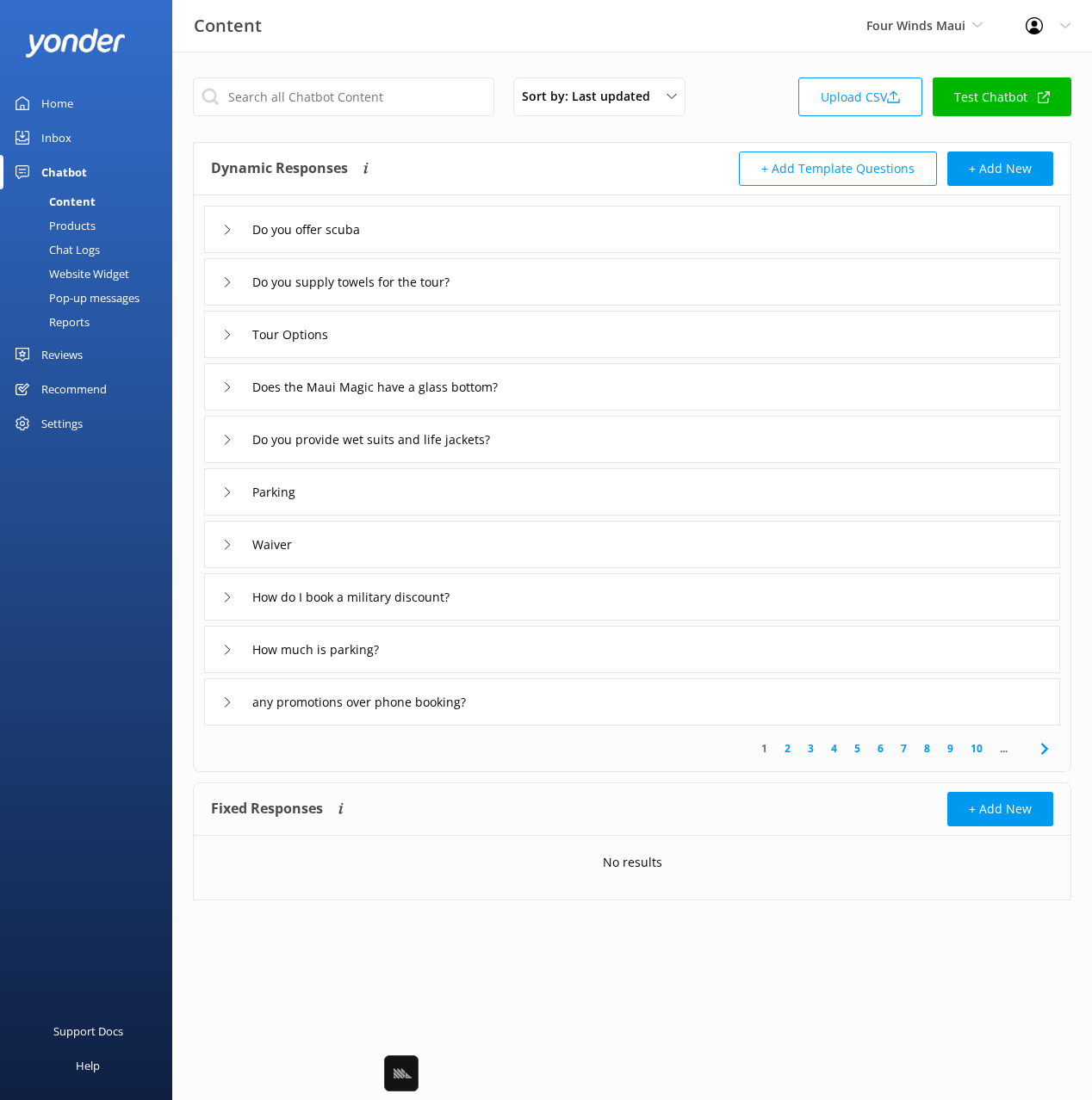
click at [435, 486] on div "Parking" at bounding box center [632, 492] width 856 height 48
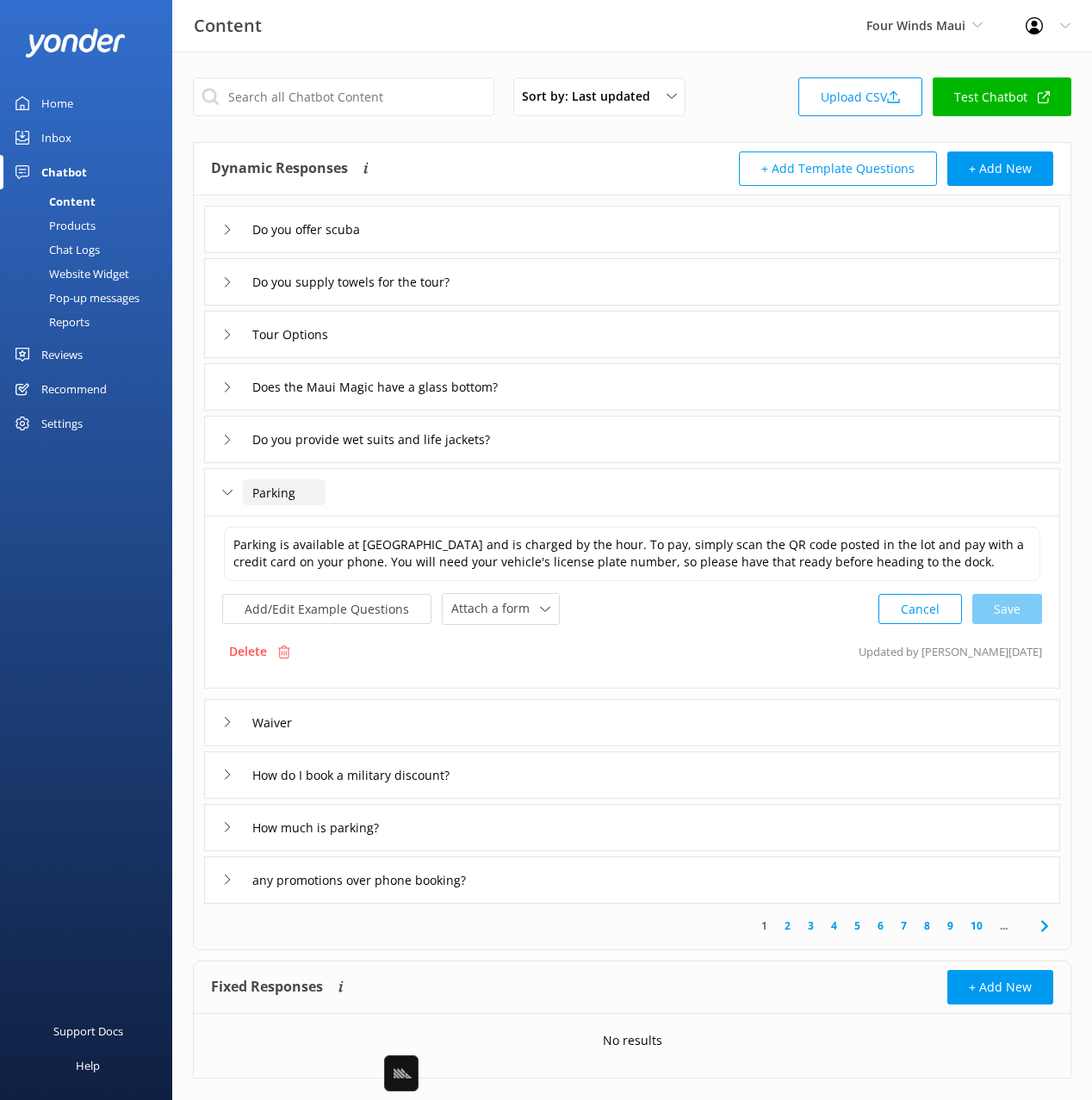
click at [251, 485] on input "Parking" at bounding box center [284, 493] width 82 height 26
type input "Do you have Parking"
drag, startPoint x: 371, startPoint y: 516, endPoint x: 395, endPoint y: 601, distance: 88.3
click at [371, 516] on div at bounding box center [365, 518] width 22 height 22
click at [427, 719] on div "Waiver" at bounding box center [632, 722] width 856 height 48
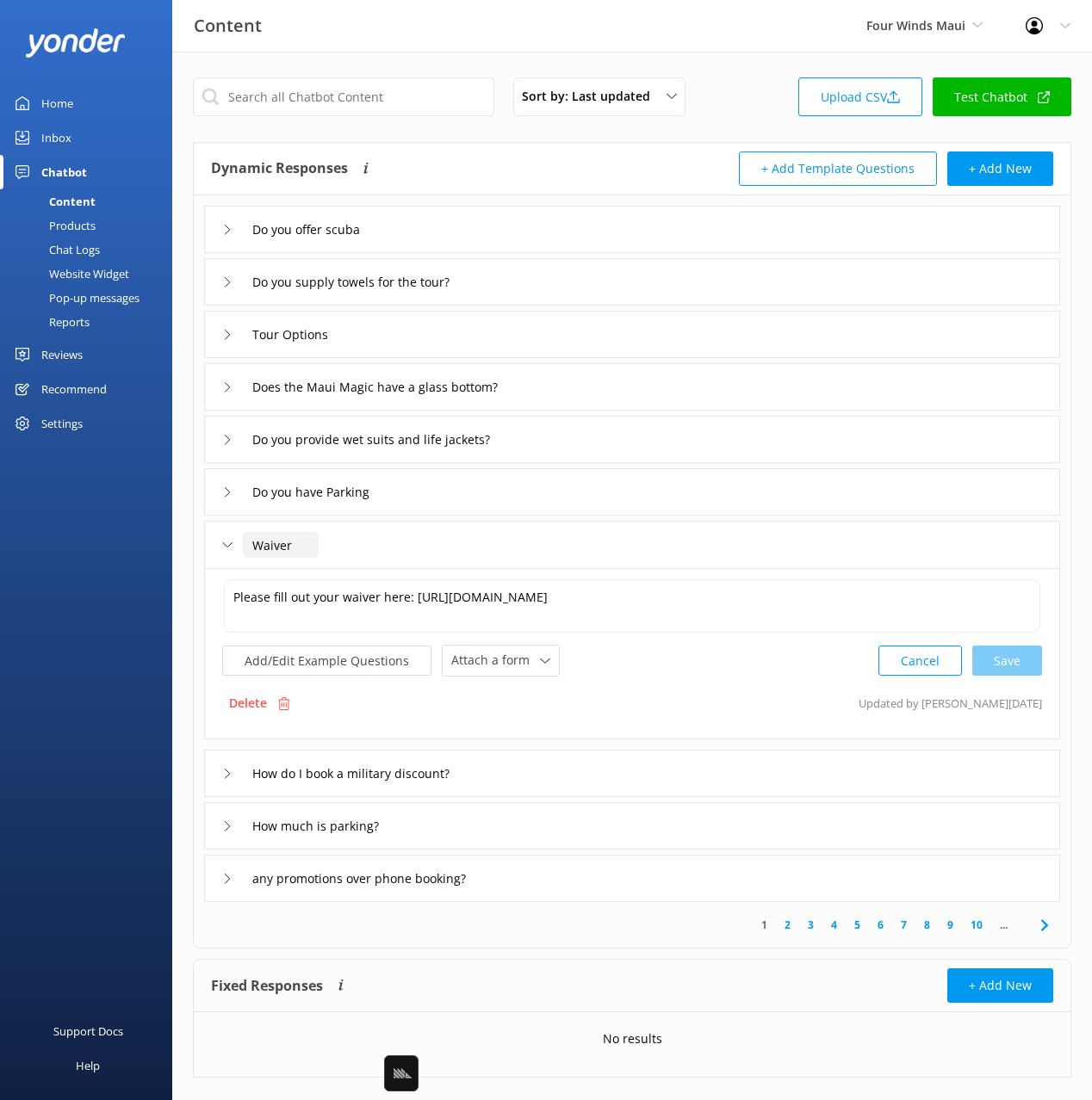
click at [258, 551] on input "Waiver" at bounding box center [281, 545] width 76 height 26
drag, startPoint x: 253, startPoint y: 546, endPoint x: 257, endPoint y: 563, distance: 17.5
click at [253, 546] on input "Waiver" at bounding box center [281, 545] width 76 height 26
click at [345, 546] on input "Online Waiver" at bounding box center [301, 545] width 117 height 26
type input "Online Waiver form"
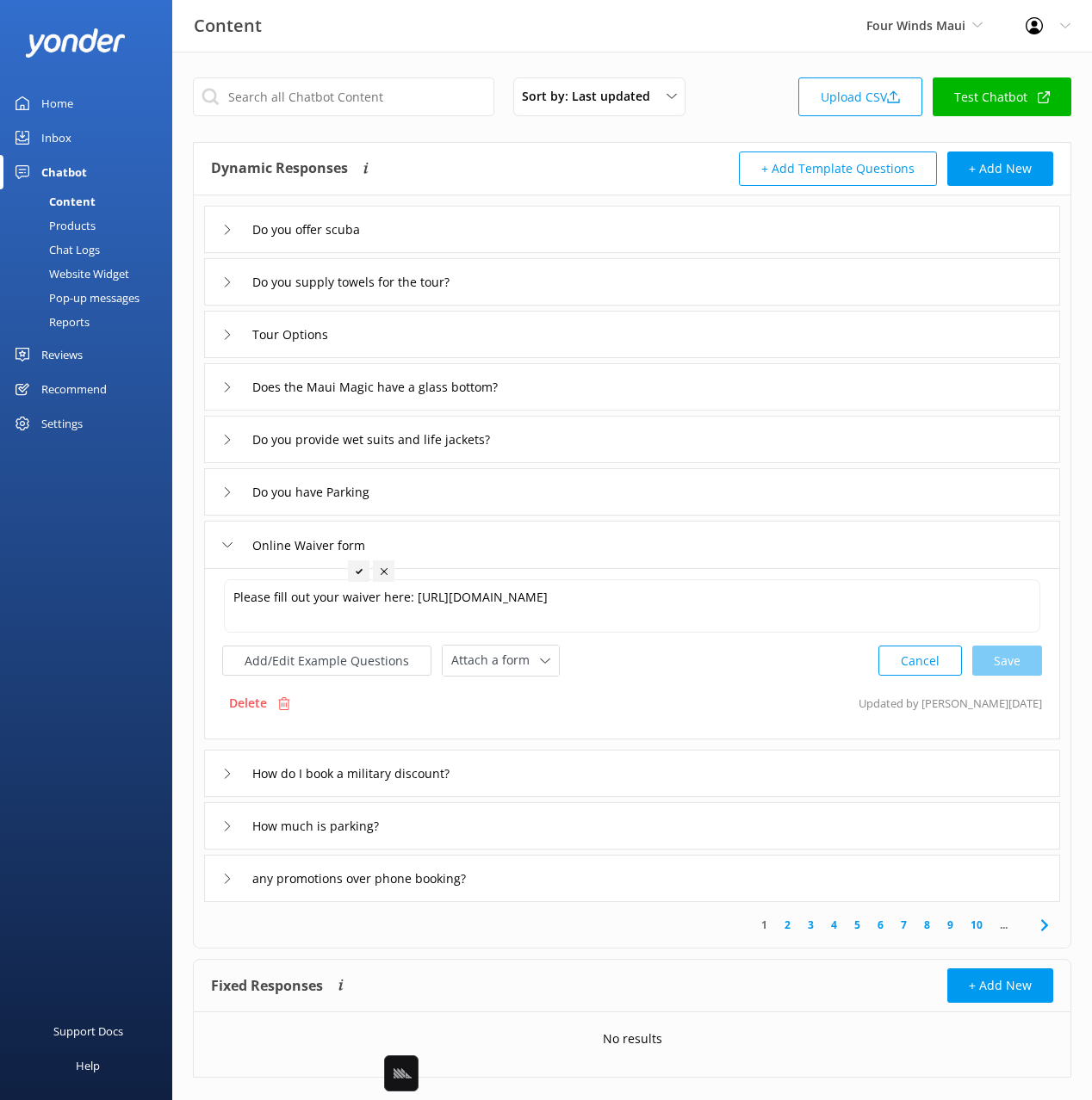
drag, startPoint x: 359, startPoint y: 572, endPoint x: 391, endPoint y: 588, distance: 35.8
click at [359, 572] on icon at bounding box center [358, 571] width 7 height 7
click at [568, 883] on div "any promotions over phone booking?" at bounding box center [632, 878] width 856 height 48
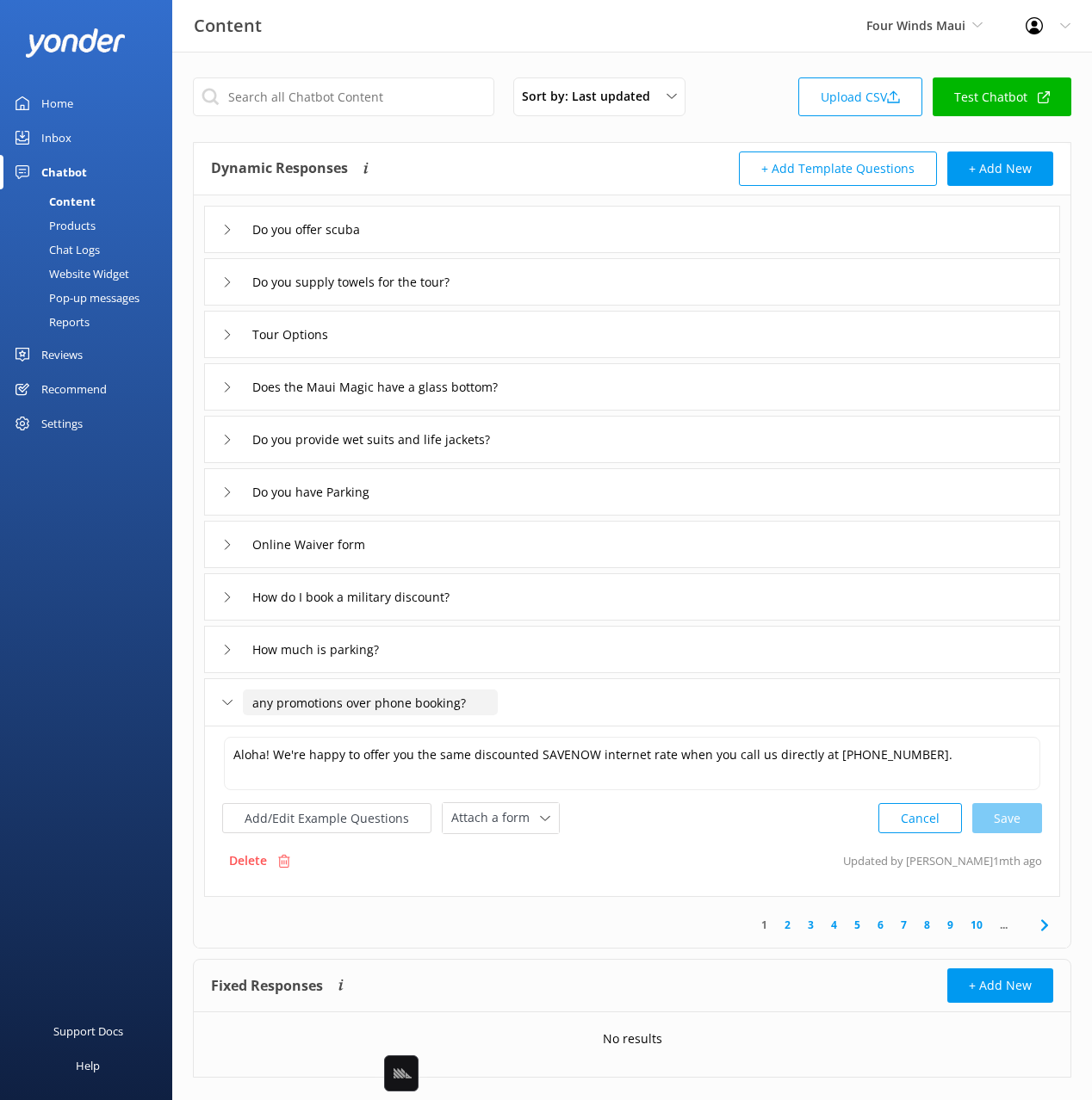
drag, startPoint x: 255, startPoint y: 702, endPoint x: 258, endPoint y: 716, distance: 14.3
click at [255, 702] on input "any promotions over phone booking?" at bounding box center [371, 702] width 255 height 26
type input "Are there any promotions over phone booking?"
drag, startPoint x: 528, startPoint y: 730, endPoint x: 651, endPoint y: 838, distance: 163.7
click at [528, 730] on icon at bounding box center [531, 729] width 7 height 7
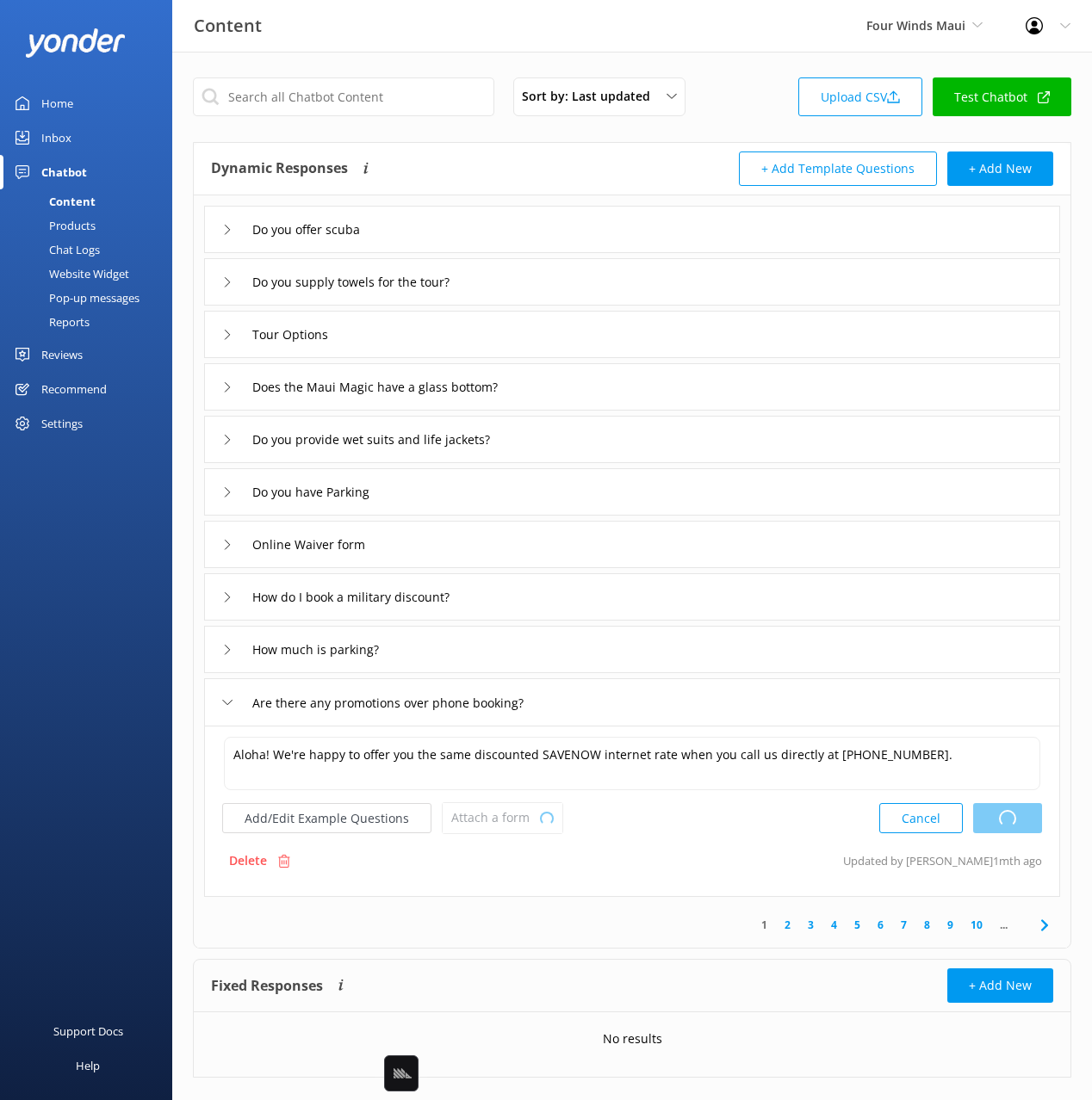
click at [693, 848] on div "Delete Updated by [PERSON_NAME] 1mth ago" at bounding box center [632, 861] width 820 height 33
click at [1049, 926] on icon at bounding box center [1044, 925] width 21 height 21
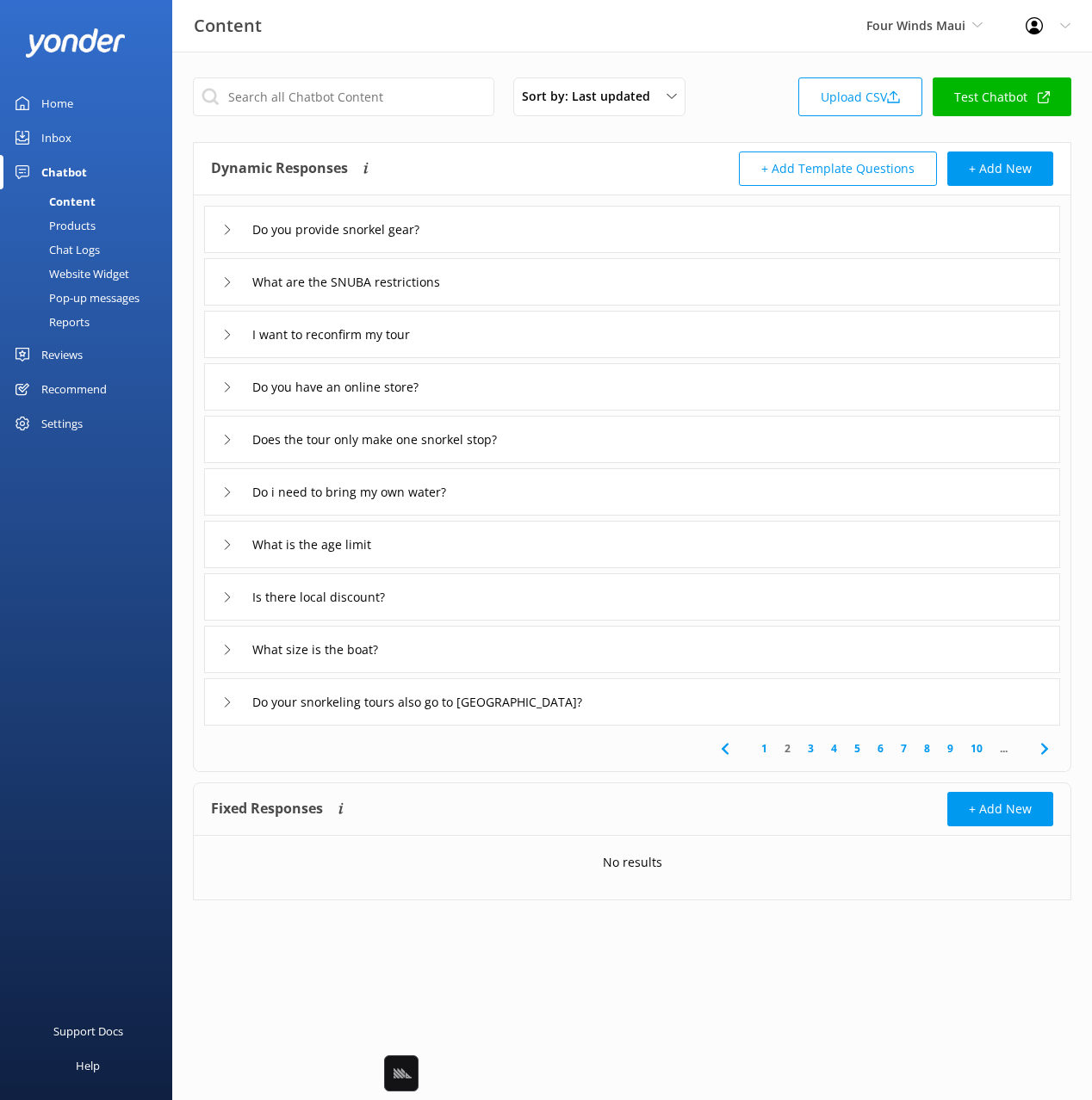
click at [131, 584] on div "Support Docs Help" at bounding box center [86, 825] width 172 height 550
click at [740, 94] on div "Sort by: Last updated Title Last updated Upload CSV Test Chatbot" at bounding box center [632, 102] width 879 height 49
drag, startPoint x: 86, startPoint y: 250, endPoint x: 136, endPoint y: 248, distance: 50.0
click at [86, 250] on div "Chat Logs" at bounding box center [55, 250] width 90 height 24
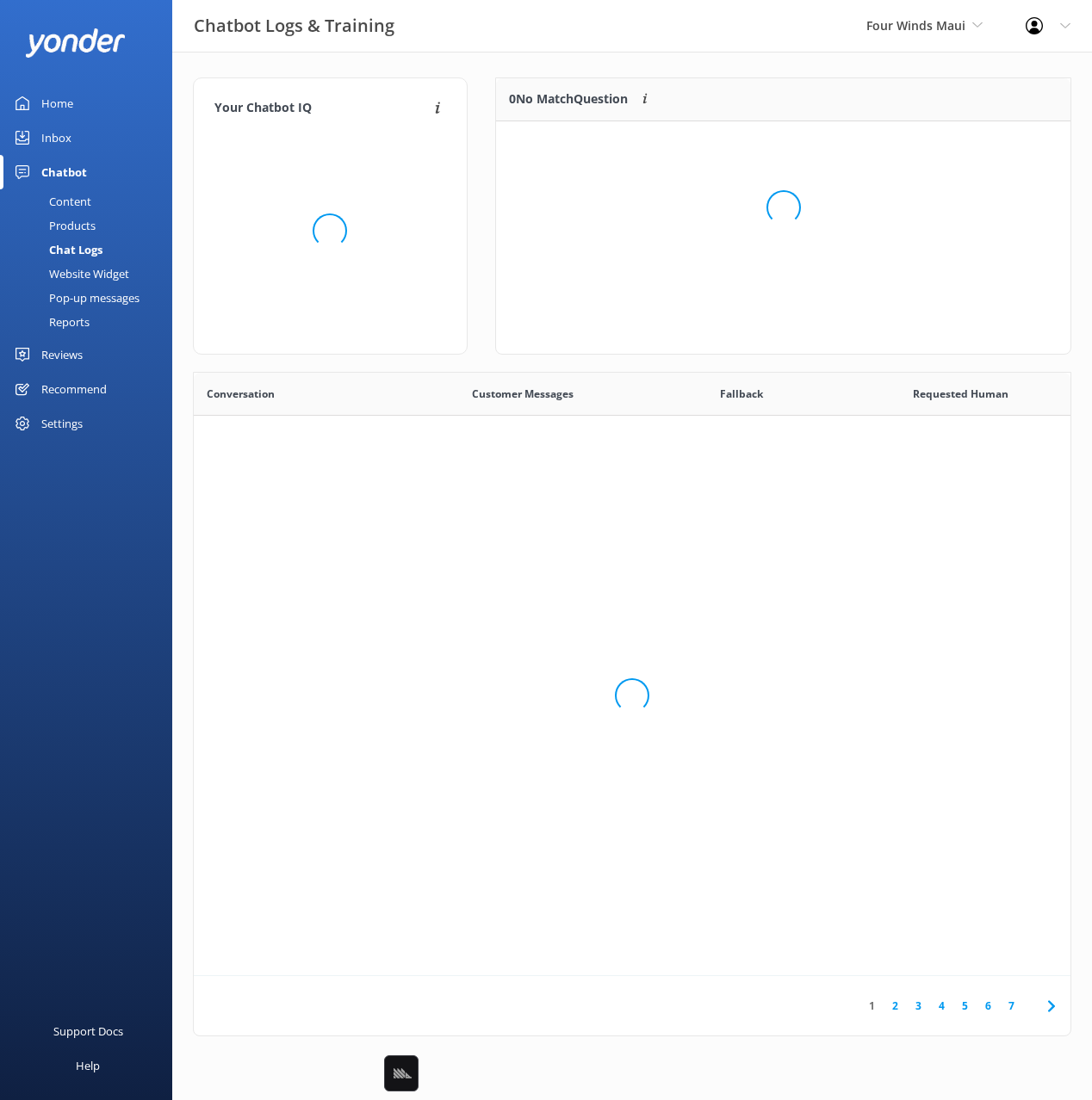
scroll to position [603, 877]
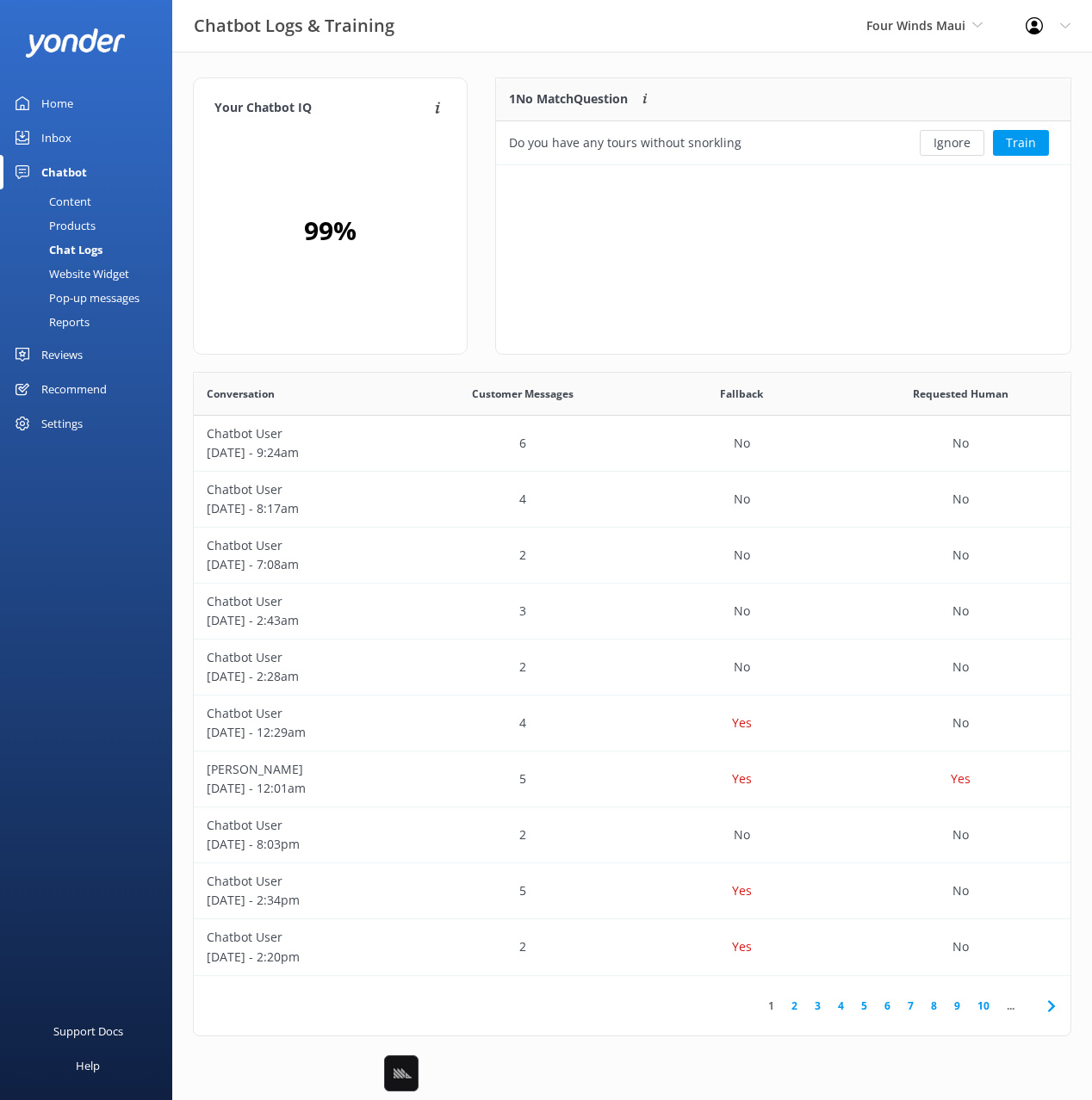
click at [604, 49] on div "Chatbot Logs & Training Four Winds Maui Black Cat Cruises [GEOGRAPHIC_DATA] [GE…" at bounding box center [546, 25] width 1092 height 51
click at [668, 56] on div "Your Chatbot IQ Your Chatbot IQ is the percentage of trained FAQs against untra…" at bounding box center [632, 561] width 920 height 1020
drag, startPoint x: 718, startPoint y: 65, endPoint x: 738, endPoint y: 72, distance: 21.2
click at [718, 65] on div "Your Chatbot IQ Your Chatbot IQ is the percentage of trained FAQs against untra…" at bounding box center [632, 561] width 920 height 1020
click at [76, 266] on div "Website Widget" at bounding box center [69, 274] width 119 height 24
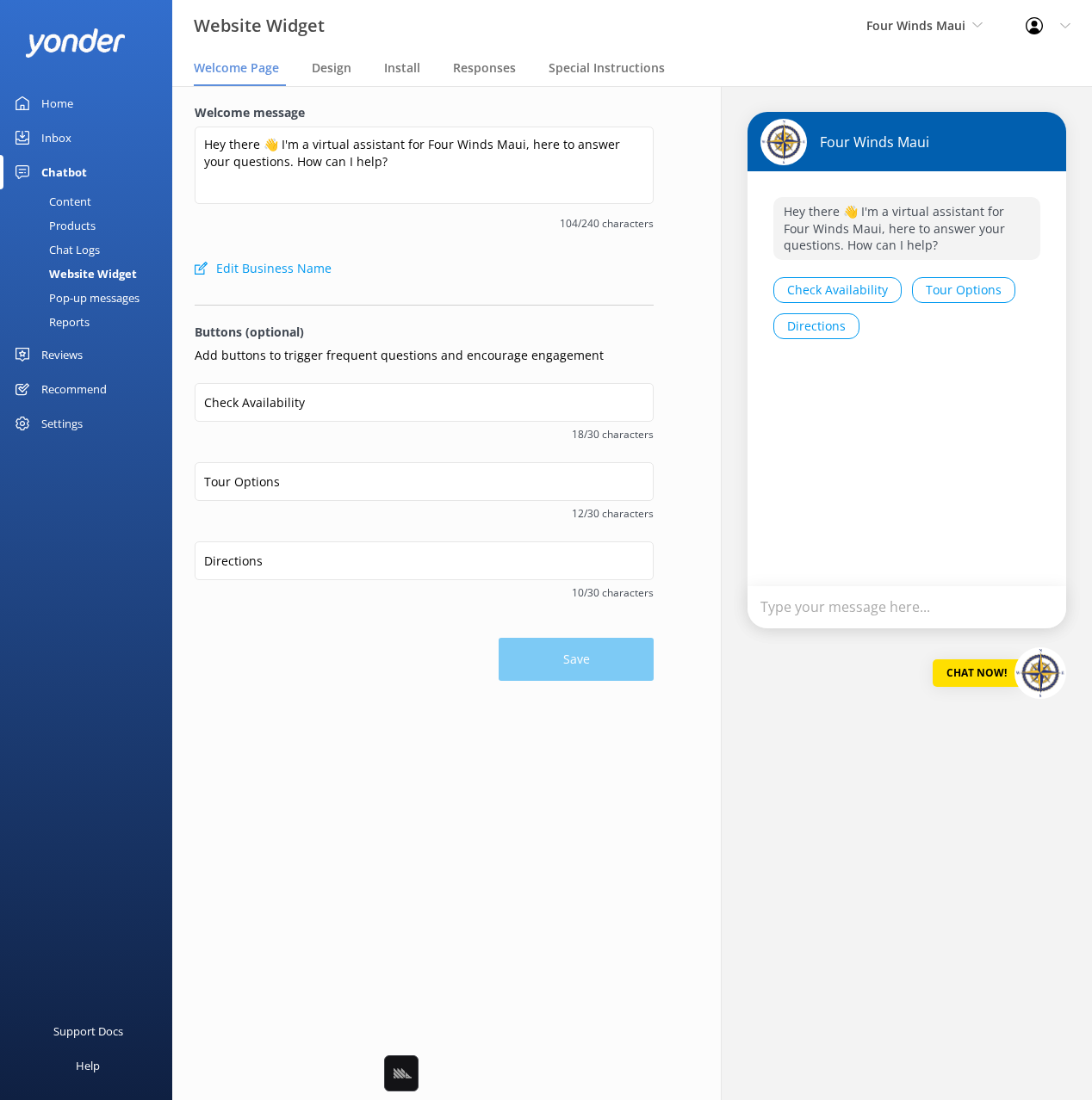
click at [509, 260] on div "Edit Business Name" at bounding box center [424, 268] width 459 height 35
drag, startPoint x: 370, startPoint y: 683, endPoint x: 278, endPoint y: 474, distance: 228.4
click at [369, 683] on div "Welcome message Hey there 👋 I'm a virtual assistant for Four Winds Maui, here t…" at bounding box center [424, 392] width 503 height 612
click at [99, 324] on link "Reports" at bounding box center [91, 322] width 162 height 24
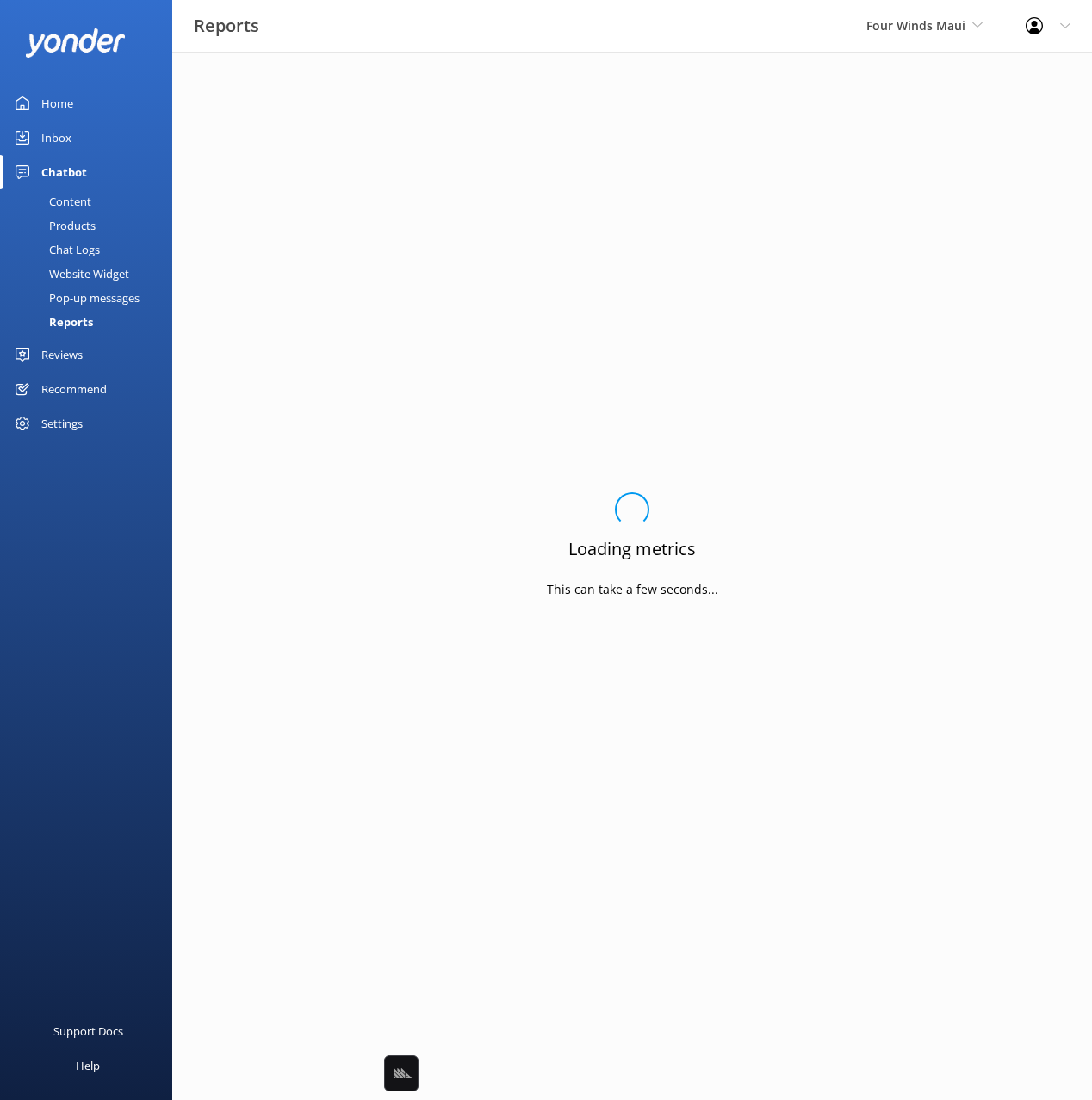
click at [95, 288] on div "Pop-up messages" at bounding box center [75, 298] width 129 height 24
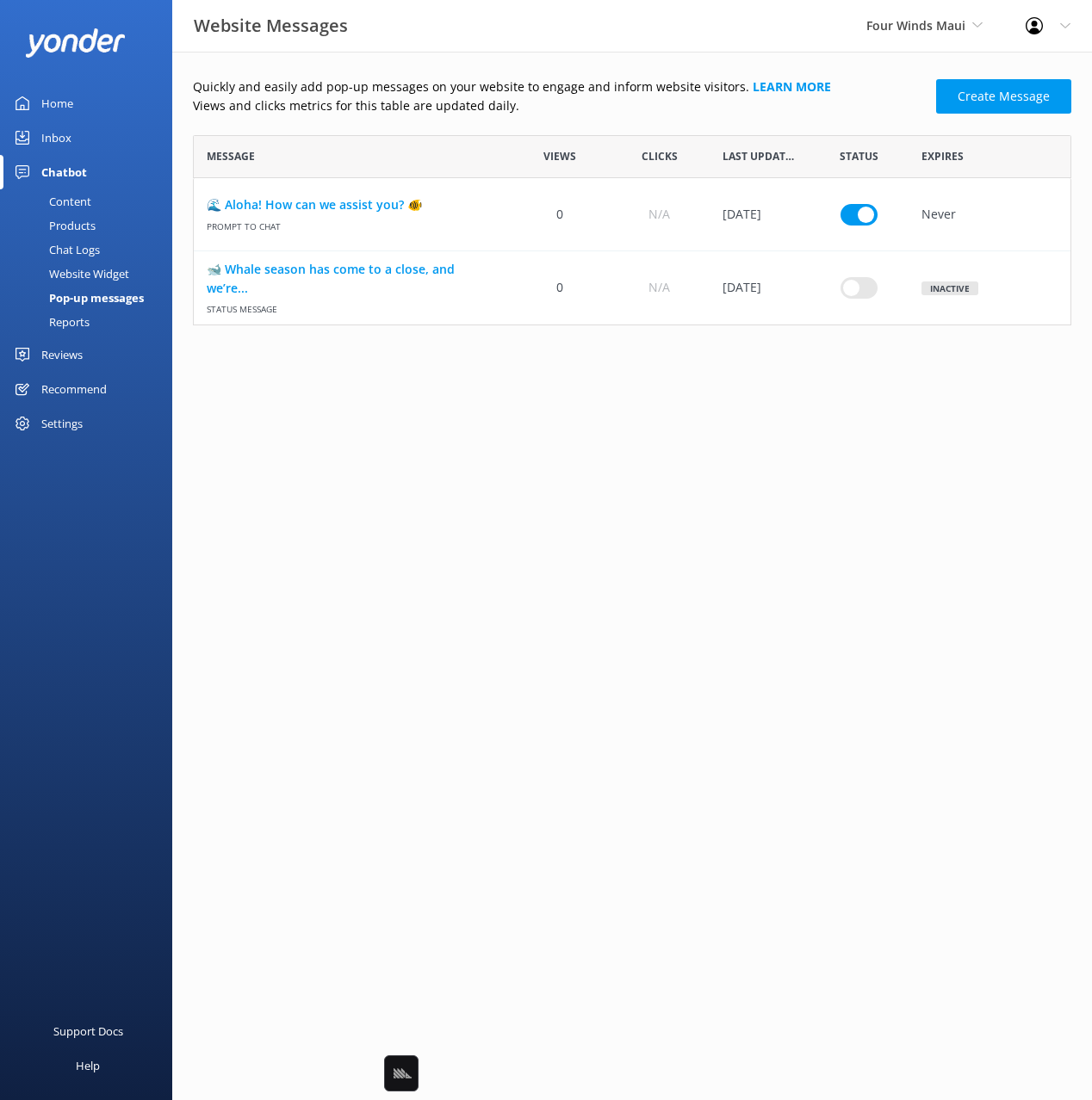
scroll to position [190, 879]
drag, startPoint x: 562, startPoint y: 549, endPoint x: 481, endPoint y: 488, distance: 101.4
click at [561, 548] on html "Website Messages Four Winds Maui Black Cat Cruises [GEOGRAPHIC_DATA] [GEOGRAPHI…" at bounding box center [546, 550] width 1092 height 1100
click at [441, 456] on html "Website Messages Four Winds Maui Black Cat Cruises [GEOGRAPHIC_DATA] [GEOGRAPHI…" at bounding box center [546, 550] width 1092 height 1100
drag, startPoint x: 495, startPoint y: 503, endPoint x: 386, endPoint y: 426, distance: 133.5
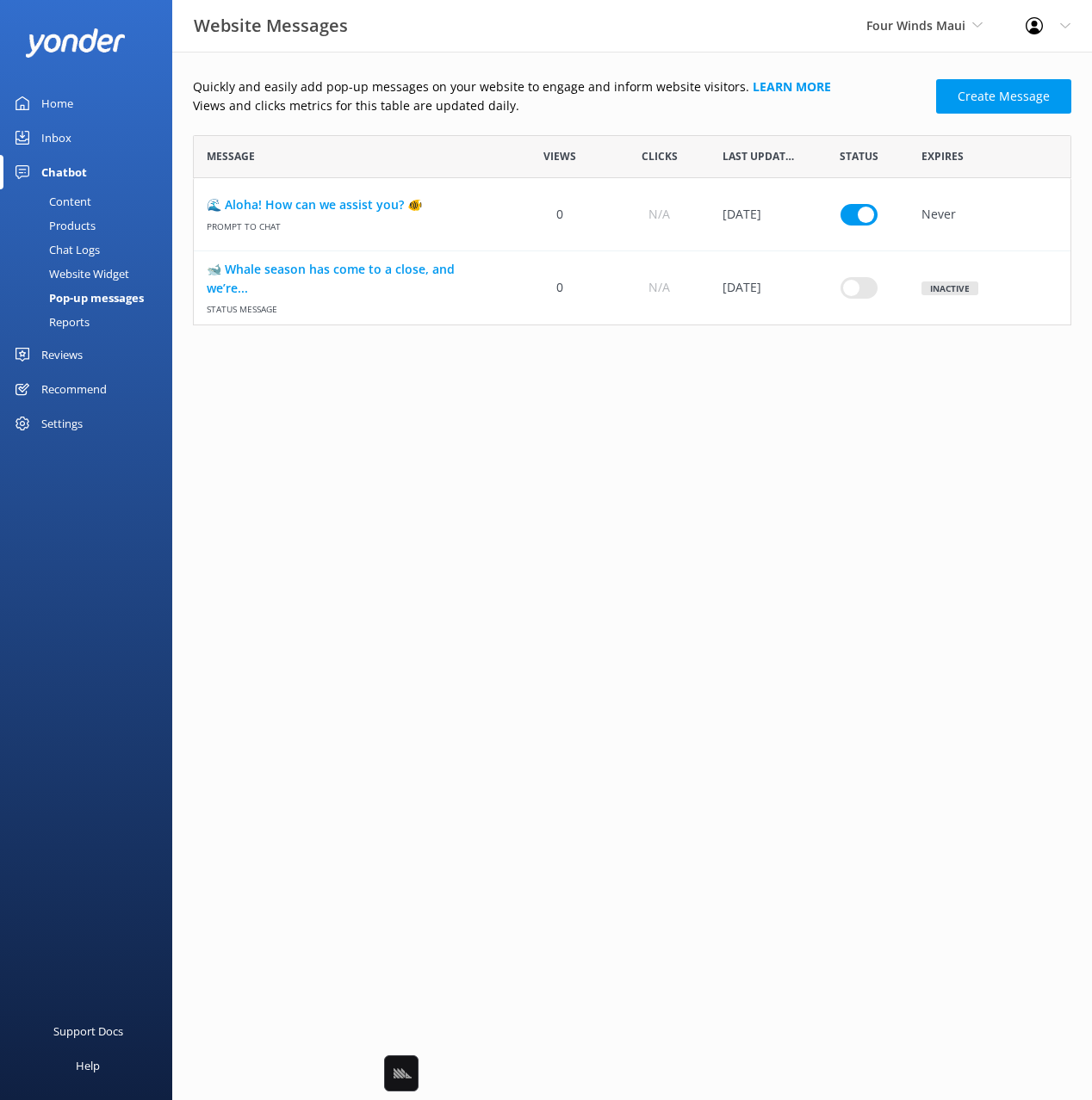
click at [484, 499] on html "Website Messages Four Winds Maui Black Cat Cruises [GEOGRAPHIC_DATA] [GEOGRAPHI…" at bounding box center [546, 550] width 1092 height 1100
click at [80, 326] on div "Reports" at bounding box center [50, 322] width 80 height 24
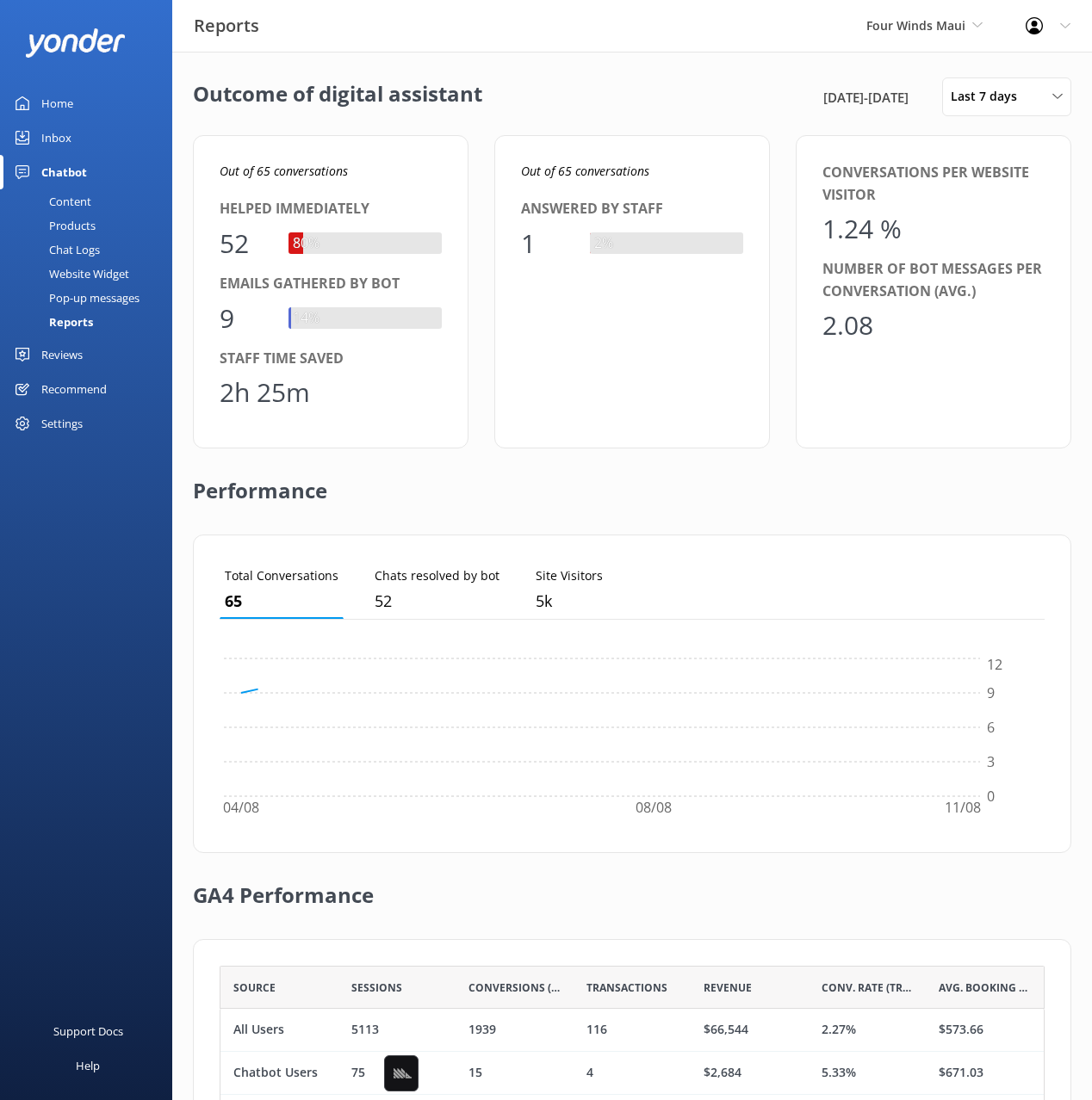
scroll to position [173, 825]
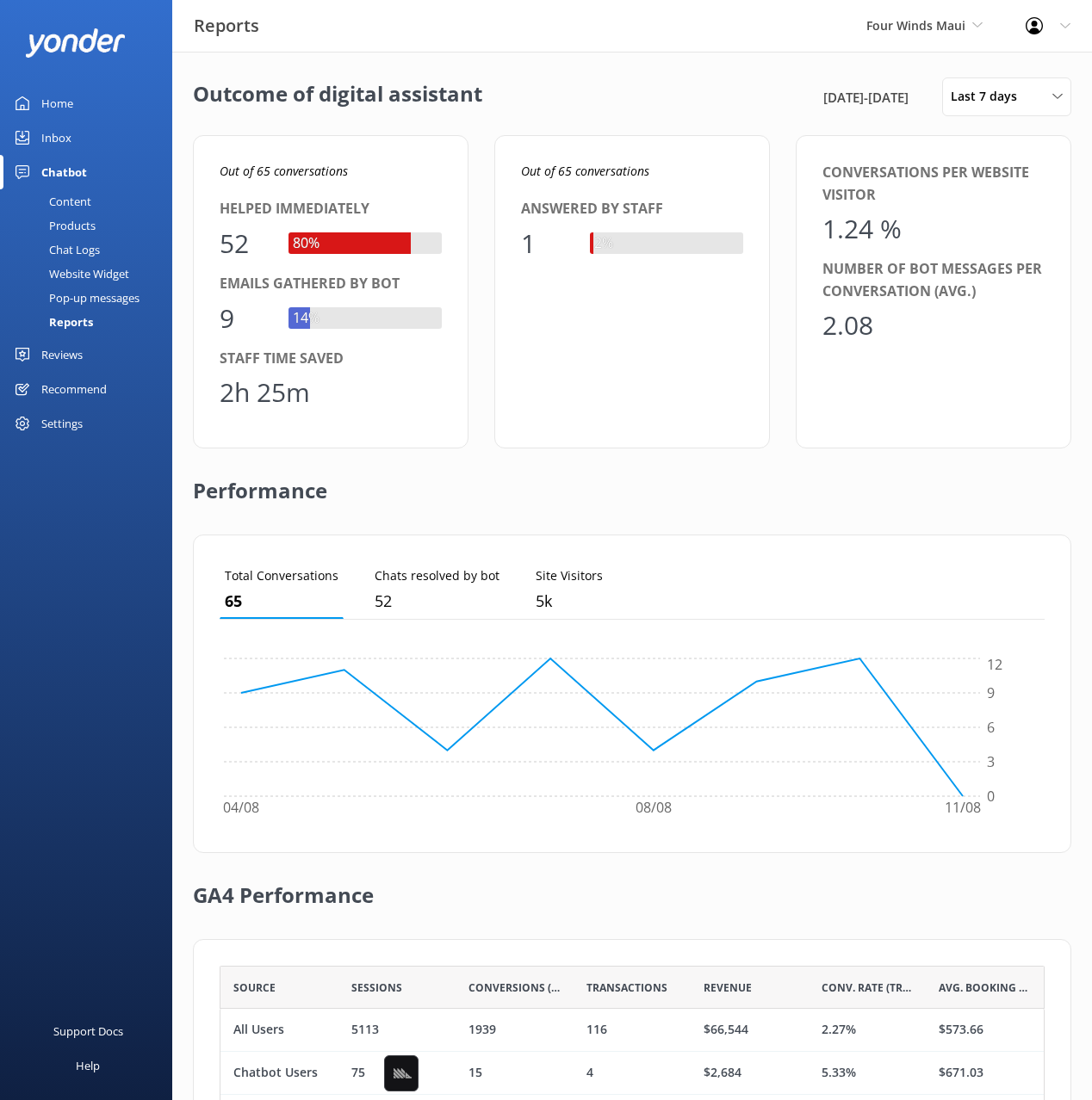
click at [510, 463] on div "Performance" at bounding box center [632, 492] width 879 height 86
drag, startPoint x: 499, startPoint y: 472, endPoint x: 490, endPoint y: 488, distance: 18.4
click at [499, 472] on div "Performance" at bounding box center [632, 492] width 879 height 86
drag, startPoint x: 553, startPoint y: 461, endPoint x: 497, endPoint y: 481, distance: 59.5
click at [550, 461] on div "Performance" at bounding box center [632, 492] width 879 height 86
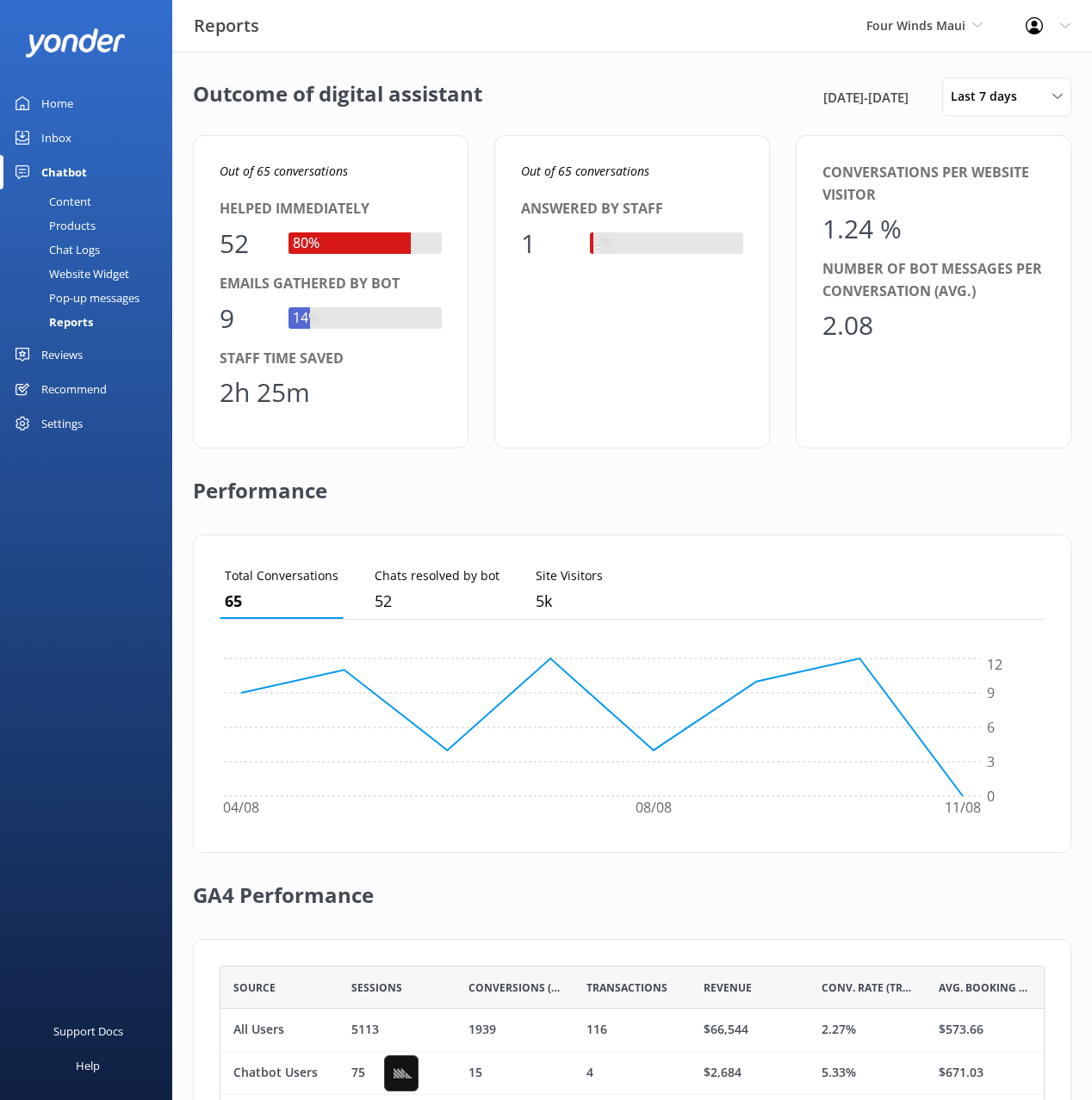
click at [496, 482] on div "Performance" at bounding box center [632, 492] width 879 height 86
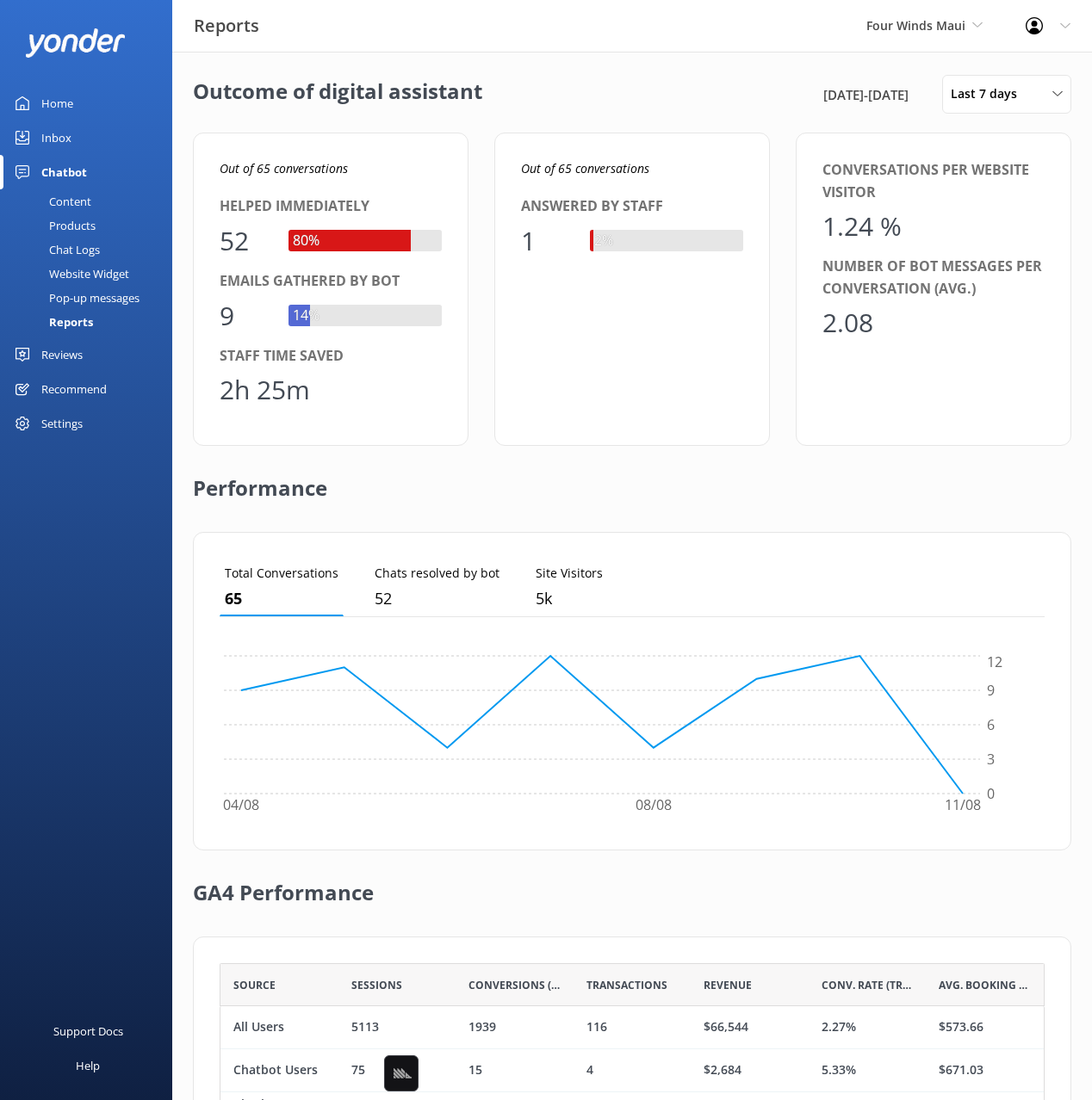
scroll to position [100, 0]
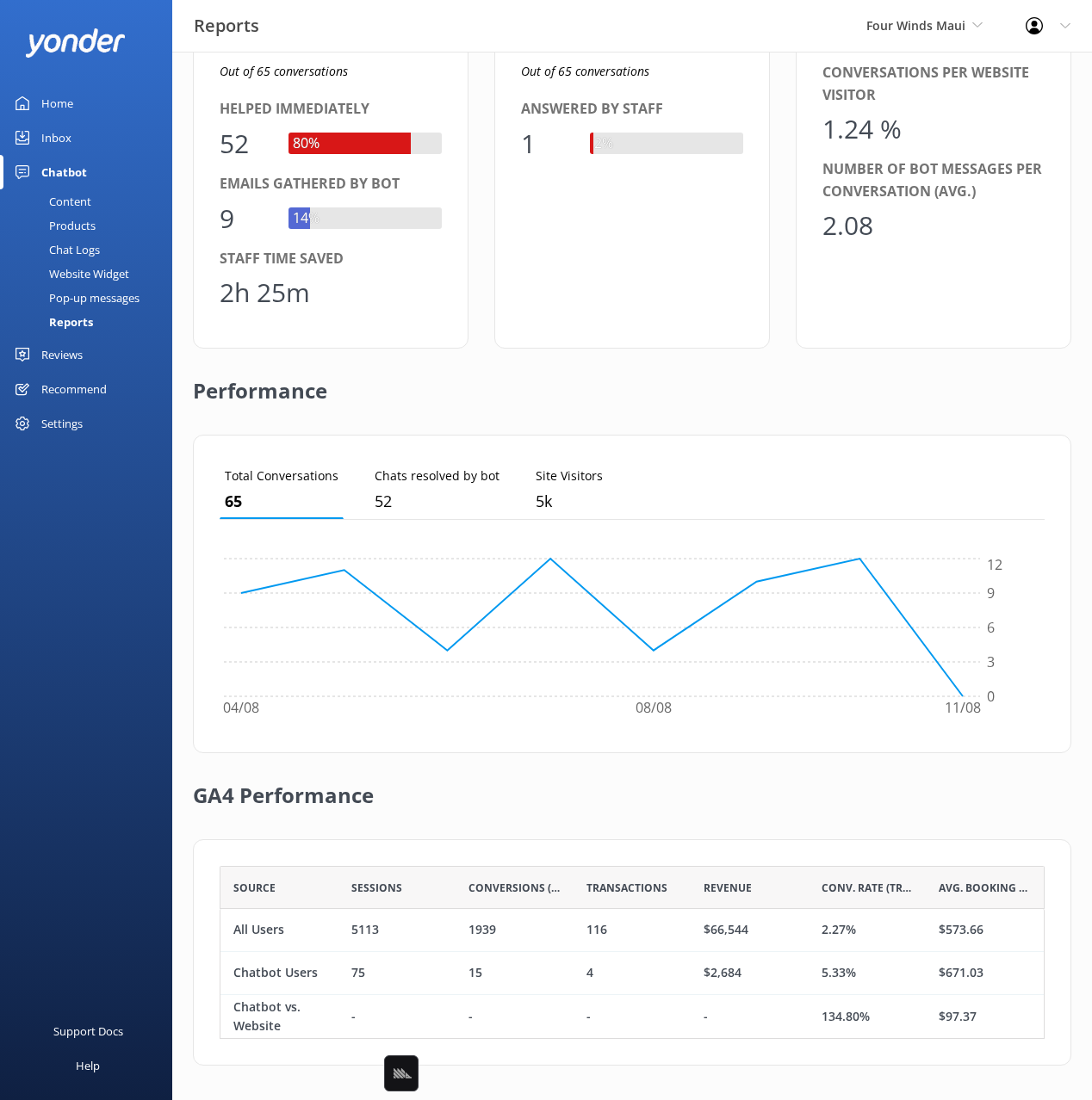
drag, startPoint x: 481, startPoint y: 406, endPoint x: 551, endPoint y: 436, distance: 76.2
click at [481, 406] on div "Performance" at bounding box center [632, 392] width 879 height 86
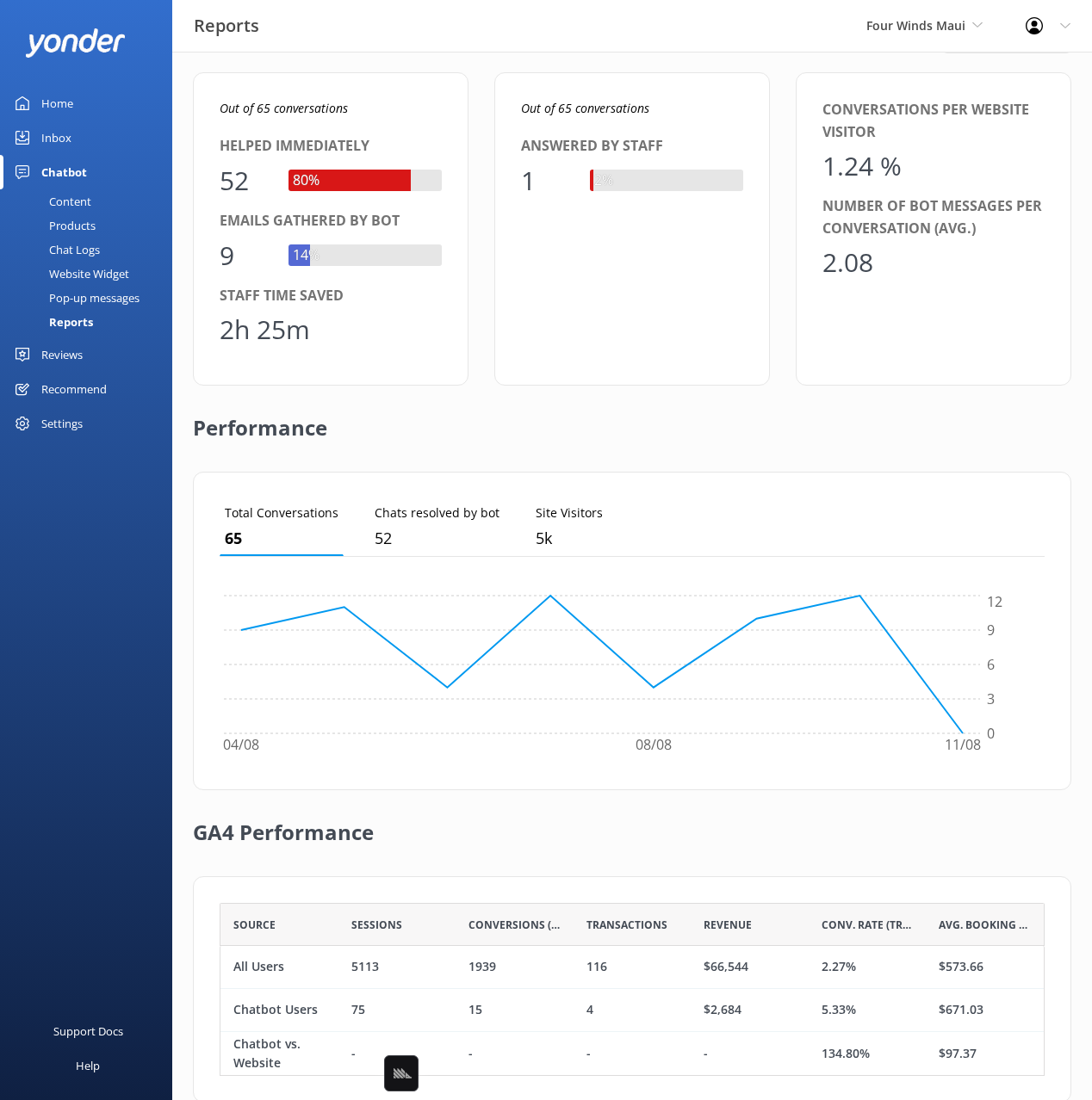
scroll to position [0, 0]
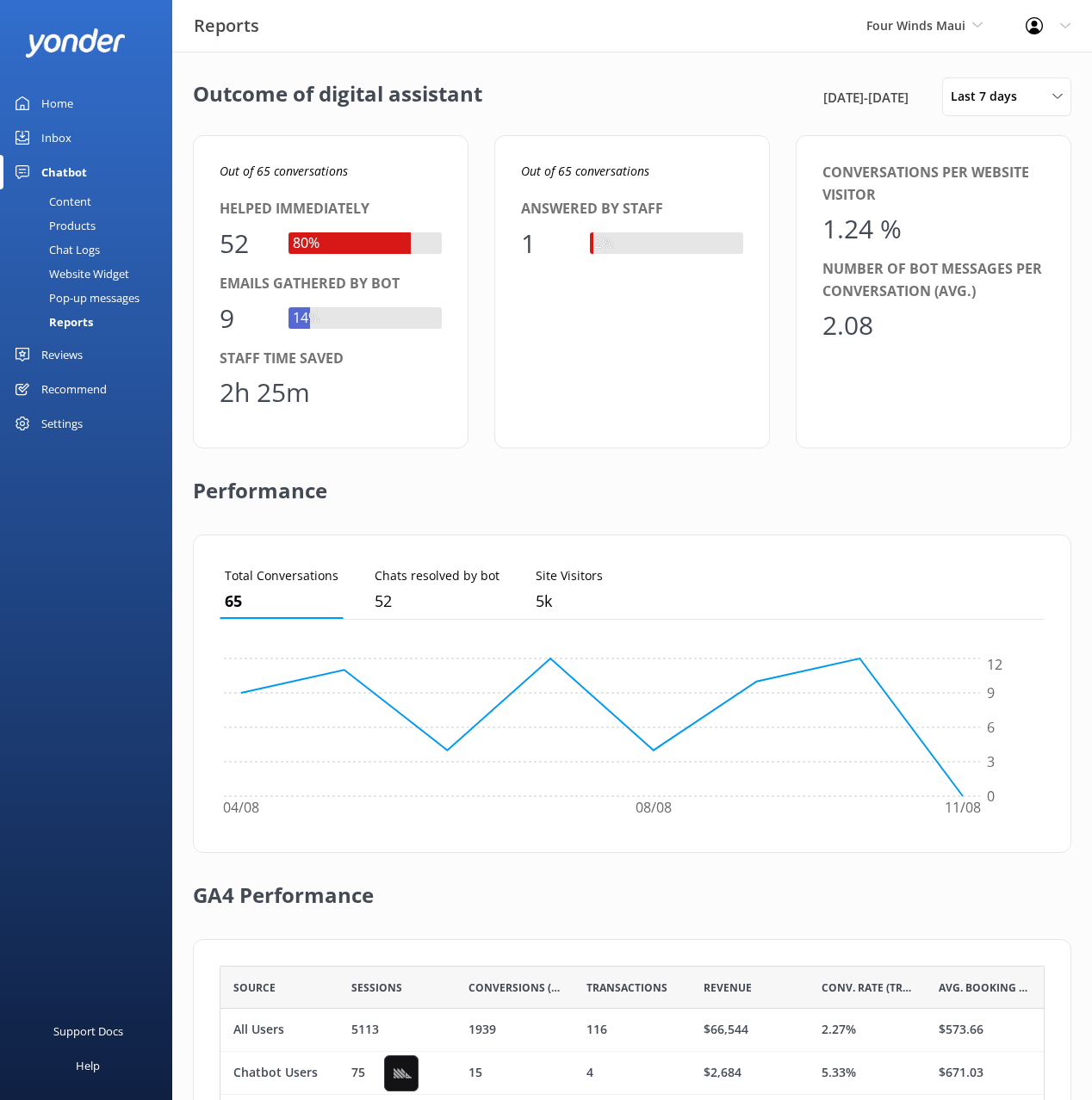
drag, startPoint x: 332, startPoint y: 108, endPoint x: 159, endPoint y: 279, distance: 243.2
click at [331, 109] on h2 "Outcome of digital assistant" at bounding box center [337, 96] width 289 height 38
click at [70, 224] on div "Products" at bounding box center [52, 225] width 85 height 24
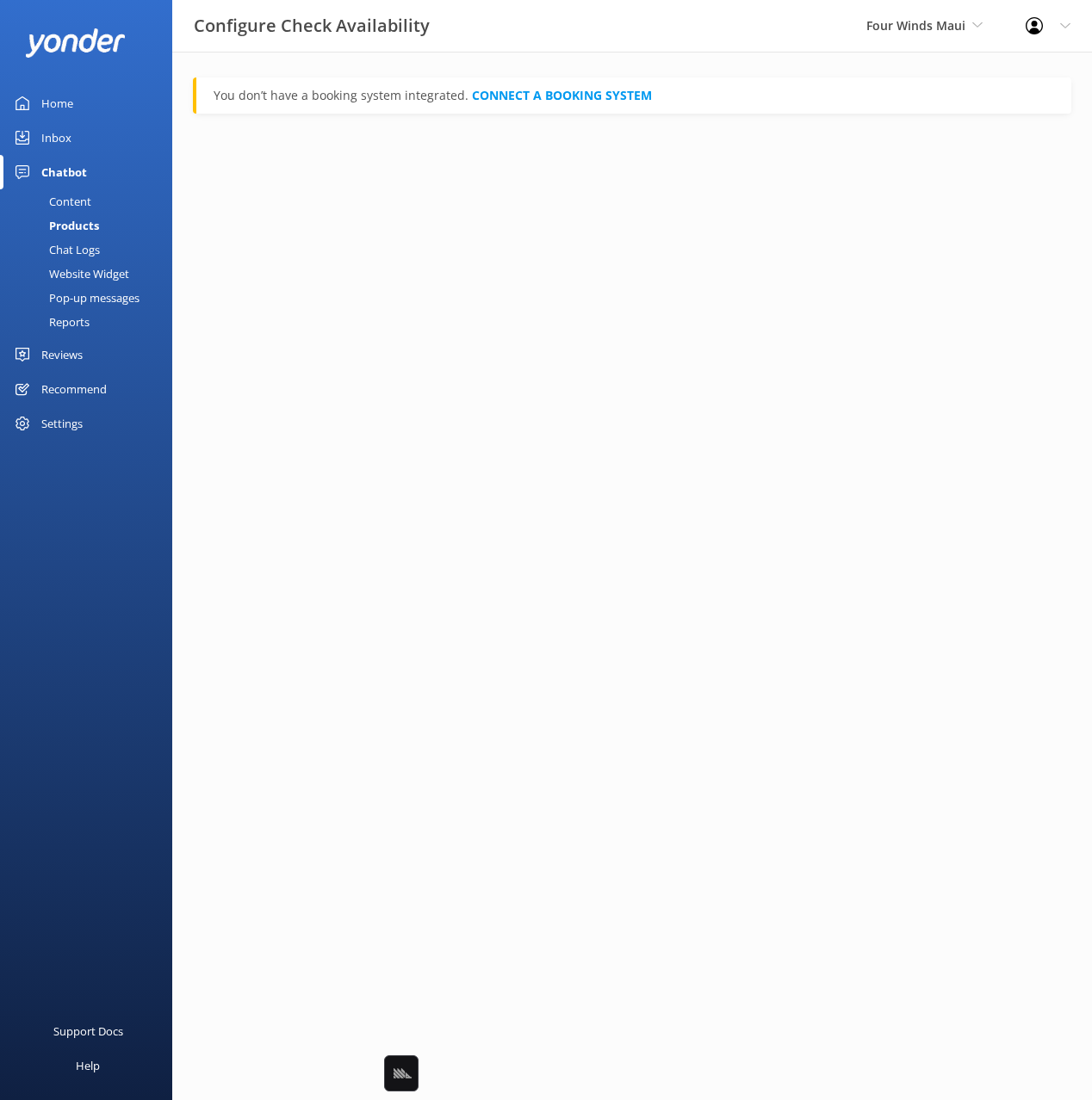
drag, startPoint x: 632, startPoint y: 262, endPoint x: 637, endPoint y: 268, distance: 7.8
click at [633, 263] on html "Configure Check Availability Four Winds Maui Black Cat Cruises [GEOGRAPHIC_DATA…" at bounding box center [546, 550] width 1092 height 1100
click at [103, 255] on link "Chat Logs" at bounding box center [91, 250] width 162 height 24
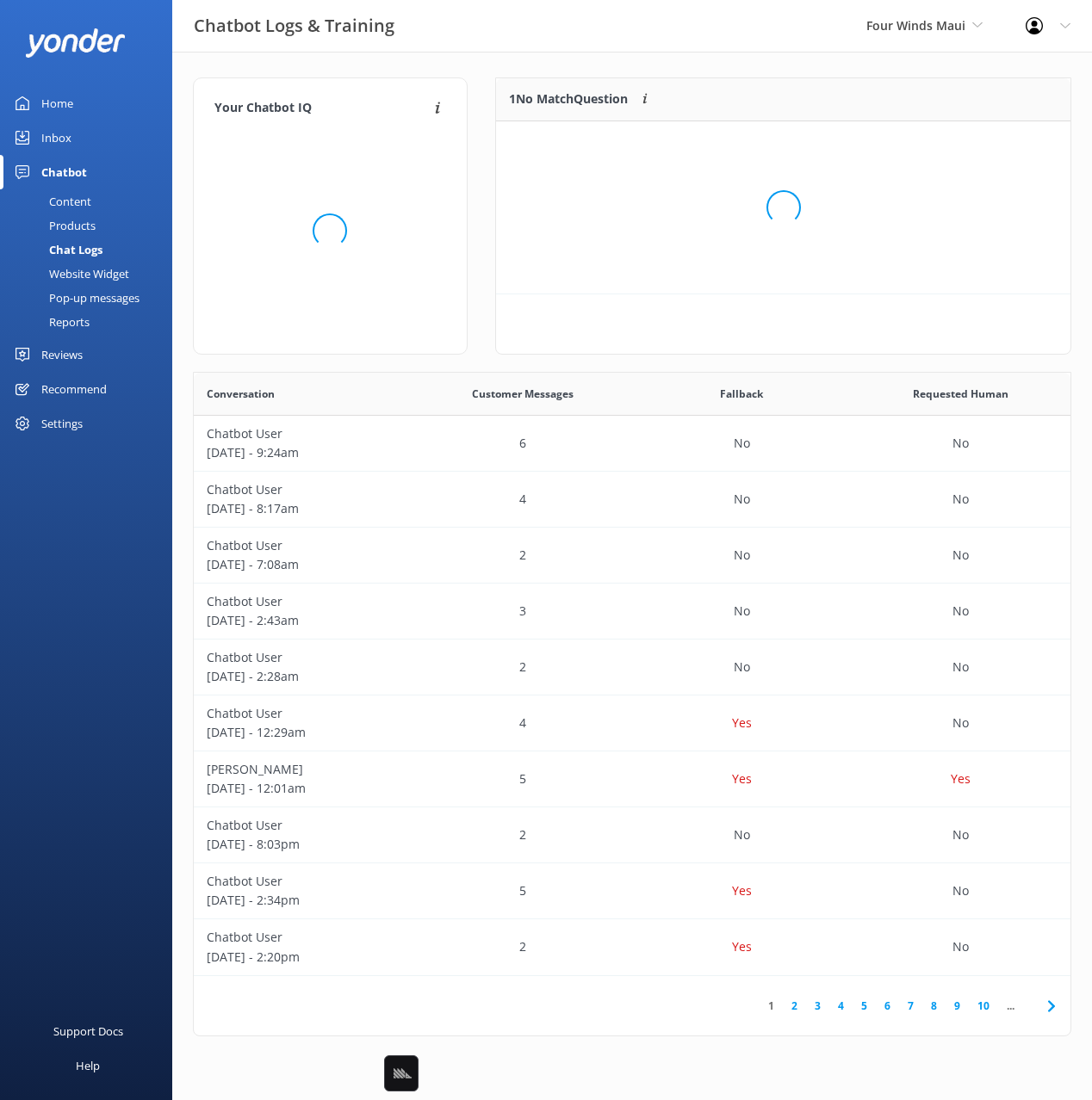
scroll to position [87, 575]
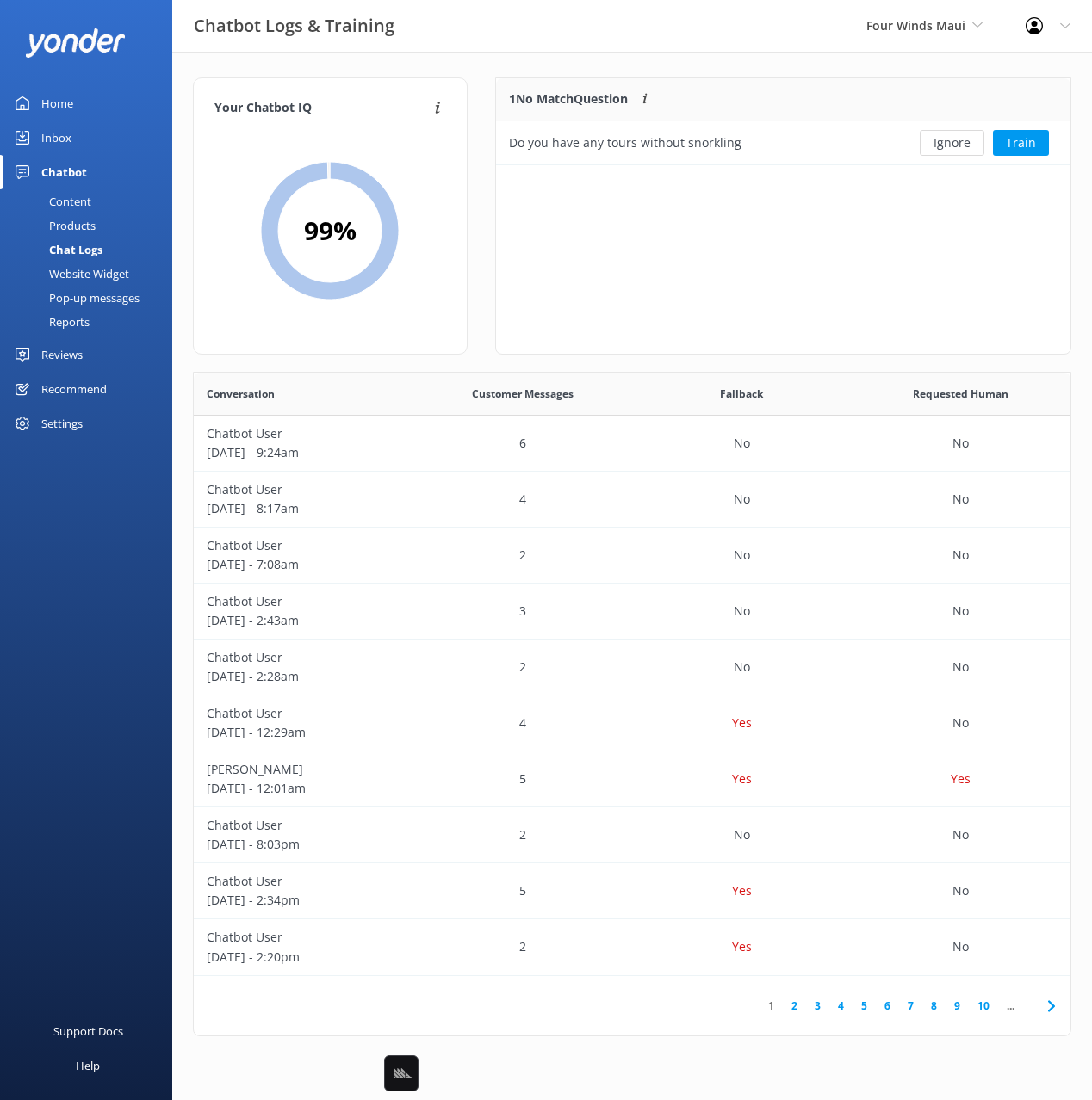
drag, startPoint x: 460, startPoint y: 158, endPoint x: 258, endPoint y: 226, distance: 213.1
click at [459, 159] on div "Your Chatbot IQ Your Chatbot IQ is the percentage of trained FAQs against untra…" at bounding box center [330, 216] width 275 height 277
click at [96, 274] on div "Website Widget" at bounding box center [69, 274] width 119 height 24
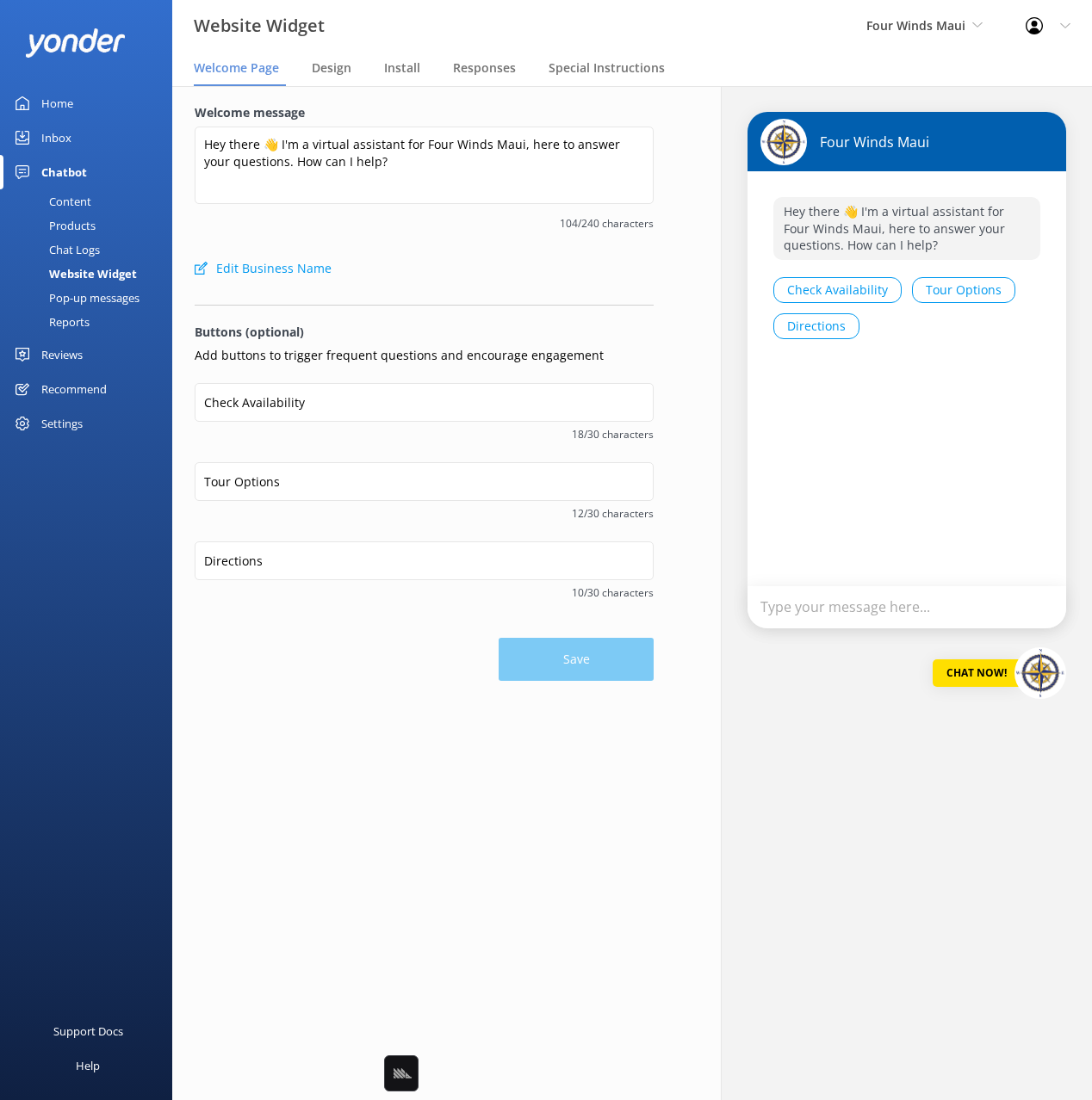
click at [483, 234] on div "Welcome message Hey there 👋 I'm a virtual assistant for Four Winds Maui, here t…" at bounding box center [424, 177] width 459 height 148
click at [336, 80] on div "Design" at bounding box center [335, 68] width 47 height 35
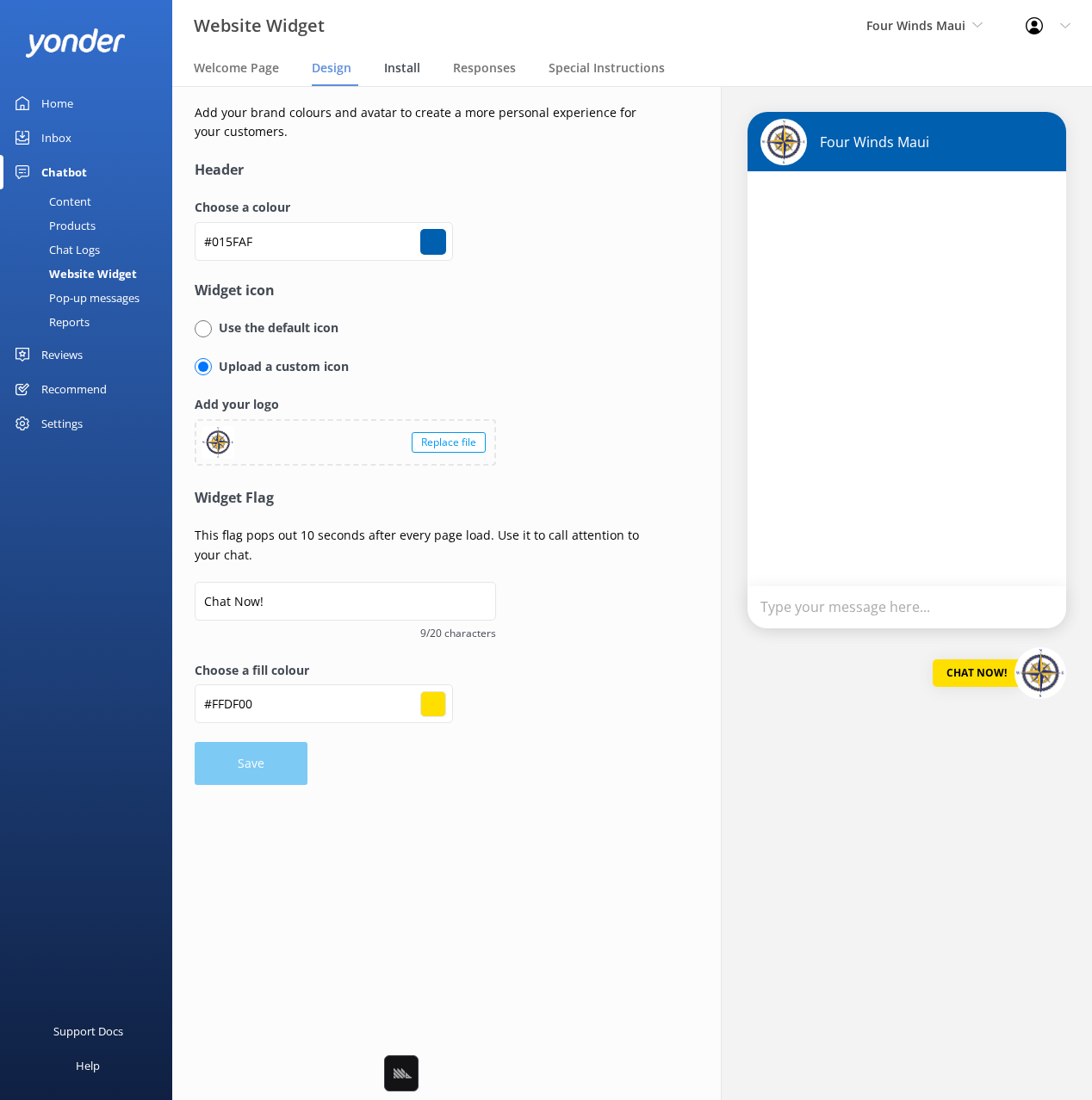
click at [405, 72] on span "Install" at bounding box center [401, 68] width 36 height 17
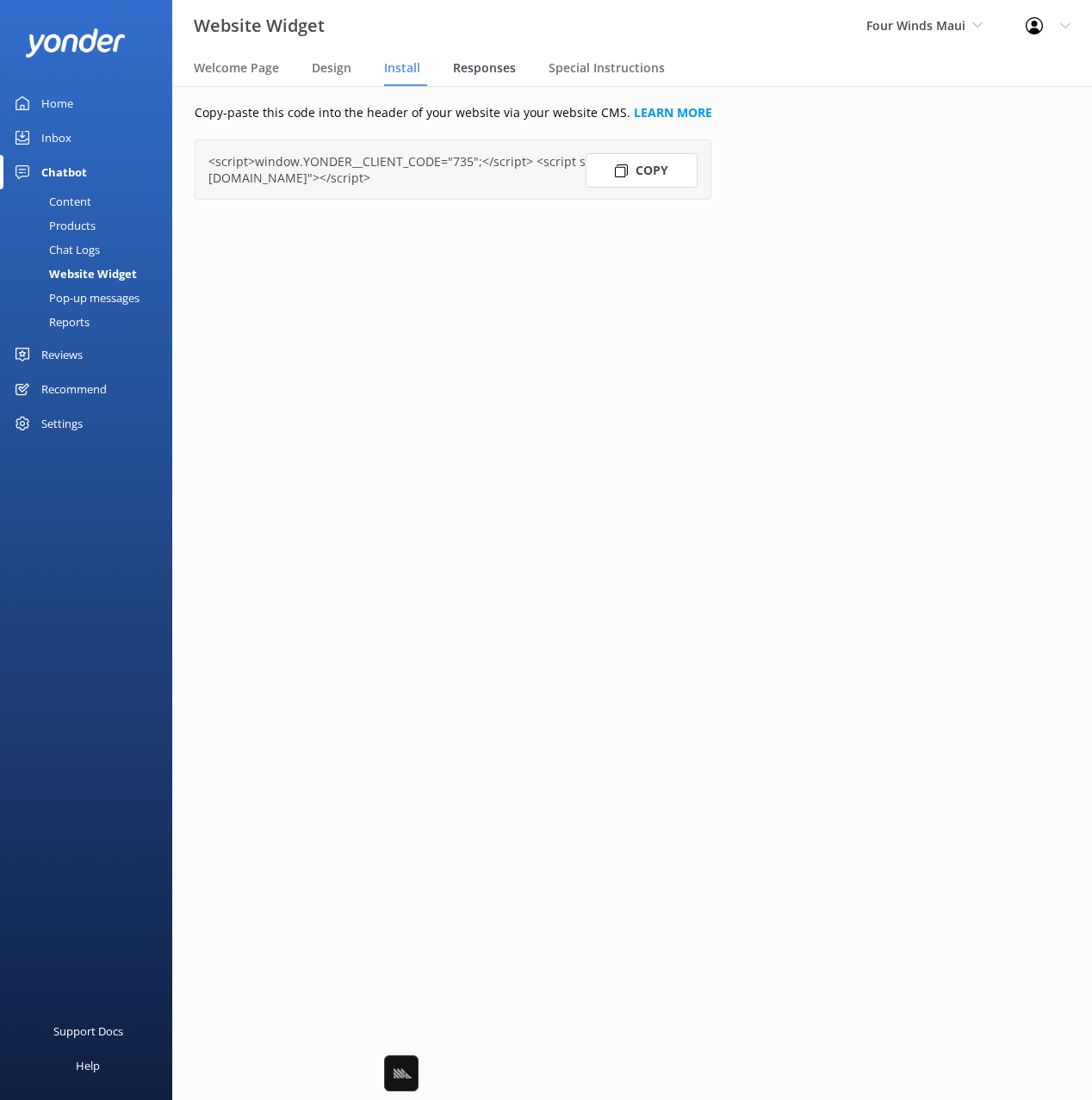
click at [459, 74] on span "Responses" at bounding box center [484, 68] width 63 height 17
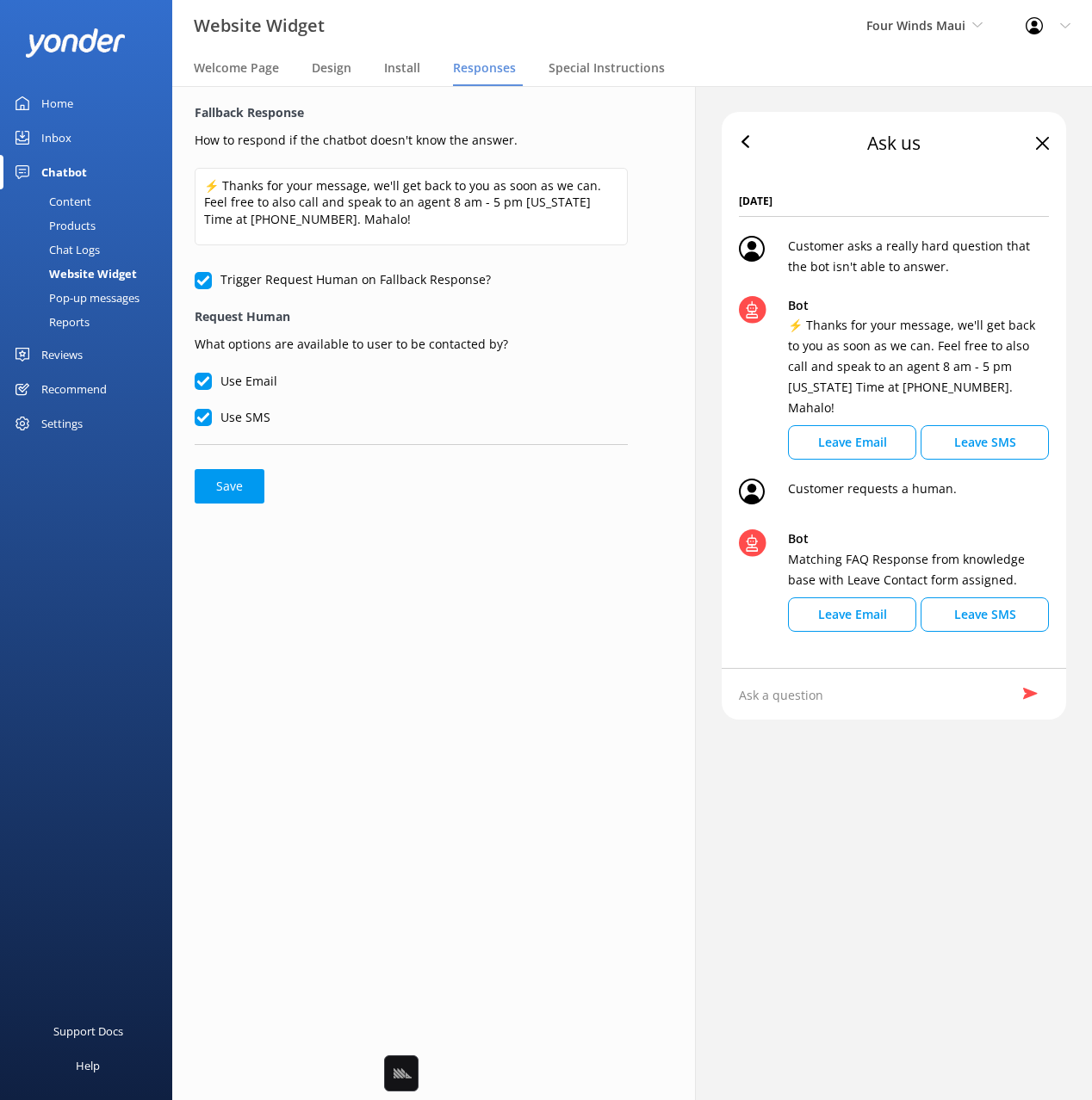
click at [550, 521] on div "Fallback Response How to respond if the chatbot doesn't know the answer. ⚡ Than…" at bounding box center [411, 593] width 523 height 1014
click at [591, 72] on span "Special Instructions" at bounding box center [606, 68] width 116 height 17
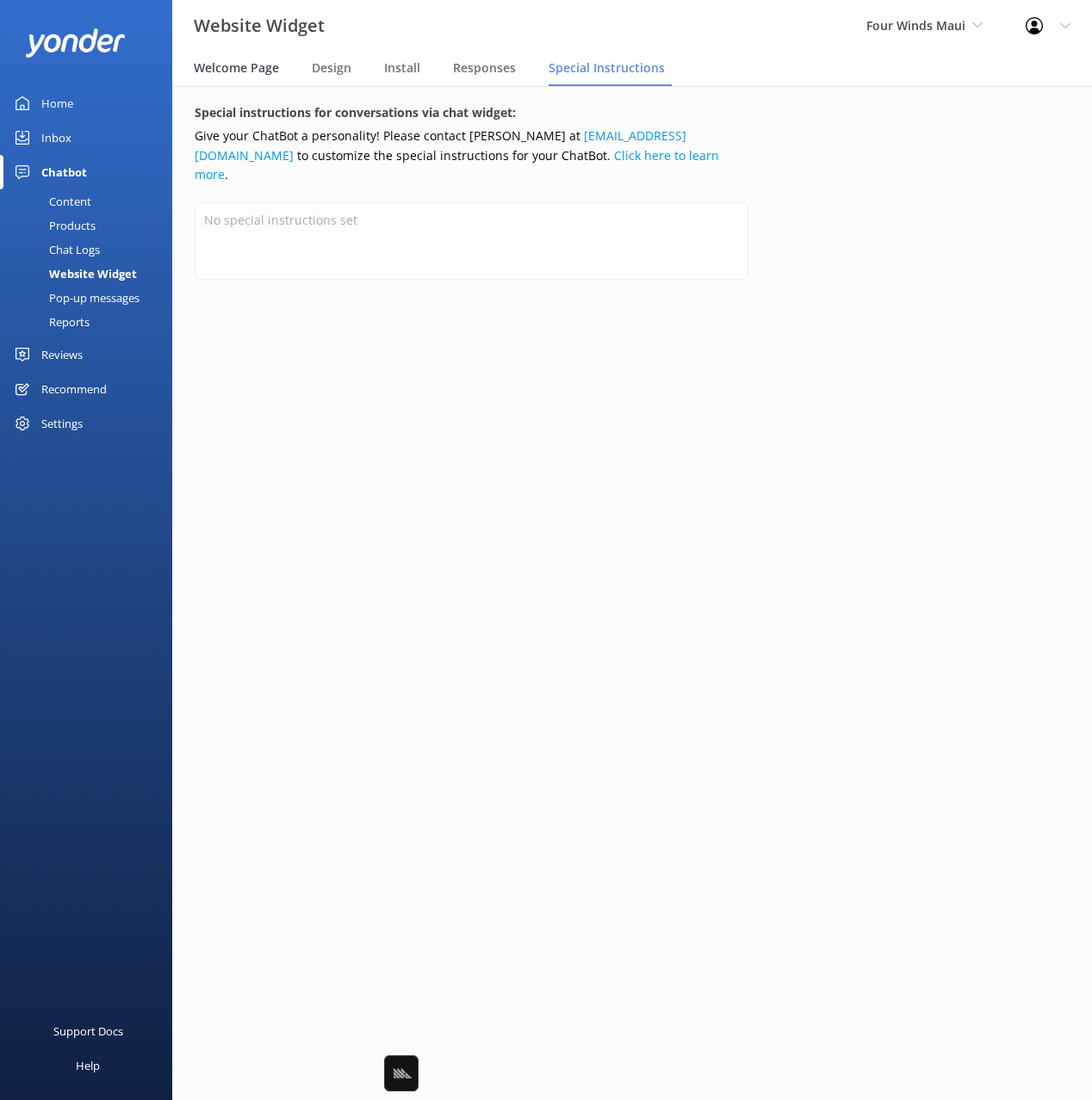
click at [217, 68] on span "Welcome Page" at bounding box center [236, 68] width 85 height 17
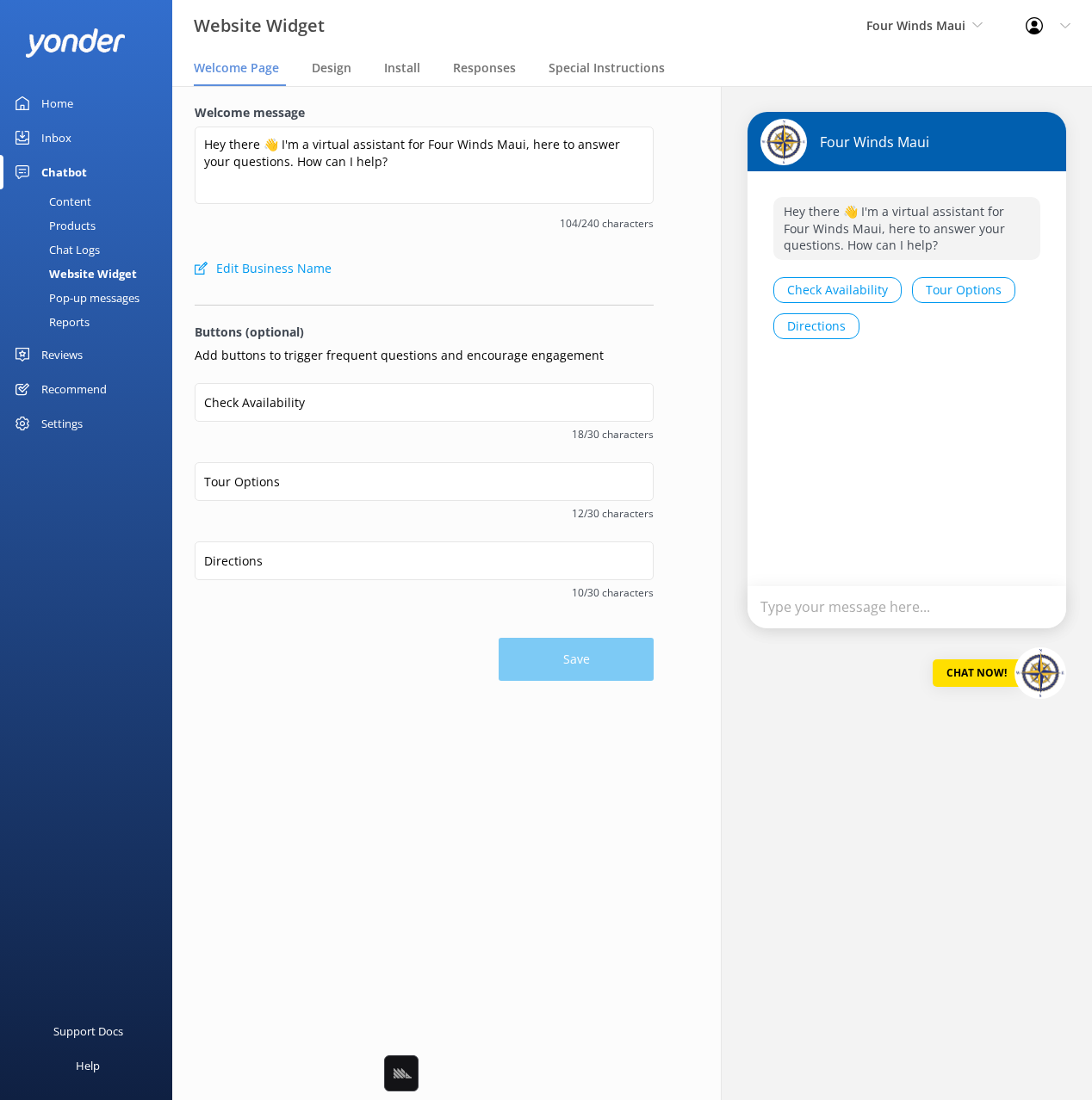
click at [65, 208] on div "Content" at bounding box center [51, 201] width 81 height 24
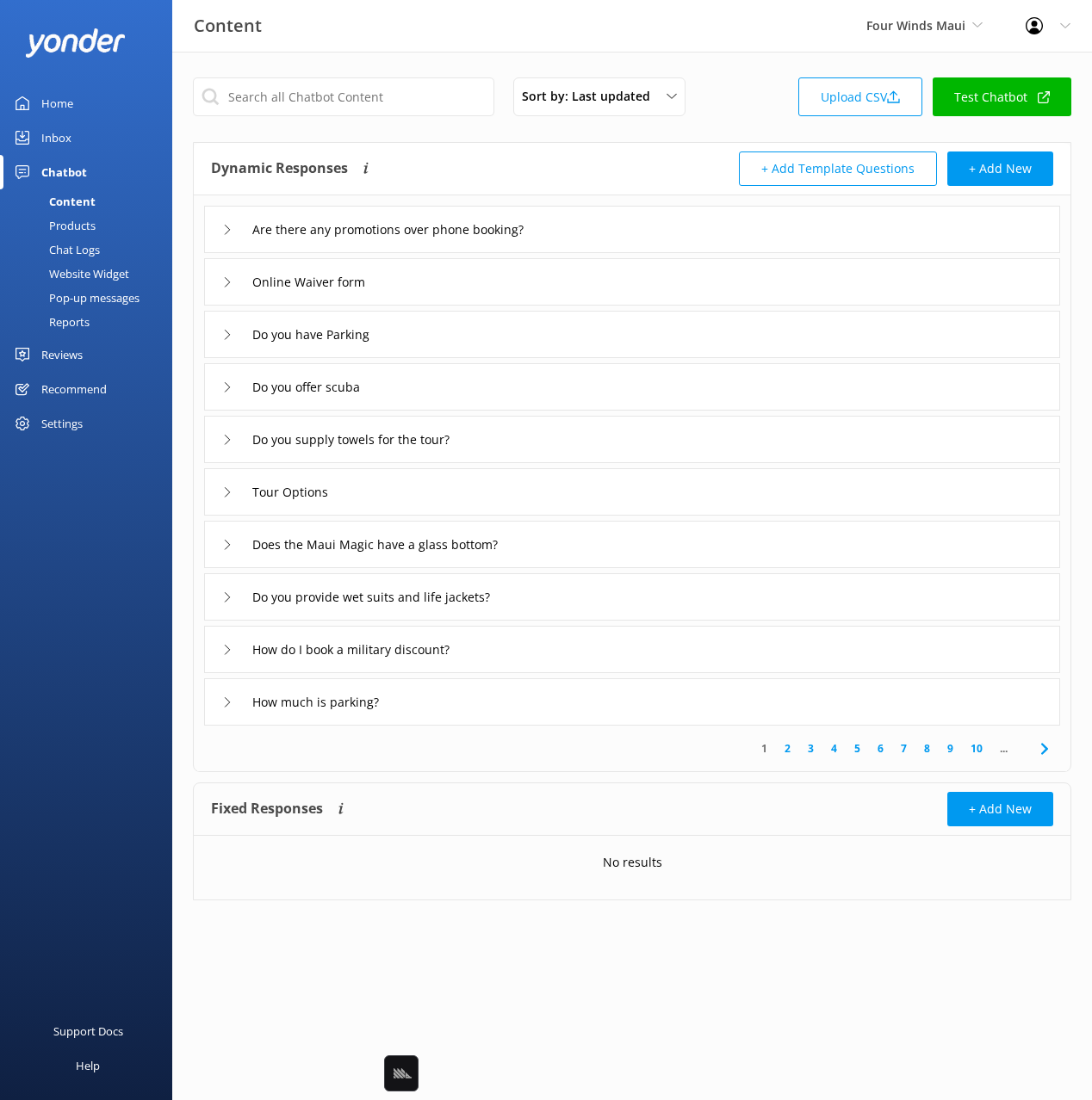
click at [438, 133] on div "Sort by: Last updated Title Last updated Upload CSV Test Chatbot Dynamic Respon…" at bounding box center [632, 501] width 920 height 901
click at [517, 646] on div "How do I book a military discount?" at bounding box center [632, 649] width 856 height 48
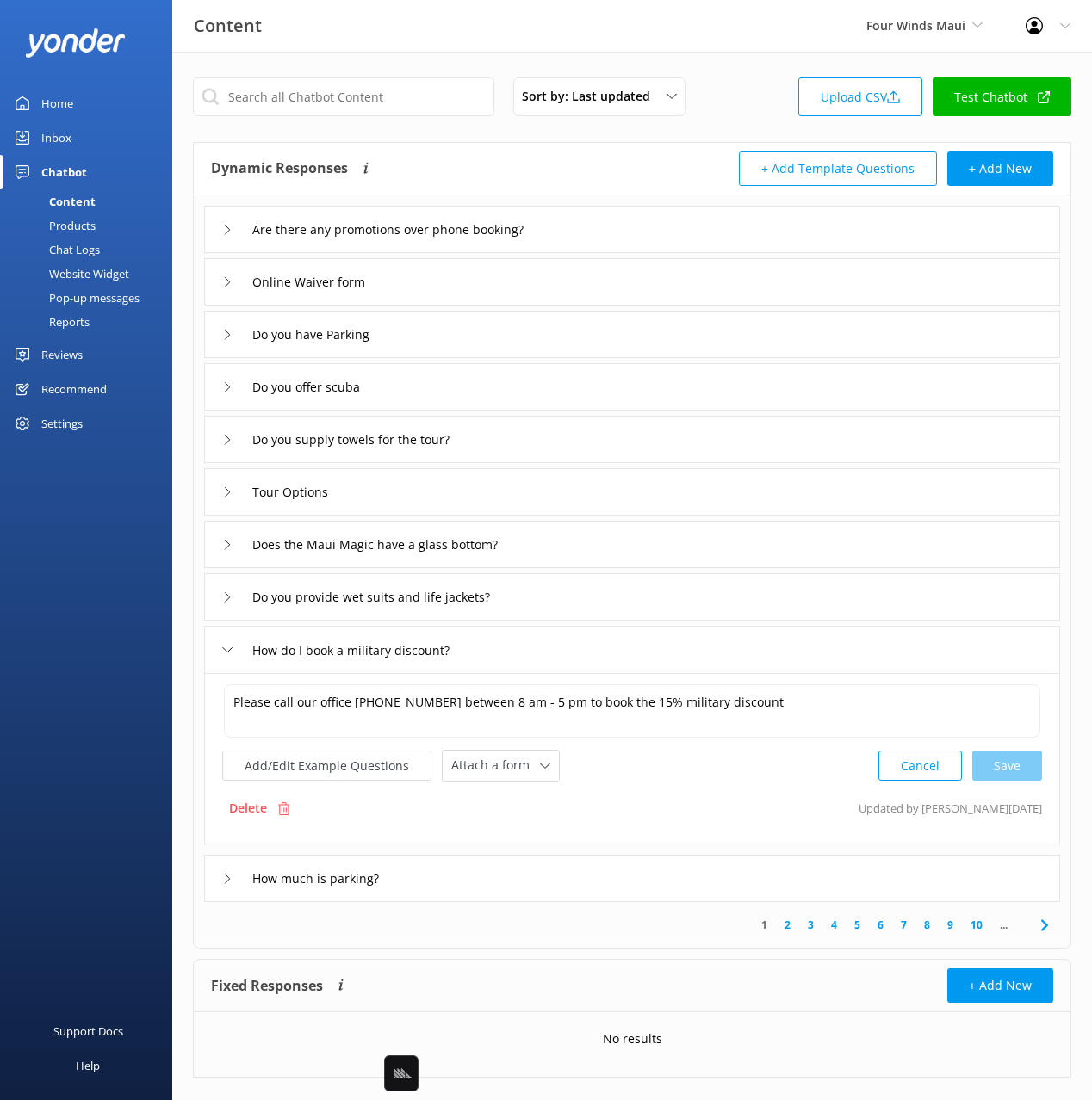
click at [517, 646] on div "How do I book a military discount?" at bounding box center [632, 649] width 856 height 48
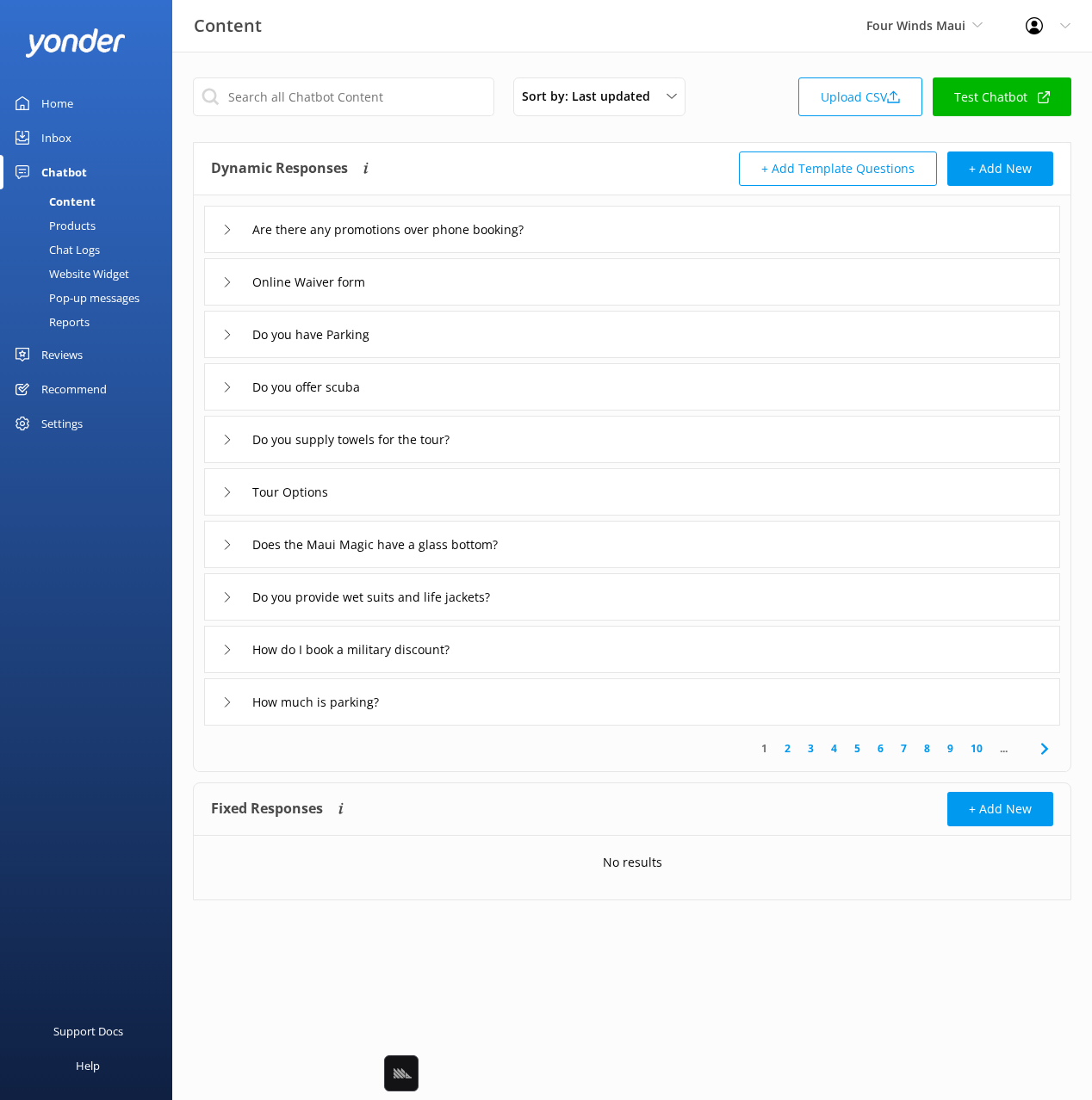
click at [632, 239] on div "Are there any promotions over phone booking?" at bounding box center [632, 229] width 856 height 48
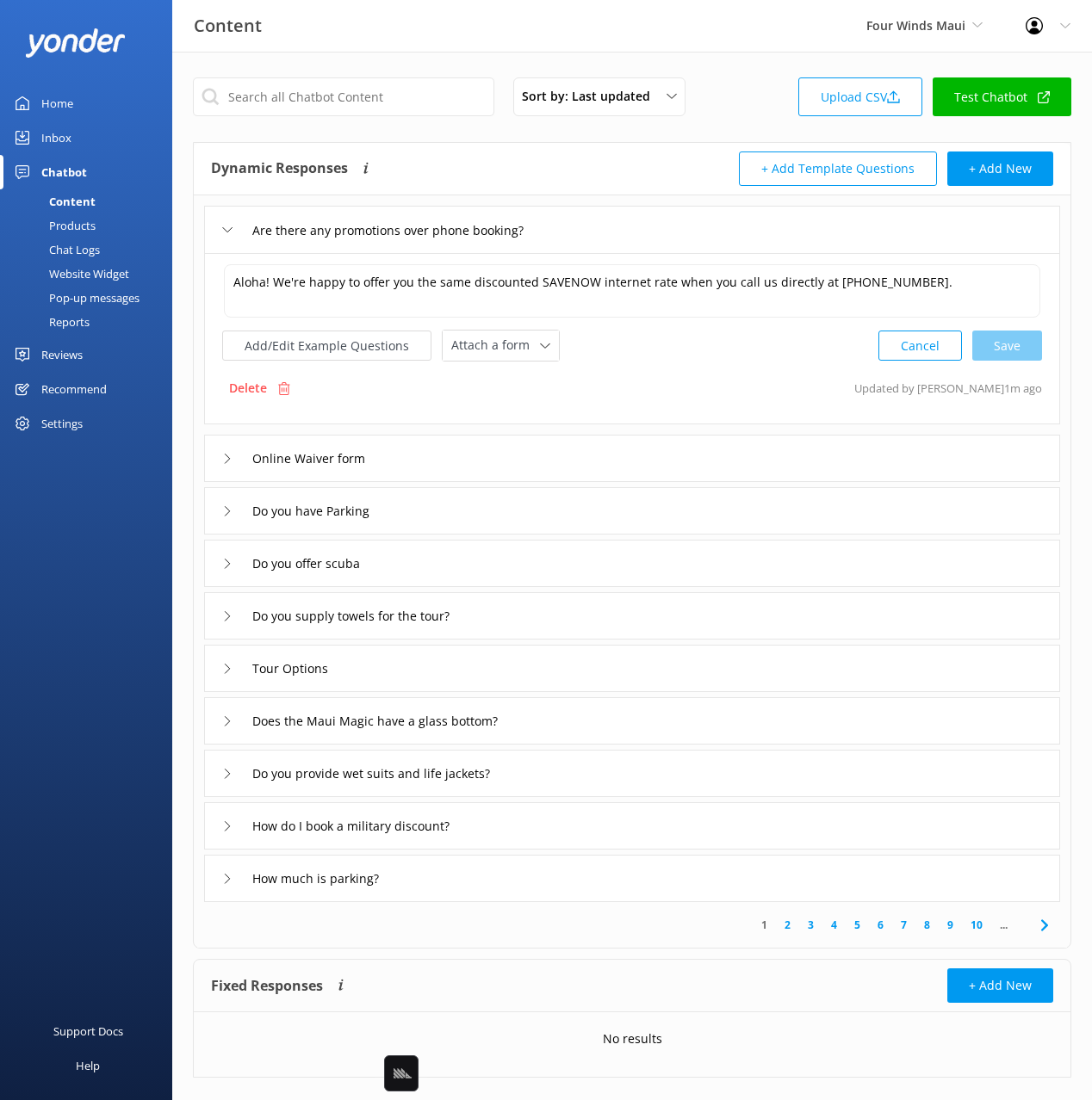
drag, startPoint x: 604, startPoint y: 242, endPoint x: 588, endPoint y: 233, distance: 18.4
click at [603, 242] on div "Are there any promotions over phone booking?" at bounding box center [632, 229] width 856 height 48
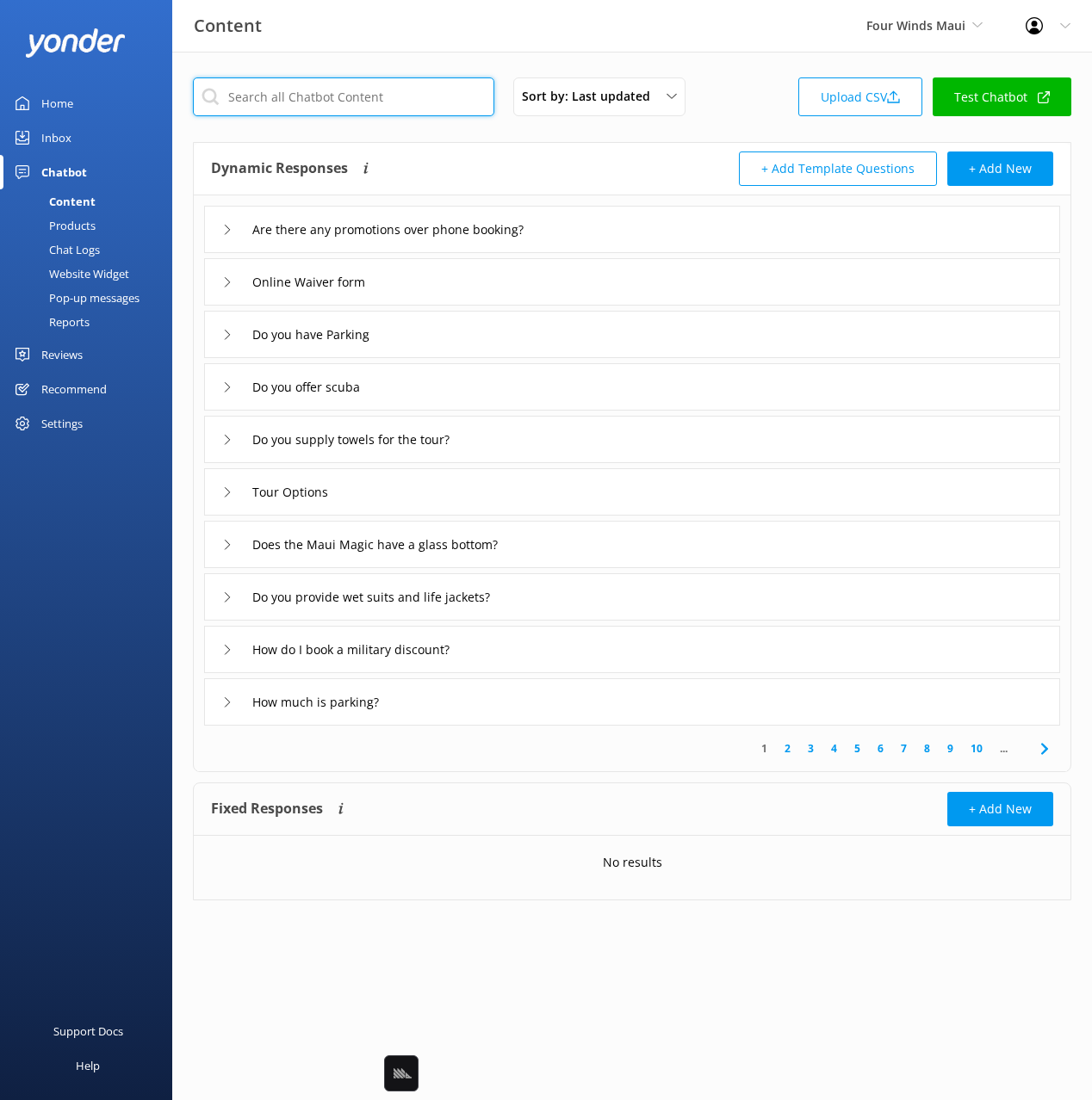
click at [351, 97] on input "text" at bounding box center [343, 96] width 301 height 38
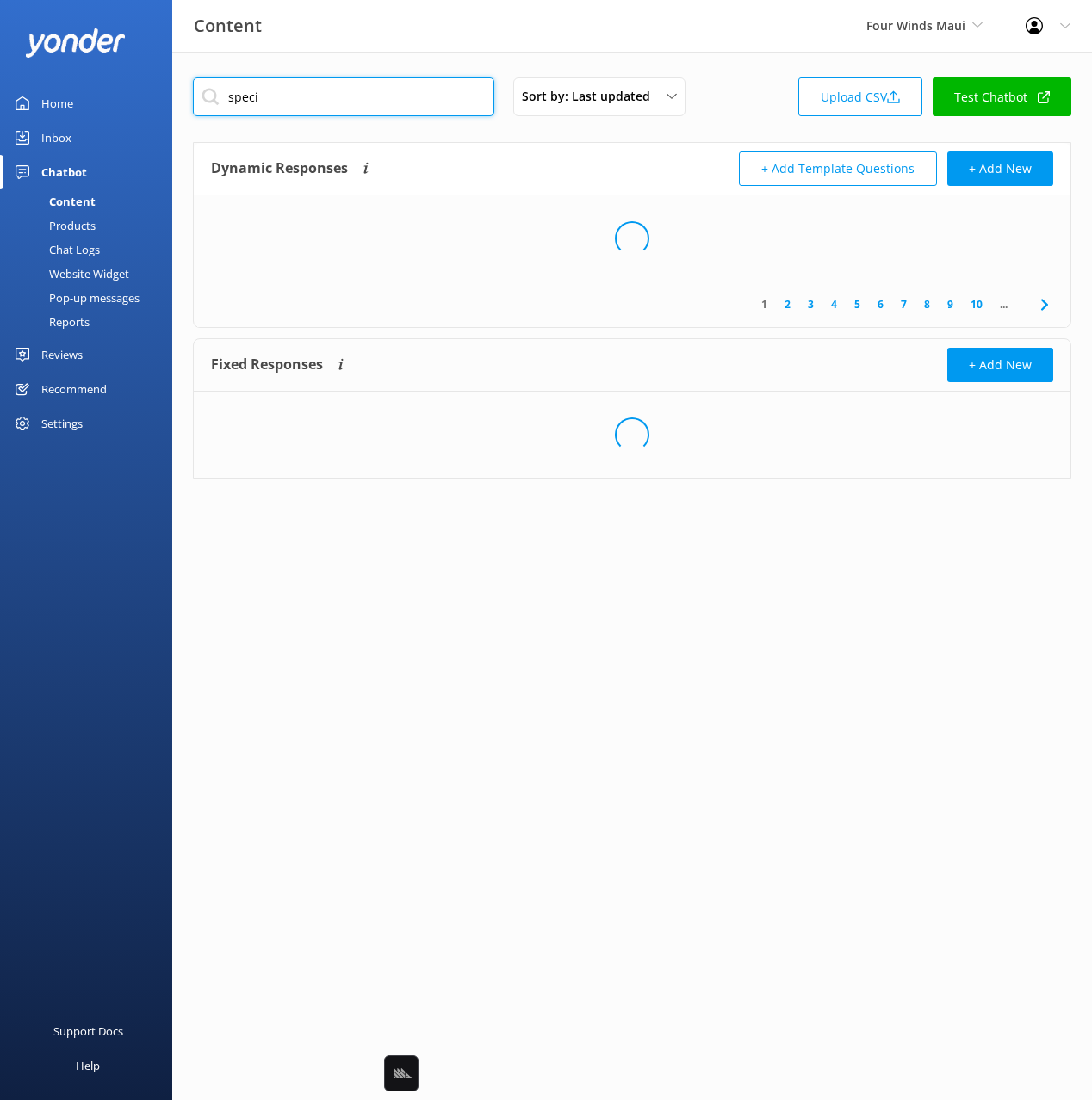
type input "speci"
click at [573, 163] on div "Dynamic Responses Dynamic responses rely on the Large Language Model to create …" at bounding box center [421, 168] width 421 height 35
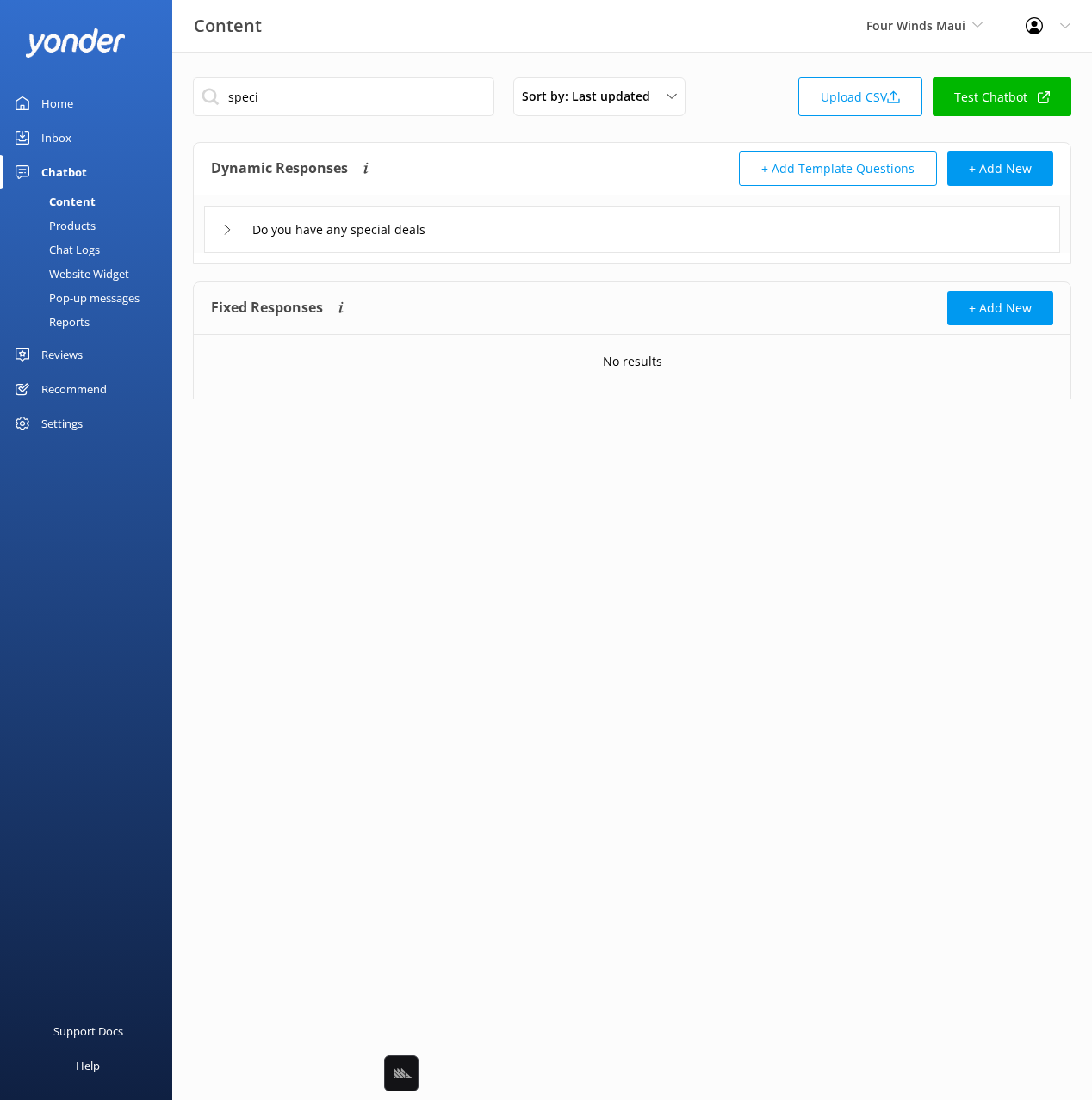
drag, startPoint x: 564, startPoint y: 166, endPoint x: 557, endPoint y: 239, distance: 73.3
click at [563, 166] on div "Dynamic Responses Dynamic responses rely on the Large Language Model to create …" at bounding box center [421, 168] width 421 height 35
click at [557, 240] on div "Do you have any special deals" at bounding box center [632, 229] width 856 height 48
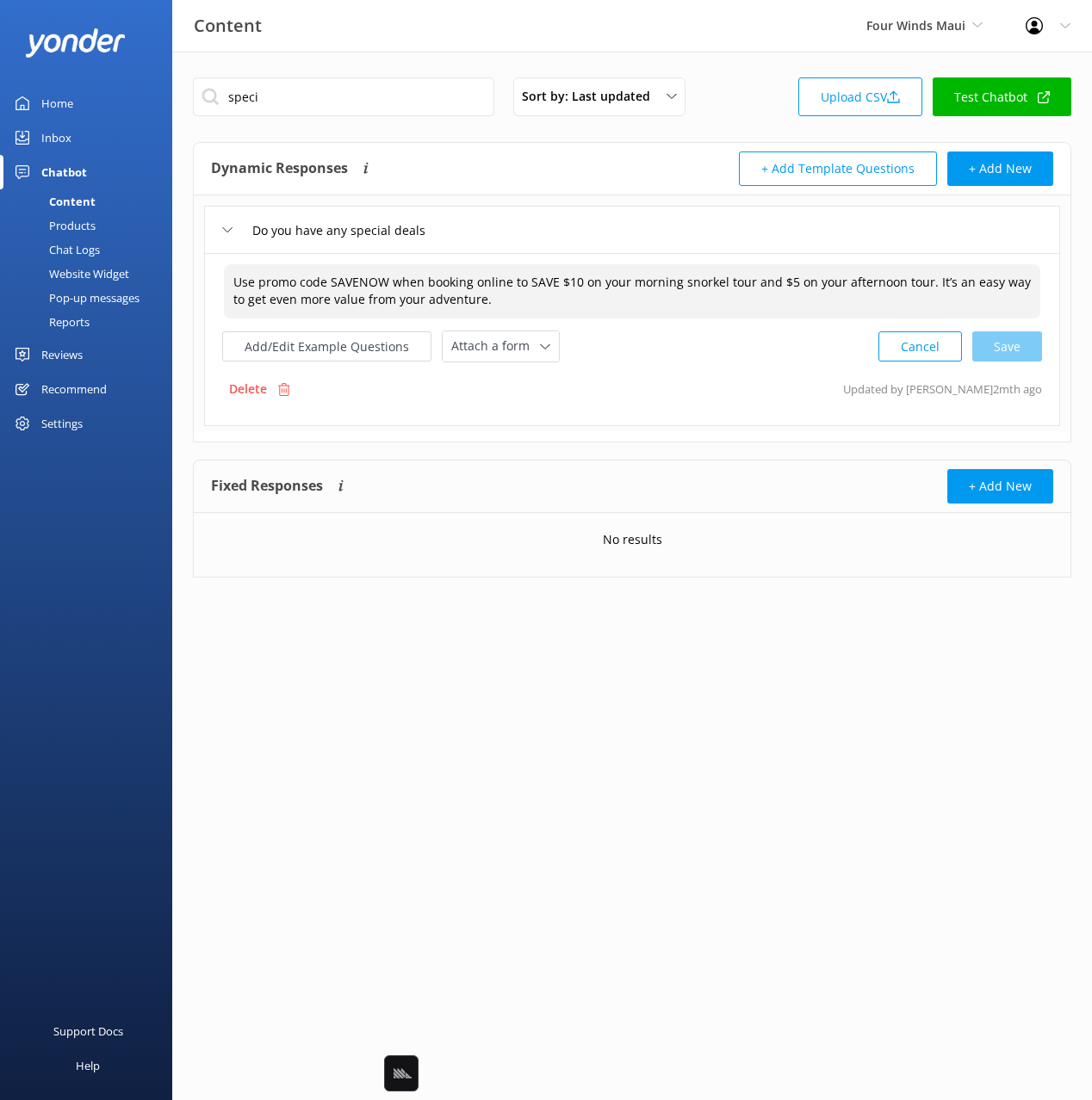
drag, startPoint x: 628, startPoint y: 278, endPoint x: 870, endPoint y: 279, distance: 242.0
click at [827, 277] on textarea "Use promo code SAVENOW when booking online to SAVE $10 on your morning snorkel …" at bounding box center [632, 292] width 817 height 54
drag, startPoint x: 910, startPoint y: 281, endPoint x: 866, endPoint y: 286, distance: 44.3
click at [910, 281] on textarea "Use promo code SAVENOW when booking online to SAVE $10 on your morning snorkel …" at bounding box center [632, 292] width 817 height 54
click at [711, 289] on textarea "Use promo code SAVENOW when booking online to SAVE $10 on your morning snorkel …" at bounding box center [632, 292] width 817 height 54
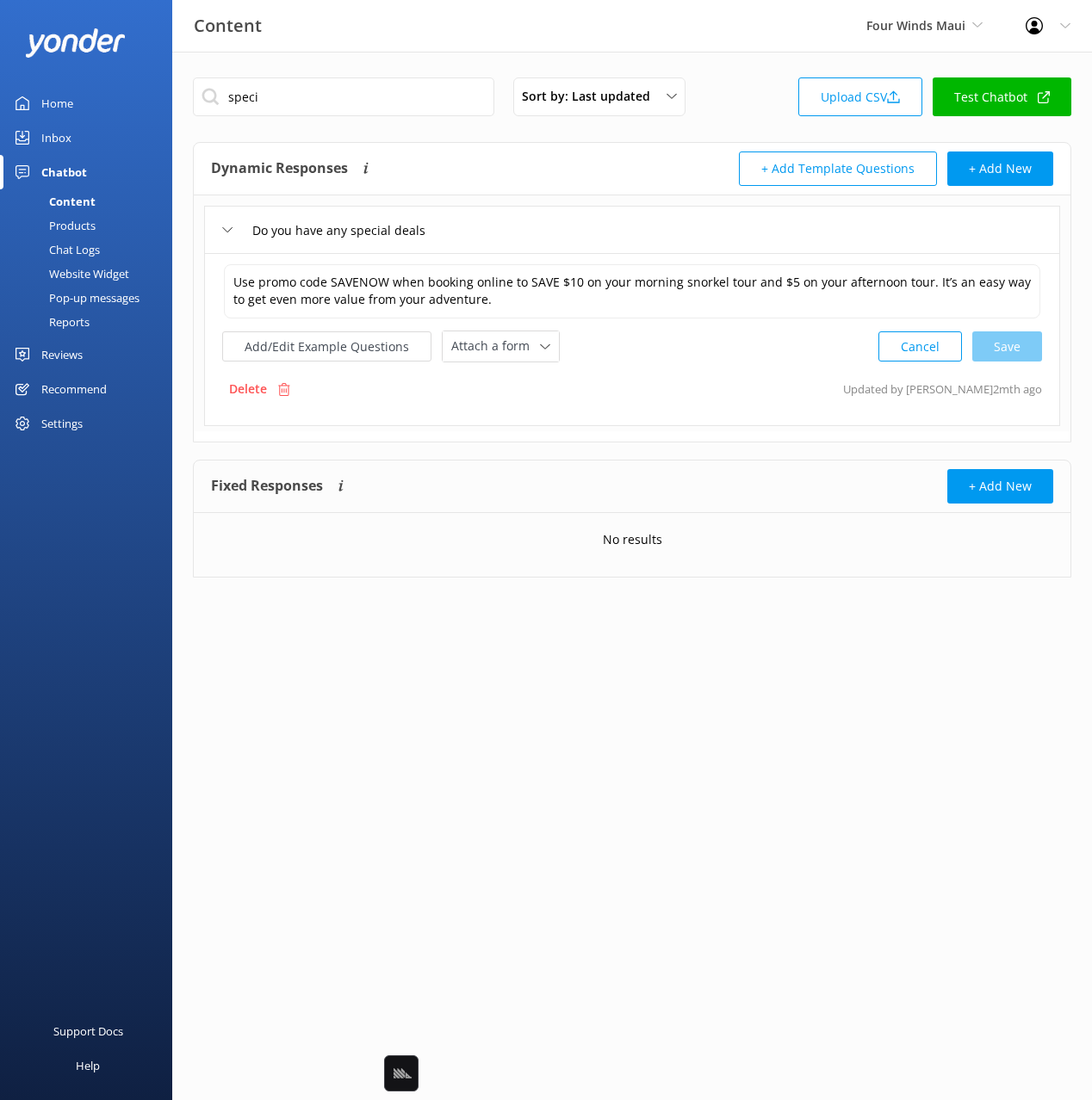
drag, startPoint x: 101, startPoint y: 541, endPoint x: 81, endPoint y: 390, distance: 152.3
click at [97, 534] on div "Home Inbox Chatbot Content Products Chat Logs Website Widget Pop-up messages Re…" at bounding box center [86, 275] width 172 height 550
click at [66, 352] on div "Reviews" at bounding box center [62, 355] width 41 height 35
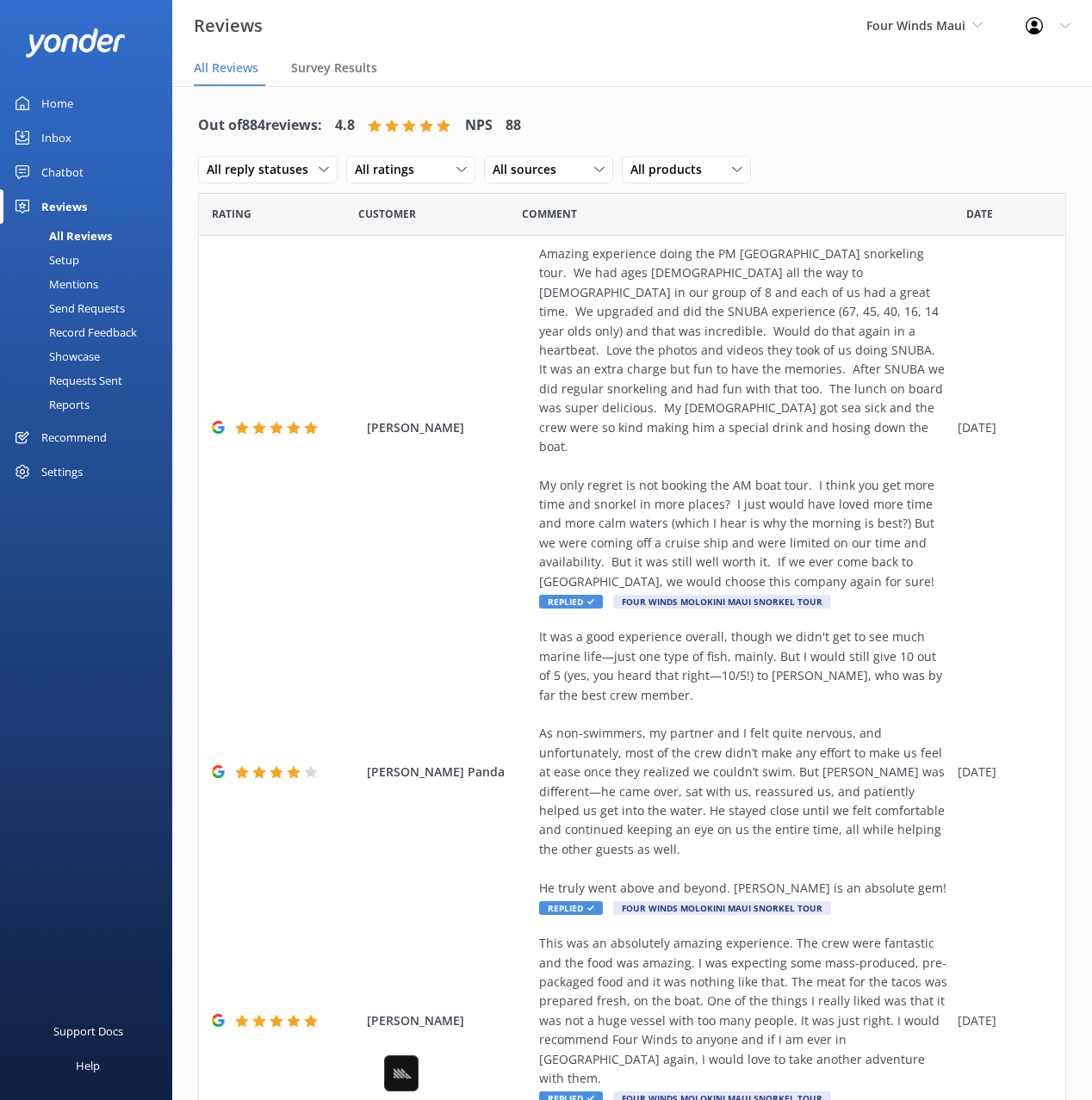
click at [843, 115] on div "Out of 884 reviews: 4.8 NPS 88 All reply statuses All reply statuses Needs a re…" at bounding box center [633, 148] width 868 height 90
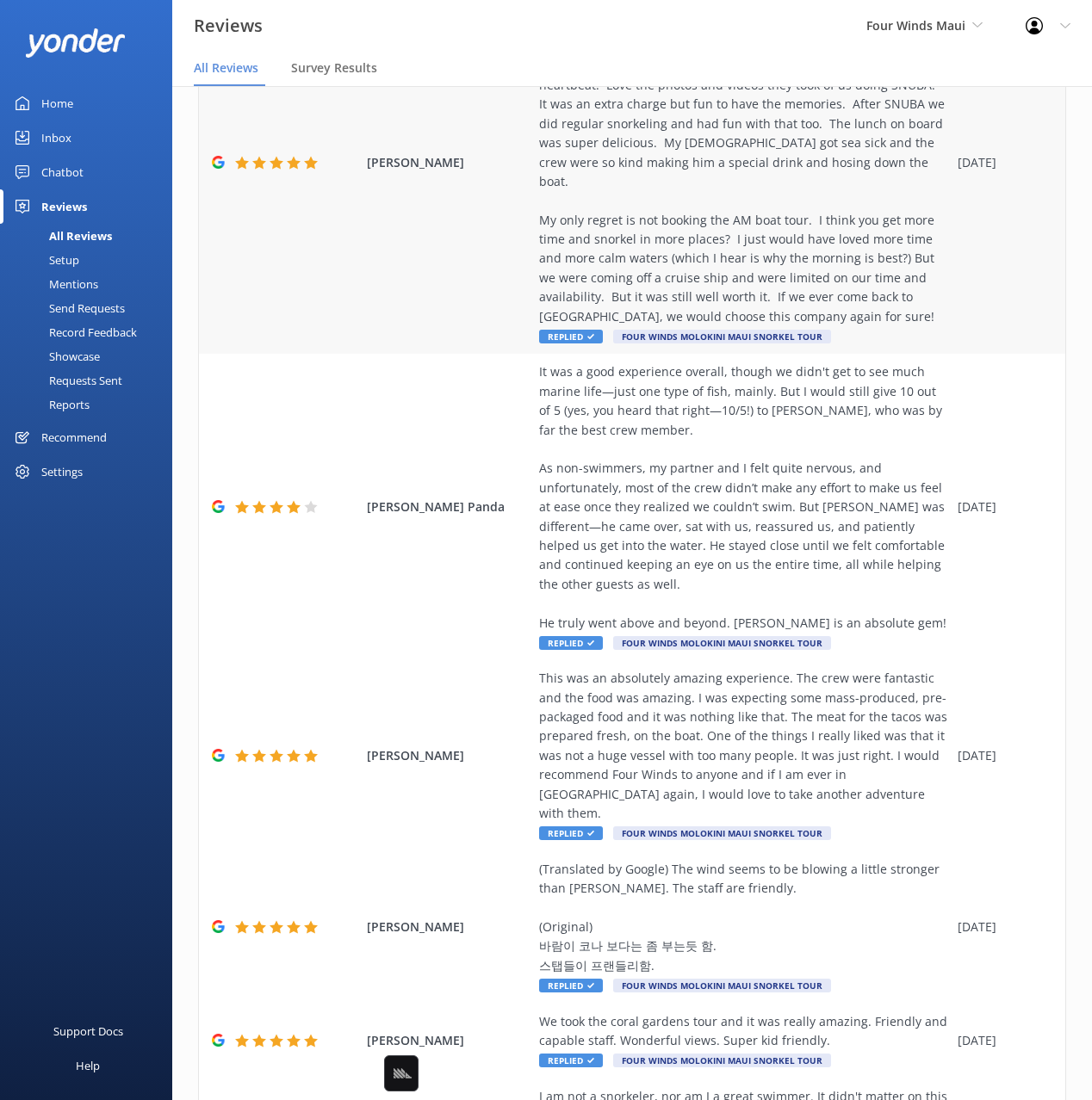
scroll to position [276, 0]
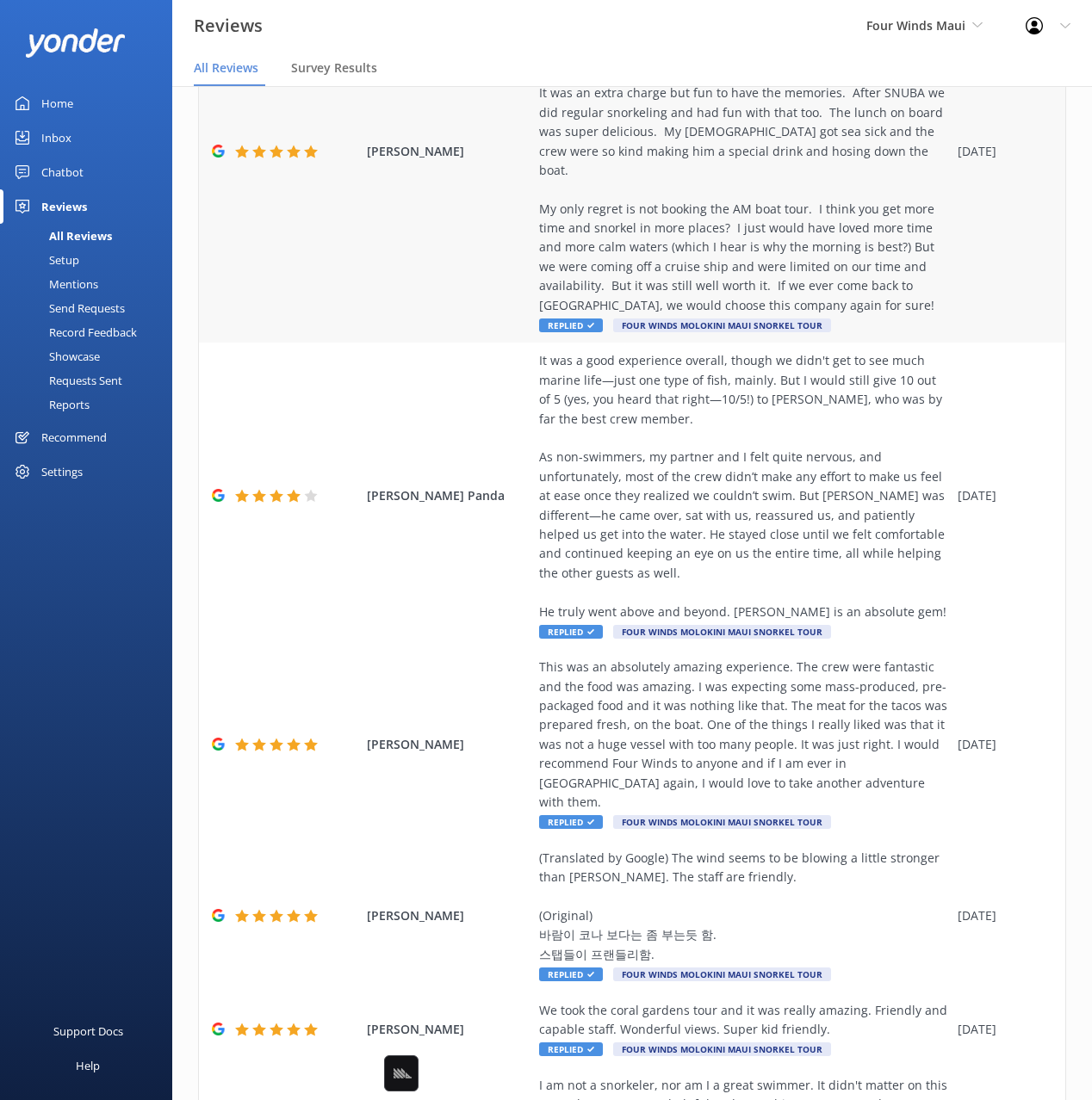
click at [779, 202] on div "Amazing experience doing the PM [GEOGRAPHIC_DATA] snorkeling tour. We had ages …" at bounding box center [744, 141] width 410 height 347
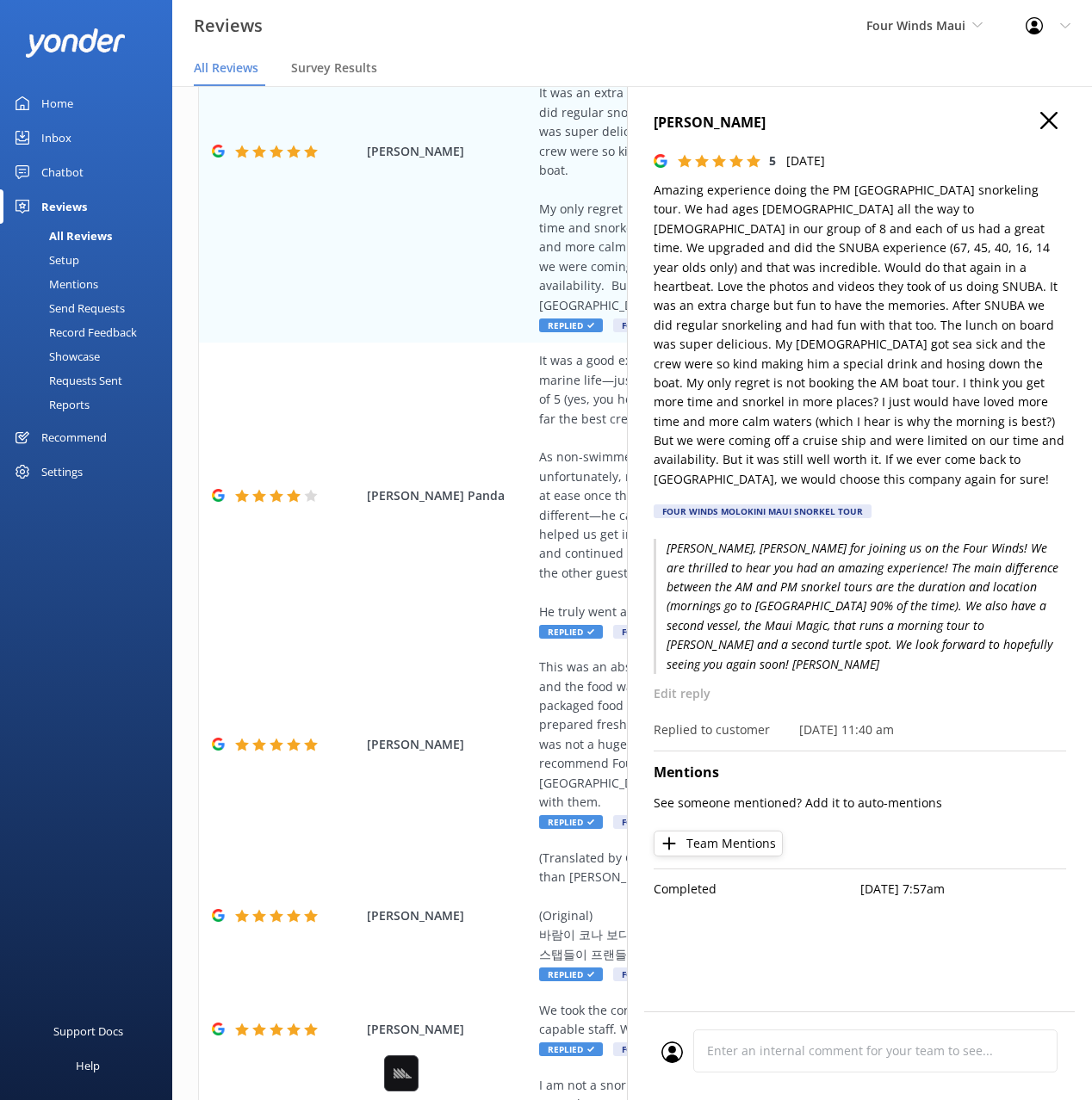
click at [1053, 120] on icon at bounding box center [1049, 121] width 17 height 17
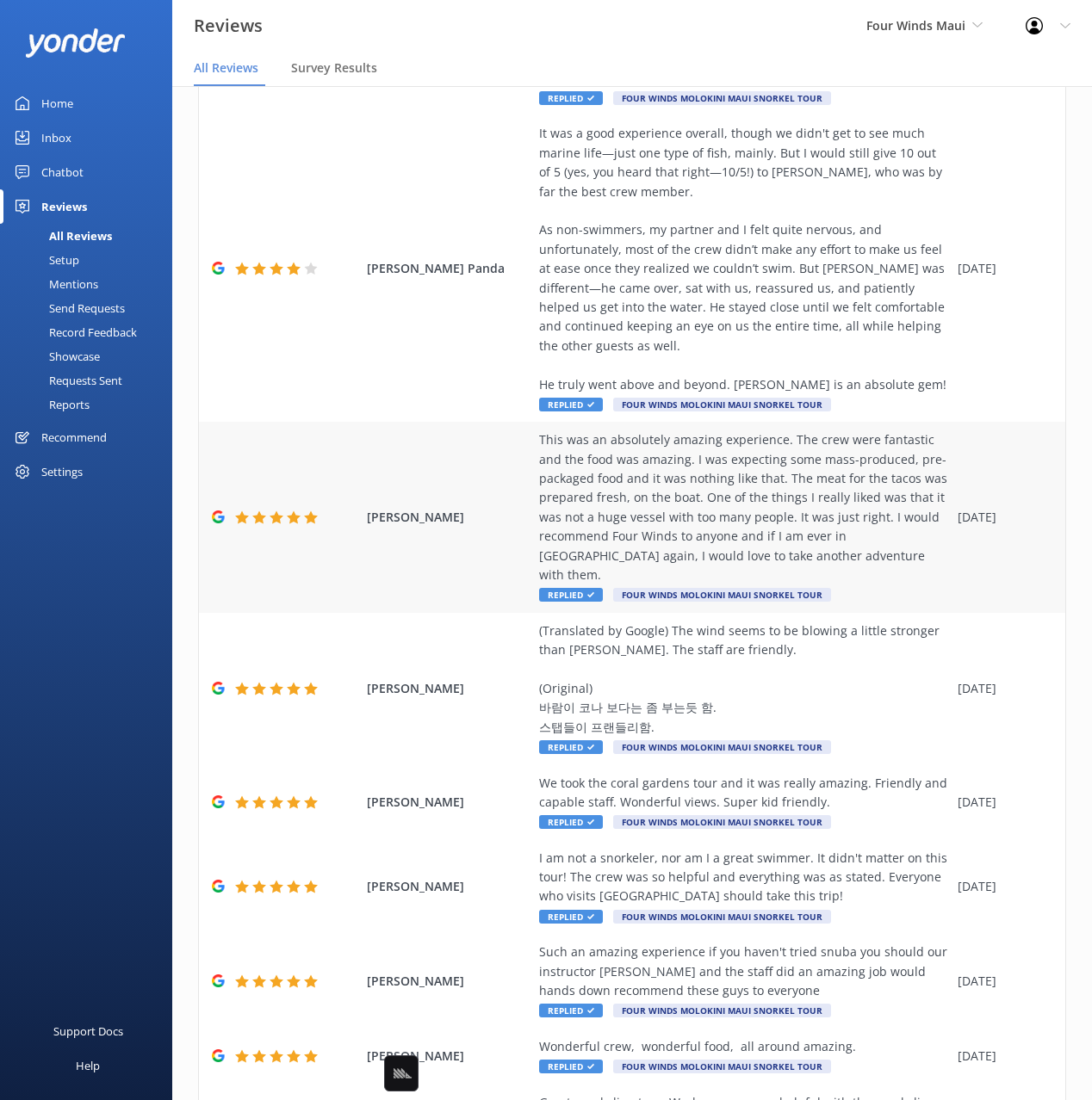
scroll to position [656, 0]
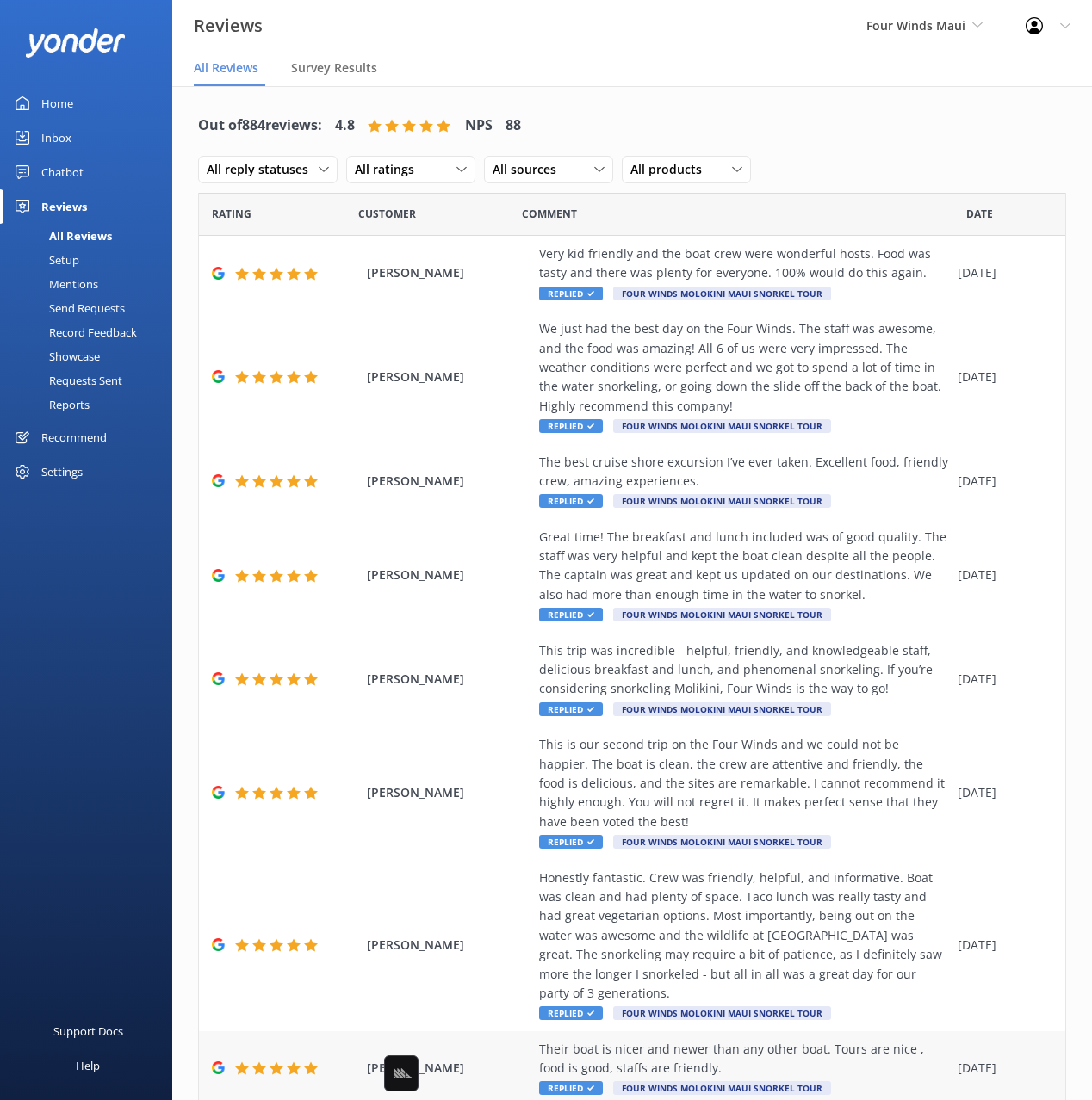
click at [1051, 1079] on div "[PERSON_NAME] Their boat is nicer and newer than any other boat. Tours are nice…" at bounding box center [633, 1069] width 866 height 75
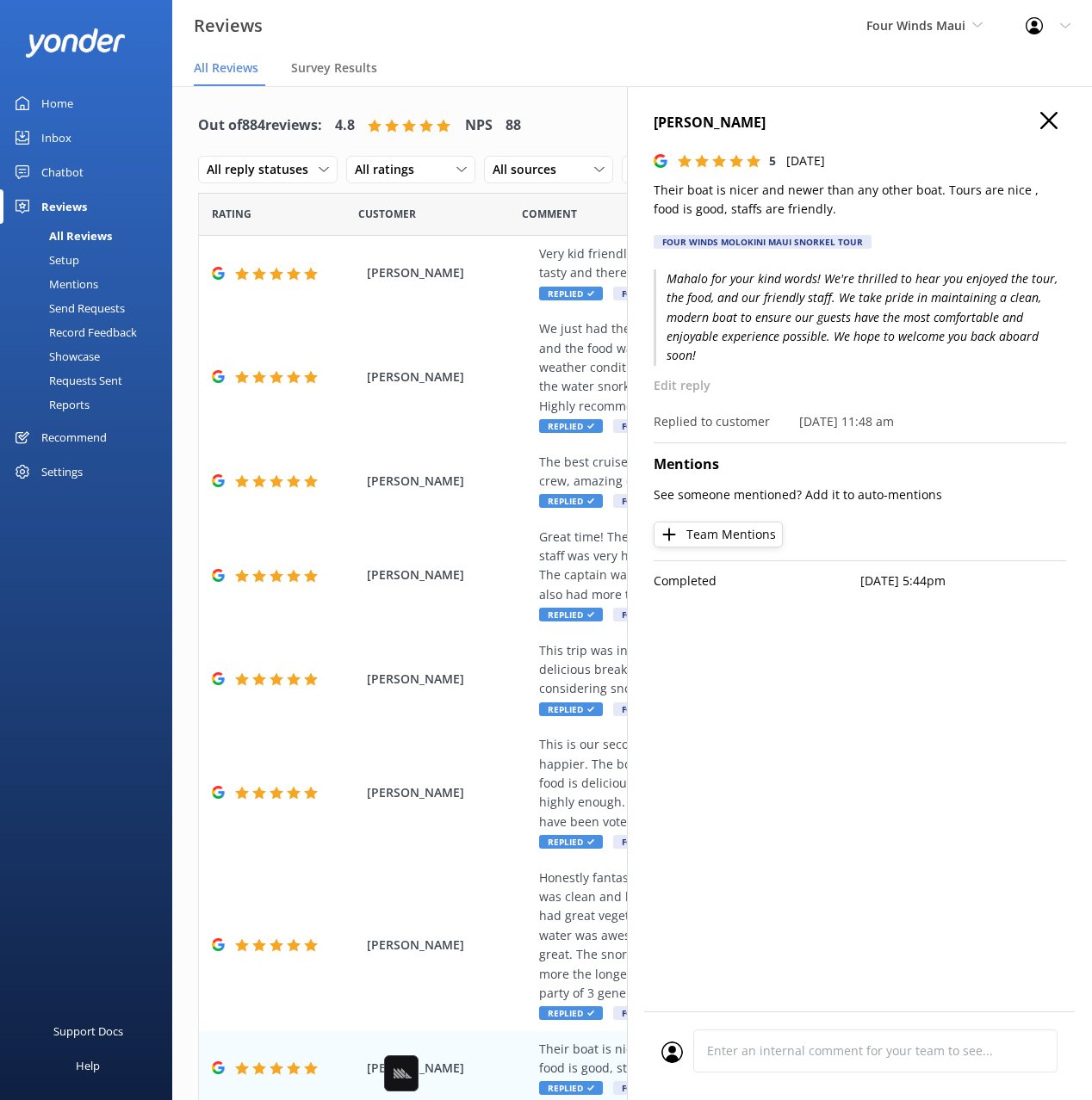
click at [1047, 120] on use at bounding box center [1049, 121] width 17 height 17
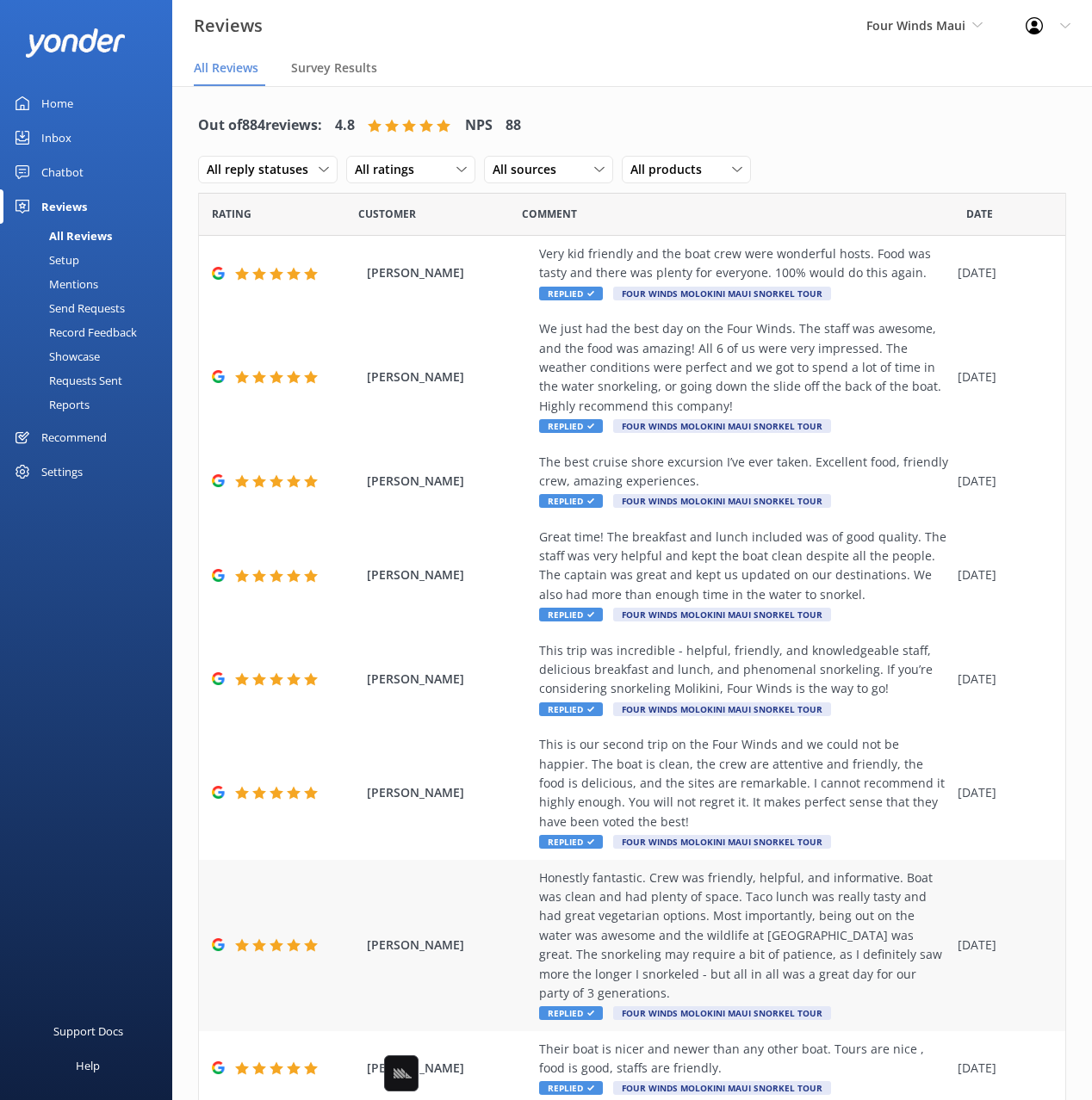
scroll to position [483, 0]
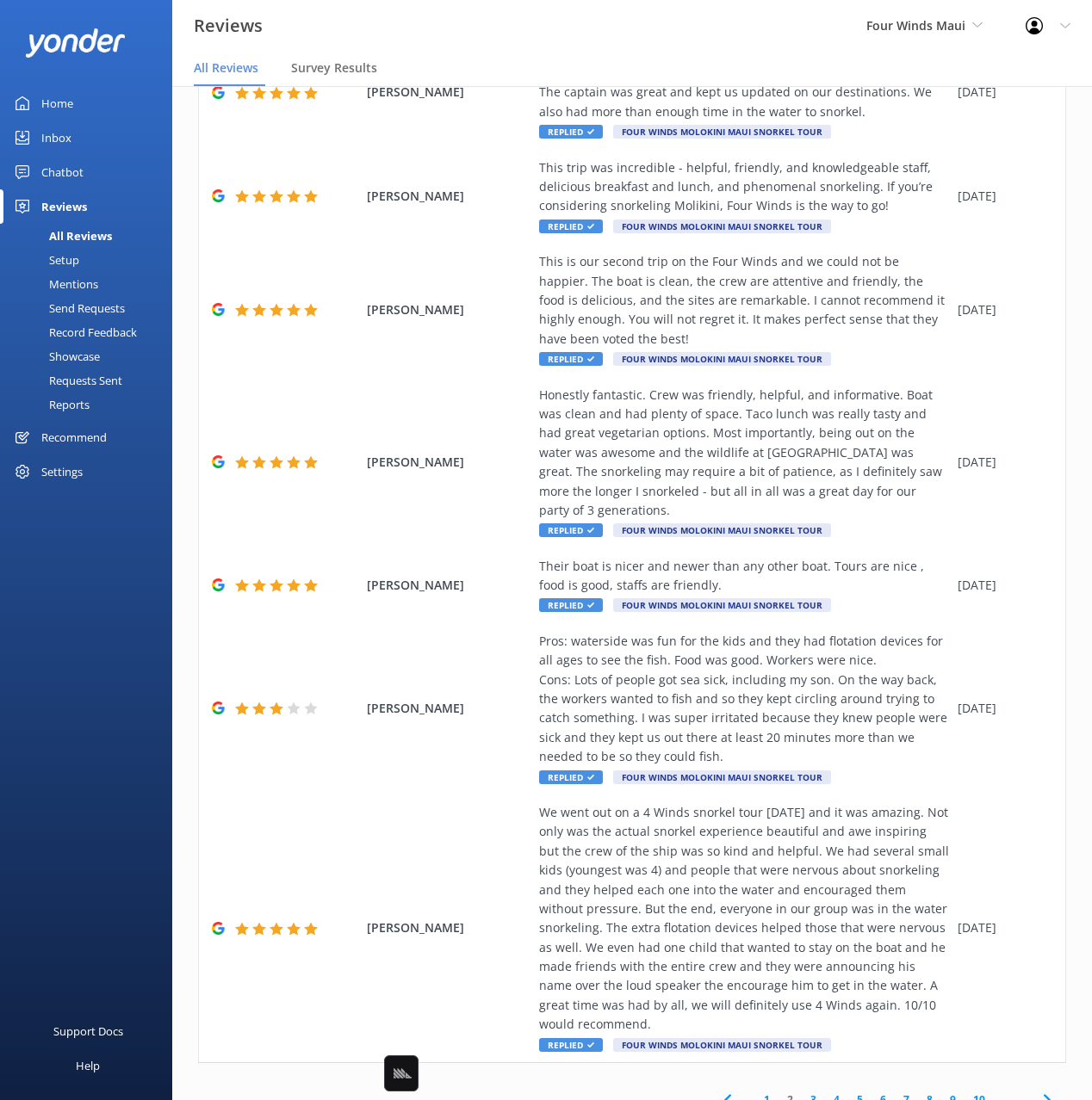
click at [866, 1092] on link "5" at bounding box center [860, 1099] width 23 height 16
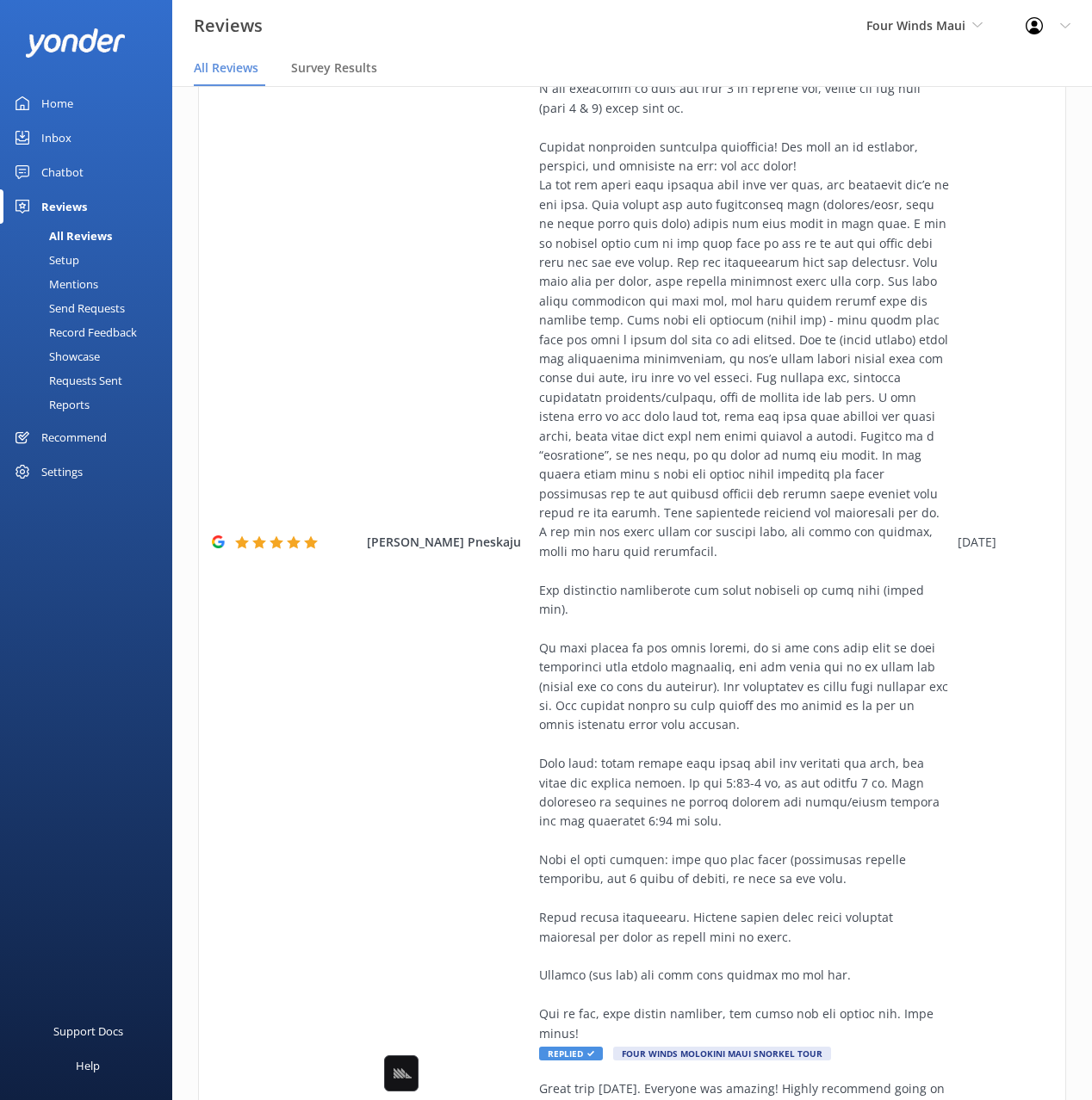
scroll to position [1022, 0]
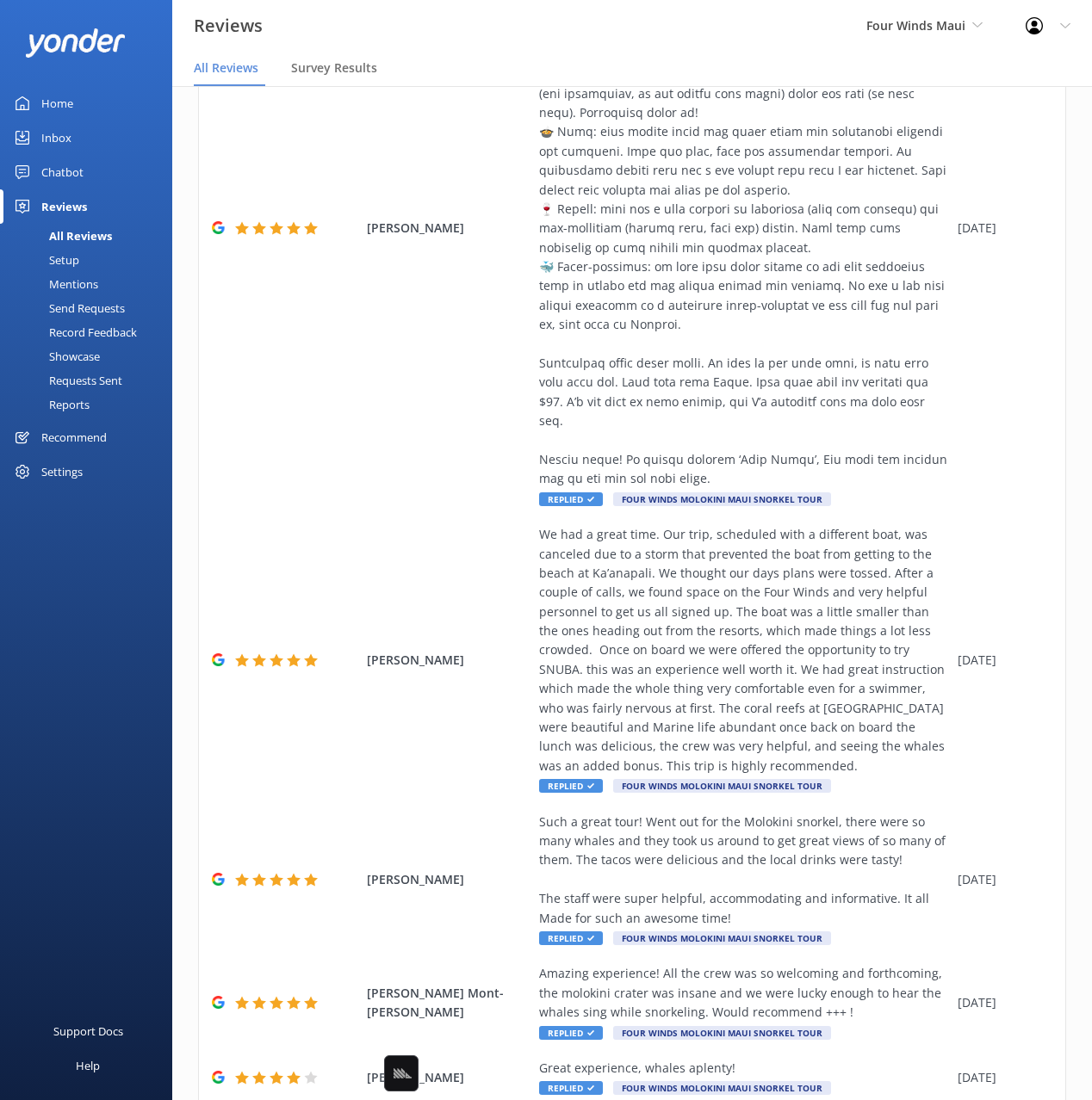
scroll to position [1022, 0]
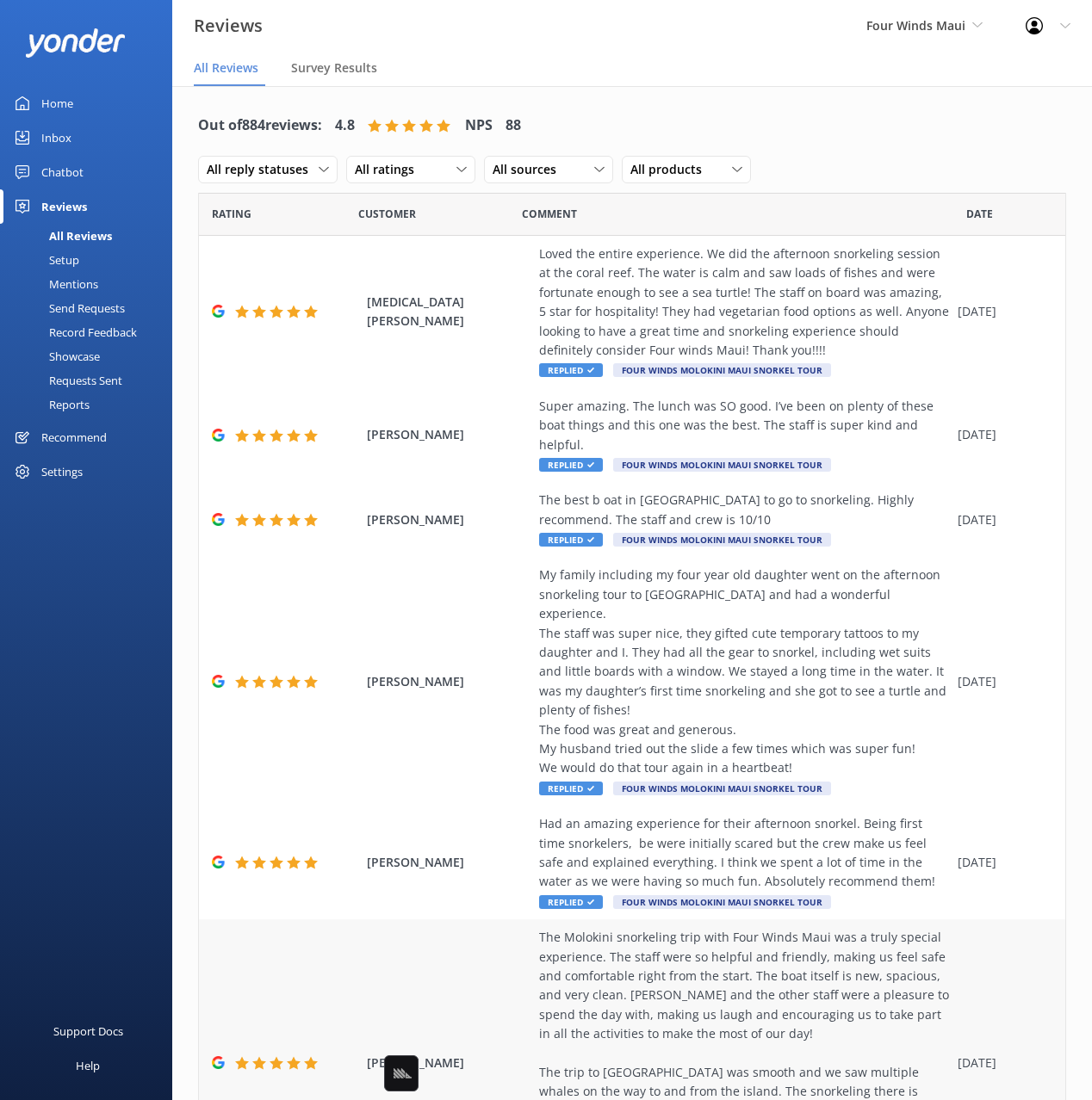
scroll to position [483, 0]
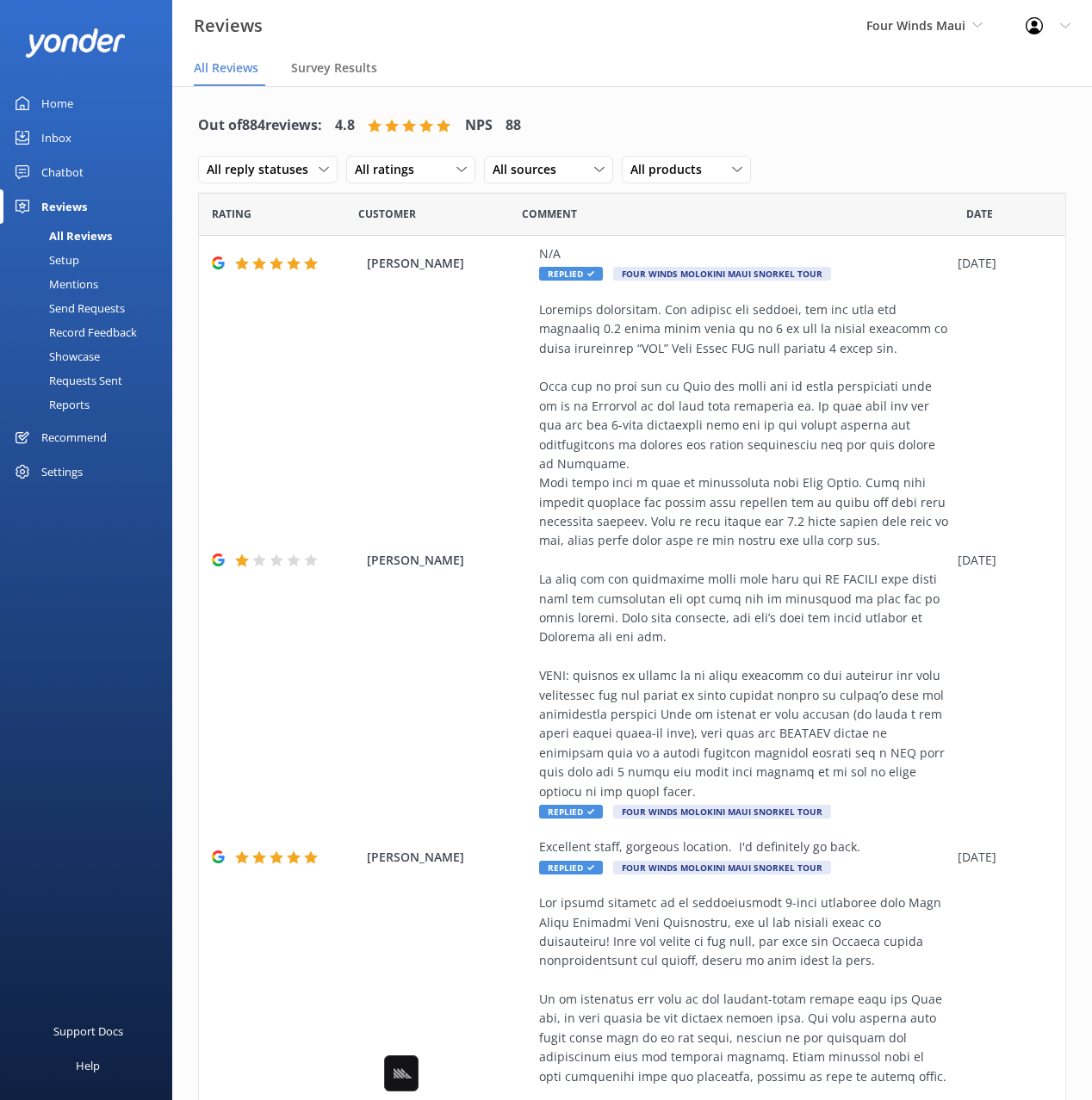
scroll to position [888, 0]
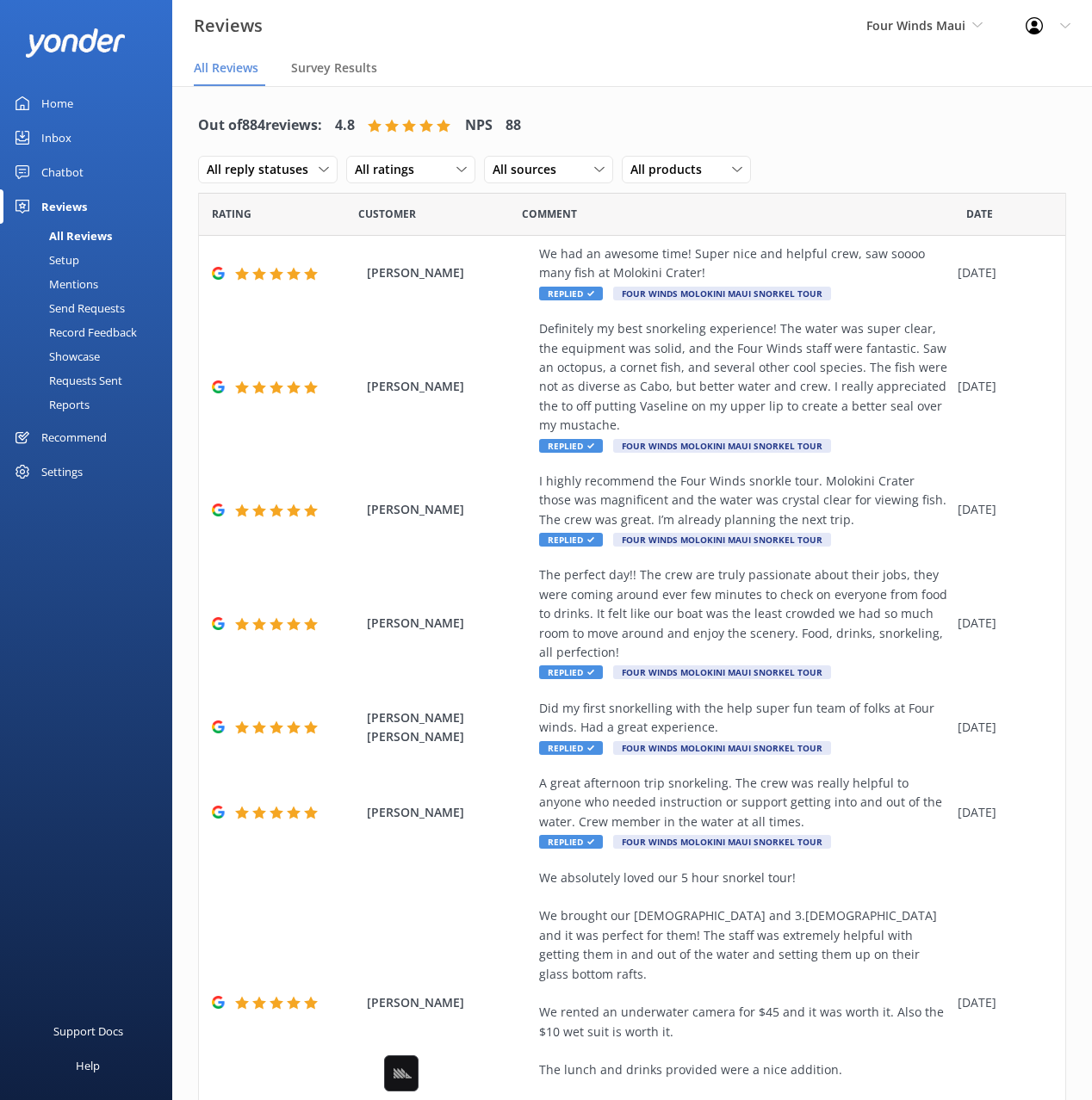
scroll to position [541, 0]
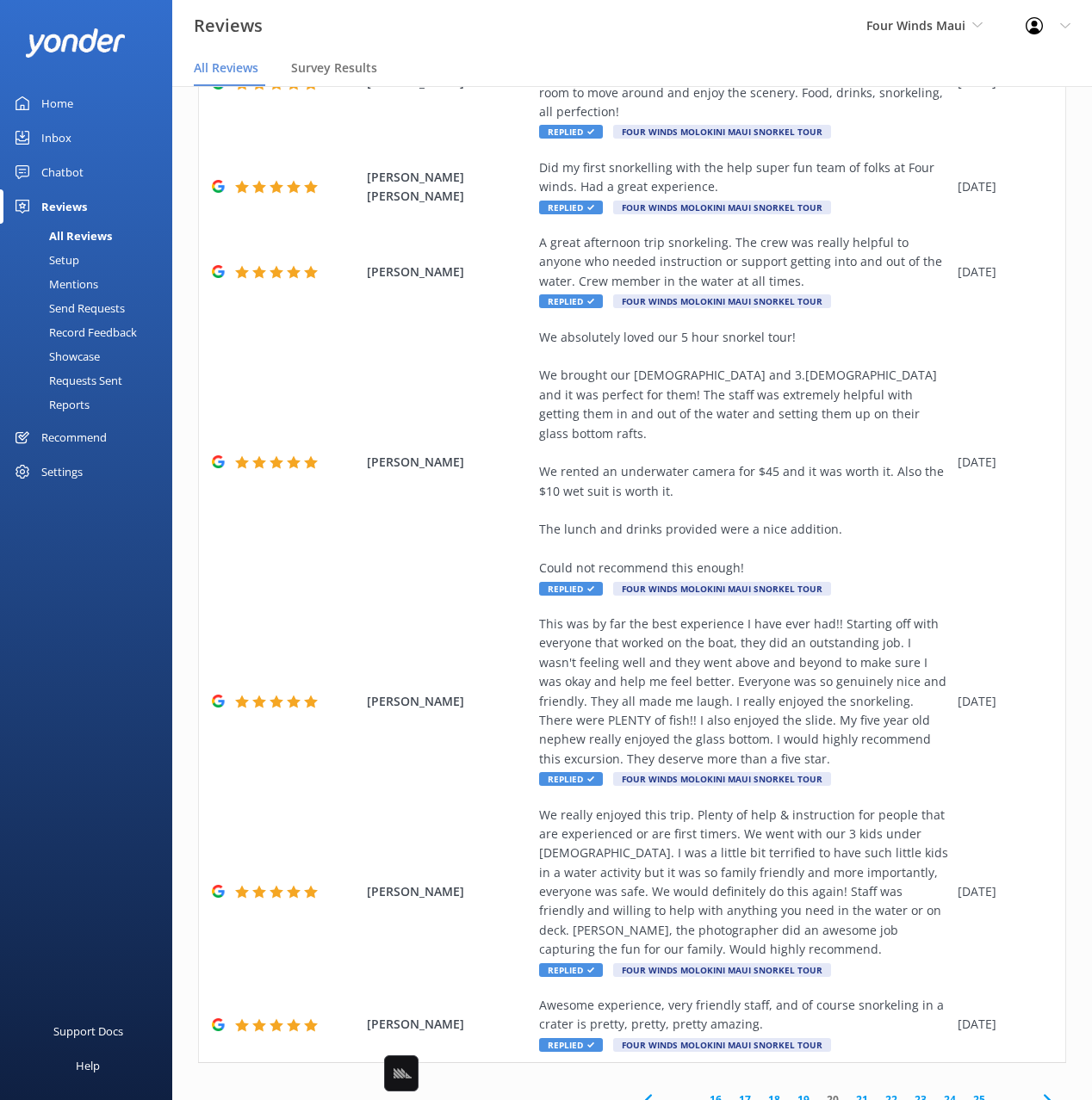
click at [966, 1092] on link "25" at bounding box center [979, 1099] width 29 height 16
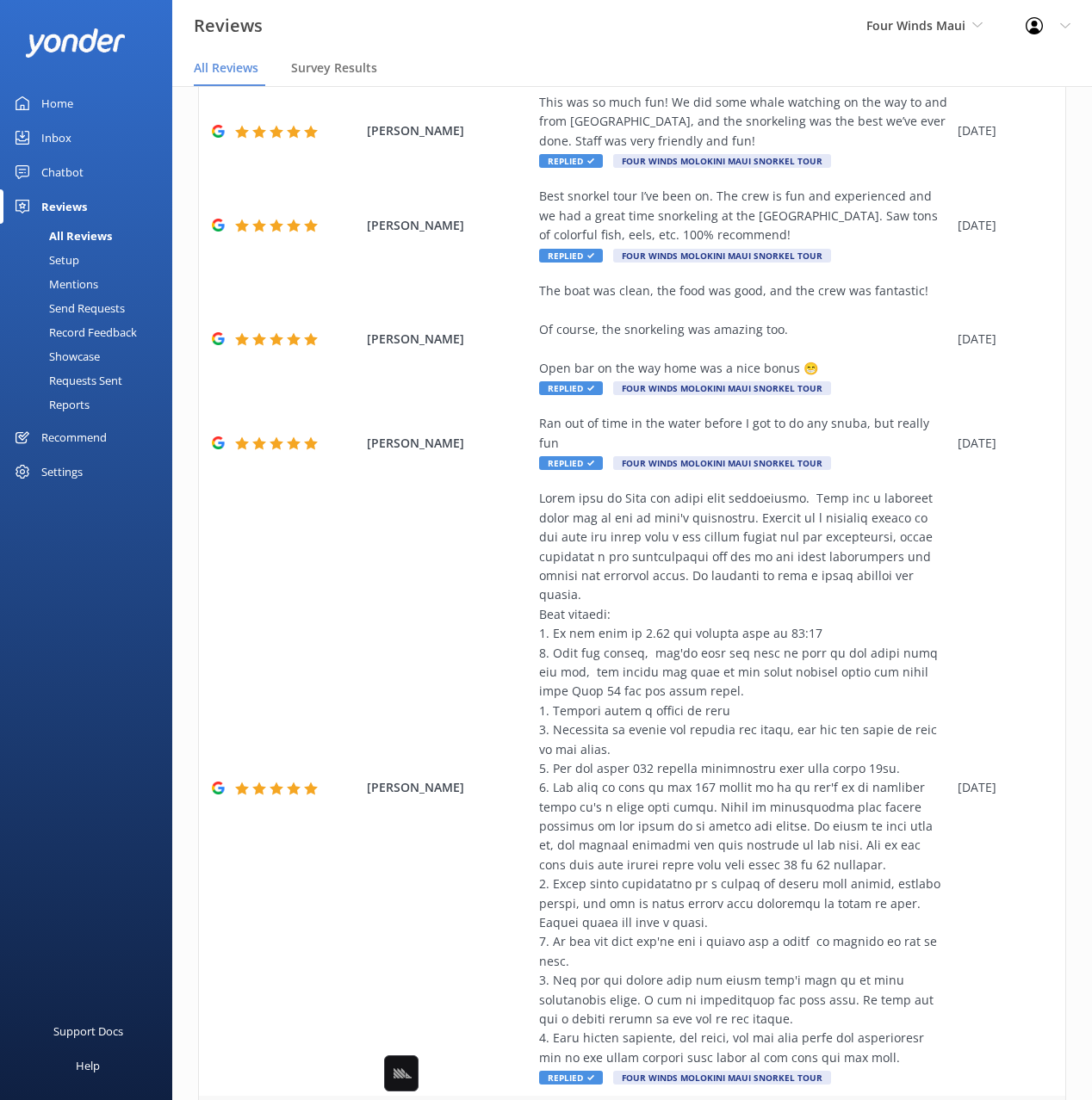
scroll to position [714, 0]
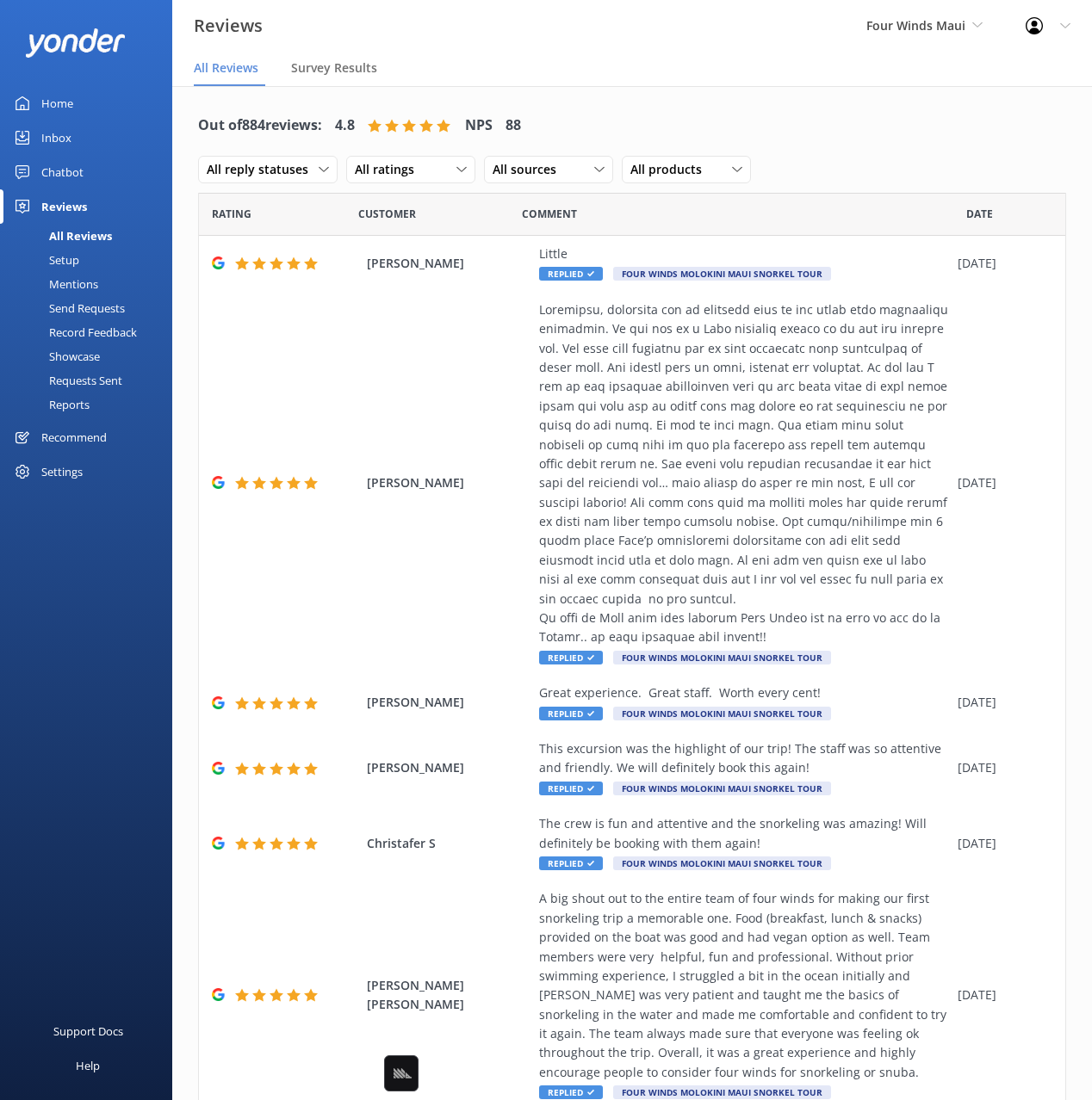
scroll to position [559, 0]
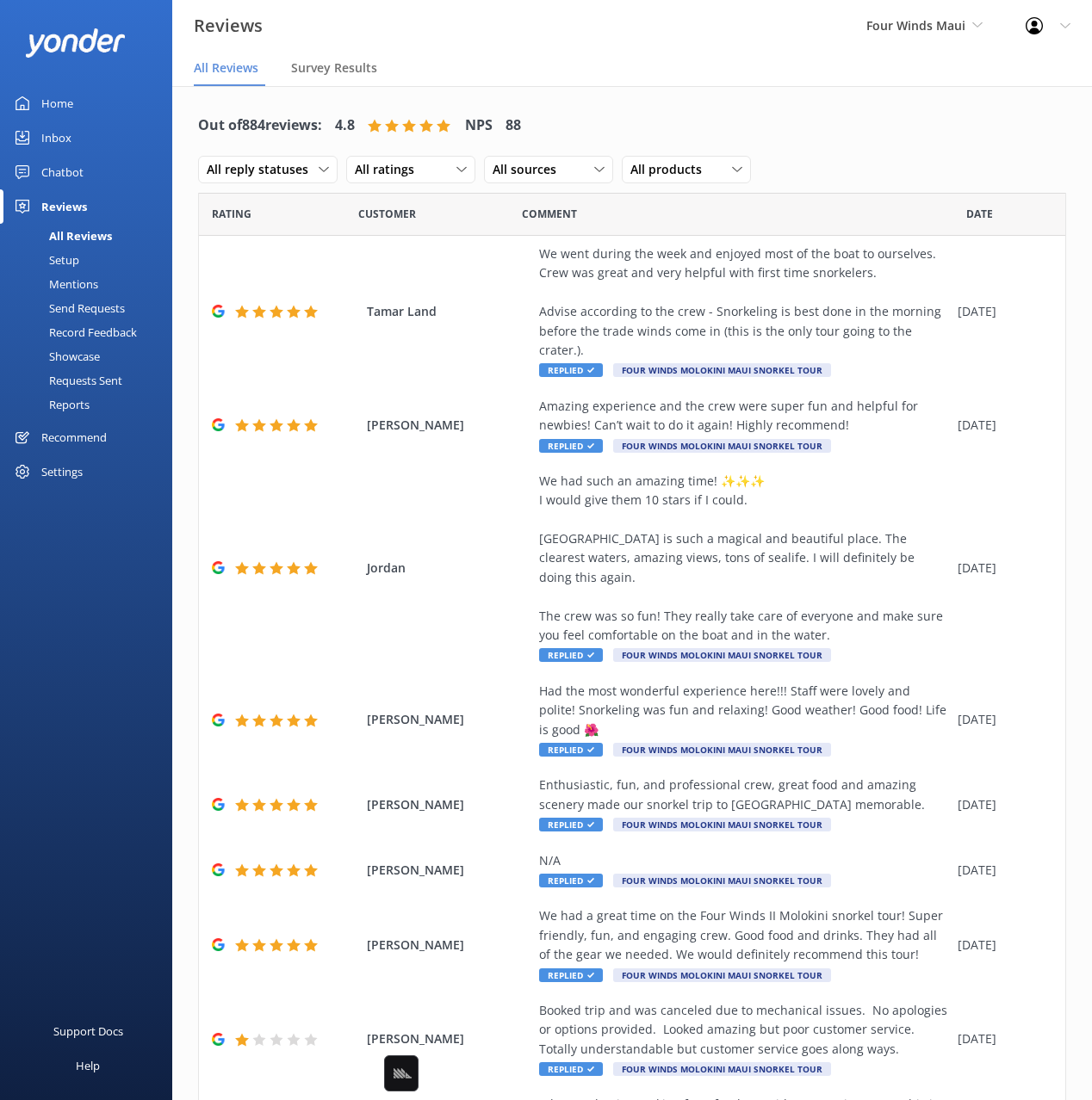
scroll to position [425, 0]
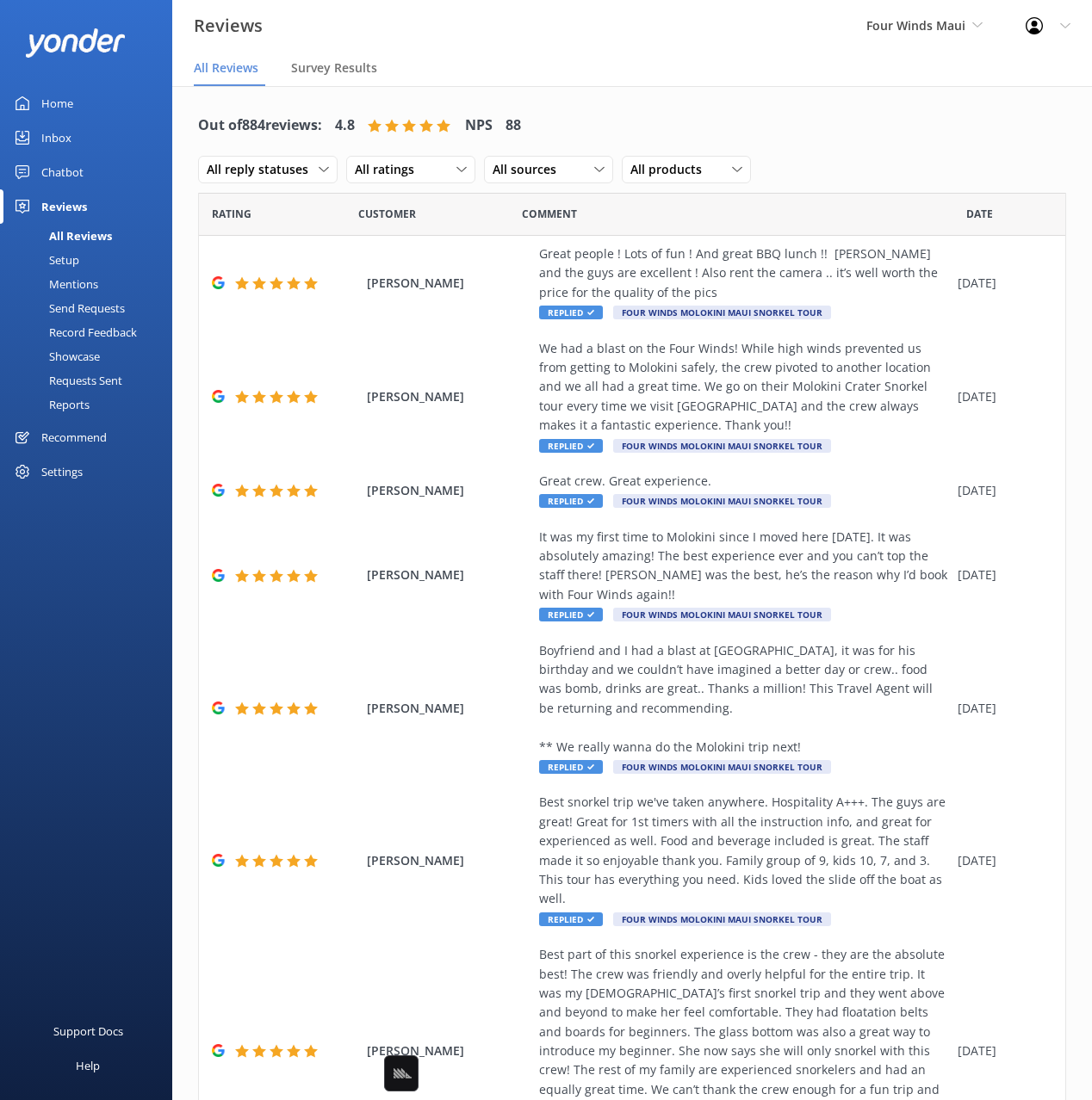
click at [31, 473] on div "Settings" at bounding box center [86, 471] width 172 height 35
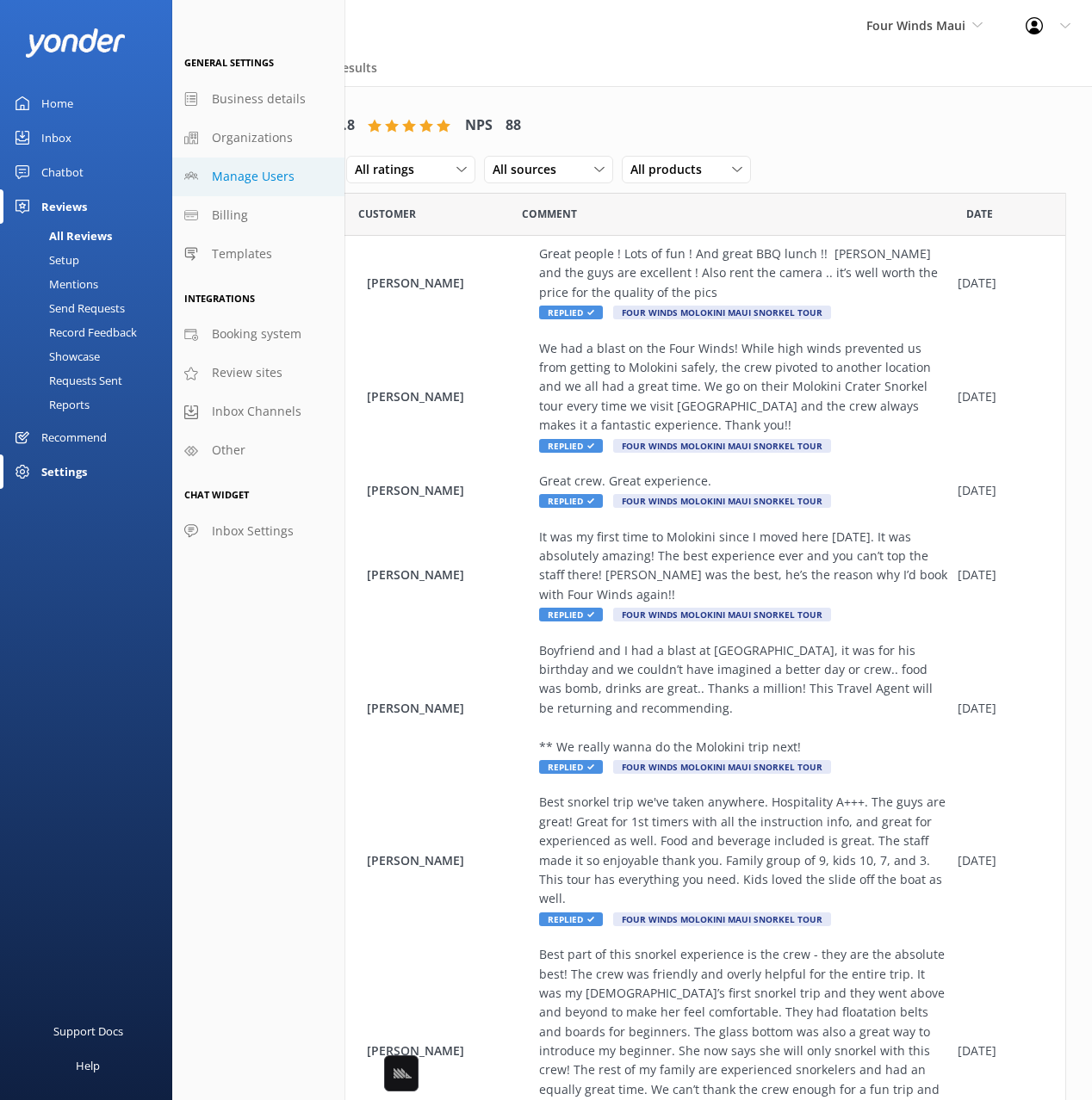
click at [268, 172] on span "Manage Users" at bounding box center [253, 177] width 82 height 19
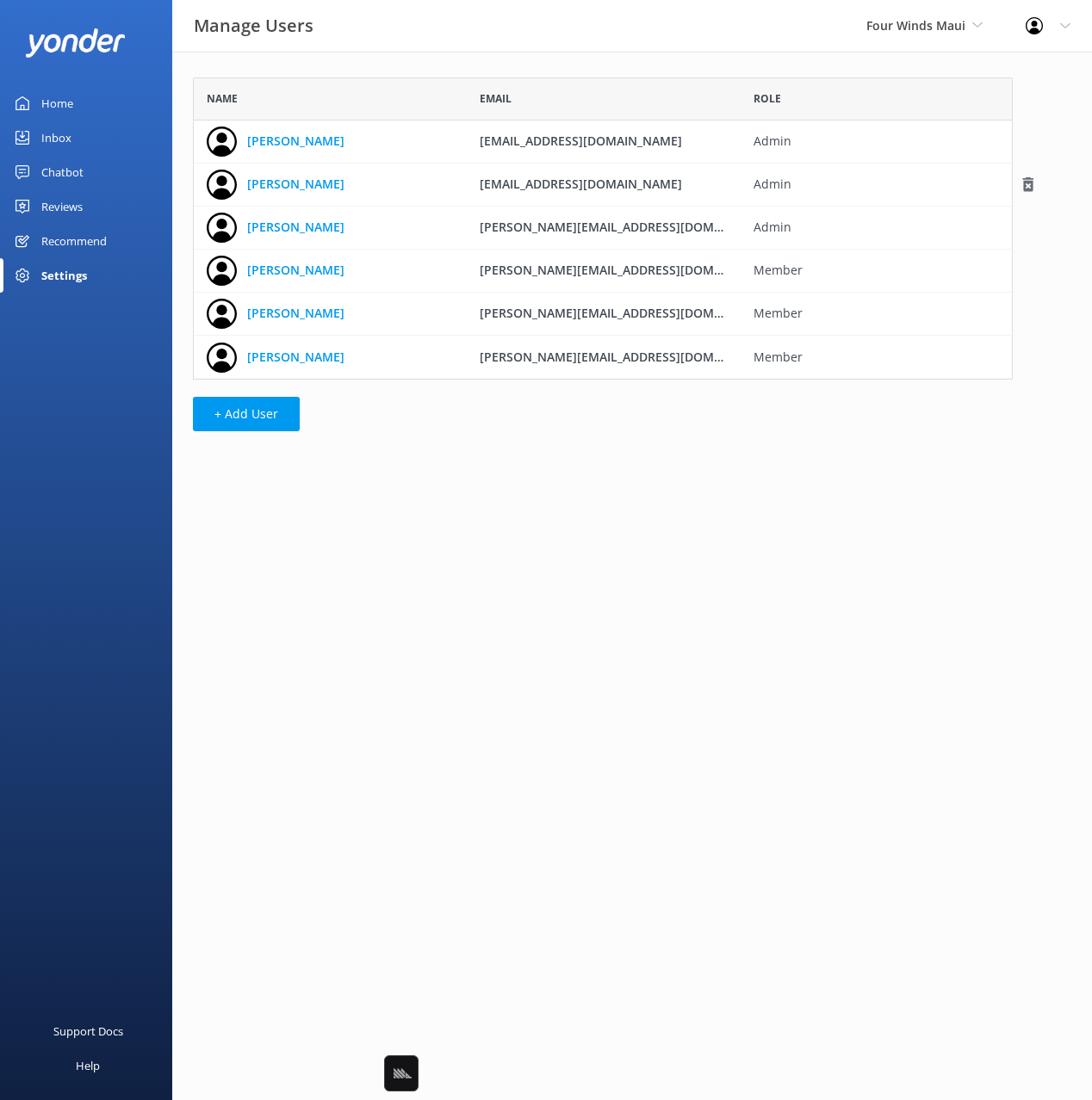
scroll to position [302, 820]
click at [305, 68] on div "Name Email Role [PERSON_NAME] [PERSON_NAME][EMAIL_ADDRESS][DOMAIN_NAME] Admin […" at bounding box center [603, 258] width 861 height 414
drag, startPoint x: 48, startPoint y: 113, endPoint x: 140, endPoint y: 104, distance: 92.4
click at [48, 113] on div "Home" at bounding box center [57, 103] width 32 height 35
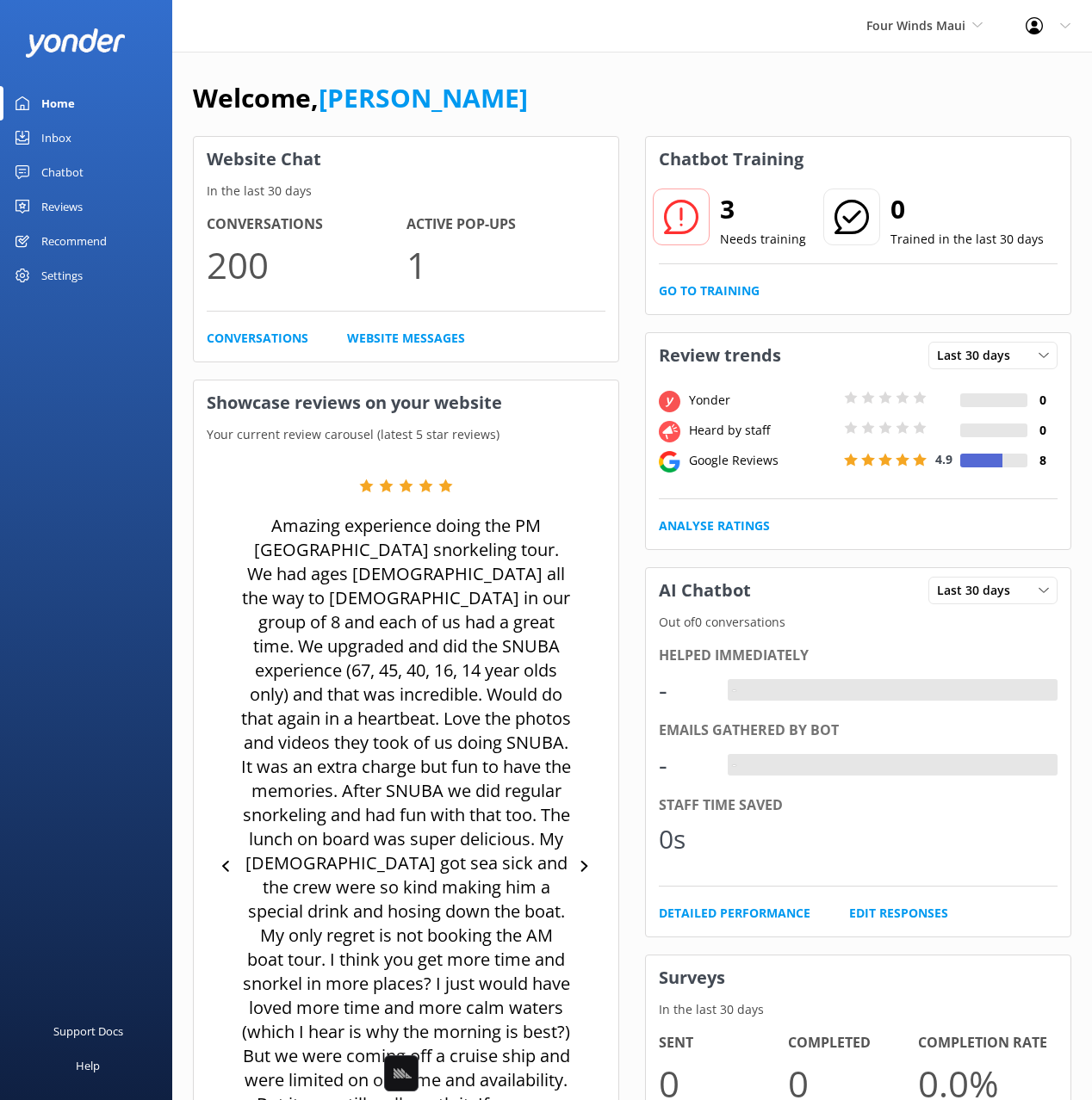
click at [523, 103] on div "Welcome, [PERSON_NAME]" at bounding box center [632, 107] width 879 height 59
drag, startPoint x: 58, startPoint y: 190, endPoint x: 81, endPoint y: 195, distance: 23.5
click at [58, 190] on div "Reviews" at bounding box center [62, 206] width 41 height 35
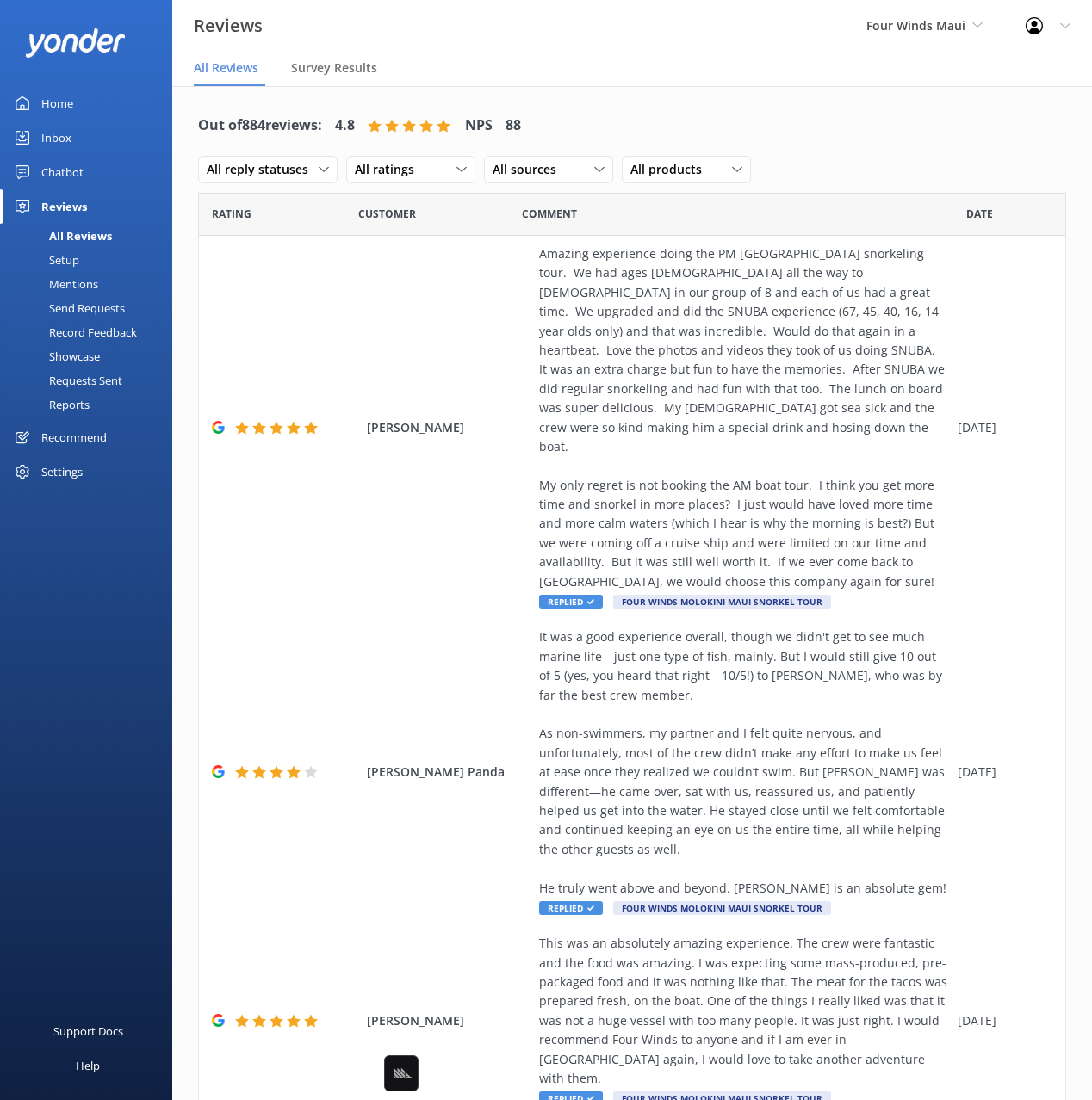
drag, startPoint x: 782, startPoint y: 148, endPoint x: 775, endPoint y: 170, distance: 23.1
click at [781, 148] on div "Out of 884 reviews: 4.8 NPS 88 All reply statuses All reply statuses Needs a re…" at bounding box center [633, 148] width 868 height 90
click at [752, 318] on div "Amazing experience doing the PM [GEOGRAPHIC_DATA] snorkeling tour. We had ages …" at bounding box center [744, 417] width 410 height 347
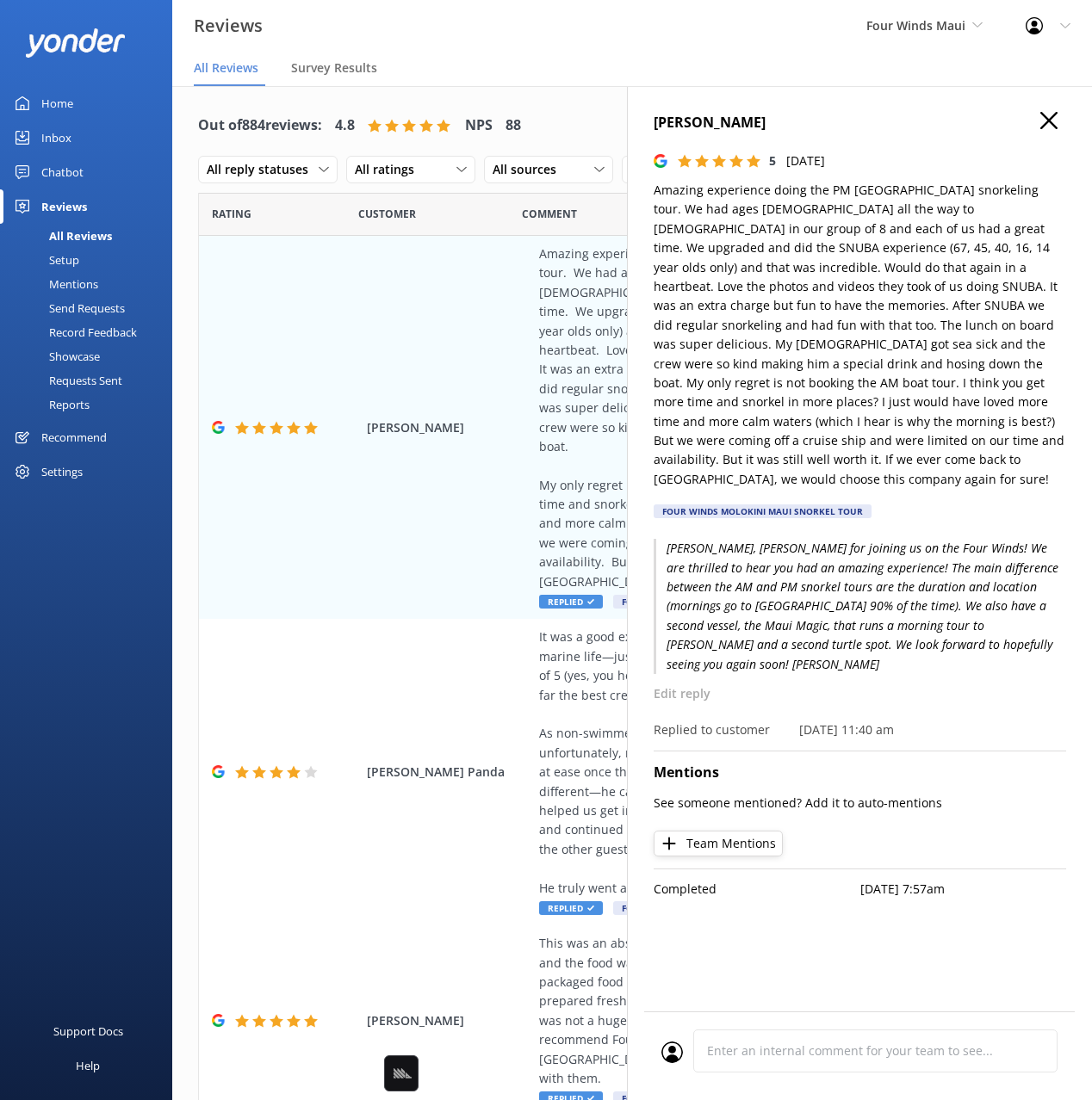
drag, startPoint x: 696, startPoint y: 657, endPoint x: 707, endPoint y: 660, distance: 11.4
click at [697, 685] on p "Edit reply" at bounding box center [860, 694] width 413 height 19
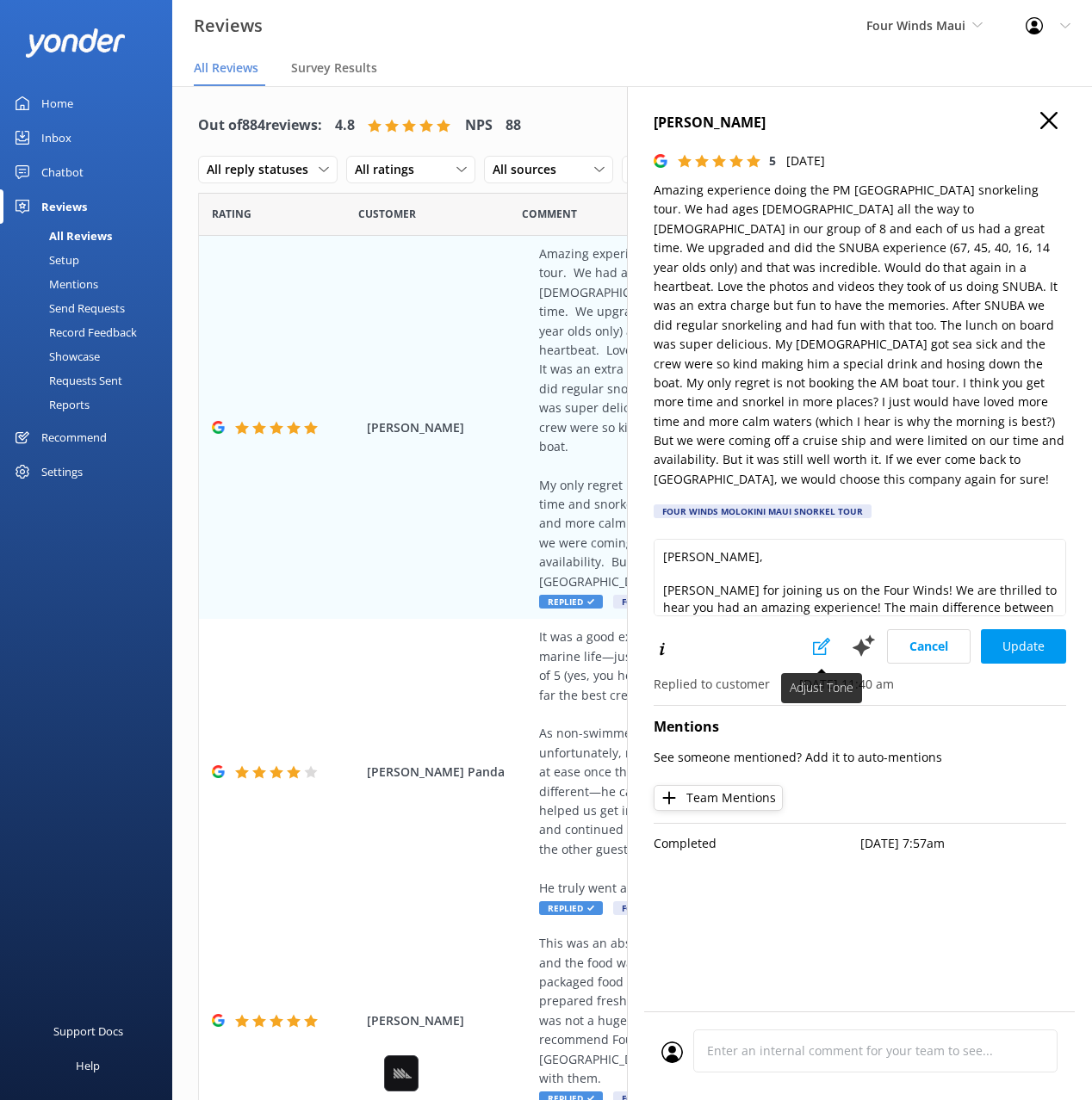
click at [816, 638] on icon at bounding box center [822, 646] width 17 height 17
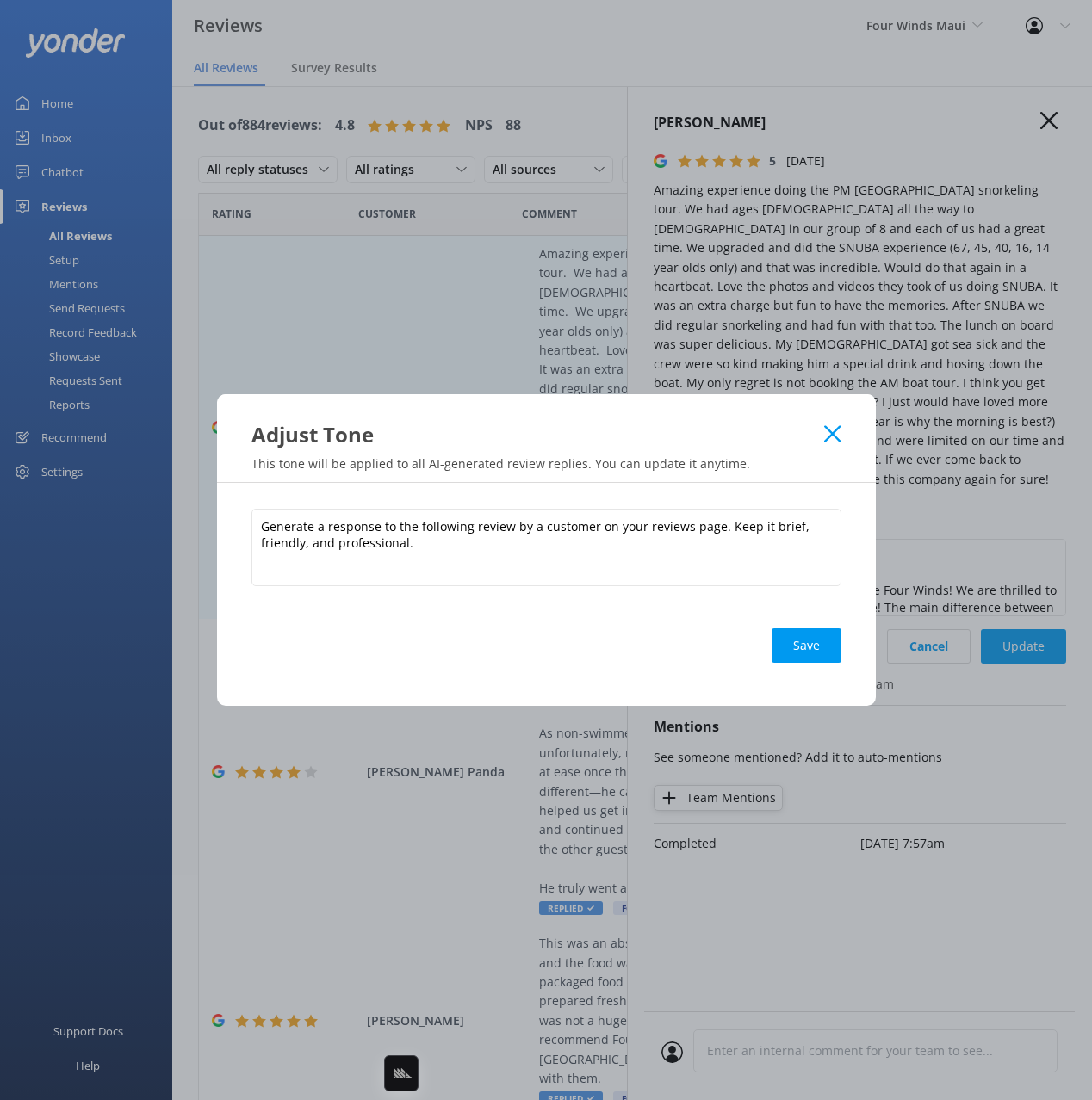
click at [830, 433] on icon at bounding box center [832, 434] width 16 height 17
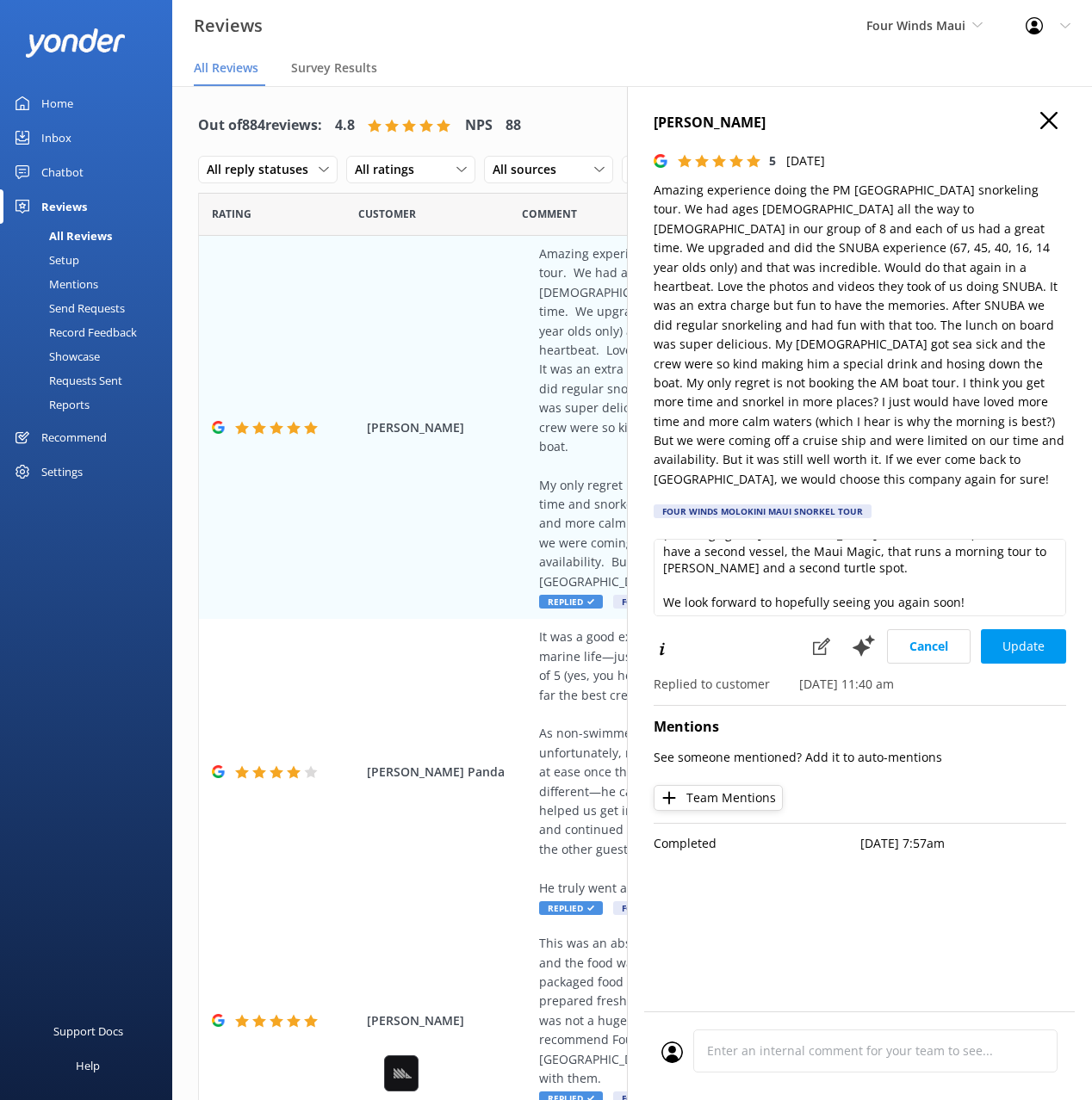
scroll to position [144, 0]
click at [1050, 117] on icon at bounding box center [1049, 121] width 17 height 17
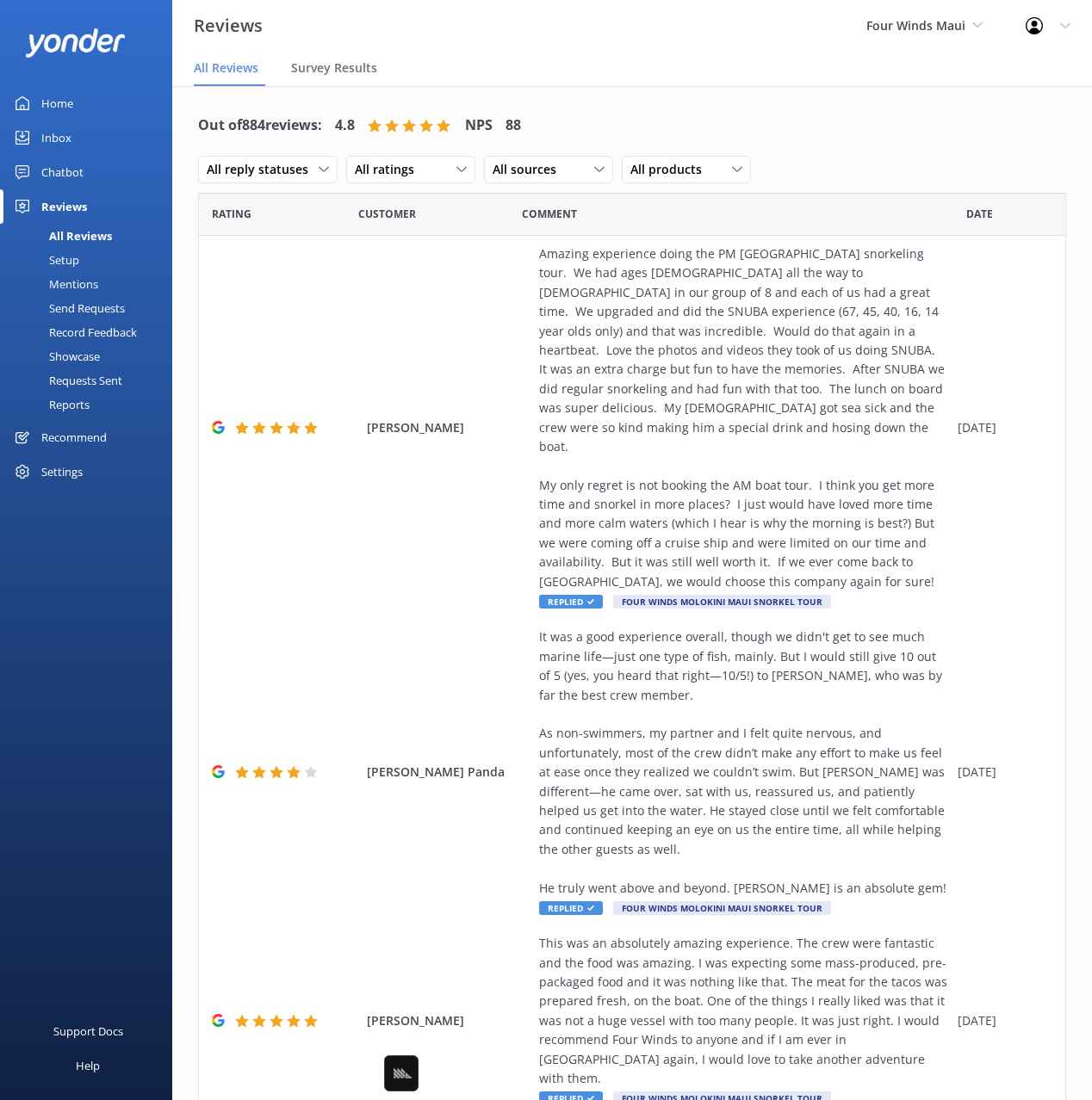
drag, startPoint x: 653, startPoint y: 104, endPoint x: 226, endPoint y: 186, distance: 434.8
click at [651, 104] on div "Out of 884 reviews: 4.8 NPS 88 All reply statuses All reply statuses Needs a re…" at bounding box center [633, 148] width 868 height 90
click at [59, 100] on div "Home" at bounding box center [57, 103] width 32 height 35
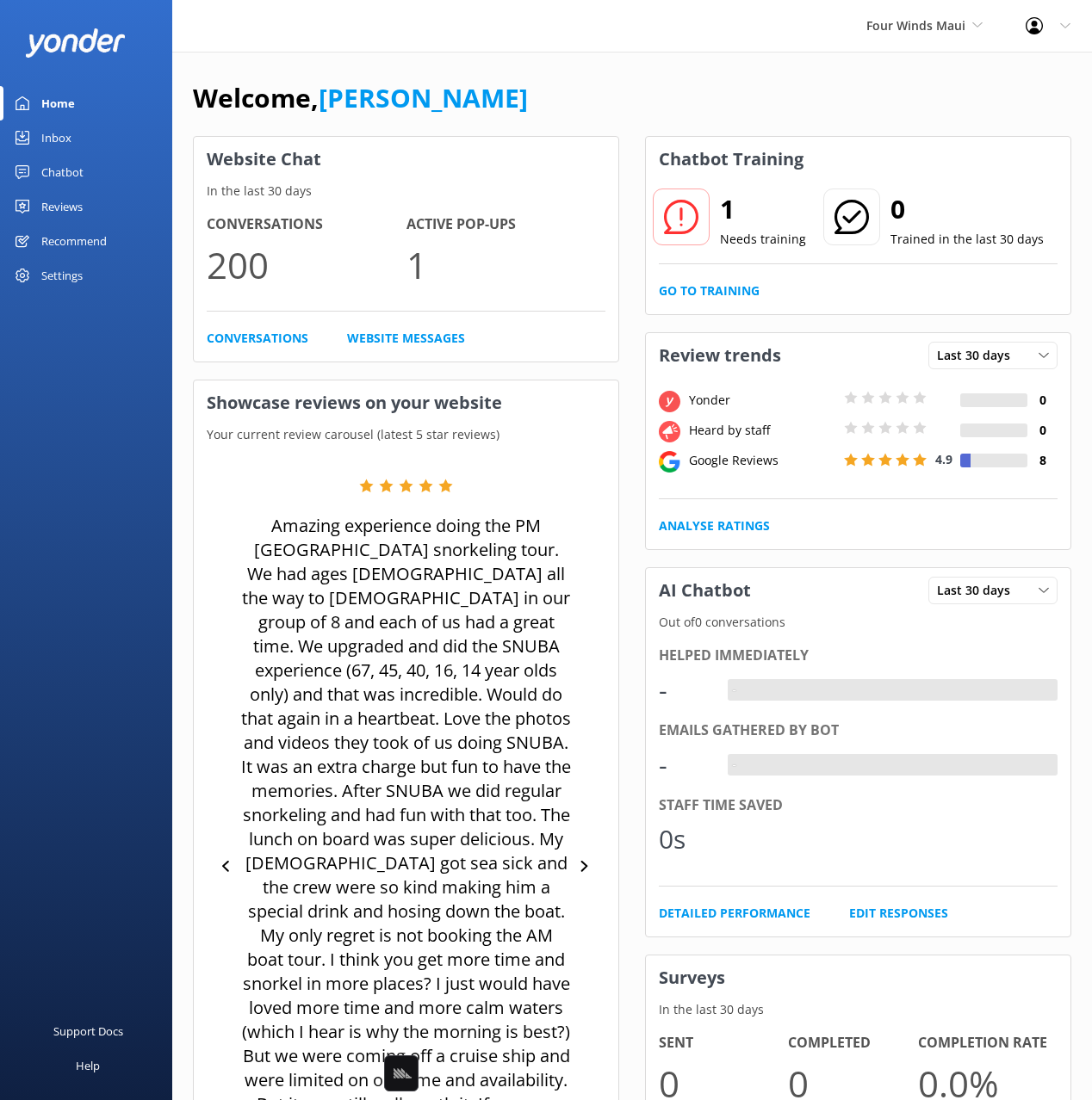
click at [485, 106] on div "Welcome, [PERSON_NAME]" at bounding box center [632, 107] width 879 height 59
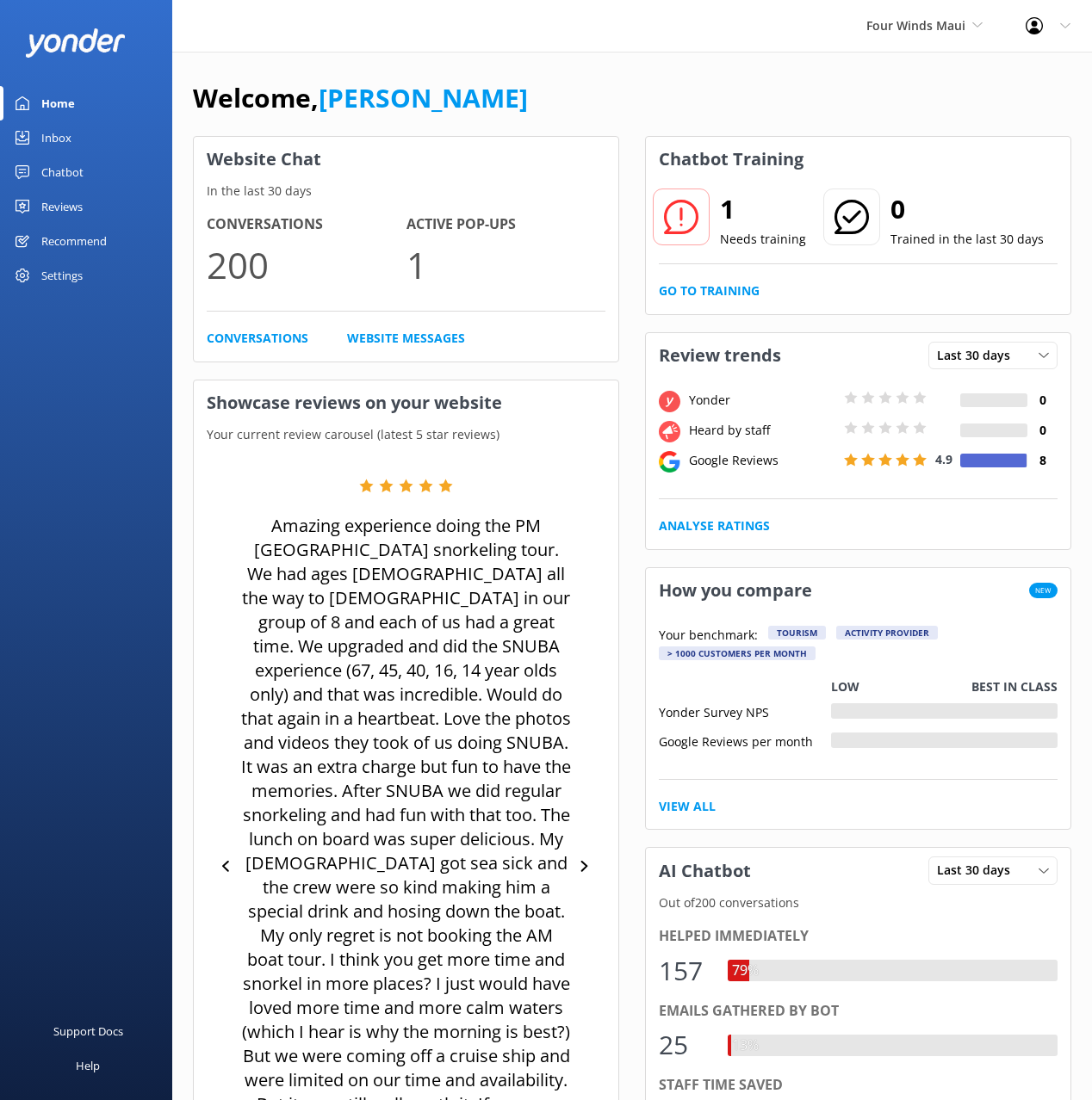
drag, startPoint x: 86, startPoint y: 176, endPoint x: 133, endPoint y: 303, distance: 135.4
click at [86, 175] on link "Chatbot" at bounding box center [86, 172] width 172 height 35
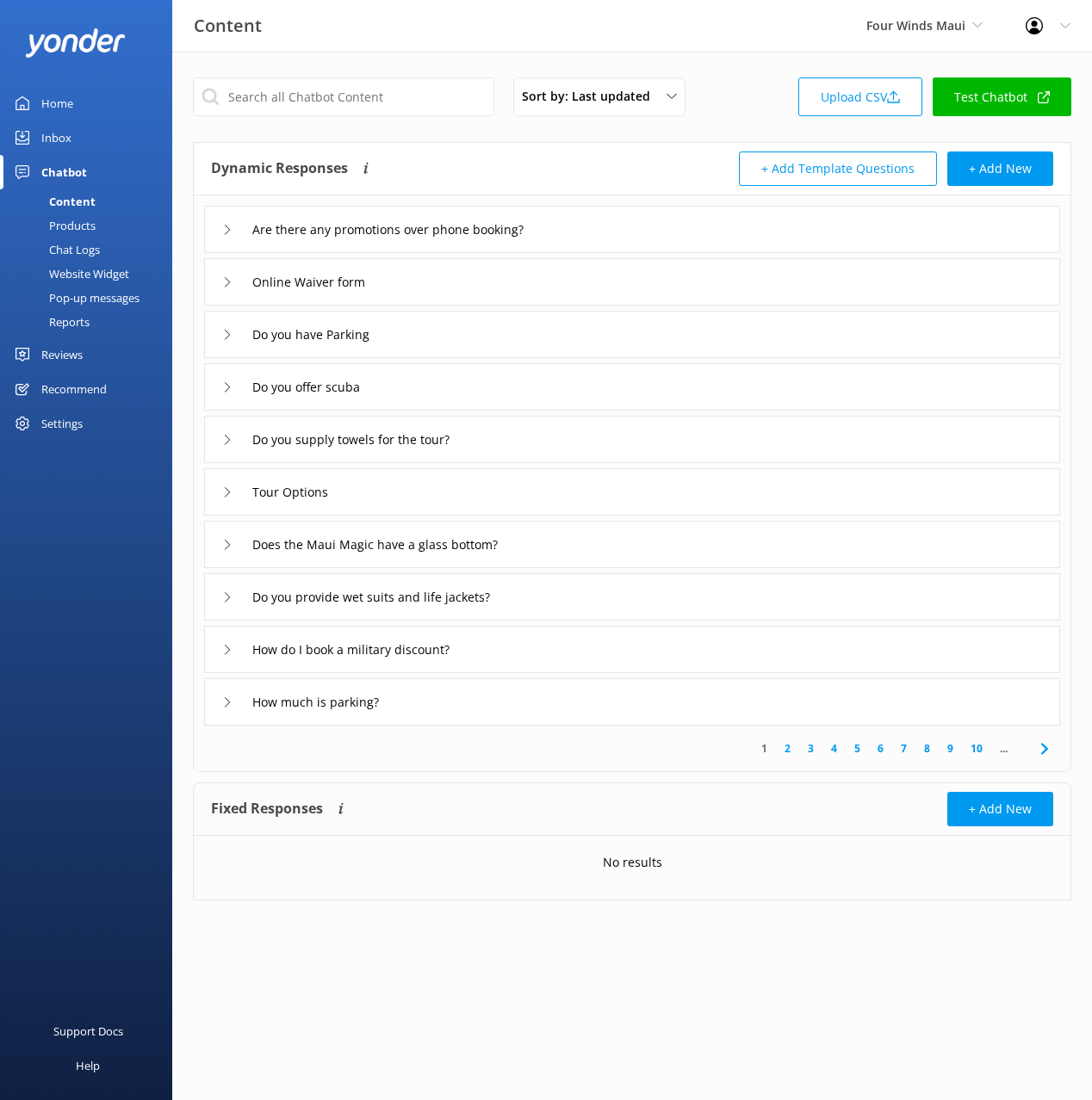
click at [113, 291] on div "Pop-up messages" at bounding box center [75, 298] width 129 height 24
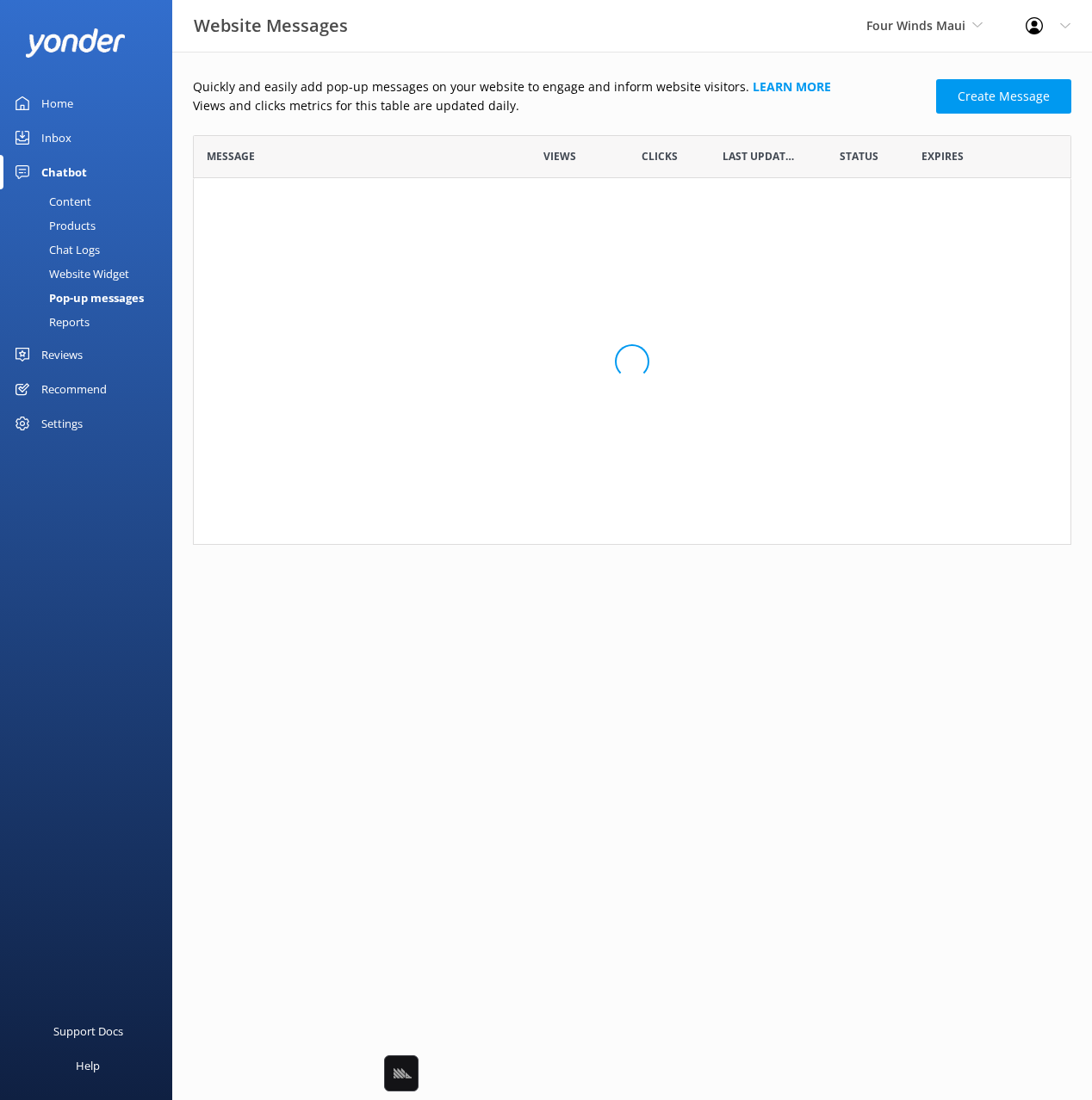
scroll to position [190, 879]
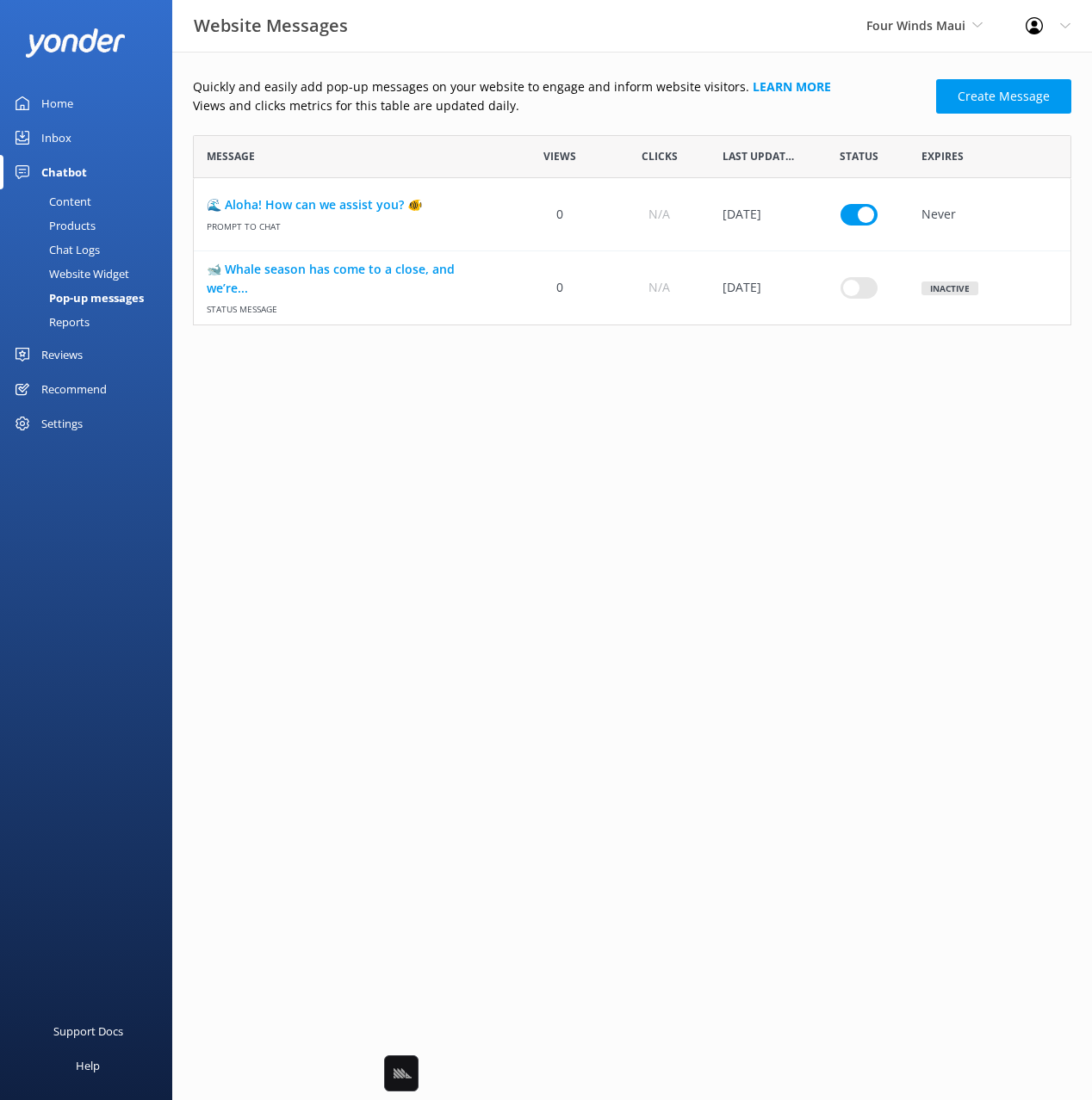
drag, startPoint x: 755, startPoint y: 410, endPoint x: 717, endPoint y: 370, distance: 55.2
click at [753, 410] on html "Website Messages Four Winds Maui Black Cat Cruises [GEOGRAPHIC_DATA] [GEOGRAPHI…" at bounding box center [546, 550] width 1092 height 1100
click at [445, 118] on div "Quickly and easily add pop-up messages on your website to engage and inform web…" at bounding box center [632, 201] width 879 height 248
drag, startPoint x: 575, startPoint y: 427, endPoint x: 527, endPoint y: 413, distance: 50.0
click at [564, 424] on html "Website Messages Four Winds Maui Black Cat Cruises [GEOGRAPHIC_DATA] [GEOGRAPHI…" at bounding box center [546, 550] width 1092 height 1100
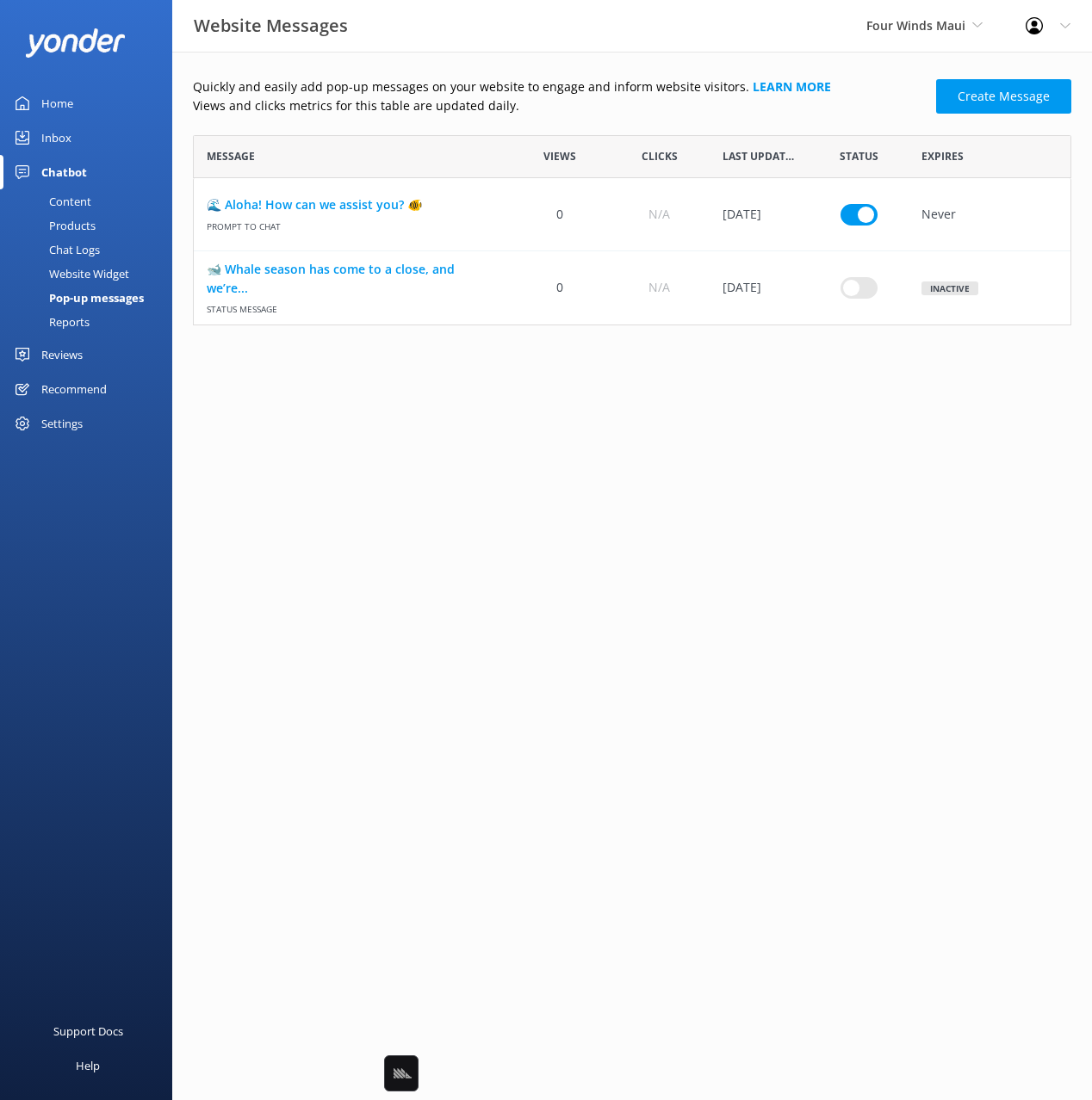
drag, startPoint x: 78, startPoint y: 190, endPoint x: 168, endPoint y: 181, distance: 90.4
click at [78, 190] on div "Content" at bounding box center [51, 201] width 81 height 24
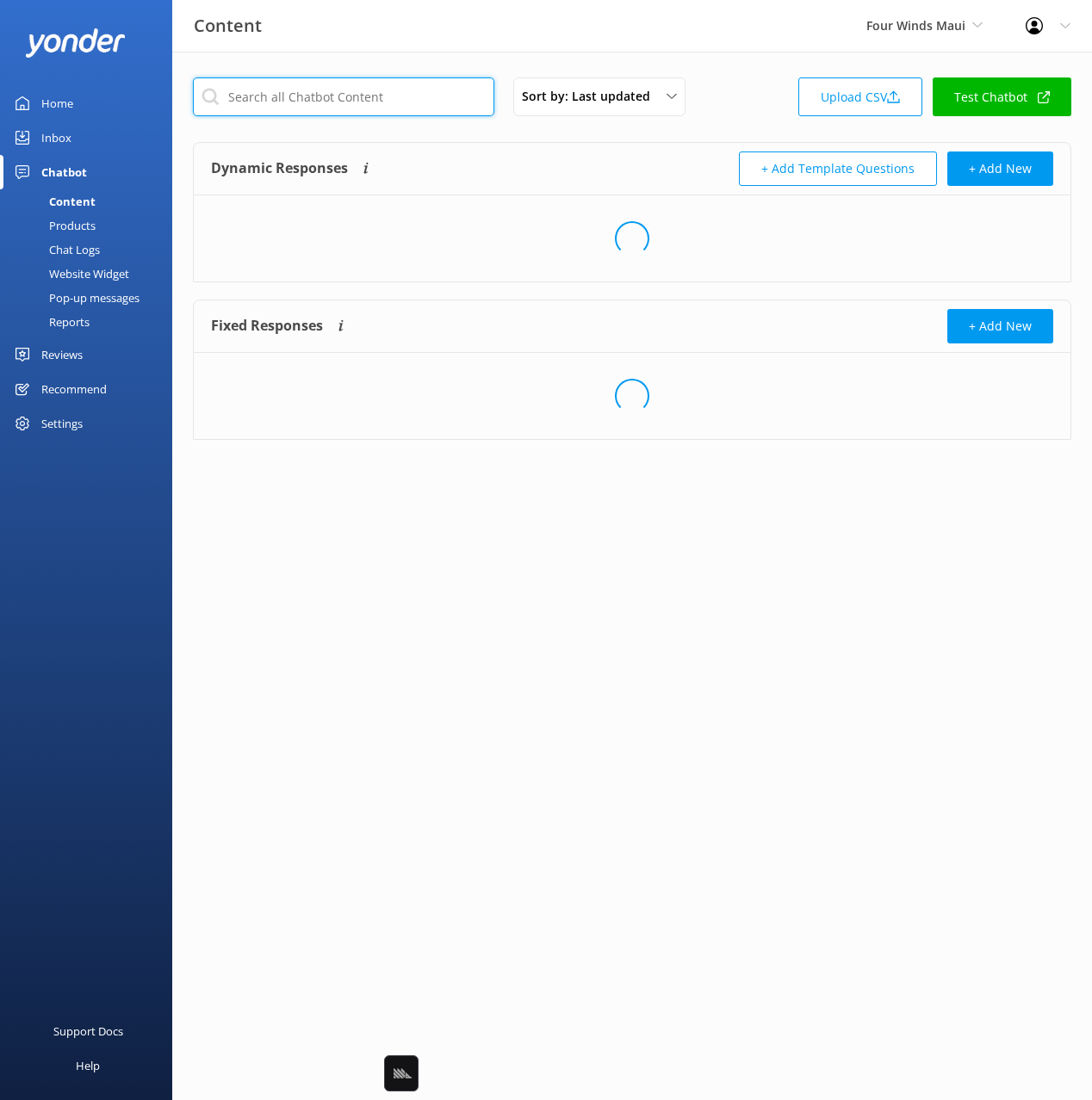
click at [304, 107] on input "text" at bounding box center [343, 96] width 301 height 38
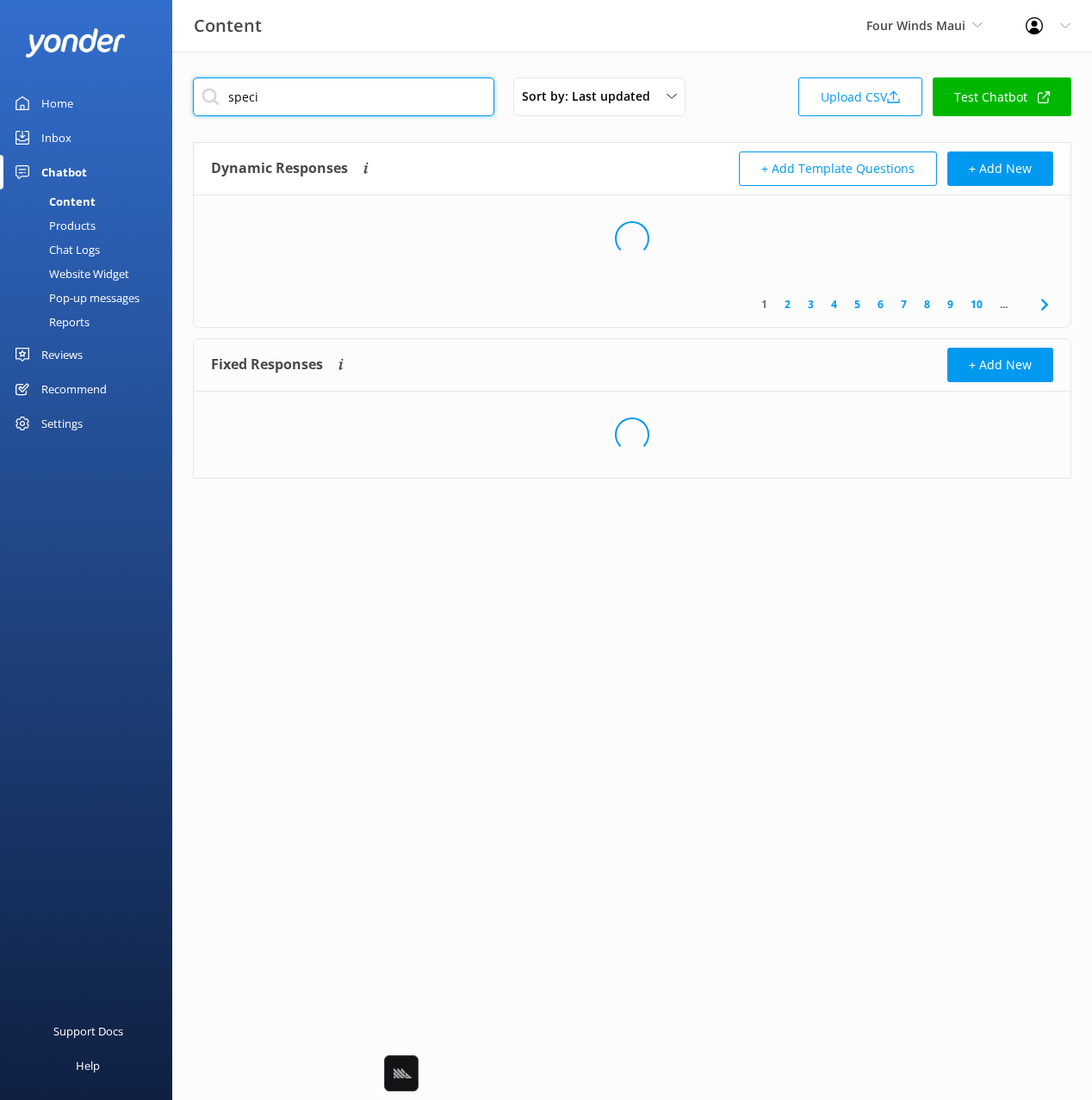
type input "speci"
click at [546, 152] on div "Dynamic Responses Dynamic responses rely on the Large Language Model to create …" at bounding box center [421, 168] width 421 height 35
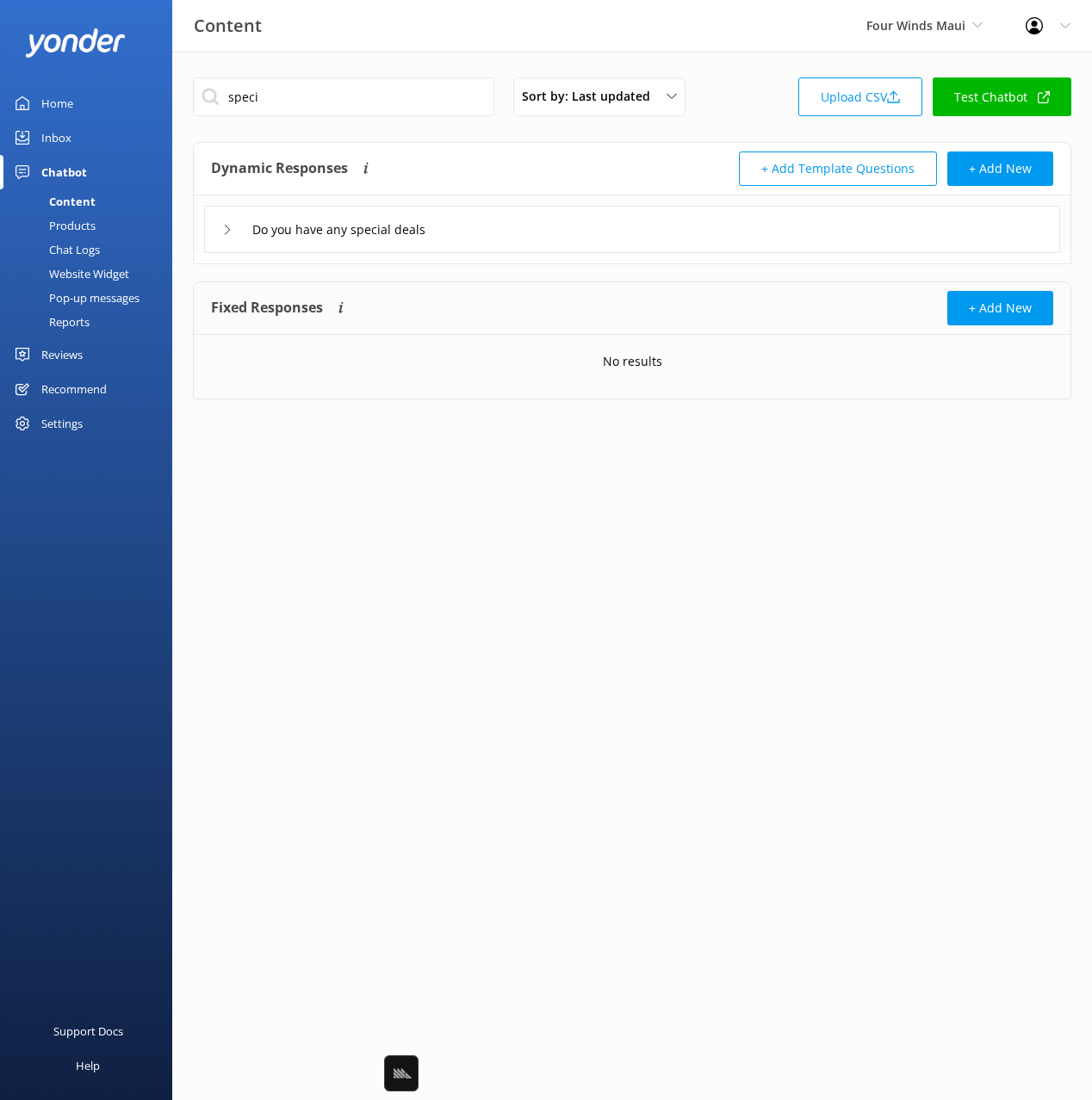
click at [604, 218] on div "Do you have any special deals" at bounding box center [632, 229] width 856 height 48
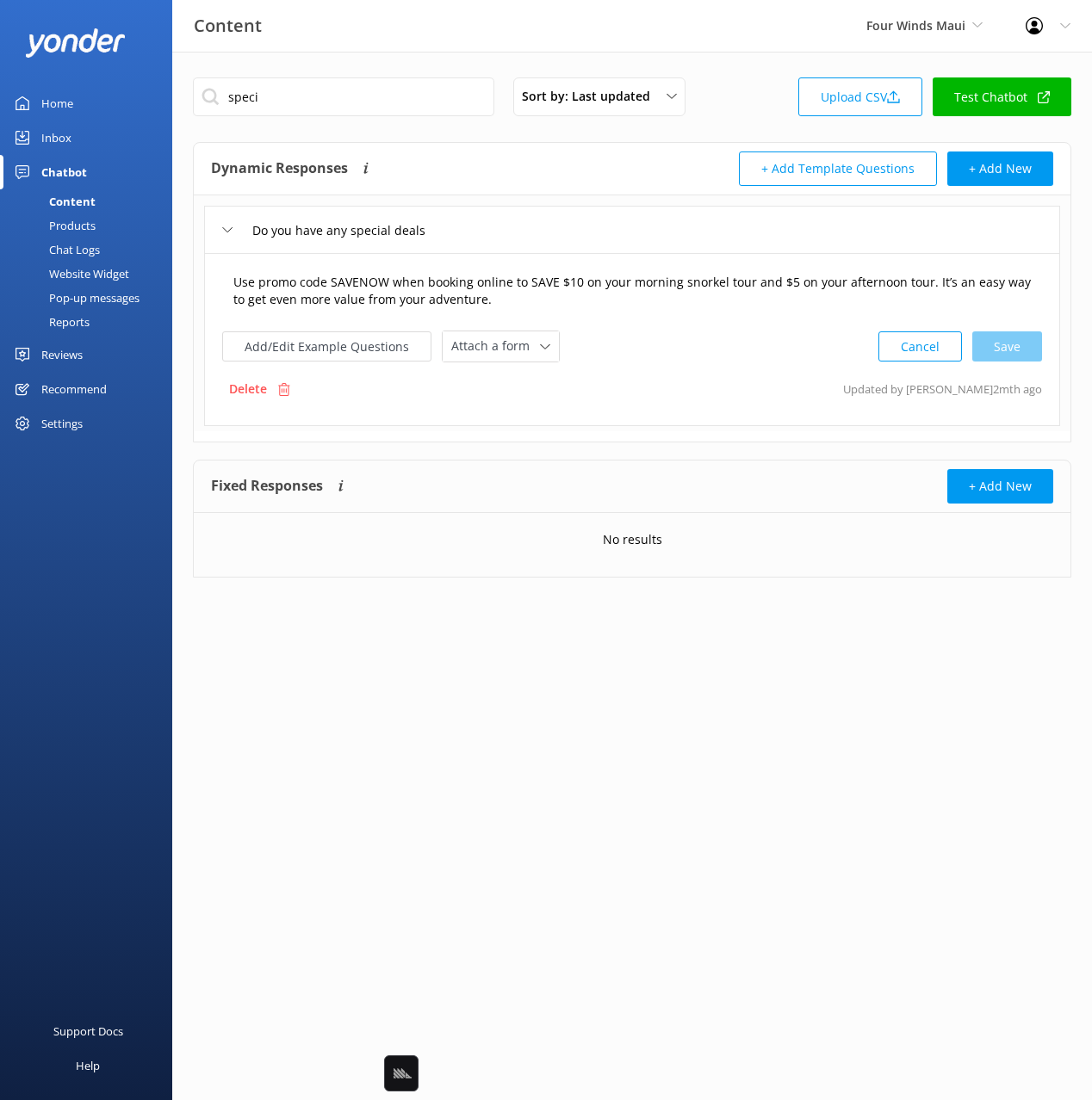
drag, startPoint x: 630, startPoint y: 276, endPoint x: 635, endPoint y: 304, distance: 28.4
click at [630, 276] on textarea "Use promo code SAVENOW when booking online to SAVE $10 on your morning snorkel …" at bounding box center [632, 292] width 817 height 54
drag, startPoint x: 629, startPoint y: 398, endPoint x: 378, endPoint y: 425, distance: 252.4
click at [620, 400] on div "Delete Updated by Mikayla 2mth ago" at bounding box center [632, 389] width 820 height 33
click at [106, 321] on link "Reports" at bounding box center [91, 322] width 162 height 24
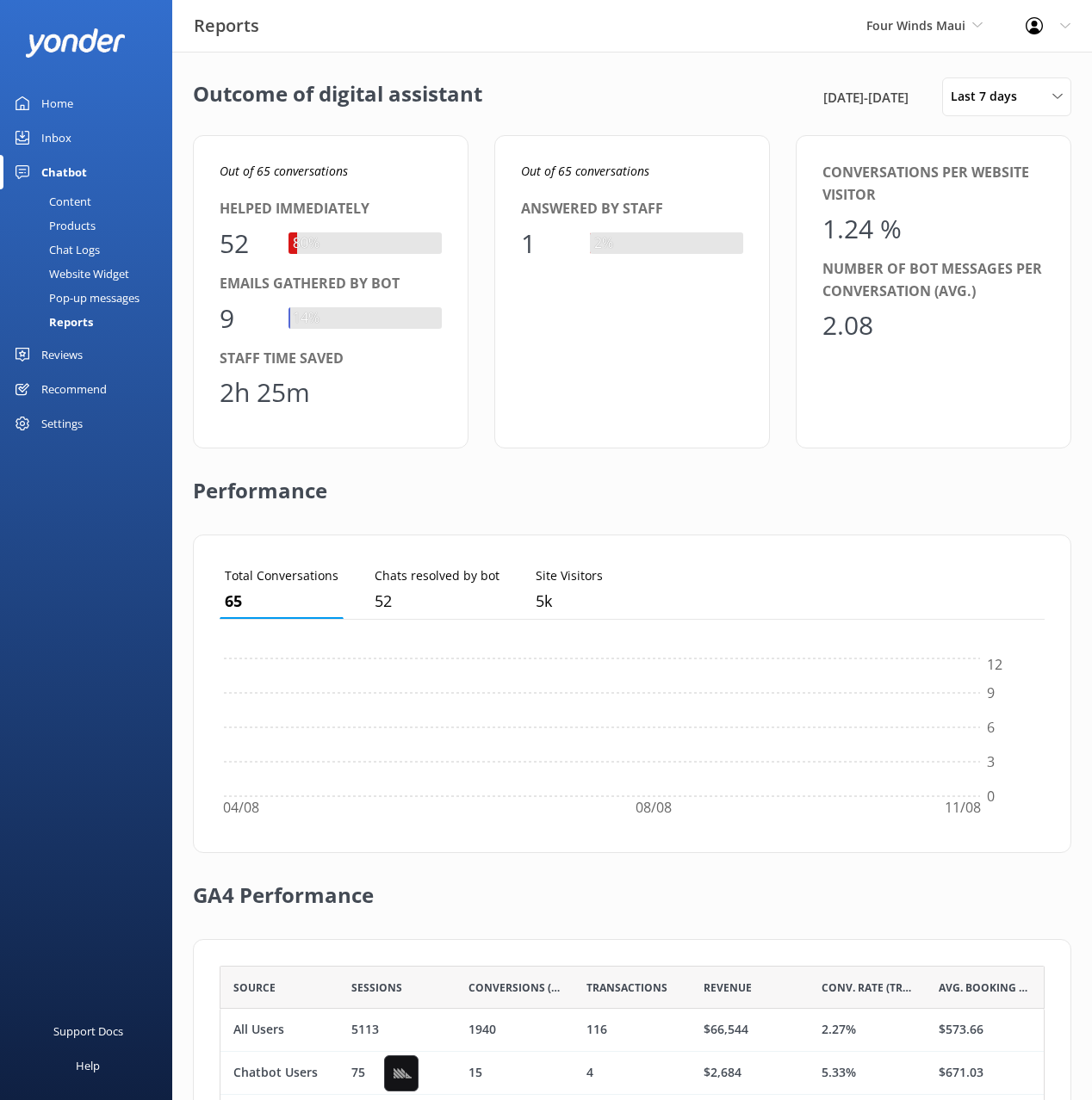
scroll to position [173, 825]
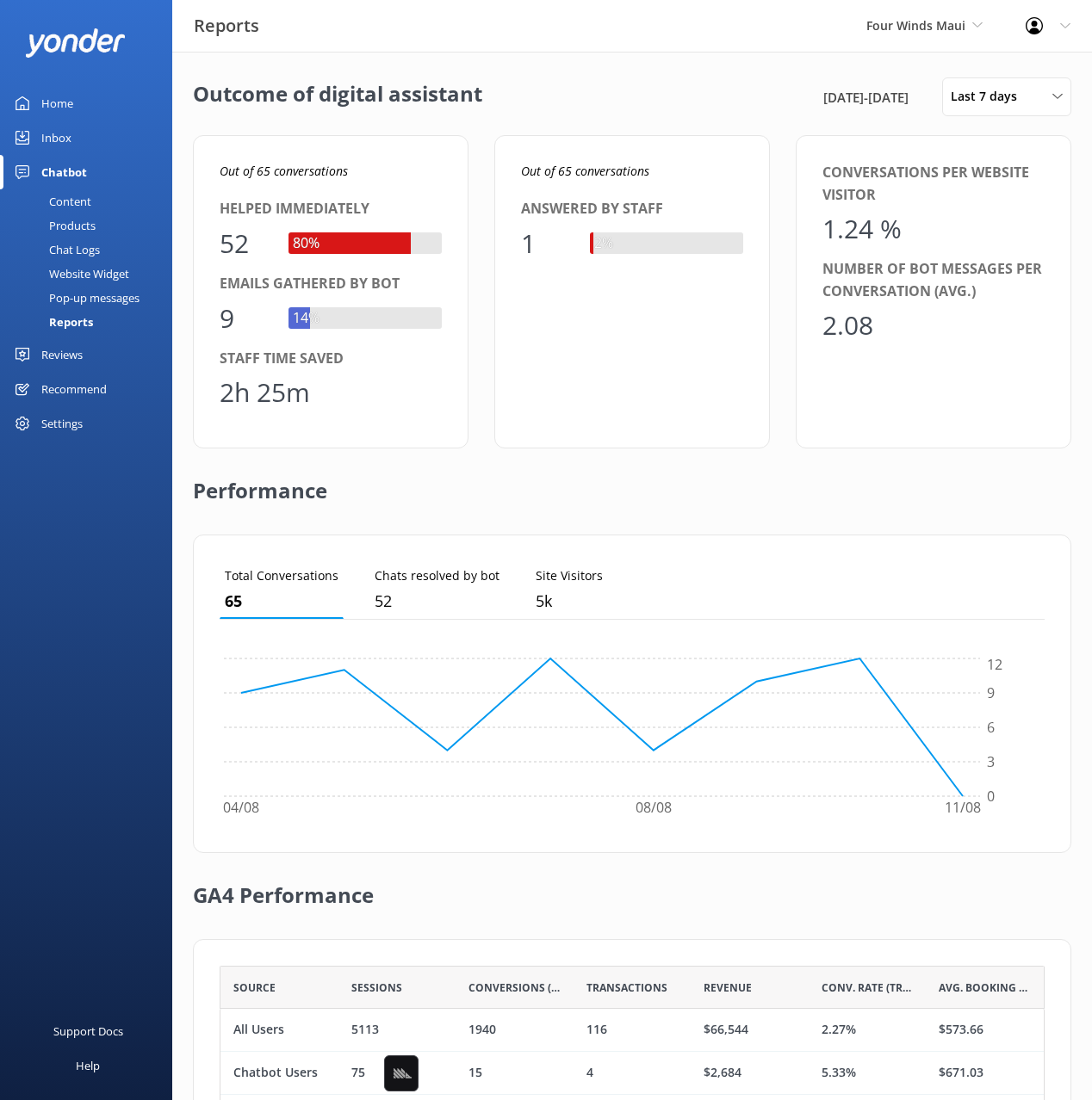
drag, startPoint x: 712, startPoint y: 58, endPoint x: 988, endPoint y: 70, distance: 276.3
click at [723, 55] on div "Outcome of digital assistant 5th Aug 25 - 12th Aug 25 Last 7 days Last 7 days L…" at bounding box center [632, 626] width 920 height 1149
click at [1007, 93] on span "Last 7 days" at bounding box center [989, 96] width 77 height 19
click at [1000, 280] on div "Last 180 days" at bounding box center [985, 277] width 67 height 17
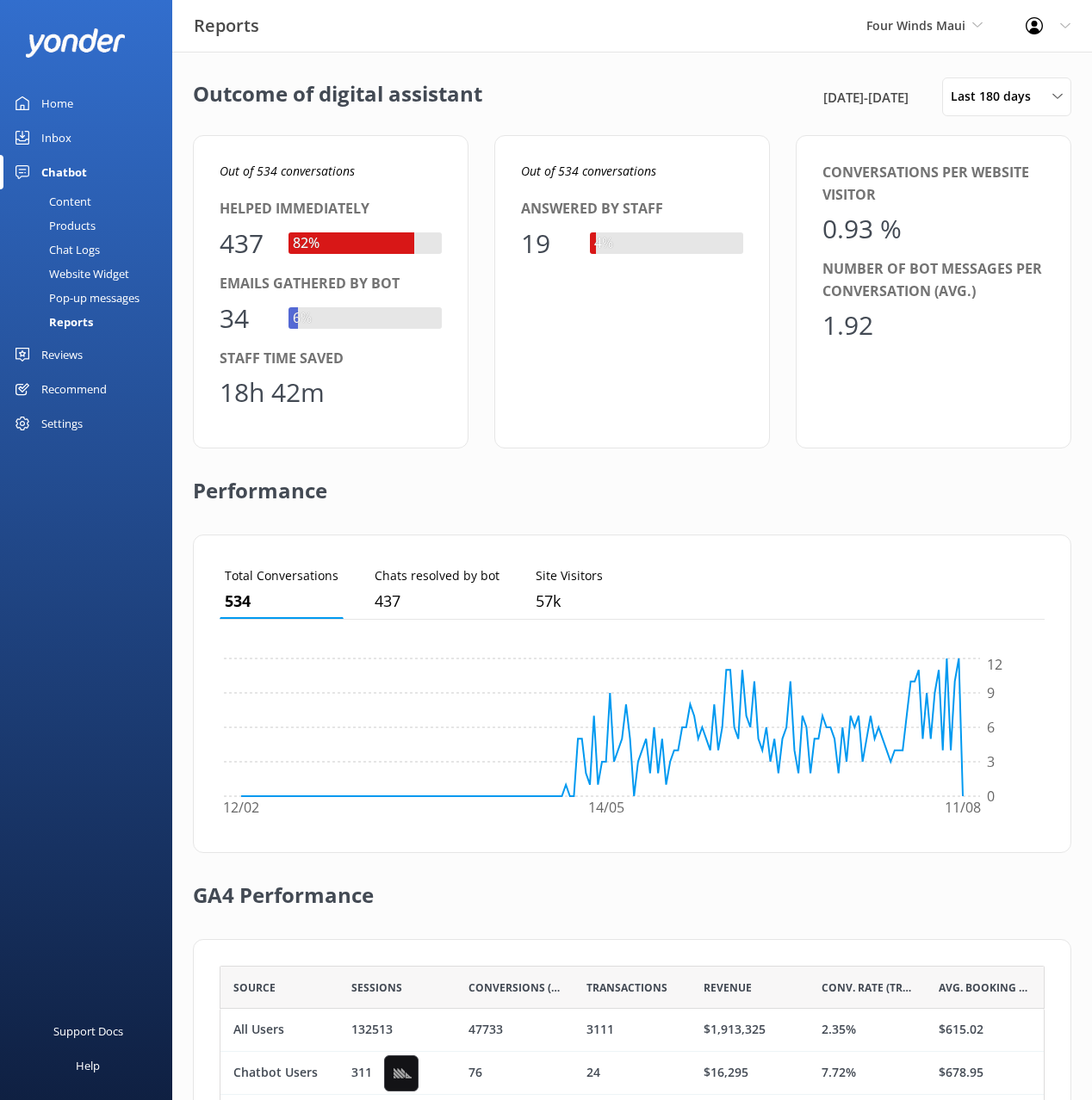
click at [262, 168] on icon "Out of 534 conversations" at bounding box center [287, 170] width 135 height 16
drag, startPoint x: 262, startPoint y: 168, endPoint x: 271, endPoint y: 179, distance: 14.2
click at [262, 168] on icon "Out of 534 conversations" at bounding box center [287, 170] width 135 height 16
copy icon "534"
drag, startPoint x: 407, startPoint y: 190, endPoint x: 375, endPoint y: 177, distance: 34.5
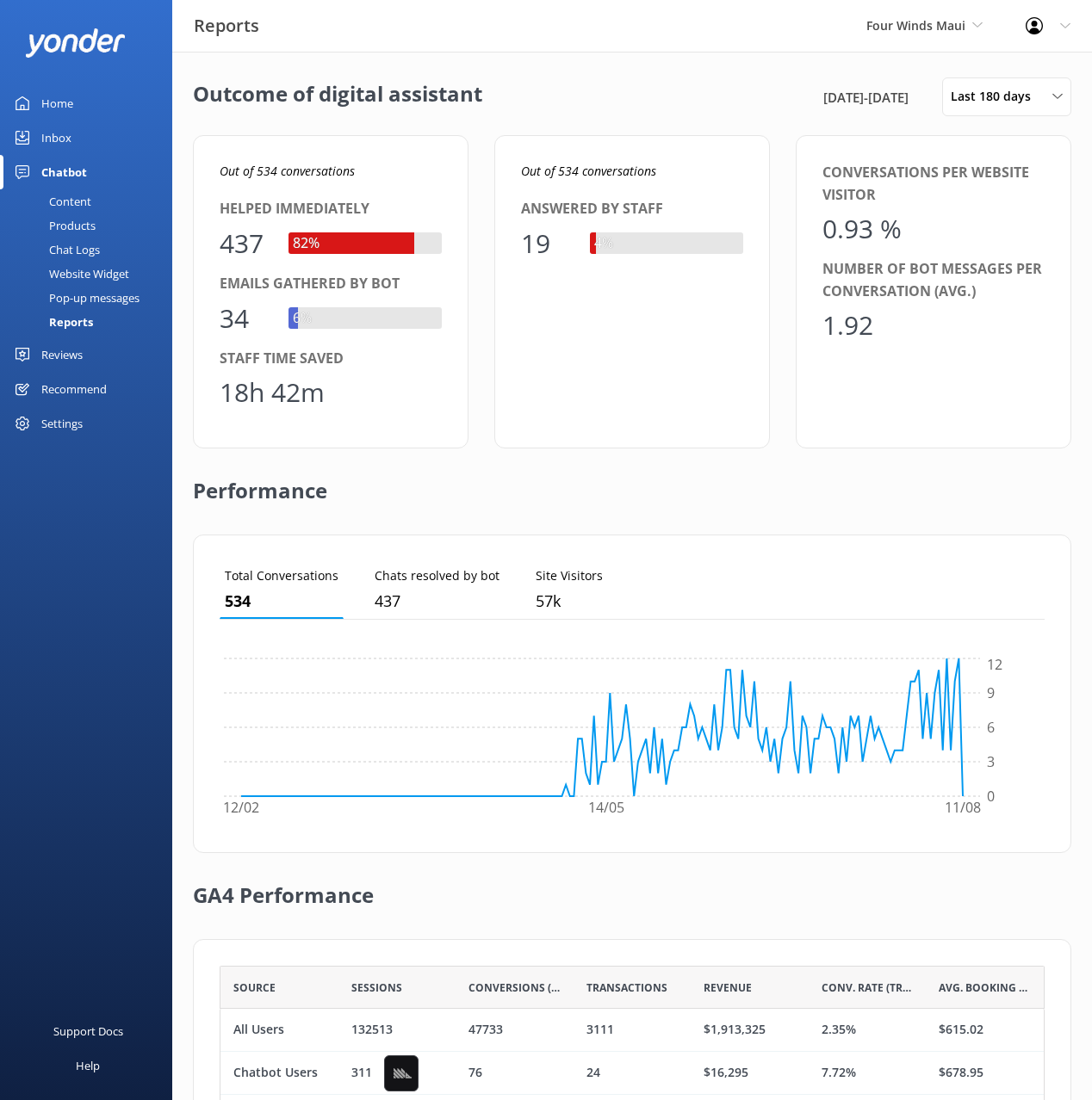
click at [398, 187] on div "Out of 534 conversations Helped immediately 437 82% Emails gathered by bot 34 6…" at bounding box center [330, 291] width 276 height 313
drag, startPoint x: 344, startPoint y: 174, endPoint x: 265, endPoint y: 181, distance: 79.3
click at [257, 177] on p "Out of 534 conversations" at bounding box center [330, 171] width 222 height 19
copy icon "534 conversations"
click at [369, 343] on div "Out of 534 conversations Helped immediately 437 82% Emails gathered by bot 34 6…" at bounding box center [330, 291] width 276 height 313
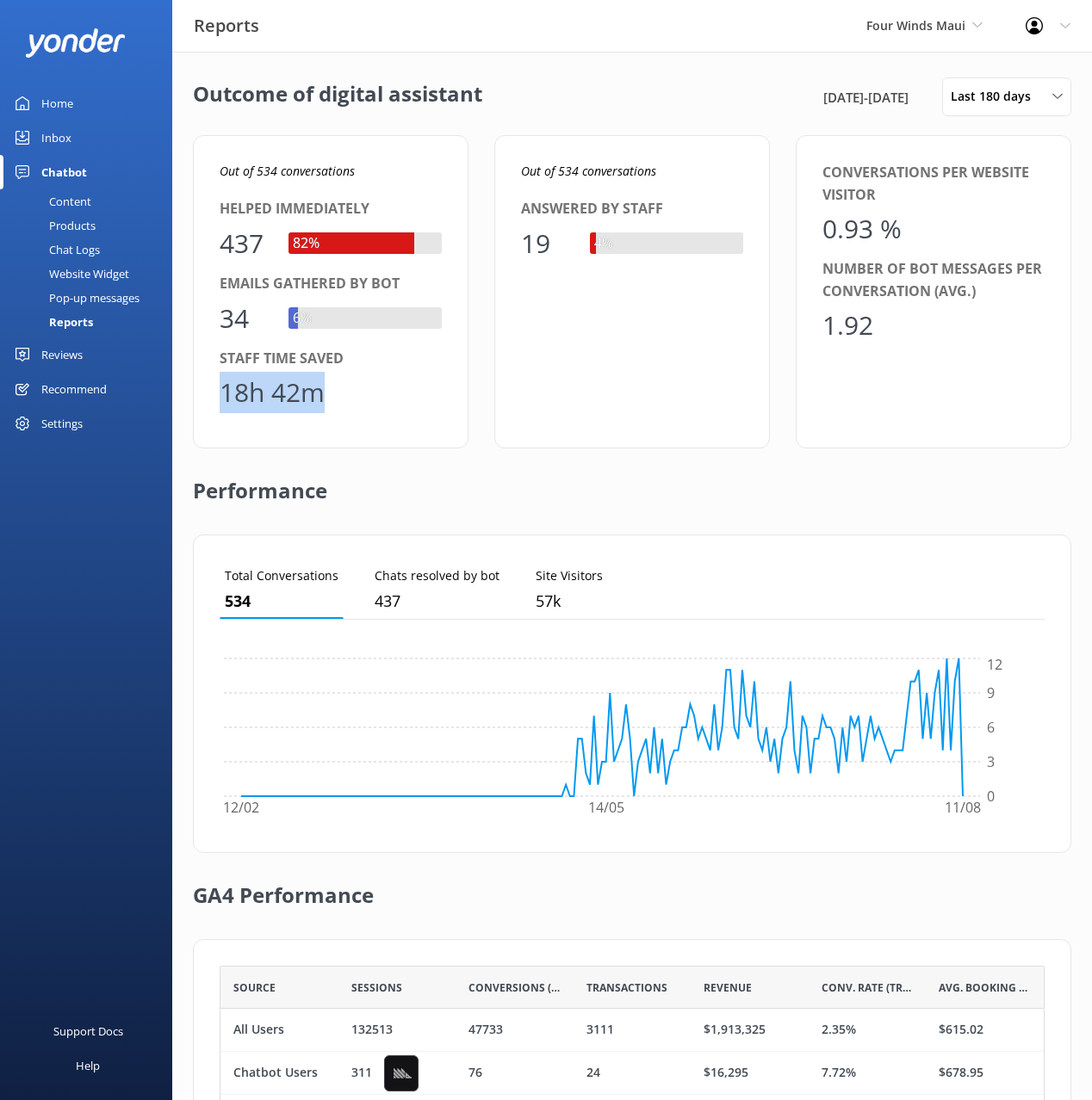
drag, startPoint x: 337, startPoint y: 401, endPoint x: 205, endPoint y: 396, distance: 132.1
click at [199, 394] on div "Out of 534 conversations Helped immediately 437 82% Emails gathered by bot 34 6…" at bounding box center [330, 291] width 276 height 313
copy div "18h 42m"
click at [695, 91] on div "Outcome of digital assistant 13th Feb 25 - 12th Aug 25 Last 180 days Last 7 day…" at bounding box center [632, 96] width 879 height 38
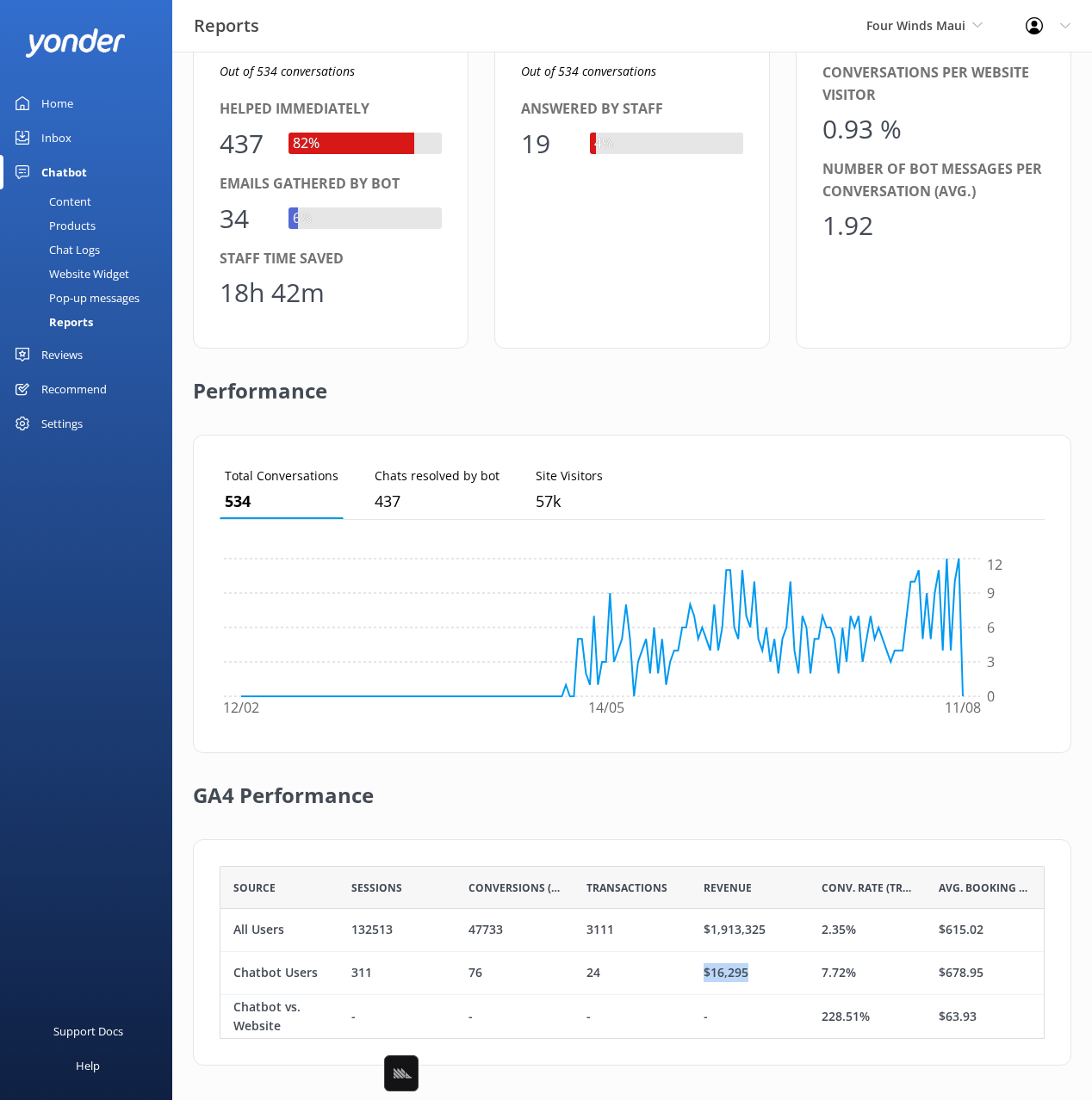
drag, startPoint x: 699, startPoint y: 971, endPoint x: 686, endPoint y: 978, distance: 14.8
click at [680, 973] on div "Chatbot Users 311 76 24 $16,295 7.72% $678.95" at bounding box center [633, 974] width 825 height 43
copy div "$16,295"
